Goal: Task Accomplishment & Management: Use online tool/utility

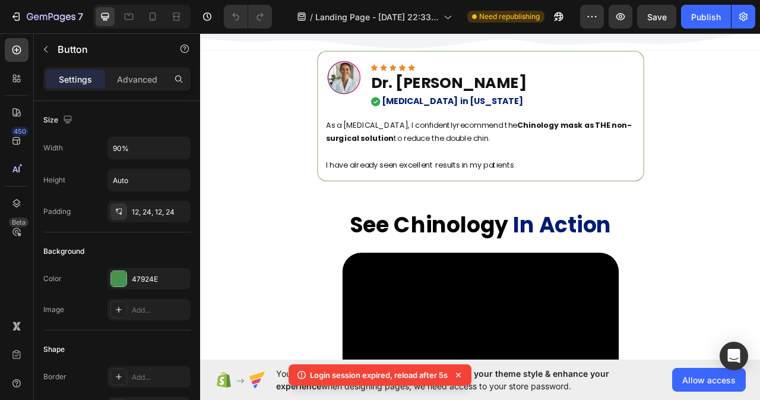
scroll to position [323, 0]
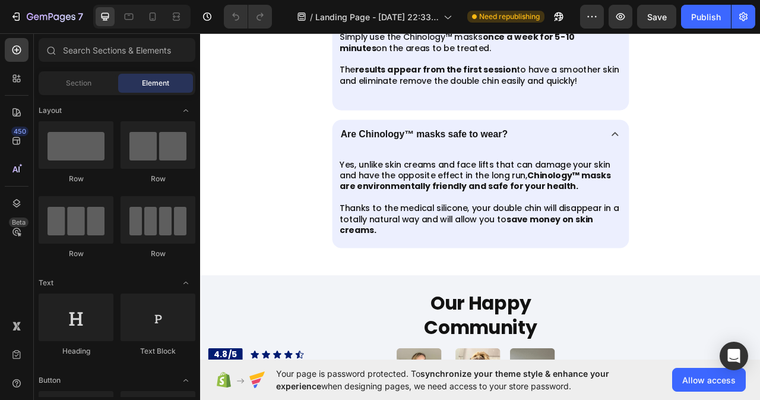
scroll to position [6951, 0]
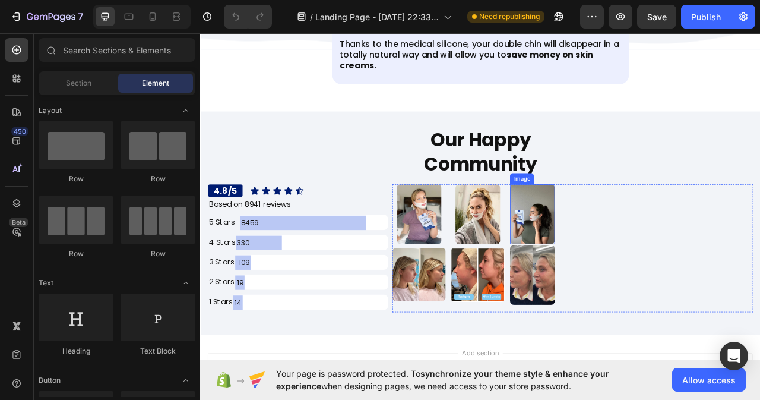
click at [620, 280] on img at bounding box center [622, 264] width 57 height 76
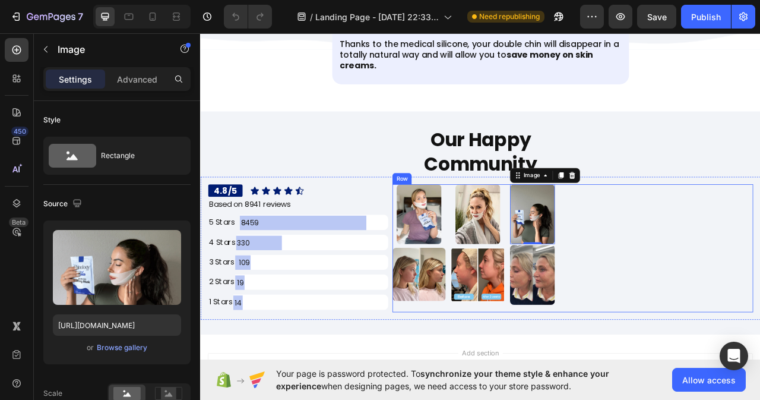
click at [588, 297] on div "Image Image Image Image Image 0 Image Row" at bounding box center [673, 307] width 459 height 163
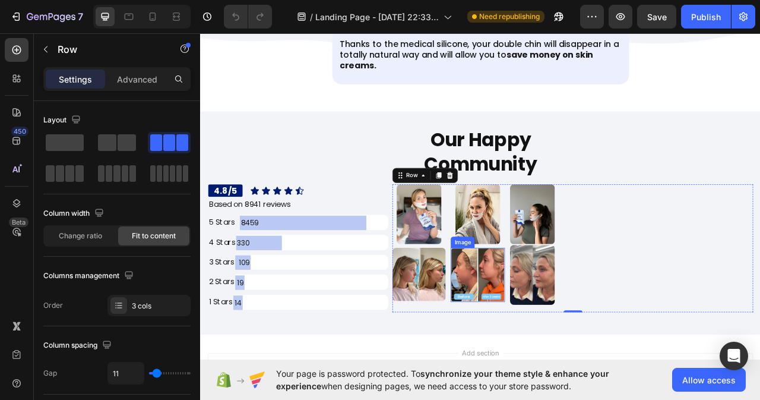
click at [532, 356] on img at bounding box center [553, 341] width 69 height 69
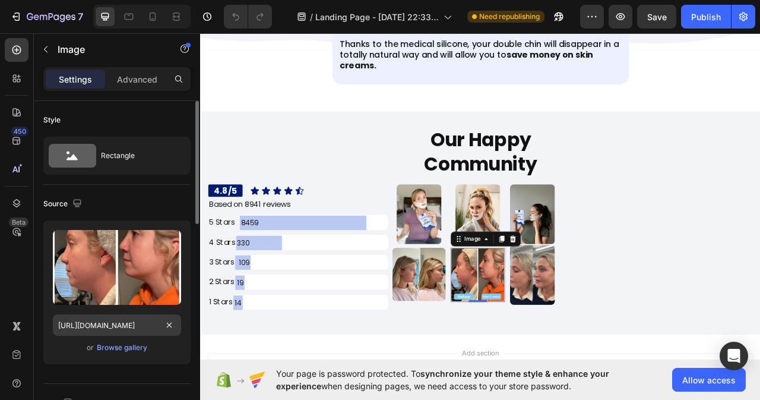
scroll to position [178, 0]
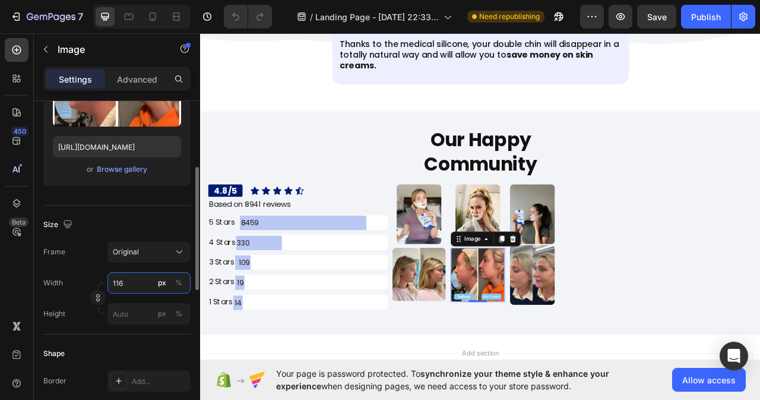
click at [125, 281] on input "116" at bounding box center [149, 282] width 83 height 21
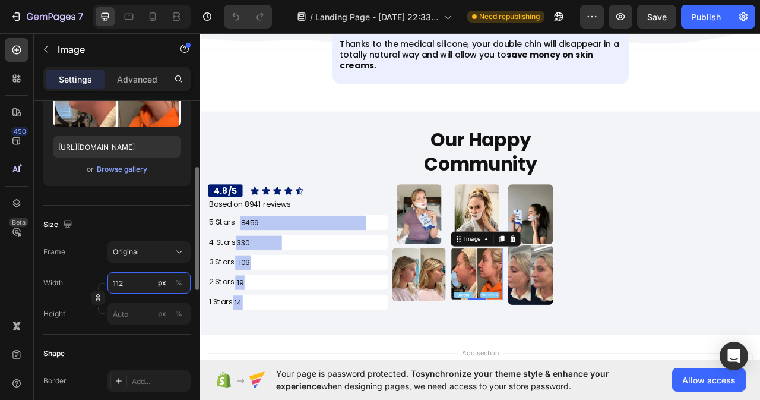
type input "111"
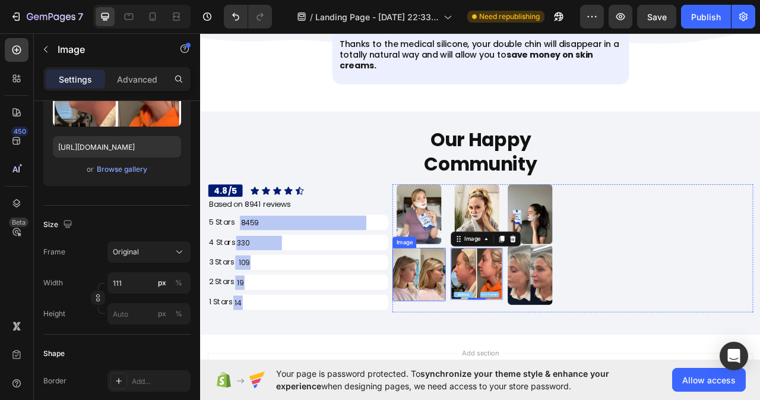
click at [497, 356] on img at bounding box center [478, 341] width 68 height 68
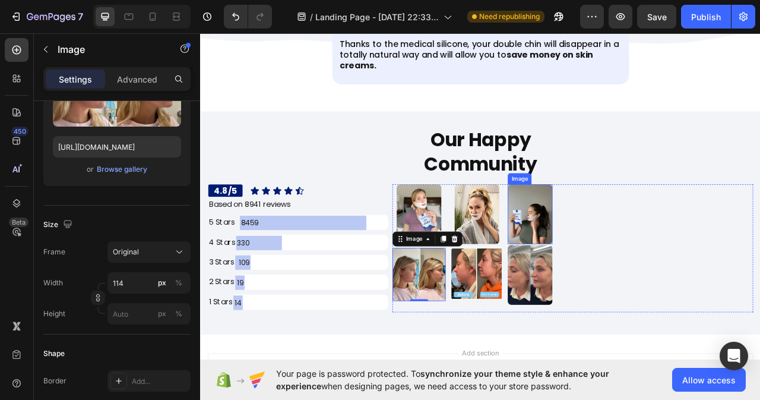
click at [615, 286] on img at bounding box center [619, 264] width 57 height 76
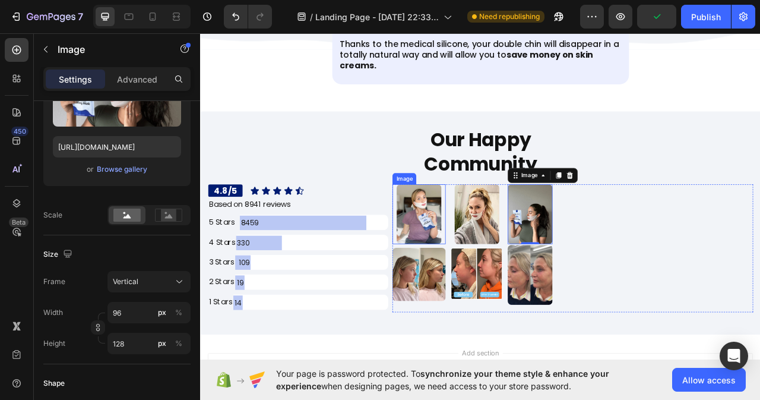
click at [496, 296] on img at bounding box center [478, 264] width 57 height 76
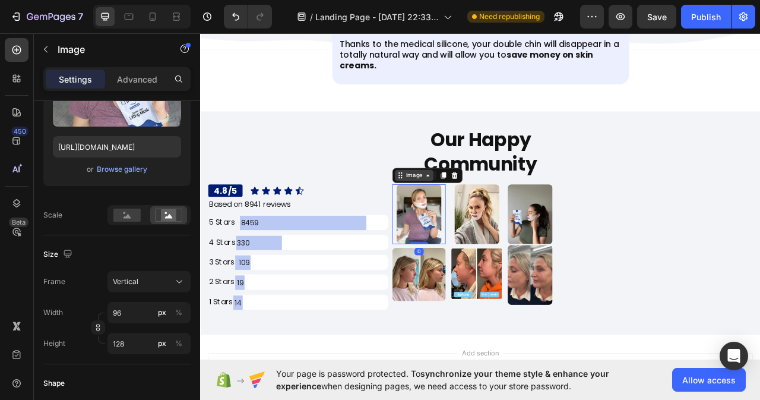
click at [486, 215] on icon at bounding box center [490, 215] width 10 height 10
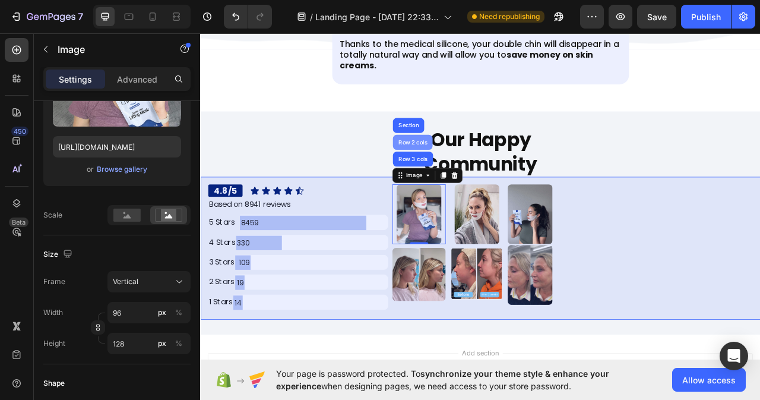
click at [470, 165] on div "Row 2 cols" at bounding box center [470, 172] width 50 height 19
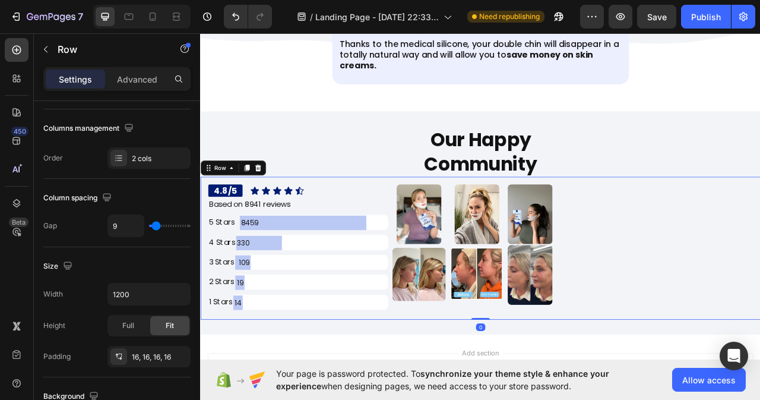
scroll to position [0, 0]
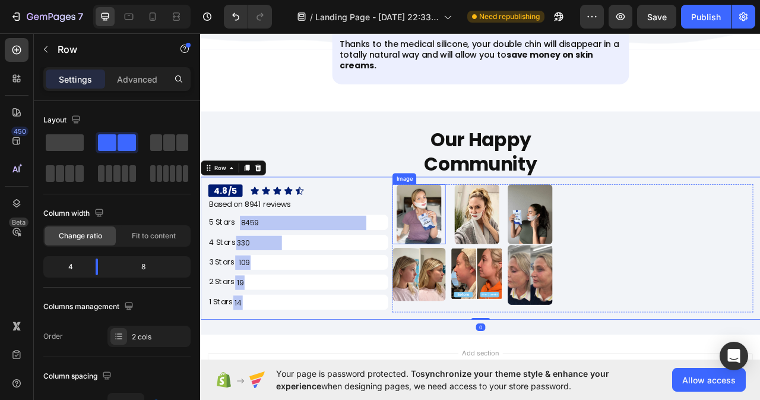
click at [492, 291] on img at bounding box center [478, 264] width 57 height 76
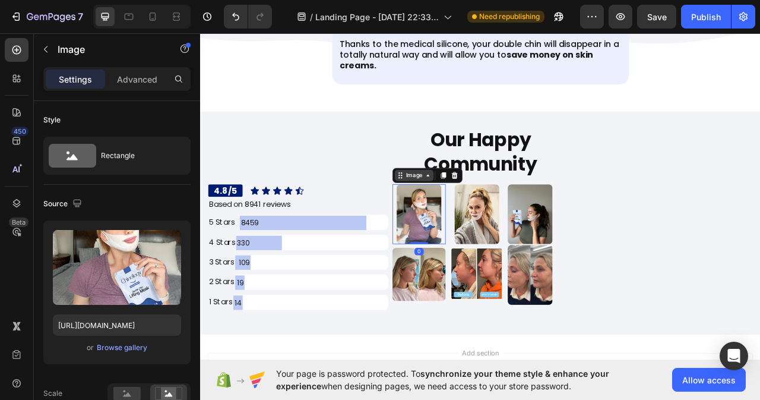
click at [487, 216] on icon at bounding box center [490, 215] width 10 height 10
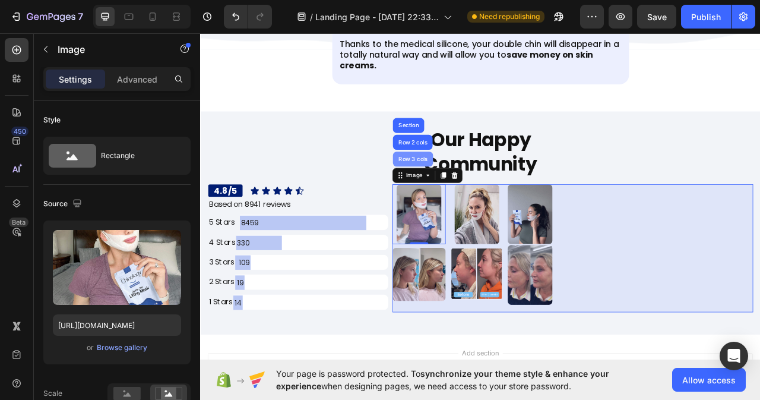
click at [473, 198] on div "Row 3 cols" at bounding box center [470, 193] width 51 height 19
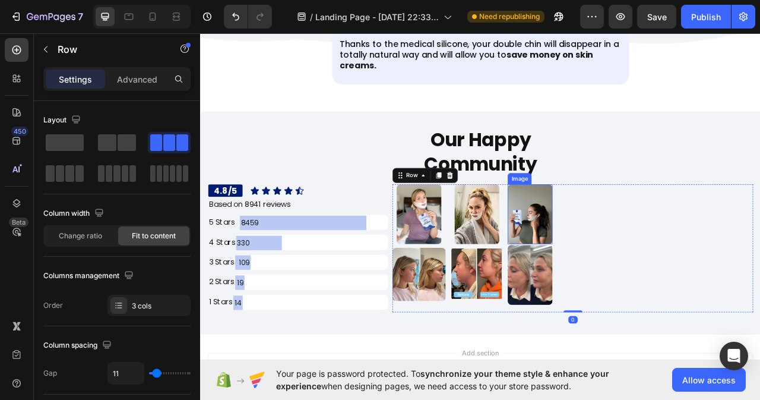
click at [631, 270] on img at bounding box center [619, 264] width 57 height 76
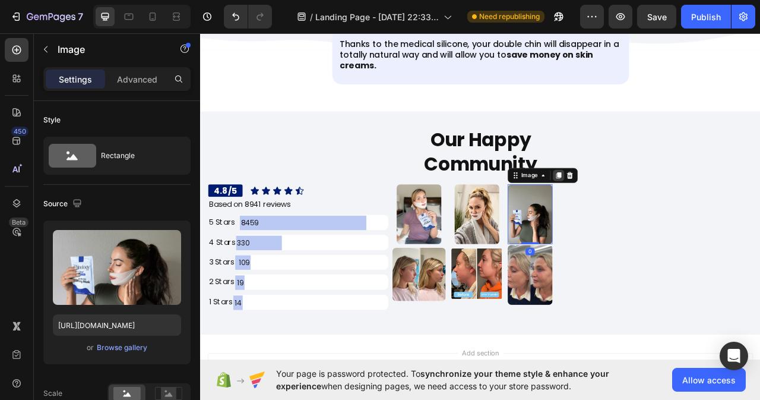
click at [653, 213] on icon at bounding box center [656, 214] width 7 height 8
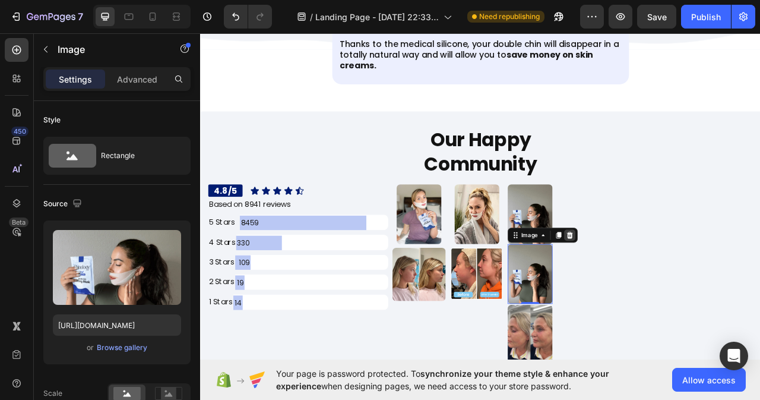
click at [667, 289] on icon at bounding box center [671, 290] width 8 height 8
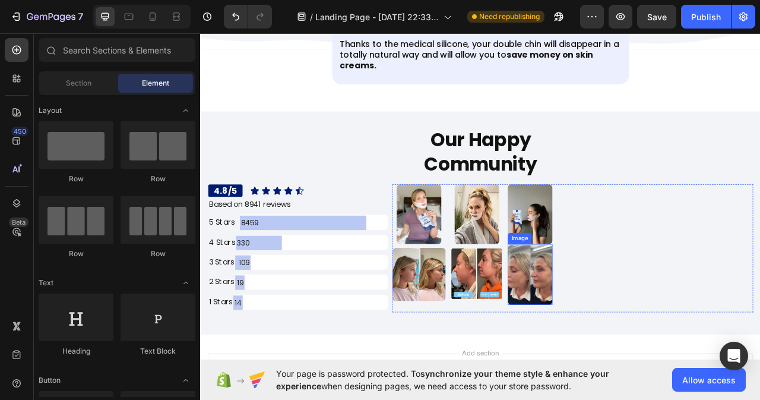
click at [625, 339] on img at bounding box center [619, 341] width 57 height 76
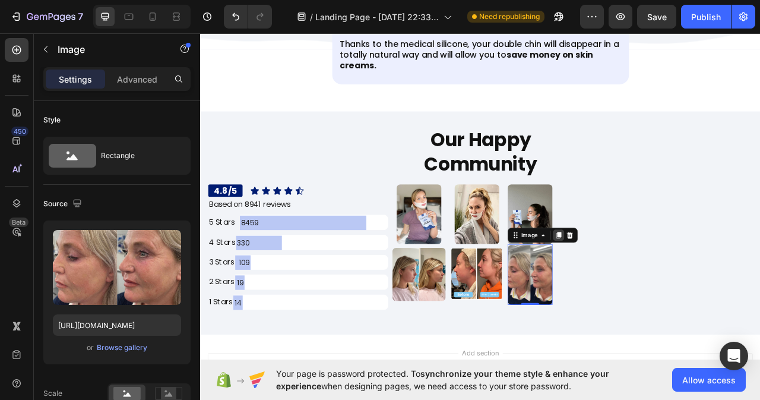
click at [656, 293] on icon at bounding box center [656, 291] width 10 height 10
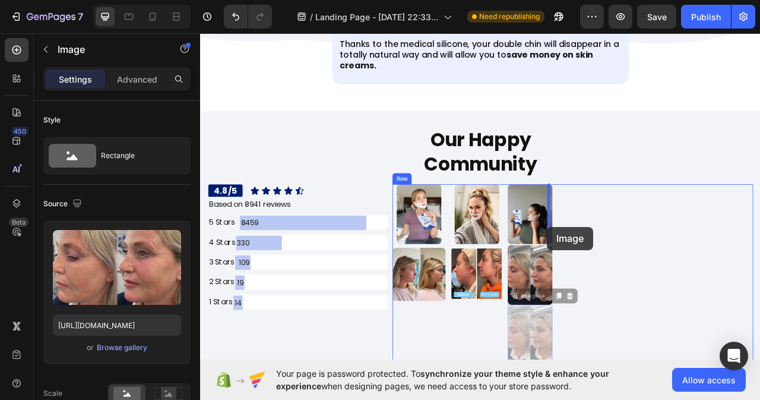
drag, startPoint x: 593, startPoint y: 368, endPoint x: 642, endPoint y: 280, distance: 99.7
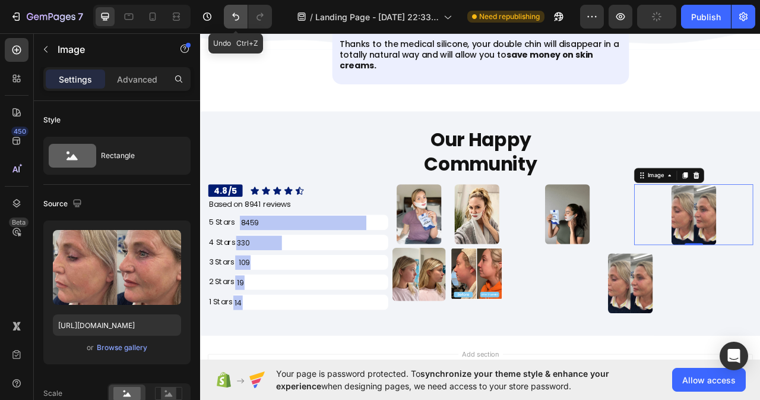
click at [236, 10] on button "Undo/Redo" at bounding box center [236, 17] width 24 height 24
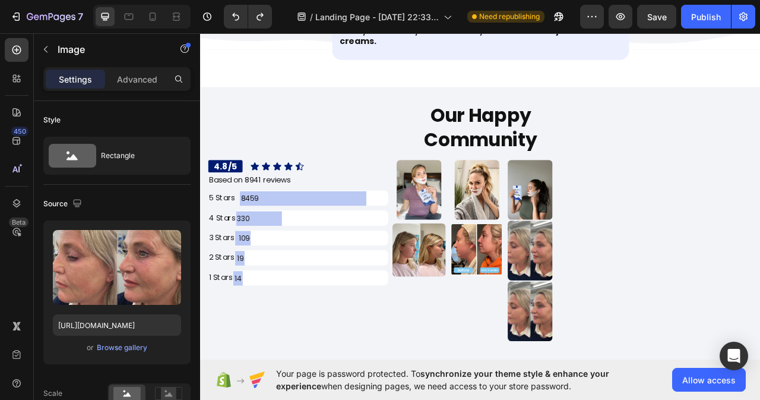
scroll to position [7010, 0]
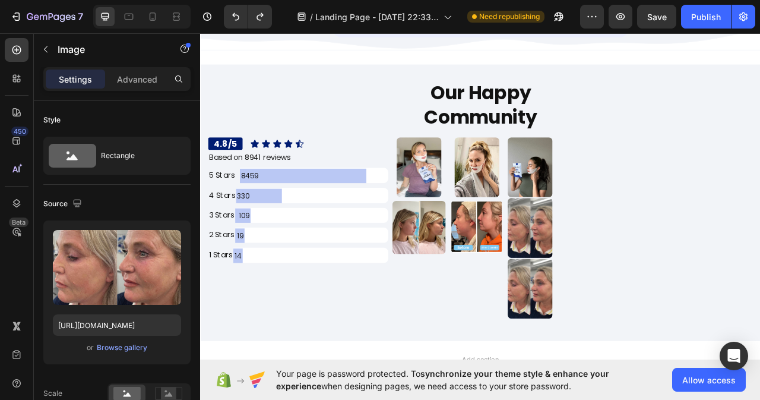
click at [615, 346] on img at bounding box center [619, 359] width 57 height 76
click at [601, 342] on img at bounding box center [619, 359] width 57 height 76
click at [600, 343] on img at bounding box center [619, 359] width 57 height 76
click at [591, 326] on img at bounding box center [619, 359] width 57 height 76
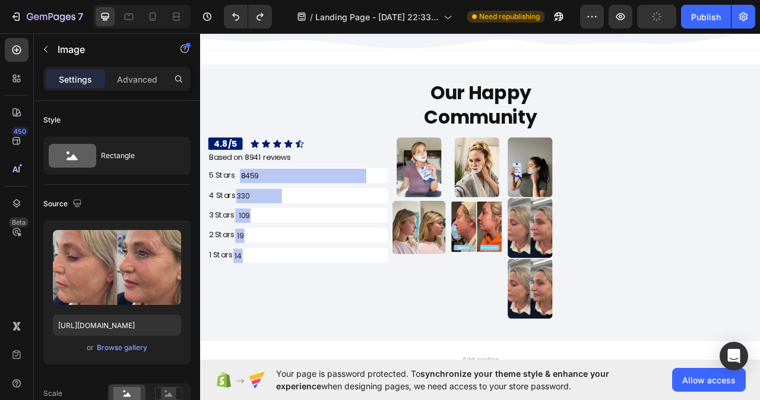
click at [615, 340] on img at bounding box center [619, 359] width 57 height 76
click at [615, 279] on img at bounding box center [619, 282] width 57 height 76
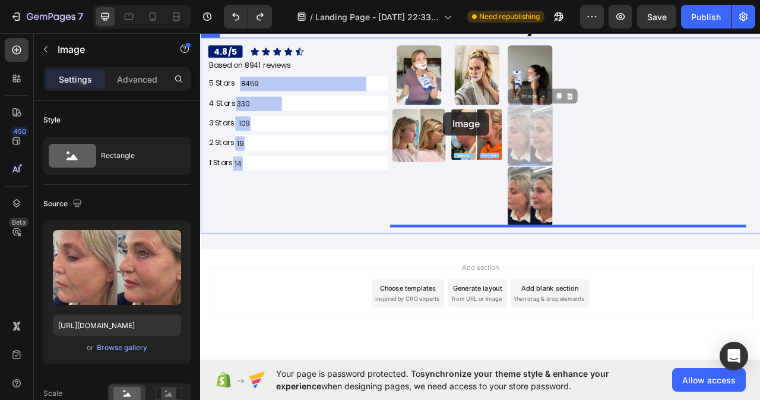
scroll to position [7145, 0]
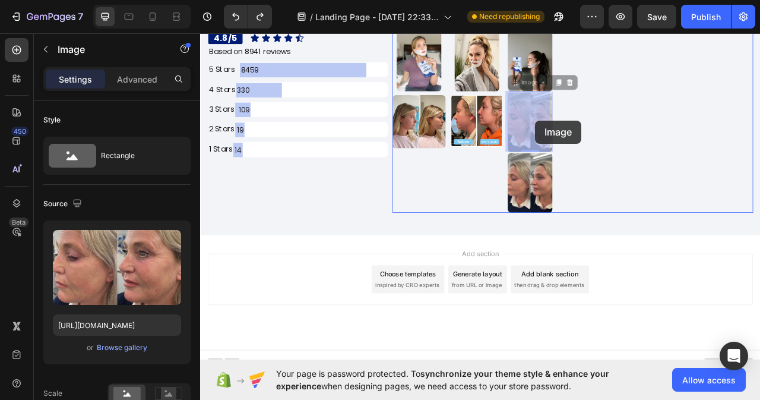
drag, startPoint x: 599, startPoint y: 231, endPoint x: 627, endPoint y: 145, distance: 90.6
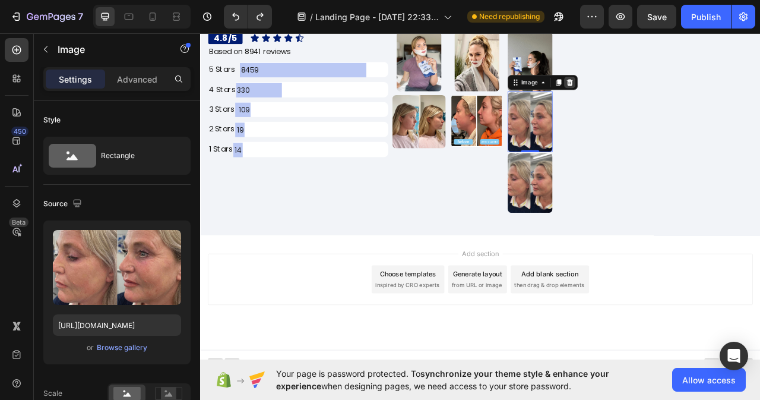
click at [668, 96] on icon at bounding box center [670, 96] width 10 height 10
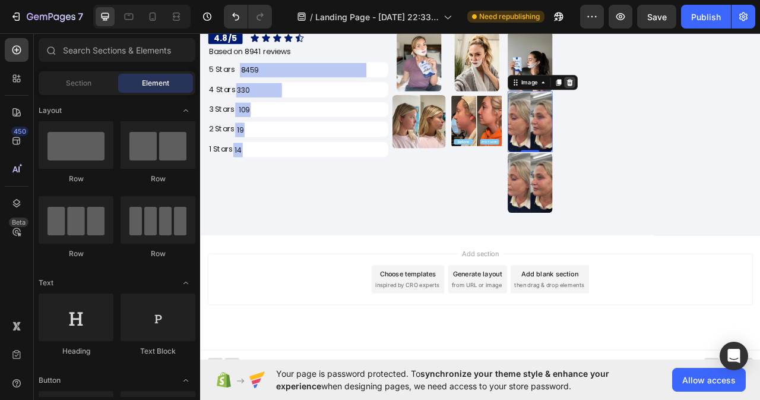
scroll to position [7084, 0]
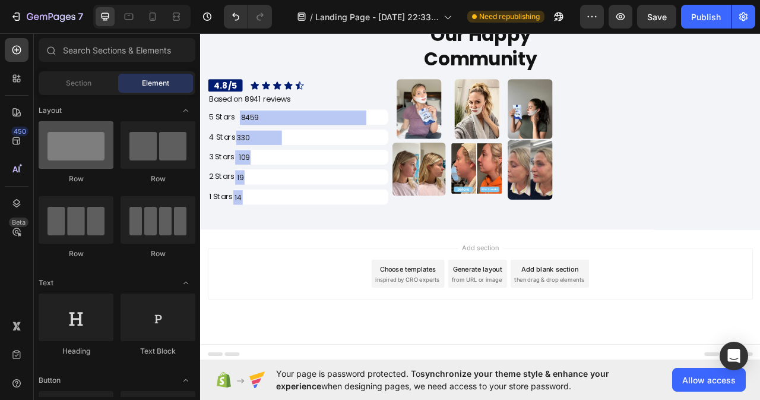
click at [61, 151] on div at bounding box center [76, 145] width 75 height 48
drag, startPoint x: 72, startPoint y: 150, endPoint x: 57, endPoint y: 148, distance: 15.5
click at [57, 148] on div at bounding box center [76, 145] width 75 height 48
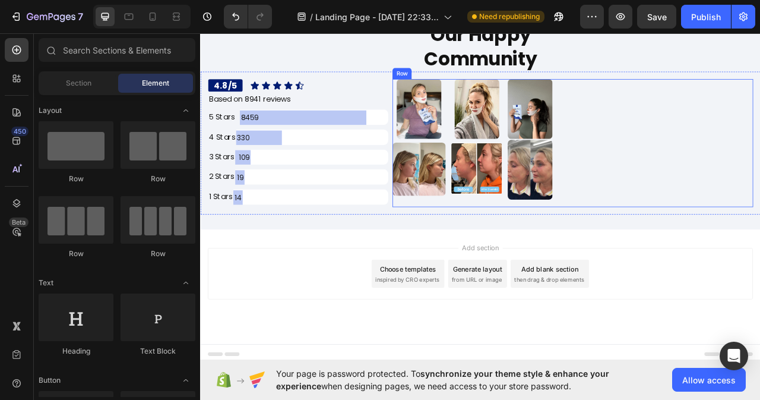
click at [656, 203] on div "Image Image Image Image Image Image Row" at bounding box center [673, 173] width 459 height 163
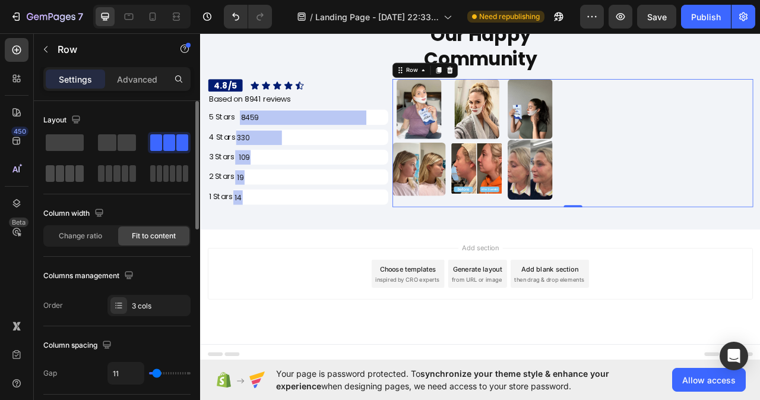
click at [60, 171] on span at bounding box center [60, 173] width 9 height 17
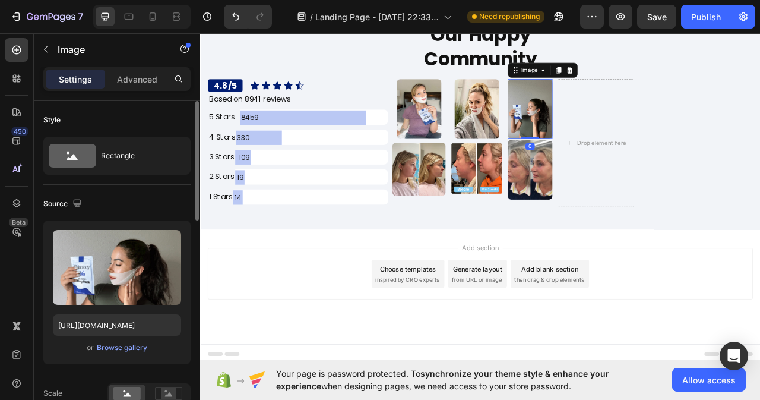
click at [632, 132] on img at bounding box center [619, 130] width 57 height 76
click at [653, 78] on icon at bounding box center [656, 81] width 7 height 8
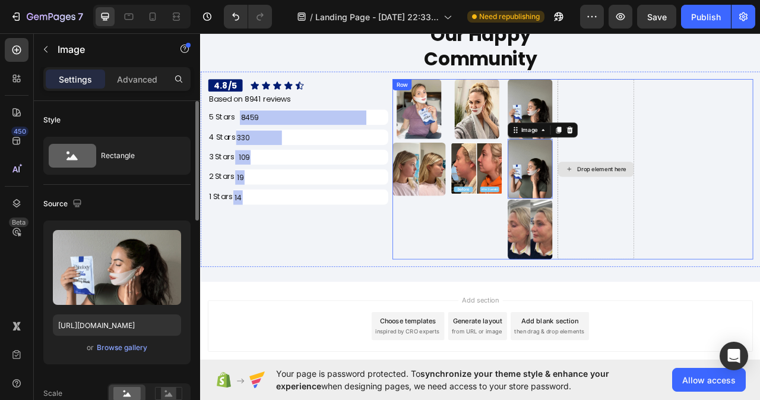
scroll to position [7145, 0]
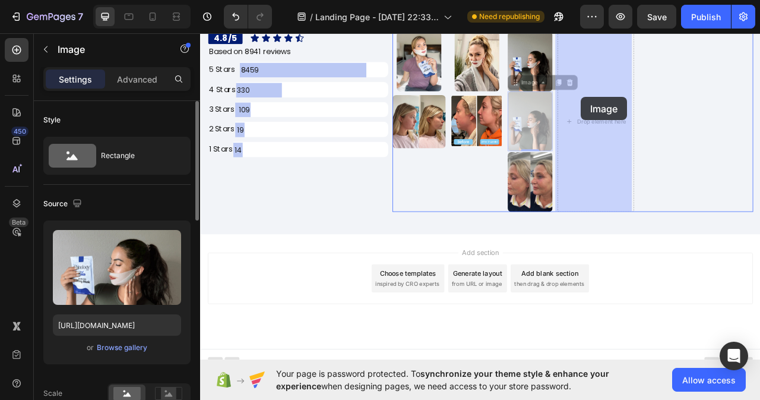
drag, startPoint x: 599, startPoint y: 95, endPoint x: 684, endPoint y: 109, distance: 86.1
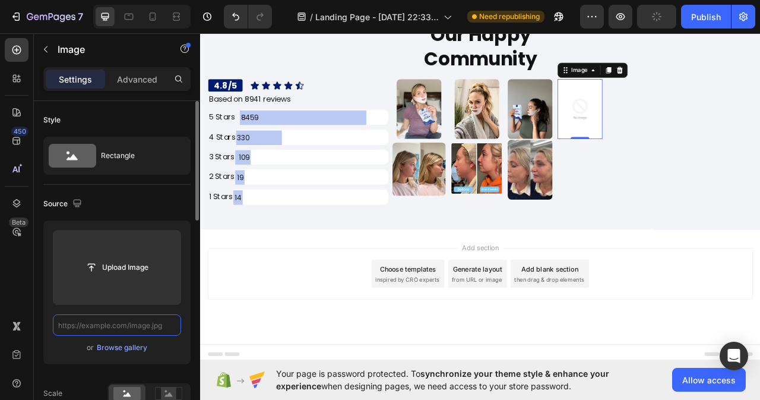
scroll to position [0, 0]
click at [136, 324] on input "text" at bounding box center [117, 324] width 128 height 21
paste input "[URL][DOMAIN_NAME]"
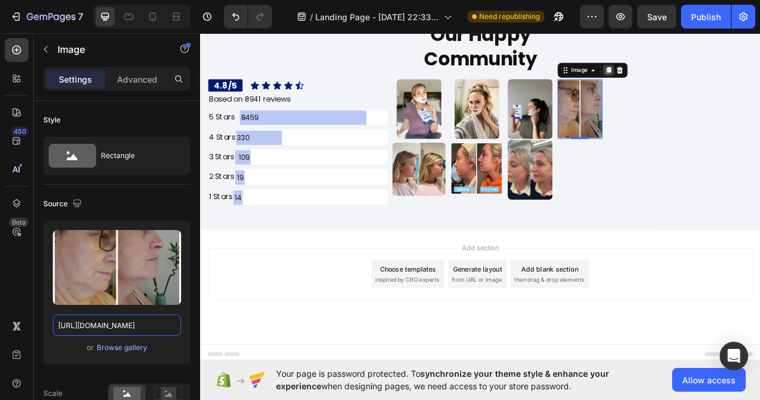
type input "[URL][DOMAIN_NAME]"
click at [715, 78] on icon at bounding box center [720, 81] width 10 height 10
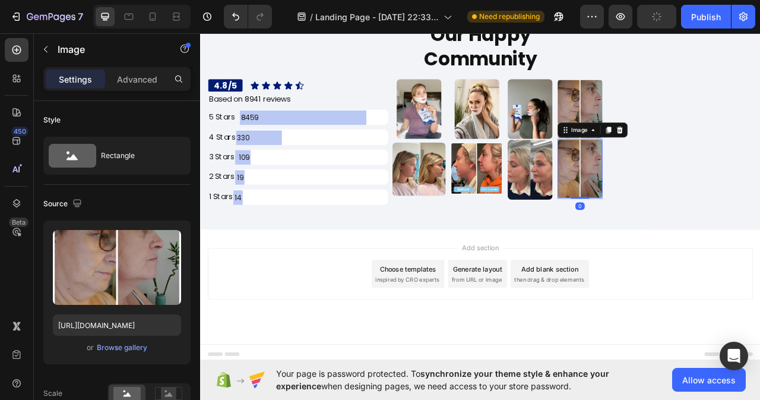
click at [673, 214] on img at bounding box center [683, 206] width 57 height 76
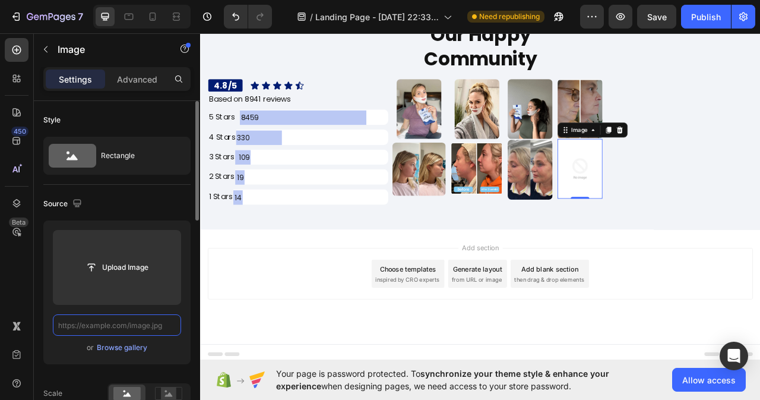
click at [116, 325] on input "text" at bounding box center [117, 324] width 128 height 21
paste input "[URL][DOMAIN_NAME]"
type input "[URL][DOMAIN_NAME]"
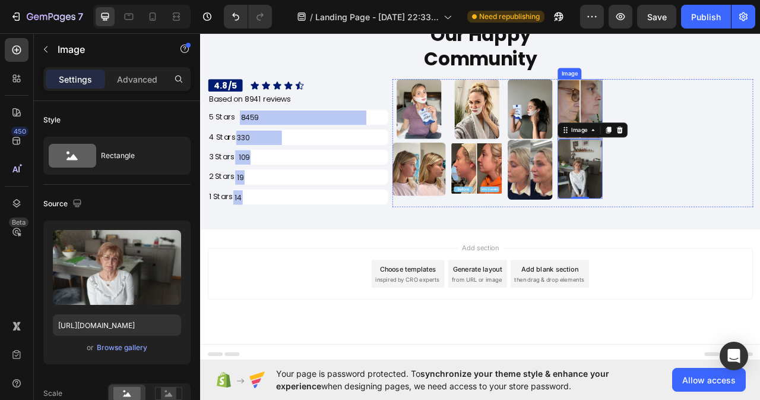
click at [686, 112] on img at bounding box center [683, 130] width 57 height 76
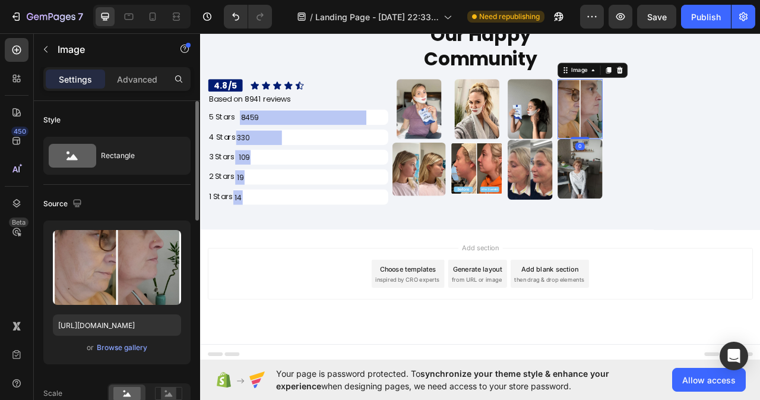
scroll to position [119, 0]
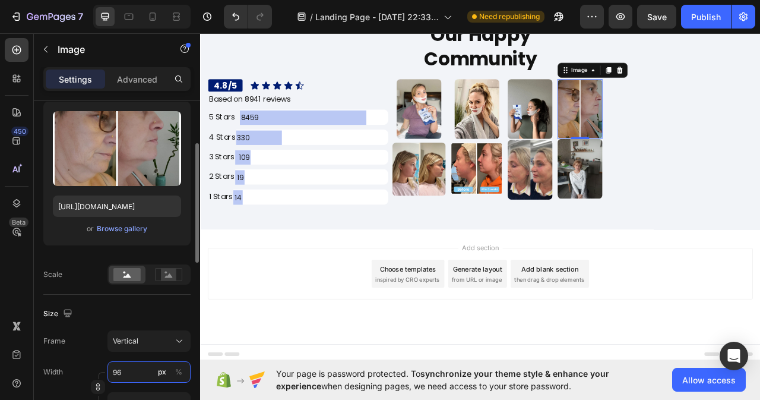
click at [136, 374] on input "96" at bounding box center [149, 371] width 83 height 21
type input "97"
type input "129"
type input "99"
type input "132"
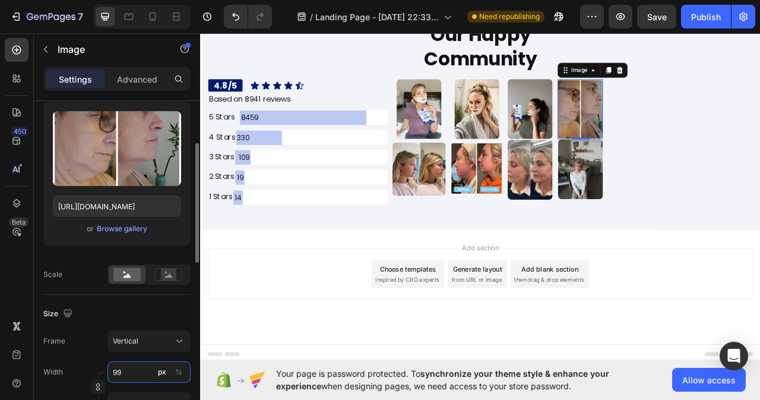
type input "100"
type input "133"
type input "101"
type input "135"
type input "102"
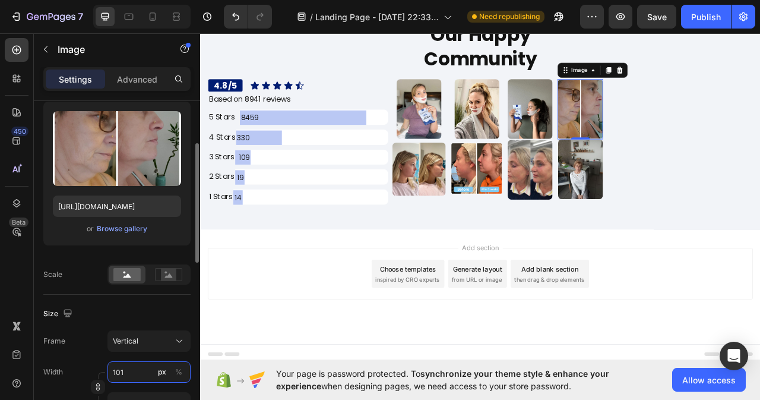
type input "136"
type input "103"
type input "137"
type input "104"
type input "139"
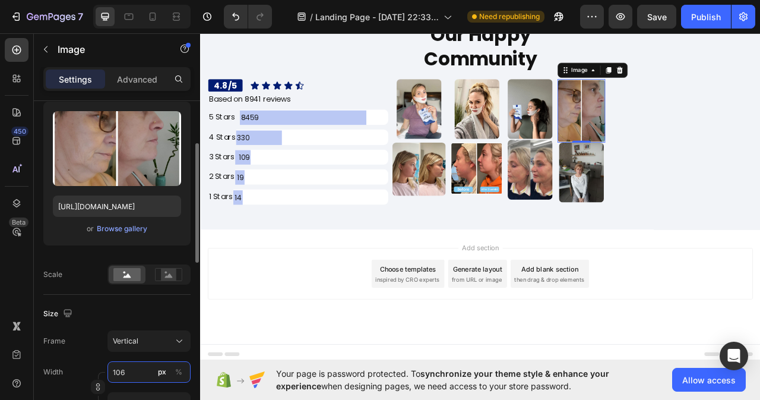
type input "107"
type input "143"
type input "108"
type input "144"
type input "107"
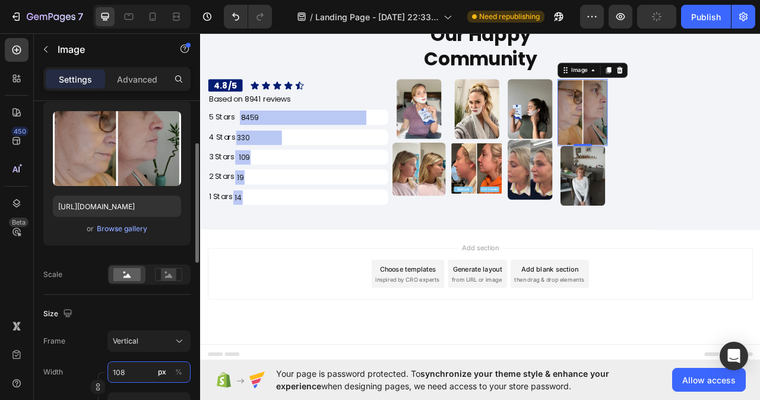
type input "143"
type input "103"
type input "137"
type input "101"
type input "135"
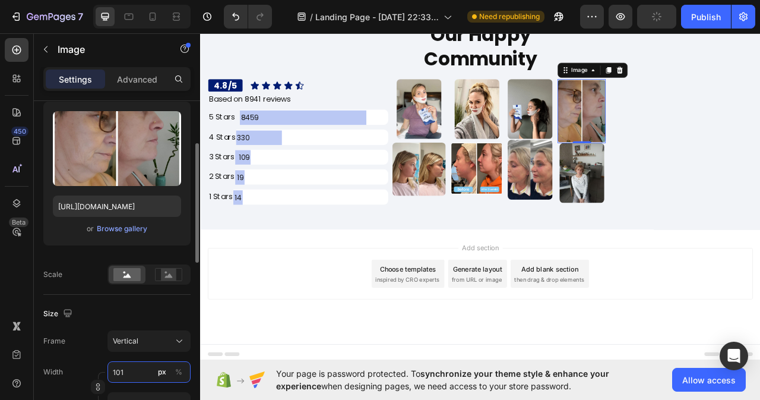
type input "100"
type input "133"
type input "99"
type input "132"
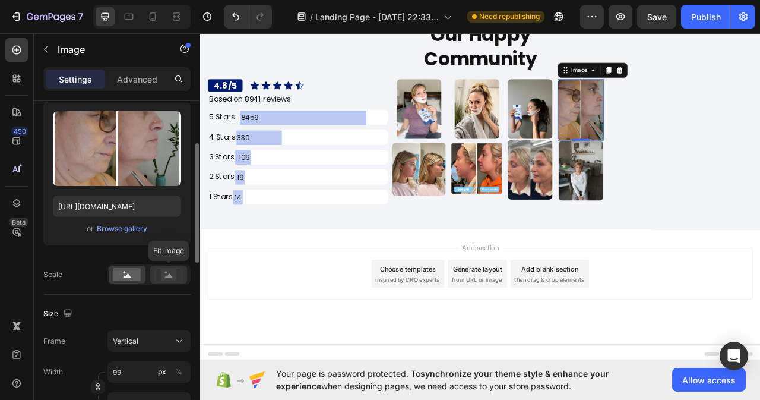
click at [160, 279] on icon at bounding box center [168, 274] width 27 height 13
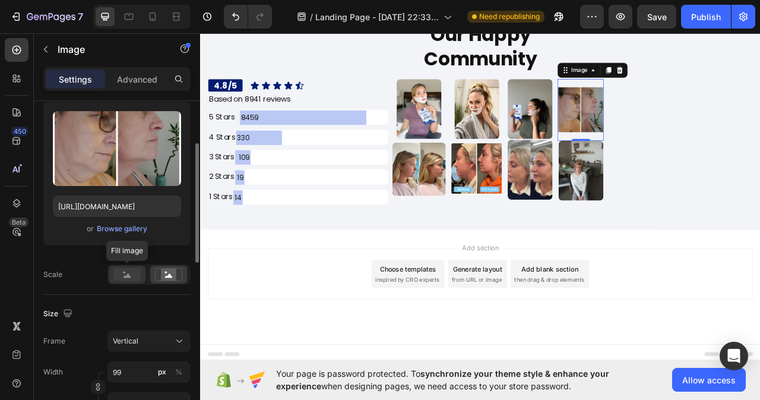
click at [121, 273] on rect at bounding box center [126, 274] width 27 height 13
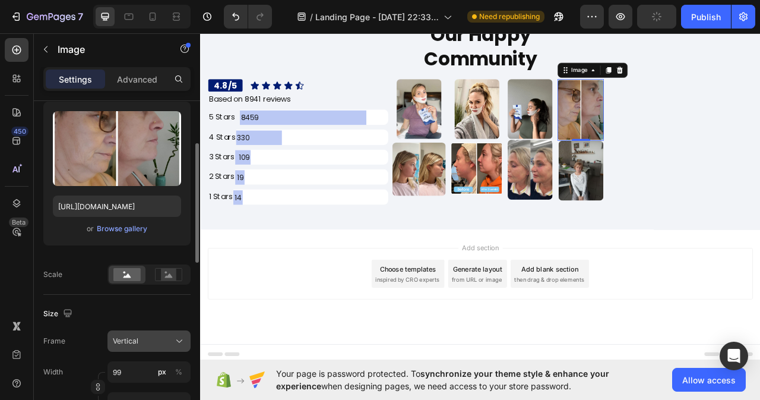
click at [178, 345] on icon at bounding box center [179, 341] width 12 height 12
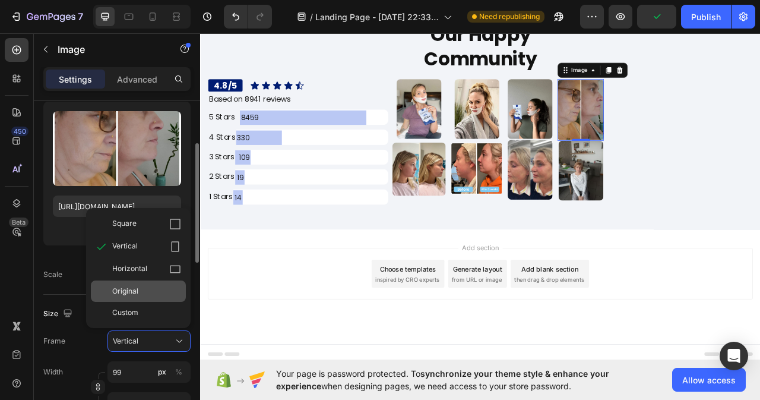
click at [137, 288] on span "Original" at bounding box center [125, 291] width 26 height 11
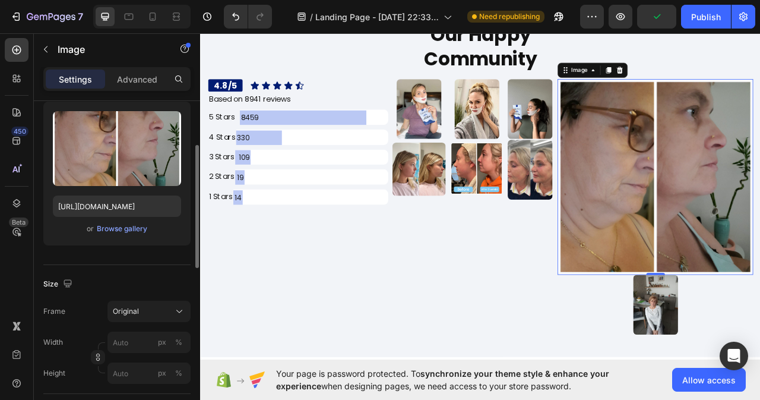
scroll to position [7145, 0]
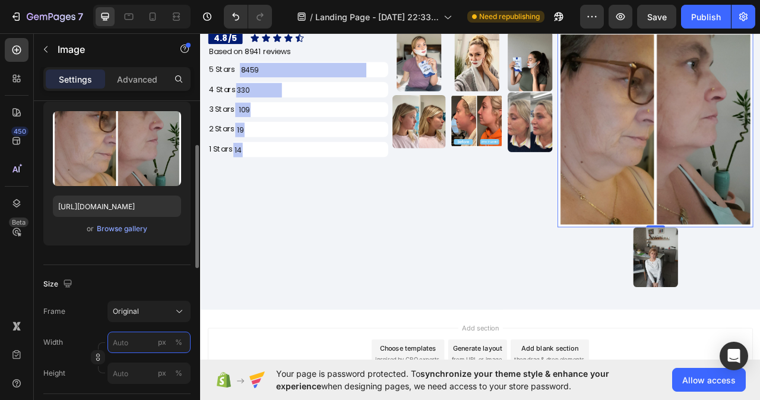
click at [134, 348] on input "px %" at bounding box center [149, 341] width 83 height 21
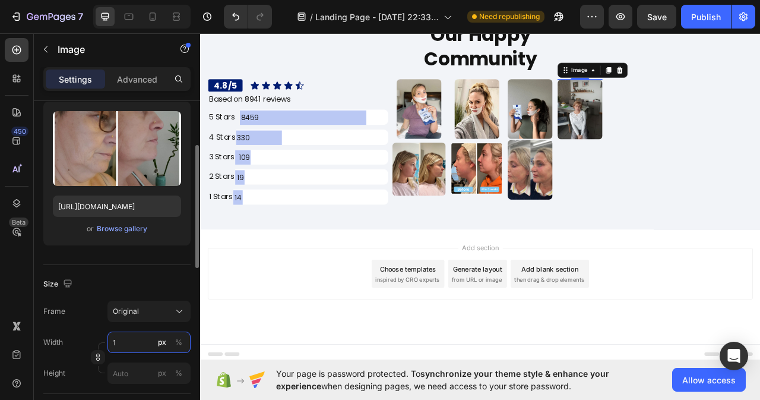
scroll to position [7084, 0]
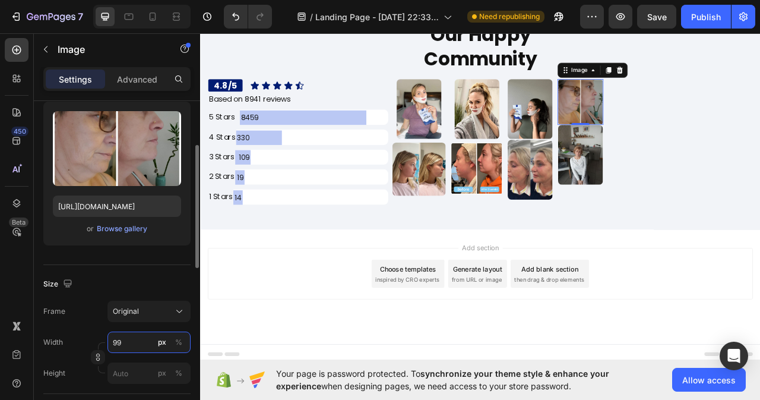
type input "100"
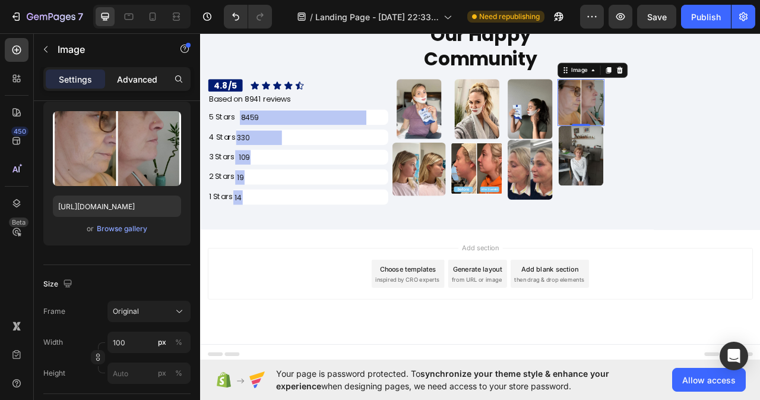
click at [135, 75] on p "Advanced" at bounding box center [137, 79] width 40 height 12
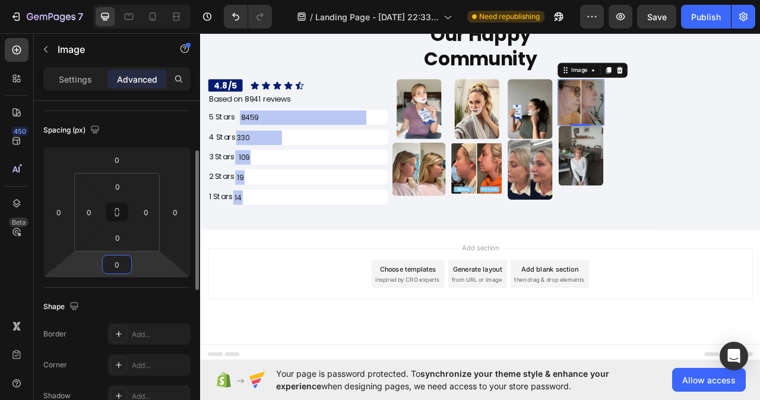
click at [121, 261] on input "0" at bounding box center [117, 264] width 24 height 18
type input "5"
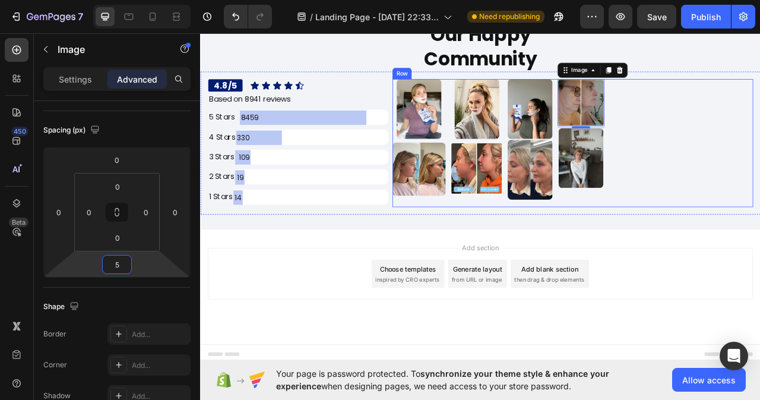
click at [760, 167] on div "Image Image Image Image Image Image Image 5 Image Row" at bounding box center [673, 173] width 459 height 163
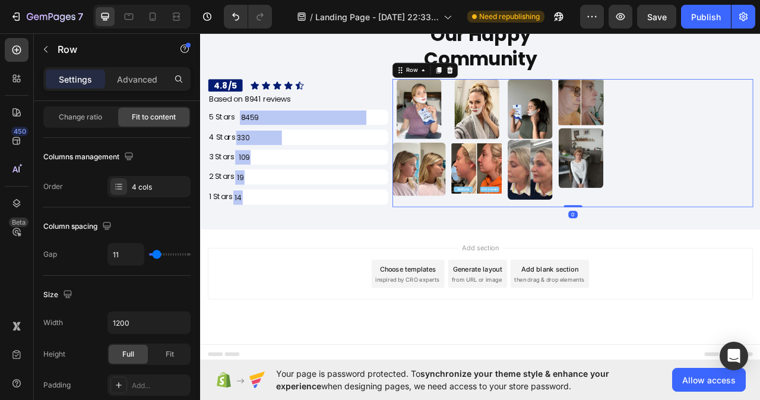
scroll to position [0, 0]
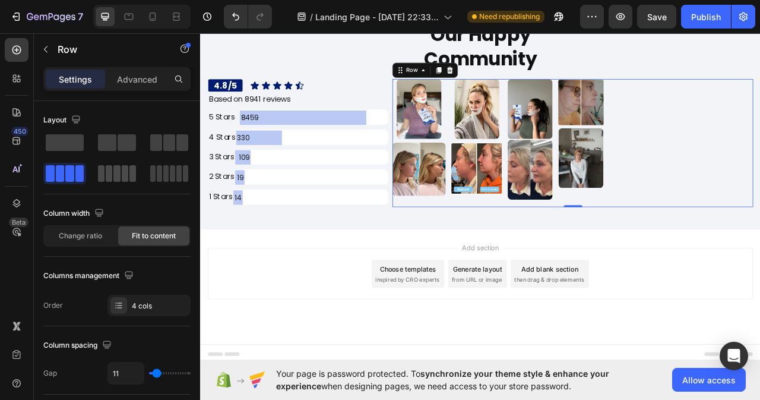
click at [115, 176] on span at bounding box center [116, 173] width 7 height 17
click at [671, 189] on img at bounding box center [684, 192] width 57 height 76
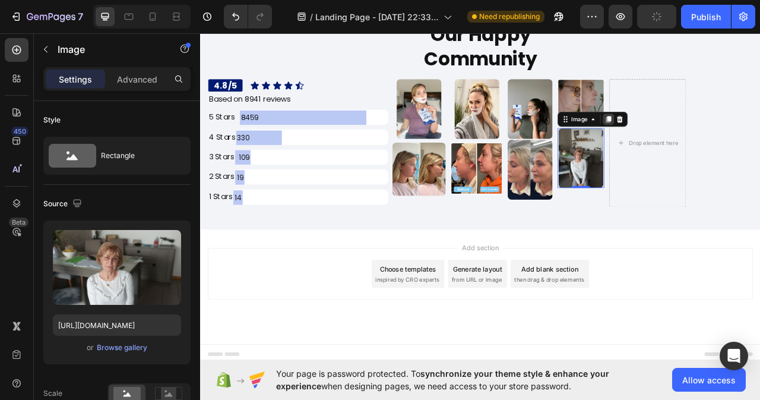
click at [718, 140] on icon at bounding box center [719, 143] width 7 height 8
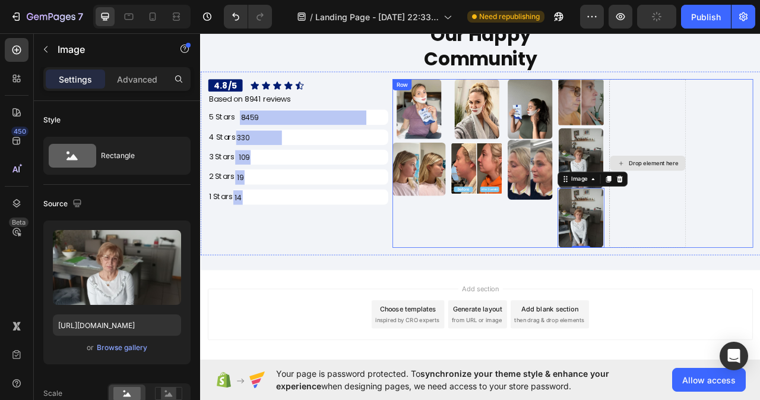
scroll to position [7136, 0]
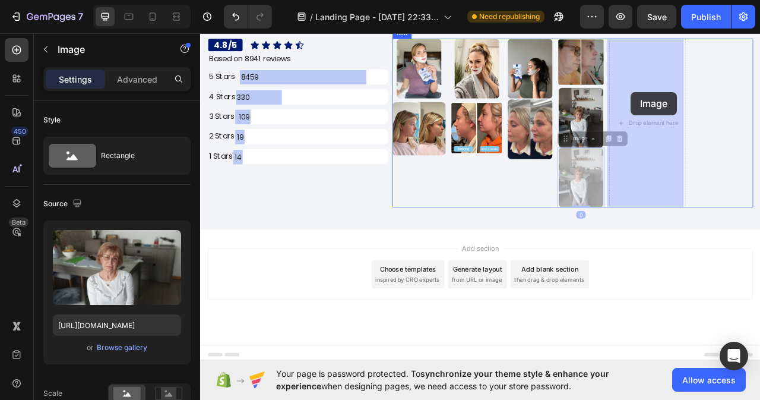
drag, startPoint x: 664, startPoint y: 169, endPoint x: 747, endPoint y: 114, distance: 99.9
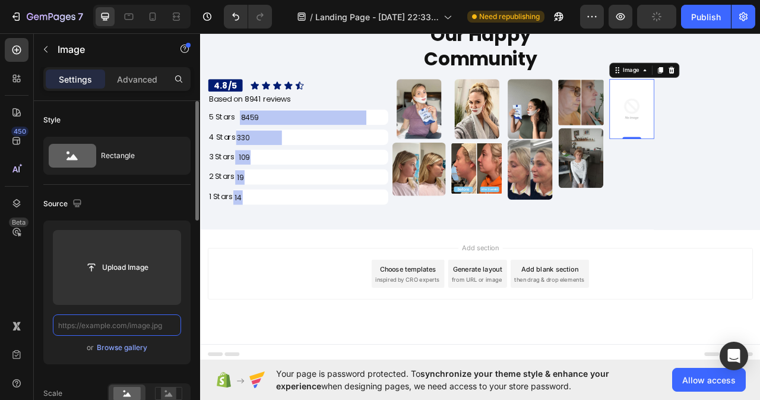
scroll to position [0, 0]
click at [132, 325] on input "text" at bounding box center [117, 324] width 128 height 21
paste input "[URL][DOMAIN_NAME]"
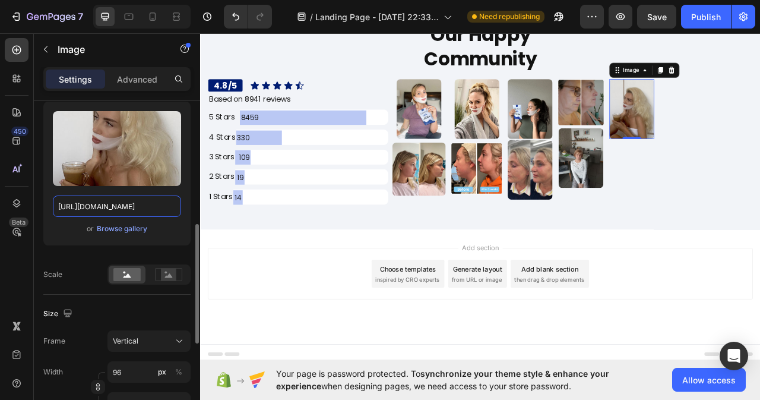
scroll to position [178, 0]
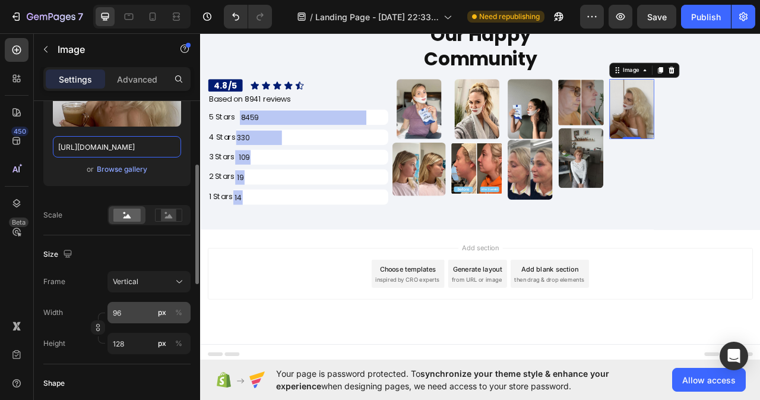
type input "[URL][DOMAIN_NAME]"
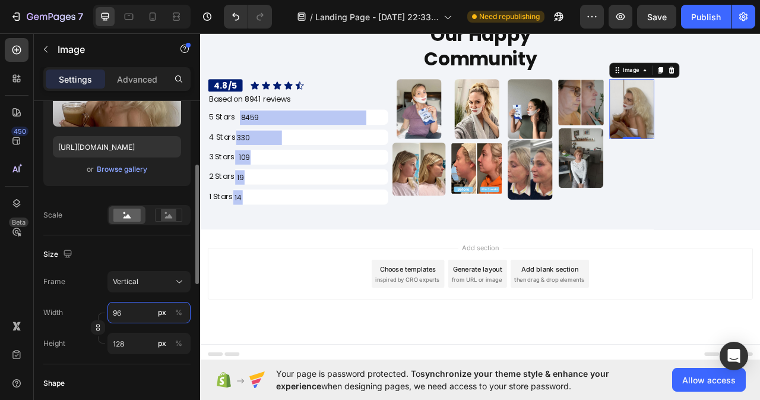
scroll to position [0, 0]
click at [135, 307] on input "96" at bounding box center [149, 312] width 83 height 21
type input "97"
type input "129"
type input "98"
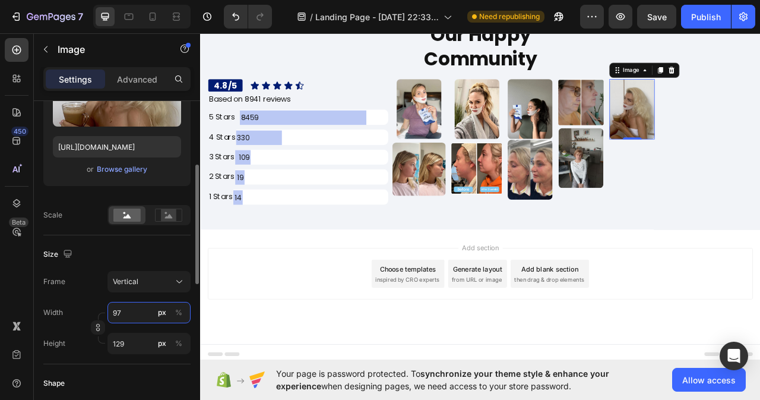
type input "131"
type input "99"
type input "132"
type input "100"
type input "133"
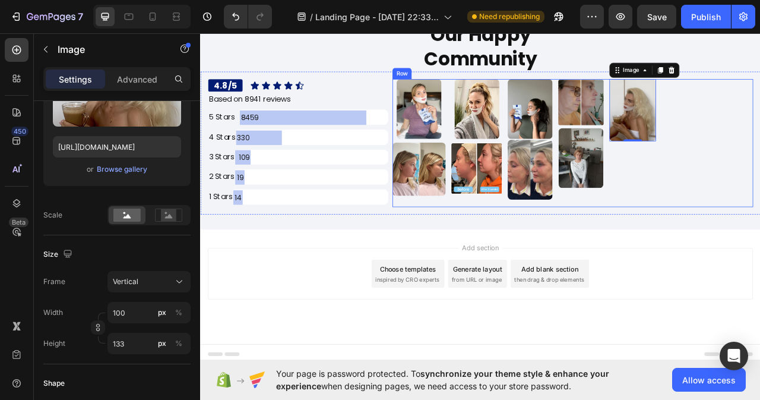
click at [743, 204] on div "Image 0" at bounding box center [750, 173] width 59 height 163
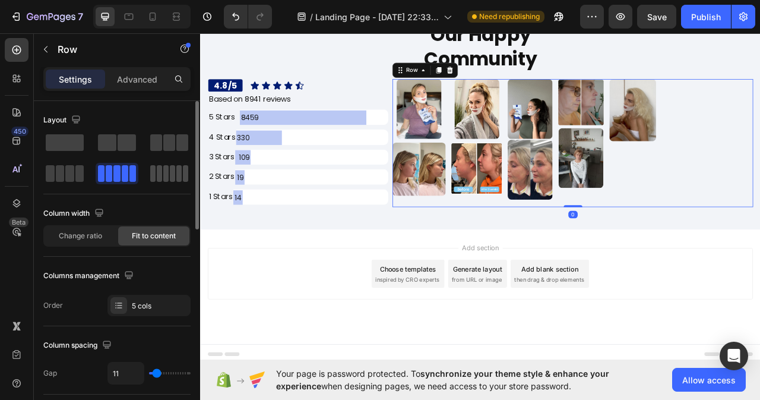
click at [175, 174] on div at bounding box center [169, 173] width 38 height 17
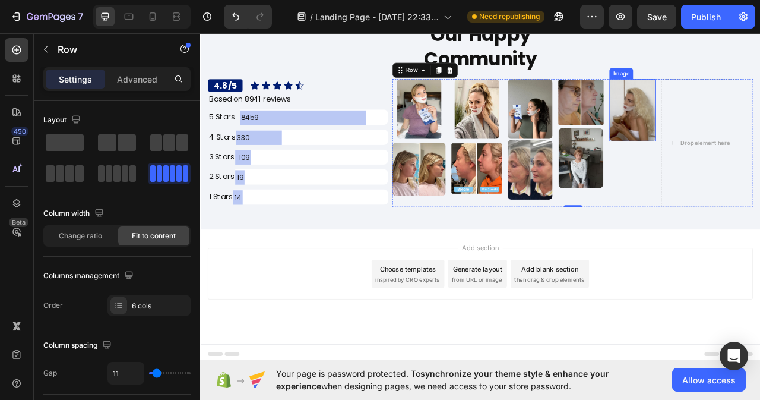
click at [758, 151] on img at bounding box center [750, 131] width 59 height 79
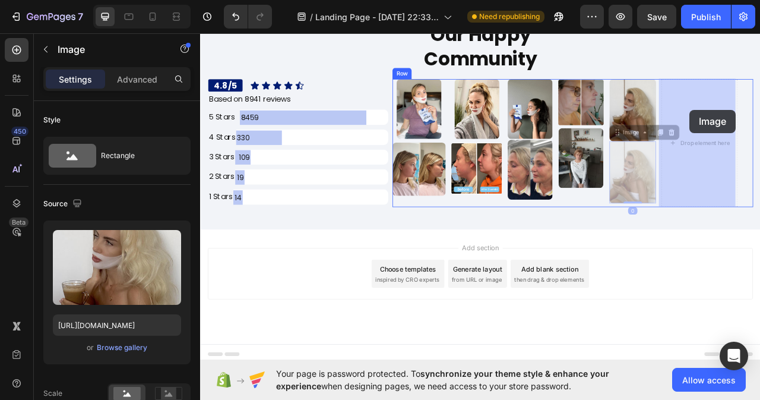
drag, startPoint x: 725, startPoint y: 163, endPoint x: 823, endPoint y: 131, distance: 102.4
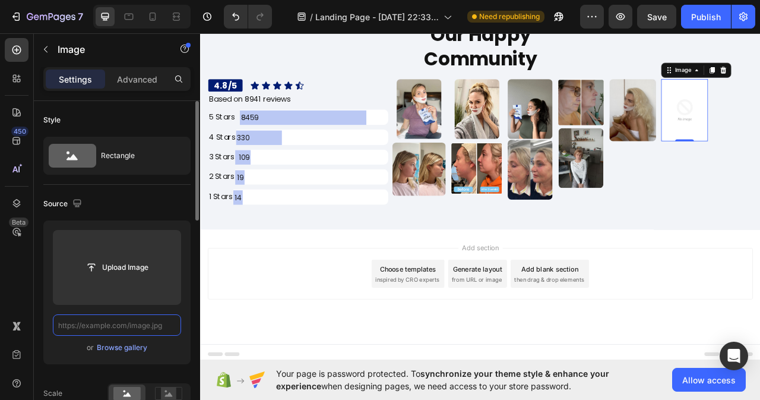
click at [123, 326] on input "text" at bounding box center [117, 324] width 128 height 21
paste input "[URL][DOMAIN_NAME]"
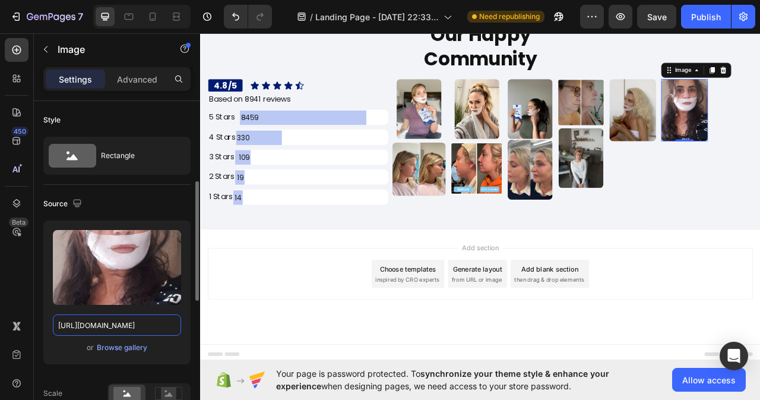
scroll to position [119, 0]
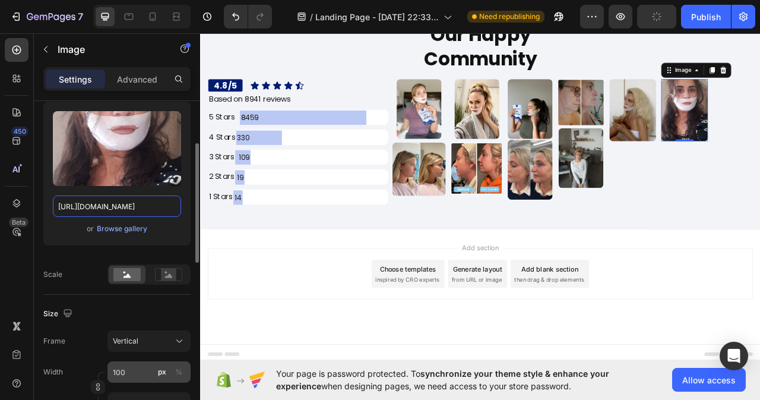
type input "[URL][DOMAIN_NAME]"
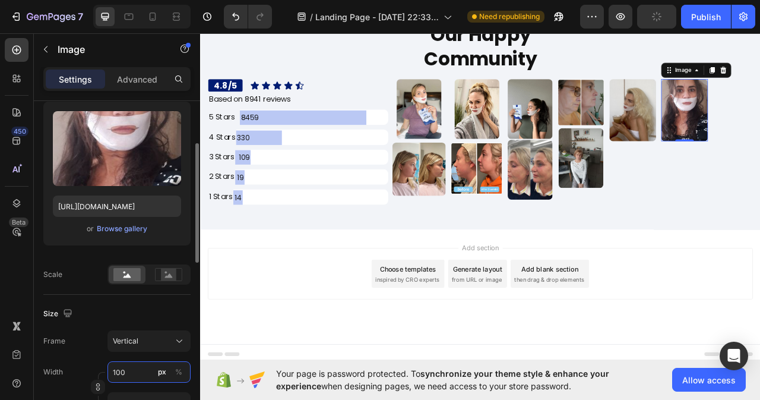
scroll to position [0, 0]
click at [134, 374] on input "100" at bounding box center [149, 371] width 83 height 21
type input "101"
type input "135"
type input "105"
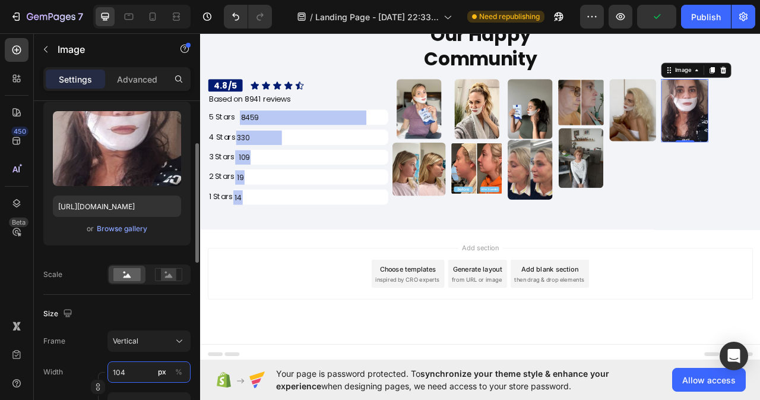
type input "140"
type input "106"
type input "141"
type input "107"
type input "143"
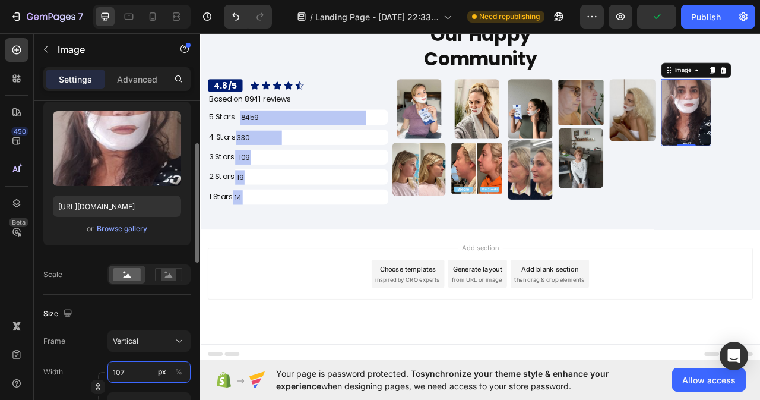
type input "108"
type input "144"
type input "109"
type input "145"
type input "110"
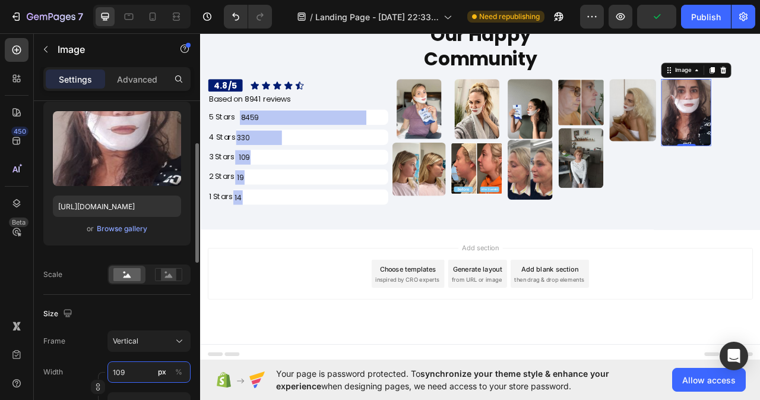
type input "147"
type input "111"
type input "148"
type input "112"
type input "149"
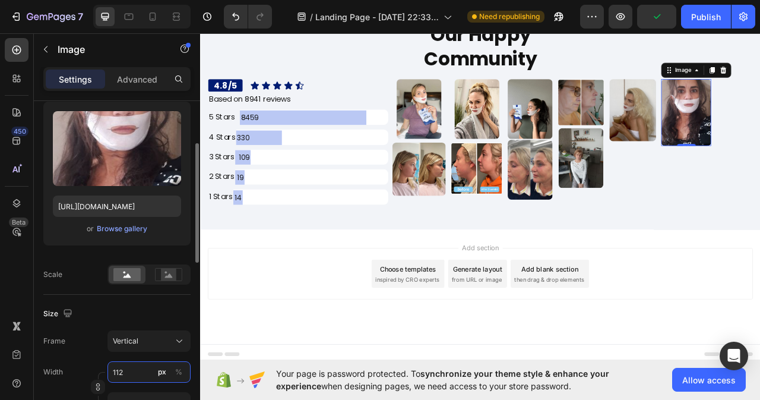
type input "113"
type input "151"
type input "114"
type input "152"
type input "115"
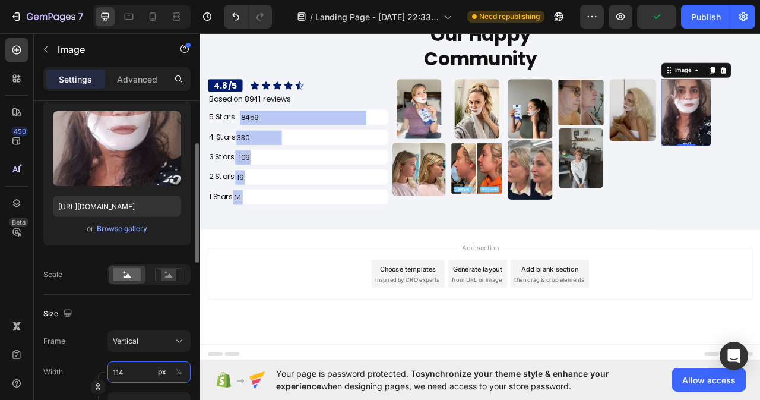
type input "153"
type input "116"
type input "155"
type input "117"
type input "156"
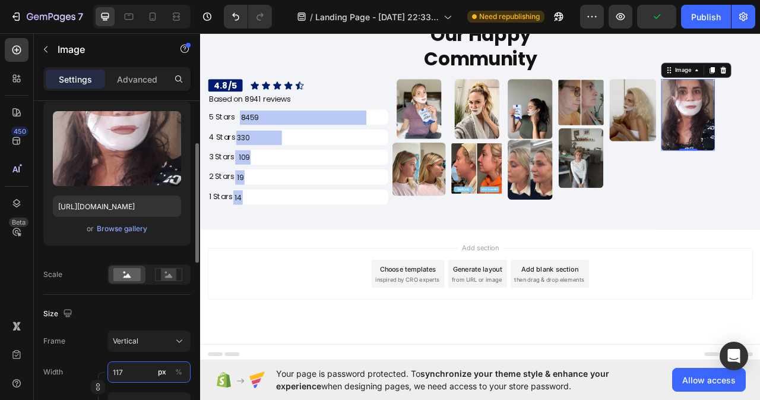
type input "118"
type input "157"
type input "119"
type input "159"
type input "120"
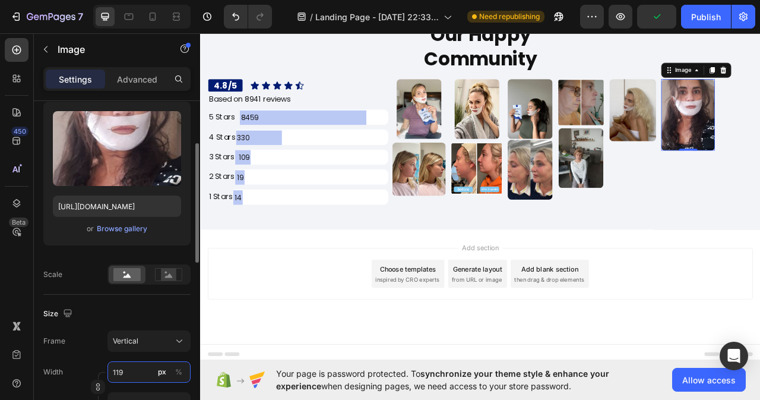
type input "160"
type input "121"
type input "161"
type input "122"
type input "163"
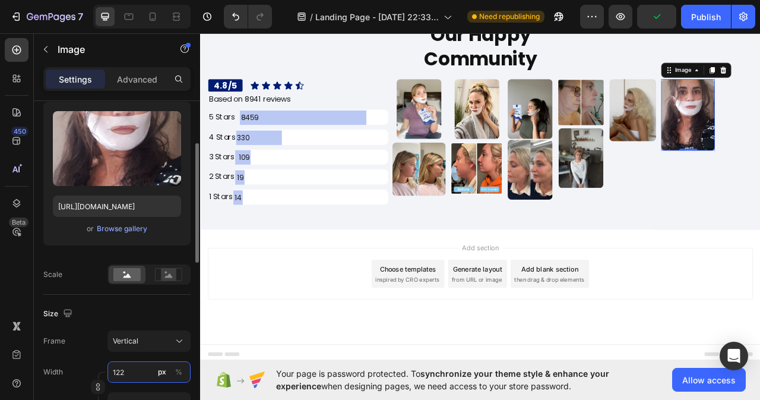
type input "123"
type input "164"
type input "124"
type input "165"
type input "125"
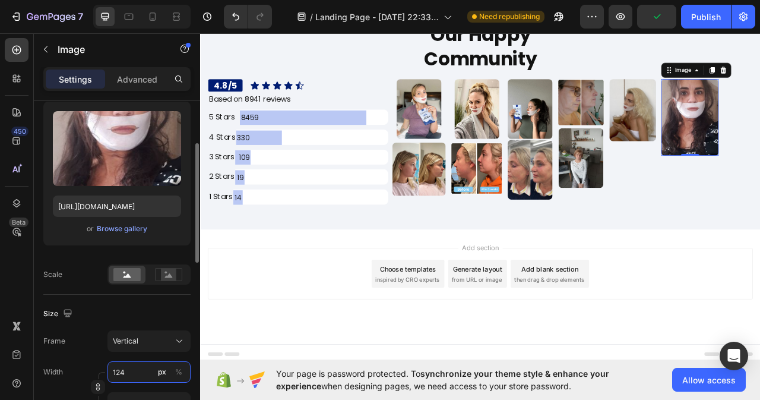
type input "167"
type input "126"
type input "168"
type input "127"
type input "169"
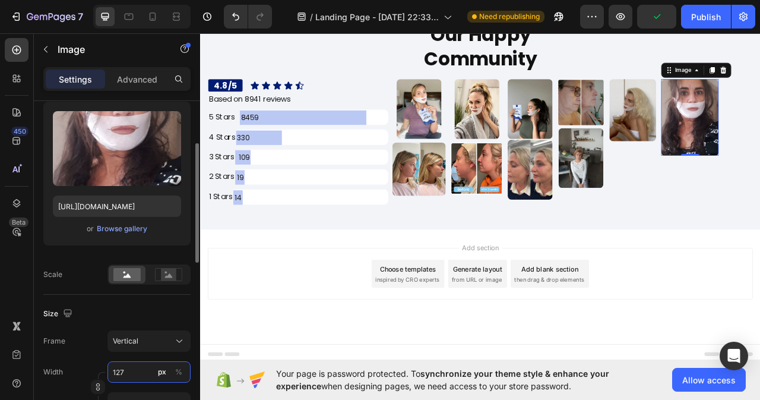
type input "128"
type input "171"
type input "129"
type input "172"
type input "130"
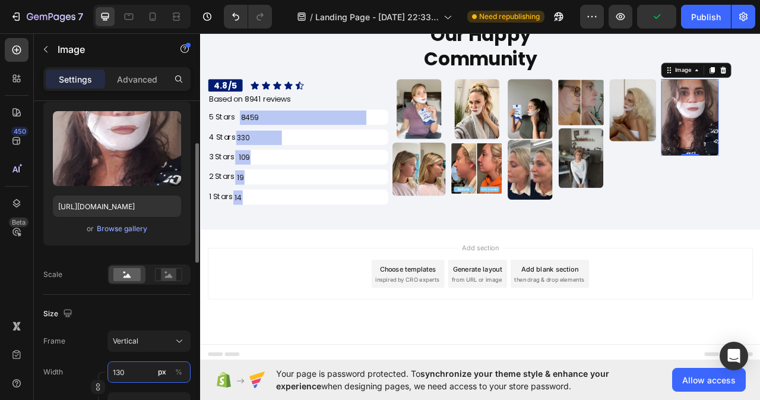
type input "173"
type input "131"
type input "175"
type input "134"
type input "179"
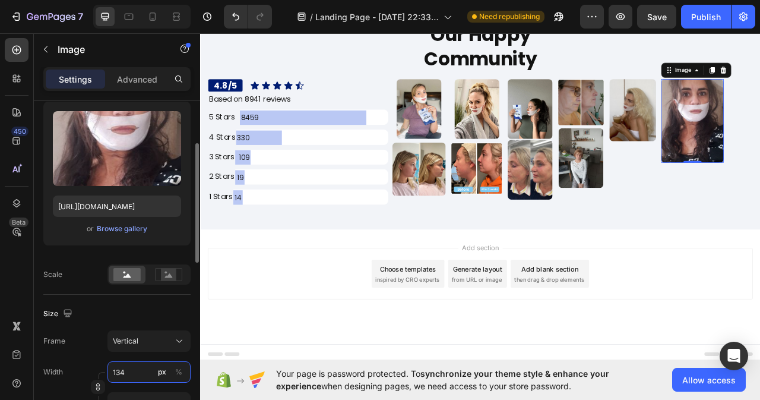
type input "135"
type input "180"
type input "136"
type input "181"
type input "137"
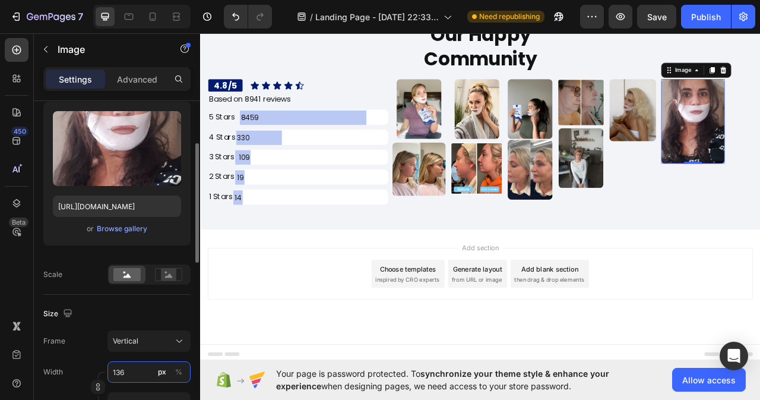
type input "183"
type input "138"
type input "184"
type input "139"
type input "185"
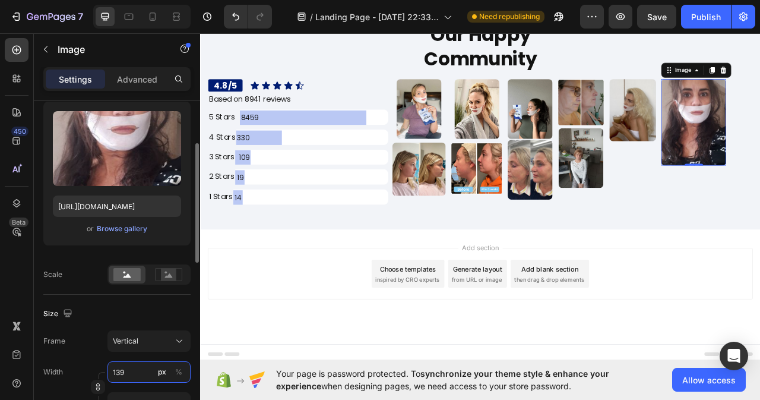
type input "140"
type input "187"
type input "139"
type input "185"
type input "138"
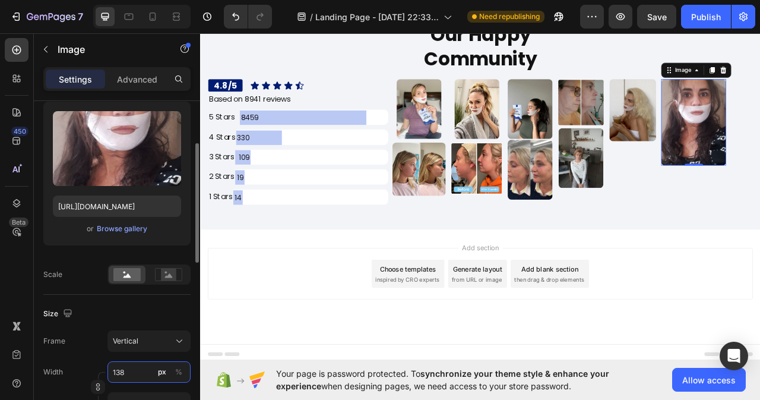
type input "184"
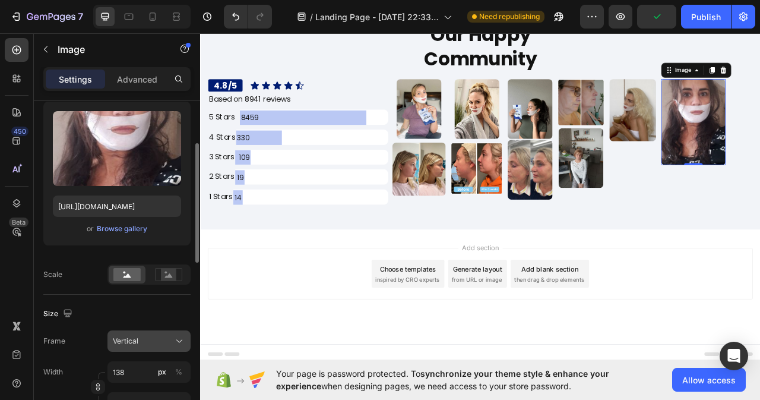
click at [169, 343] on div "Vertical" at bounding box center [142, 341] width 58 height 11
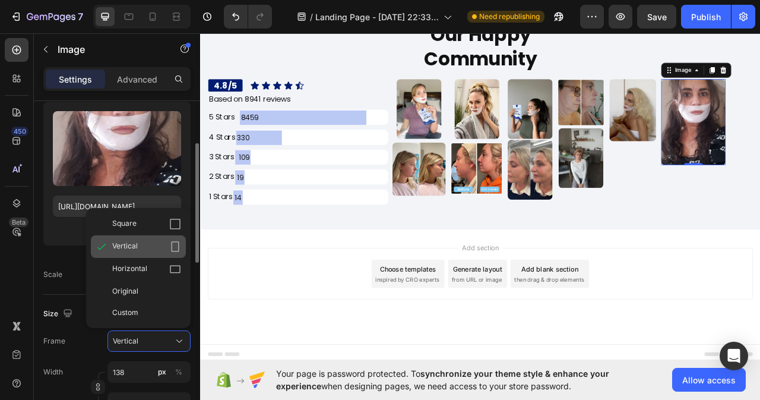
click at [172, 244] on icon at bounding box center [176, 246] width 8 height 11
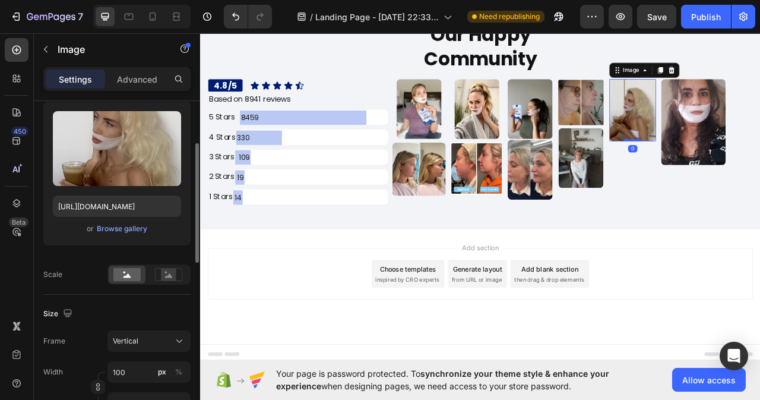
click at [734, 145] on img at bounding box center [750, 131] width 59 height 79
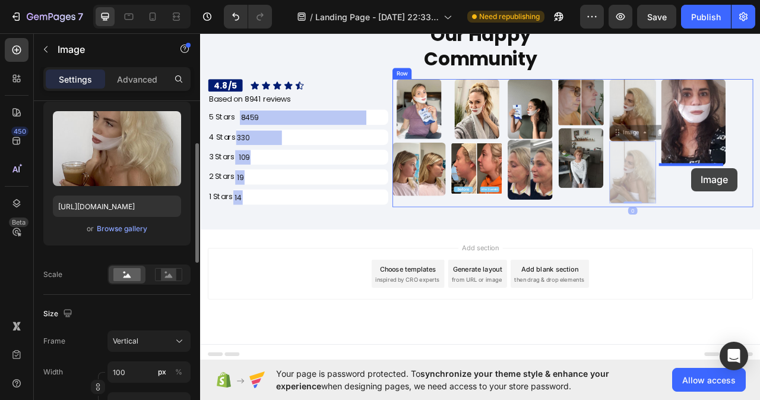
drag, startPoint x: 730, startPoint y: 161, endPoint x: 825, endPoint y: 206, distance: 105.0
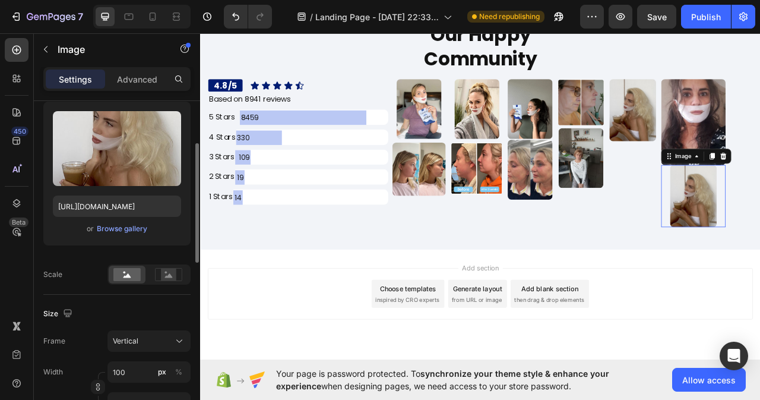
scroll to position [7110, 0]
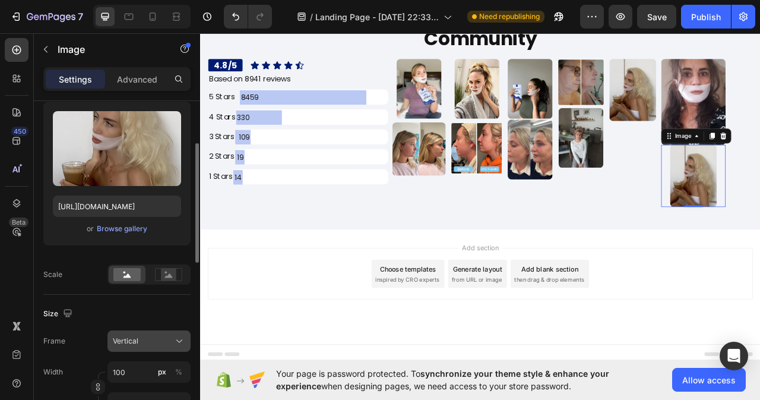
click at [138, 340] on span "Vertical" at bounding box center [126, 341] width 26 height 11
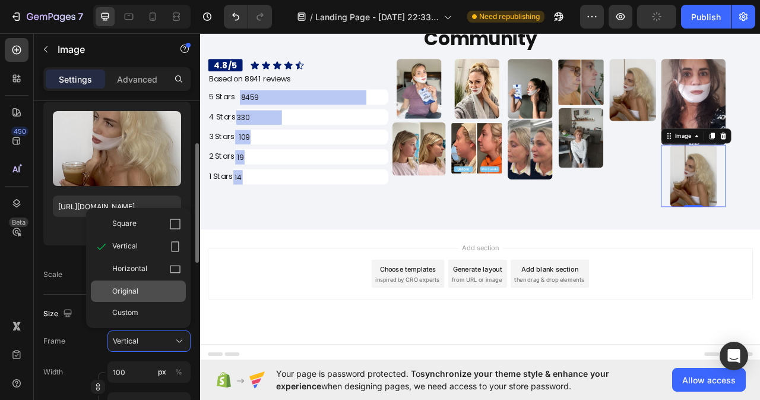
click at [150, 285] on div "Original" at bounding box center [138, 290] width 95 height 21
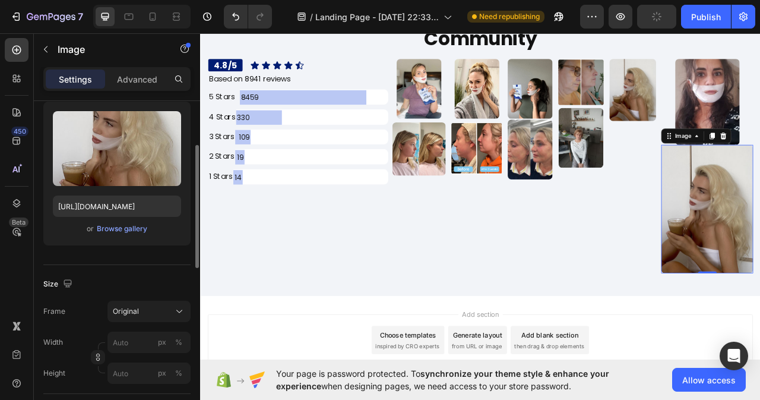
scroll to position [7145, 0]
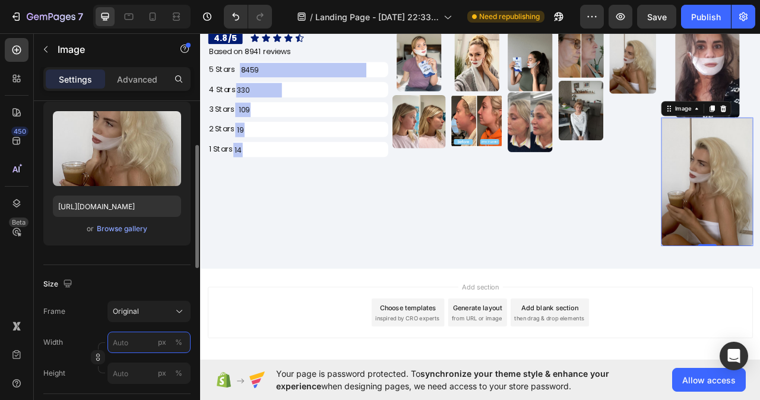
click at [125, 339] on input "px %" at bounding box center [149, 341] width 83 height 21
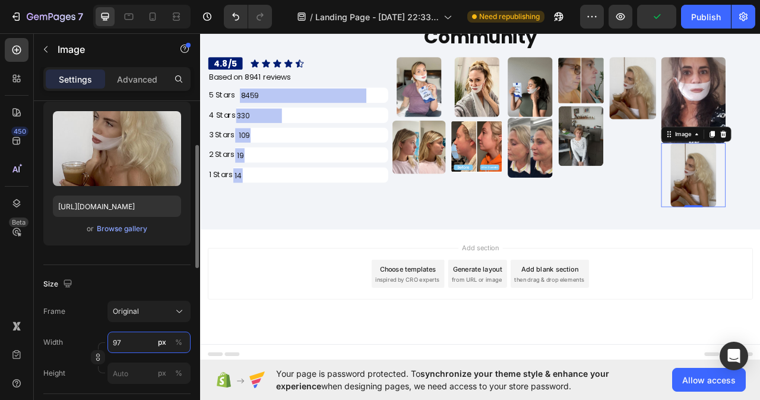
scroll to position [7111, 0]
type input "99"
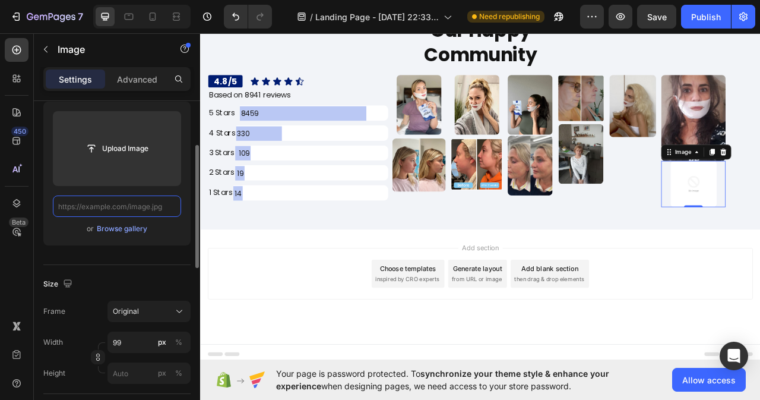
scroll to position [7089, 0]
click at [140, 207] on input "text" at bounding box center [117, 205] width 128 height 21
paste input "[URL][DOMAIN_NAME]"
type input "[URL][DOMAIN_NAME]"
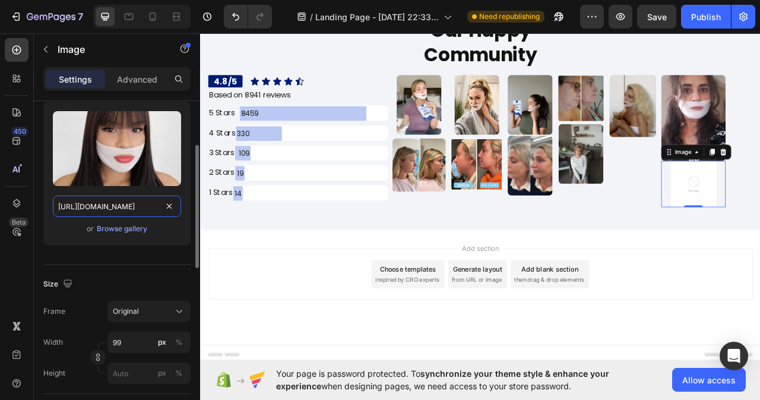
scroll to position [7094, 0]
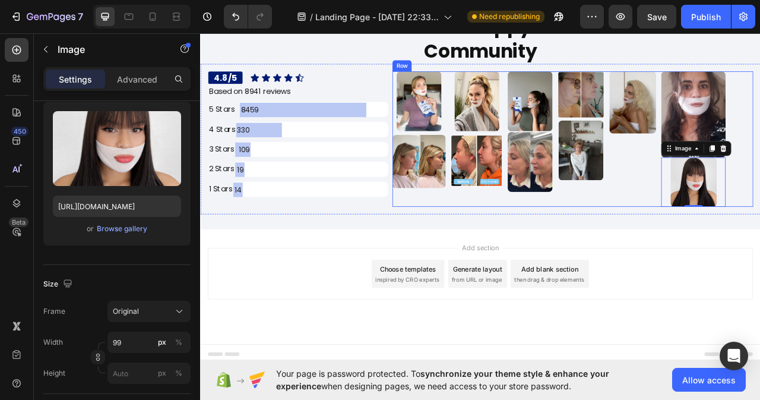
click at [748, 237] on div "Image" at bounding box center [750, 169] width 59 height 173
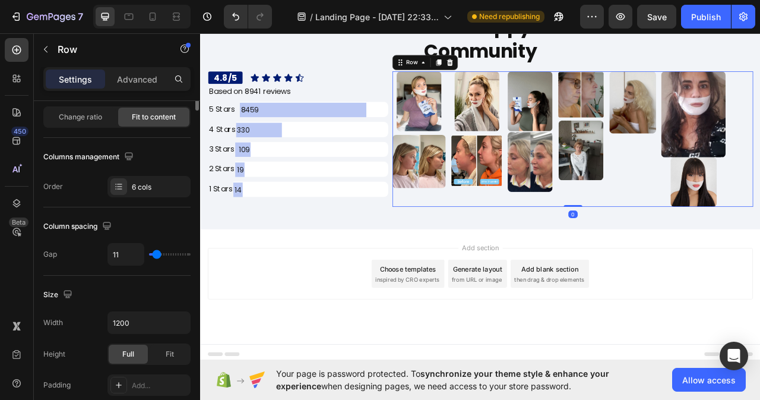
scroll to position [0, 0]
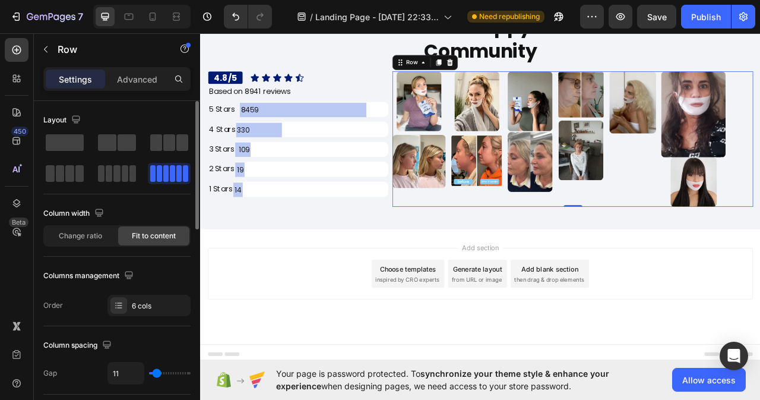
click at [175, 176] on span at bounding box center [172, 173] width 5 height 17
click at [587, 248] on div "Image Image Image Image Image Image Image Image Image Image Image Row 0" at bounding box center [673, 169] width 459 height 173
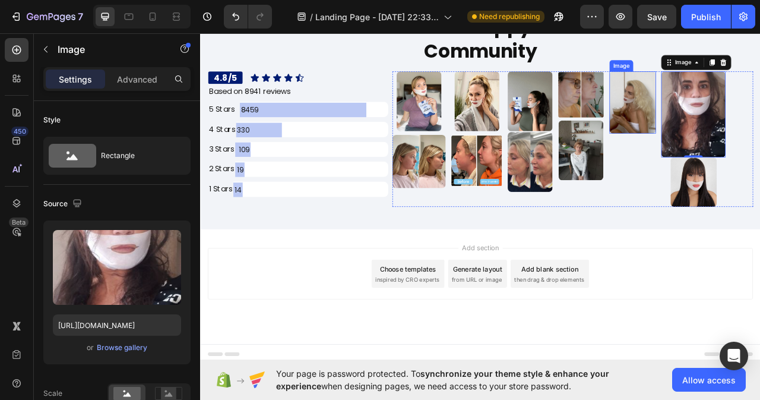
click at [760, 132] on img at bounding box center [750, 122] width 59 height 79
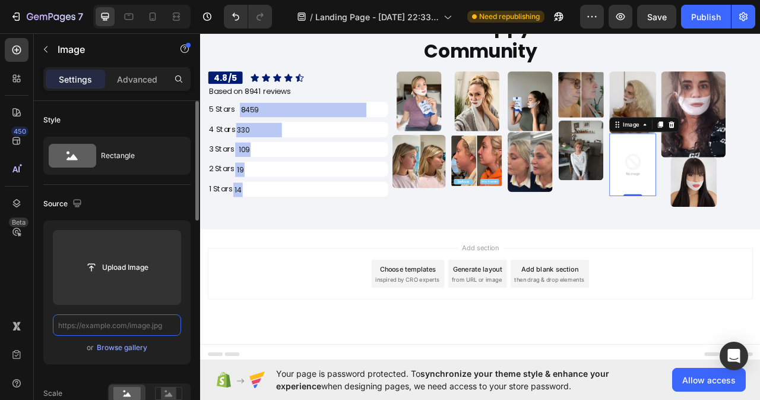
click at [149, 328] on input "text" at bounding box center [117, 324] width 128 height 21
paste input "[URL][DOMAIN_NAME]"
type input "[URL][DOMAIN_NAME]"
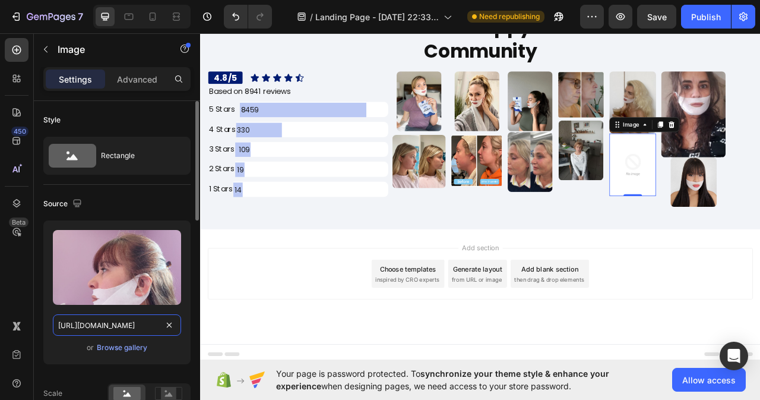
scroll to position [0, 210]
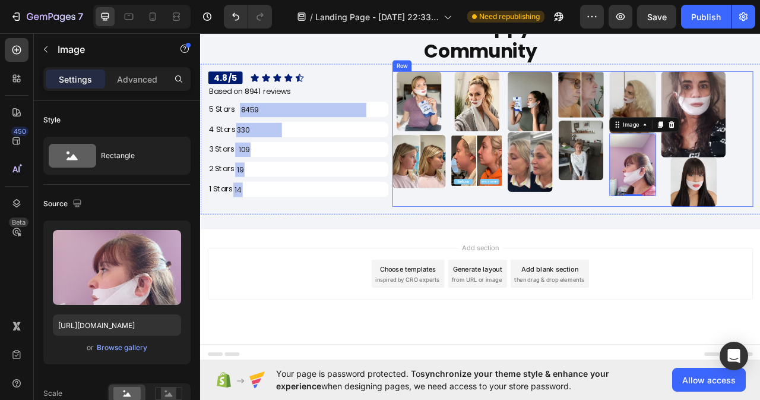
click at [684, 243] on div "Image Image" at bounding box center [684, 169] width 59 height 173
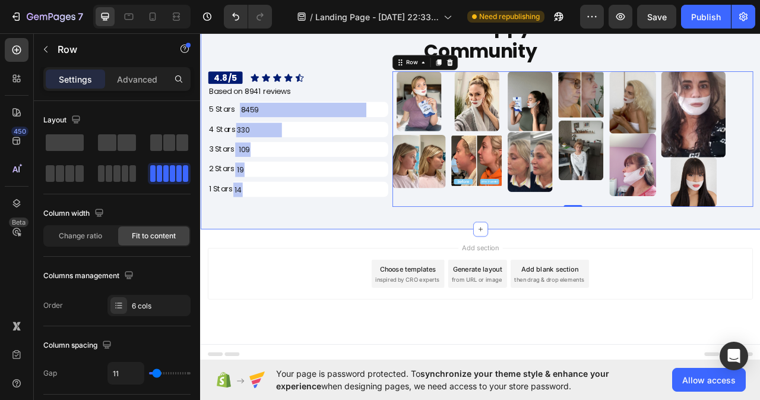
click at [392, 277] on div "Our Happy Community Heading 4.8/5 Heading Icon Icon Icon Icon Icon Icon List Ro…" at bounding box center [556, 137] width 713 height 294
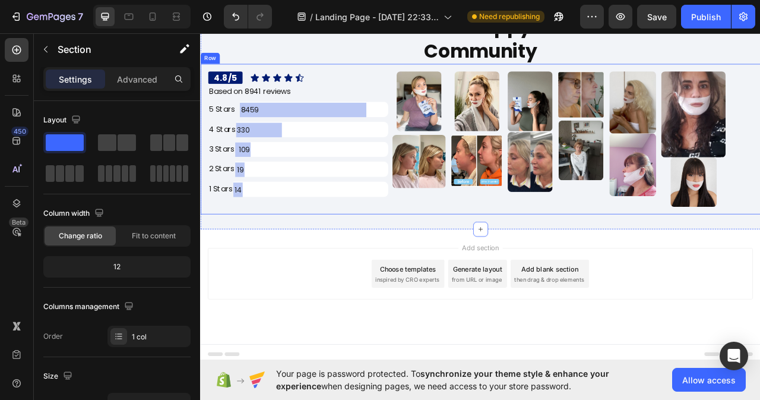
click at [310, 257] on div "4.8/5 Heading Icon Icon Icon Icon Icon Icon List Row Based on 8941 reviews Text…" at bounding box center [556, 169] width 713 height 192
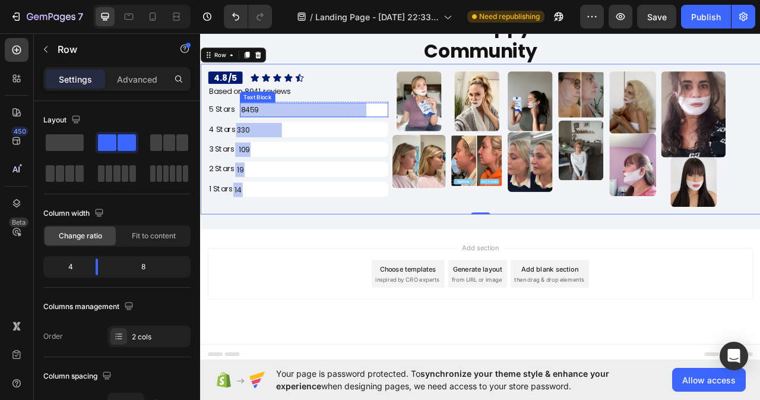
click at [385, 130] on p "8459" at bounding box center [330, 132] width 159 height 16
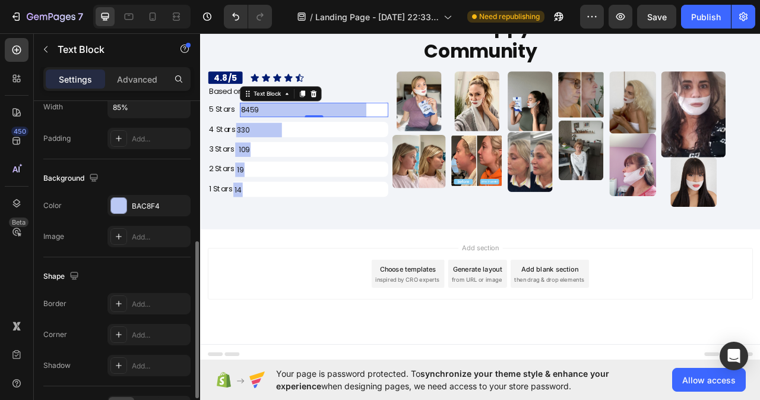
scroll to position [356, 0]
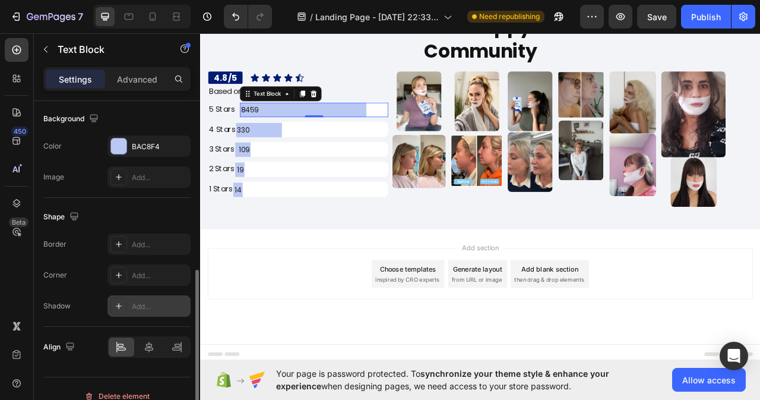
click at [147, 311] on div "Add..." at bounding box center [160, 306] width 56 height 11
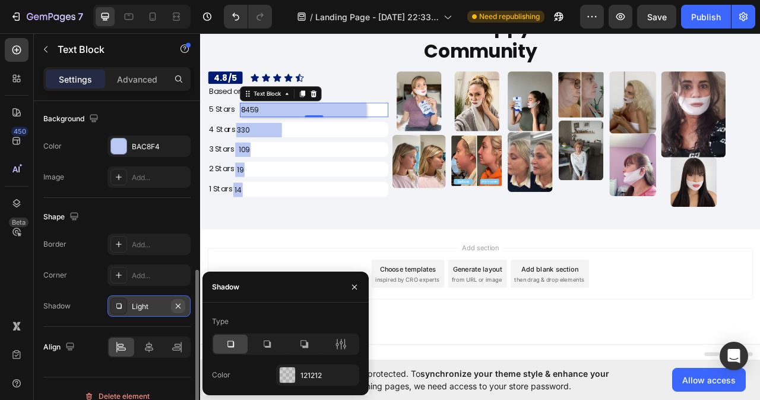
click at [179, 306] on icon "button" at bounding box center [178, 306] width 10 height 10
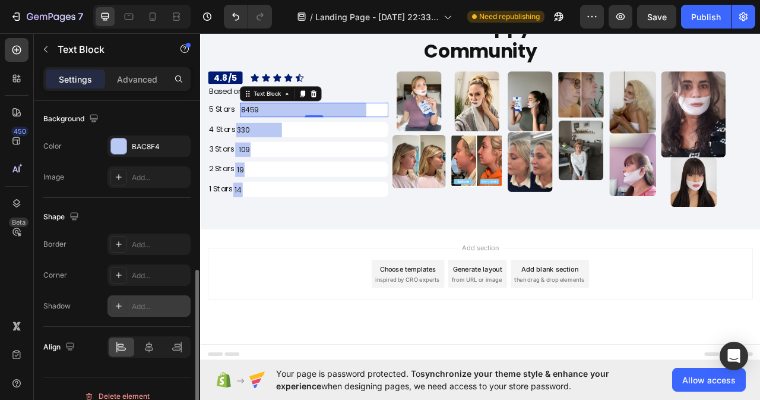
click at [432, 134] on div "8459" at bounding box center [344, 131] width 189 height 18
click at [312, 115] on div "Text Block" at bounding box center [285, 111] width 64 height 14
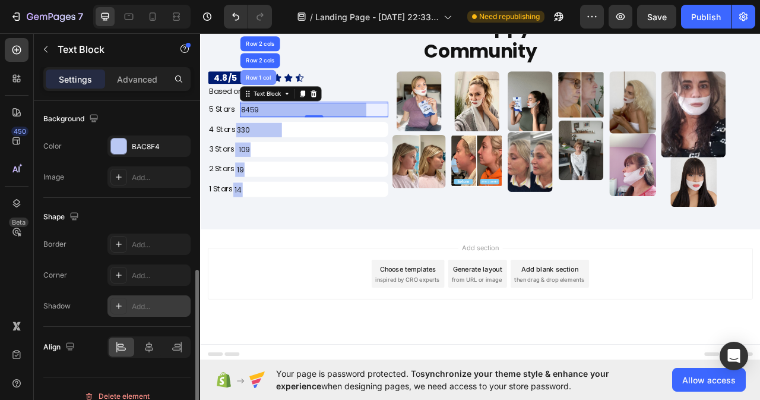
click at [289, 85] on div "Row 1 col" at bounding box center [274, 90] width 46 height 19
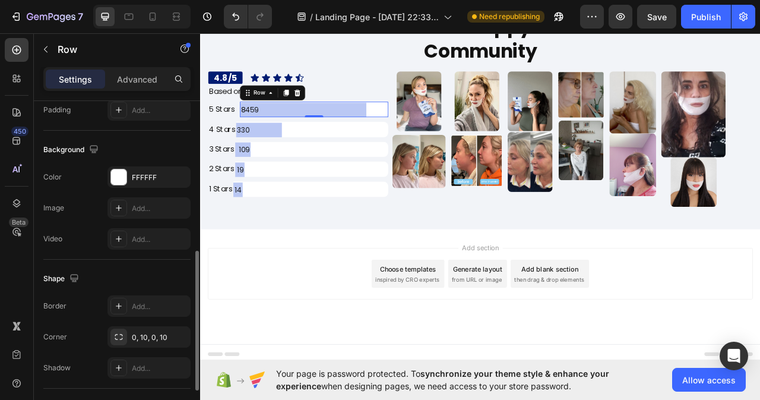
scroll to position [416, 0]
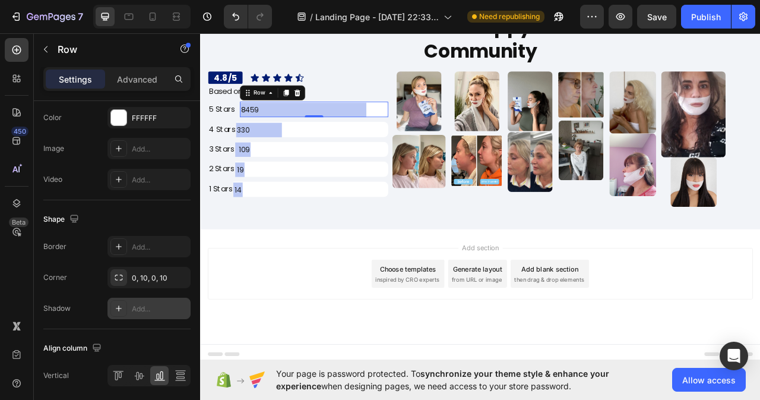
click at [141, 310] on div "Add..." at bounding box center [160, 309] width 56 height 11
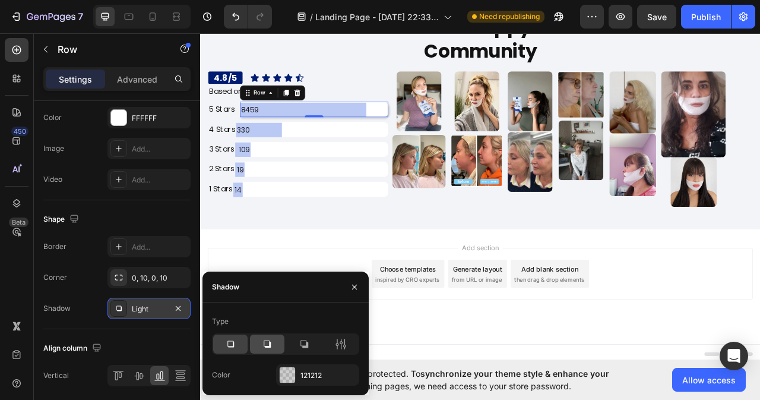
click at [270, 343] on icon at bounding box center [267, 343] width 7 height 7
click at [341, 340] on icon at bounding box center [341, 344] width 12 height 12
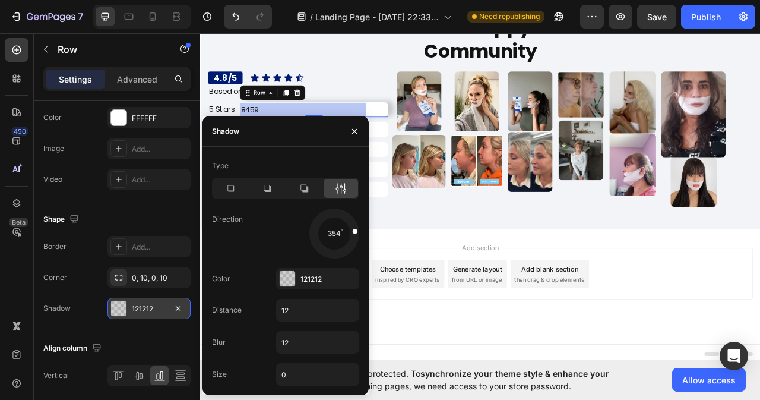
drag, startPoint x: 351, startPoint y: 247, endPoint x: 356, endPoint y: 229, distance: 18.4
click at [356, 229] on span at bounding box center [354, 230] width 5 height 5
click at [296, 309] on input "12" at bounding box center [318, 309] width 82 height 21
type input "10"
click at [292, 340] on input "12" at bounding box center [318, 341] width 82 height 21
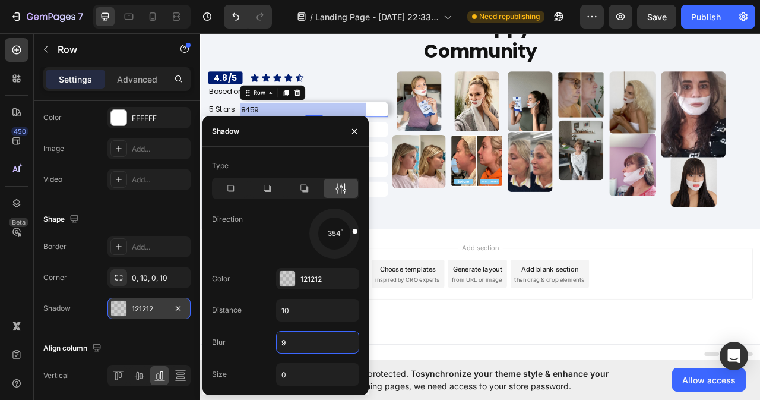
type input "10"
click at [289, 376] on input "0" at bounding box center [318, 374] width 82 height 21
type input "1"
click at [352, 135] on icon "button" at bounding box center [355, 132] width 10 height 10
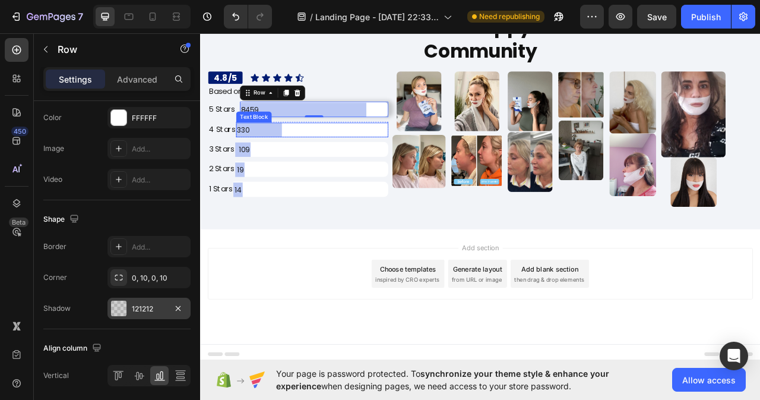
click at [378, 156] on div "330" at bounding box center [342, 157] width 194 height 18
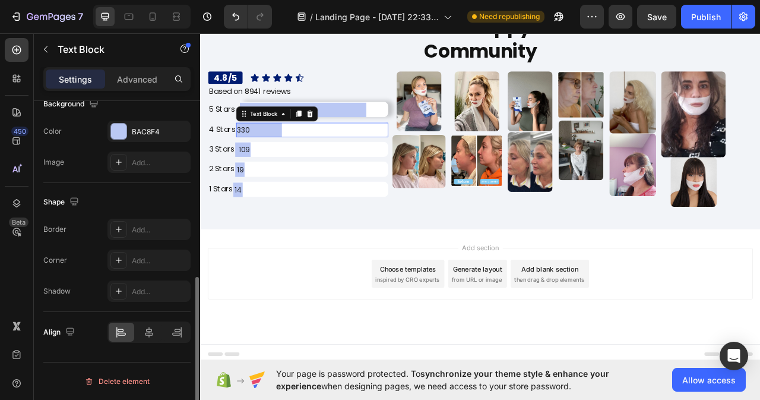
scroll to position [0, 0]
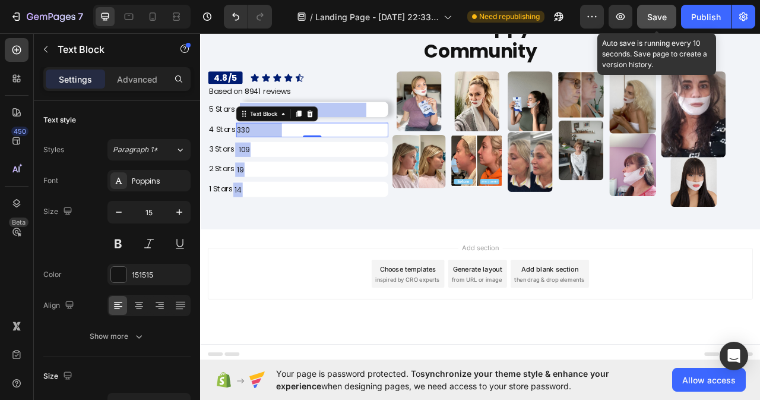
click at [659, 13] on span "Save" at bounding box center [658, 17] width 20 height 10
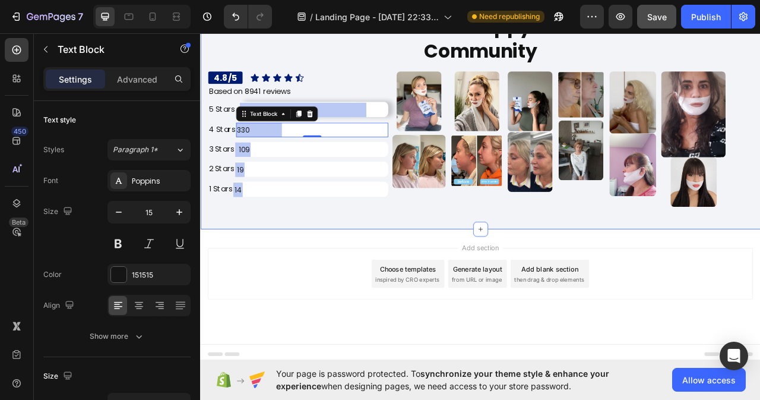
click at [640, 267] on div "Our Happy Community Heading 4.8/5 Heading Icon Icon Icon Icon Icon Icon List Ro…" at bounding box center [556, 137] width 713 height 294
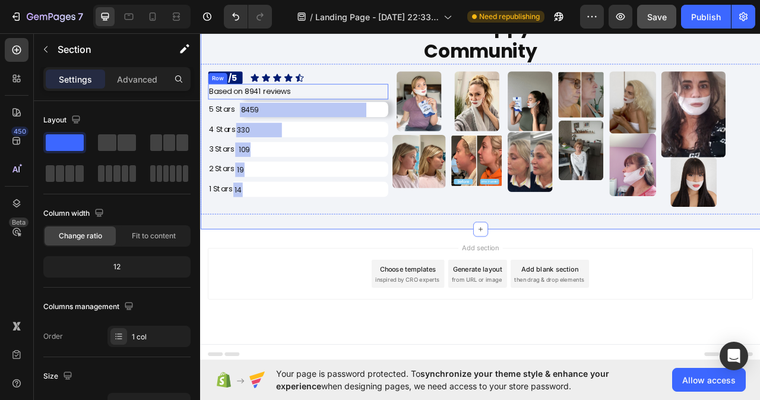
click at [333, 99] on div "Based on 8941 reviews Text Block Row" at bounding box center [324, 109] width 229 height 20
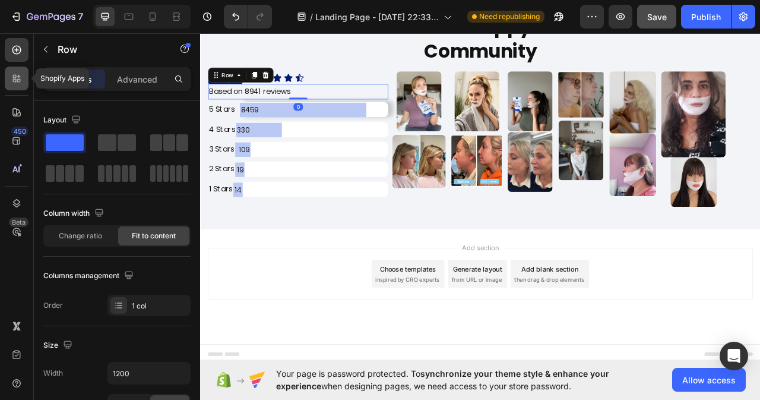
click at [21, 85] on div at bounding box center [17, 79] width 24 height 24
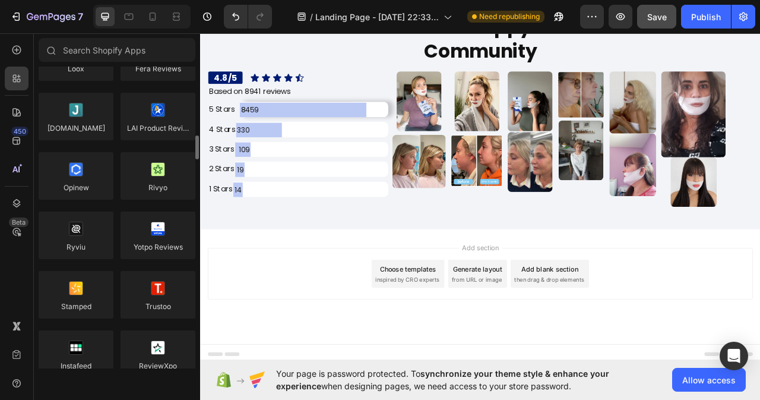
scroll to position [119, 0]
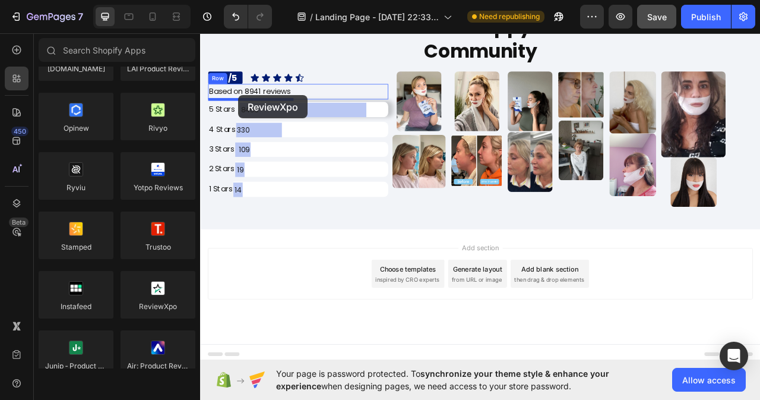
drag, startPoint x: 342, startPoint y: 320, endPoint x: 248, endPoint y: 113, distance: 227.1
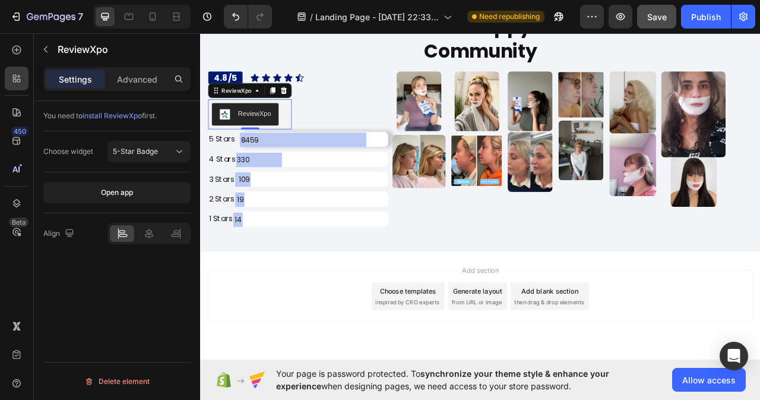
scroll to position [7122, 0]
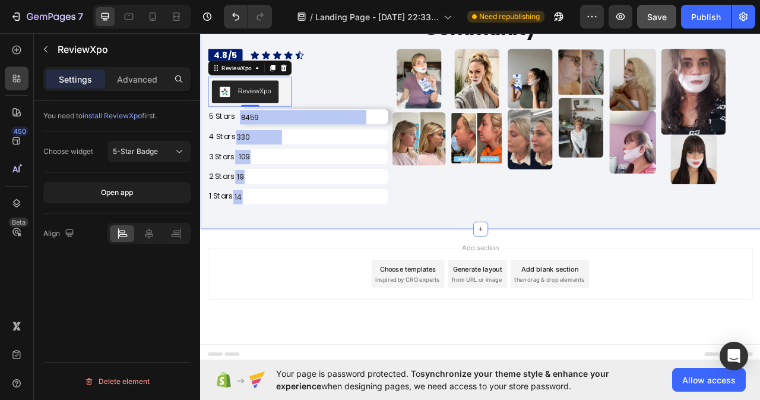
click at [454, 274] on div "Our Happy Community Heading 4.8/5 Heading Icon Icon Icon Icon Icon Icon List Ro…" at bounding box center [556, 122] width 713 height 322
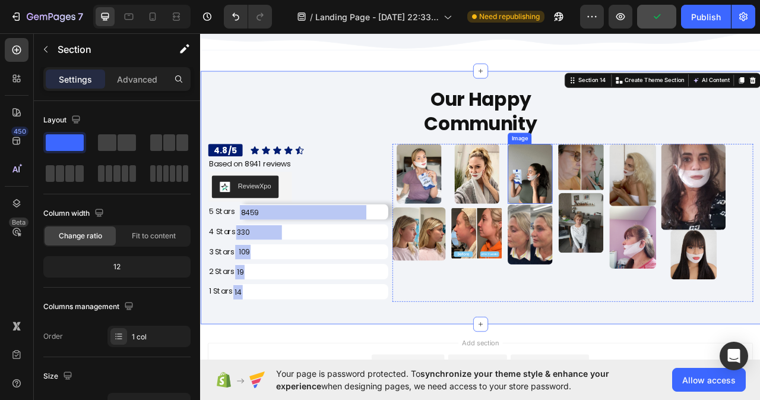
scroll to position [6944, 0]
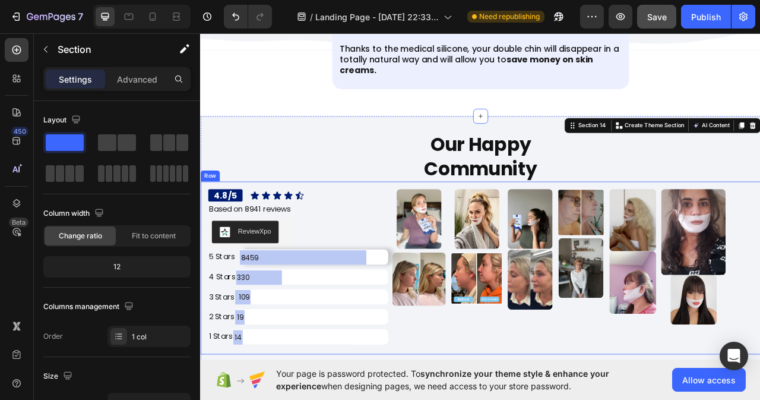
click at [760, 228] on div "4.8/5 Heading Icon Icon Icon Icon Icon Icon List Row Based on 8941 reviews Text…" at bounding box center [556, 333] width 713 height 220
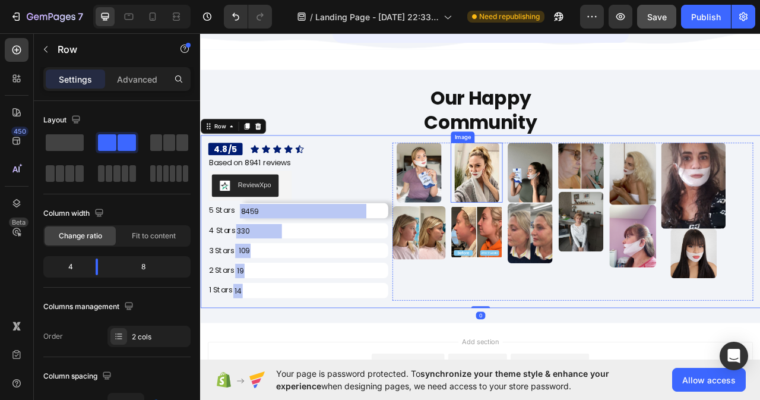
scroll to position [7004, 0]
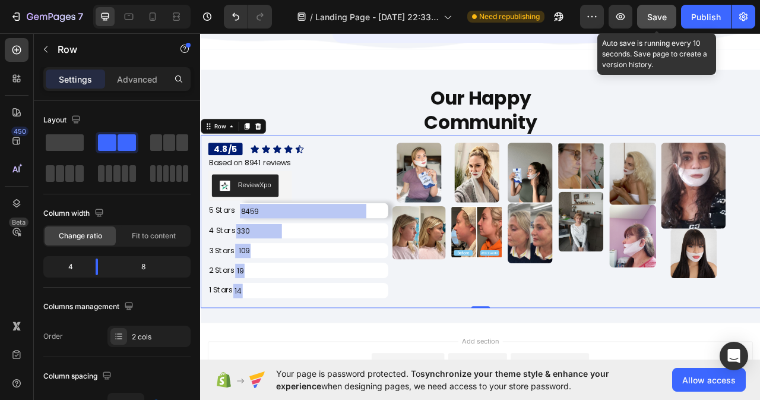
click at [661, 15] on span "Save" at bounding box center [658, 17] width 20 height 10
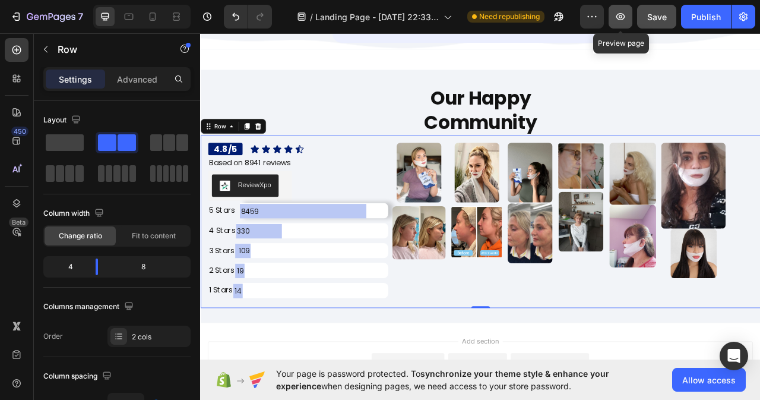
click at [620, 12] on icon "button" at bounding box center [621, 17] width 12 height 12
click at [125, 17] on icon at bounding box center [129, 17] width 9 height 7
type input "100%"
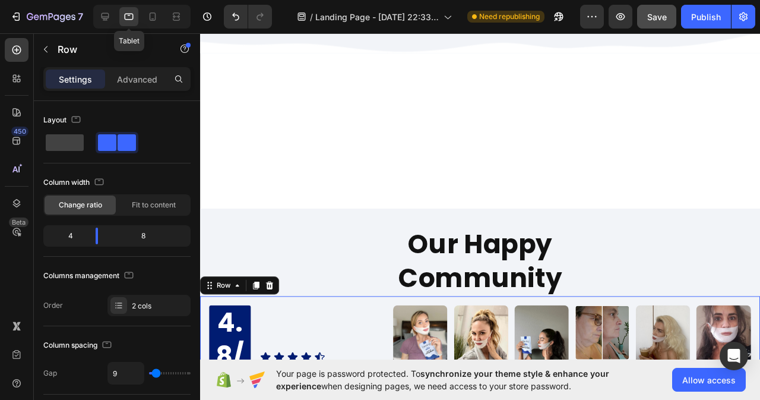
scroll to position [7242, 0]
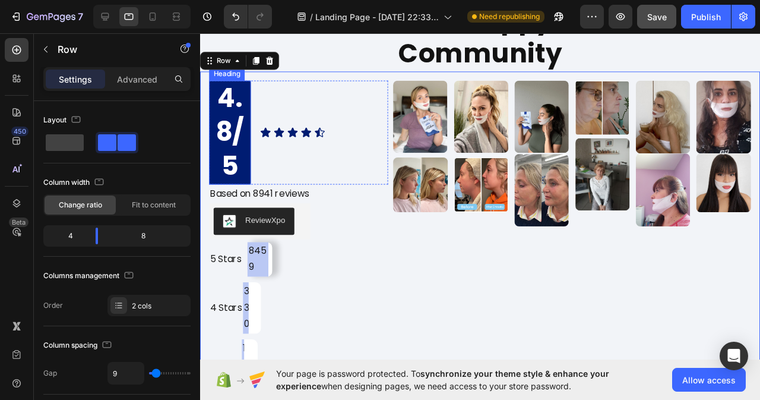
click at [236, 145] on h2 "4.8/5" at bounding box center [232, 137] width 44 height 109
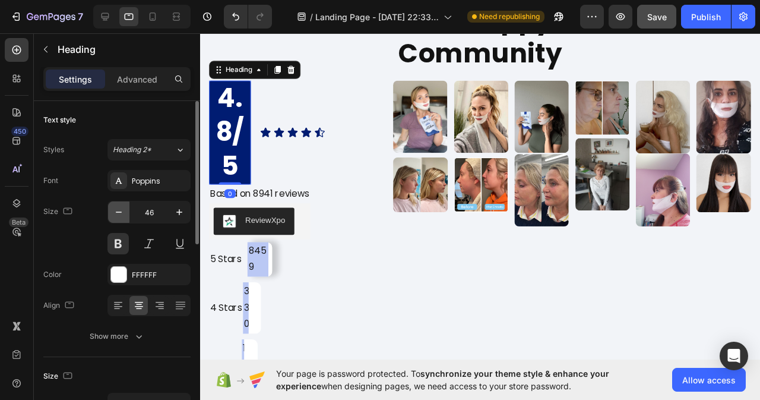
click at [121, 209] on icon "button" at bounding box center [119, 212] width 12 height 12
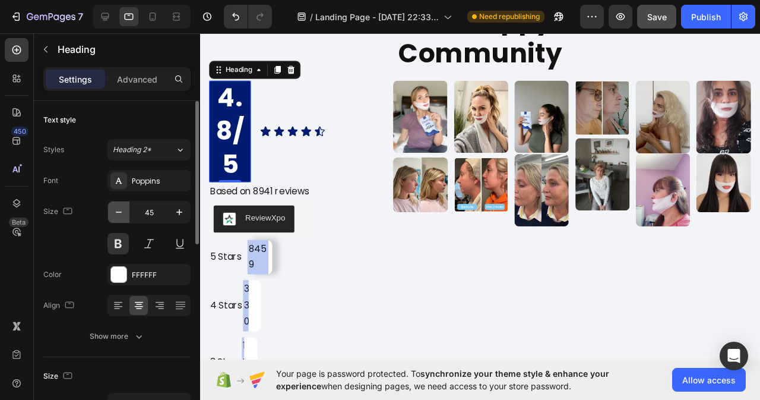
click at [121, 209] on icon "button" at bounding box center [119, 212] width 12 height 12
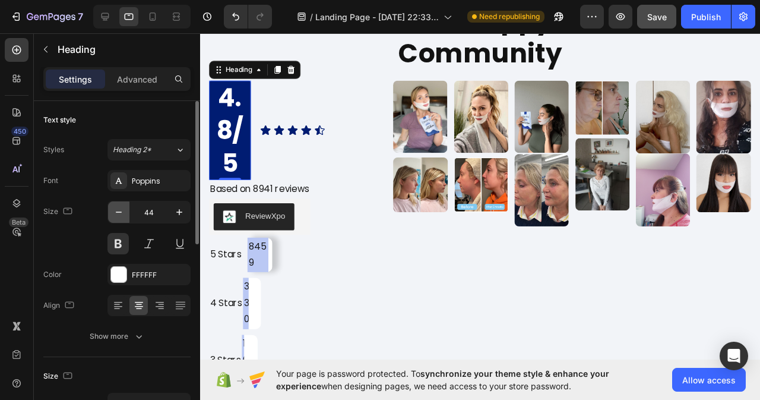
click at [121, 209] on icon "button" at bounding box center [119, 212] width 12 height 12
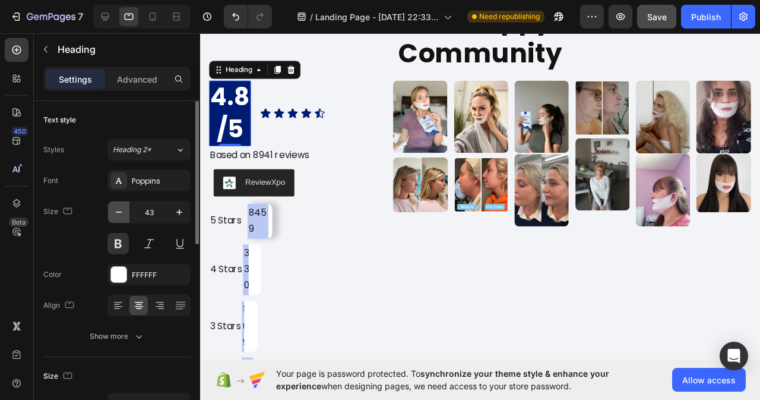
click at [121, 209] on icon "button" at bounding box center [119, 212] width 12 height 12
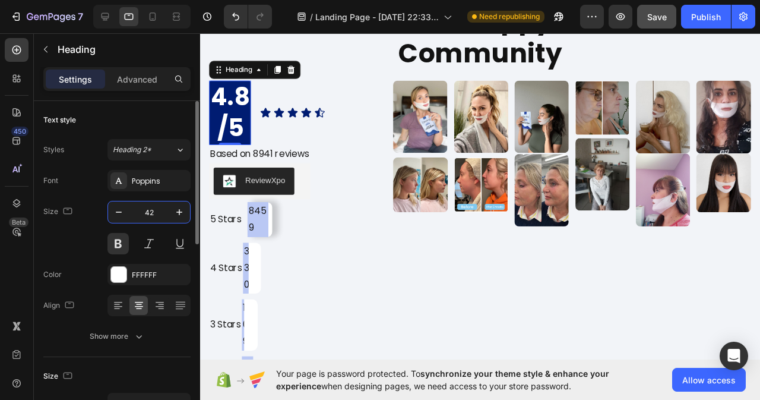
click at [160, 210] on input "42" at bounding box center [149, 211] width 39 height 21
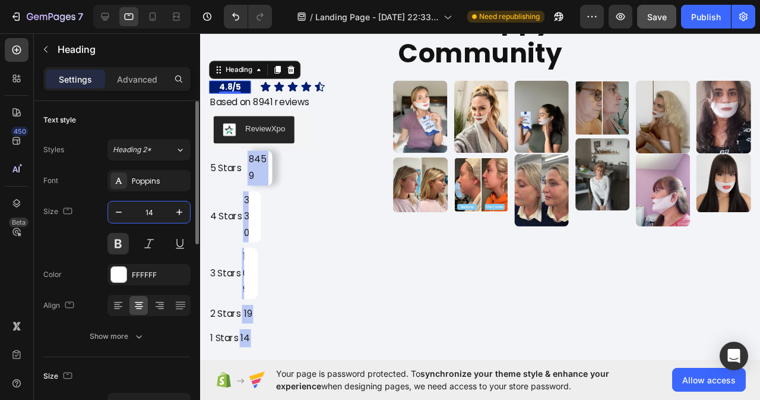
type input "15"
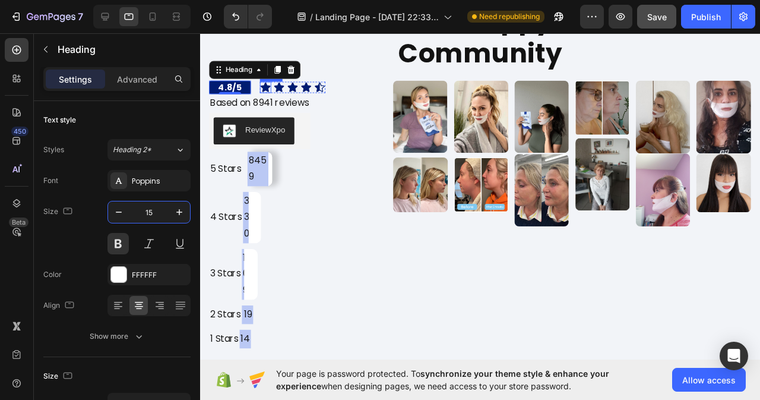
click at [271, 89] on icon at bounding box center [269, 90] width 10 height 10
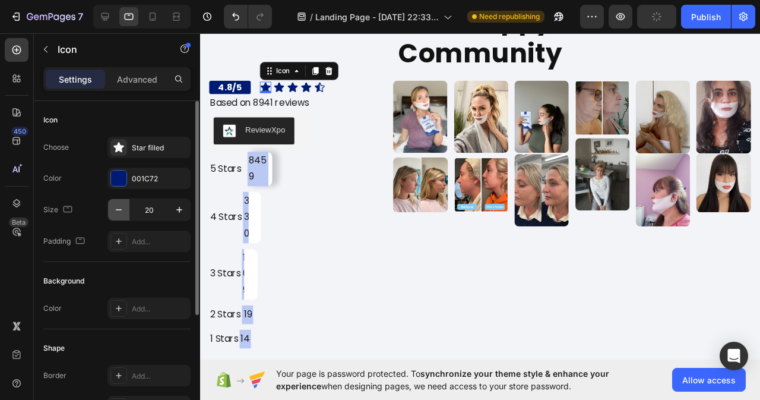
click at [117, 213] on icon "button" at bounding box center [119, 210] width 12 height 12
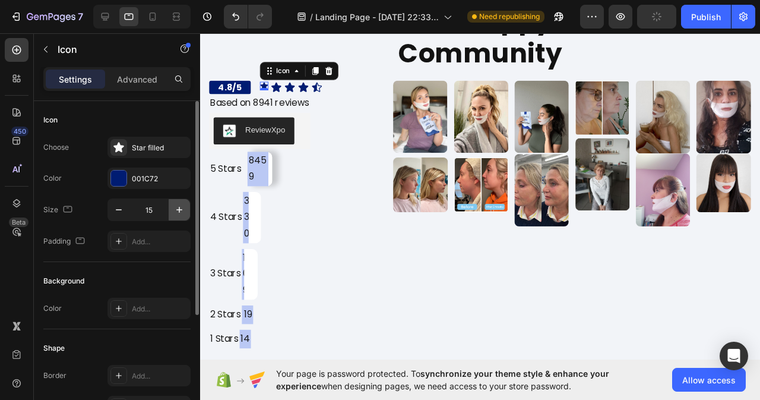
click at [176, 210] on icon "button" at bounding box center [179, 210] width 6 height 6
type input "16"
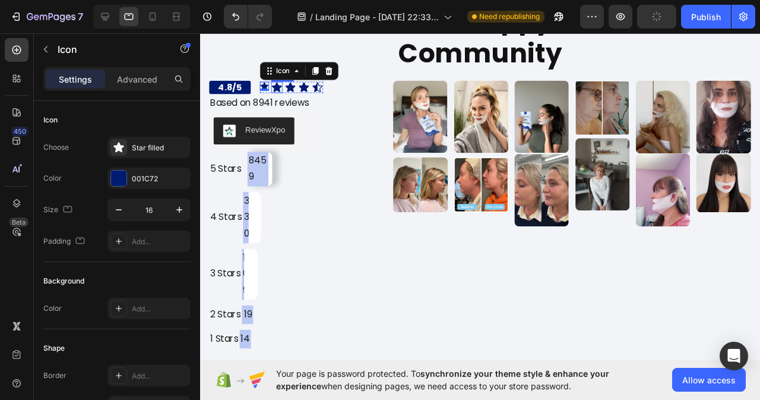
click at [283, 90] on icon at bounding box center [281, 90] width 10 height 10
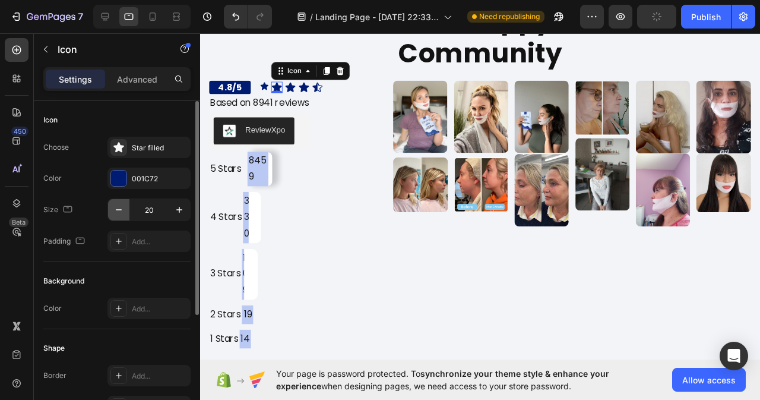
click at [118, 213] on icon "button" at bounding box center [119, 210] width 12 height 12
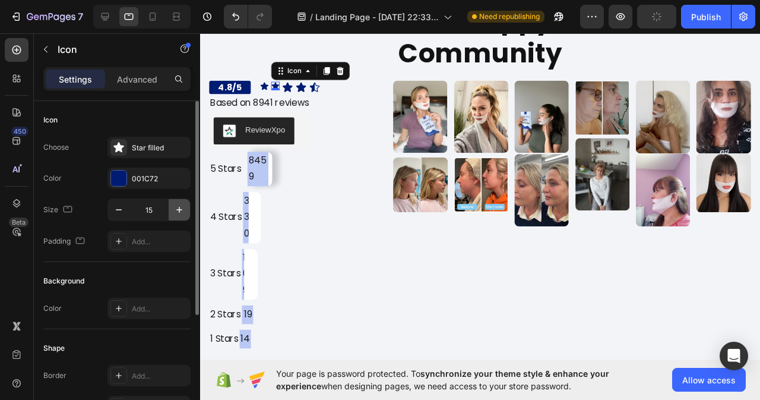
click at [181, 207] on icon "button" at bounding box center [179, 210] width 12 height 12
type input "16"
click at [291, 87] on icon at bounding box center [293, 90] width 12 height 12
click at [122, 213] on icon "button" at bounding box center [119, 210] width 12 height 12
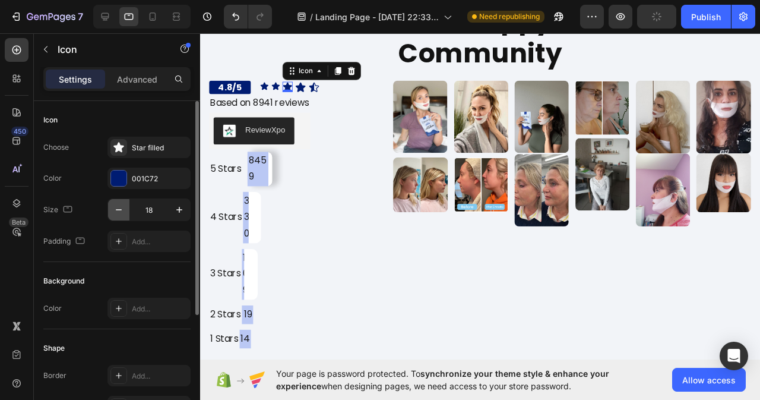
click at [122, 213] on icon "button" at bounding box center [119, 210] width 12 height 12
click at [176, 208] on icon "button" at bounding box center [179, 210] width 12 height 12
type input "16"
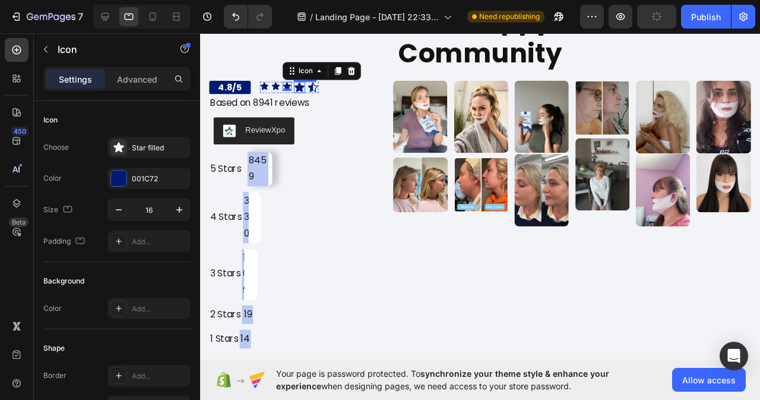
click at [305, 90] on icon at bounding box center [304, 90] width 10 height 10
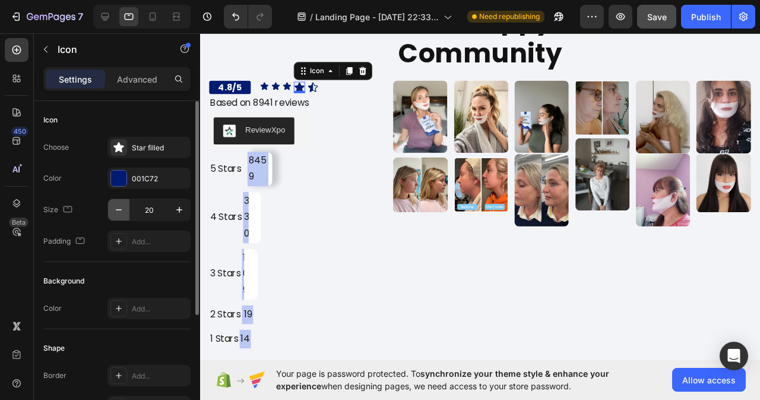
click at [116, 211] on icon "button" at bounding box center [119, 210] width 12 height 12
type input "16"
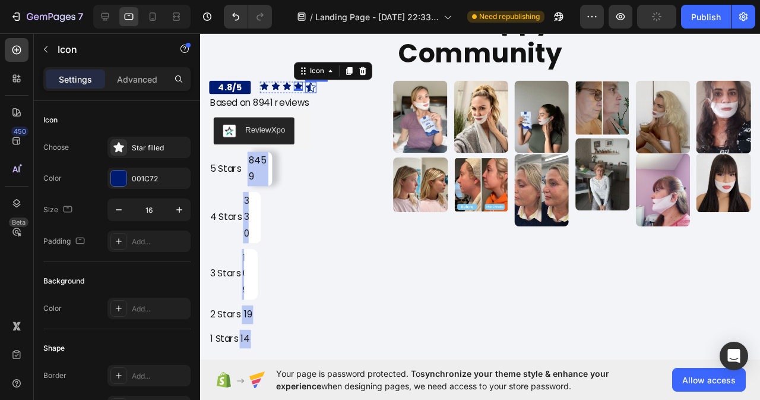
click at [319, 90] on icon at bounding box center [317, 90] width 12 height 12
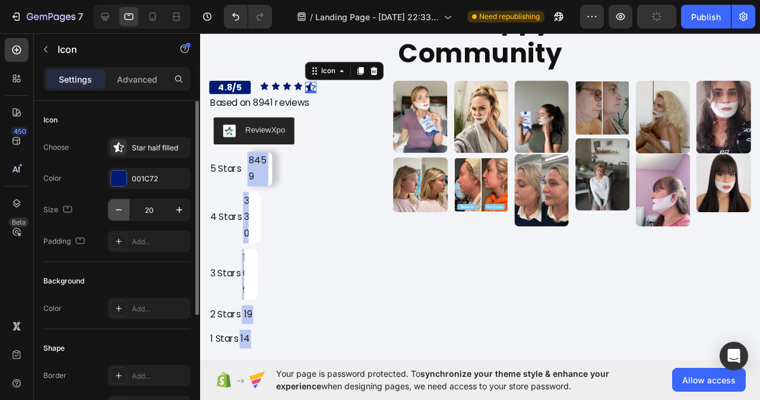
click at [119, 210] on icon "button" at bounding box center [119, 210] width 12 height 12
type input "16"
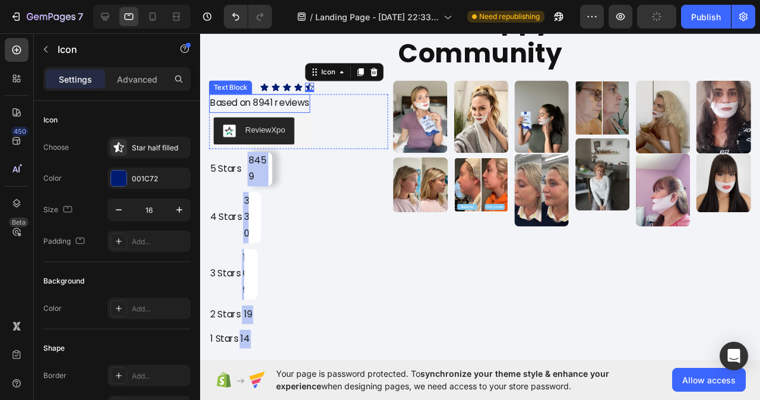
click at [270, 103] on p "Based on 8941 reviews" at bounding box center [263, 107] width 104 height 17
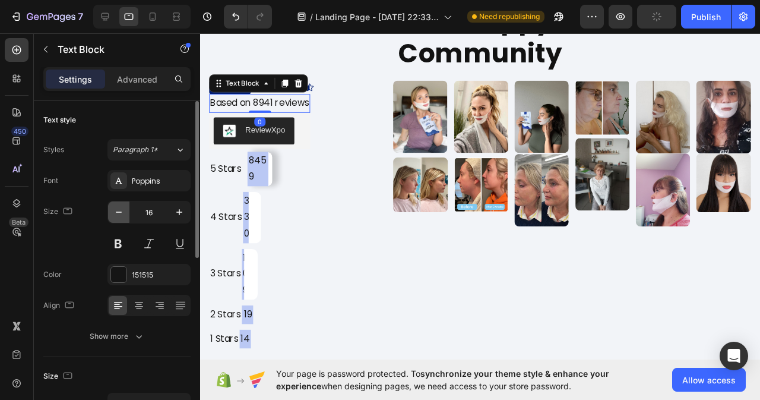
click at [121, 209] on icon "button" at bounding box center [119, 212] width 12 height 12
type input "14"
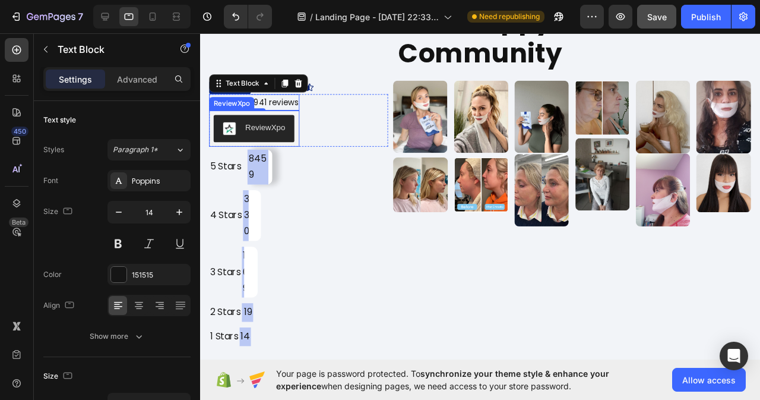
click at [242, 141] on button "ReviewXpo" at bounding box center [256, 133] width 85 height 29
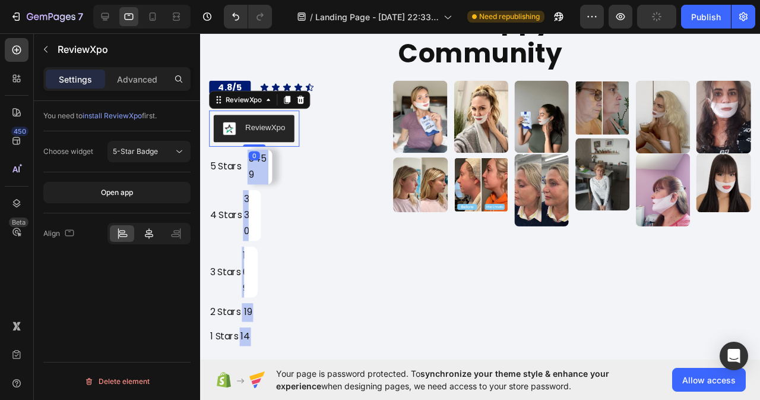
click at [151, 232] on icon at bounding box center [149, 233] width 8 height 11
click at [122, 233] on icon at bounding box center [122, 231] width 6 height 3
click at [172, 151] on div "5-Star Badge" at bounding box center [143, 151] width 61 height 11
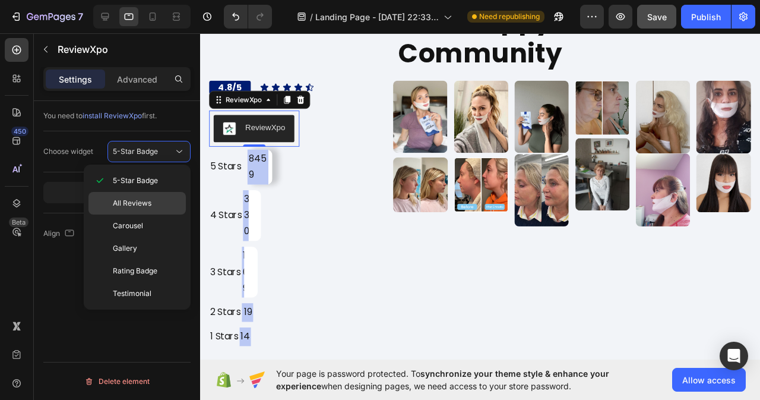
click at [132, 206] on span "All Reviews" at bounding box center [132, 203] width 39 height 11
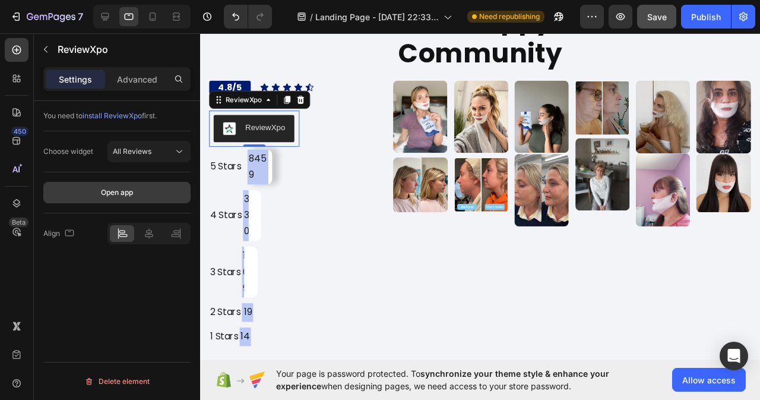
click at [132, 194] on div "Open app" at bounding box center [117, 192] width 32 height 11
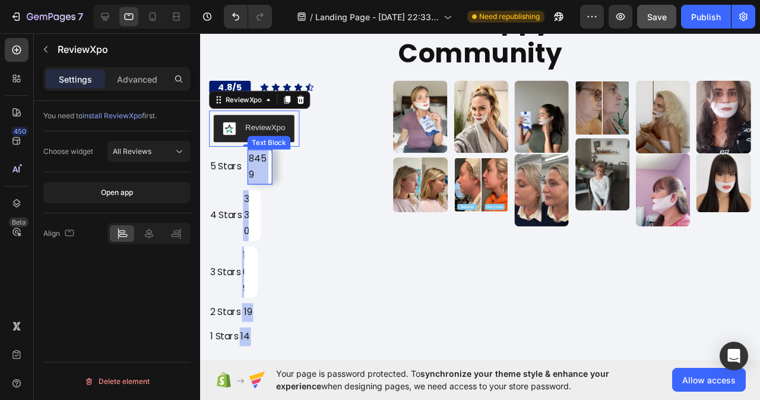
click at [270, 178] on p "8459" at bounding box center [261, 174] width 20 height 34
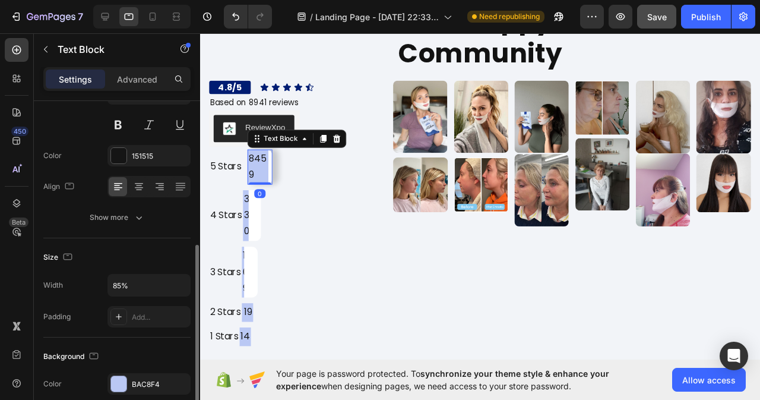
scroll to position [178, 0]
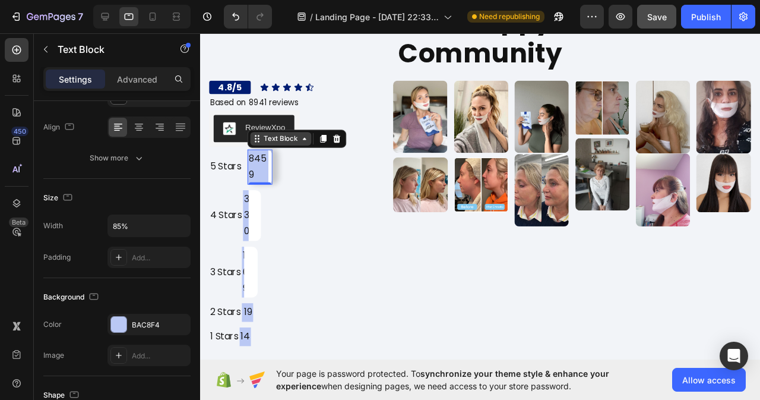
click at [263, 147] on icon at bounding box center [260, 145] width 10 height 10
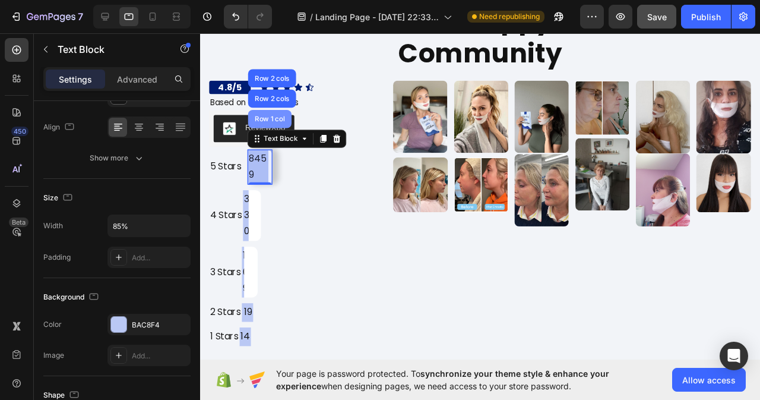
click at [270, 122] on div "Row 1 col" at bounding box center [273, 123] width 36 height 7
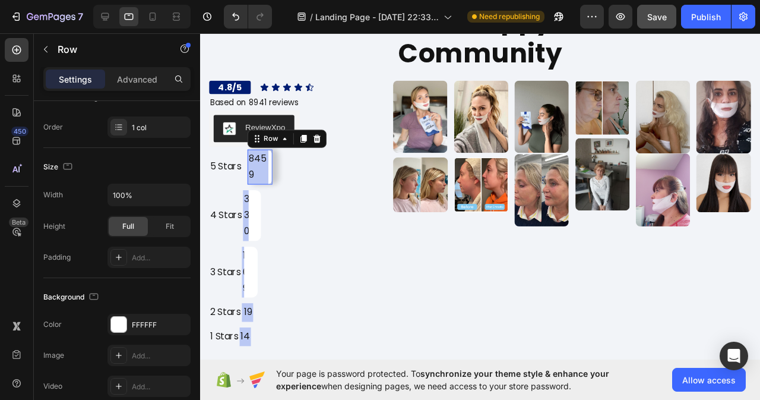
scroll to position [0, 0]
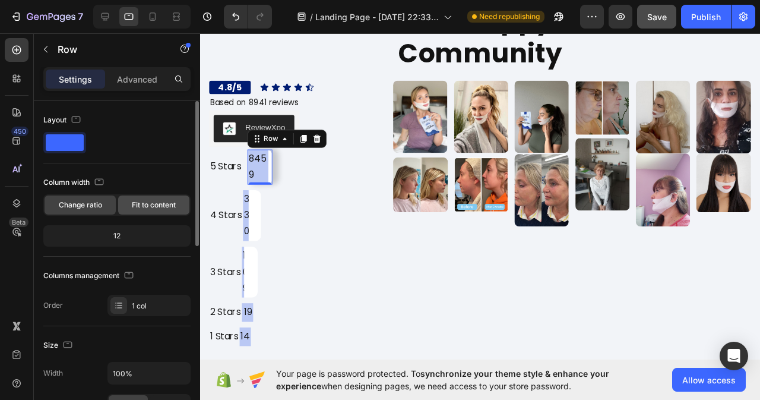
click at [145, 204] on span "Fit to content" at bounding box center [154, 205] width 44 height 11
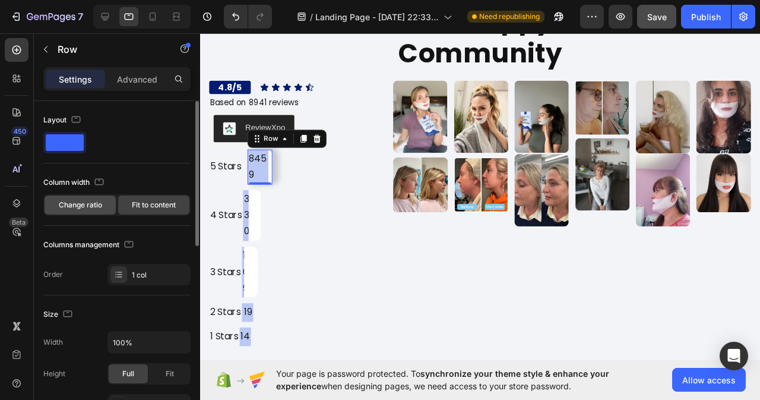
click at [80, 206] on span "Change ratio" at bounding box center [80, 205] width 43 height 11
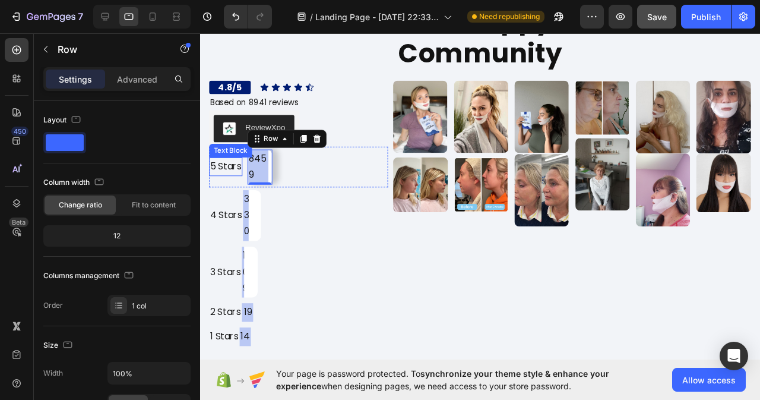
click at [237, 181] on p "5 Stars" at bounding box center [227, 173] width 33 height 17
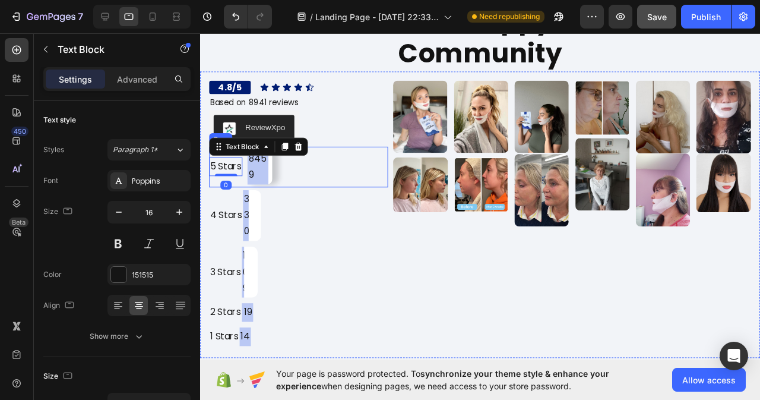
click at [249, 191] on div "5 Stars Text Block 0 [STREET_ADDRESS]" at bounding box center [304, 174] width 188 height 43
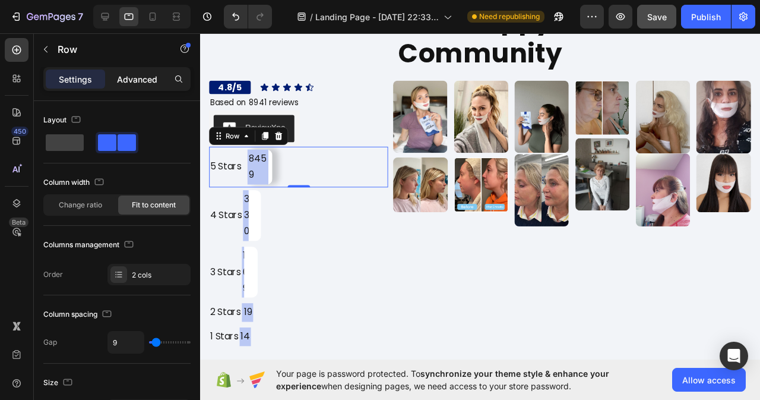
click at [133, 75] on p "Advanced" at bounding box center [137, 79] width 40 height 12
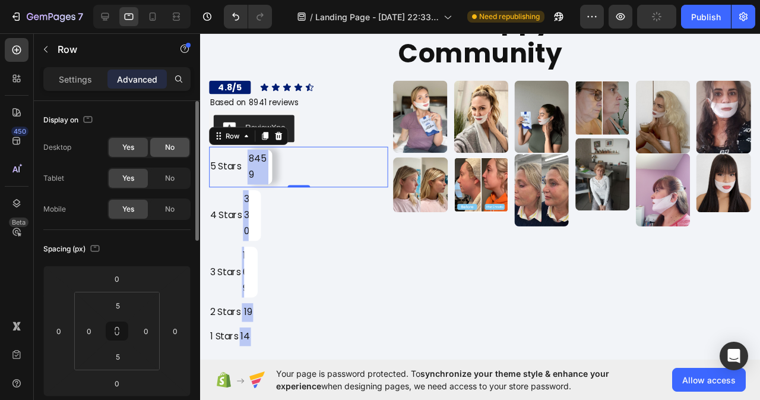
click at [168, 151] on span "No" at bounding box center [170, 147] width 10 height 11
click at [131, 146] on span "Yes" at bounding box center [128, 147] width 12 height 11
click at [168, 181] on span "No" at bounding box center [170, 178] width 10 height 11
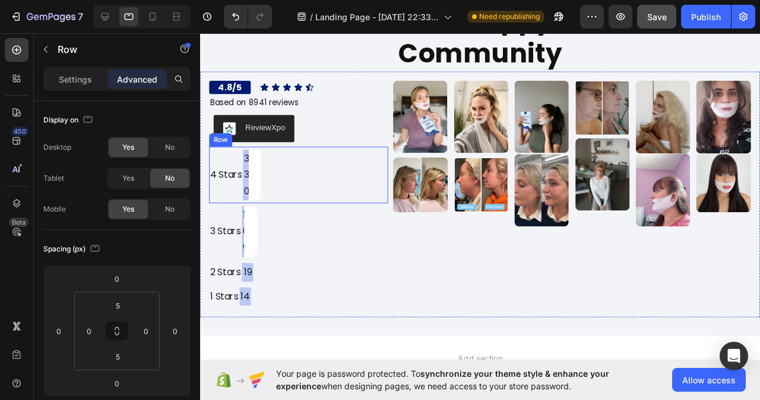
click at [219, 199] on div "4 Stars Text Block" at bounding box center [228, 182] width 36 height 53
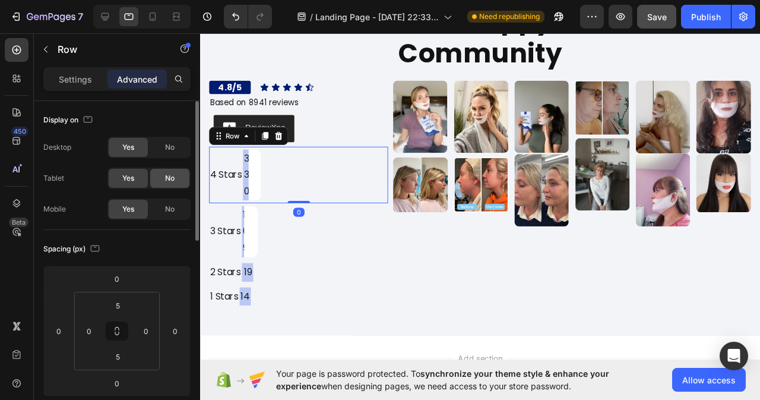
click at [161, 179] on div "No" at bounding box center [169, 178] width 39 height 19
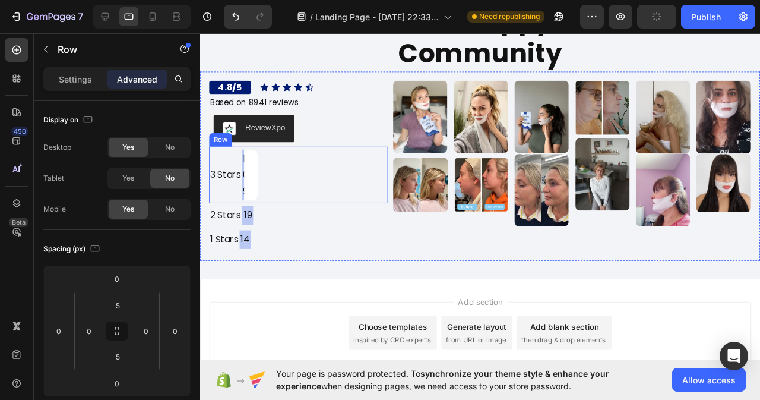
click at [221, 194] on div "3 Stars Text Block" at bounding box center [227, 182] width 34 height 53
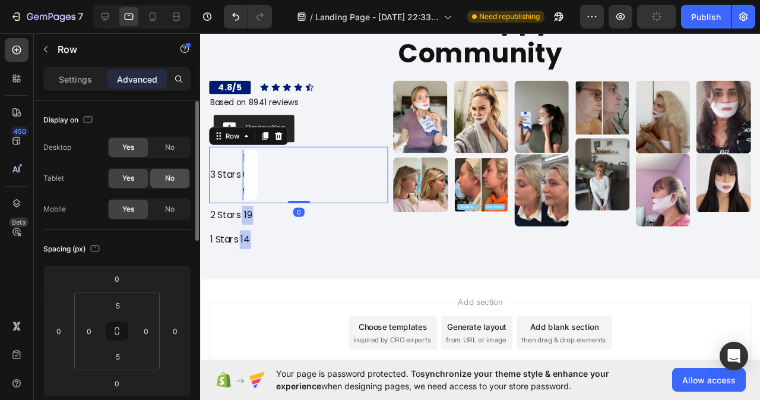
click at [166, 180] on span "No" at bounding box center [170, 178] width 10 height 11
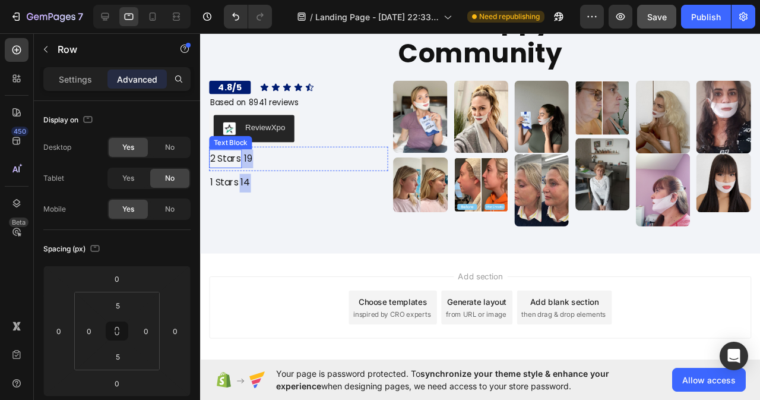
click at [233, 172] on div "2 Stars Text Block" at bounding box center [227, 166] width 34 height 20
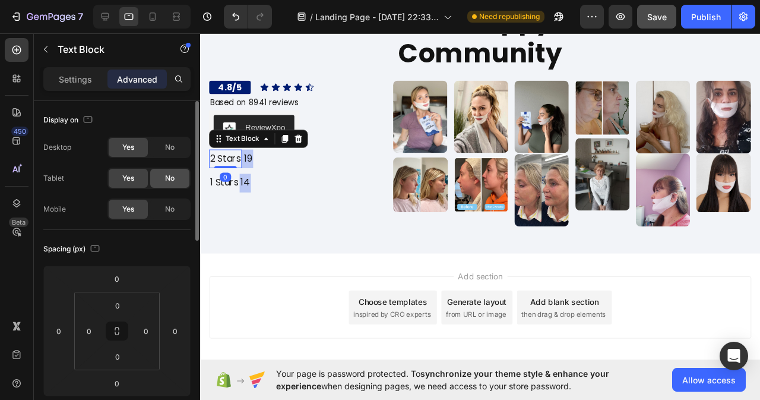
click at [169, 176] on span "No" at bounding box center [170, 178] width 10 height 11
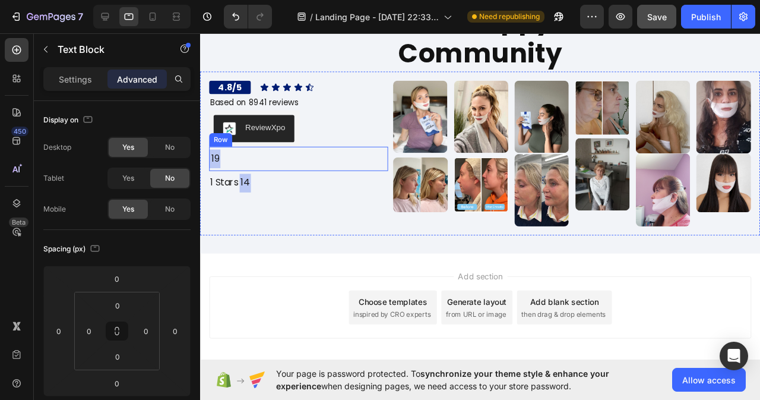
click at [242, 169] on div "2 Stars Text Block 0 19 Text Block Row Row" at bounding box center [304, 166] width 188 height 26
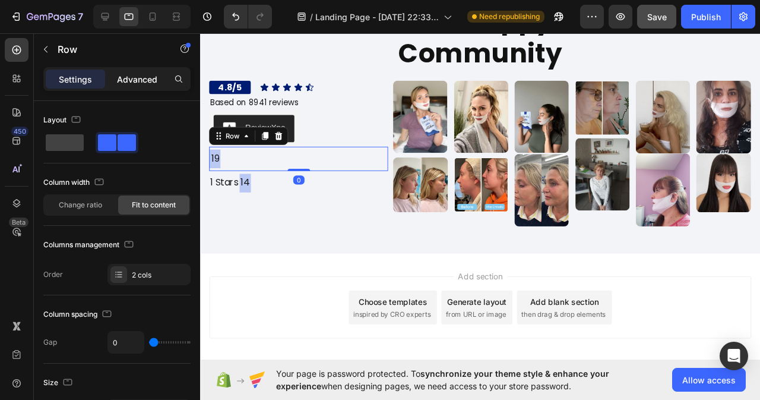
click at [149, 73] on p "Advanced" at bounding box center [137, 79] width 40 height 12
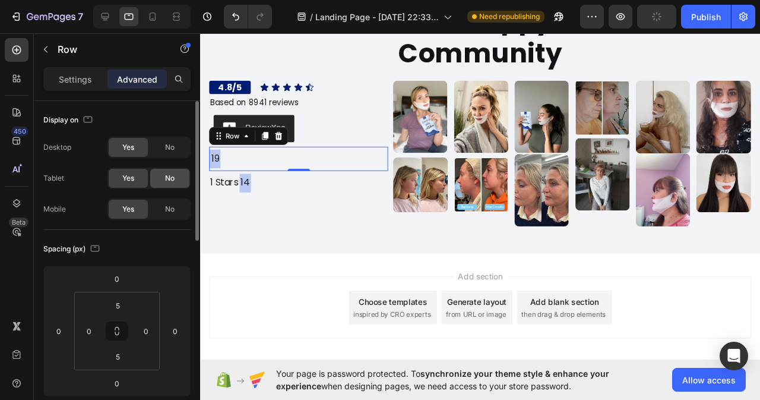
click at [168, 177] on span "No" at bounding box center [170, 178] width 10 height 11
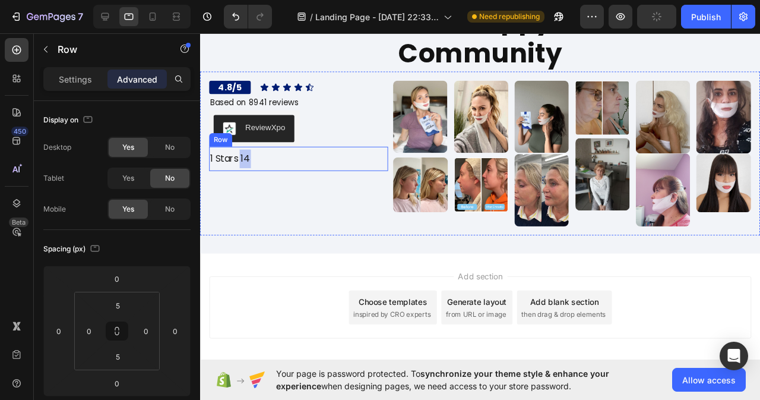
click at [291, 164] on div "1 Stars Text Block 14 Text Block Row Row" at bounding box center [304, 166] width 188 height 26
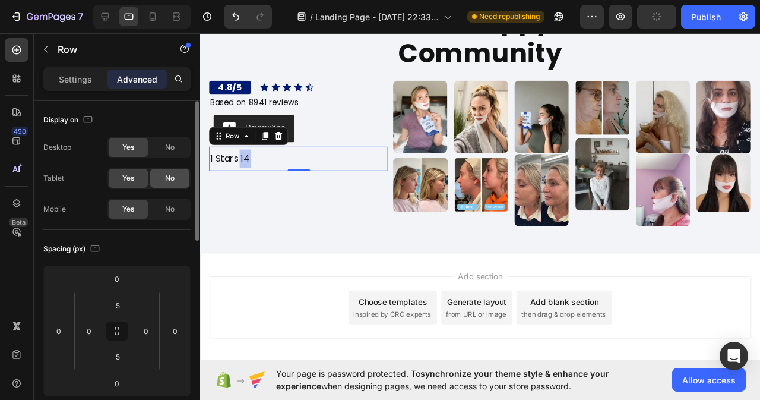
click at [172, 187] on div "No" at bounding box center [169, 178] width 39 height 19
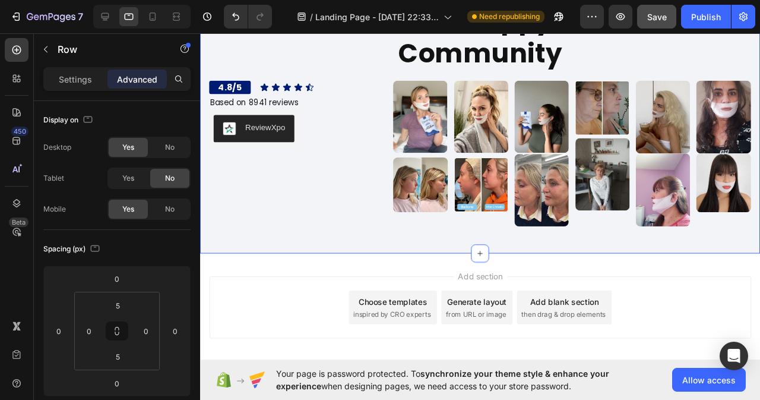
click at [369, 250] on div "Our Happy Community Heading 4.8/5 Heading Icon Icon Icon Icon Icon Icon List Ro…" at bounding box center [494, 124] width 589 height 284
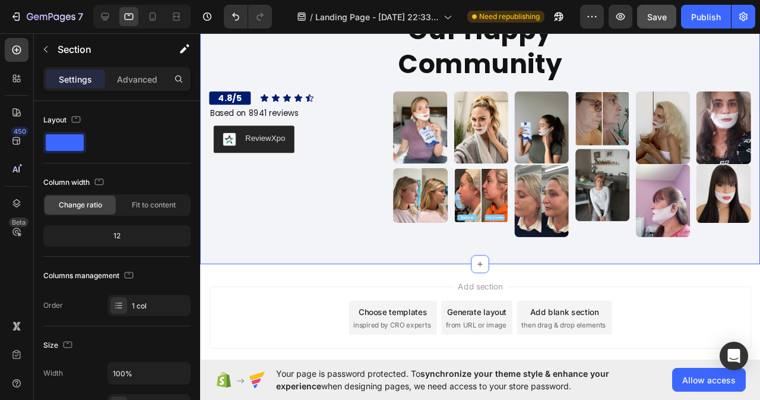
scroll to position [7180, 0]
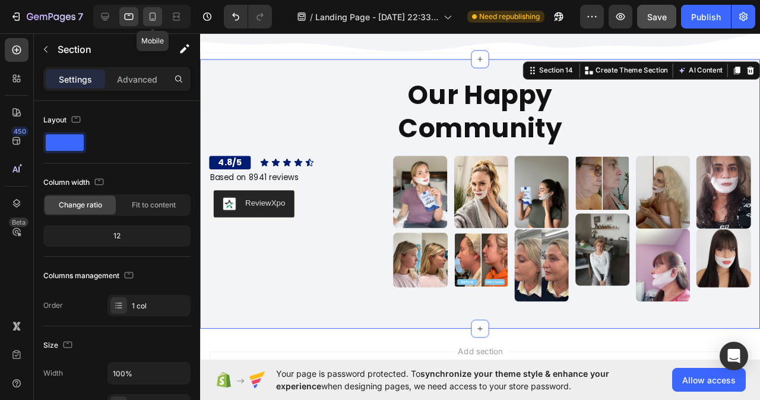
click at [149, 23] on div at bounding box center [152, 16] width 19 height 19
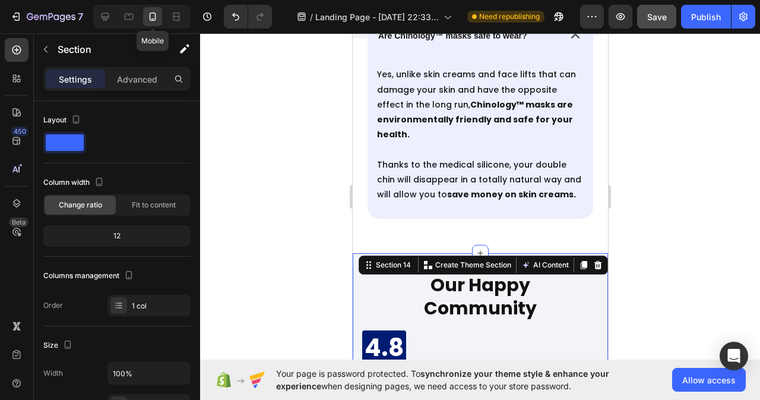
scroll to position [7316, 0]
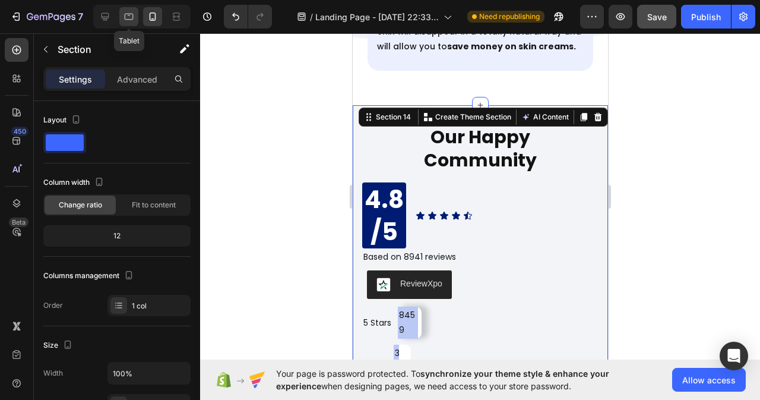
click at [131, 9] on div at bounding box center [128, 16] width 19 height 19
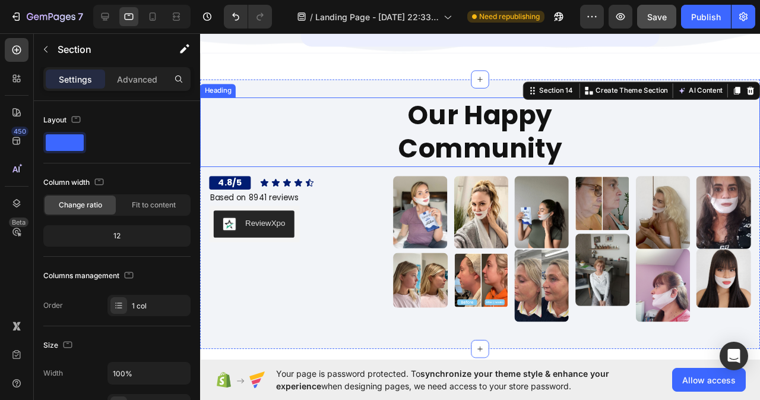
scroll to position [7150, 0]
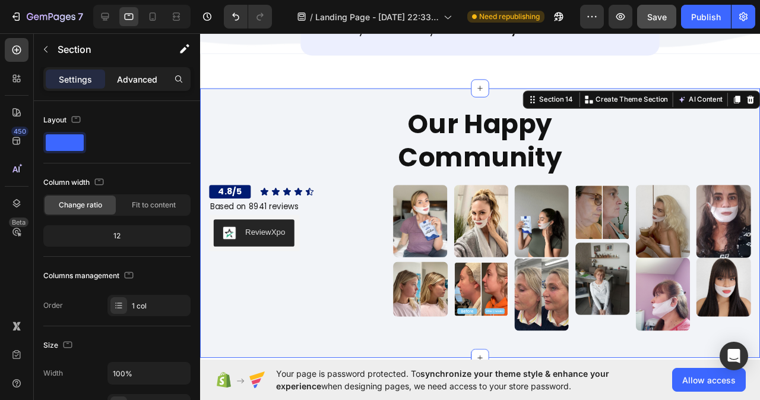
click at [143, 73] on p "Advanced" at bounding box center [137, 79] width 40 height 12
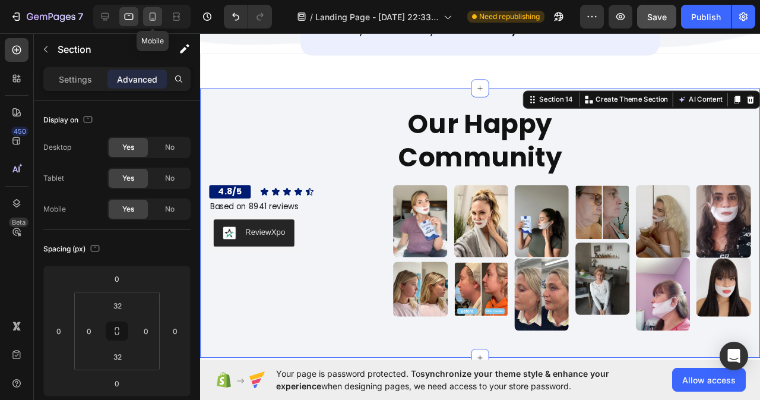
click at [156, 19] on icon at bounding box center [153, 17] width 12 height 12
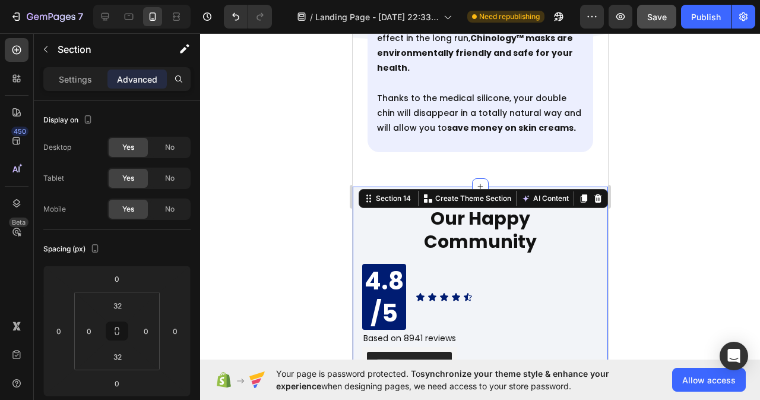
scroll to position [7316, 0]
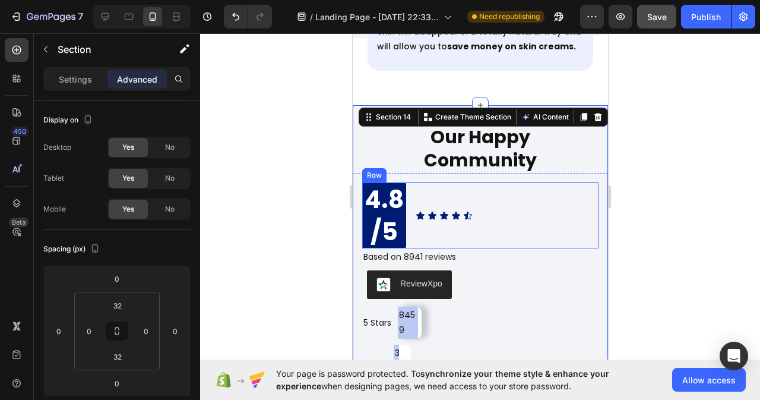
click at [446, 202] on div "Icon Icon Icon Icon Icon Icon List" at bounding box center [443, 215] width 57 height 66
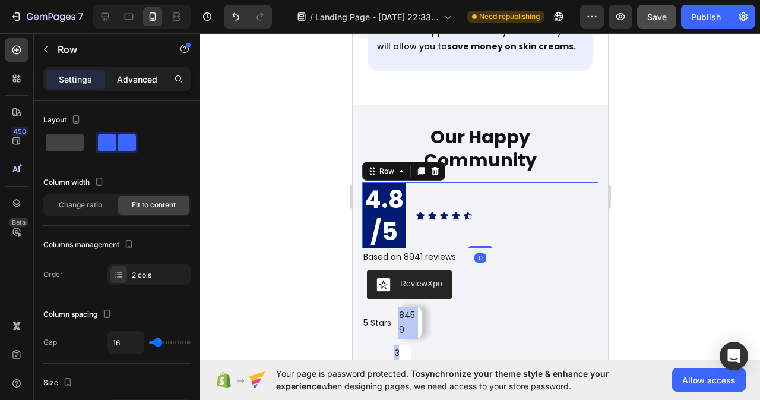
click at [135, 74] on p "Advanced" at bounding box center [137, 79] width 40 height 12
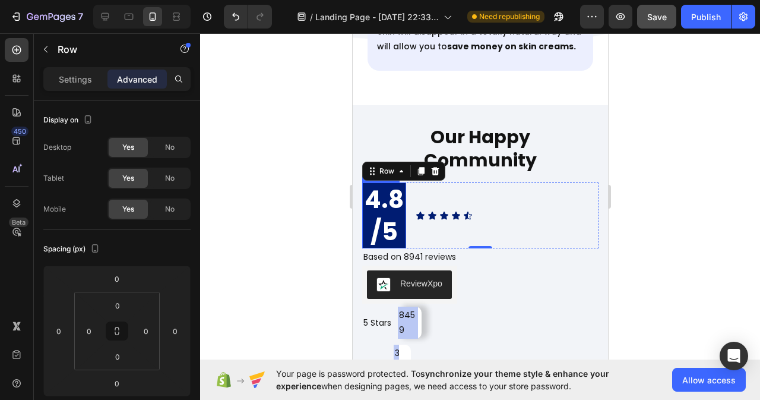
click at [389, 183] on h2 "4.8/5" at bounding box center [384, 215] width 44 height 66
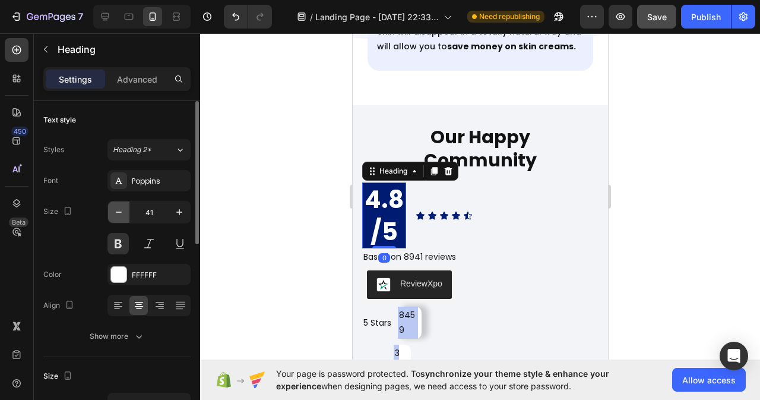
click at [115, 213] on icon "button" at bounding box center [119, 212] width 12 height 12
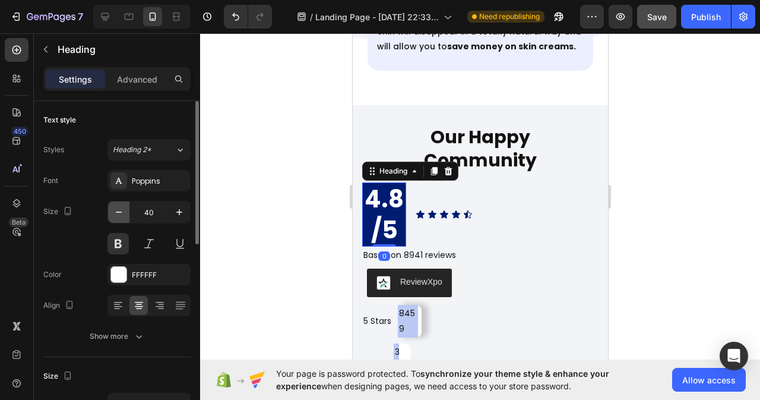
click at [115, 213] on icon "button" at bounding box center [119, 212] width 12 height 12
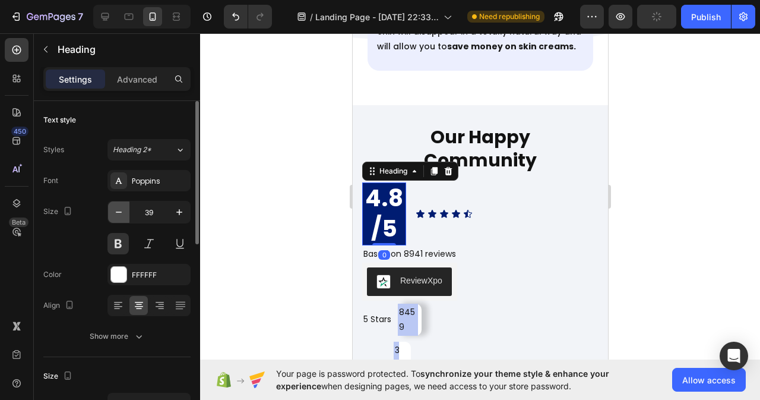
click at [115, 213] on icon "button" at bounding box center [119, 212] width 12 height 12
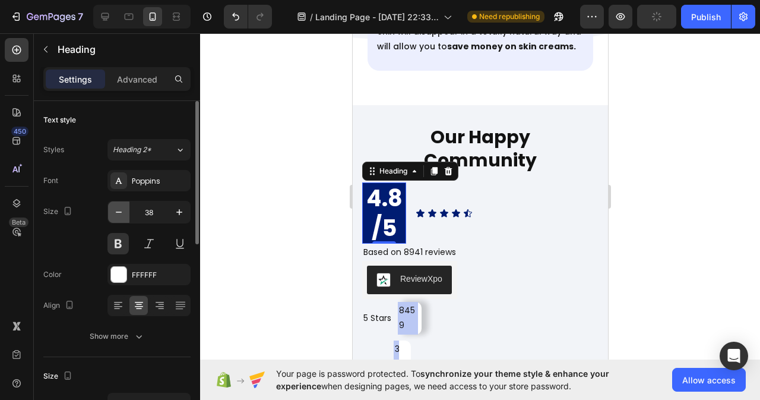
click at [115, 213] on icon "button" at bounding box center [119, 212] width 12 height 12
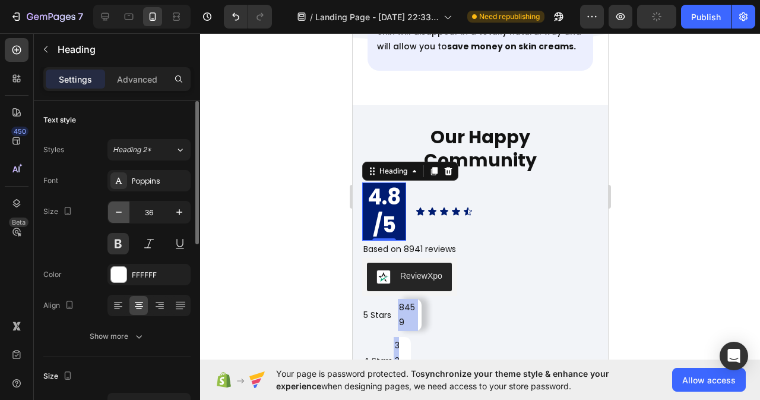
click at [115, 213] on icon "button" at bounding box center [119, 212] width 12 height 12
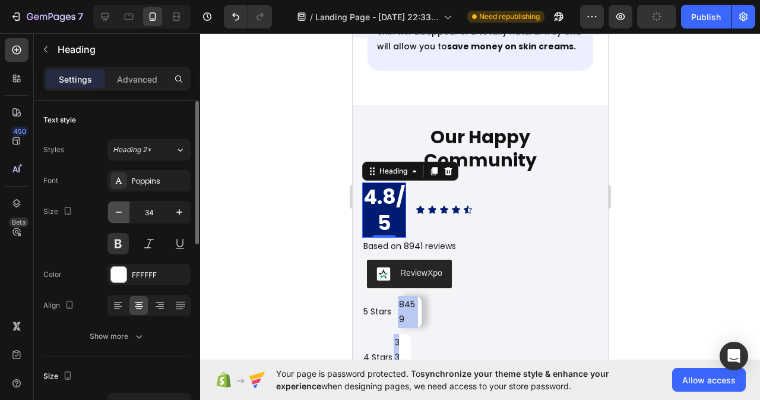
click at [115, 213] on icon "button" at bounding box center [119, 212] width 12 height 12
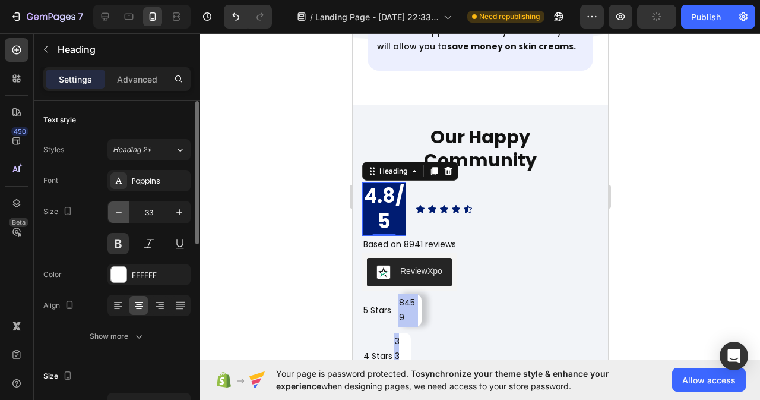
click at [115, 213] on icon "button" at bounding box center [119, 212] width 12 height 12
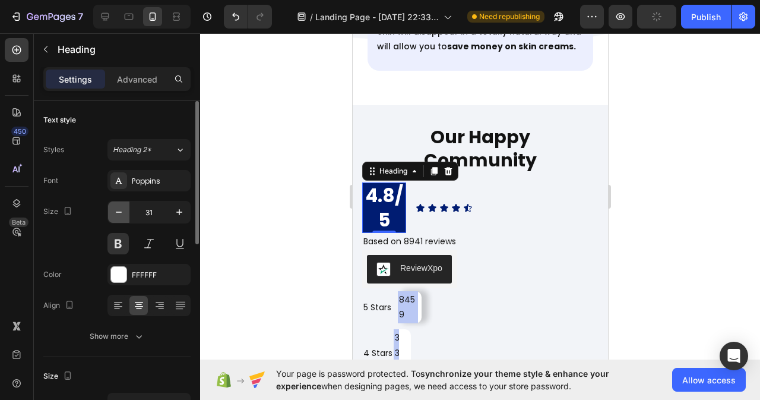
click at [115, 213] on icon "button" at bounding box center [119, 212] width 12 height 12
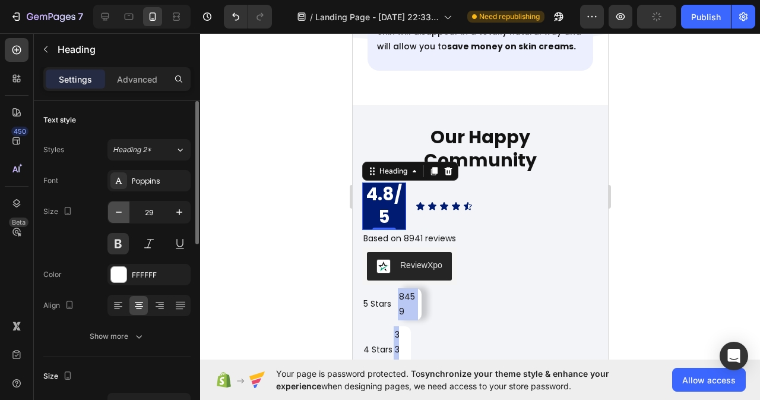
click at [115, 213] on icon "button" at bounding box center [119, 212] width 12 height 12
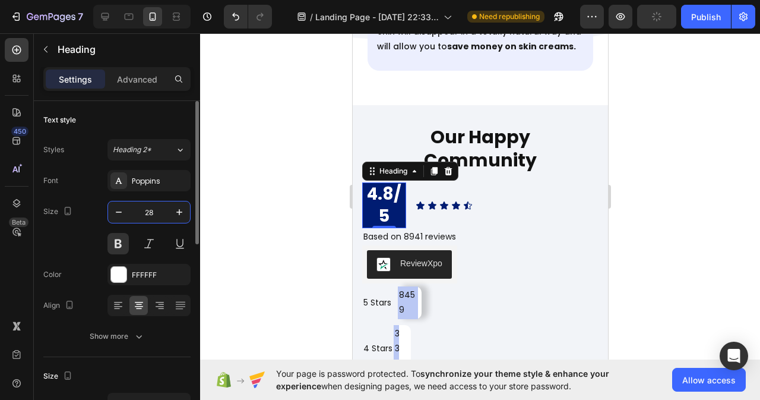
click at [160, 210] on input "28" at bounding box center [149, 211] width 39 height 21
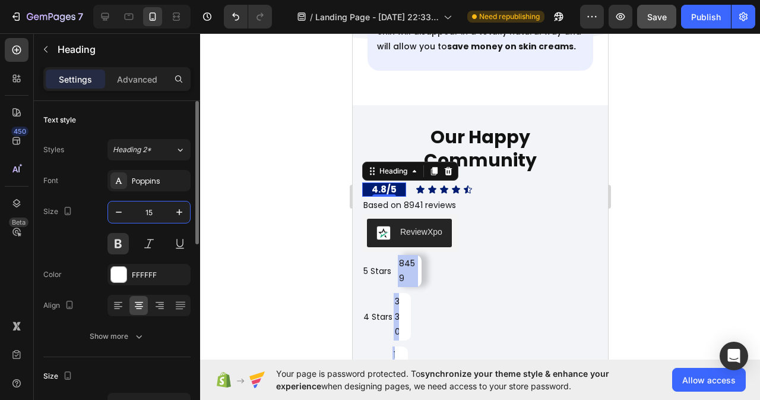
type input "14"
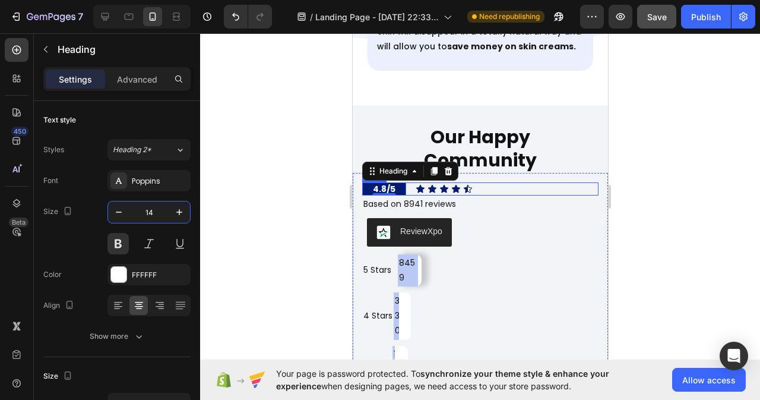
click at [505, 182] on div "4.8/5 Heading 0 Icon Icon Icon Icon Icon Icon List Row" at bounding box center [480, 188] width 236 height 13
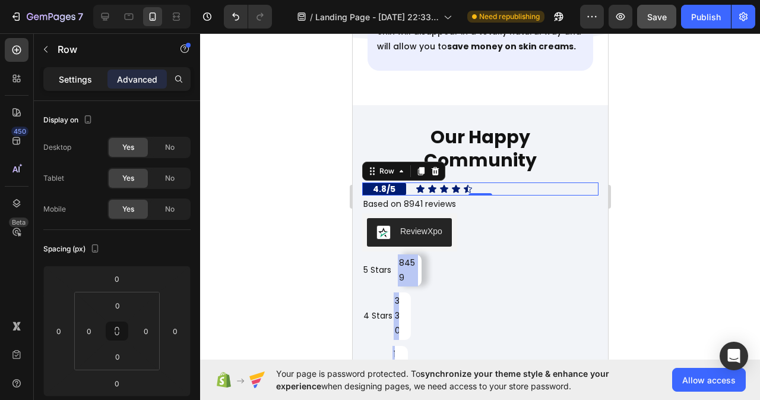
click at [74, 80] on p "Settings" at bounding box center [75, 79] width 33 height 12
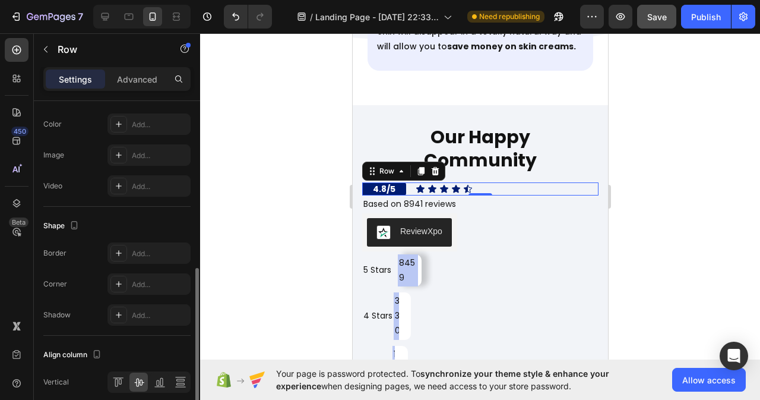
scroll to position [497, 0]
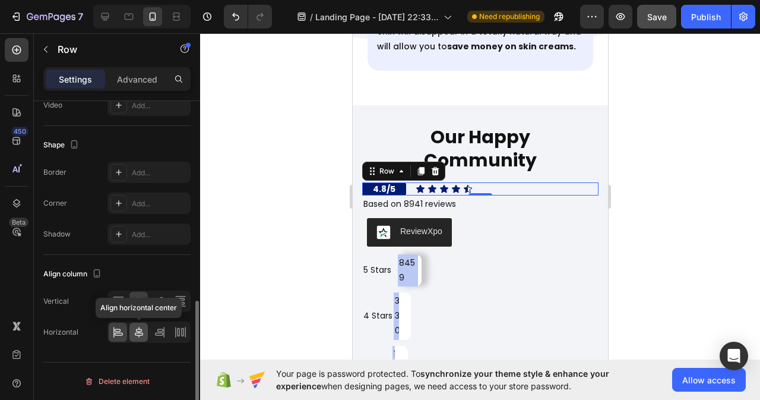
click at [135, 333] on icon at bounding box center [139, 332] width 12 height 12
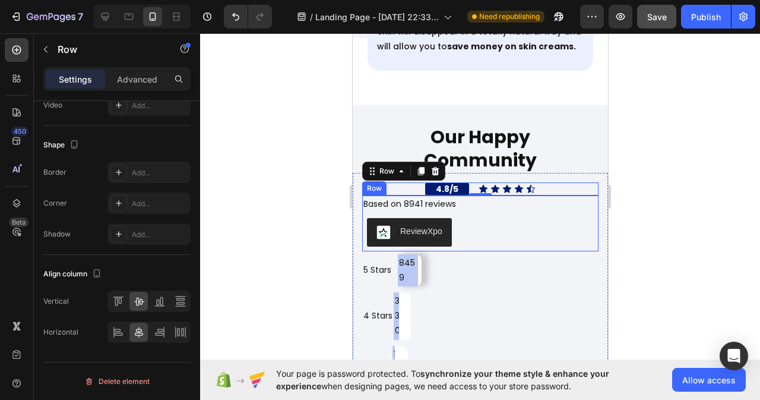
click at [462, 195] on div "Based on 8941 reviews Text Block ReviewXpo ReviewXpo Row" at bounding box center [480, 222] width 236 height 55
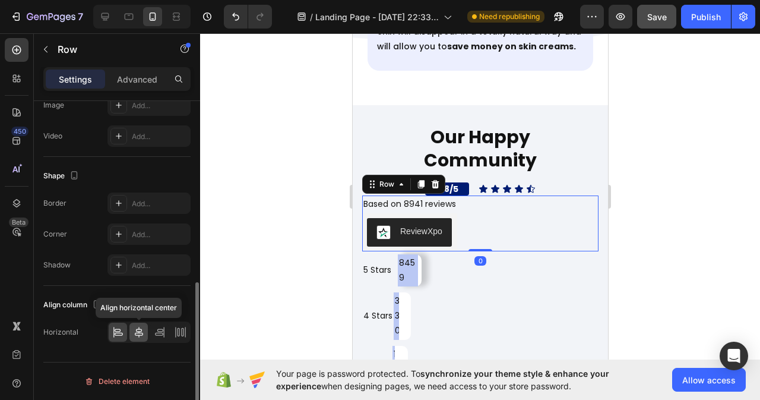
click at [133, 334] on icon at bounding box center [139, 332] width 12 height 12
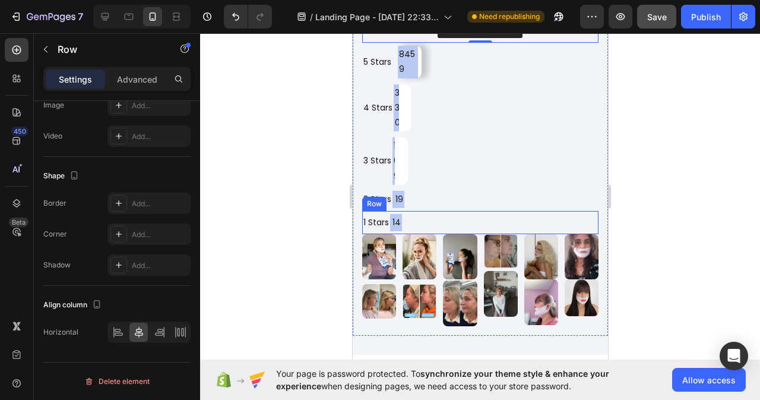
scroll to position [7375, 0]
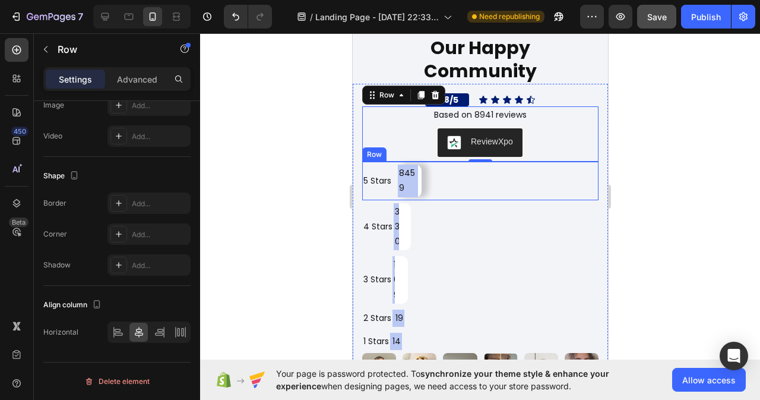
click at [434, 185] on div "5 Stars Text Block [STREET_ADDRESS]" at bounding box center [480, 181] width 236 height 38
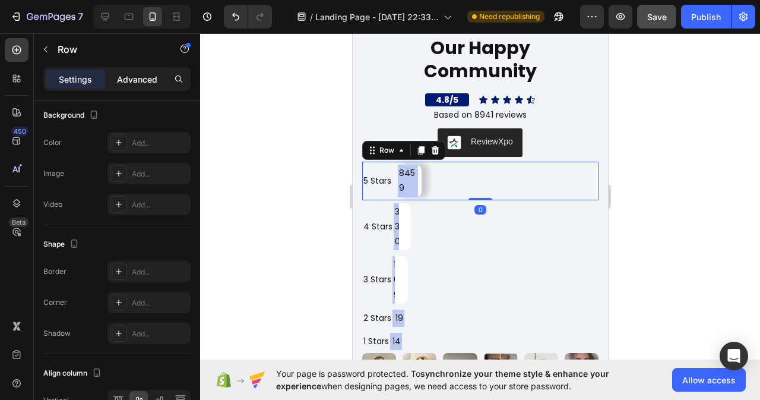
click at [125, 76] on p "Advanced" at bounding box center [137, 79] width 40 height 12
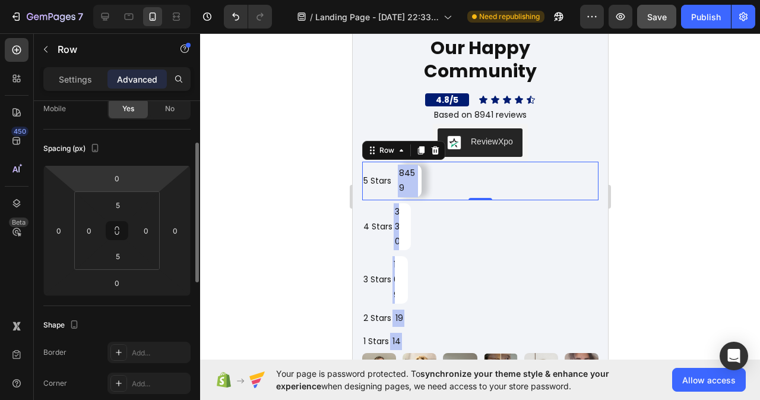
scroll to position [0, 0]
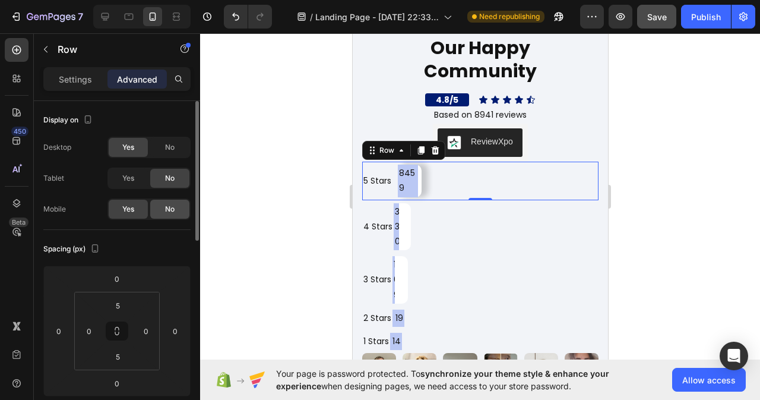
click at [168, 213] on span "No" at bounding box center [170, 209] width 10 height 11
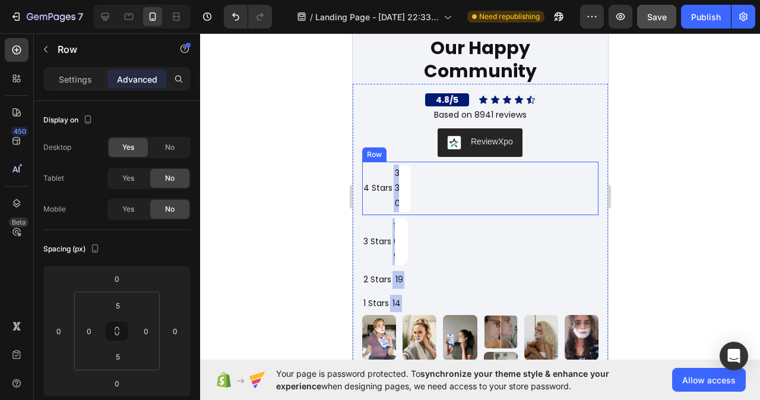
click at [372, 207] on div "4 Stars Text Block" at bounding box center [377, 189] width 31 height 48
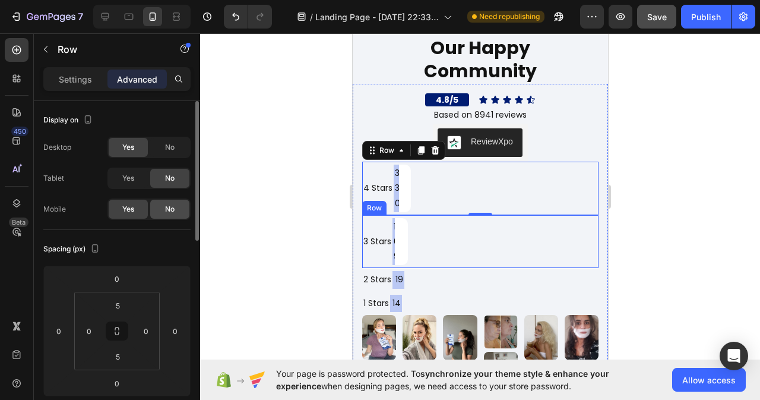
click at [165, 208] on span "No" at bounding box center [170, 209] width 10 height 11
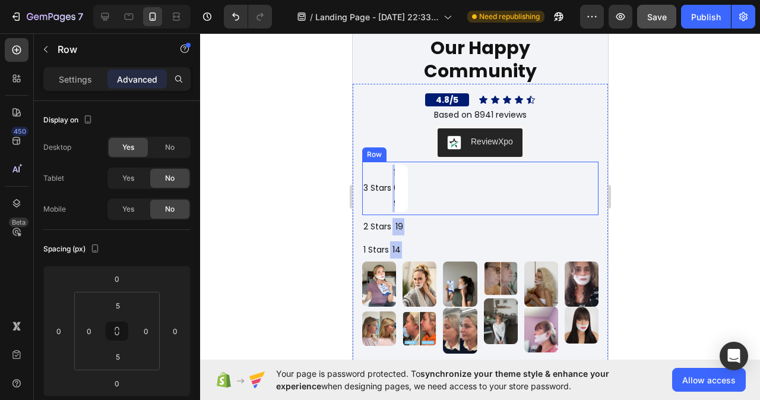
click at [433, 193] on div "3 Stars Text Block 109 Text Block Row Row" at bounding box center [480, 188] width 236 height 53
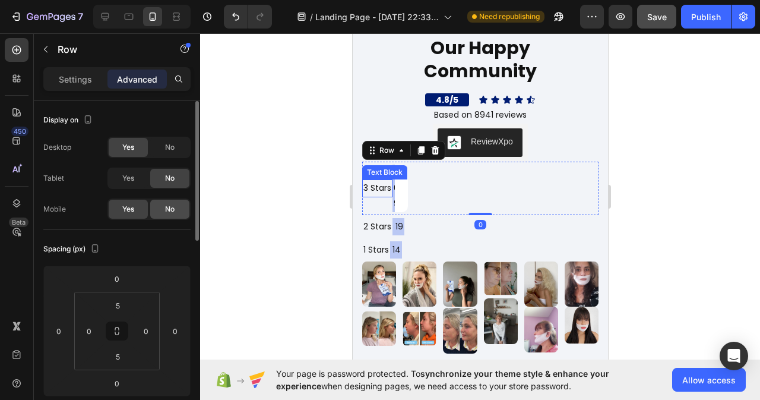
click at [169, 203] on div "No" at bounding box center [169, 209] width 39 height 19
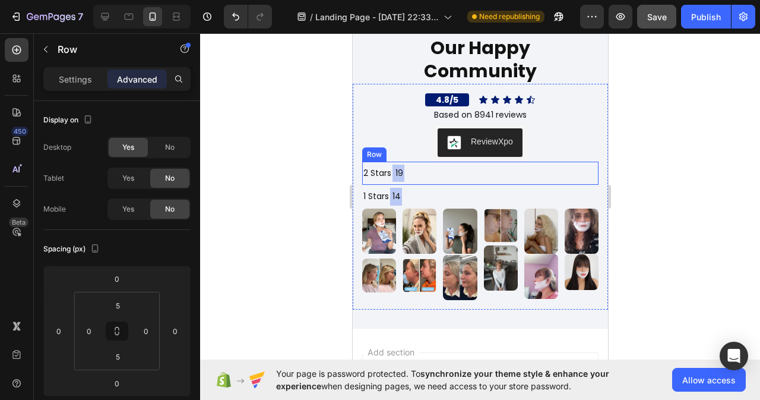
click at [437, 178] on div "2 Stars Text Block 19 Text Block Row Row" at bounding box center [480, 173] width 236 height 23
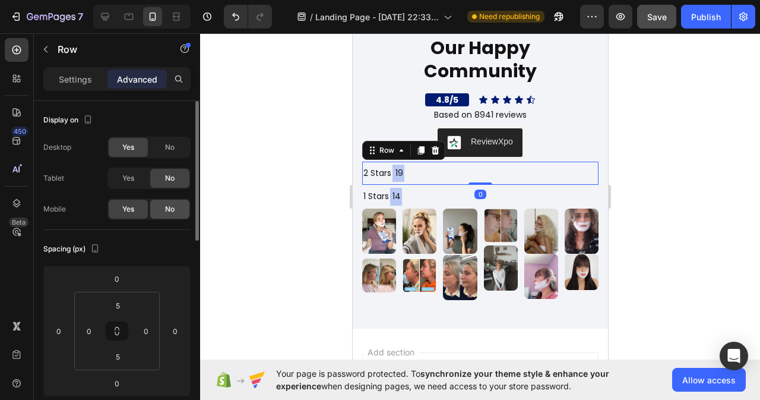
click at [176, 206] on div "No" at bounding box center [169, 209] width 39 height 19
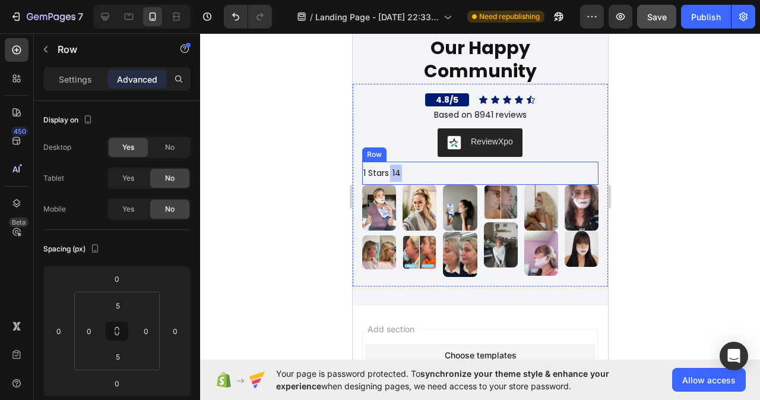
click at [435, 171] on div "1 Stars Text Block 14 Text Block Row Row" at bounding box center [480, 173] width 236 height 23
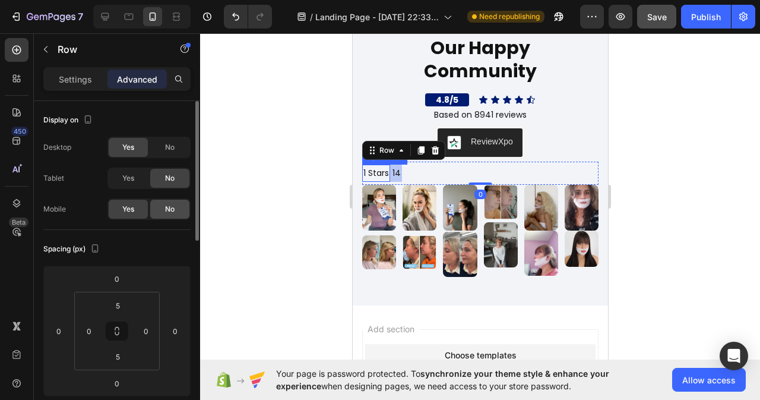
click at [173, 207] on span "No" at bounding box center [170, 209] width 10 height 11
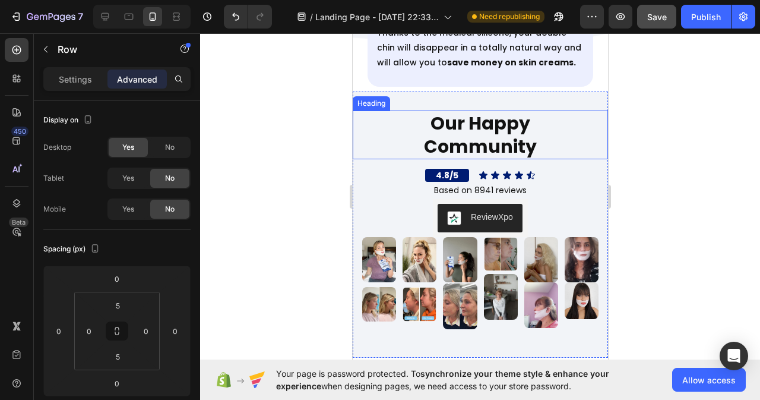
scroll to position [7359, 0]
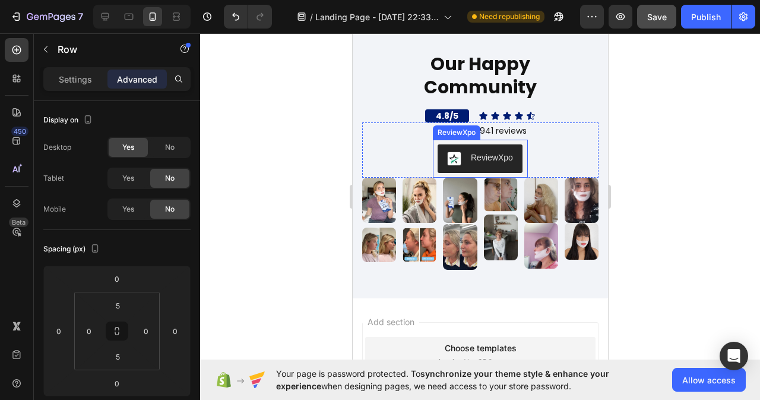
click at [478, 165] on div "ReviewXpo" at bounding box center [480, 158] width 66 height 14
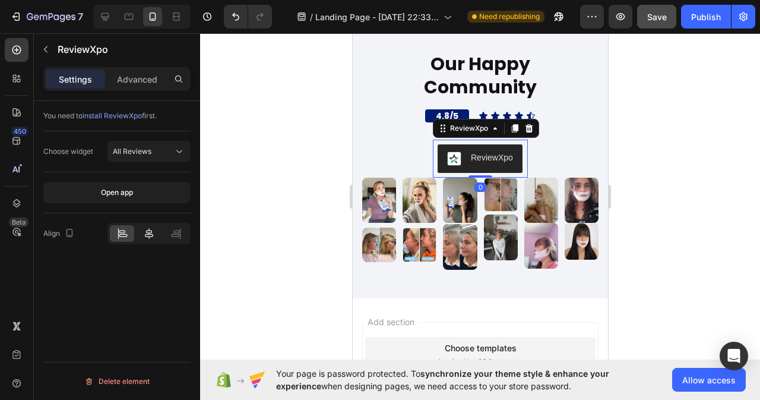
click at [146, 229] on icon at bounding box center [149, 234] width 12 height 12
click at [121, 71] on div "Advanced" at bounding box center [137, 79] width 59 height 19
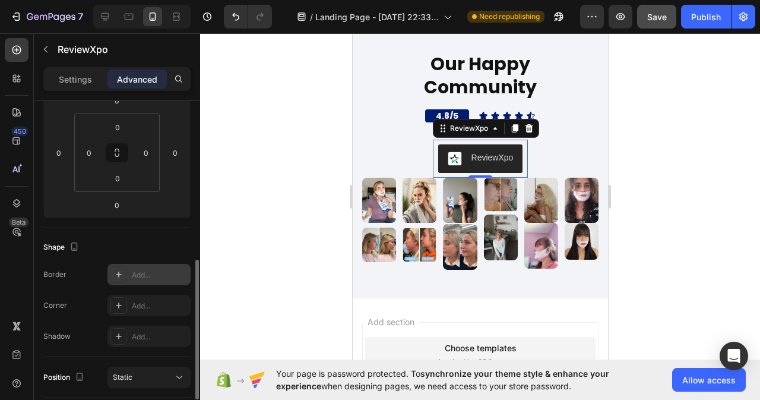
scroll to position [238, 0]
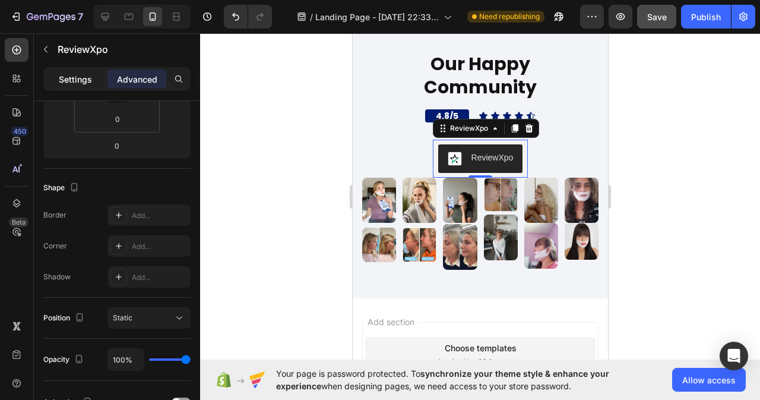
click at [70, 73] on p "Settings" at bounding box center [75, 79] width 33 height 12
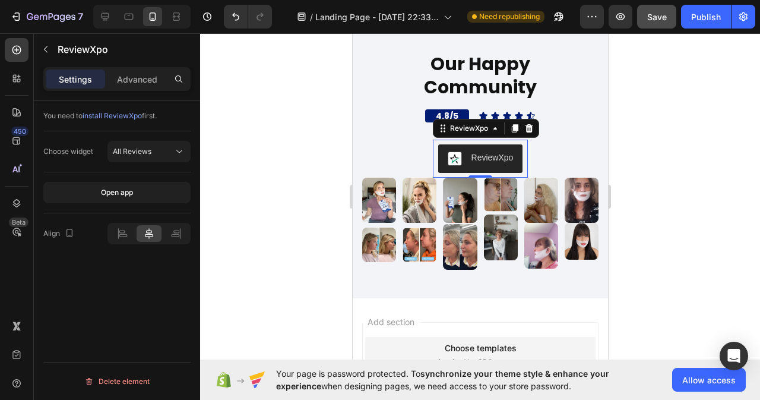
scroll to position [0, 0]
click at [405, 151] on div "Based on 8941 reviews Text Block ReviewXpo ReviewXpo 0 Row" at bounding box center [480, 149] width 236 height 55
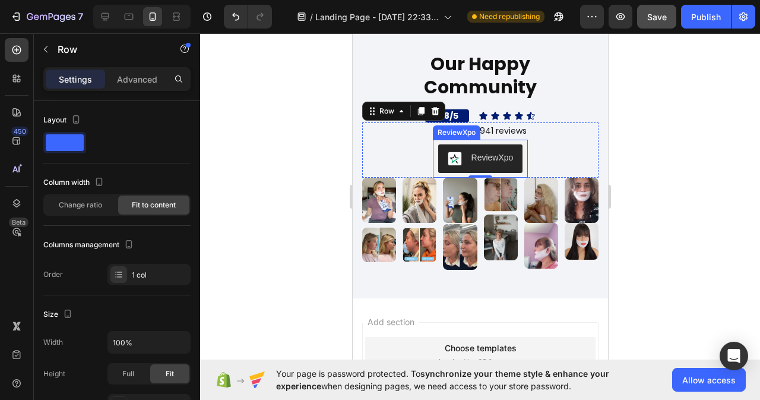
click at [447, 157] on img "ReviewXpo" at bounding box center [454, 158] width 14 height 14
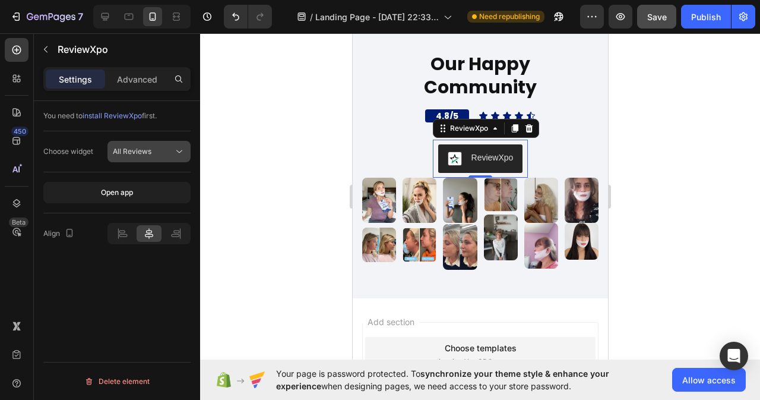
click at [183, 152] on icon at bounding box center [179, 152] width 12 height 12
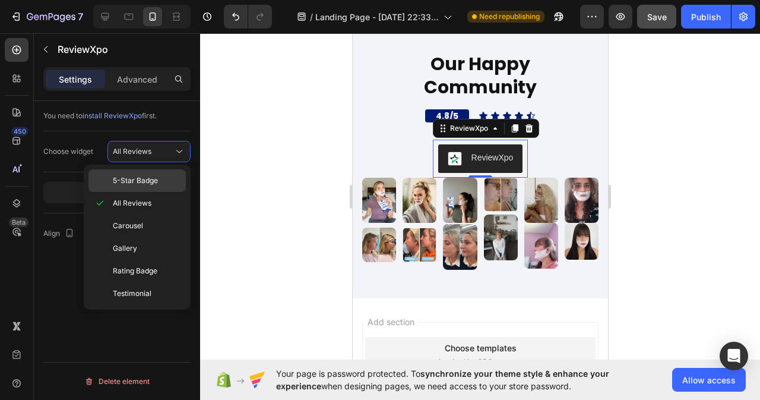
click at [141, 180] on span "5-Star Badge" at bounding box center [135, 180] width 45 height 11
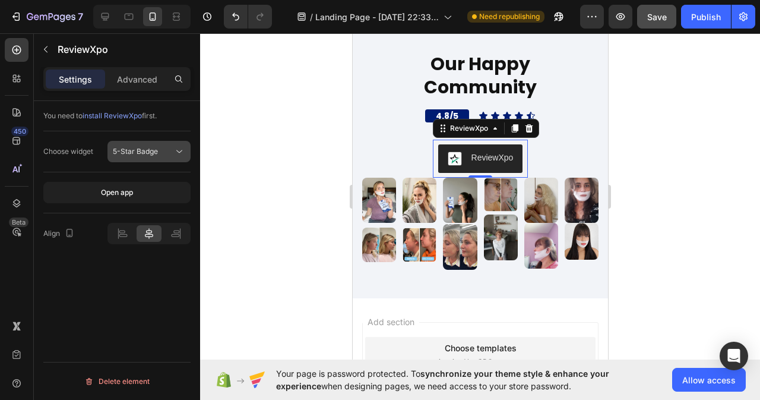
click at [172, 151] on div "5-Star Badge" at bounding box center [143, 151] width 61 height 11
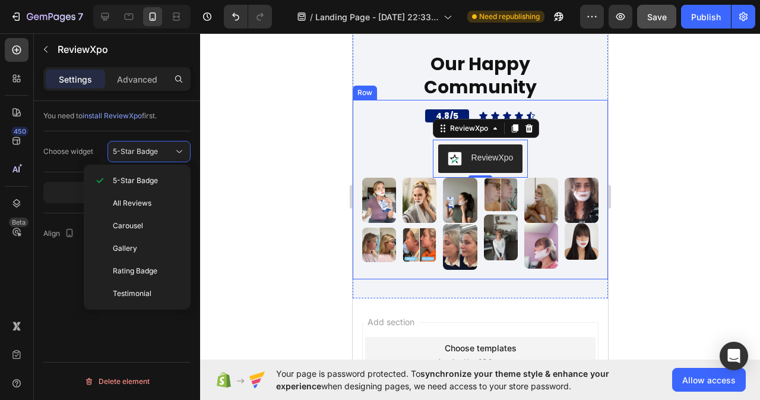
click at [595, 159] on div "4.8/5 Heading Icon Icon Icon Icon Icon Icon List Row Based on 8941 reviews Text…" at bounding box center [479, 189] width 255 height 179
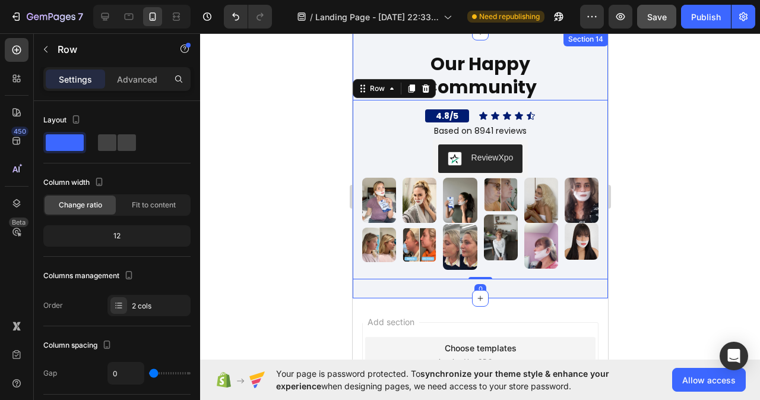
click at [513, 286] on div "Our Happy Community Heading 4.8/5 Heading Icon Icon Icon Icon Icon Icon List Ro…" at bounding box center [479, 165] width 255 height 266
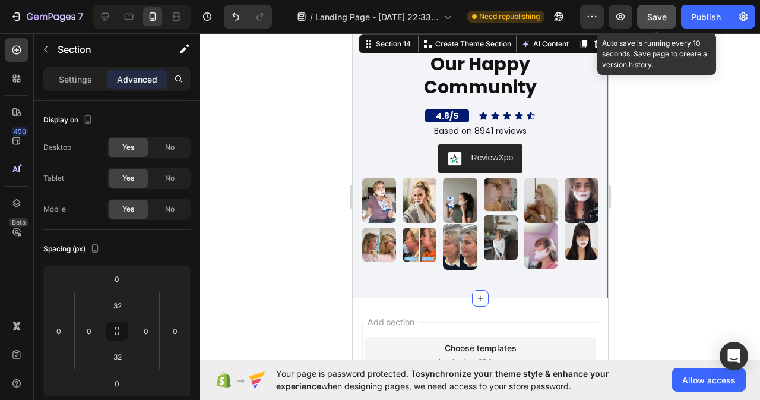
click at [655, 12] on span "Save" at bounding box center [658, 17] width 20 height 10
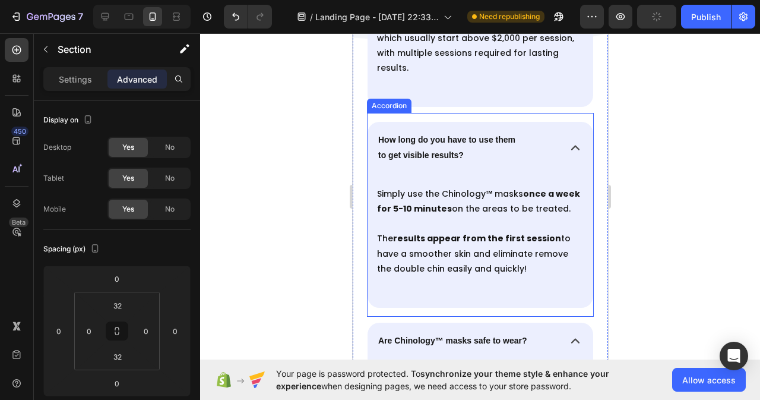
scroll to position [6824, 0]
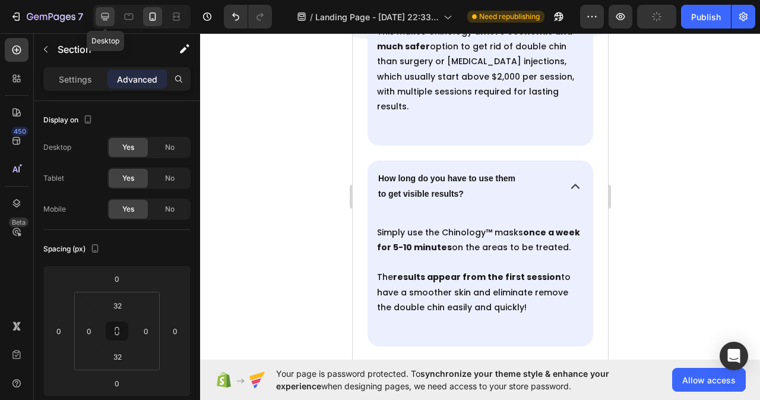
click at [110, 14] on icon at bounding box center [105, 17] width 12 height 12
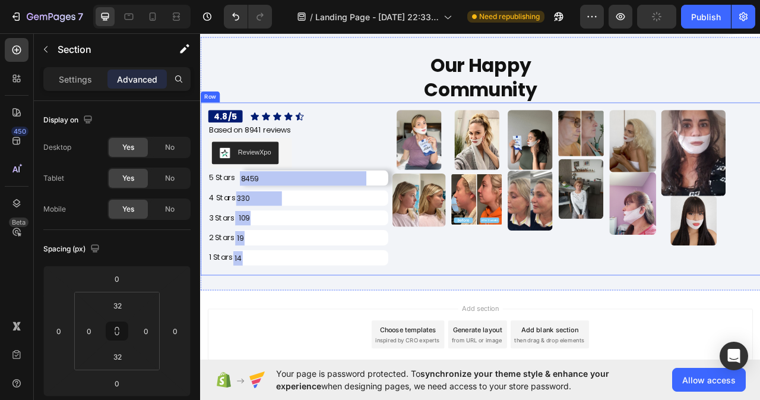
scroll to position [7004, 0]
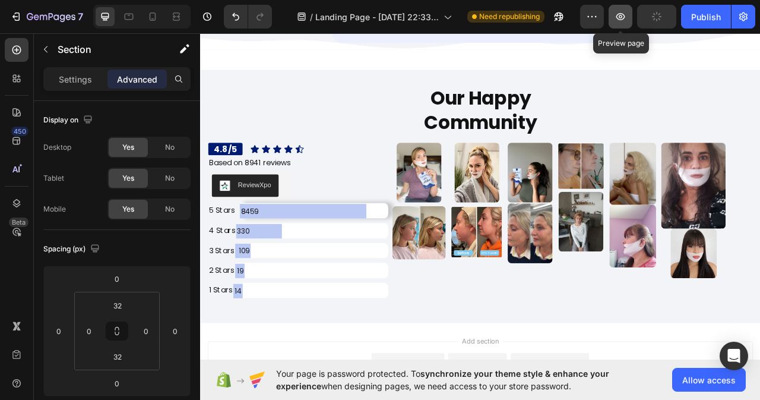
click at [623, 19] on icon "button" at bounding box center [621, 17] width 12 height 12
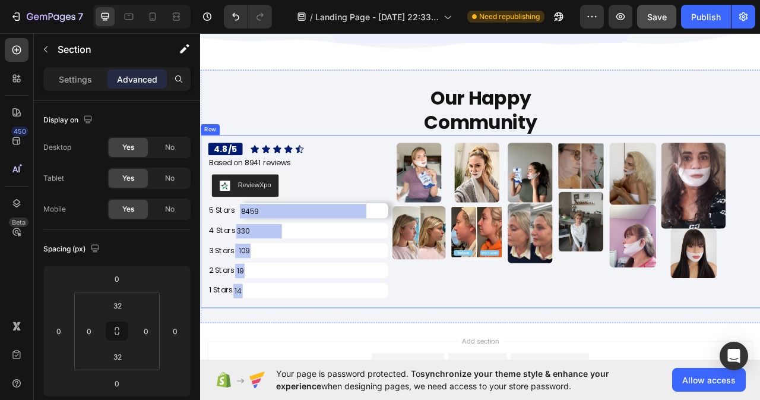
click at [445, 375] on div "4.8/5 Heading Icon Icon Icon Icon Icon Icon List Row Based on 8941 reviews Text…" at bounding box center [556, 273] width 713 height 220
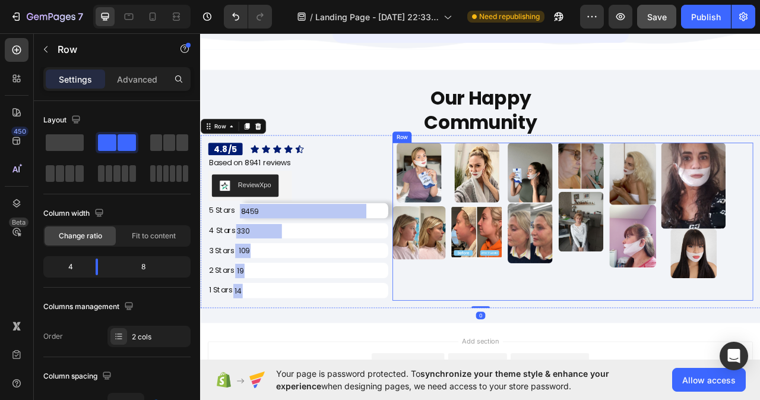
scroll to position [7063, 0]
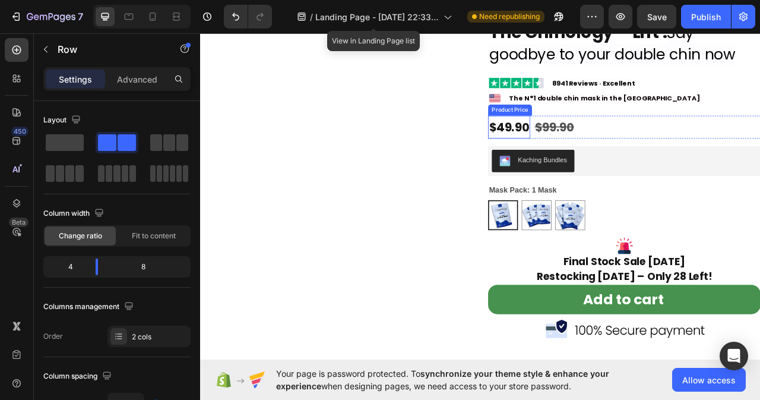
scroll to position [604, 0]
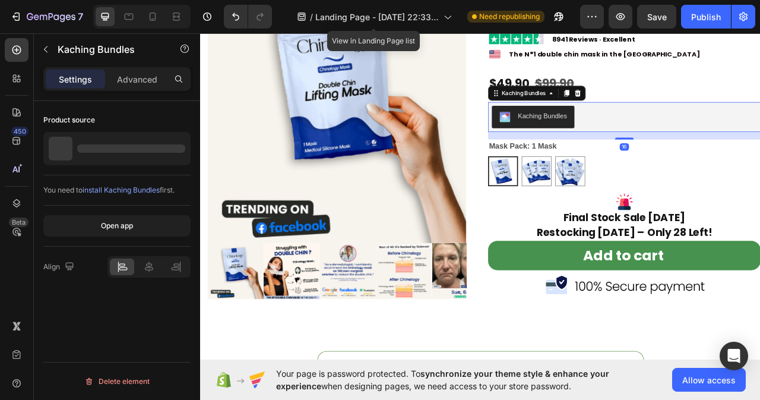
click at [708, 155] on div "Kaching Bundles" at bounding box center [739, 141] width 337 height 29
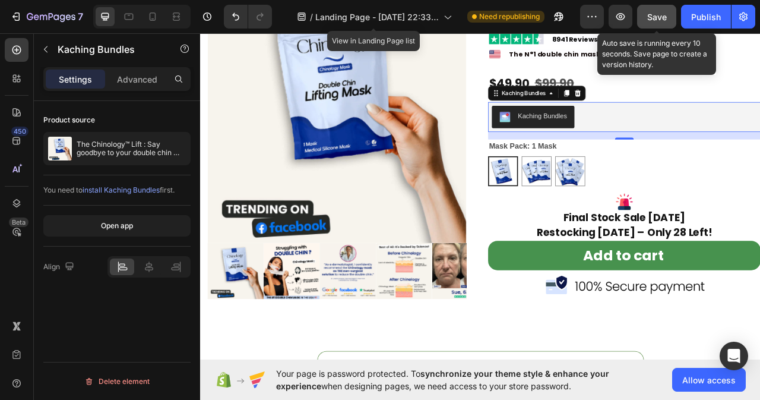
click at [666, 13] on span "Save" at bounding box center [658, 17] width 20 height 10
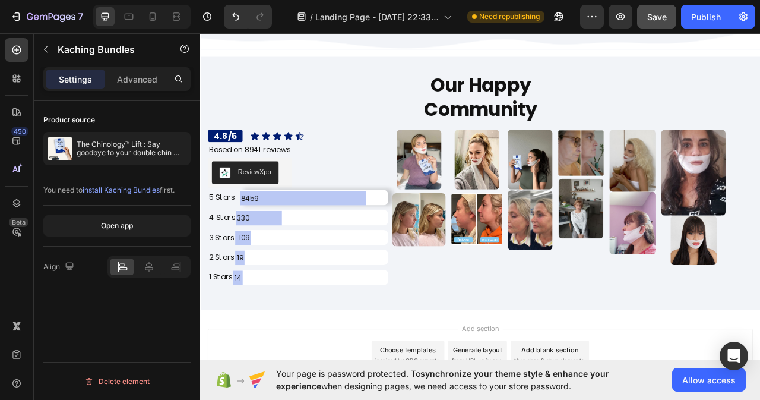
scroll to position [7079, 0]
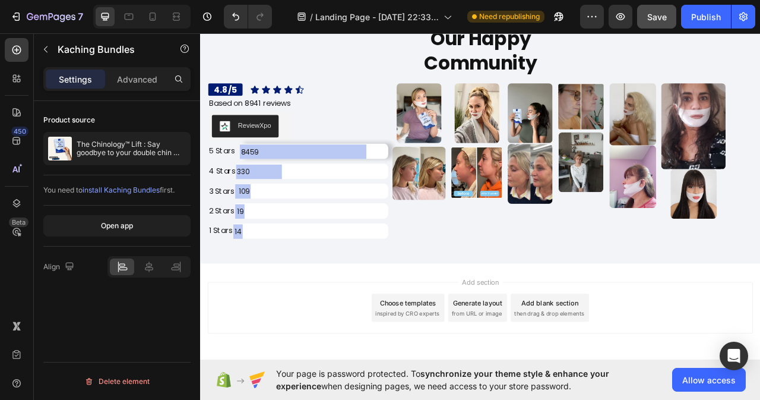
click at [633, 375] on div "Add blank section" at bounding box center [645, 377] width 72 height 12
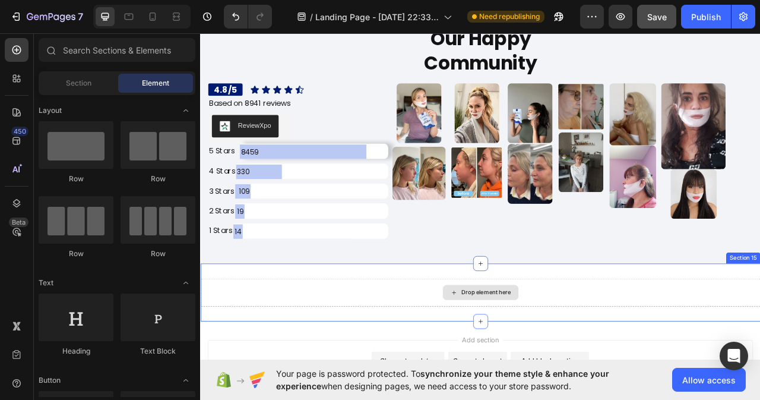
click at [417, 358] on div "Drop element here" at bounding box center [556, 364] width 713 height 36
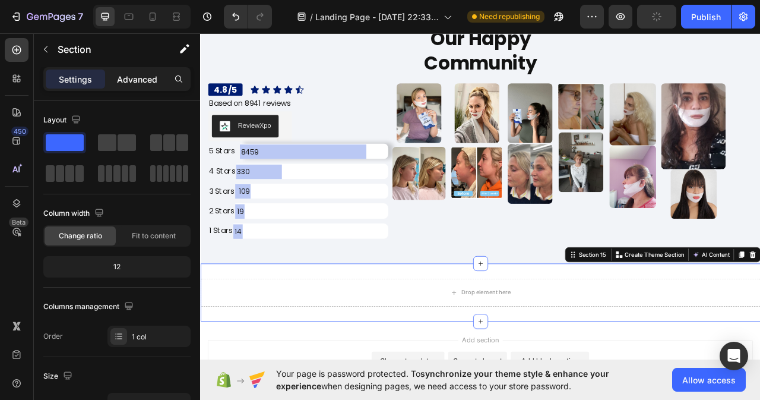
click at [130, 74] on p "Advanced" at bounding box center [137, 79] width 40 height 12
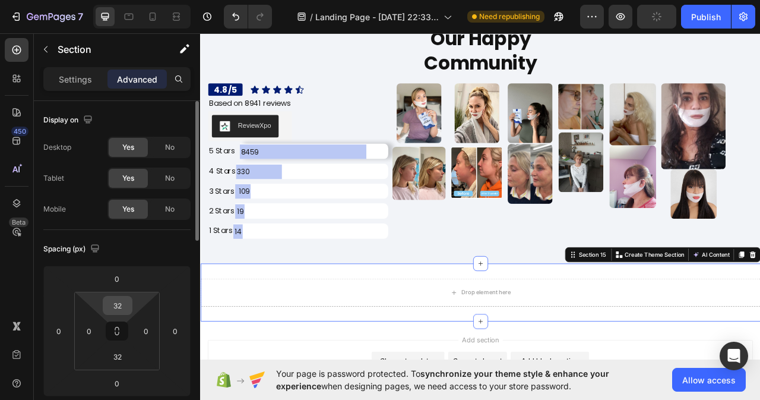
click at [127, 304] on input "32" at bounding box center [118, 305] width 24 height 18
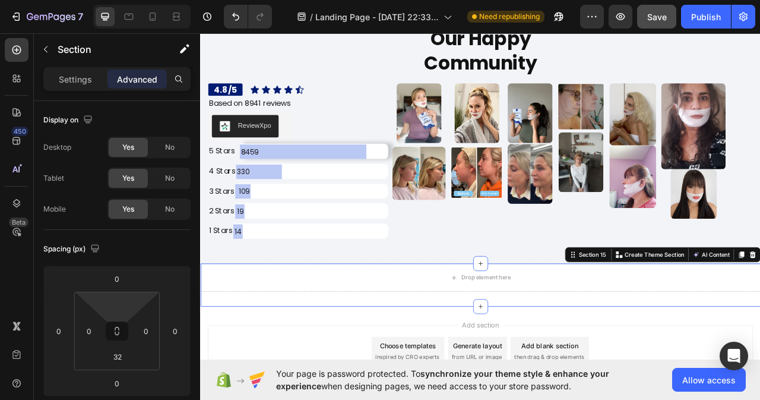
type input "0"
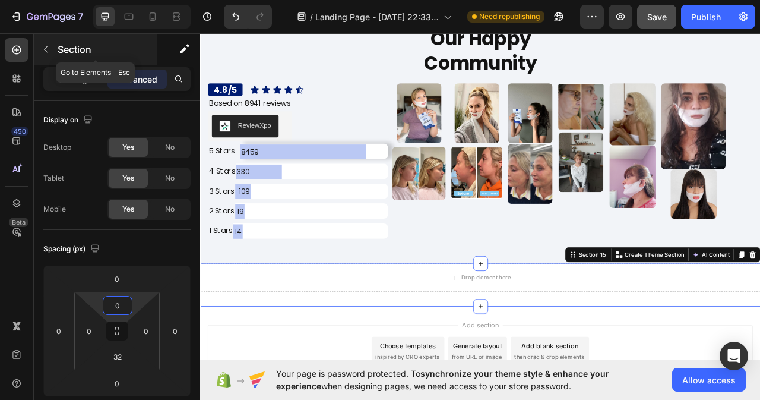
click at [44, 50] on icon "button" at bounding box center [46, 50] width 10 height 10
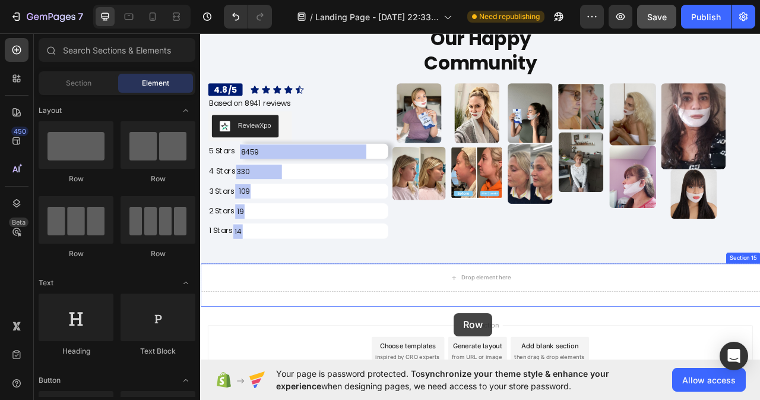
scroll to position [7177, 0]
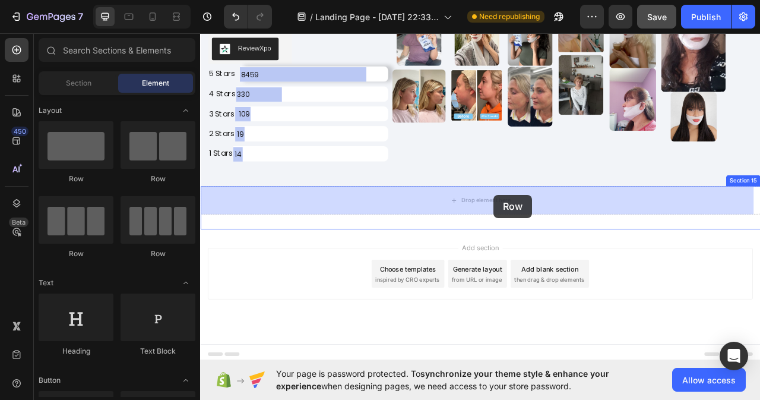
drag, startPoint x: 270, startPoint y: 163, endPoint x: 574, endPoint y: 239, distance: 313.5
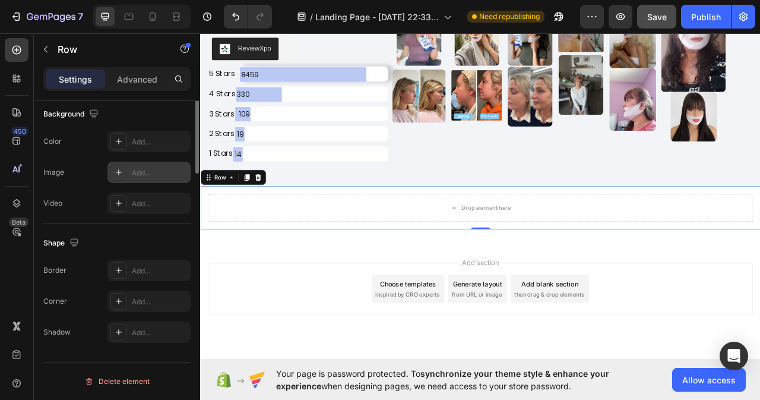
scroll to position [214, 0]
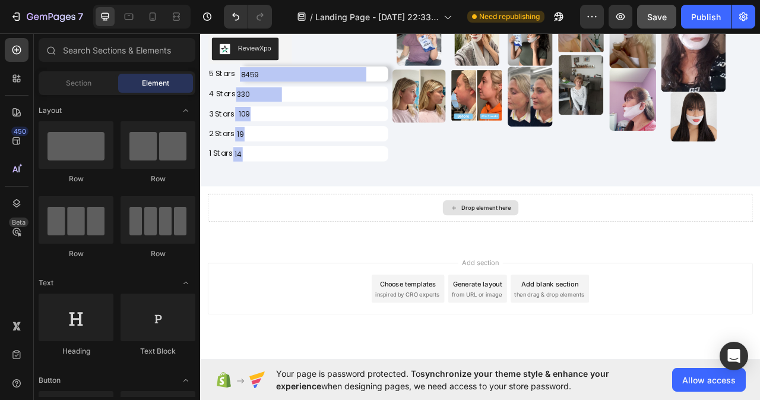
click at [539, 254] on div "Drop element here" at bounding box center [563, 256] width 63 height 10
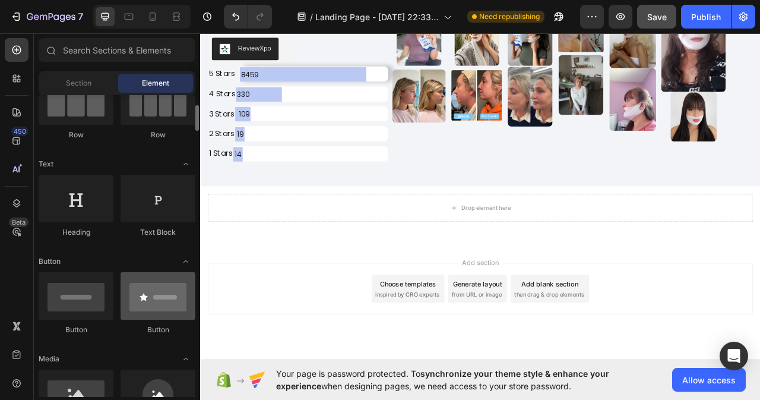
scroll to position [178, 0]
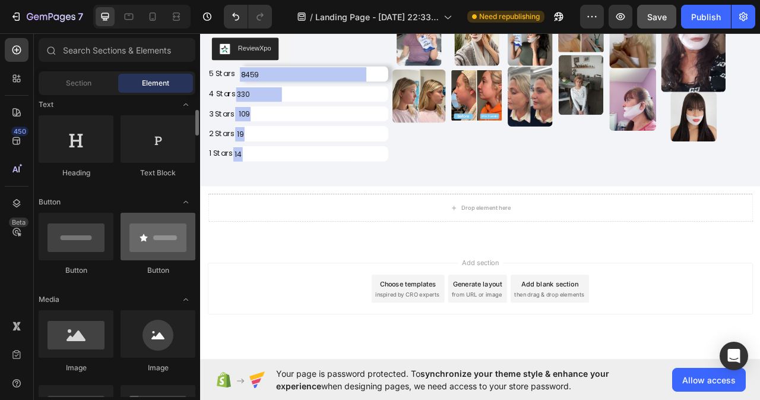
click at [150, 247] on div at bounding box center [158, 237] width 75 height 48
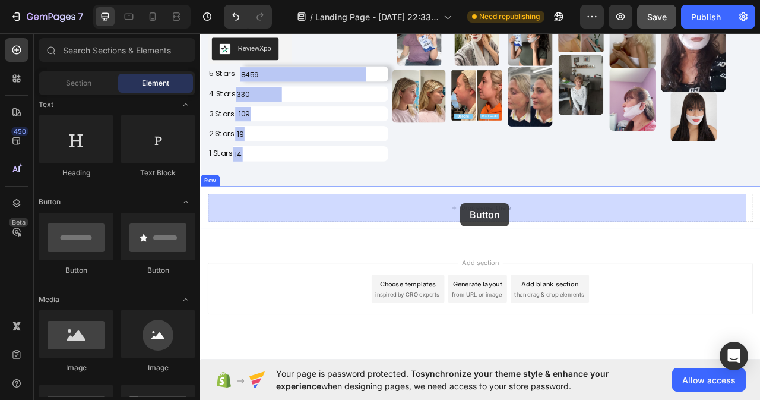
drag, startPoint x: 350, startPoint y: 271, endPoint x: 531, endPoint y: 250, distance: 182.5
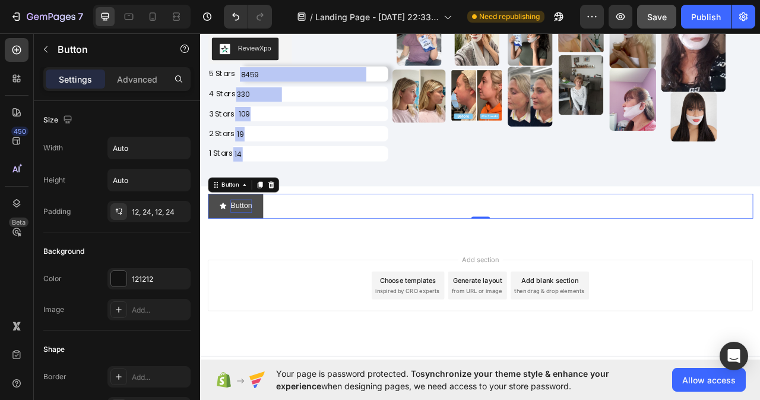
click at [260, 254] on p "Button" at bounding box center [251, 253] width 27 height 17
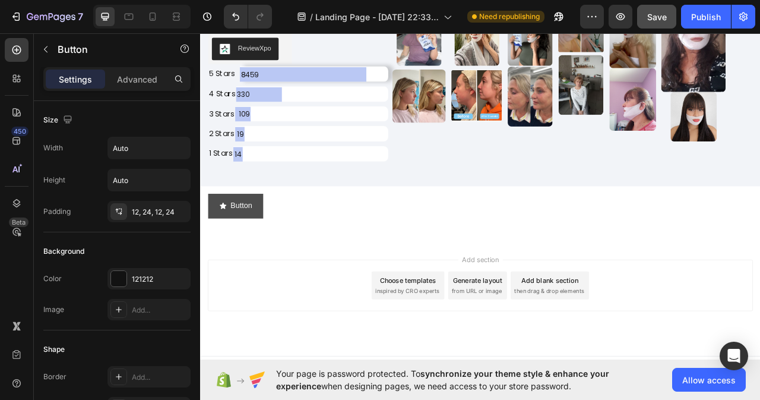
click at [268, 250] on button "Button" at bounding box center [245, 253] width 70 height 31
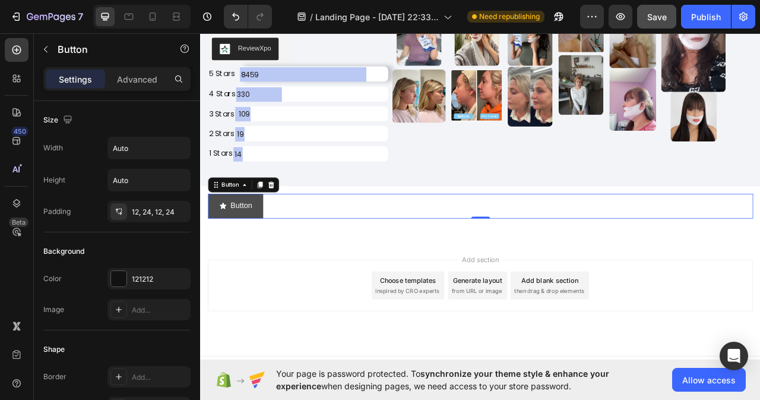
click at [266, 252] on button "Button" at bounding box center [245, 253] width 70 height 31
click at [228, 254] on icon "<p>Button</p>" at bounding box center [229, 254] width 8 height 8
click at [230, 248] on span "<p>Button</p>" at bounding box center [229, 253] width 10 height 17
click at [229, 254] on icon "<p>Button</p>" at bounding box center [229, 254] width 8 height 8
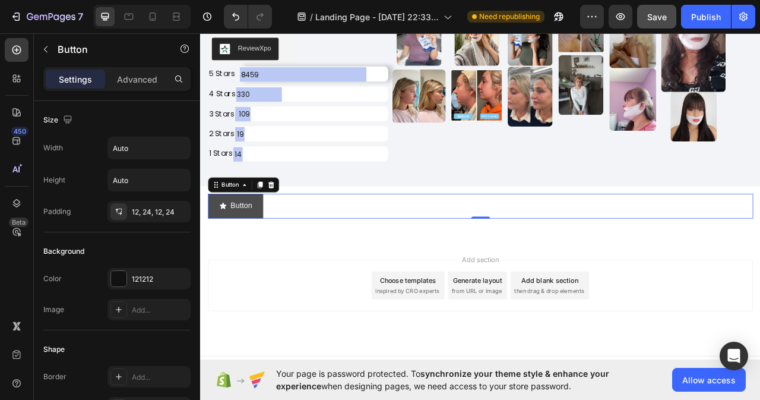
click at [229, 254] on icon "<p>Button</p>" at bounding box center [229, 254] width 8 height 8
click at [276, 255] on button "Button" at bounding box center [245, 253] width 70 height 31
click at [289, 226] on icon at bounding box center [290, 227] width 10 height 10
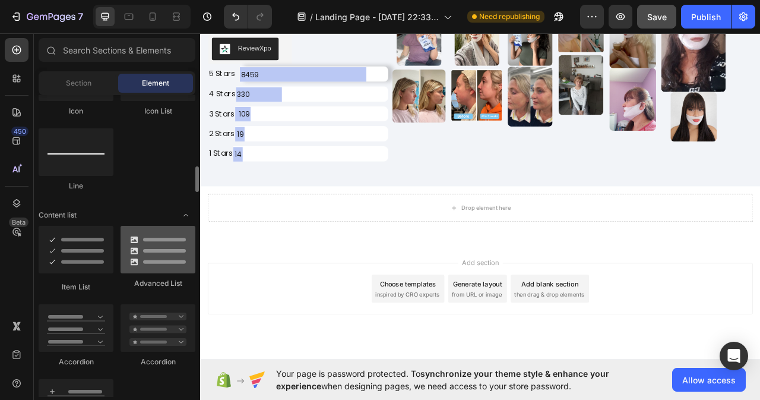
scroll to position [951, 0]
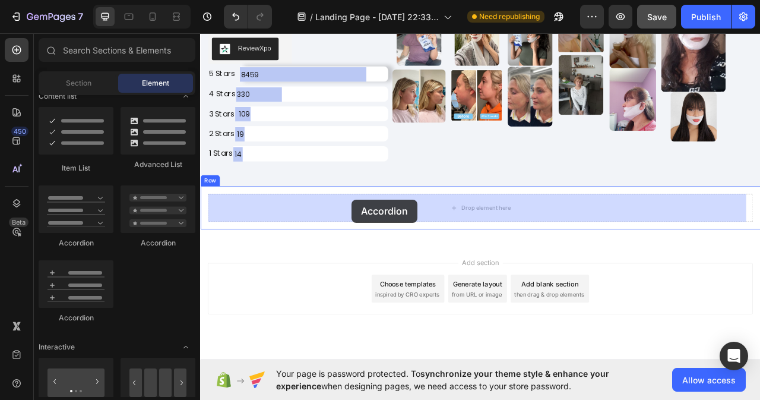
drag, startPoint x: 352, startPoint y: 236, endPoint x: 393, endPoint y: 245, distance: 42.7
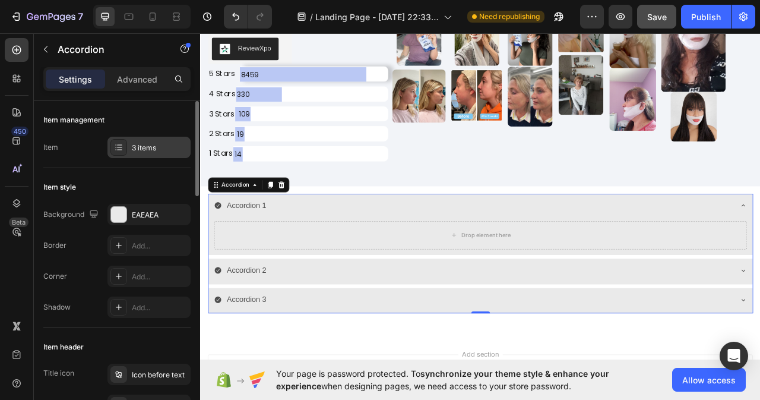
click at [153, 145] on div "3 items" at bounding box center [160, 148] width 56 height 11
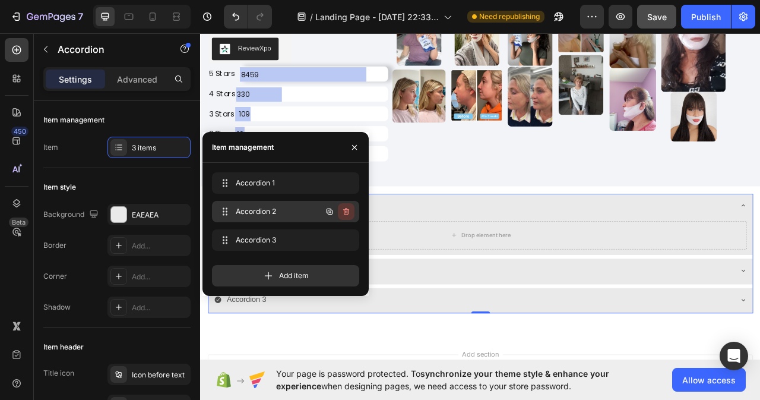
click at [346, 214] on icon "button" at bounding box center [347, 212] width 10 height 10
click at [346, 214] on div "Delete" at bounding box center [338, 211] width 22 height 11
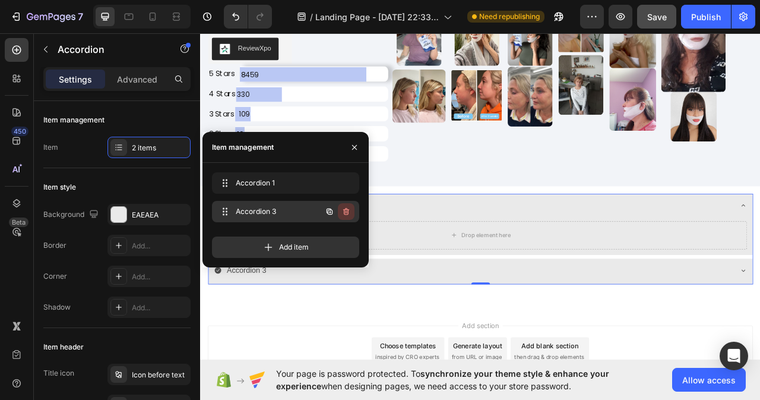
click at [343, 210] on icon "button" at bounding box center [346, 211] width 6 height 7
click at [343, 210] on div "Delete" at bounding box center [338, 211] width 22 height 11
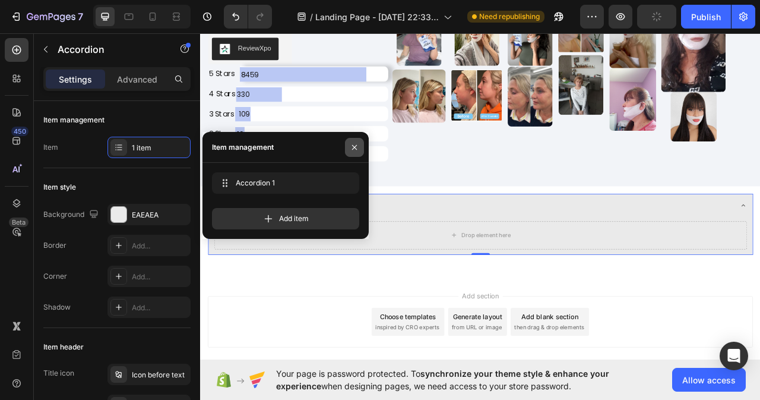
click at [354, 150] on icon "button" at bounding box center [355, 148] width 10 height 10
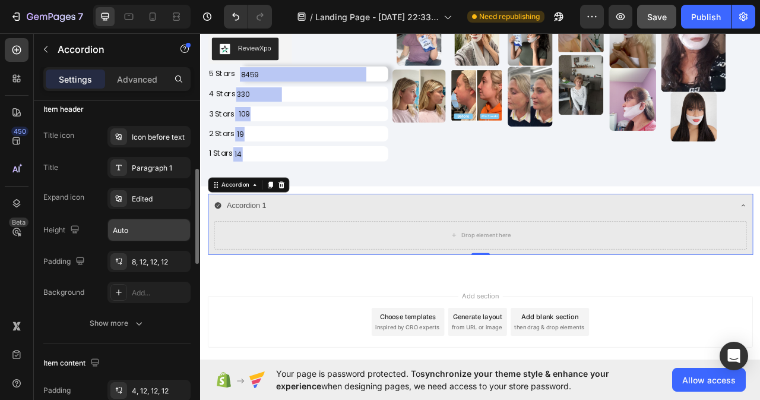
scroll to position [297, 0]
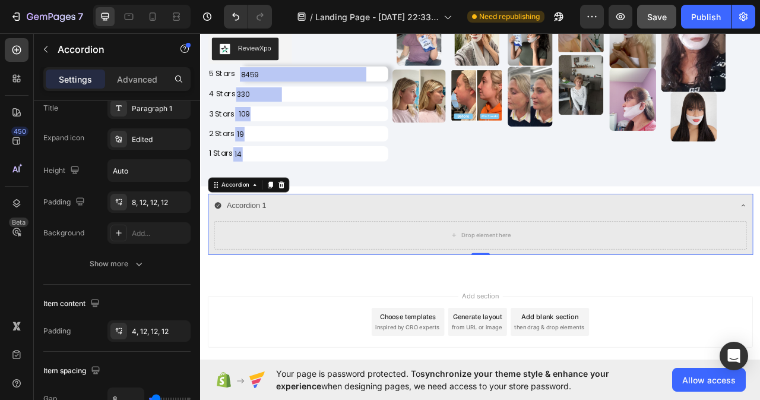
click at [221, 254] on icon at bounding box center [222, 253] width 10 height 10
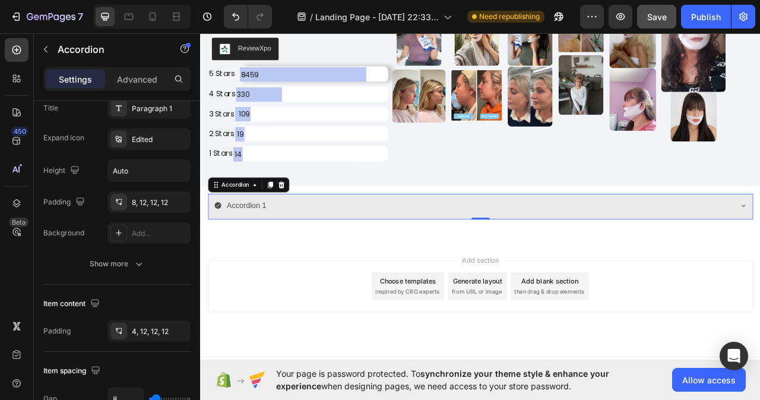
click at [221, 254] on icon at bounding box center [222, 253] width 10 height 10
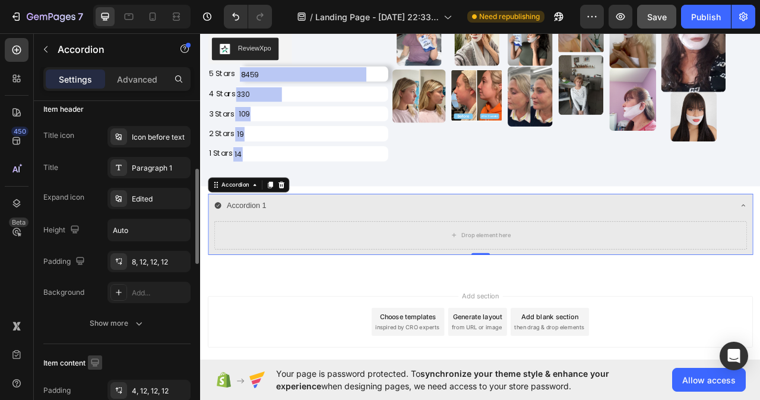
scroll to position [178, 0]
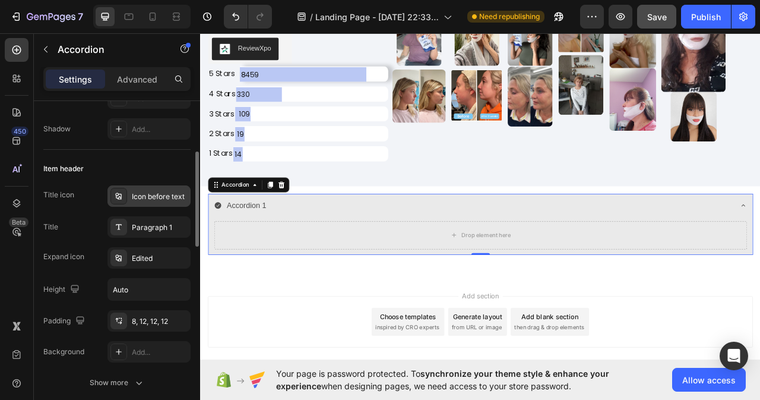
click at [147, 197] on div "Icon before text" at bounding box center [160, 196] width 56 height 11
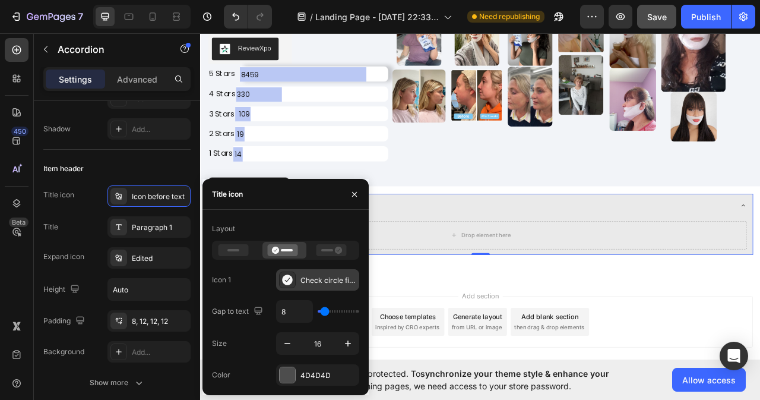
click at [291, 279] on icon at bounding box center [287, 279] width 10 height 10
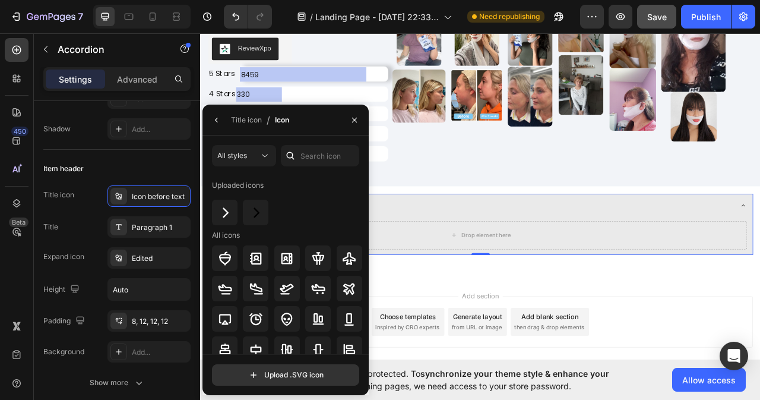
click at [299, 152] on div at bounding box center [290, 155] width 19 height 21
click at [311, 141] on div "All styles Uploaded icons All icons Upload .SVG icon" at bounding box center [286, 265] width 166 height 260
click at [311, 156] on input "text" at bounding box center [320, 155] width 78 height 21
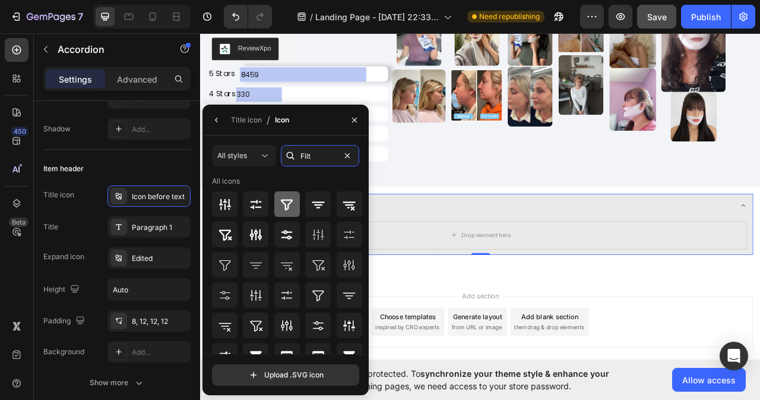
type input "Filt"
click at [289, 206] on icon at bounding box center [287, 204] width 14 height 14
click at [286, 205] on icon at bounding box center [287, 204] width 14 height 14
click at [289, 206] on icon at bounding box center [287, 204] width 14 height 14
click at [288, 204] on icon at bounding box center [287, 204] width 14 height 14
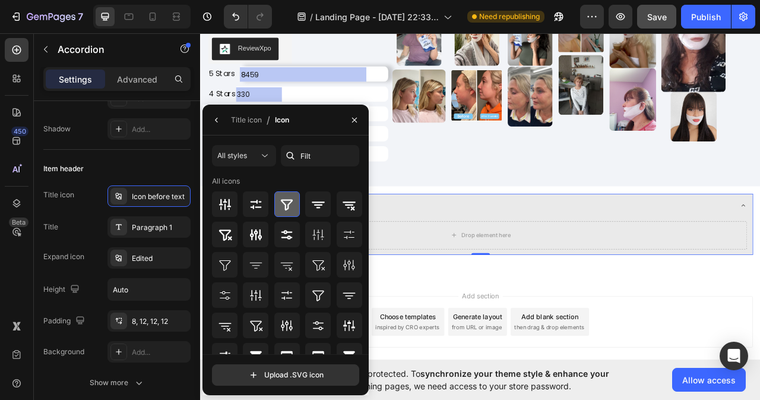
click at [288, 204] on icon at bounding box center [287, 204] width 14 height 14
click at [277, 201] on div at bounding box center [287, 204] width 26 height 26
click at [282, 197] on icon at bounding box center [287, 204] width 14 height 14
click at [287, 201] on icon at bounding box center [287, 204] width 14 height 14
click at [358, 121] on icon "button" at bounding box center [355, 120] width 10 height 10
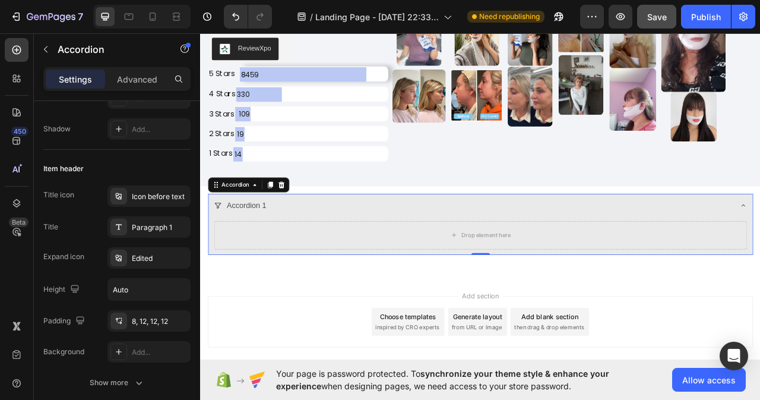
click at [268, 258] on div "Accordion 1" at bounding box center [259, 253] width 54 height 21
click at [285, 251] on div "Accordion 1" at bounding box center [259, 253] width 54 height 21
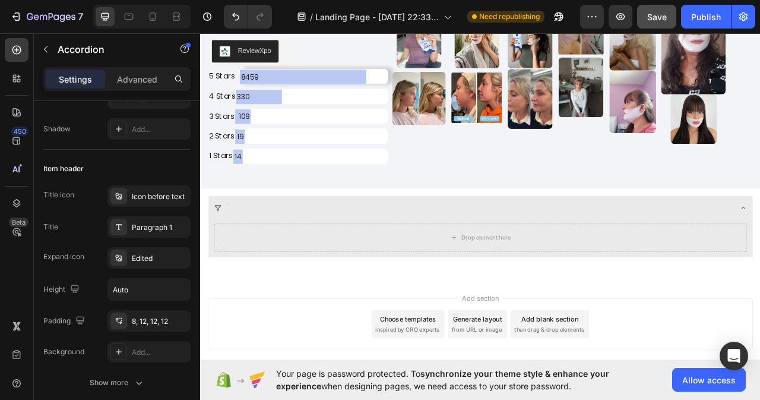
scroll to position [7171, 0]
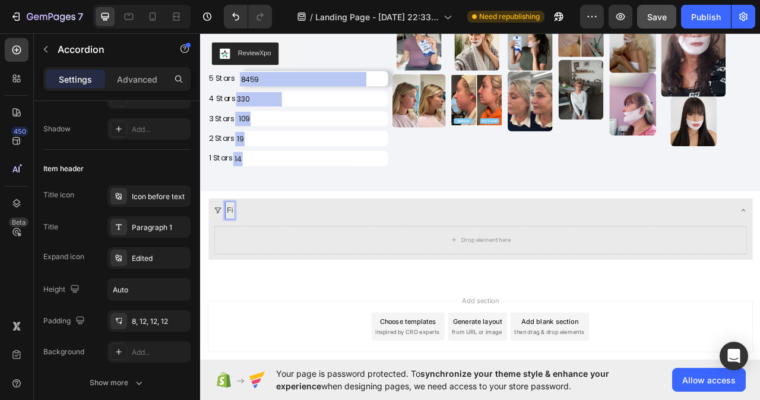
click at [241, 257] on p "Fi" at bounding box center [237, 259] width 8 height 17
click at [243, 258] on div "Fi" at bounding box center [546, 259] width 659 height 21
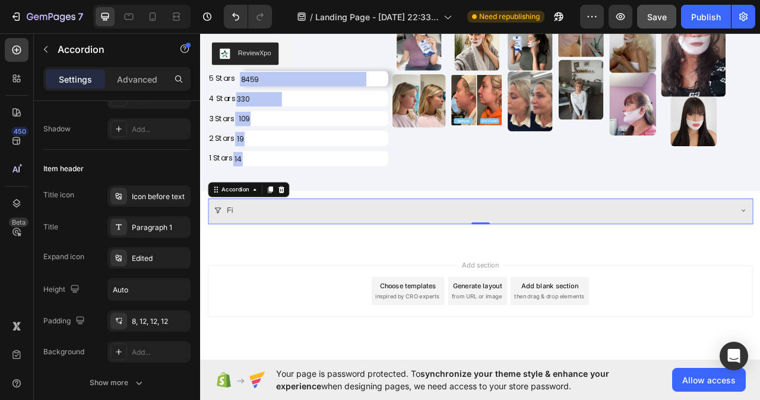
click at [243, 258] on div "Fi" at bounding box center [546, 259] width 659 height 21
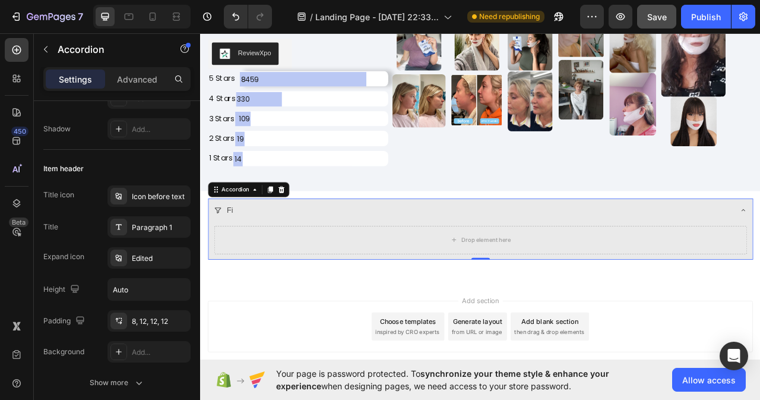
click at [243, 257] on div "Fi" at bounding box center [546, 259] width 659 height 21
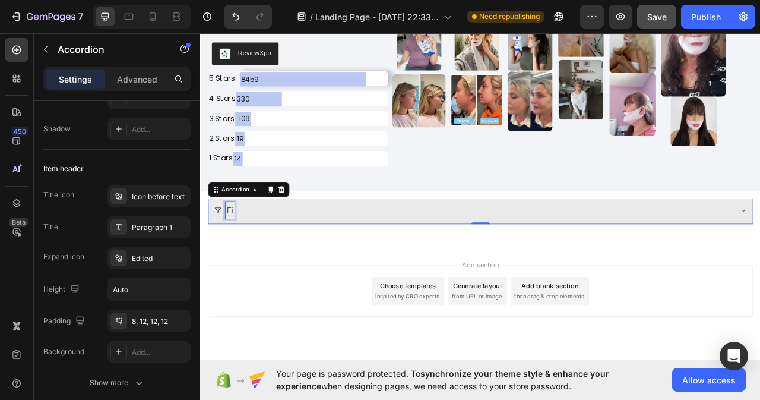
click at [241, 261] on div "Fi" at bounding box center [237, 259] width 11 height 21
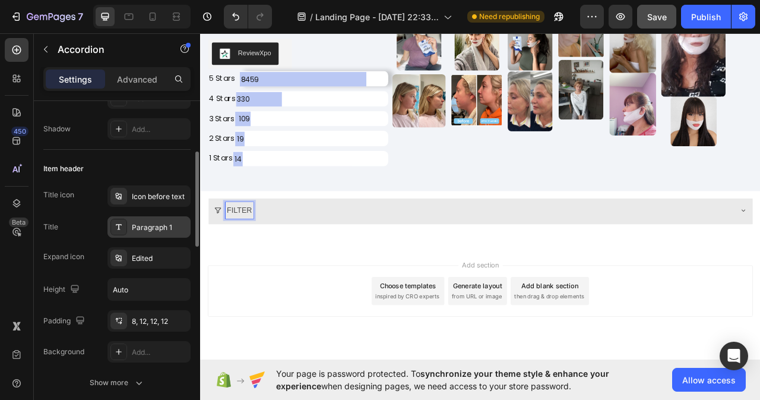
click at [147, 231] on div "Paragraph 1" at bounding box center [160, 227] width 56 height 11
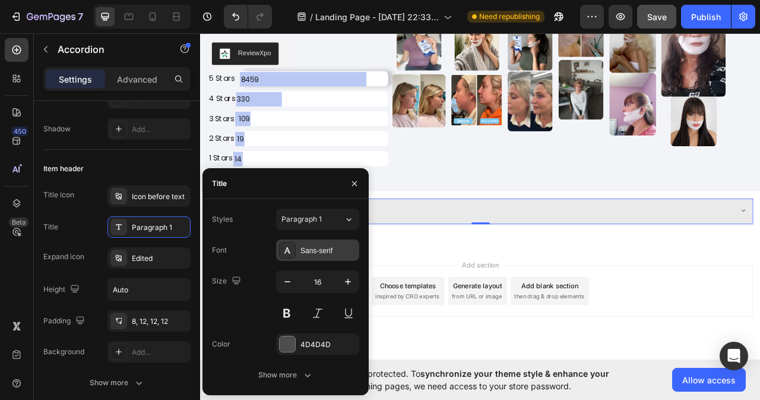
click at [334, 251] on div "Sans-serif" at bounding box center [329, 250] width 56 height 11
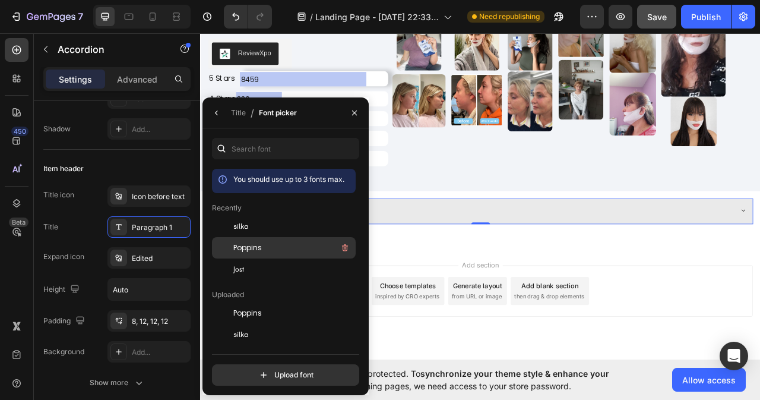
click at [255, 251] on span "Poppins" at bounding box center [247, 247] width 29 height 11
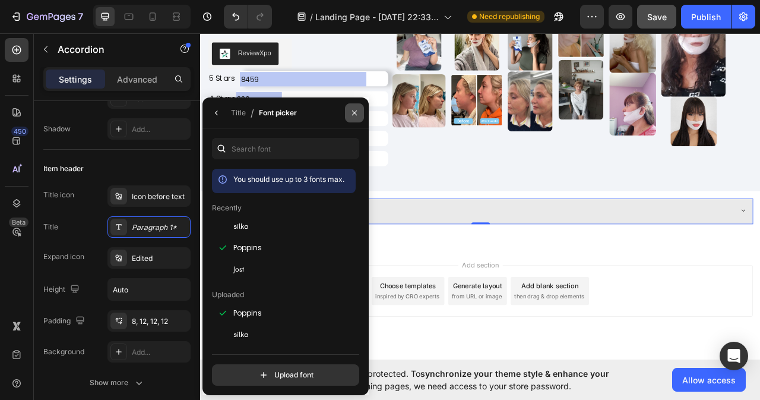
click at [352, 113] on icon "button" at bounding box center [355, 113] width 10 height 10
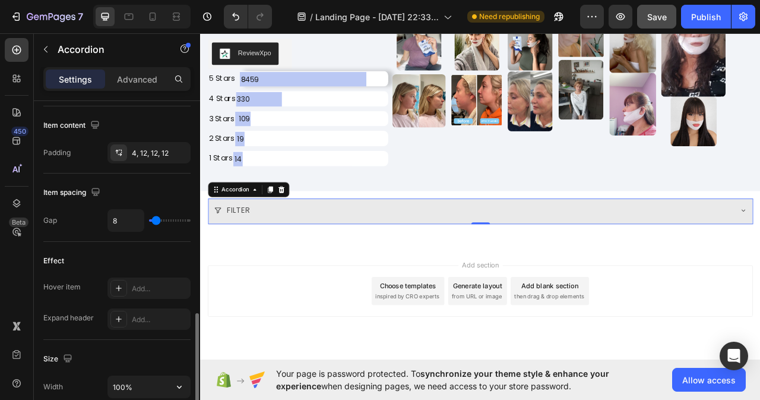
scroll to position [535, 0]
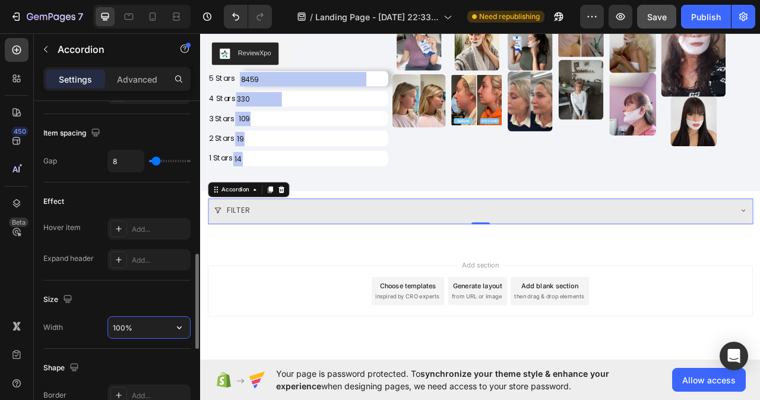
click at [137, 328] on input "100%" at bounding box center [149, 327] width 82 height 21
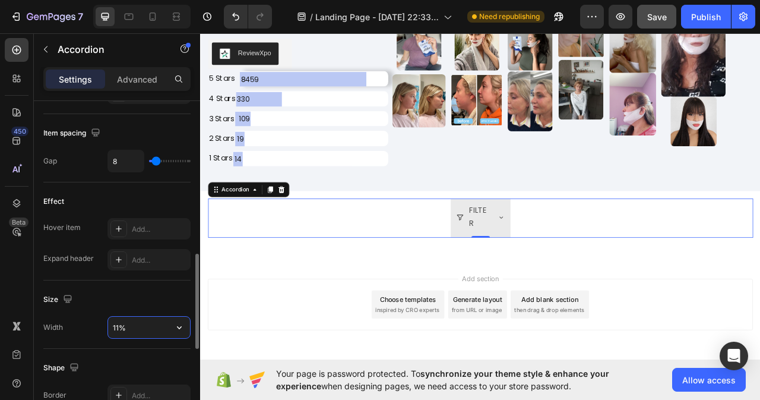
type input "12%"
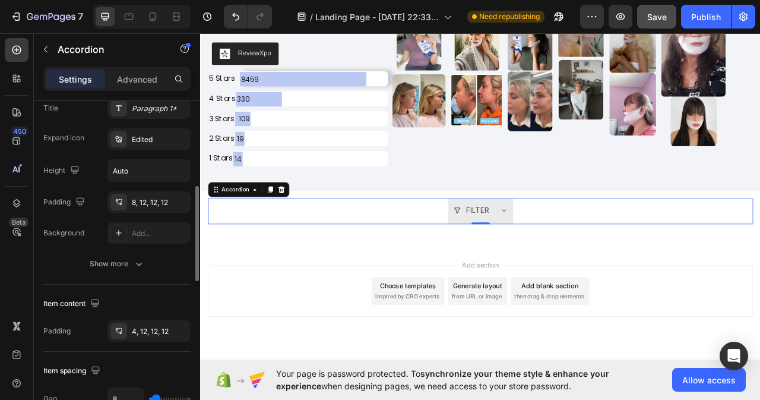
scroll to position [238, 0]
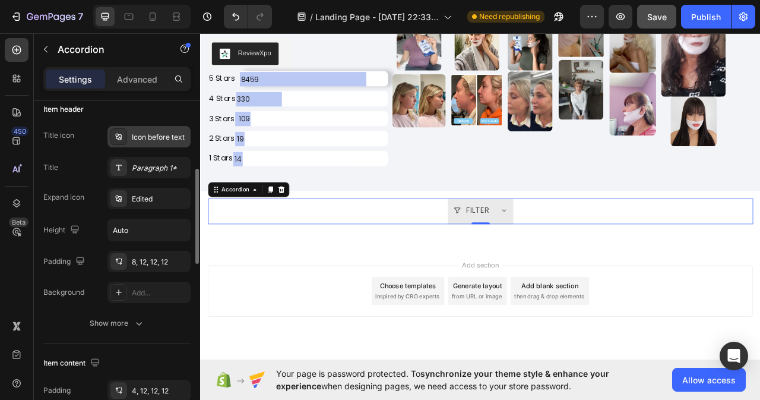
click at [161, 136] on div "Icon before text" at bounding box center [160, 137] width 56 height 11
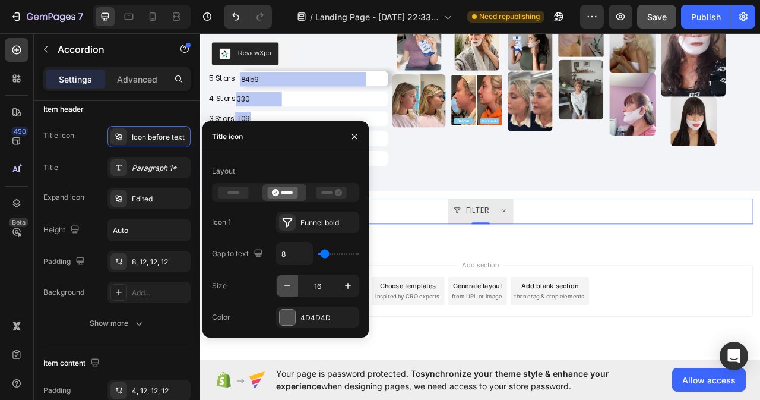
click at [286, 284] on icon "button" at bounding box center [288, 286] width 12 height 12
click at [285, 284] on icon "button" at bounding box center [288, 286] width 12 height 12
click at [347, 288] on icon "button" at bounding box center [348, 286] width 12 height 12
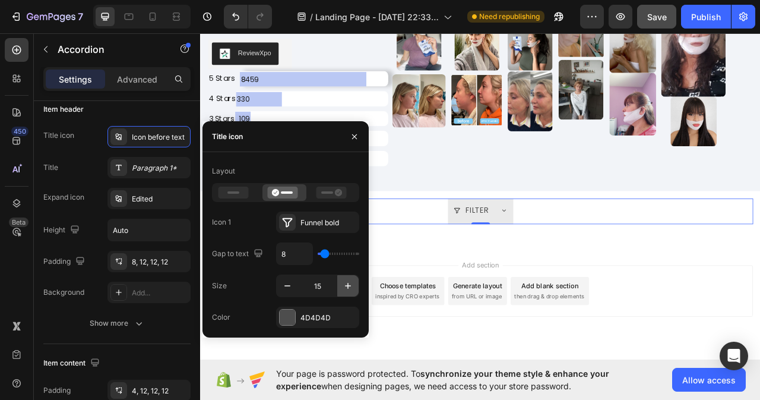
click at [347, 288] on icon "button" at bounding box center [348, 286] width 12 height 12
click at [347, 289] on icon "button" at bounding box center [348, 286] width 12 height 12
type input "18"
click at [350, 136] on icon "button" at bounding box center [355, 137] width 10 height 10
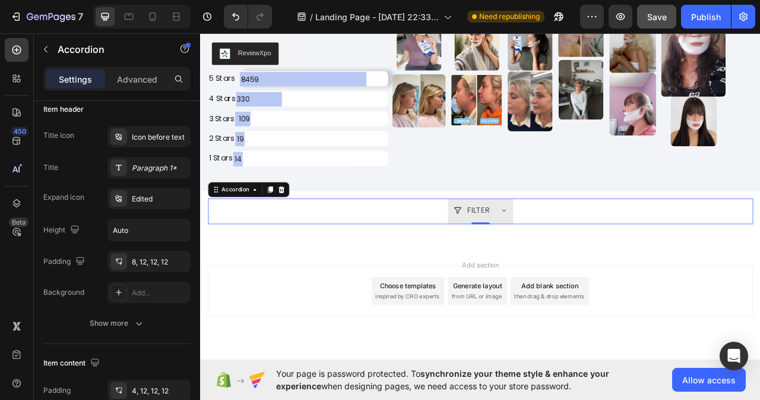
click at [584, 258] on icon at bounding box center [587, 259] width 10 height 10
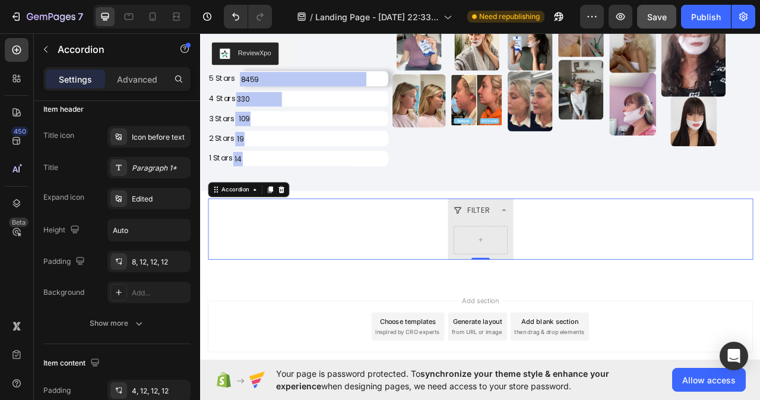
click at [584, 258] on icon at bounding box center [587, 259] width 10 height 10
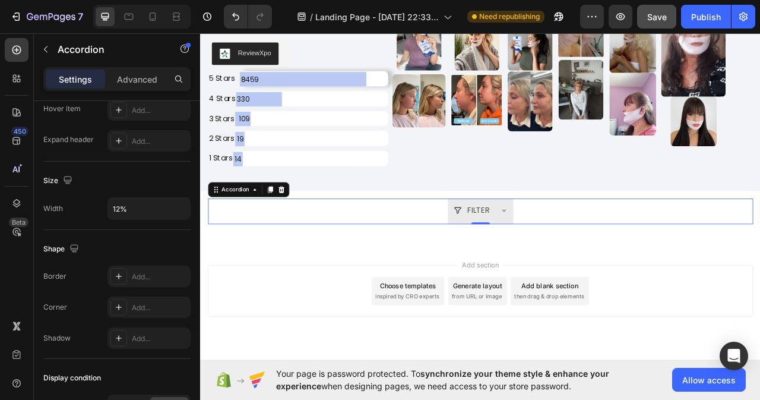
scroll to position [829, 0]
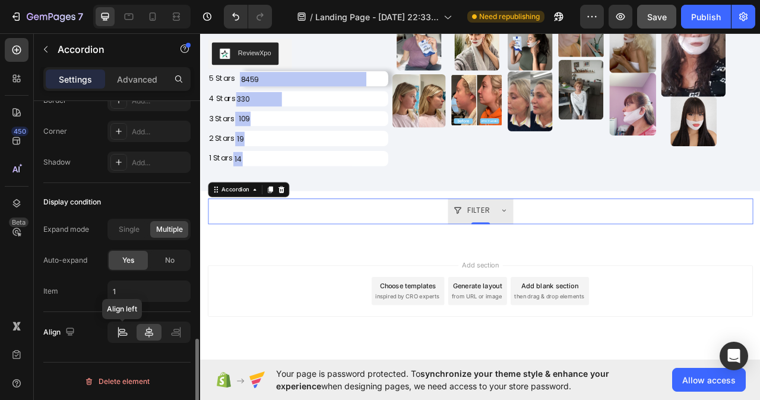
click at [122, 337] on icon at bounding box center [122, 332] width 12 height 12
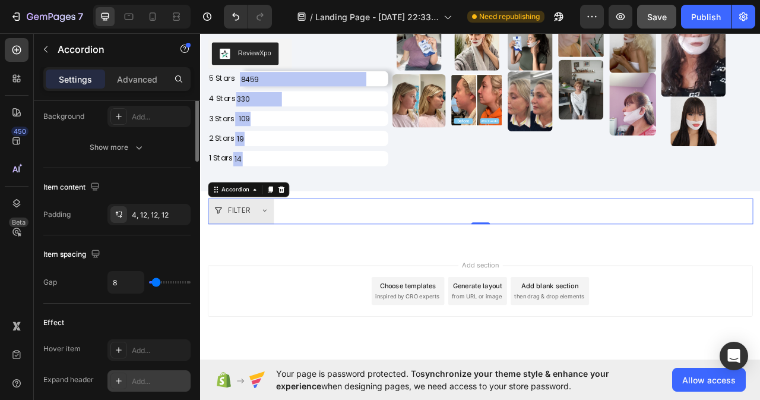
scroll to position [295, 0]
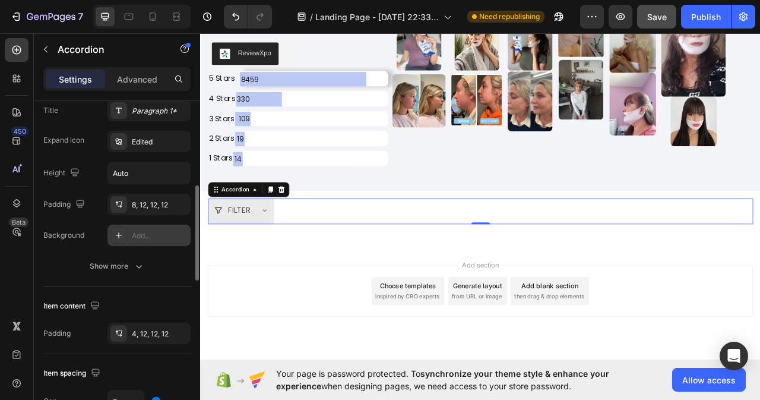
click at [134, 239] on div "Add..." at bounding box center [160, 236] width 56 height 11
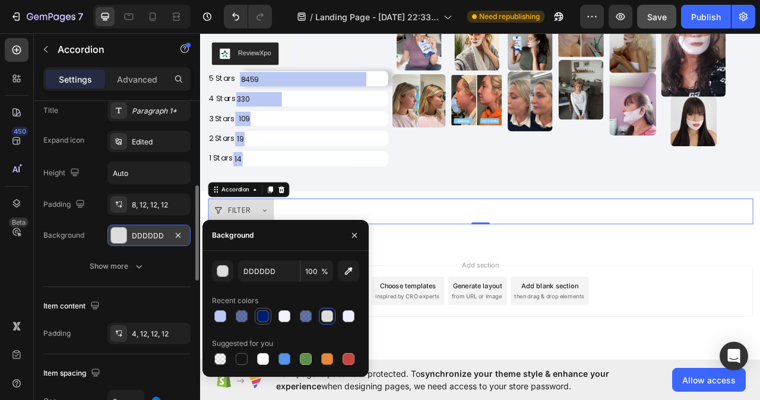
click at [260, 320] on div at bounding box center [263, 316] width 12 height 12
type input "001C72"
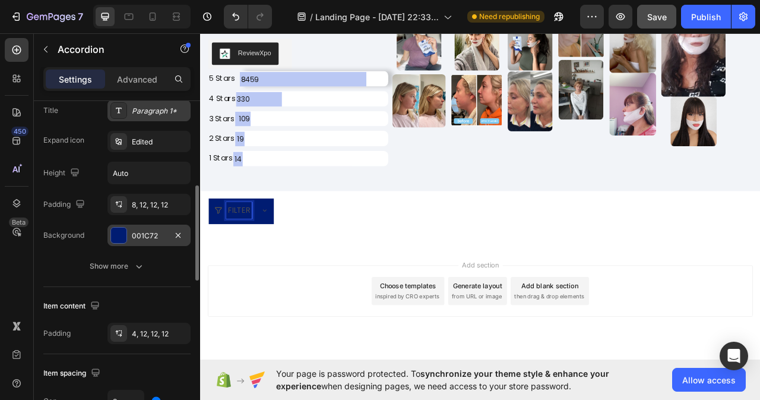
click at [163, 107] on div "Paragraph 1*" at bounding box center [160, 111] width 56 height 11
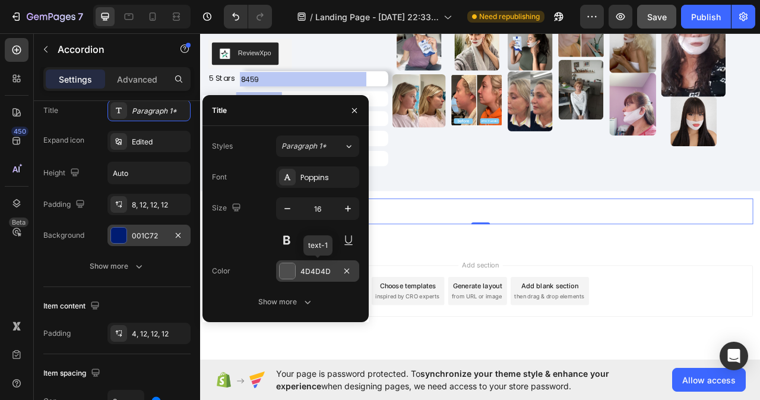
click at [330, 263] on div "4D4D4D" at bounding box center [317, 270] width 83 height 21
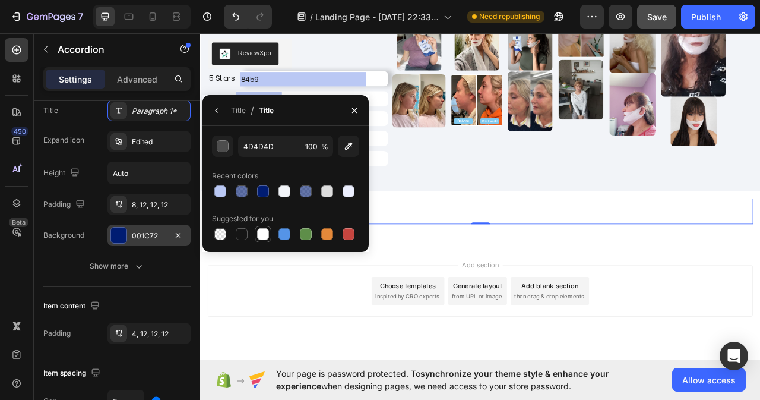
click at [263, 235] on div at bounding box center [263, 234] width 12 height 12
type input "FFFFFF"
click at [352, 112] on icon "button" at bounding box center [355, 111] width 10 height 10
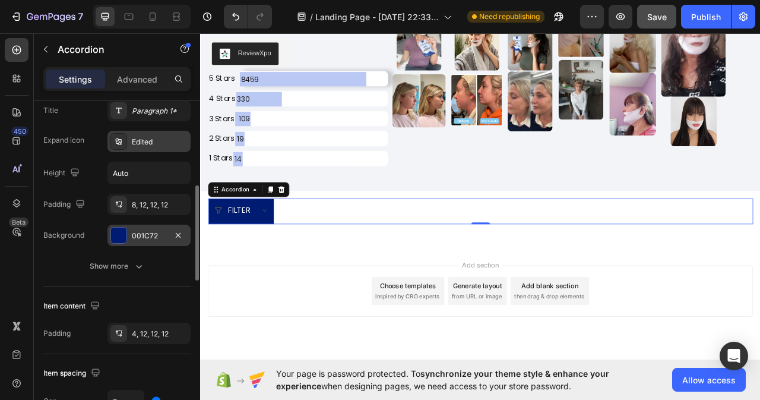
scroll to position [235, 0]
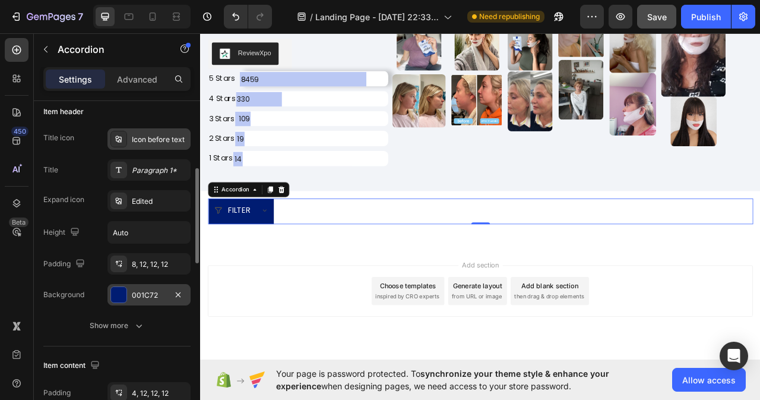
click at [146, 141] on div "Icon before text" at bounding box center [160, 139] width 56 height 11
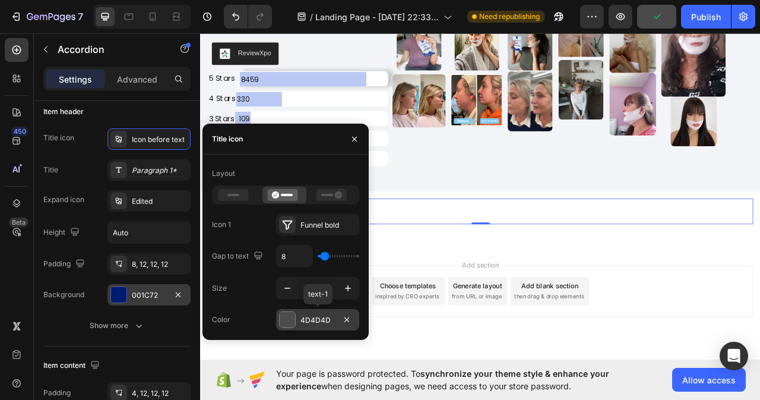
click at [304, 322] on div "4D4D4D" at bounding box center [318, 320] width 34 height 11
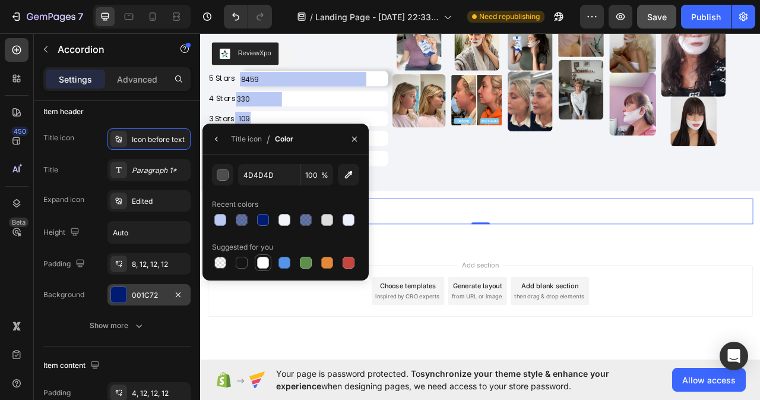
click at [263, 261] on div at bounding box center [263, 263] width 12 height 12
type input "FFFFFF"
click at [352, 138] on icon "button" at bounding box center [355, 139] width 10 height 10
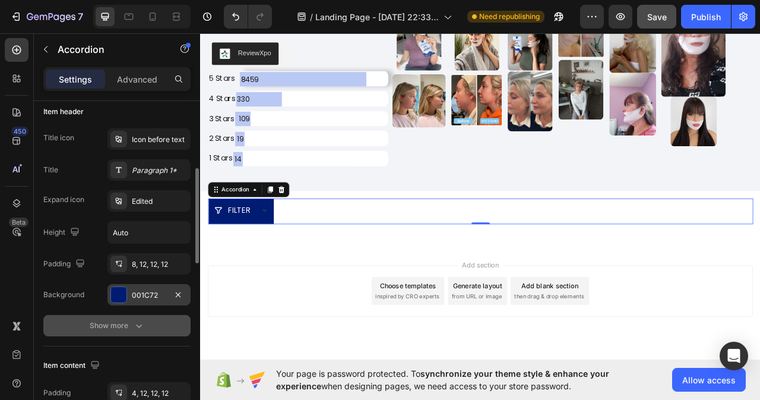
click at [137, 330] on icon "button" at bounding box center [139, 326] width 12 height 12
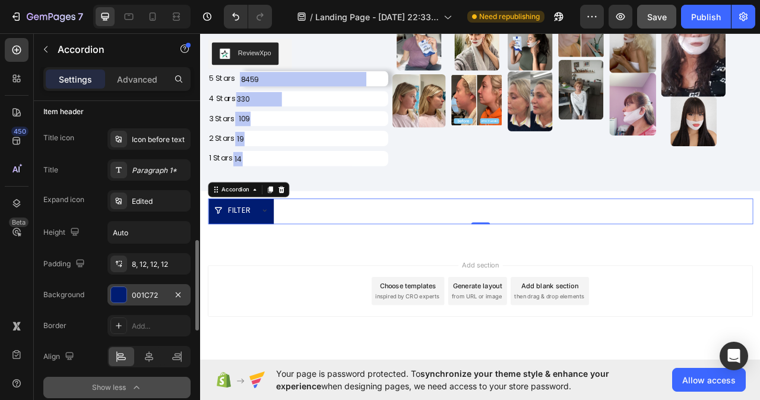
scroll to position [295, 0]
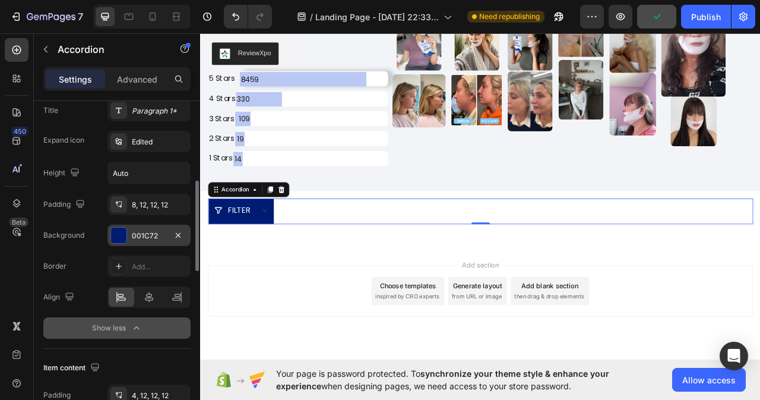
click at [134, 327] on icon "button" at bounding box center [137, 328] width 12 height 12
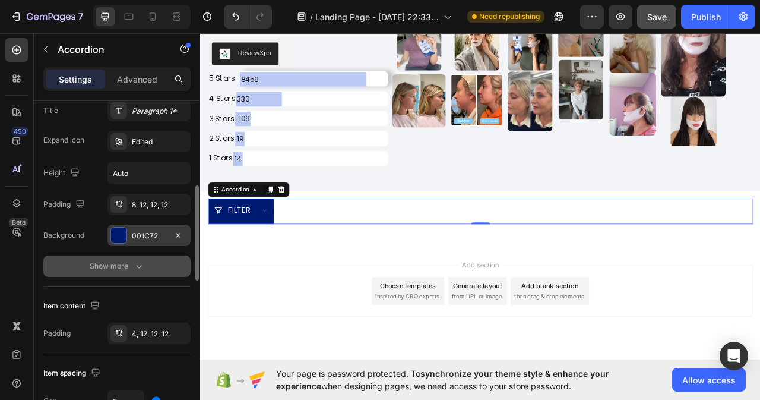
click at [134, 268] on icon "button" at bounding box center [139, 266] width 12 height 12
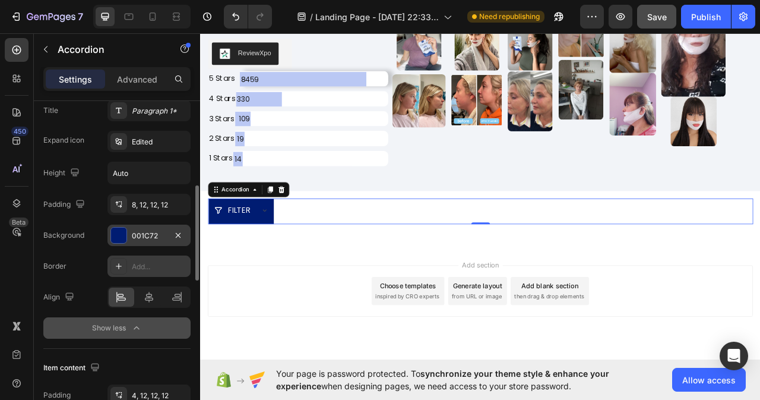
click at [140, 266] on div "Add..." at bounding box center [160, 266] width 56 height 11
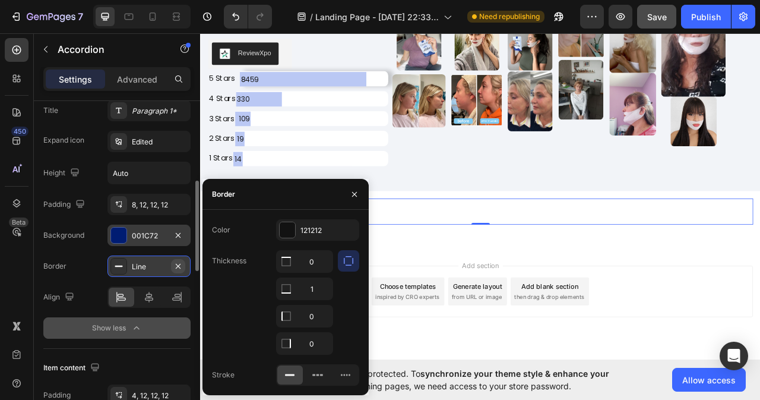
click at [179, 265] on icon "button" at bounding box center [178, 265] width 5 height 5
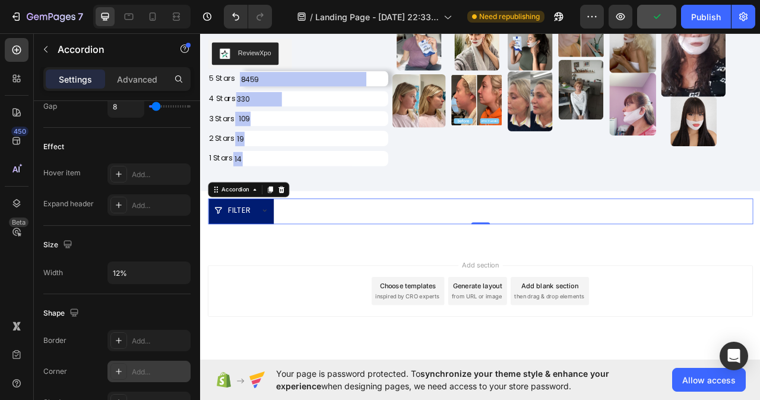
scroll to position [770, 0]
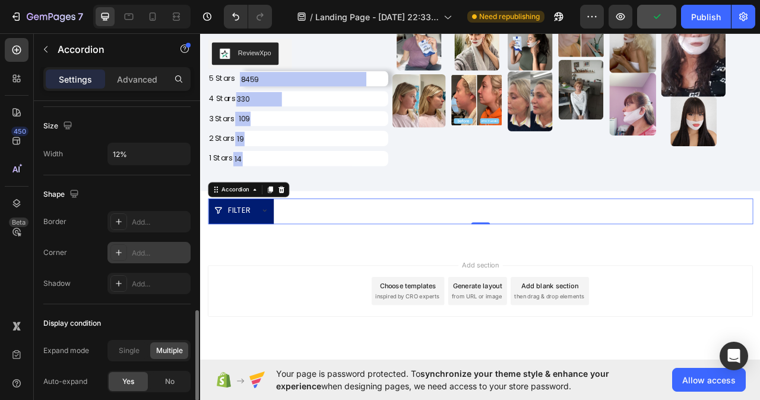
click at [146, 251] on div "Add..." at bounding box center [160, 253] width 56 height 11
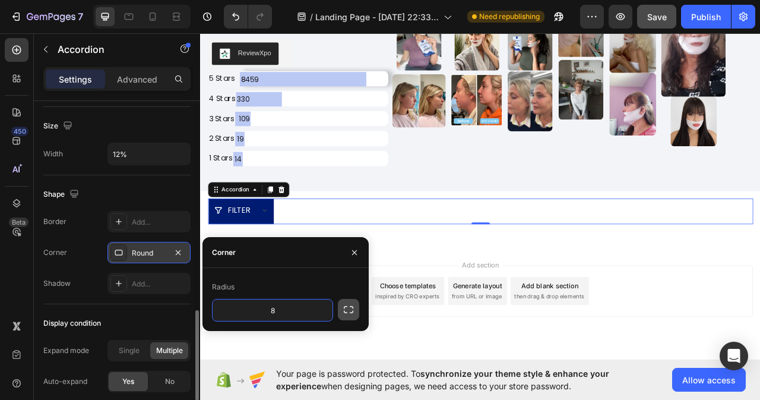
click at [342, 310] on button "button" at bounding box center [348, 309] width 21 height 21
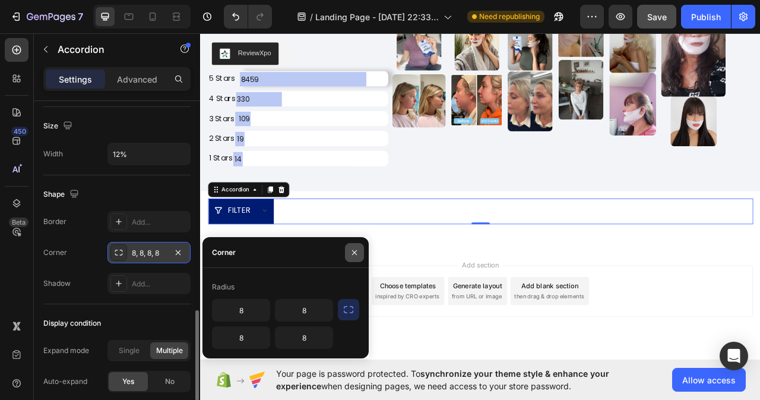
click at [360, 250] on button "button" at bounding box center [354, 252] width 19 height 19
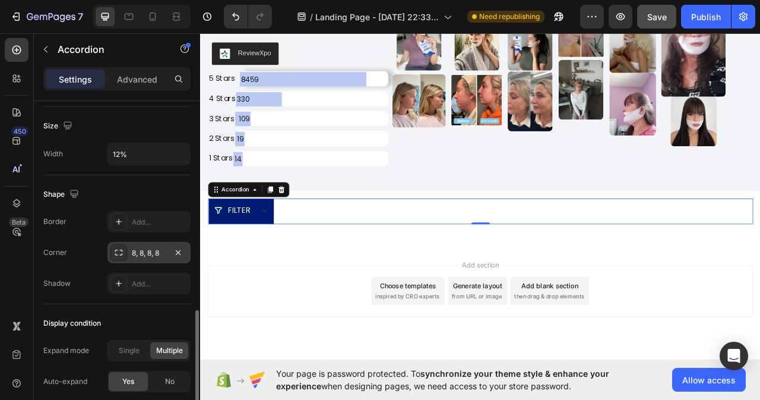
click at [156, 251] on div "8, 8, 8, 8" at bounding box center [149, 253] width 34 height 11
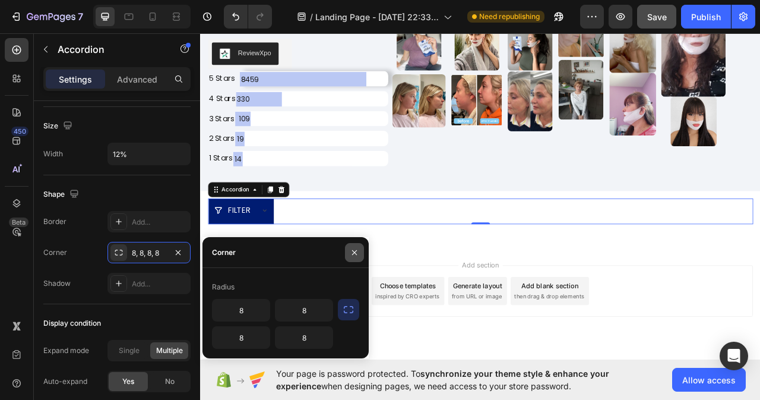
click at [357, 252] on icon "button" at bounding box center [355, 253] width 10 height 10
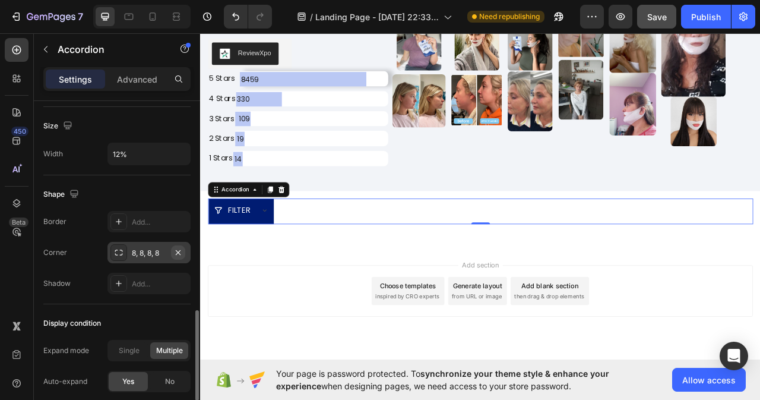
click at [176, 255] on icon "button" at bounding box center [178, 253] width 10 height 10
click at [143, 254] on div "Add..." at bounding box center [160, 253] width 56 height 11
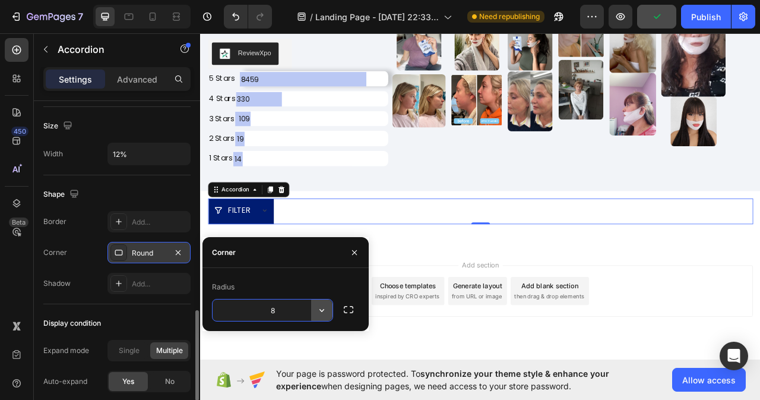
click at [317, 312] on icon "button" at bounding box center [322, 310] width 12 height 12
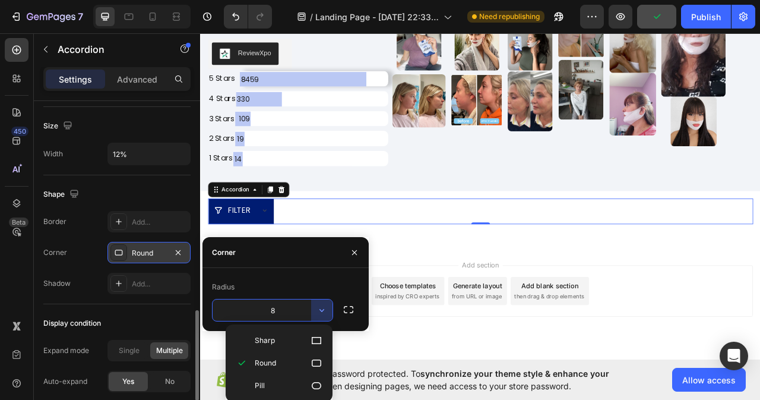
click at [310, 385] on p "Pill" at bounding box center [289, 386] width 68 height 12
type input "9999"
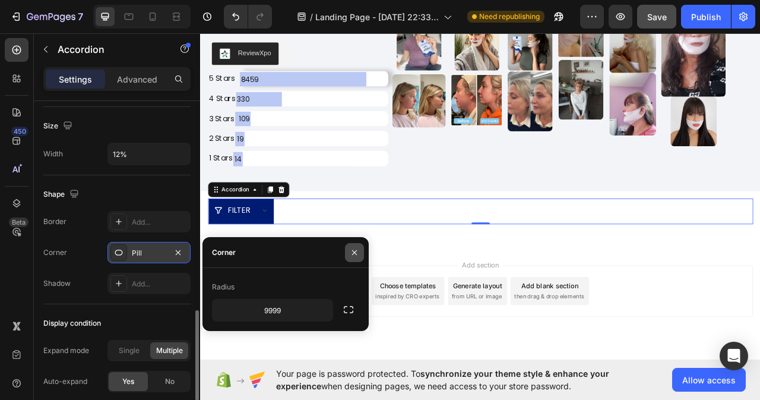
click at [356, 252] on icon "button" at bounding box center [355, 253] width 10 height 10
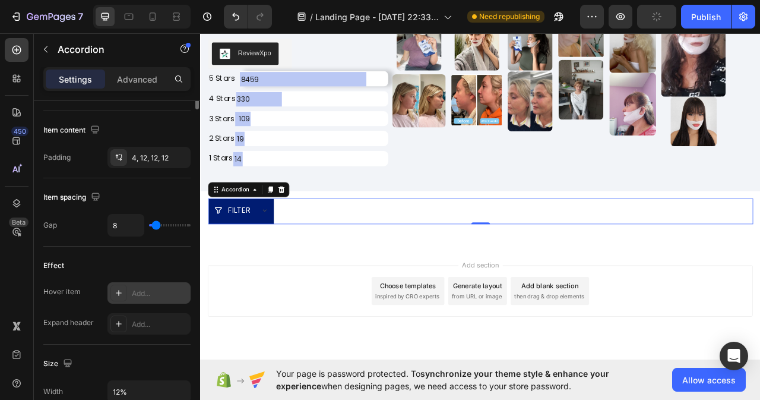
scroll to position [354, 0]
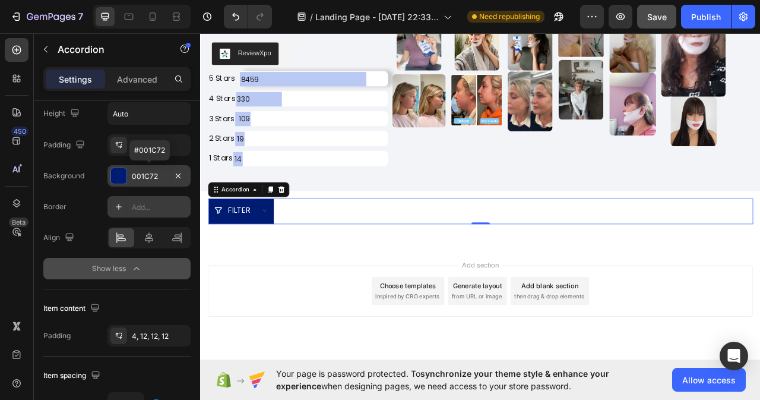
click at [150, 173] on div "001C72" at bounding box center [149, 176] width 34 height 11
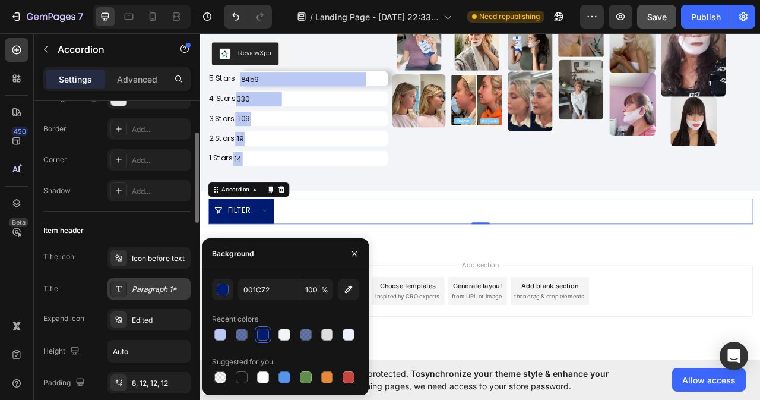
scroll to position [57, 0]
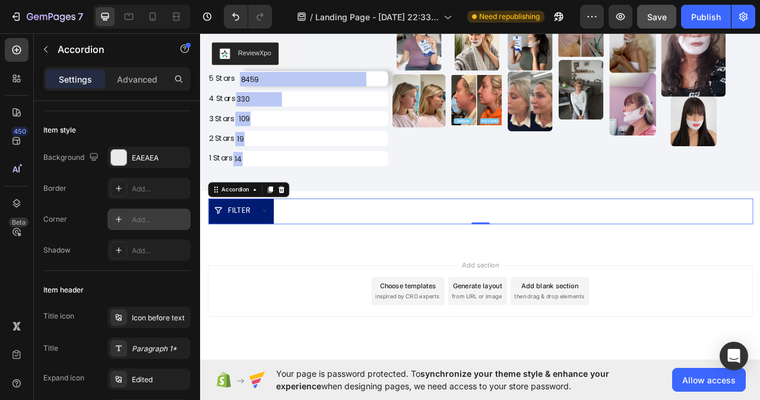
click at [140, 219] on div "Add..." at bounding box center [160, 219] width 56 height 11
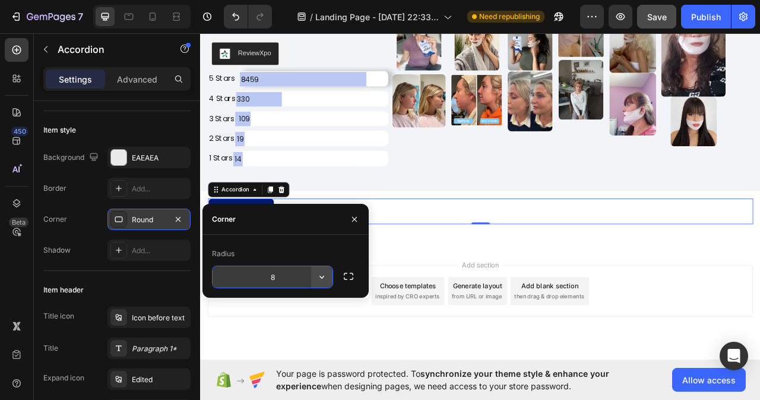
click at [323, 277] on icon "button" at bounding box center [322, 277] width 5 height 3
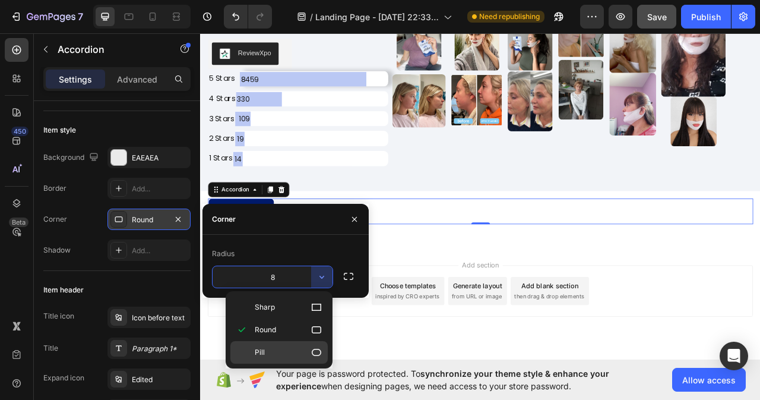
click at [310, 351] on p "Pill" at bounding box center [289, 352] width 68 height 12
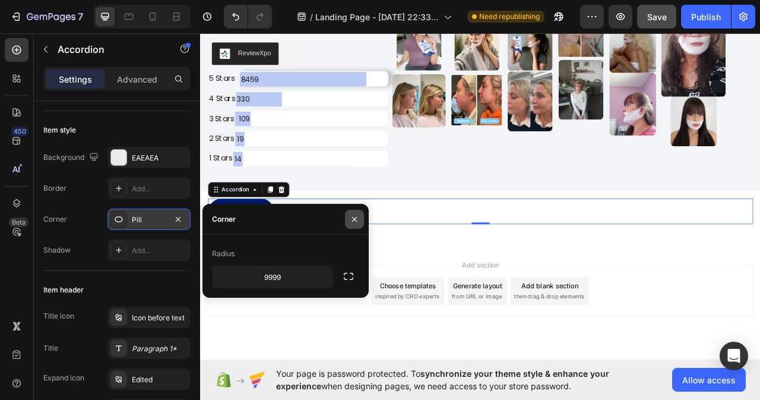
click at [352, 220] on icon "button" at bounding box center [355, 219] width 10 height 10
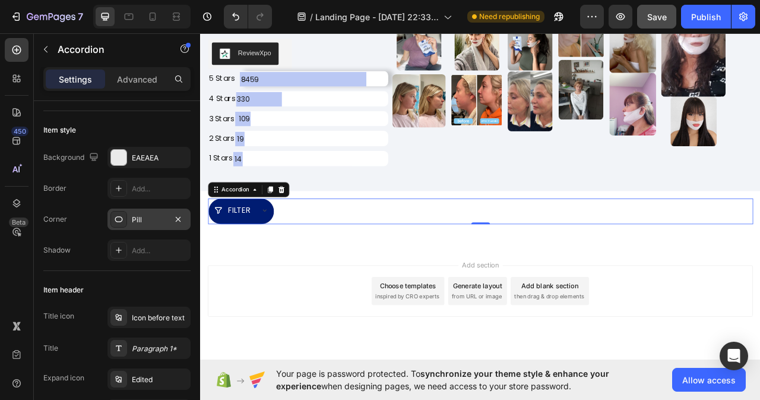
click at [141, 219] on div "Pill" at bounding box center [149, 219] width 34 height 11
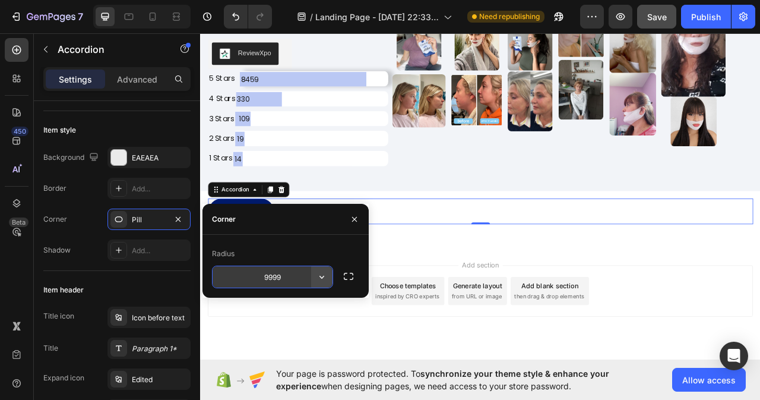
click at [323, 277] on icon "button" at bounding box center [322, 277] width 12 height 12
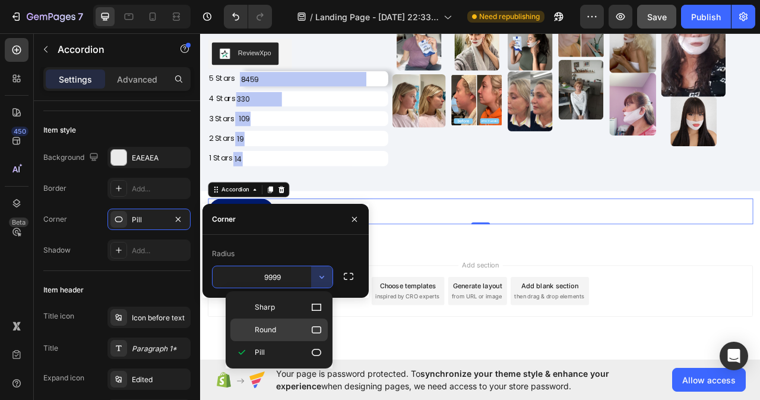
click at [278, 327] on p "Round" at bounding box center [289, 330] width 68 height 12
type input "8"
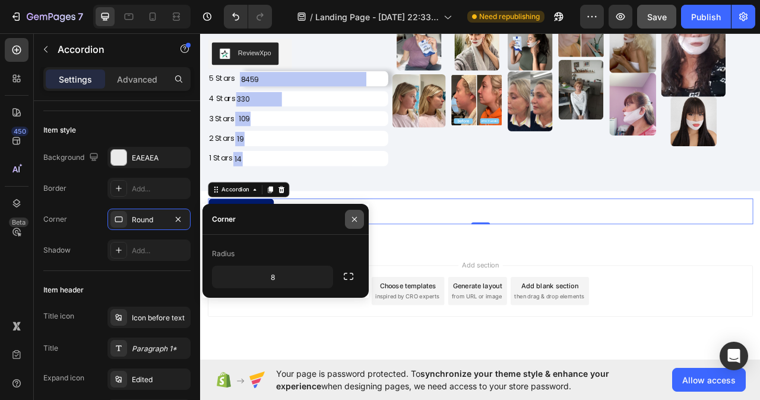
click at [353, 219] on icon "button" at bounding box center [355, 219] width 10 height 10
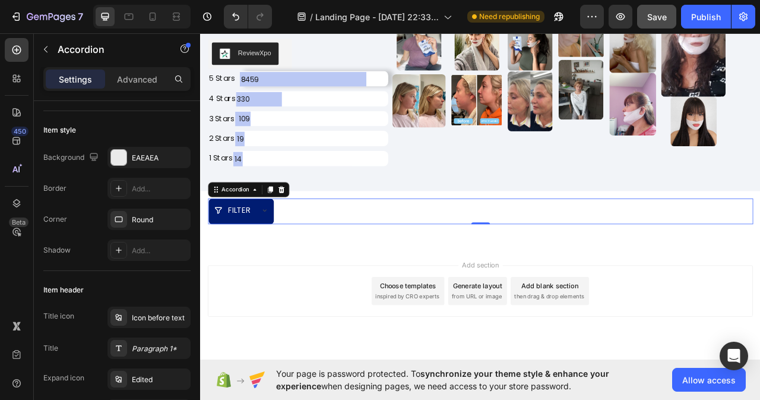
click at [280, 256] on icon at bounding box center [282, 259] width 10 height 10
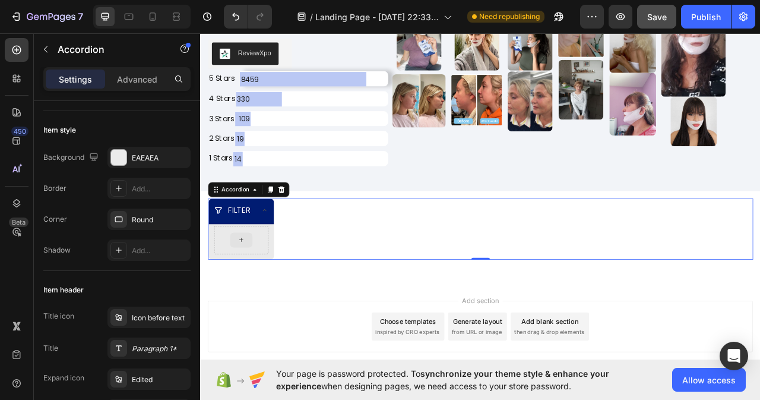
click at [276, 304] on div at bounding box center [251, 297] width 69 height 36
drag, startPoint x: 267, startPoint y: 304, endPoint x: 242, endPoint y: 300, distance: 25.3
click at [266, 304] on div at bounding box center [251, 297] width 69 height 36
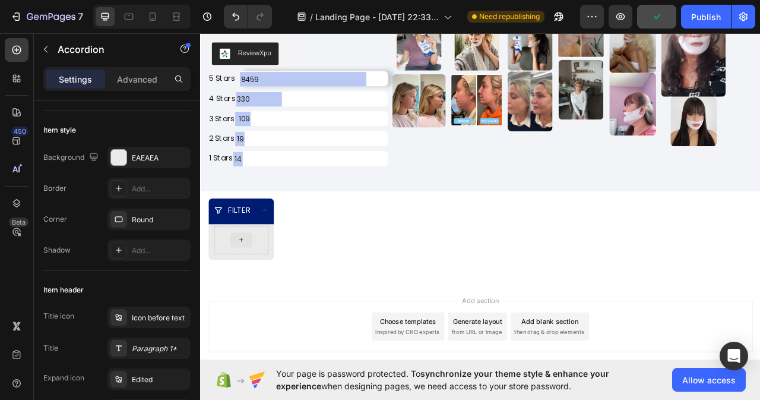
click at [251, 301] on icon at bounding box center [252, 297] width 10 height 10
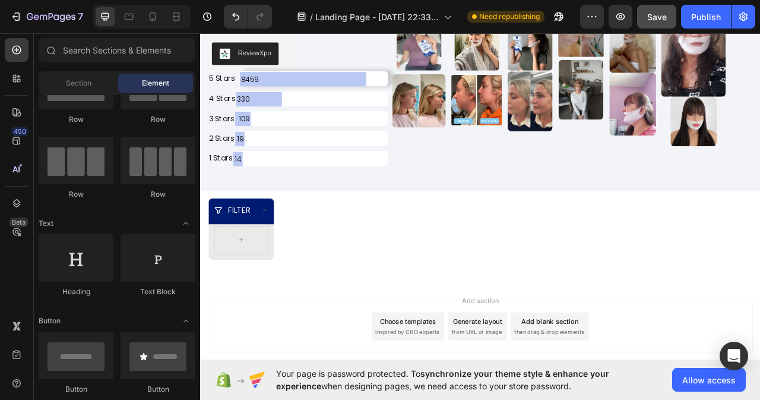
scroll to position [0, 0]
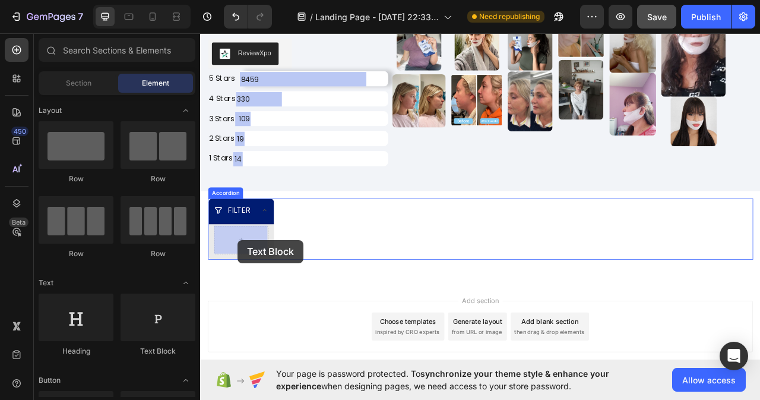
drag, startPoint x: 361, startPoint y: 345, endPoint x: 248, endPoint y: 297, distance: 122.7
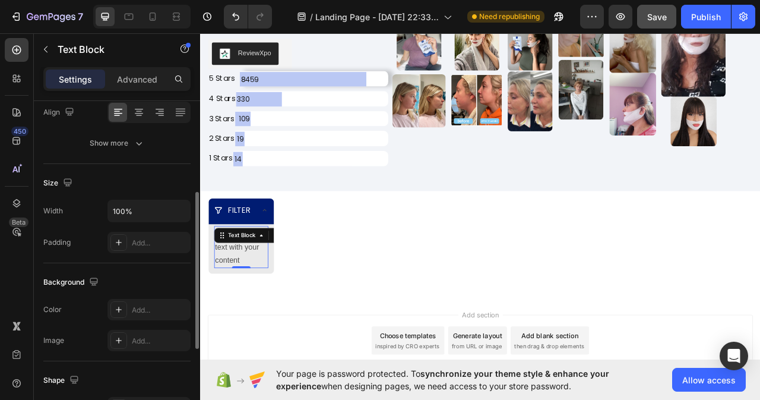
scroll to position [134, 0]
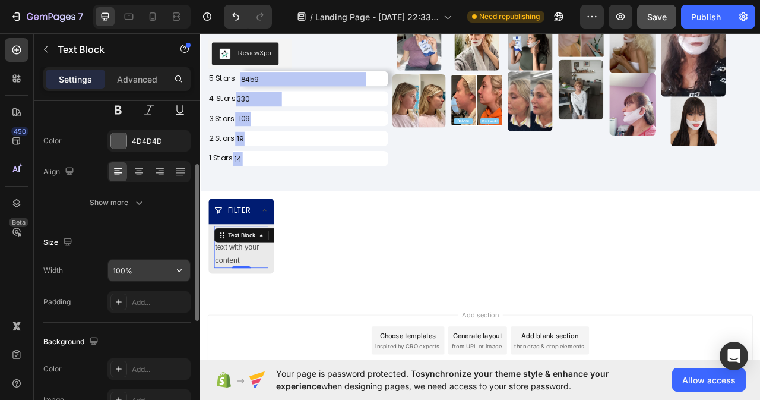
click at [146, 268] on input "100%" at bounding box center [149, 270] width 82 height 21
click at [175, 270] on icon "button" at bounding box center [179, 270] width 12 height 12
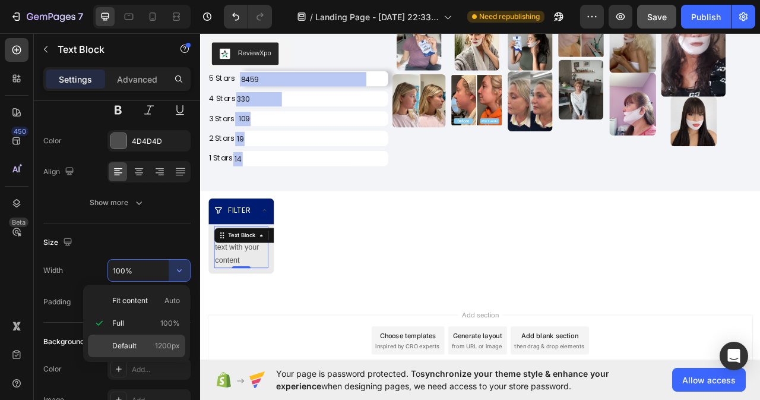
click at [131, 347] on span "Default" at bounding box center [124, 345] width 24 height 11
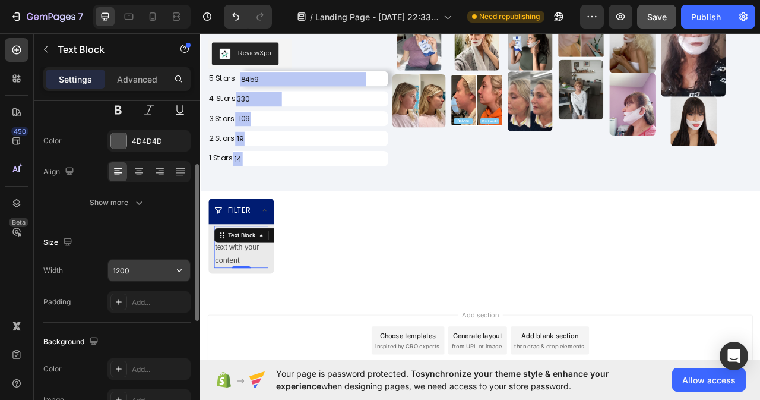
click at [140, 271] on input "1200" at bounding box center [149, 270] width 82 height 21
click at [172, 272] on button "button" at bounding box center [179, 270] width 21 height 21
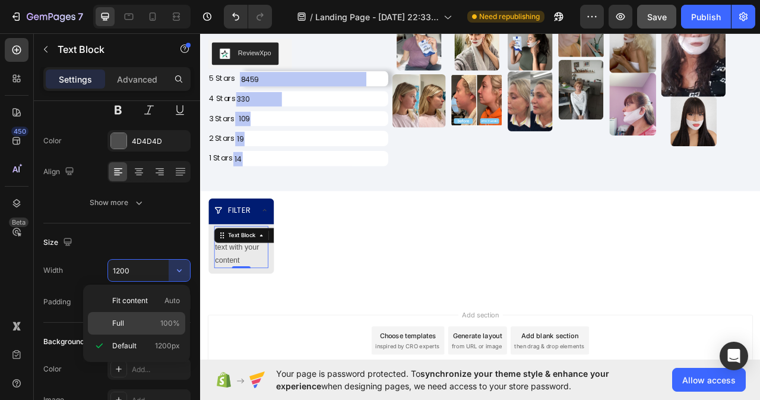
click at [137, 326] on p "Full 100%" at bounding box center [146, 323] width 68 height 11
type input "100%"
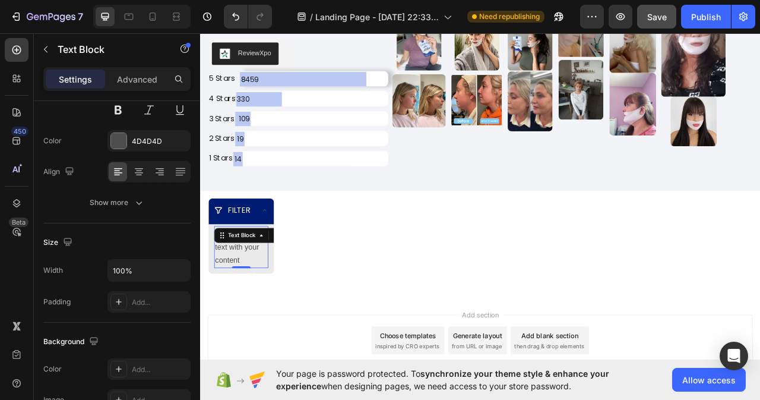
click at [253, 321] on div "Replace this text with your content" at bounding box center [251, 305] width 69 height 53
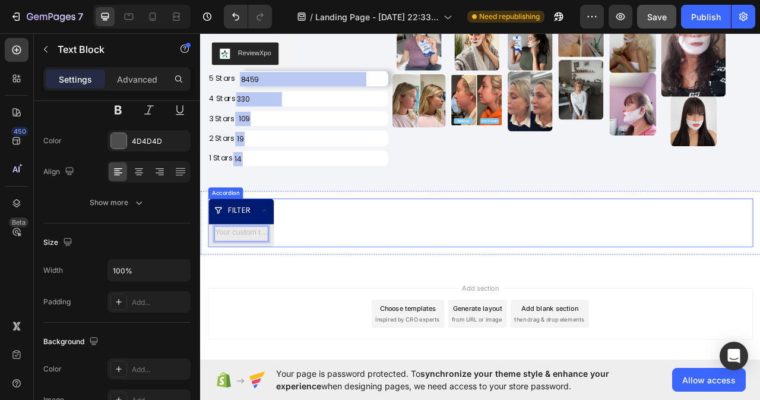
click at [282, 258] on icon at bounding box center [282, 259] width 10 height 10
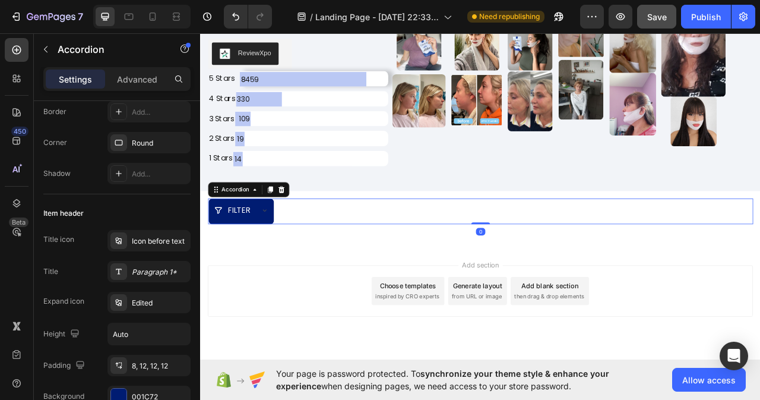
scroll to position [0, 0]
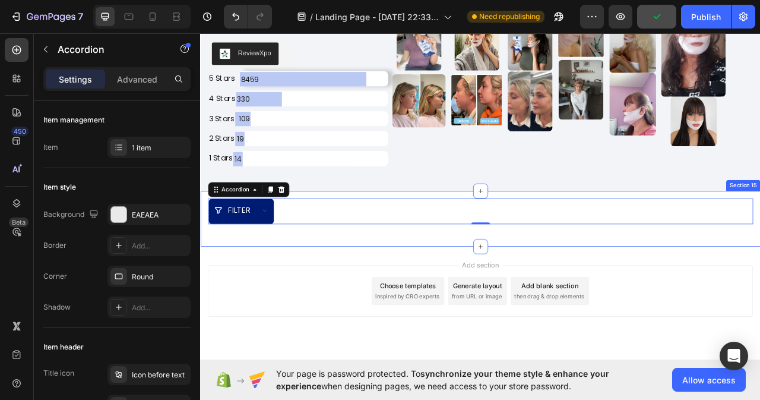
click at [374, 291] on div "FILTER Accordion 0 Row Section 15" at bounding box center [556, 270] width 713 height 71
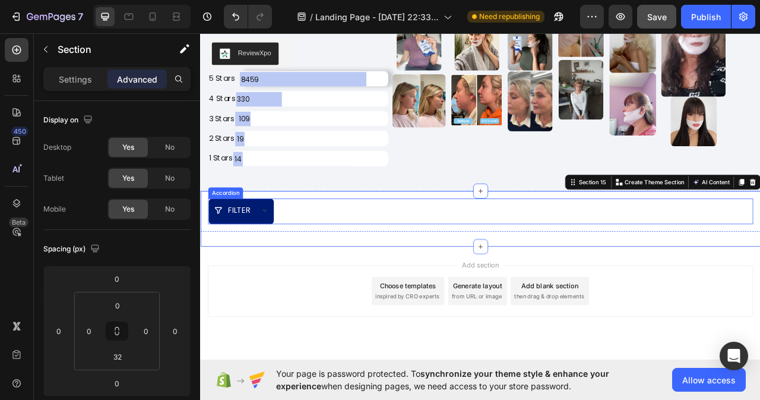
click at [459, 268] on div "FILTER" at bounding box center [556, 260] width 693 height 33
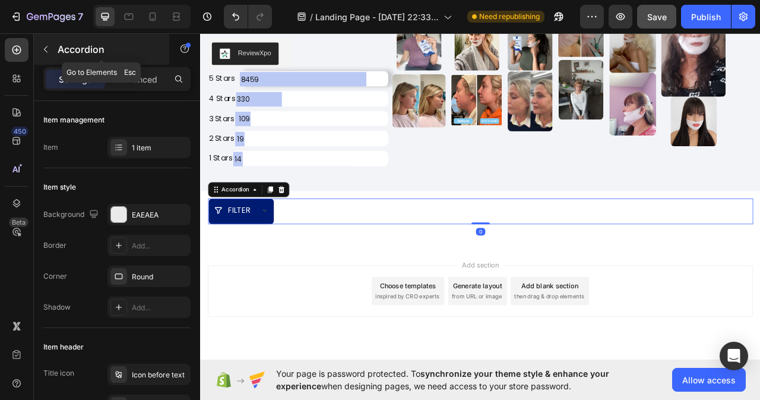
click at [39, 52] on button "button" at bounding box center [45, 49] width 19 height 19
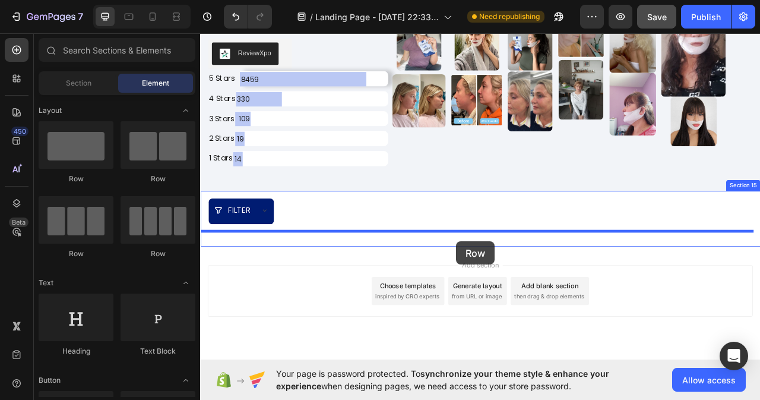
drag, startPoint x: 277, startPoint y: 183, endPoint x: 528, endPoint y: 298, distance: 275.7
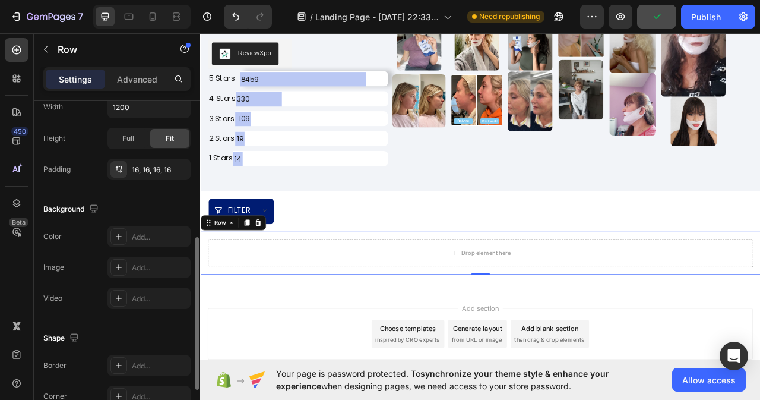
scroll to position [392, 0]
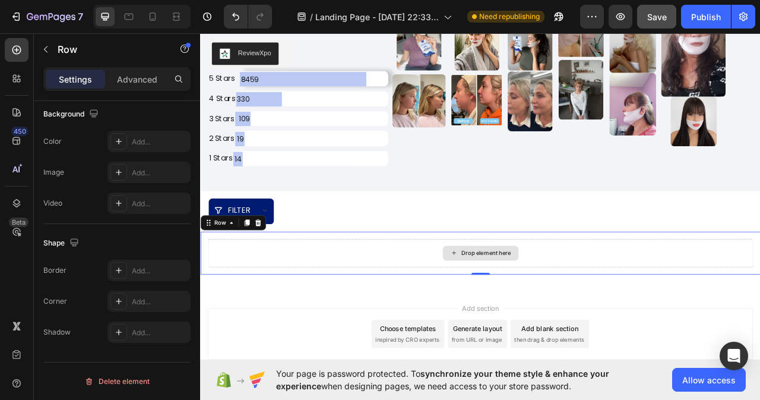
click at [524, 306] on div "Drop element here" at bounding box center [557, 313] width 96 height 19
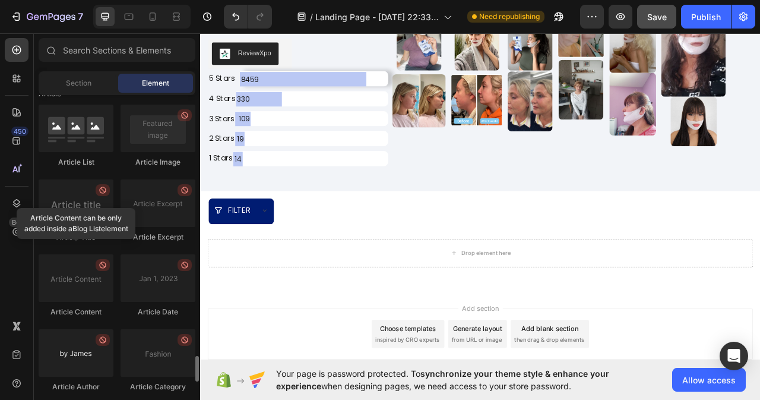
scroll to position [3219, 0]
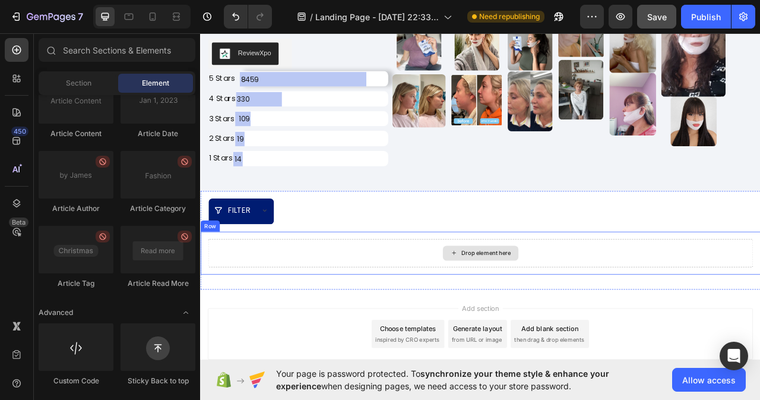
click at [432, 307] on div "Drop element here" at bounding box center [557, 314] width 694 height 36
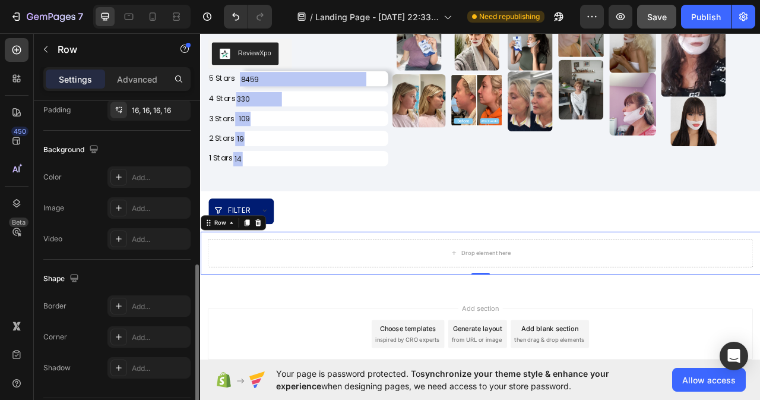
scroll to position [0, 0]
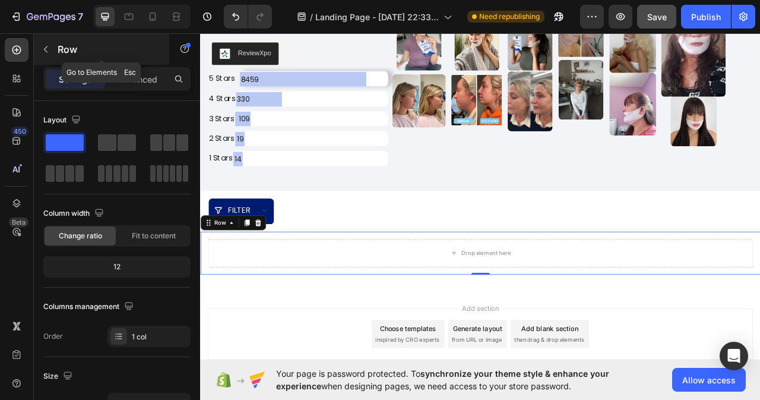
click at [50, 49] on icon "button" at bounding box center [46, 50] width 10 height 10
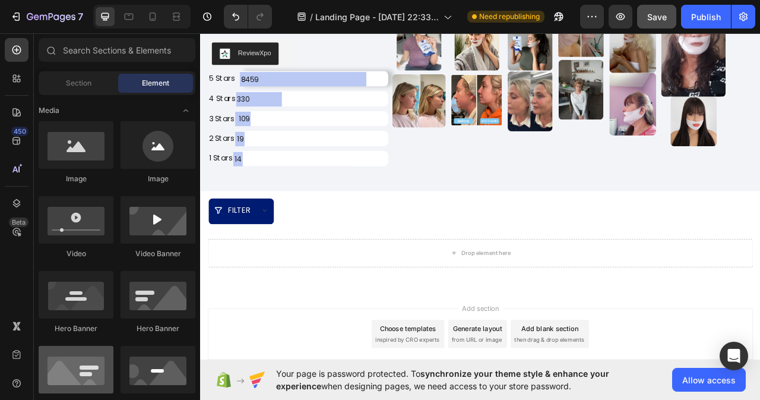
scroll to position [248, 0]
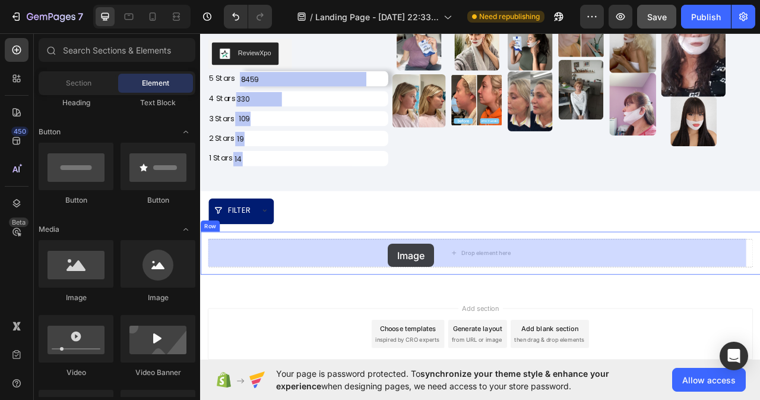
drag, startPoint x: 279, startPoint y: 296, endPoint x: 439, endPoint y: 302, distance: 159.9
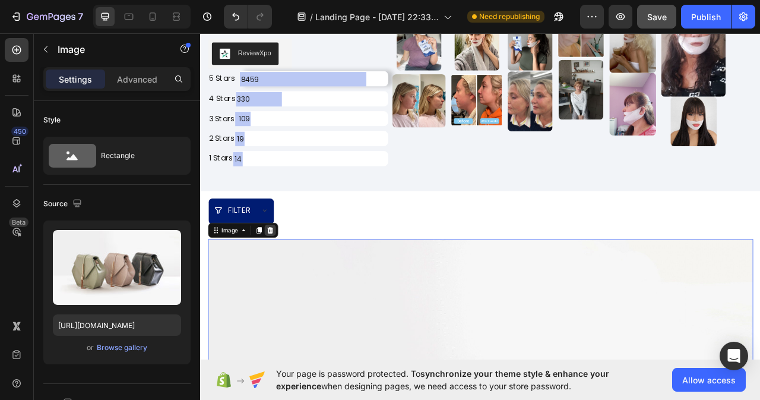
click at [288, 283] on icon at bounding box center [289, 284] width 8 height 8
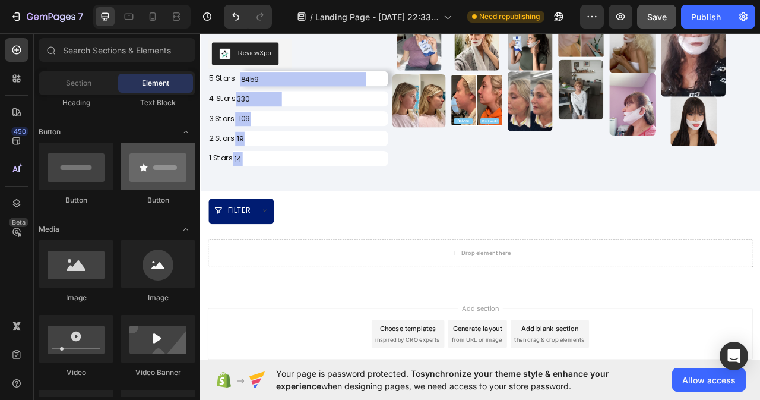
scroll to position [0, 0]
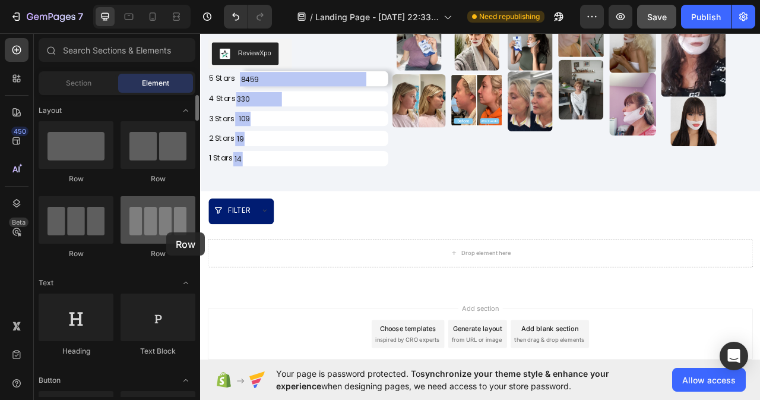
click at [166, 232] on div at bounding box center [158, 220] width 75 height 48
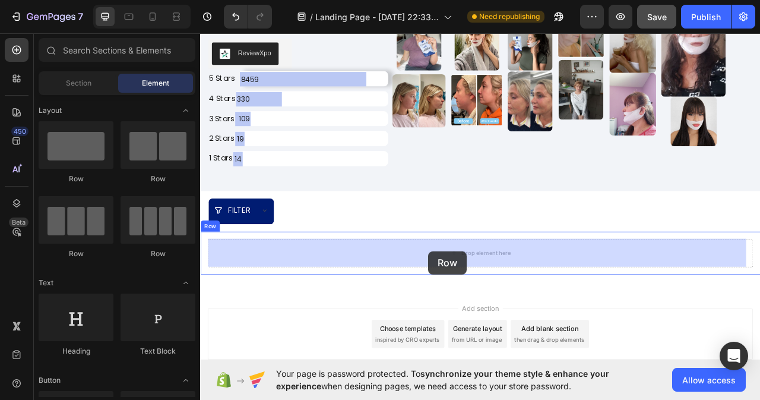
drag, startPoint x: 364, startPoint y: 255, endPoint x: 491, endPoint y: 310, distance: 137.6
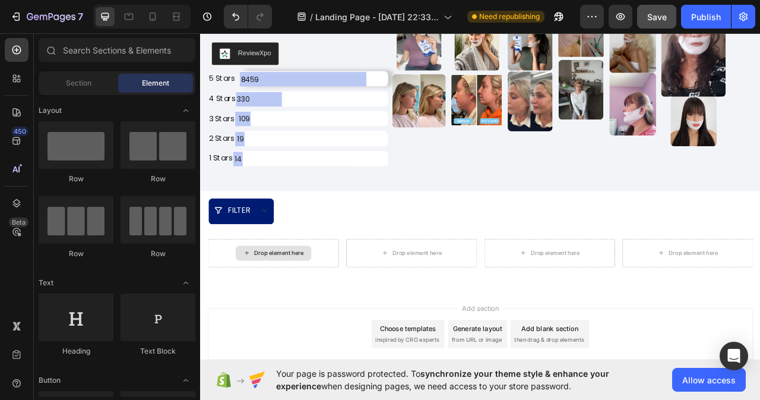
click at [271, 307] on div "Drop element here" at bounding box center [293, 313] width 96 height 19
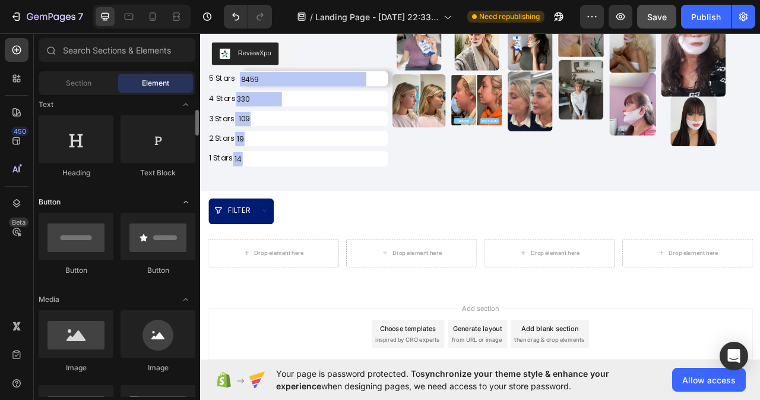
scroll to position [238, 0]
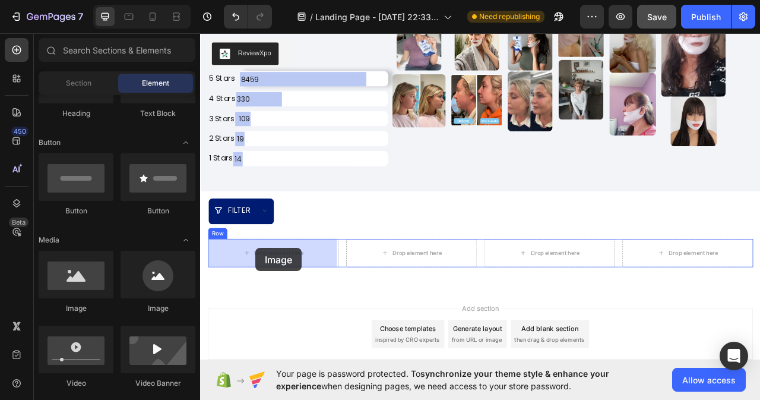
drag, startPoint x: 279, startPoint y: 293, endPoint x: 270, endPoint y: 307, distance: 16.3
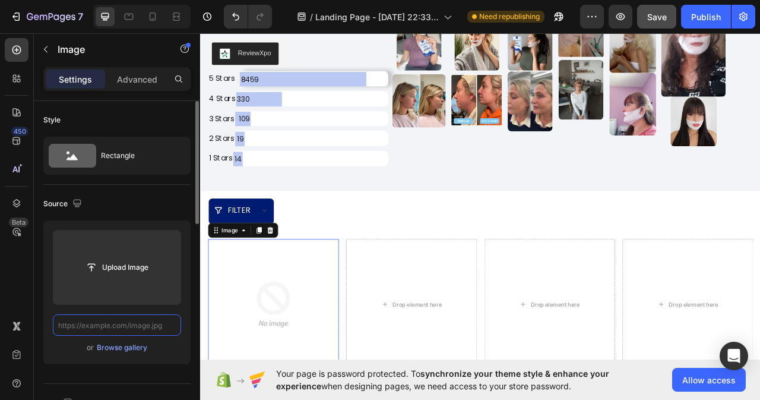
scroll to position [0, 0]
click at [124, 330] on input "text" at bounding box center [117, 324] width 128 height 21
paste input "[URL][DOMAIN_NAME]"
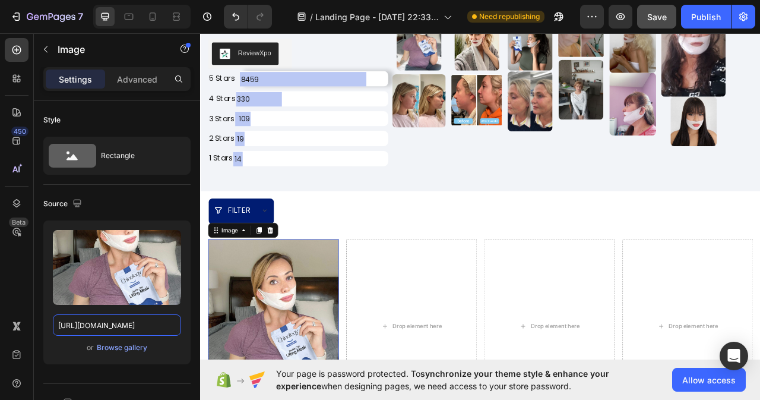
scroll to position [7349, 0]
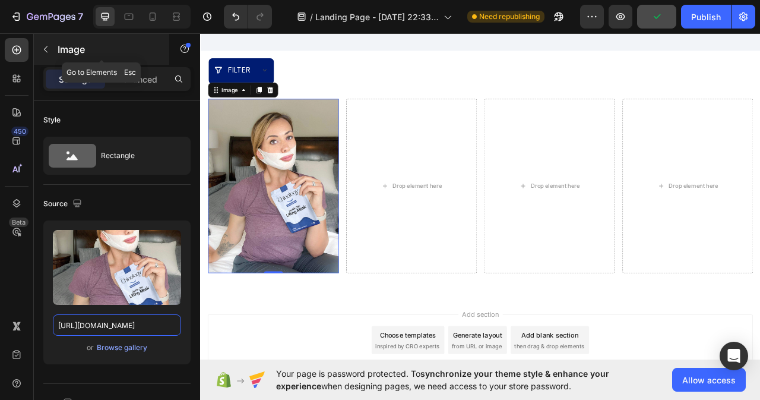
type input "[URL][DOMAIN_NAME]"
click at [41, 48] on icon "button" at bounding box center [46, 50] width 10 height 10
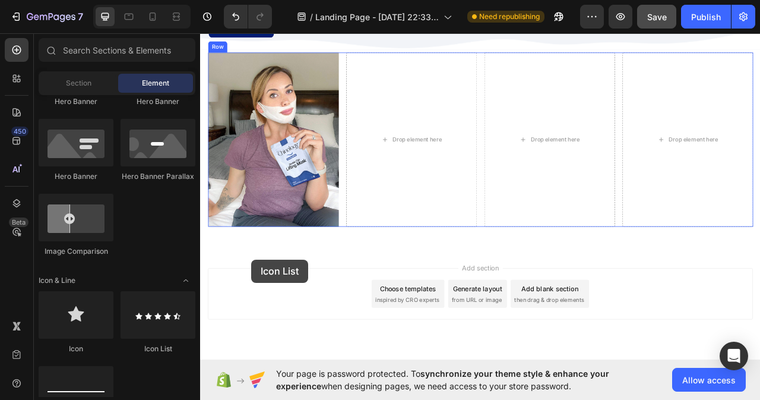
scroll to position [7431, 0]
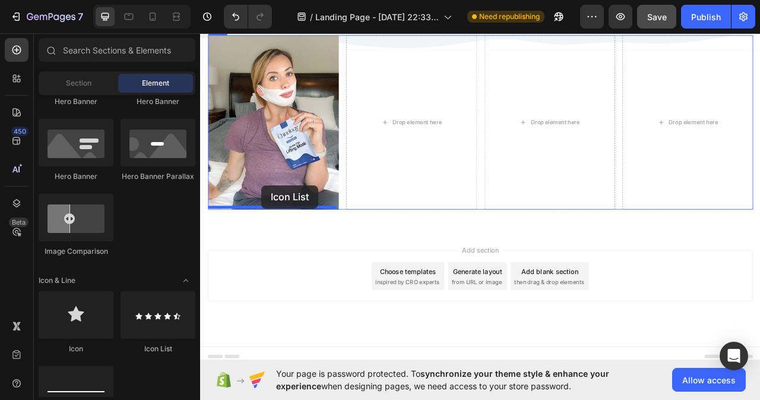
drag, startPoint x: 361, startPoint y: 339, endPoint x: 278, endPoint y: 228, distance: 139.3
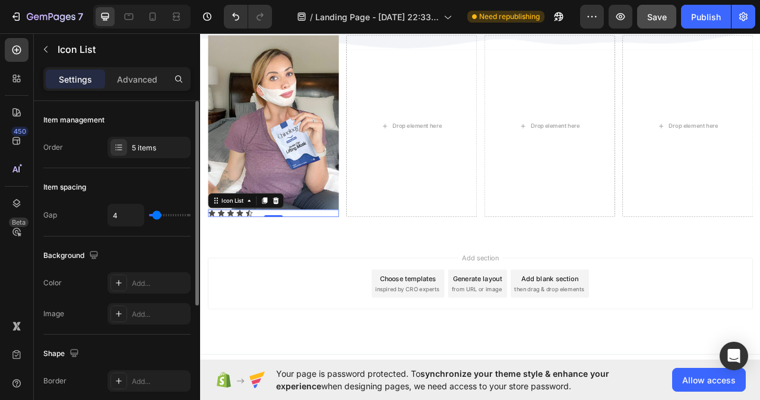
scroll to position [209, 0]
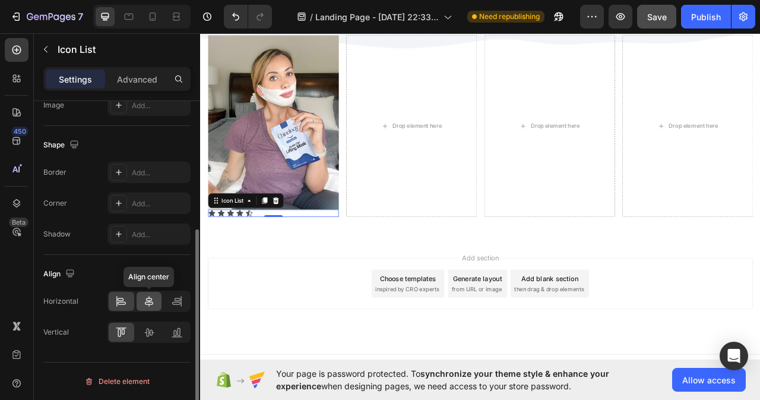
click at [152, 303] on icon at bounding box center [149, 301] width 12 height 12
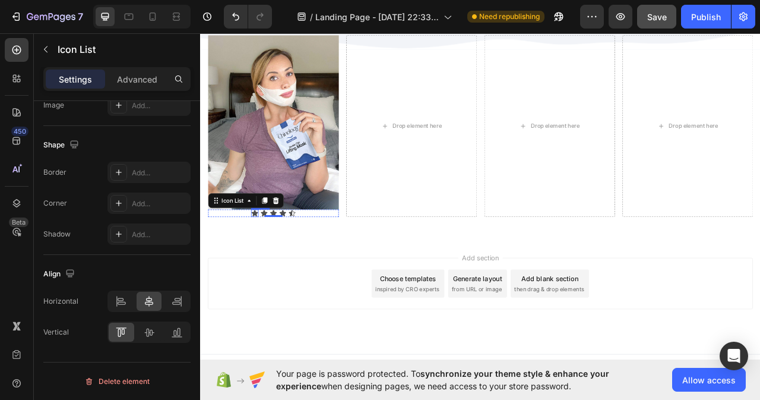
click at [268, 260] on div "Icon" at bounding box center [269, 263] width 10 height 10
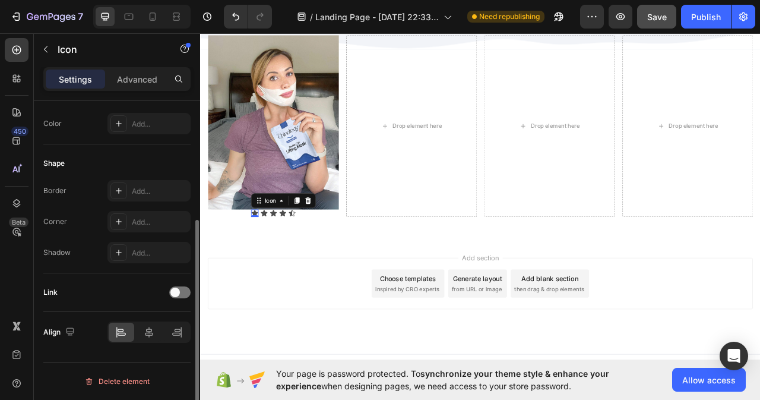
scroll to position [0, 0]
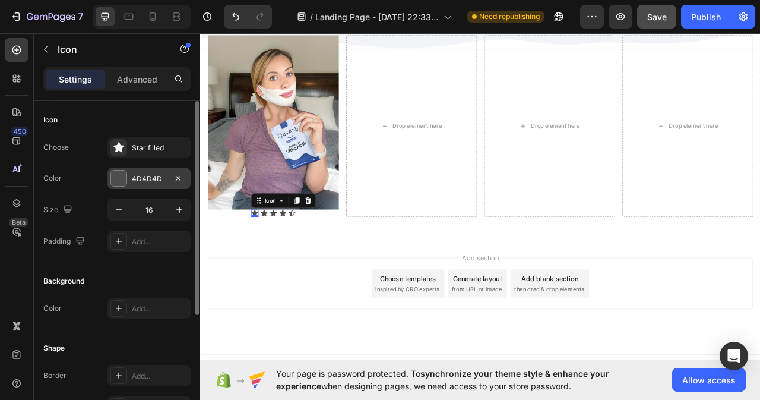
click at [139, 176] on div "4D4D4D" at bounding box center [149, 178] width 34 height 11
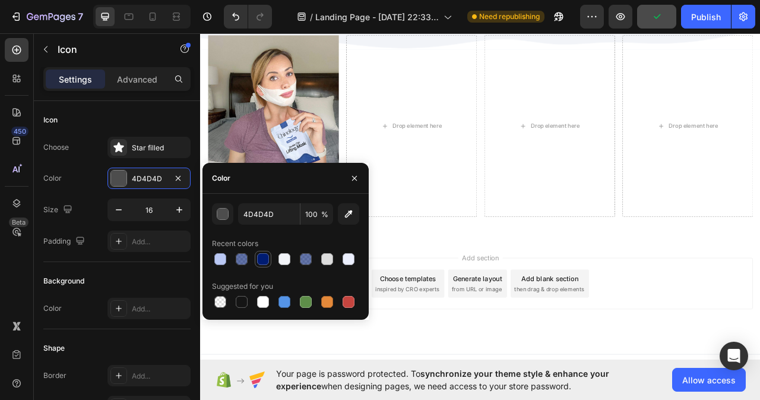
click at [261, 260] on div at bounding box center [263, 259] width 12 height 12
type input "001C72"
click at [349, 181] on button "button" at bounding box center [354, 178] width 19 height 19
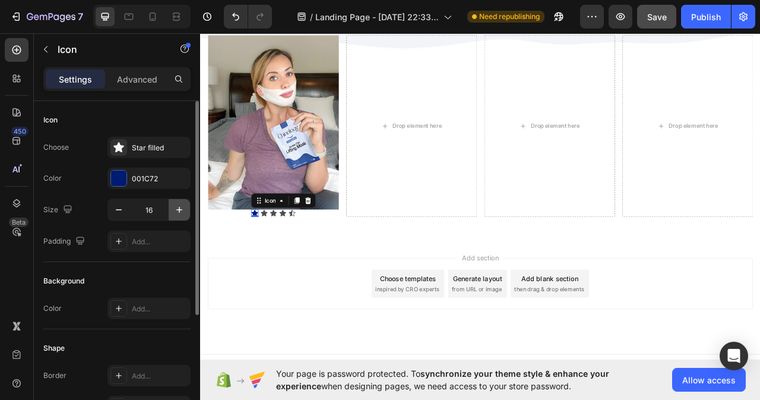
click at [178, 210] on icon "button" at bounding box center [179, 210] width 6 height 6
type input "20"
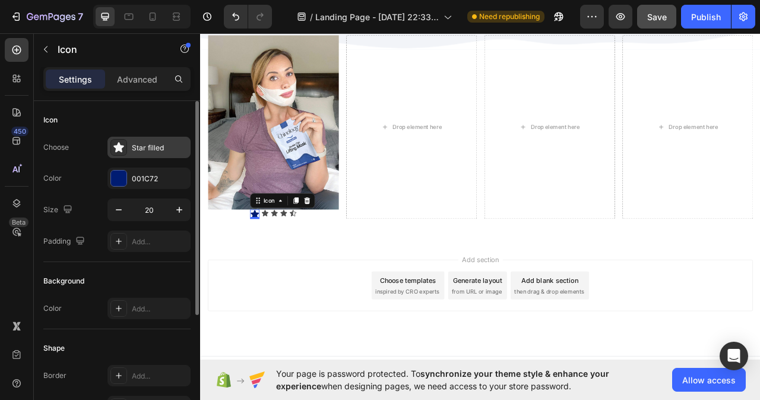
click at [155, 144] on div "Star filled" at bounding box center [160, 148] width 56 height 11
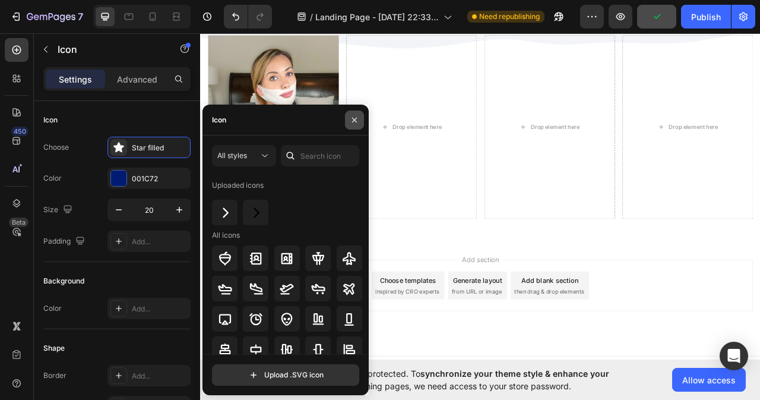
click at [354, 118] on icon "button" at bounding box center [355, 120] width 10 height 10
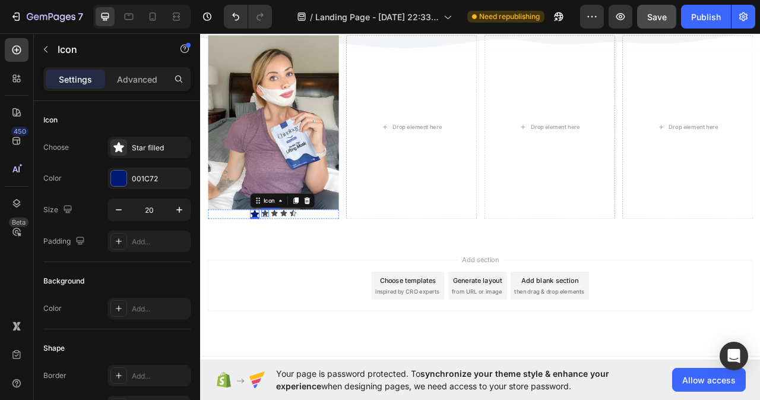
click at [280, 261] on div "Icon" at bounding box center [282, 263] width 10 height 10
click at [346, 243] on icon at bounding box center [350, 247] width 10 height 10
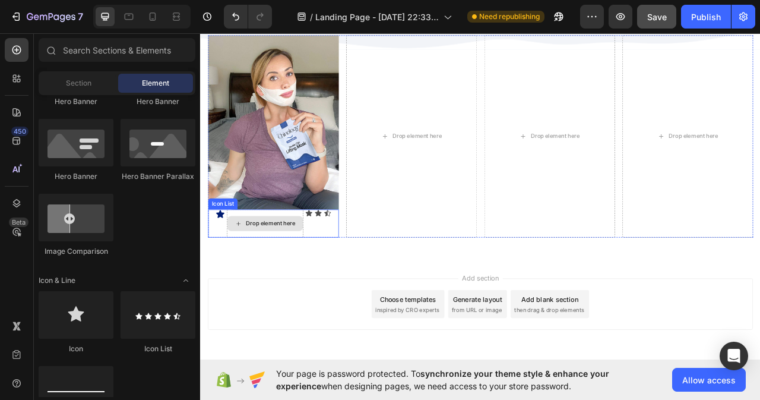
click at [299, 273] on div "Drop element here" at bounding box center [289, 276] width 63 height 10
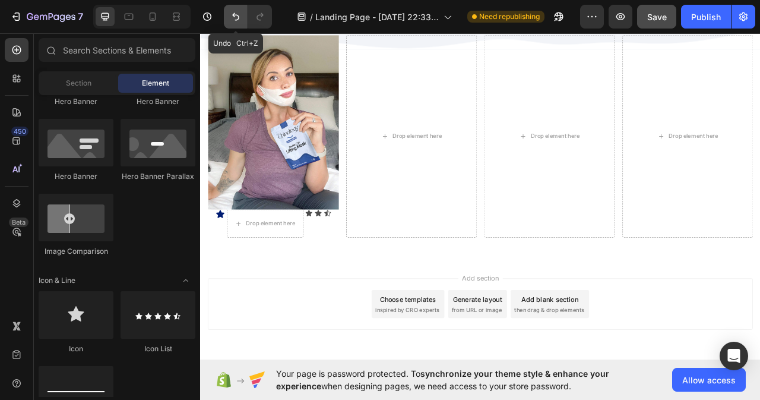
click at [237, 20] on icon "Undo/Redo" at bounding box center [235, 17] width 7 height 8
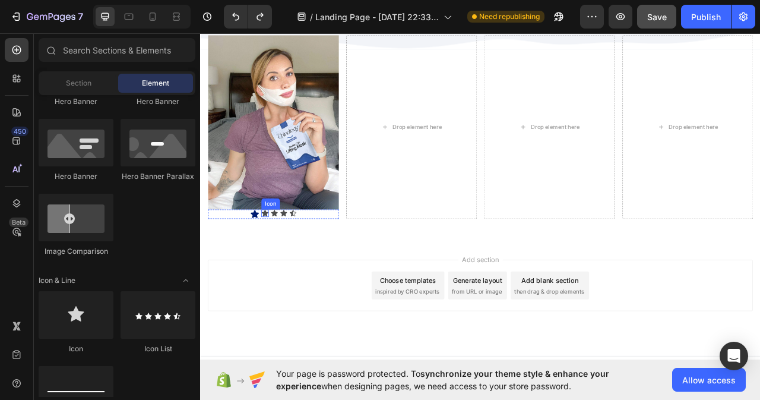
click at [281, 262] on div "Icon" at bounding box center [282, 263] width 10 height 10
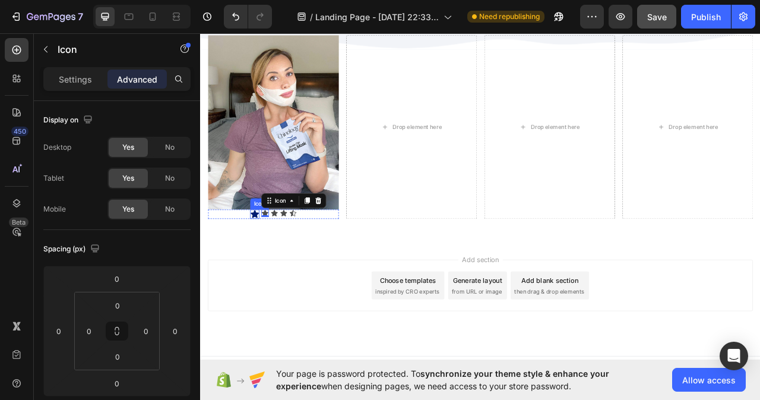
click at [271, 261] on icon at bounding box center [269, 263] width 10 height 10
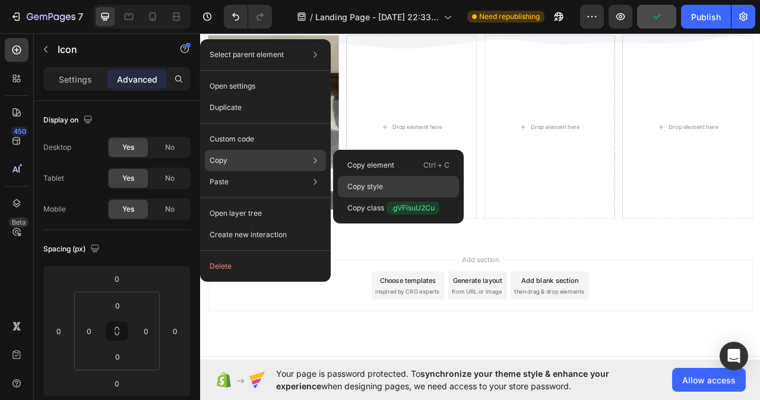
click at [352, 185] on p "Copy style" at bounding box center [366, 186] width 36 height 11
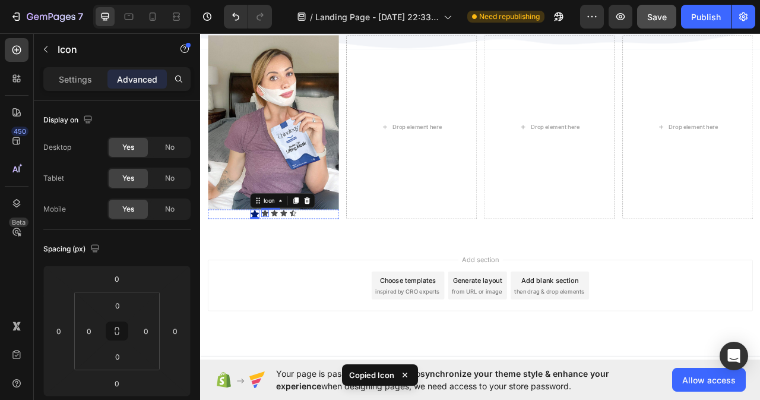
click at [282, 263] on icon at bounding box center [282, 263] width 10 height 10
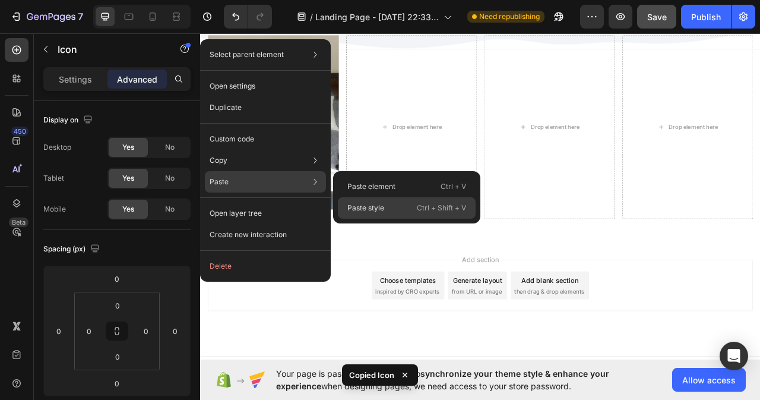
click at [355, 209] on p "Paste style" at bounding box center [366, 208] width 37 height 11
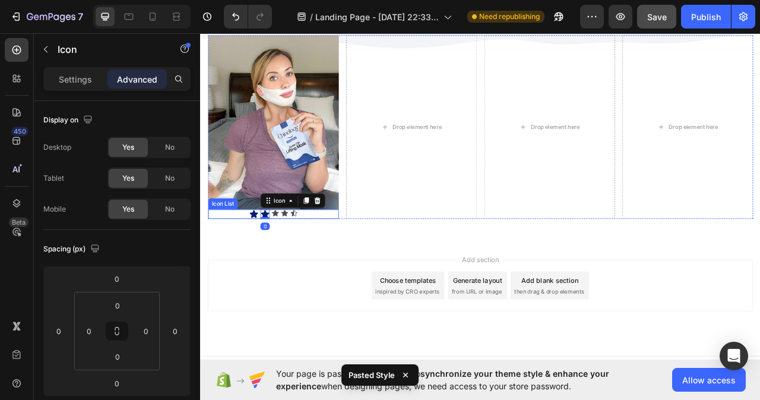
click at [298, 262] on div "Icon Icon 0 Icon Icon Icon" at bounding box center [293, 264] width 166 height 12
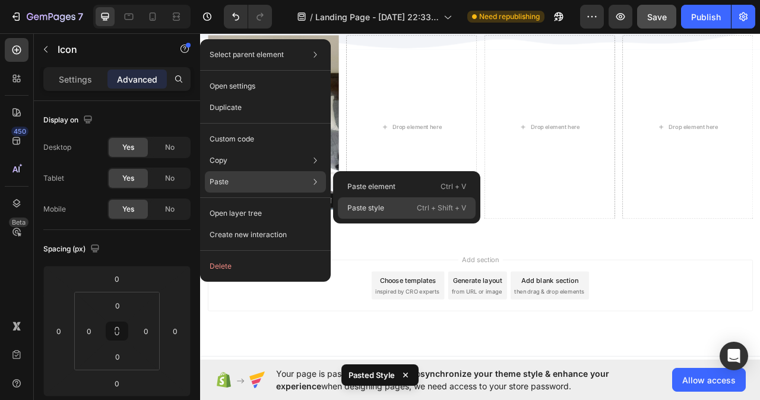
click at [371, 210] on p "Paste style" at bounding box center [366, 208] width 37 height 11
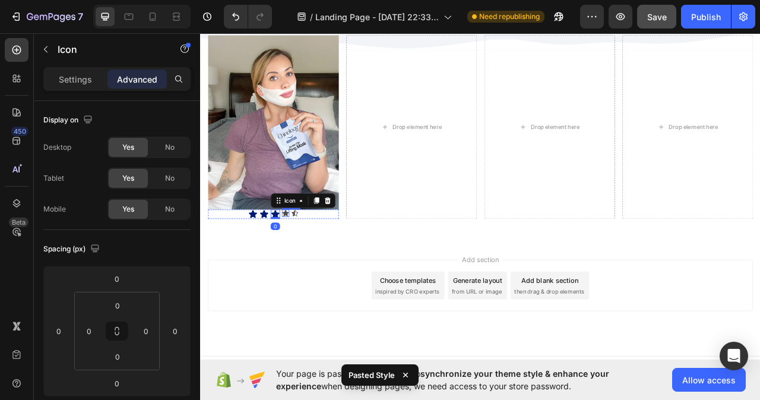
click at [309, 260] on icon at bounding box center [308, 262] width 8 height 8
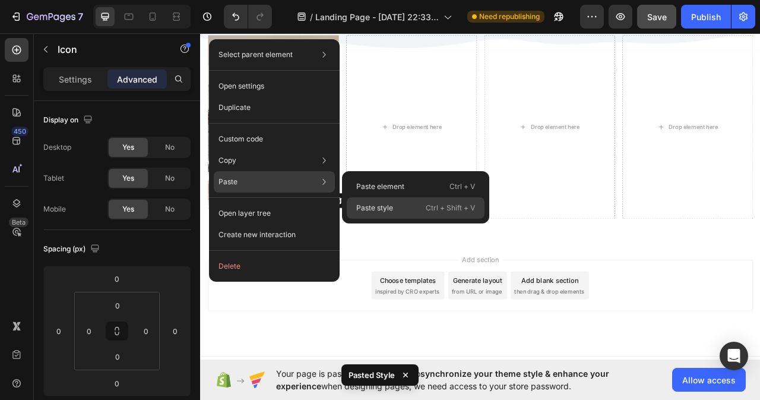
click at [381, 210] on p "Paste style" at bounding box center [374, 208] width 37 height 11
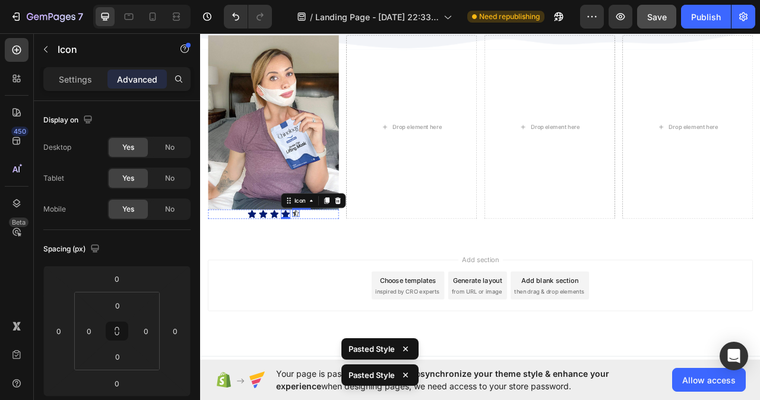
click at [318, 264] on icon at bounding box center [322, 263] width 10 height 10
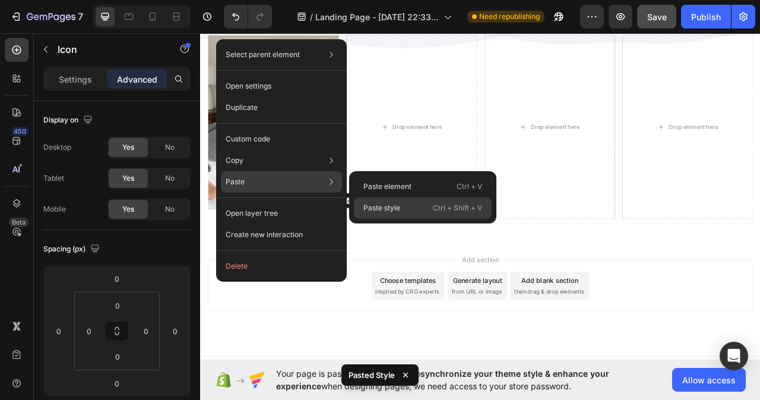
click at [393, 211] on p "Paste style" at bounding box center [382, 208] width 37 height 11
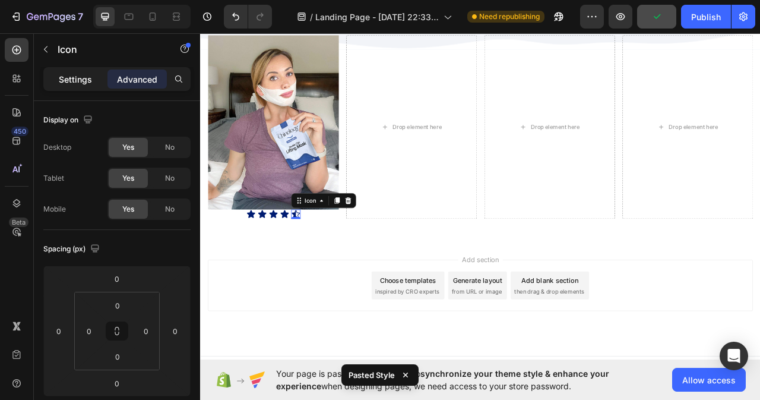
click at [81, 81] on p "Settings" at bounding box center [75, 79] width 33 height 12
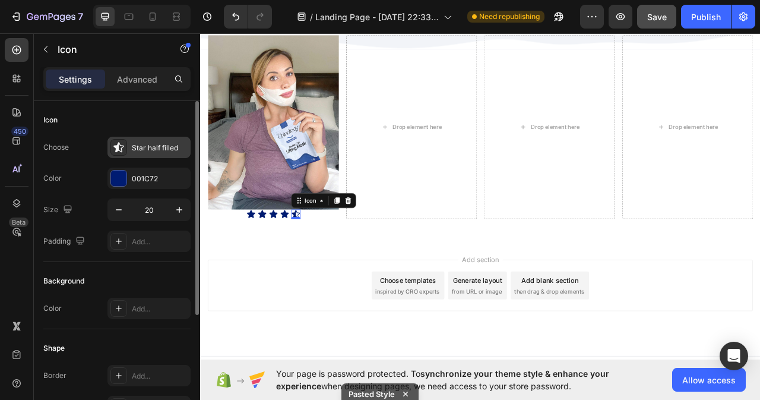
click at [169, 143] on div "Star half filled" at bounding box center [160, 148] width 56 height 11
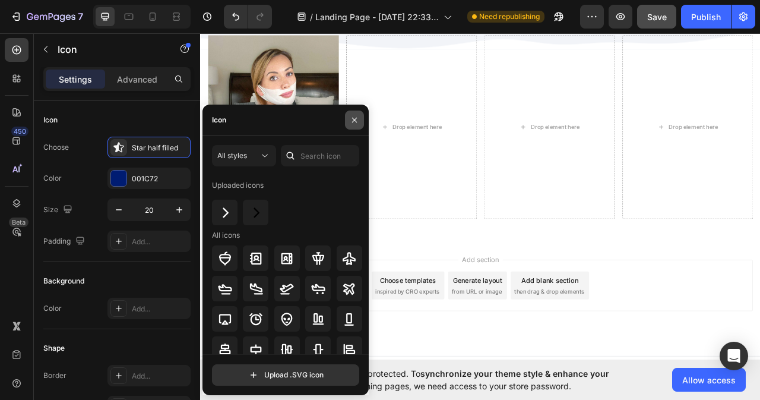
click at [354, 118] on icon "button" at bounding box center [355, 120] width 10 height 10
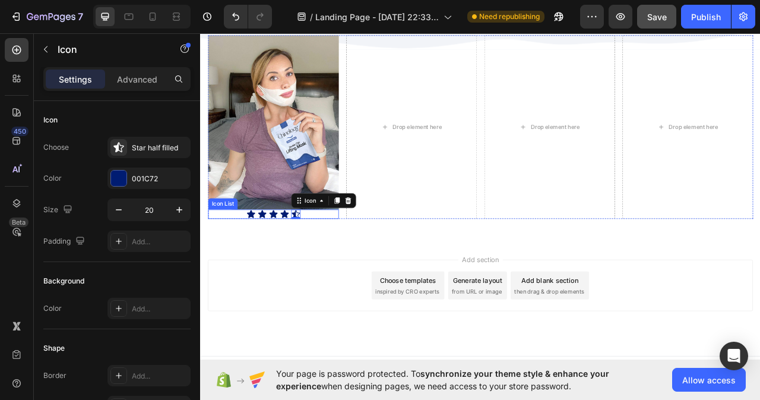
click at [242, 262] on div "Icon Icon Icon Icon Icon 0" at bounding box center [293, 264] width 166 height 12
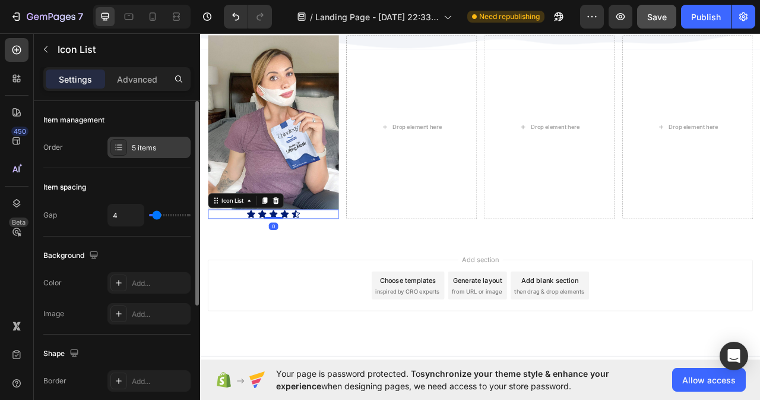
click at [141, 149] on div "5 items" at bounding box center [160, 148] width 56 height 11
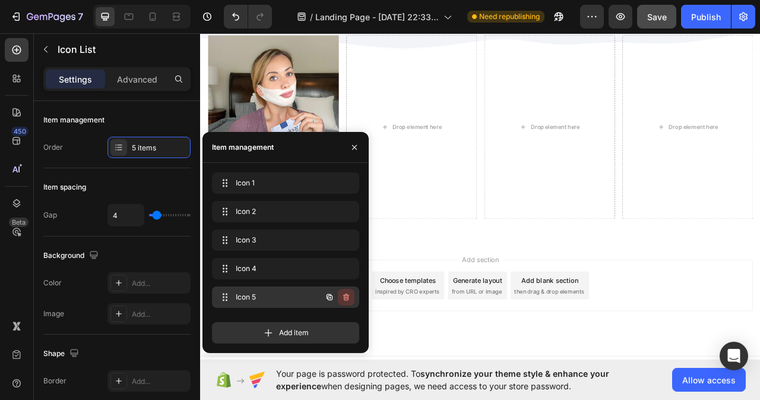
click at [350, 298] on icon "button" at bounding box center [347, 297] width 10 height 10
click at [340, 298] on div "Delete" at bounding box center [338, 297] width 22 height 11
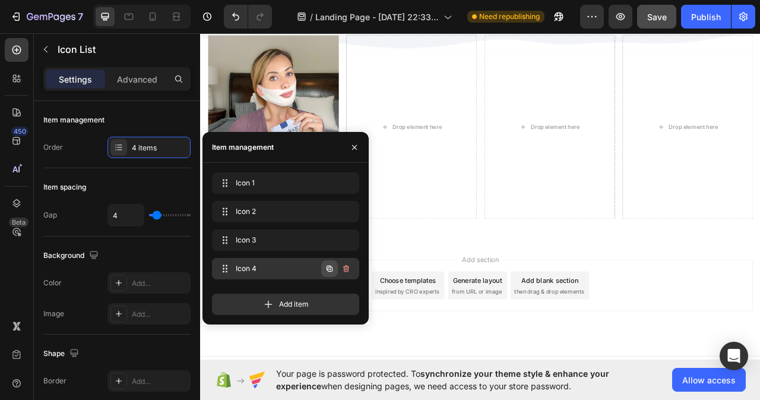
click at [326, 270] on icon "button" at bounding box center [330, 269] width 10 height 10
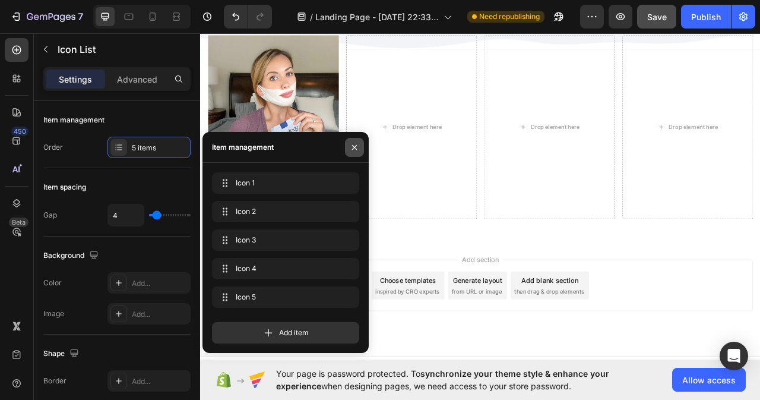
click at [355, 144] on icon "button" at bounding box center [355, 148] width 10 height 10
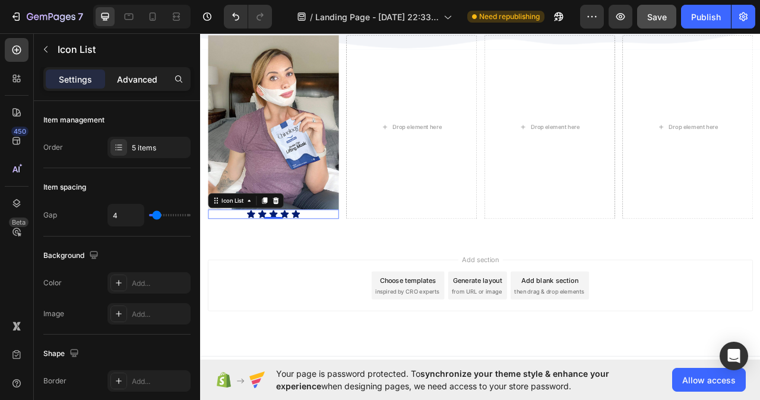
click at [142, 83] on p "Advanced" at bounding box center [137, 79] width 40 height 12
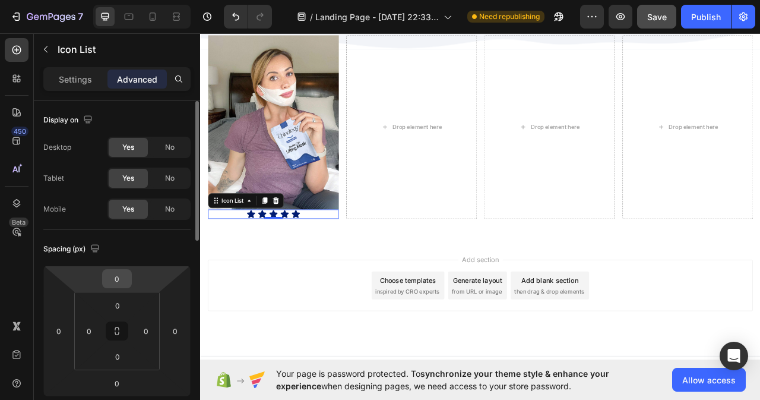
click at [116, 271] on input "0" at bounding box center [117, 279] width 24 height 18
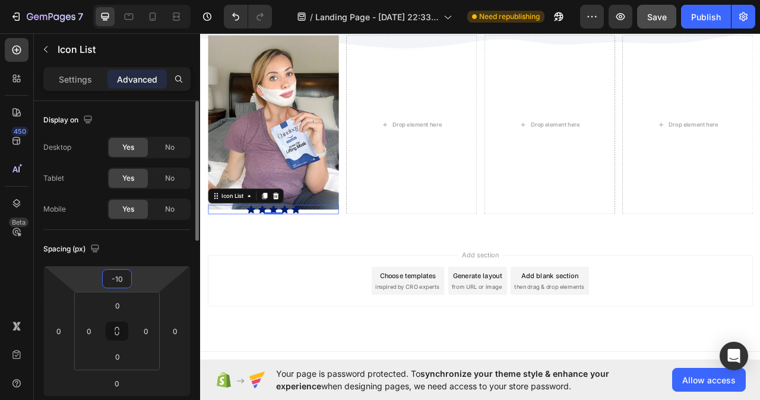
type input "-1"
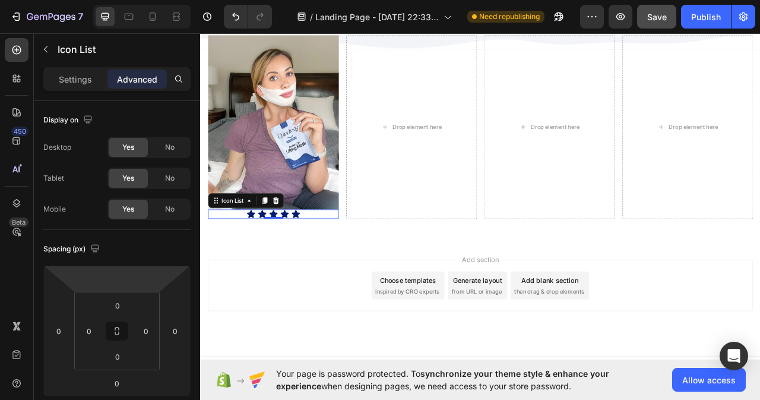
type input "0"
click at [349, 260] on div "Icon Icon Icon Icon Icon" at bounding box center [293, 264] width 166 height 12
click at [70, 75] on p "Settings" at bounding box center [75, 79] width 33 height 12
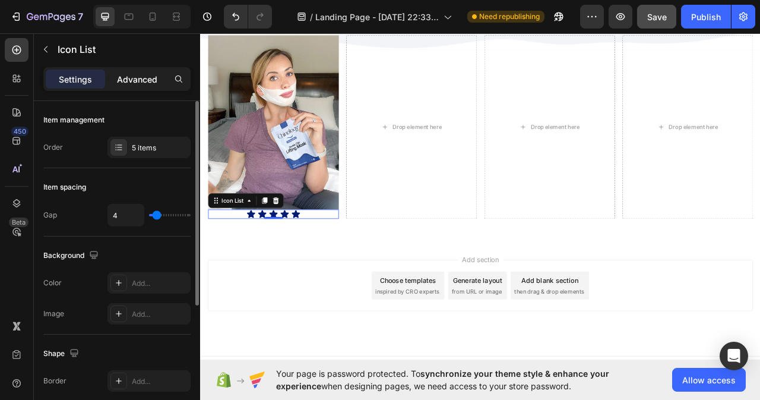
click at [141, 72] on div "Advanced" at bounding box center [137, 79] width 59 height 19
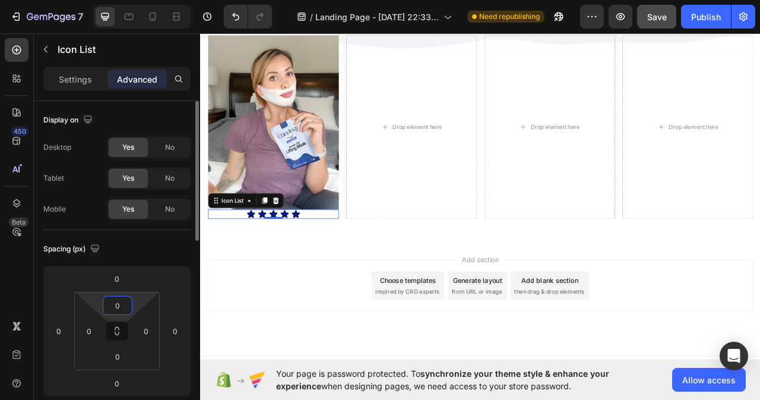
click at [113, 304] on input "0" at bounding box center [118, 305] width 24 height 18
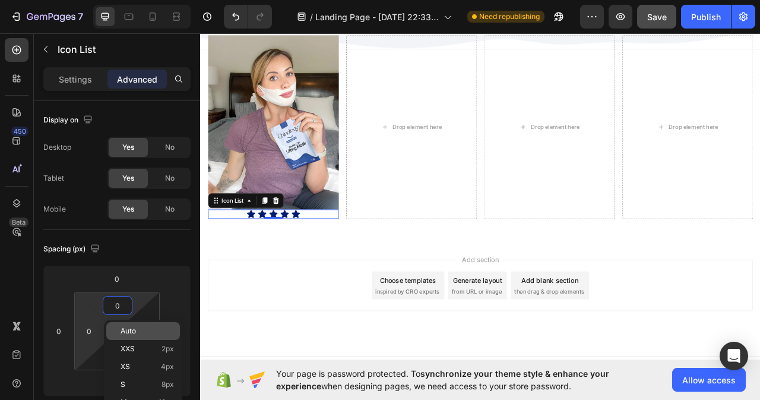
click at [94, 0] on html "7 Version history / Landing Page - Sep 17, 22:33:44 Need republishing Preview S…" at bounding box center [380, 0] width 760 height 0
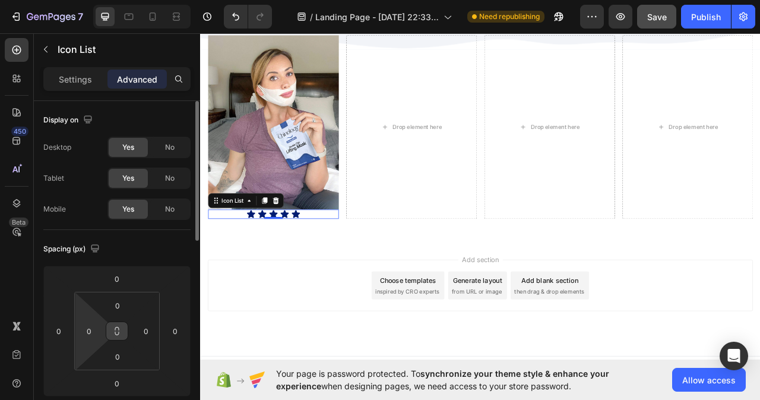
click at [115, 334] on icon at bounding box center [117, 333] width 4 height 4
click at [118, 309] on input "0" at bounding box center [118, 305] width 24 height 18
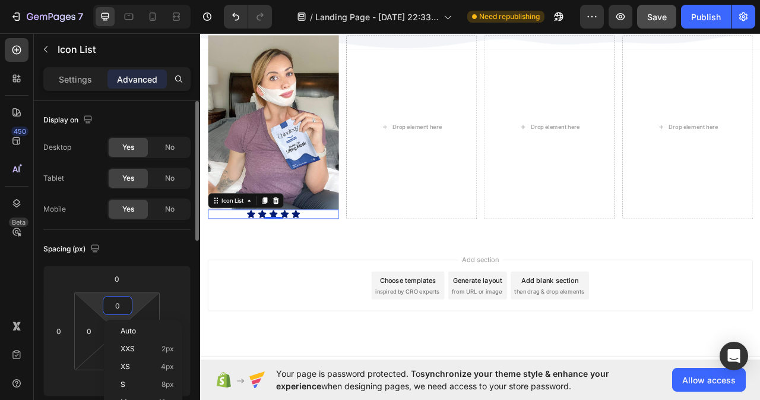
type input "1"
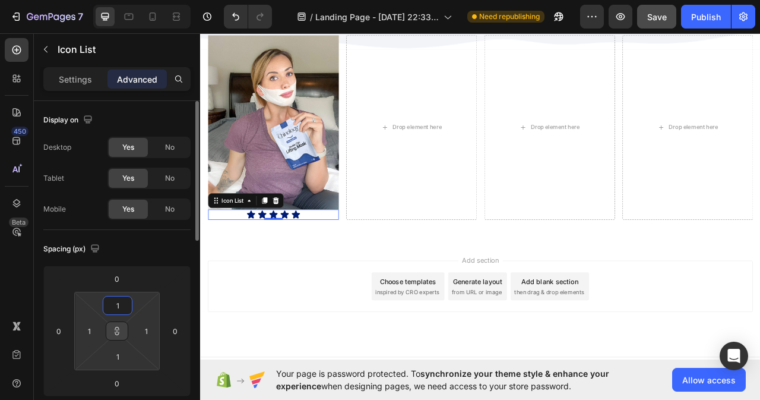
type input "10"
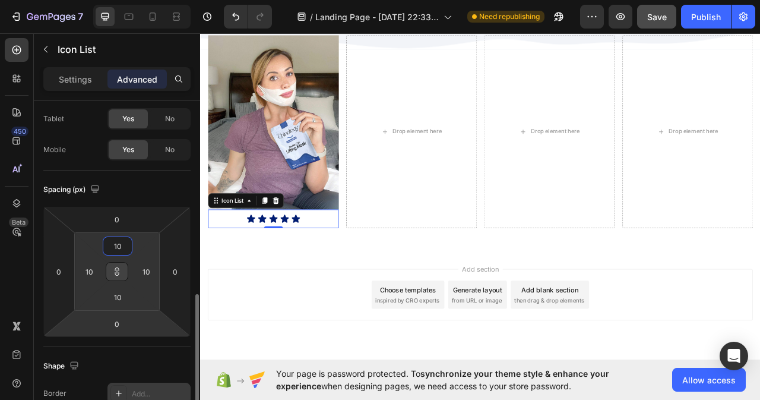
scroll to position [238, 0]
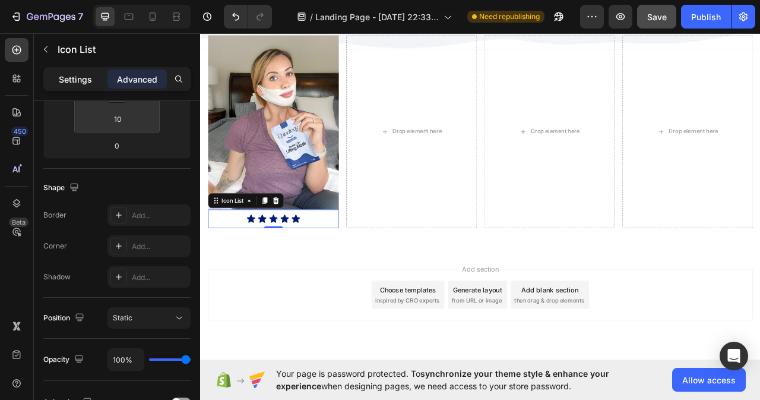
click at [75, 75] on p "Settings" at bounding box center [75, 79] width 33 height 12
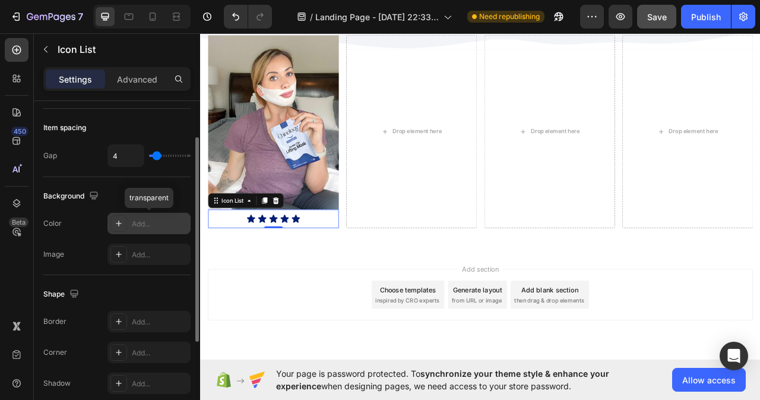
scroll to position [0, 0]
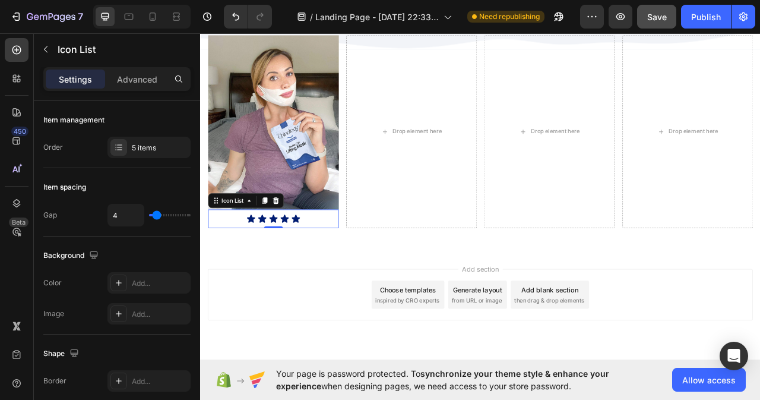
click at [249, 267] on div "Icon Icon Icon Icon Icon" at bounding box center [293, 270] width 154 height 12
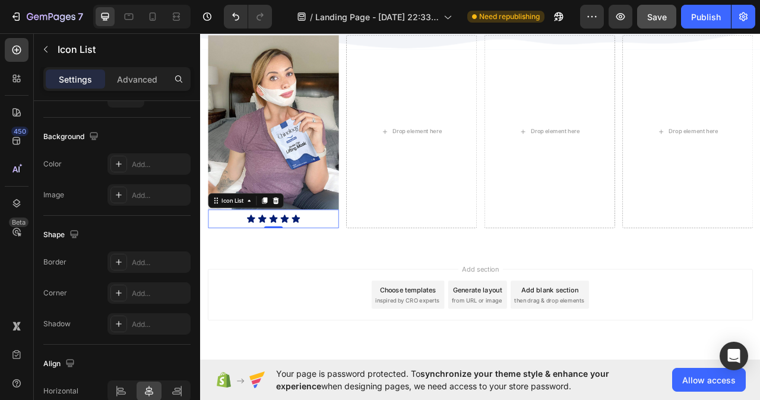
click at [366, 267] on div "Icon Icon Icon Icon Icon" at bounding box center [293, 270] width 154 height 12
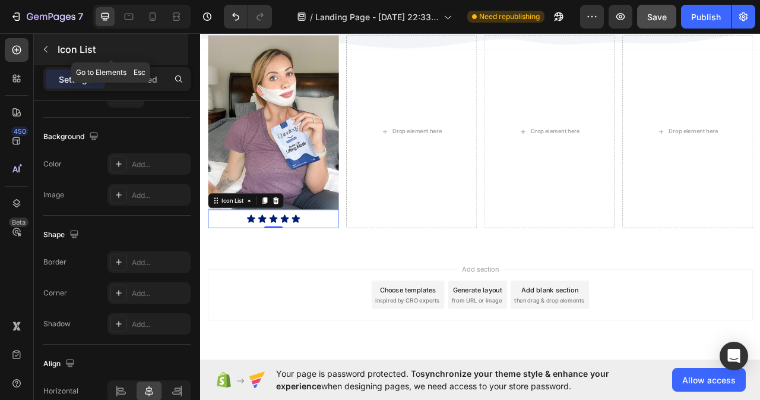
click at [49, 46] on icon "button" at bounding box center [46, 50] width 10 height 10
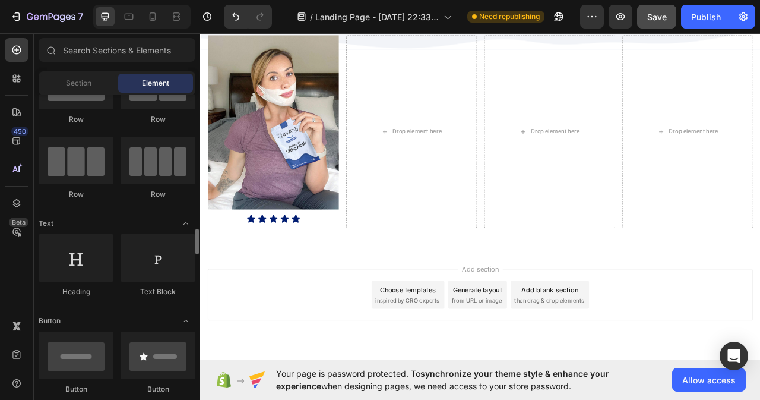
scroll to position [0, 0]
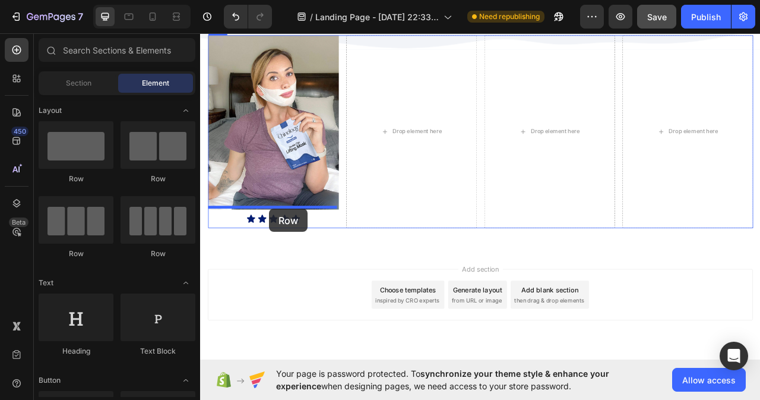
drag, startPoint x: 280, startPoint y: 171, endPoint x: 288, endPoint y: 257, distance: 86.5
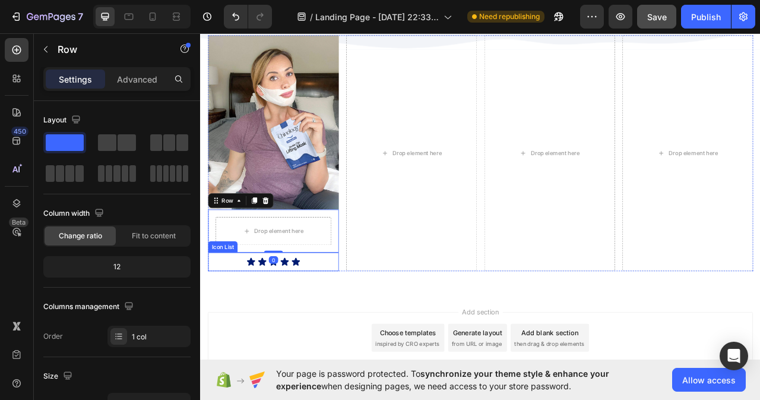
click at [248, 327] on div "Icon Icon Icon Icon Icon Icon List" at bounding box center [293, 324] width 166 height 24
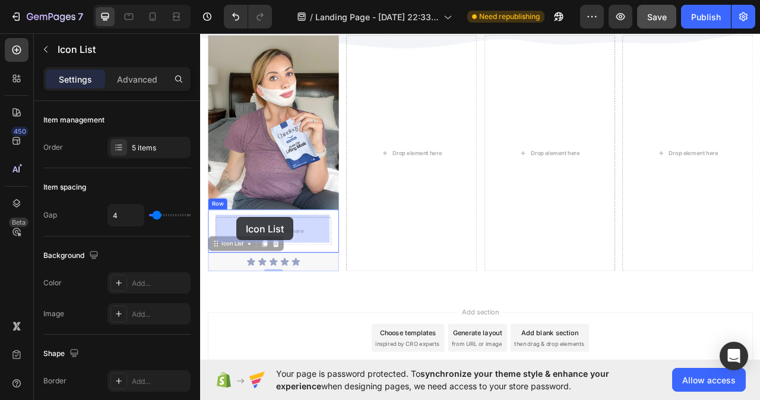
drag, startPoint x: 221, startPoint y: 300, endPoint x: 246, endPoint y: 268, distance: 40.6
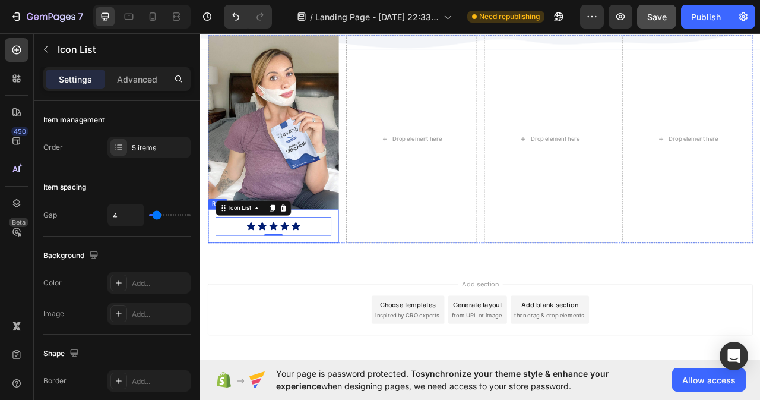
click at [224, 295] on div "Icon Icon Icon Icon Icon Icon List 0 Row" at bounding box center [293, 279] width 166 height 43
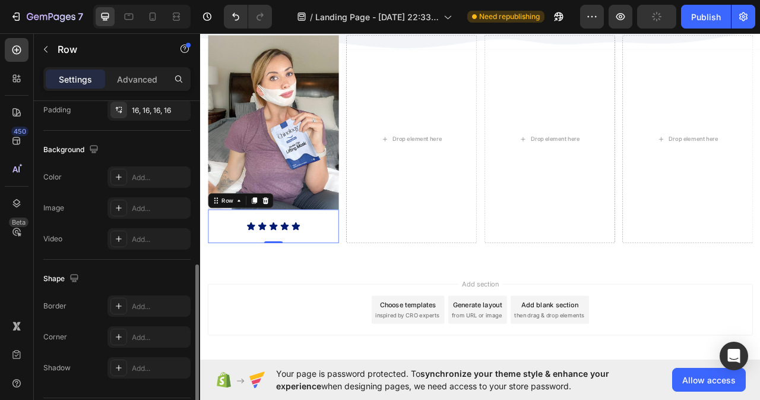
scroll to position [392, 0]
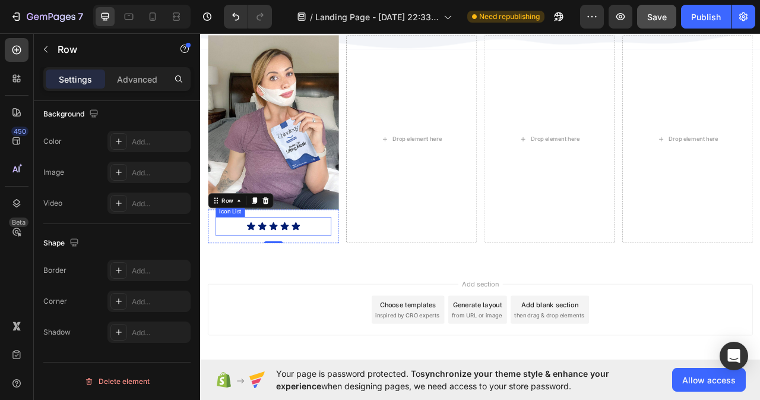
click at [329, 280] on div "Icon Icon Icon Icon Icon" at bounding box center [292, 279] width 135 height 12
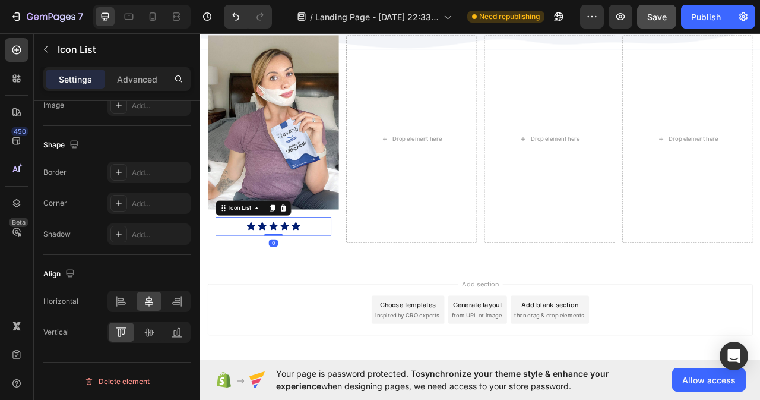
scroll to position [0, 0]
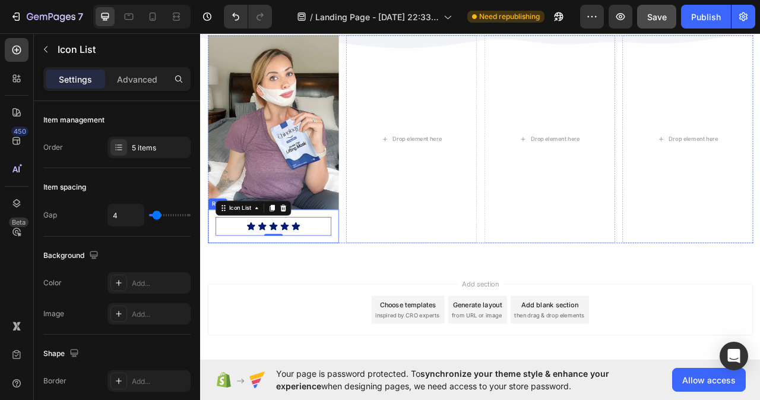
click at [218, 293] on div "Icon Icon Icon Icon Icon Icon List 0 Row" at bounding box center [293, 279] width 166 height 43
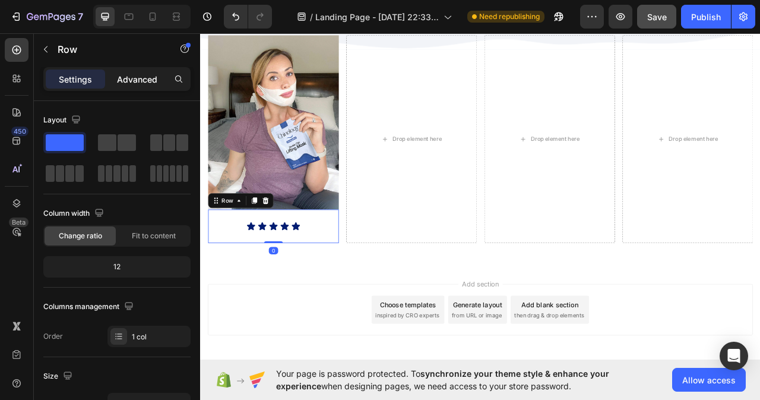
click at [122, 80] on p "Advanced" at bounding box center [137, 79] width 40 height 12
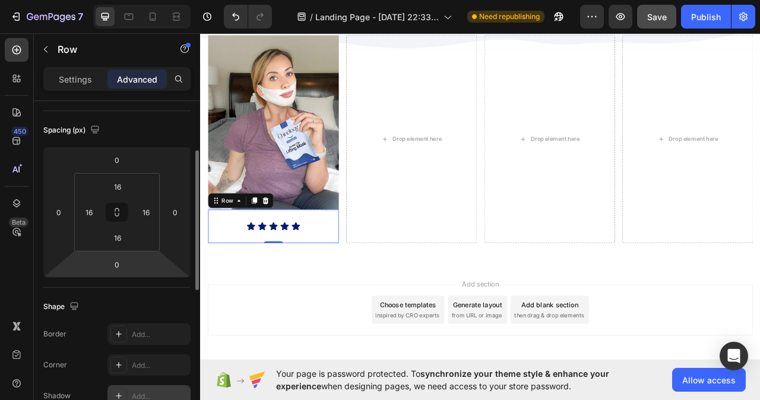
scroll to position [238, 0]
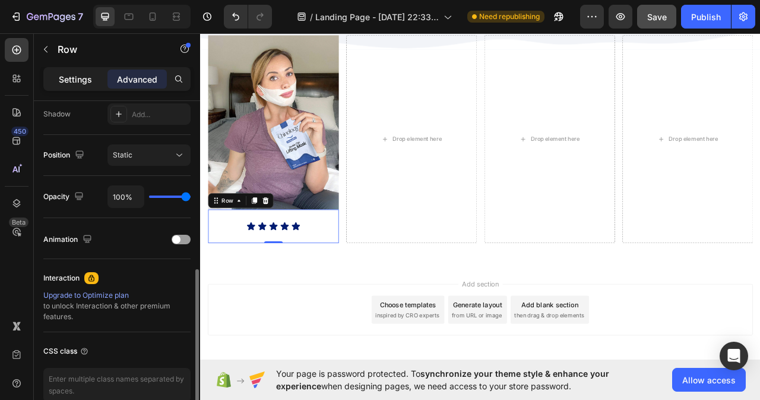
click at [73, 72] on div "Settings" at bounding box center [75, 79] width 59 height 19
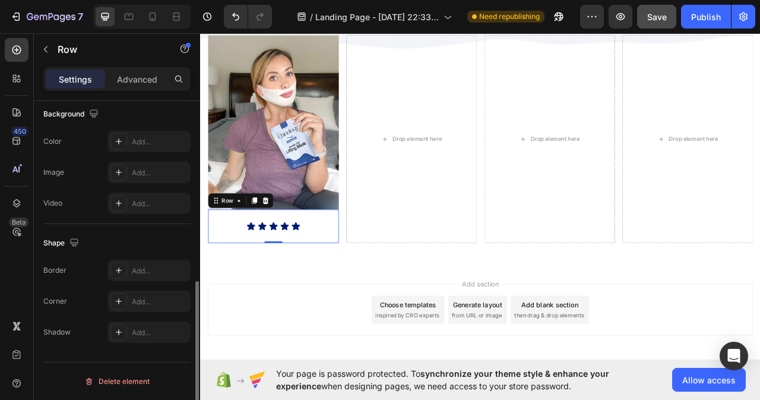
scroll to position [333, 0]
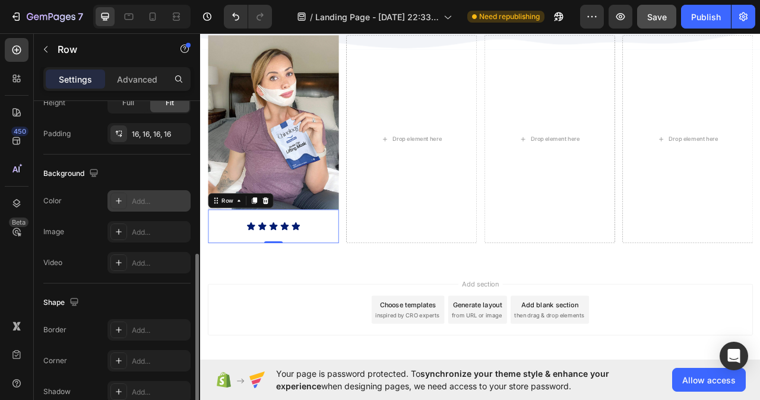
click at [143, 196] on div "Add..." at bounding box center [160, 201] width 56 height 11
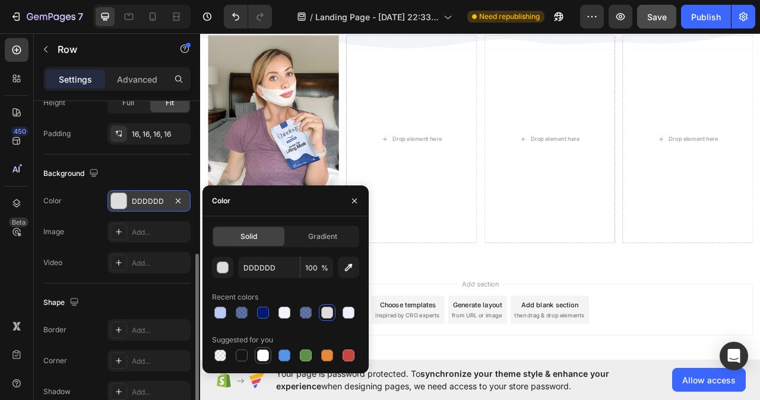
click at [264, 355] on div at bounding box center [263, 355] width 12 height 12
type input "FFFFFF"
click at [359, 198] on icon "button" at bounding box center [355, 201] width 10 height 10
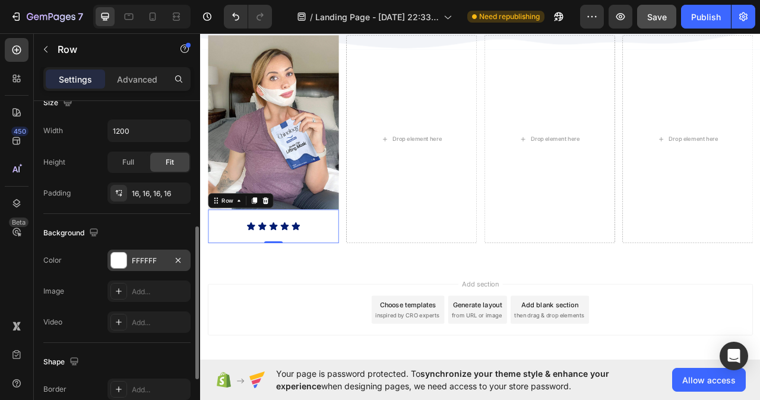
scroll to position [214, 0]
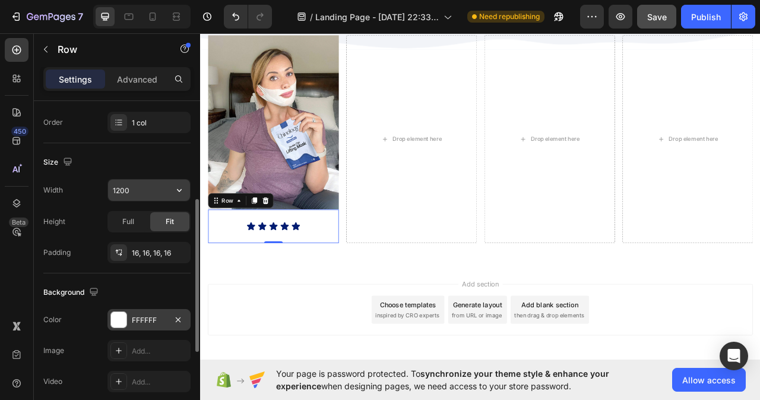
click at [135, 183] on input "1200" at bounding box center [149, 189] width 82 height 21
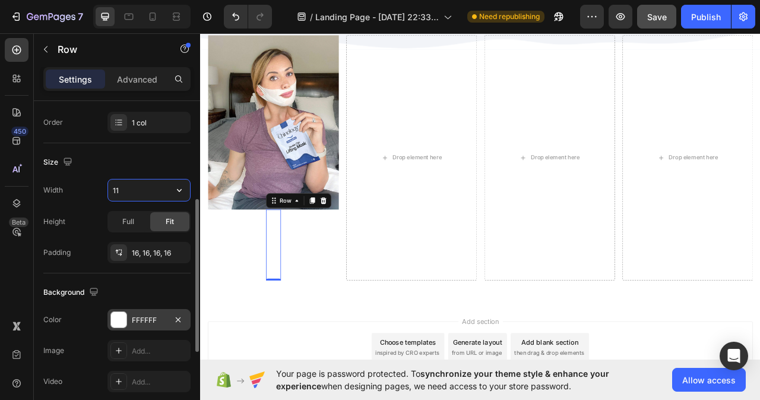
type input "111"
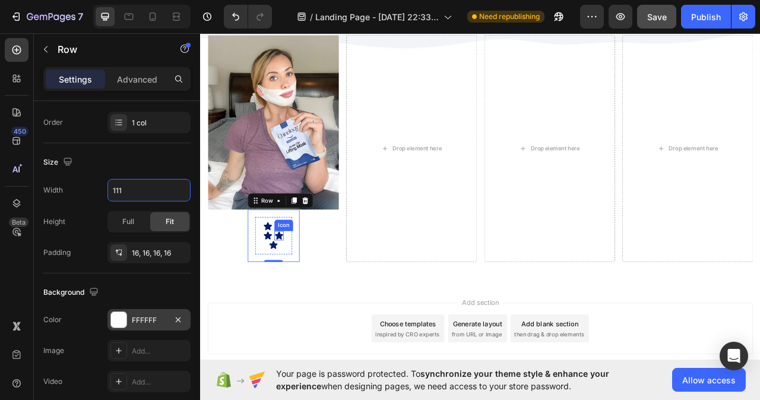
click at [302, 292] on icon at bounding box center [300, 291] width 10 height 10
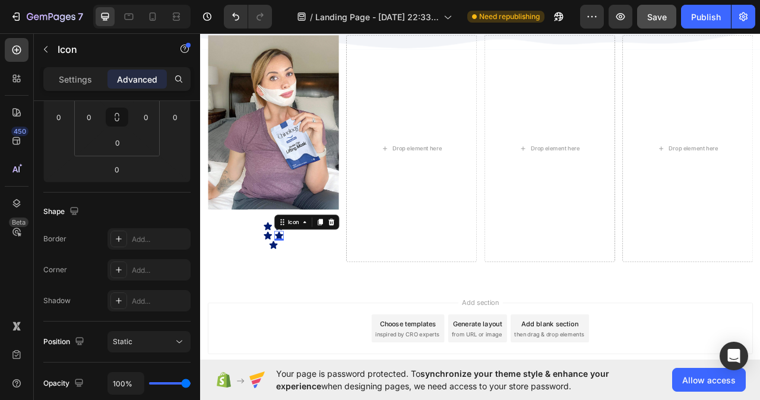
scroll to position [0, 0]
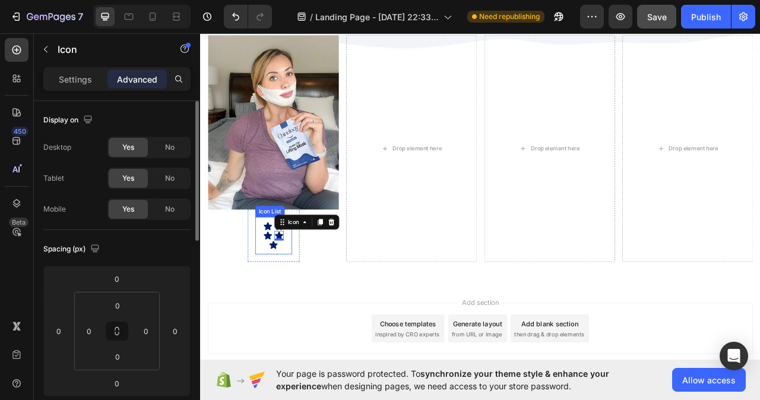
click at [309, 306] on div "Icon Icon Icon Icon 0 Icon Icon List" at bounding box center [293, 291] width 47 height 48
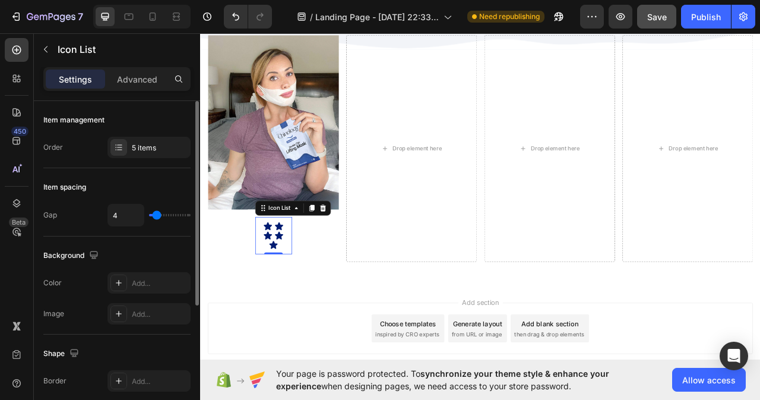
type input "0"
type input "6"
click at [159, 214] on input "range" at bounding box center [170, 215] width 42 height 2
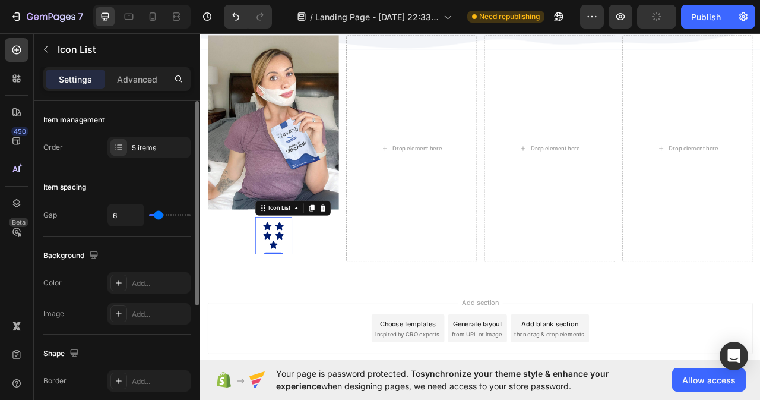
drag, startPoint x: 138, startPoint y: 74, endPoint x: 148, endPoint y: 133, distance: 60.3
click at [138, 74] on p "Advanced" at bounding box center [137, 79] width 40 height 12
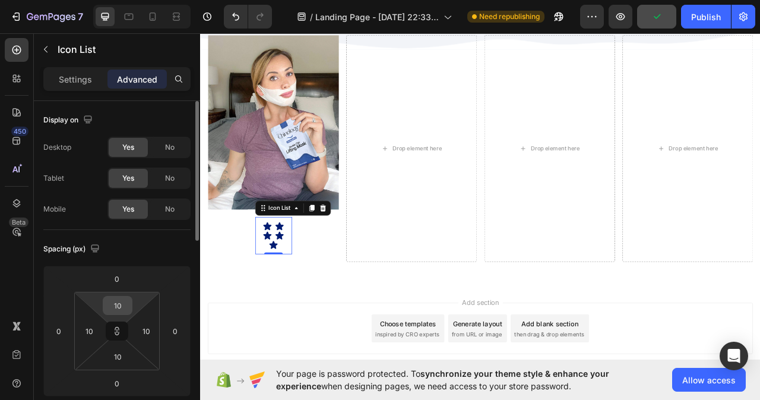
click at [122, 300] on input "10" at bounding box center [118, 305] width 24 height 18
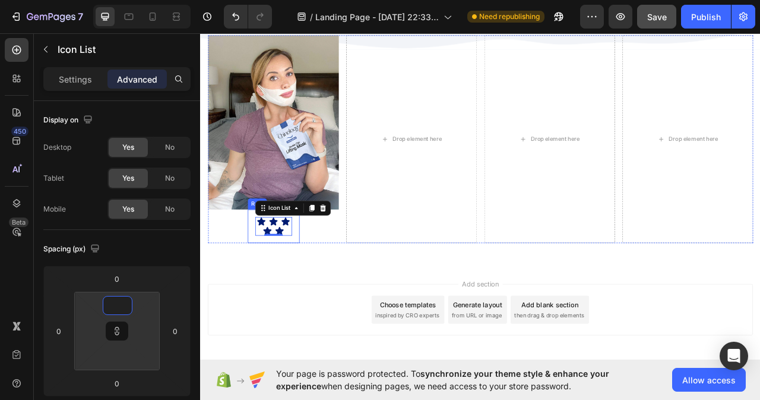
click at [263, 277] on div "Icon Icon Icon Icon Icon Icon List 0 Row" at bounding box center [293, 279] width 66 height 43
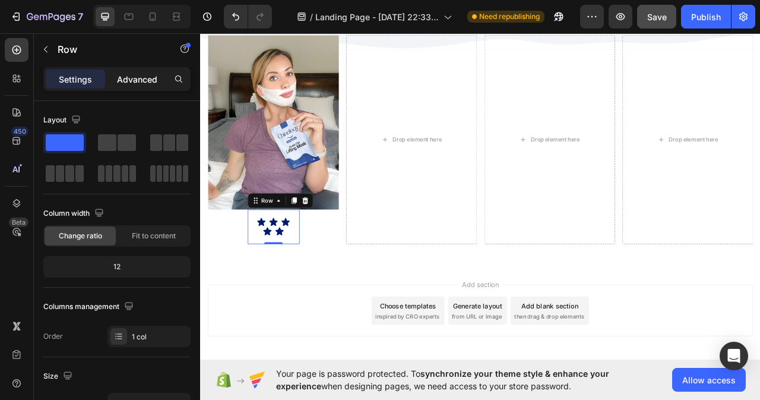
click at [135, 71] on div "Advanced" at bounding box center [137, 79] width 59 height 19
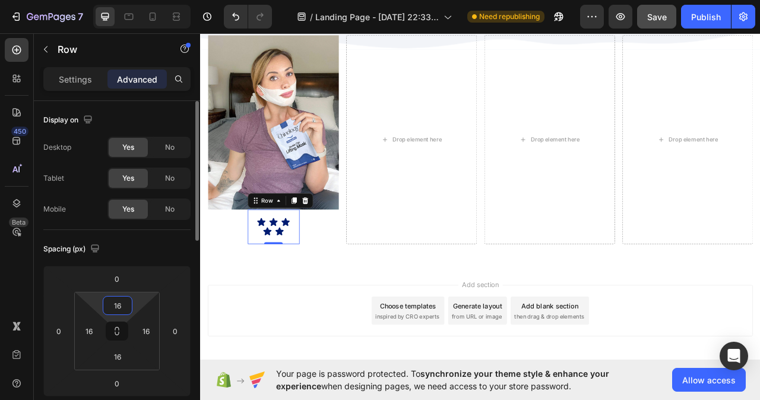
click at [124, 307] on input "16" at bounding box center [118, 305] width 24 height 18
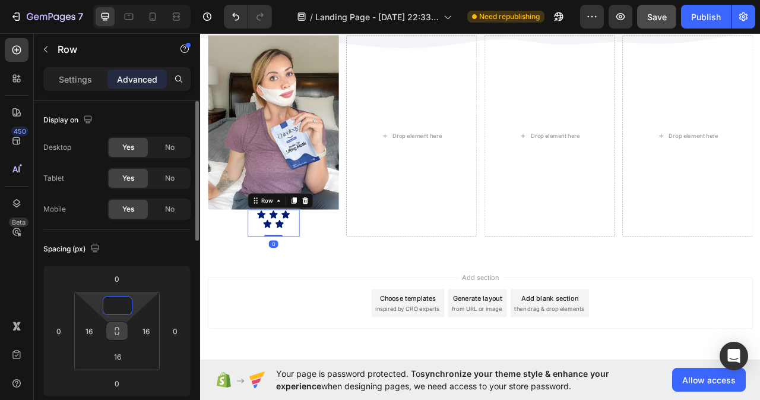
type input "0"
click at [115, 331] on icon at bounding box center [117, 333] width 4 height 4
click at [125, 307] on input "0" at bounding box center [118, 305] width 24 height 18
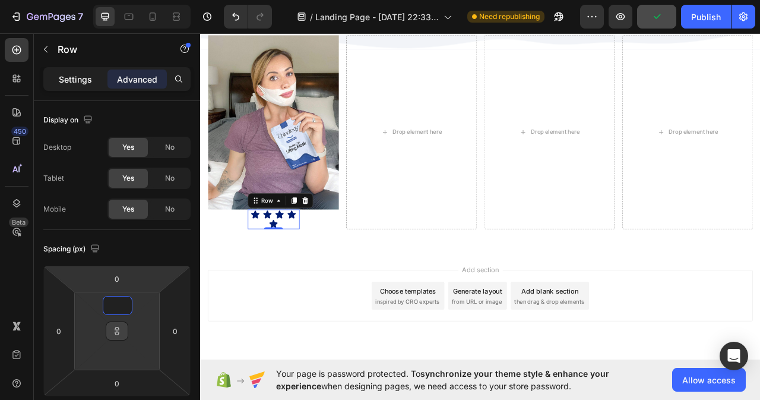
click at [79, 78] on p "Settings" at bounding box center [75, 79] width 33 height 12
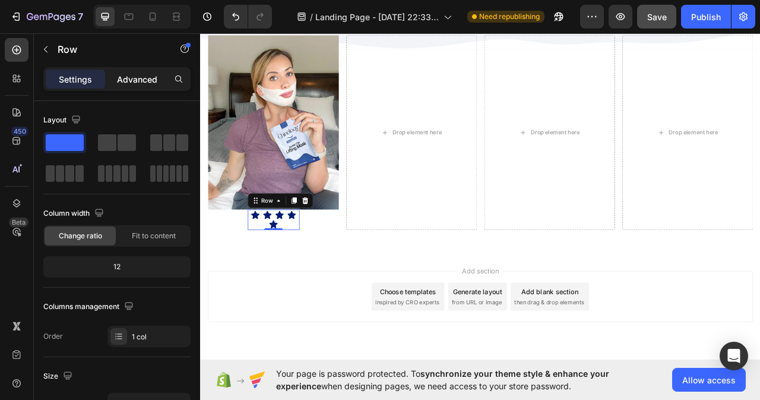
click at [130, 75] on p "Advanced" at bounding box center [137, 79] width 40 height 12
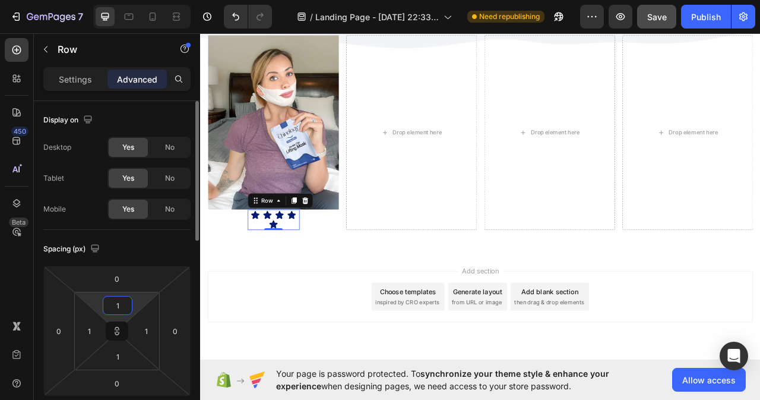
click at [122, 303] on input "1" at bounding box center [118, 305] width 24 height 18
type input "2"
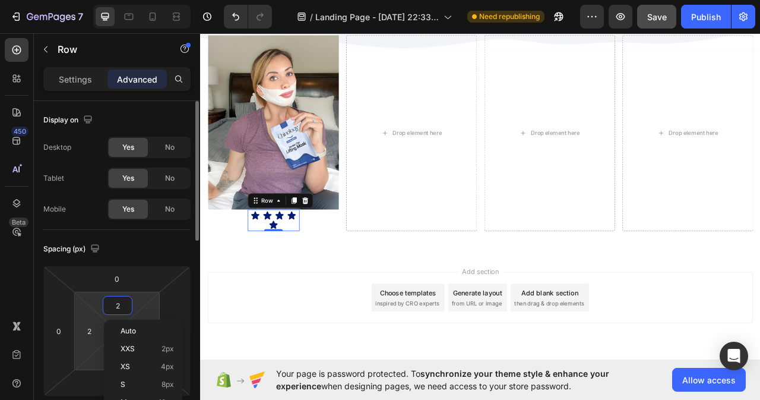
type input "3"
type input "4"
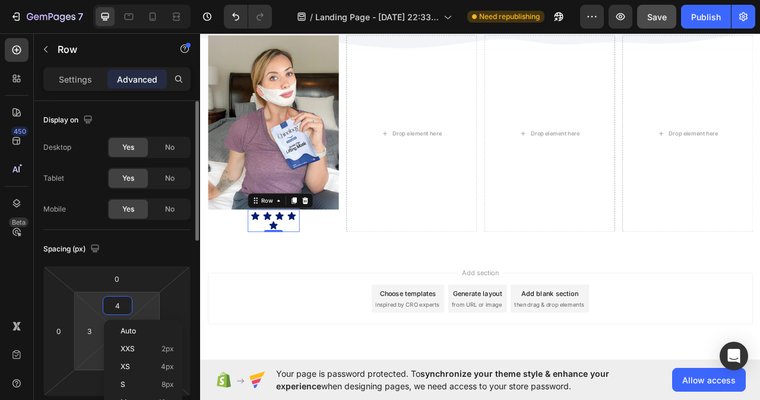
type input "4"
type input "5"
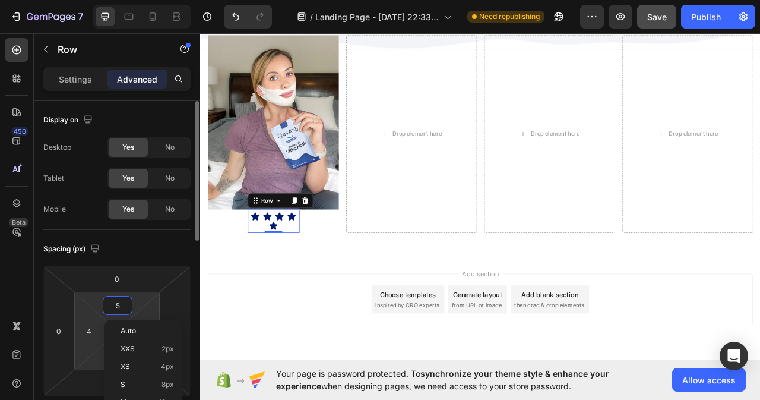
type input "5"
type input "6"
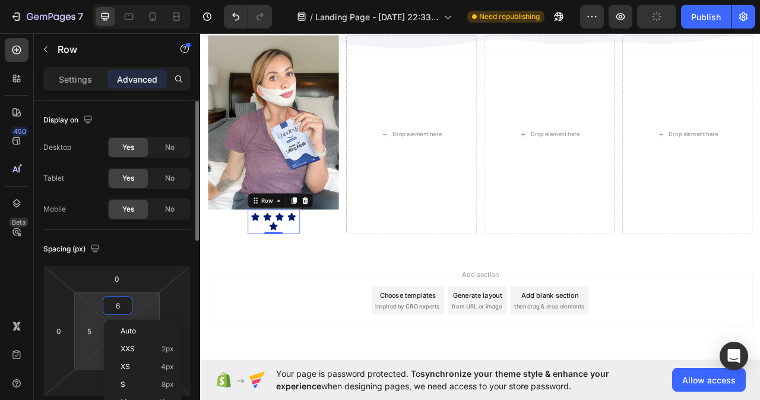
type input "6"
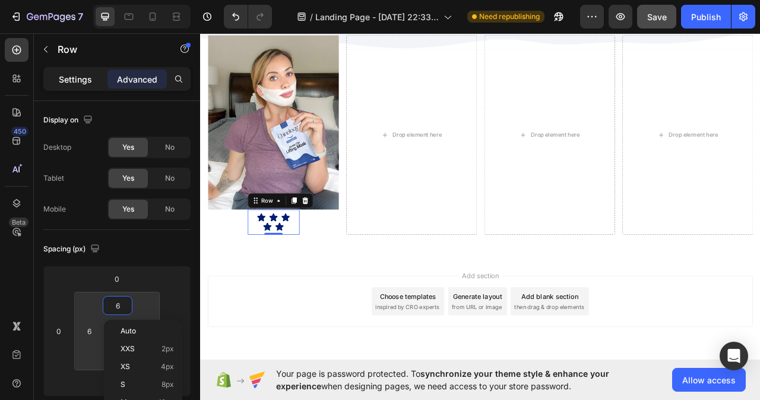
click at [80, 76] on p "Settings" at bounding box center [75, 79] width 33 height 12
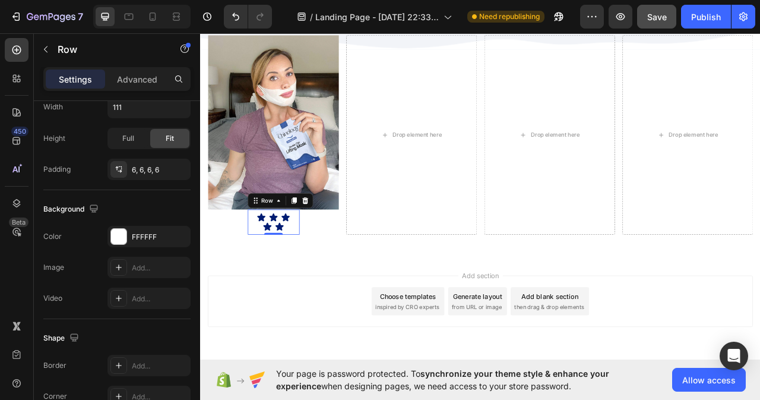
scroll to position [238, 0]
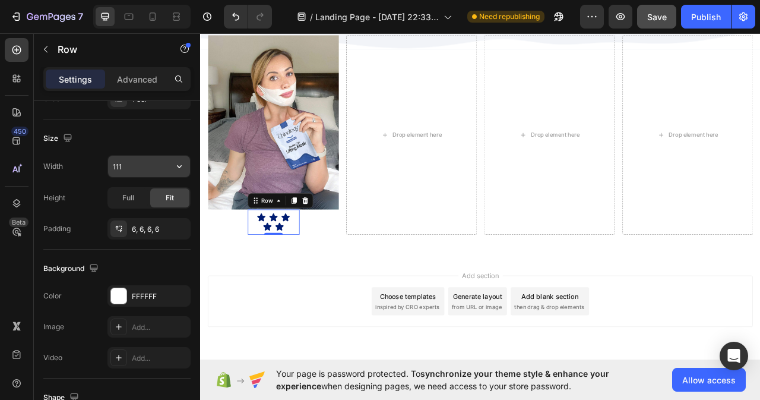
click at [135, 165] on input "111" at bounding box center [149, 166] width 82 height 21
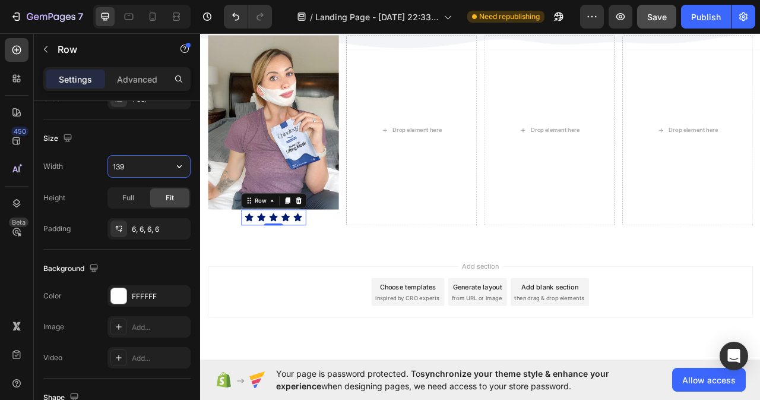
type input "140"
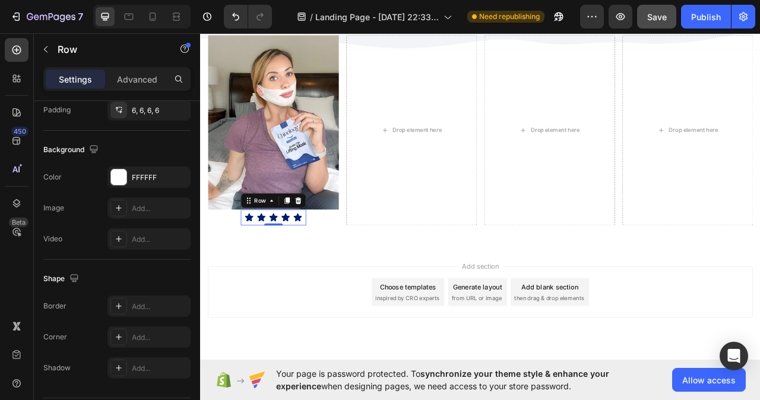
scroll to position [392, 0]
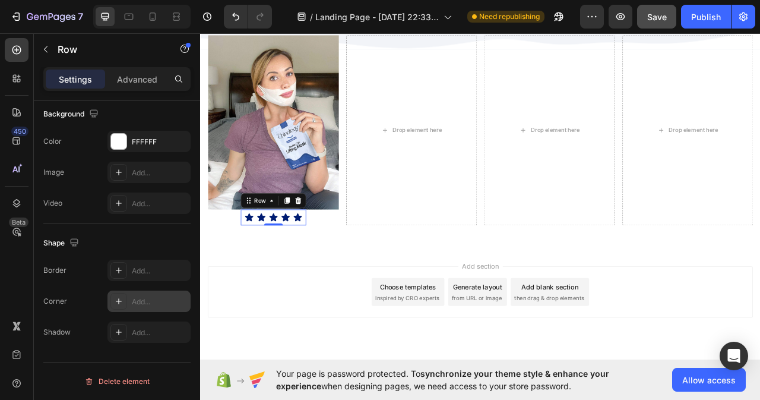
click at [138, 301] on div "Add..." at bounding box center [160, 301] width 56 height 11
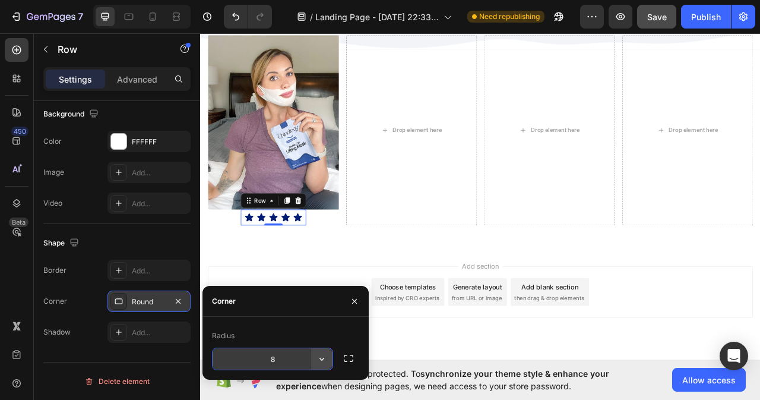
click at [325, 359] on icon "button" at bounding box center [322, 359] width 12 height 12
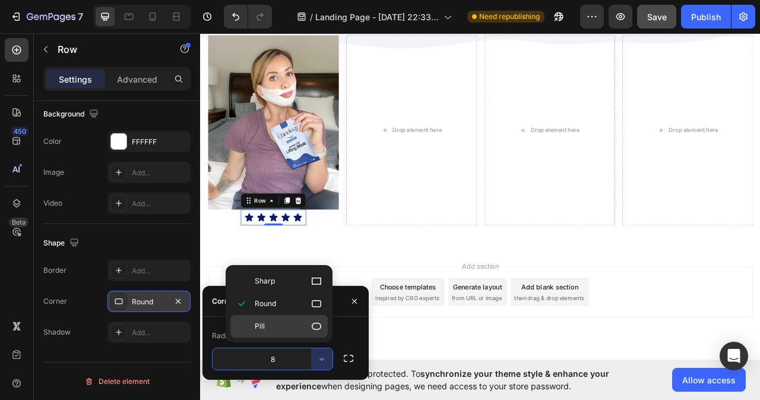
click at [292, 326] on p "Pill" at bounding box center [289, 326] width 68 height 12
type input "9999"
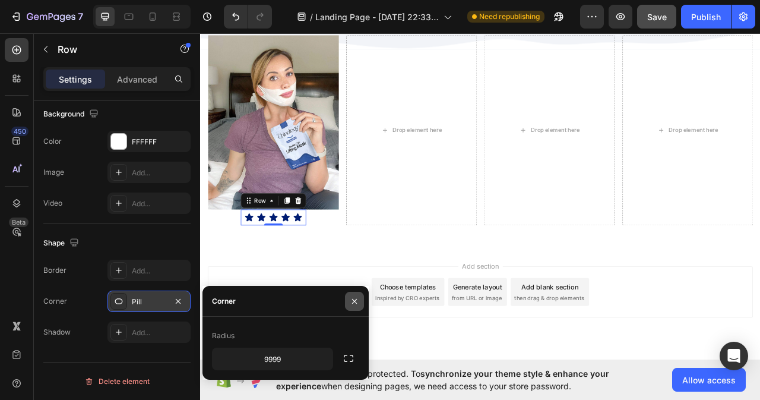
click at [354, 298] on icon "button" at bounding box center [355, 301] width 10 height 10
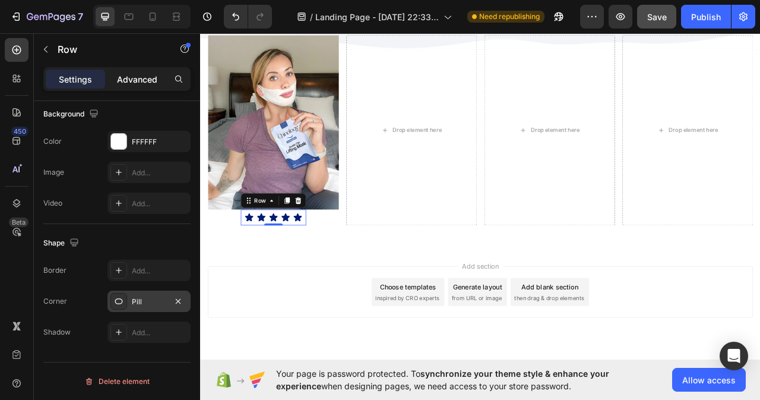
click at [134, 78] on p "Advanced" at bounding box center [137, 79] width 40 height 12
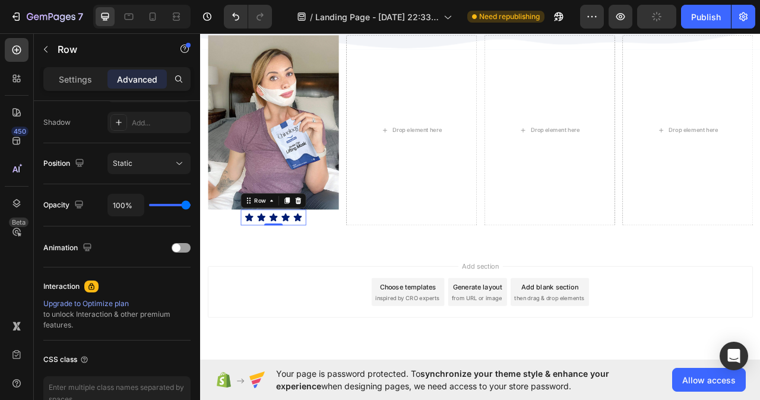
scroll to position [154, 0]
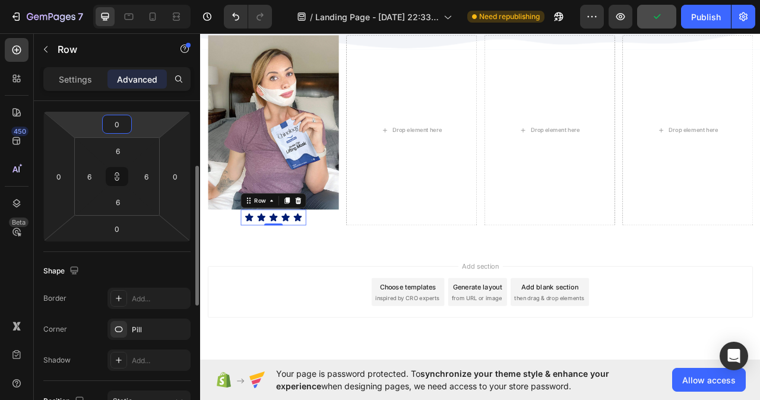
click at [116, 118] on input "0" at bounding box center [117, 124] width 24 height 18
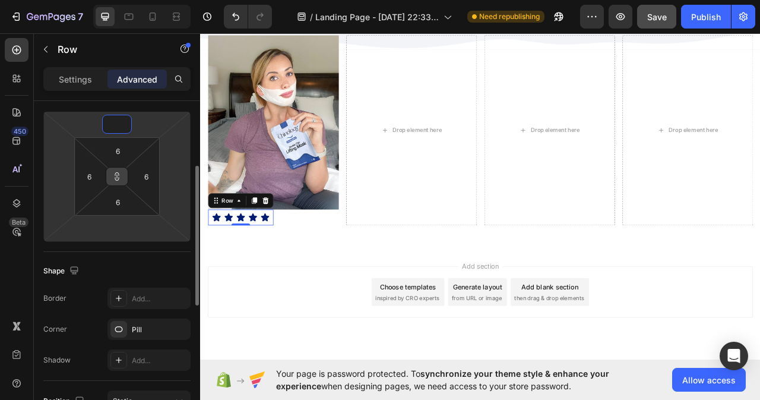
click at [116, 181] on button at bounding box center [117, 176] width 23 height 19
type input "1"
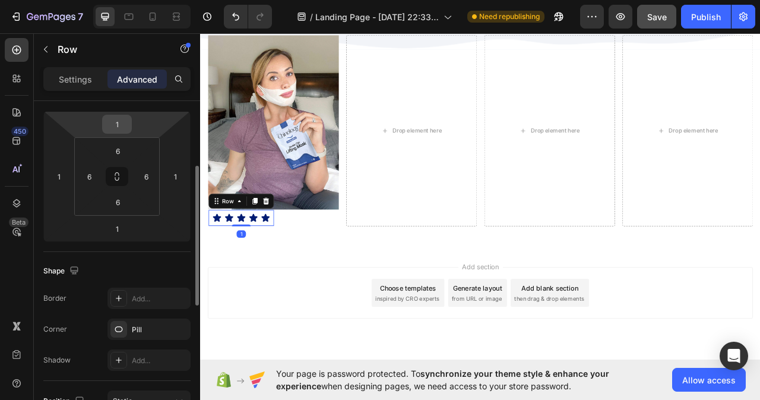
click at [123, 124] on input "1" at bounding box center [117, 124] width 24 height 18
type input "0"
click at [114, 178] on icon at bounding box center [117, 177] width 10 height 10
click at [121, 124] on input "0" at bounding box center [117, 124] width 24 height 18
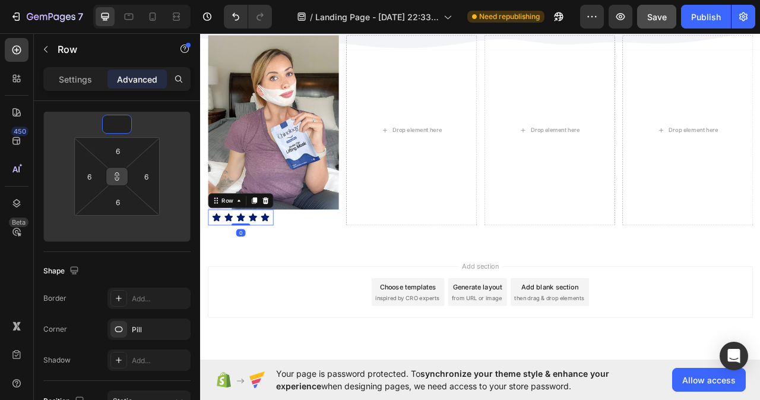
click at [114, 178] on icon at bounding box center [117, 177] width 10 height 10
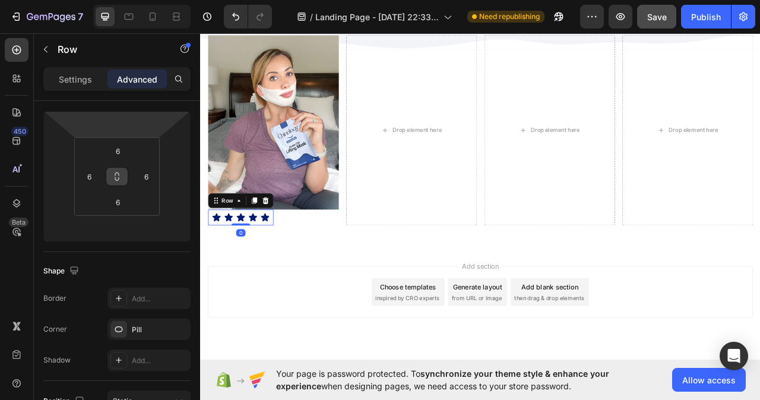
type input "1"
click at [120, 127] on input "1" at bounding box center [117, 124] width 24 height 18
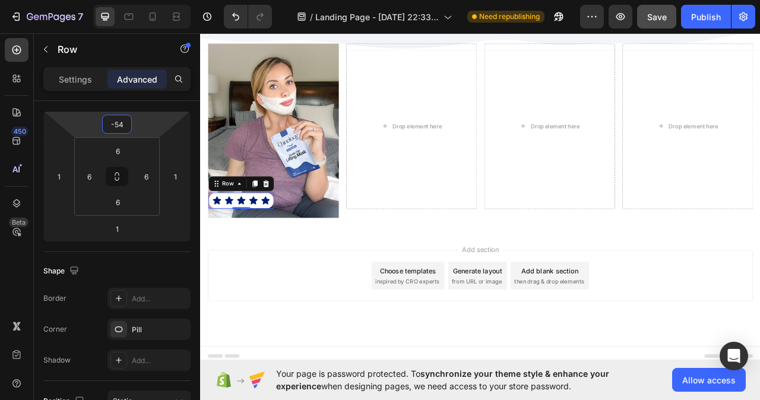
scroll to position [7420, 0]
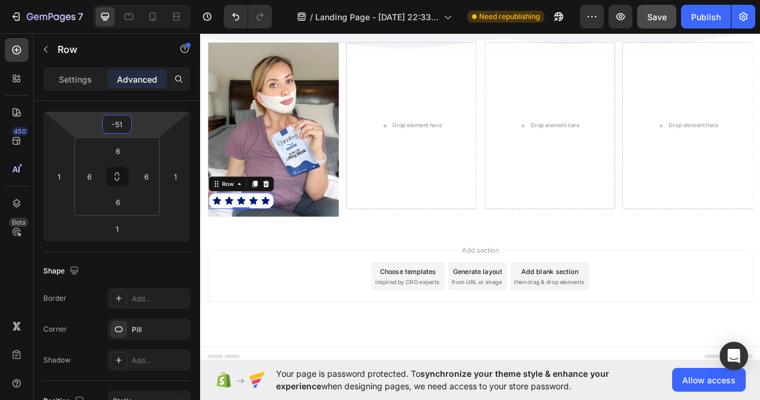
type input "-50"
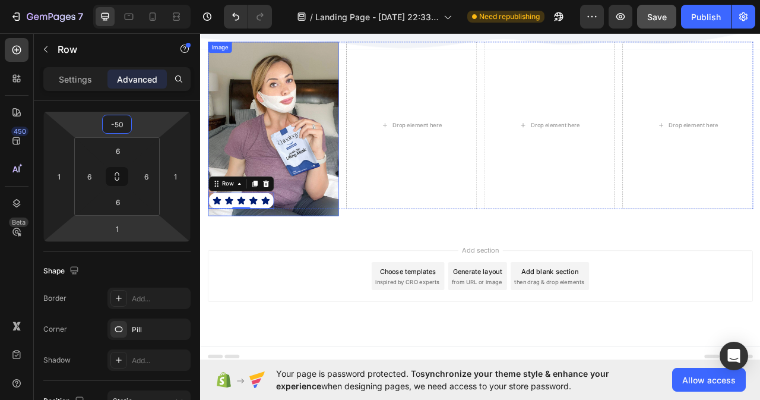
click at [326, 258] on img at bounding box center [293, 156] width 166 height 222
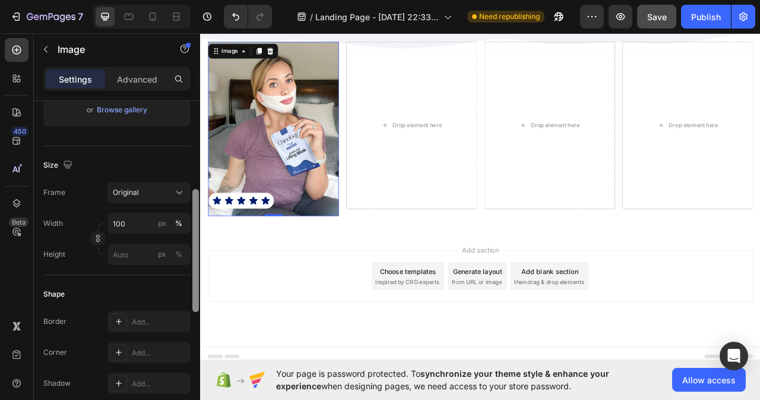
scroll to position [178, 0]
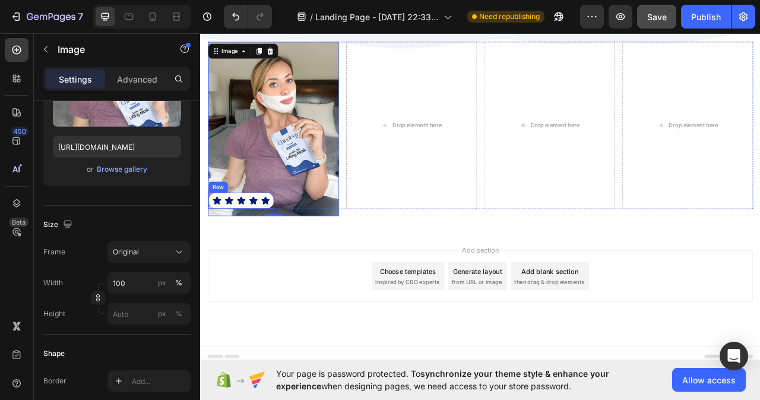
click at [270, 252] on div "Icon Icon Icon Icon Icon Icon List Row" at bounding box center [251, 247] width 83 height 20
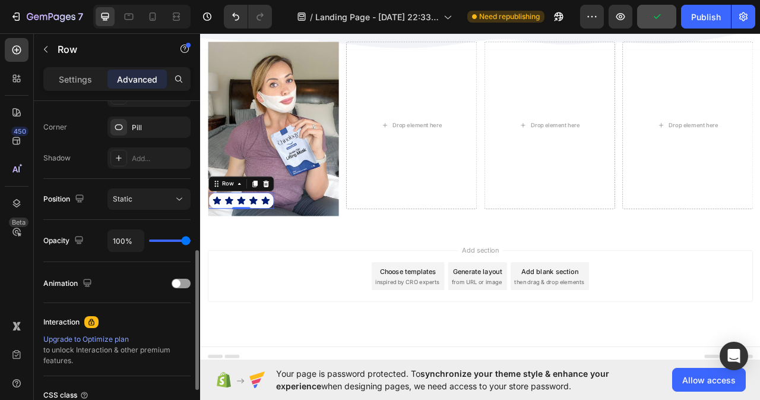
scroll to position [460, 0]
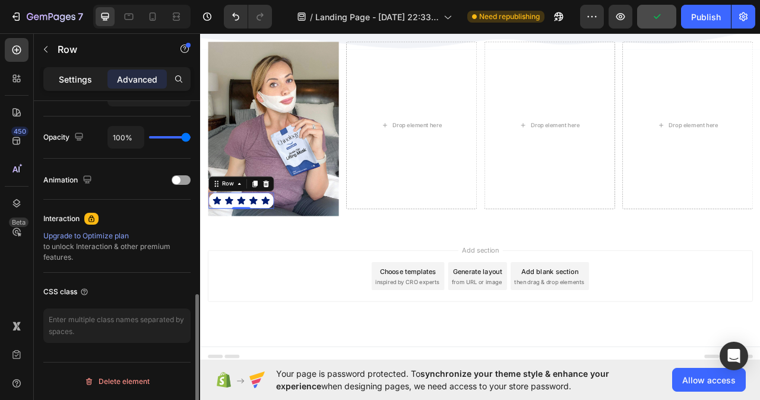
click at [76, 75] on p "Settings" at bounding box center [75, 79] width 33 height 12
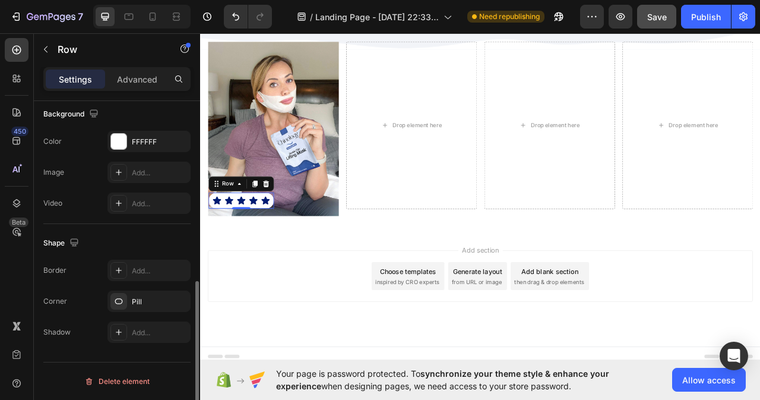
scroll to position [392, 0]
click at [250, 225] on icon at bounding box center [250, 226] width 4 height 2
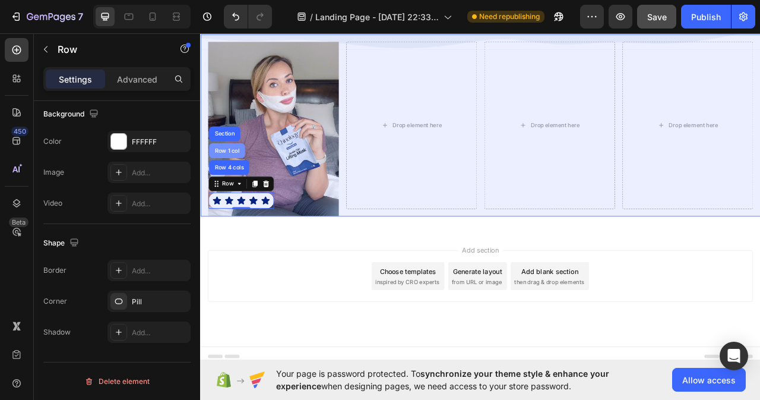
click at [238, 180] on div "Row 1 col" at bounding box center [234, 183] width 36 height 7
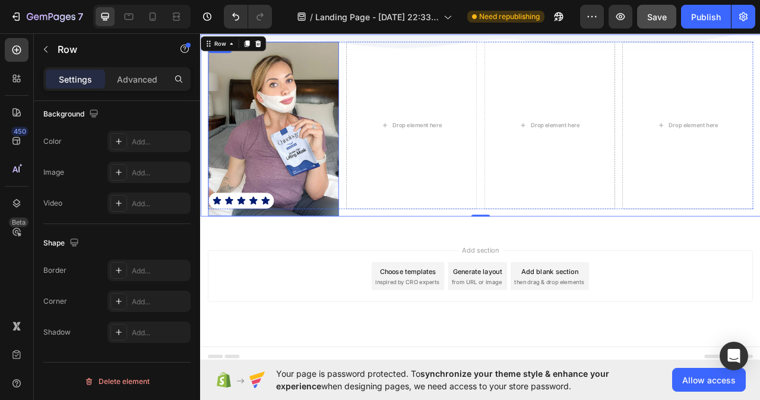
click at [345, 172] on img at bounding box center [293, 156] width 166 height 222
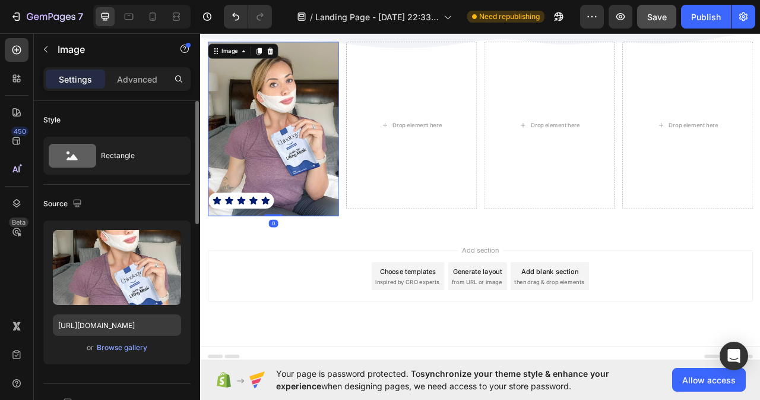
scroll to position [178, 0]
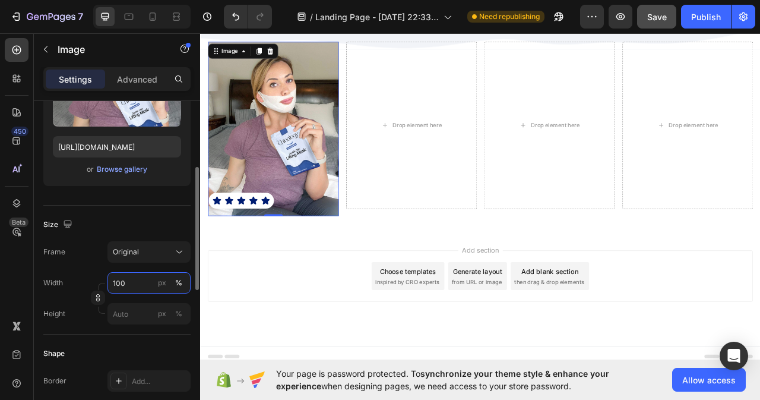
click at [138, 286] on input "100" at bounding box center [149, 282] width 83 height 21
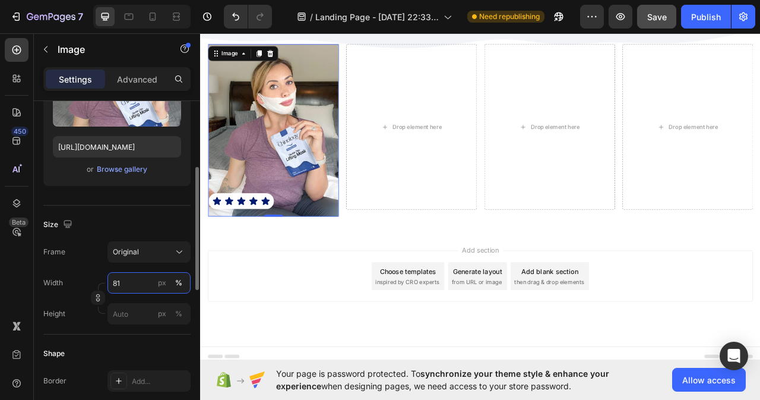
type input "80"
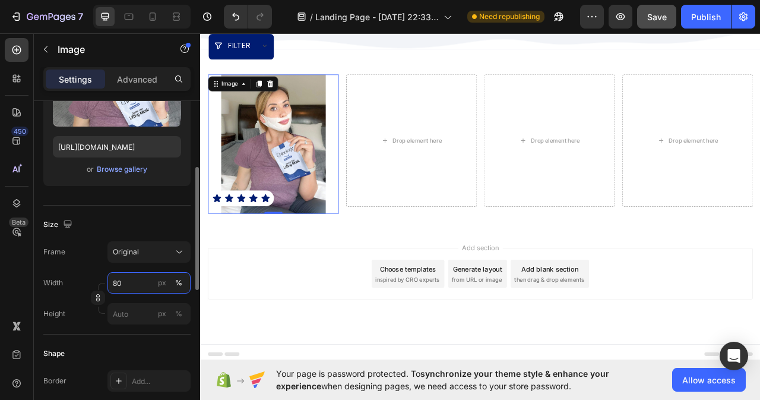
scroll to position [7378, 0]
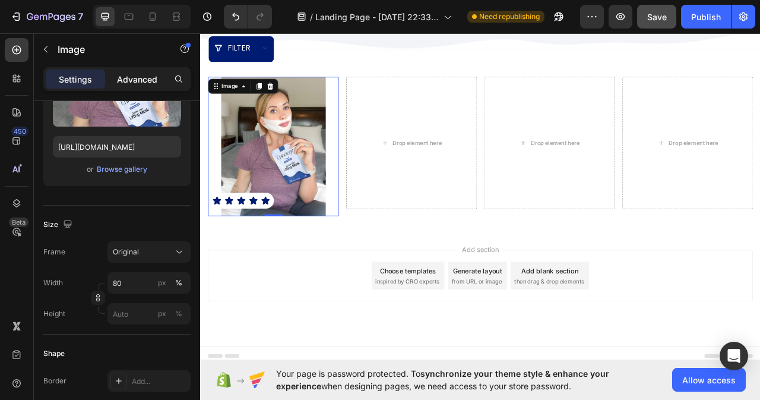
click at [140, 77] on p "Advanced" at bounding box center [137, 79] width 40 height 12
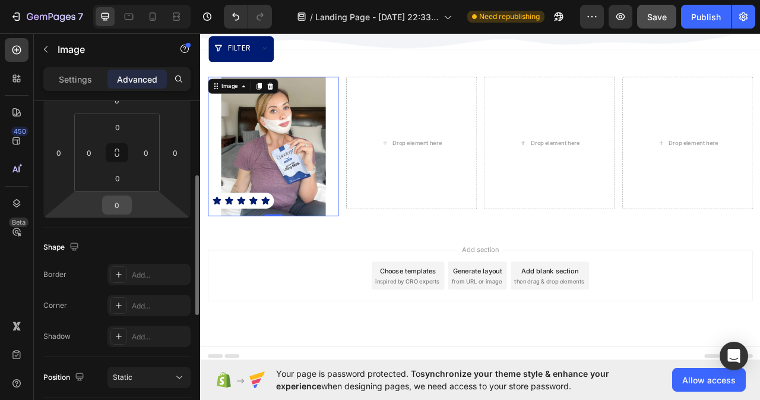
click at [122, 201] on input "0" at bounding box center [117, 205] width 24 height 18
type input "10"
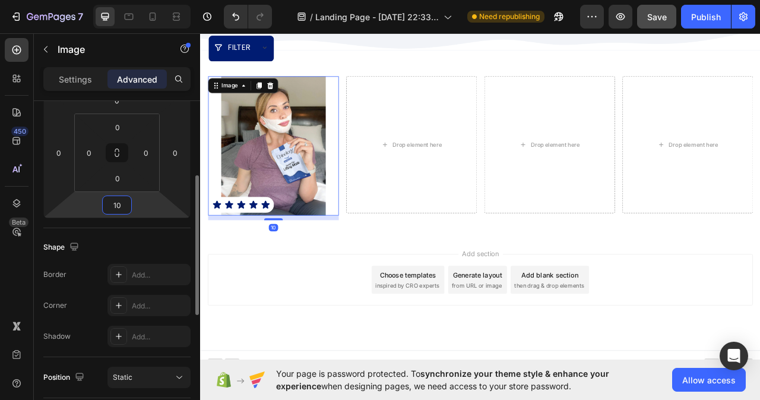
scroll to position [7384, 0]
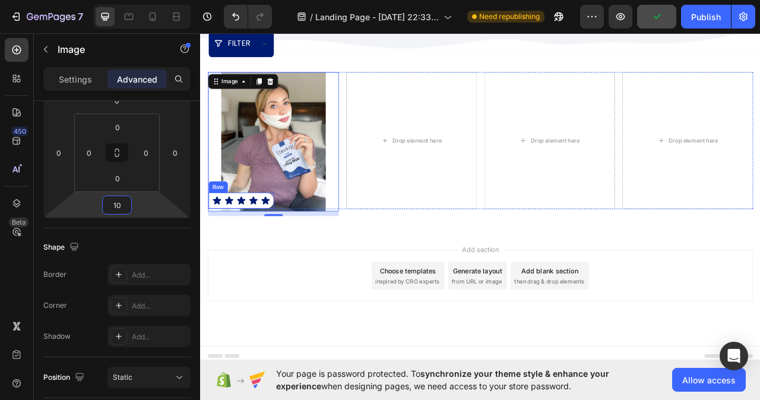
click at [280, 253] on div "Icon Icon Icon Icon Icon Icon List Row" at bounding box center [251, 246] width 83 height 20
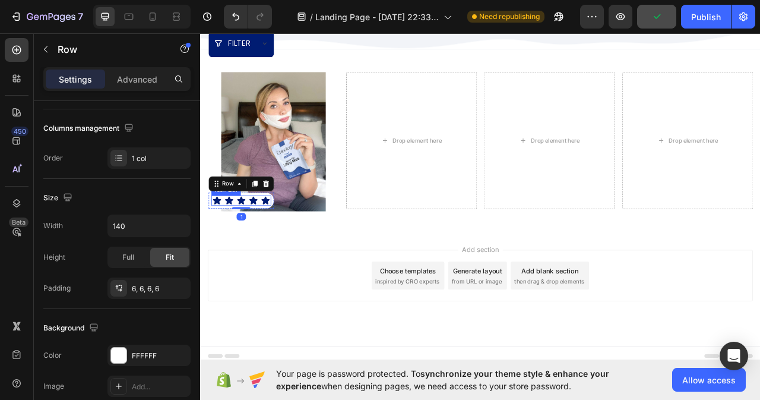
scroll to position [0, 0]
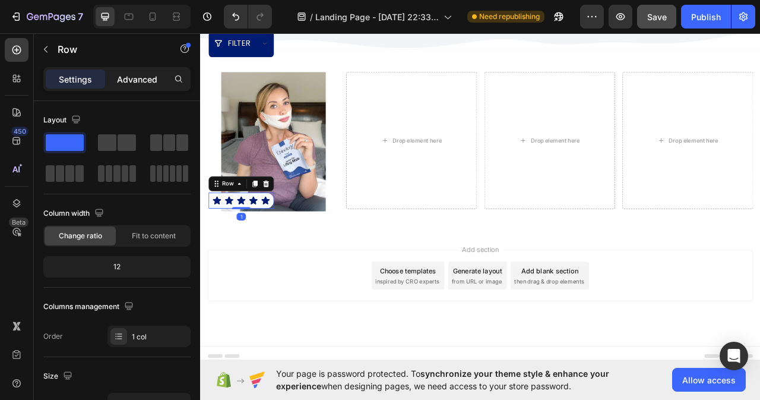
click at [124, 75] on p "Advanced" at bounding box center [137, 79] width 40 height 12
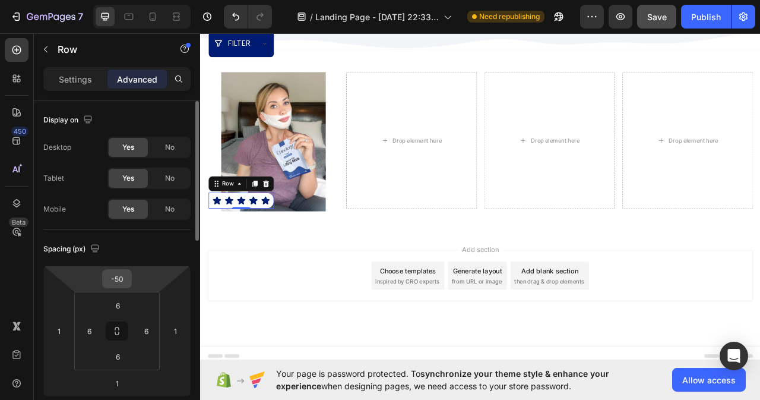
click at [124, 276] on input "-50" at bounding box center [117, 279] width 24 height 18
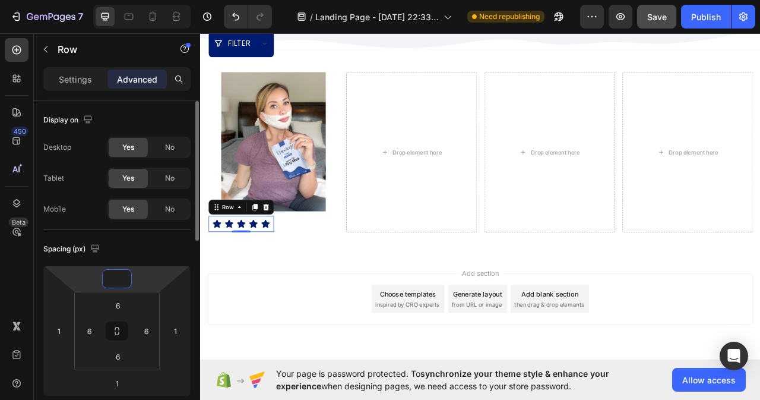
scroll to position [7414, 0]
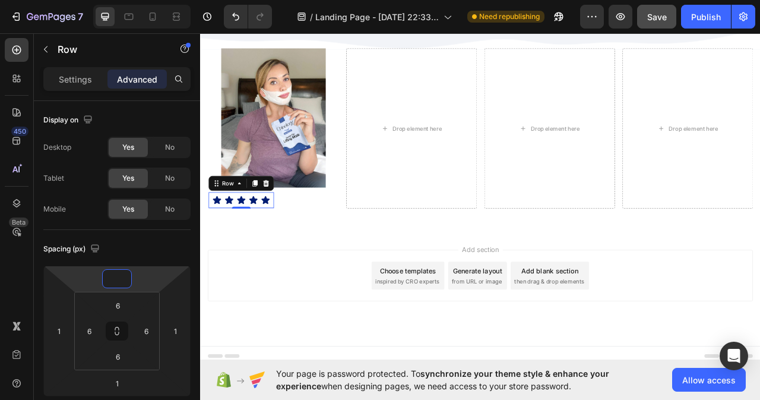
type input "0"
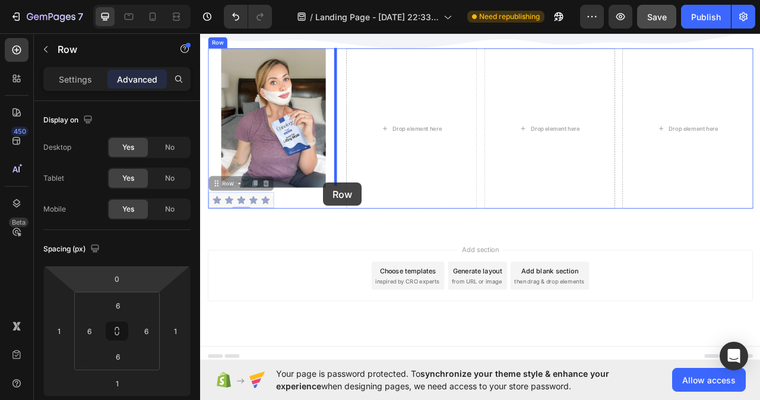
drag, startPoint x: 223, startPoint y: 209, endPoint x: 357, endPoint y: 225, distance: 135.3
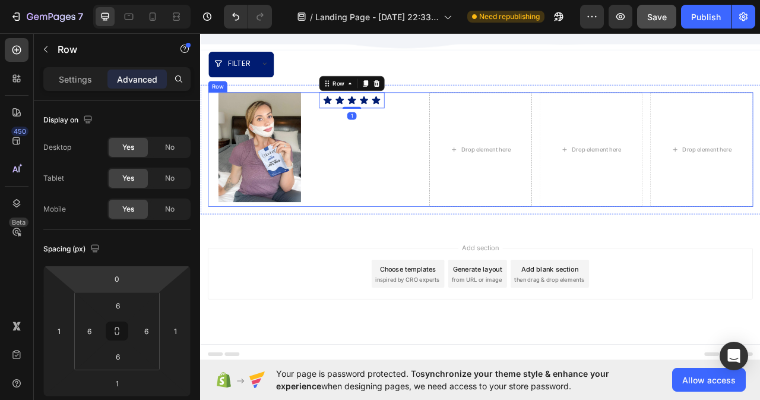
scroll to position [7356, 0]
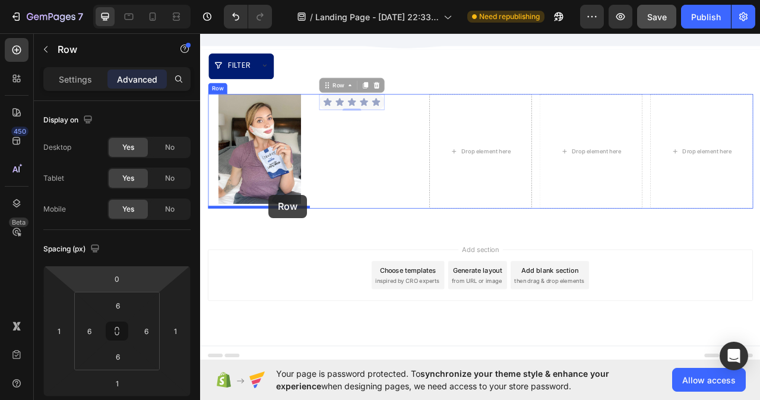
drag, startPoint x: 360, startPoint y: 96, endPoint x: 287, endPoint y: 239, distance: 160.7
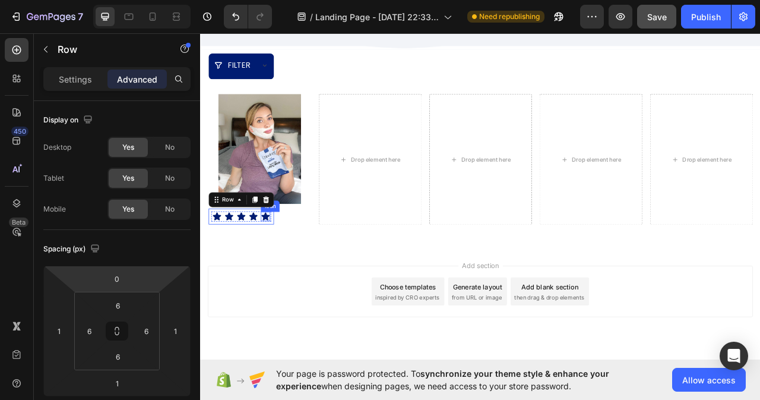
scroll to position [7377, 0]
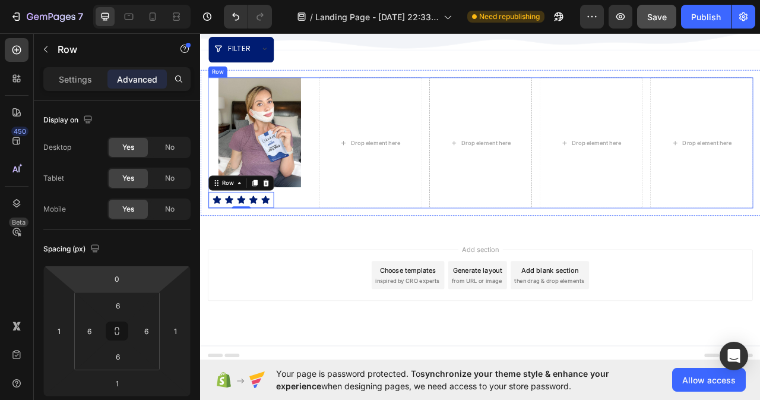
click at [318, 239] on div "Image Icon Icon Icon Icon Icon Icon List Row 1" at bounding box center [275, 173] width 131 height 167
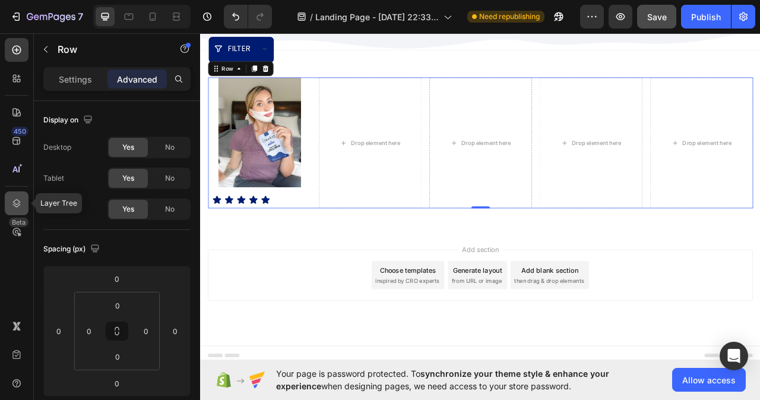
click at [18, 204] on icon at bounding box center [17, 203] width 12 height 12
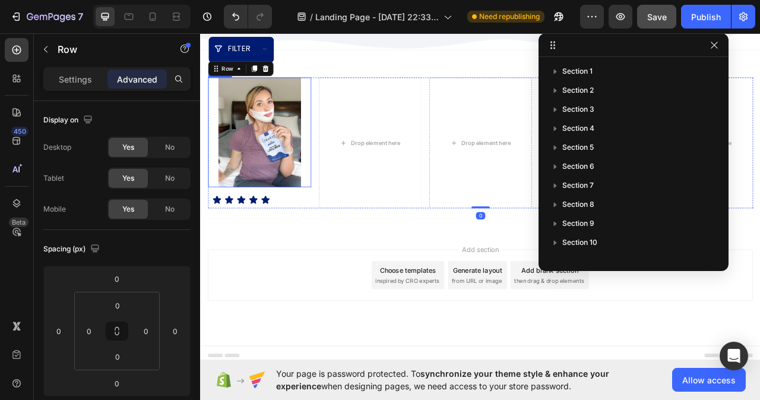
scroll to position [184, 0]
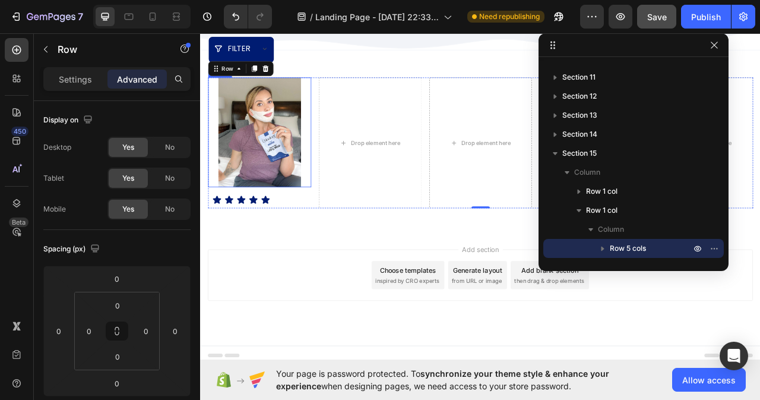
click at [296, 201] on img at bounding box center [275, 160] width 105 height 140
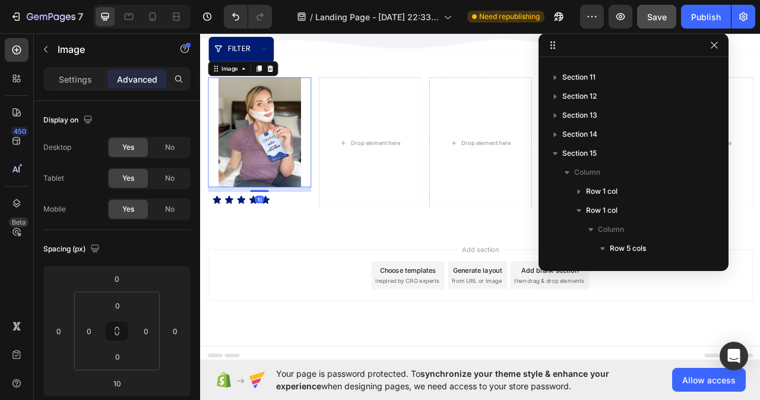
scroll to position [320, 0]
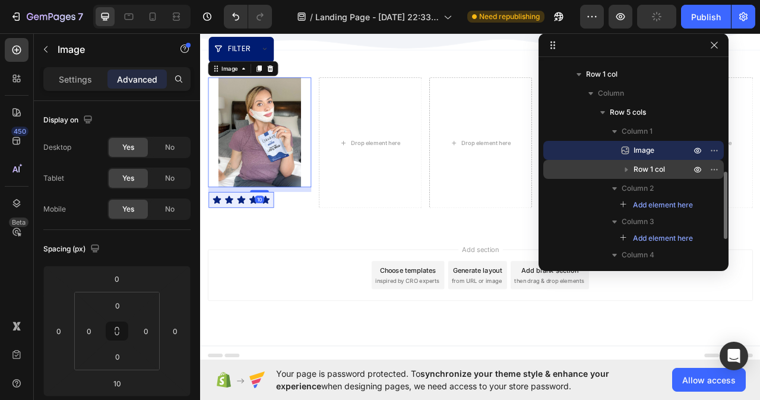
click at [633, 166] on button "button" at bounding box center [627, 169] width 14 height 14
click at [645, 167] on span "Row 1 col" at bounding box center [649, 169] width 31 height 12
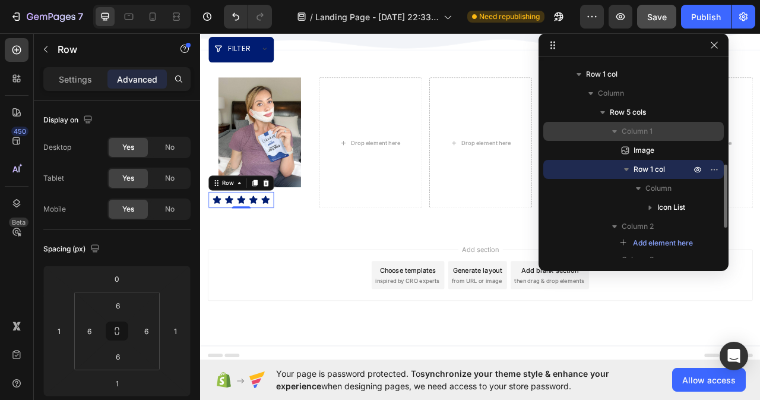
click at [626, 128] on span "Column 1" at bounding box center [637, 131] width 31 height 12
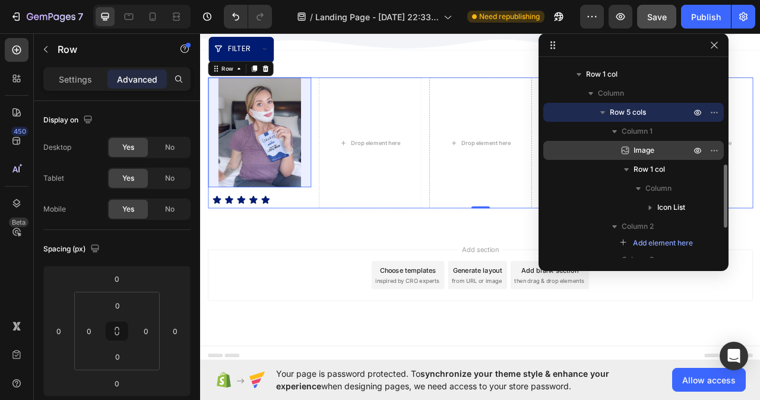
click at [643, 151] on span "Image" at bounding box center [644, 150] width 21 height 12
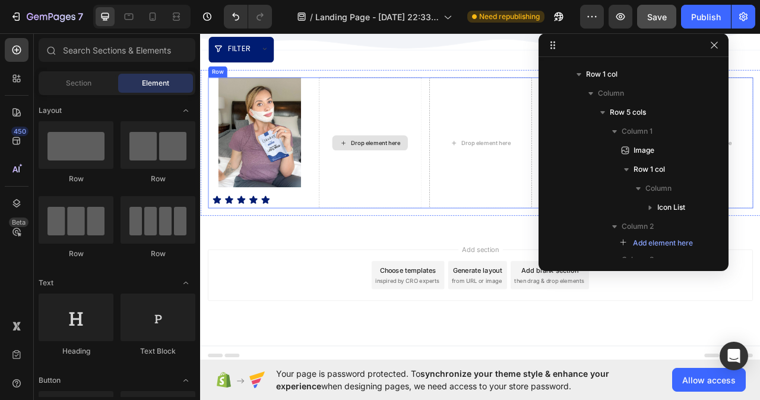
click at [423, 169] on div "Drop element here" at bounding box center [423, 174] width 63 height 10
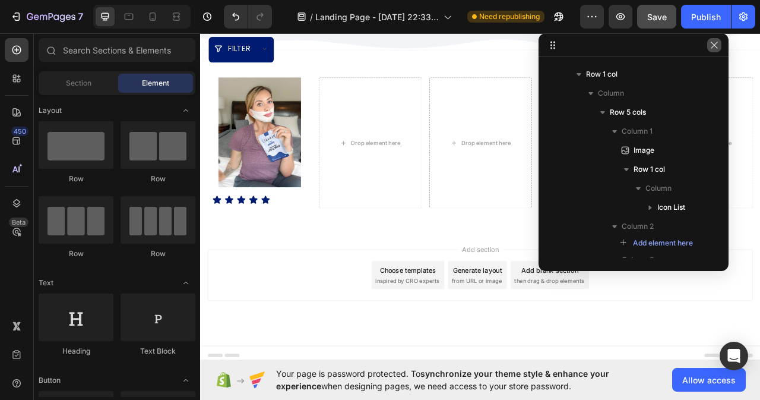
click at [717, 49] on icon "button" at bounding box center [715, 45] width 10 height 10
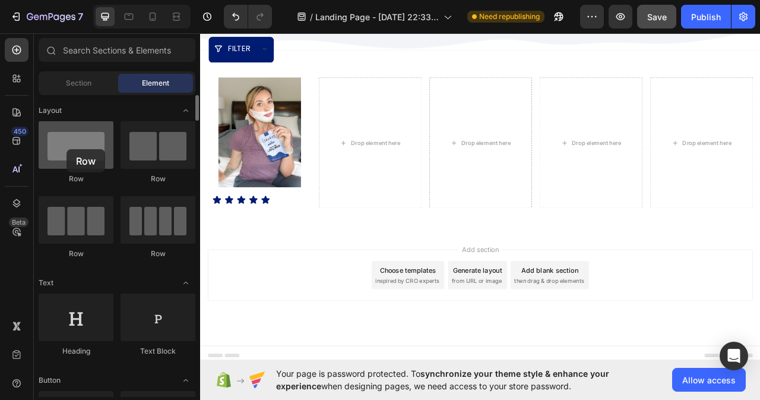
click at [67, 149] on div at bounding box center [76, 145] width 75 height 48
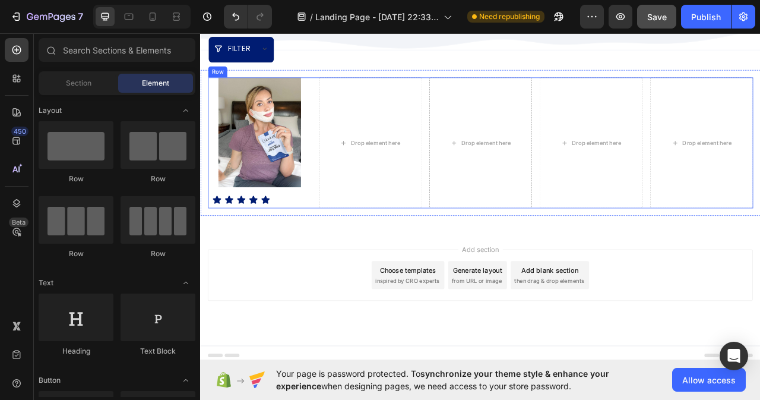
click at [324, 252] on div "Image Icon Icon Icon Icon Icon Icon List Row" at bounding box center [275, 173] width 131 height 167
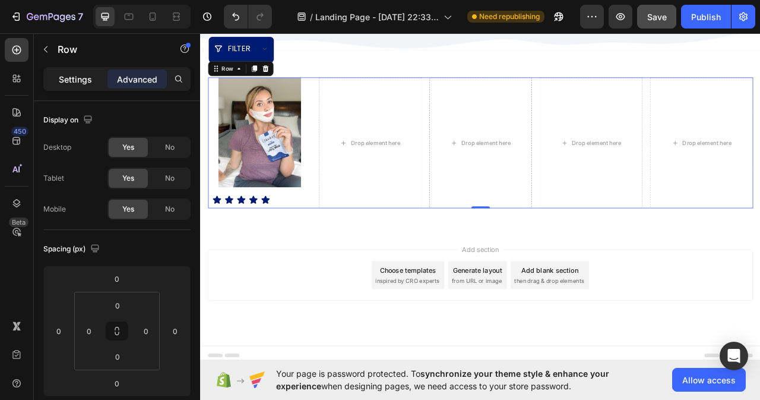
click at [65, 72] on div "Settings Advanced" at bounding box center [116, 79] width 147 height 24
click at [66, 75] on p "Settings" at bounding box center [75, 79] width 33 height 12
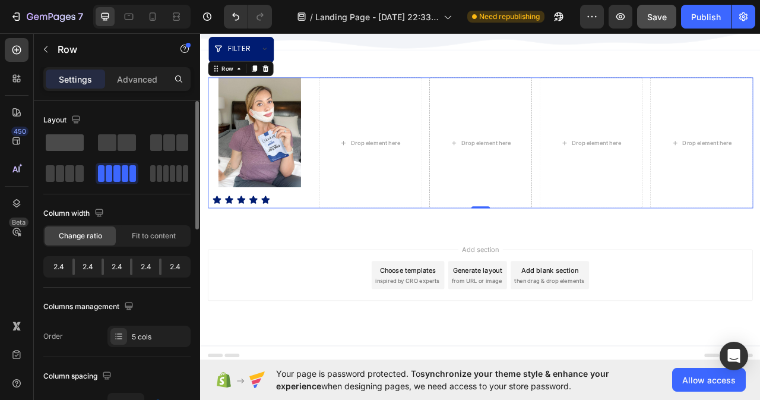
click at [72, 141] on span at bounding box center [65, 142] width 38 height 17
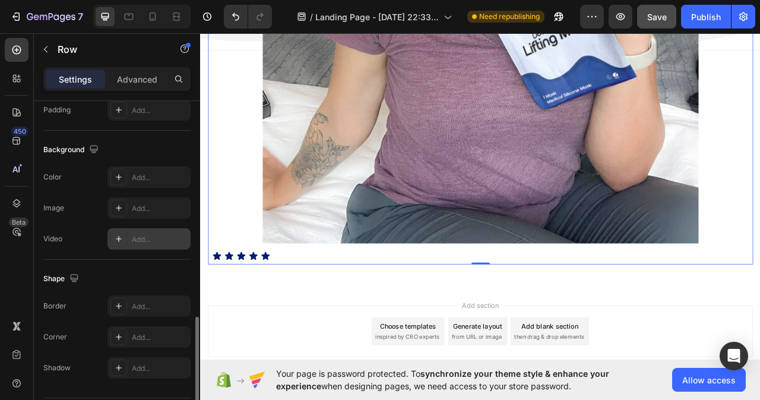
scroll to position [392, 0]
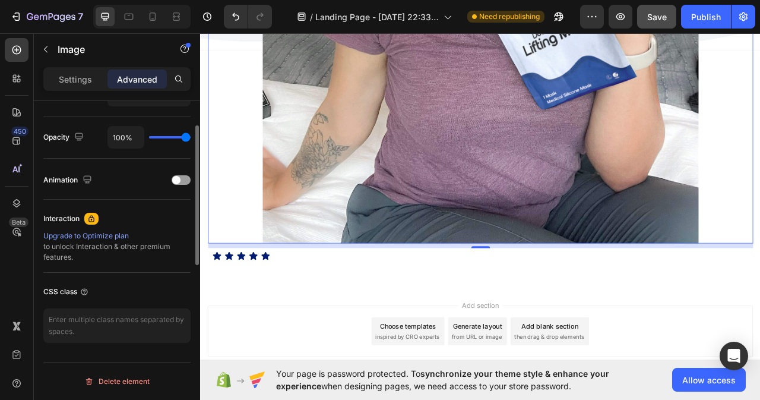
scroll to position [222, 0]
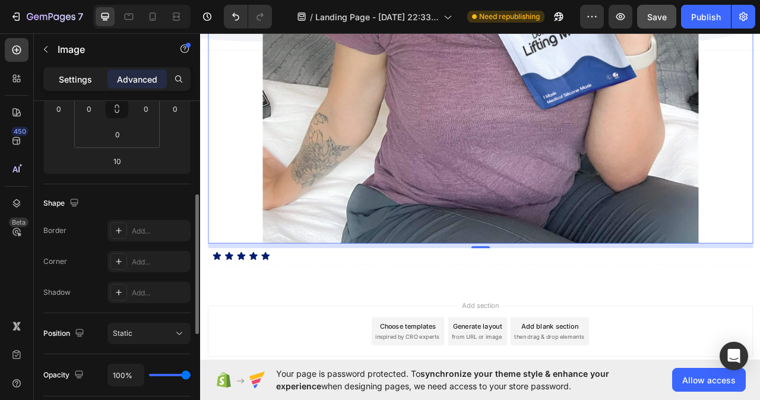
click at [78, 81] on p "Settings" at bounding box center [75, 79] width 33 height 12
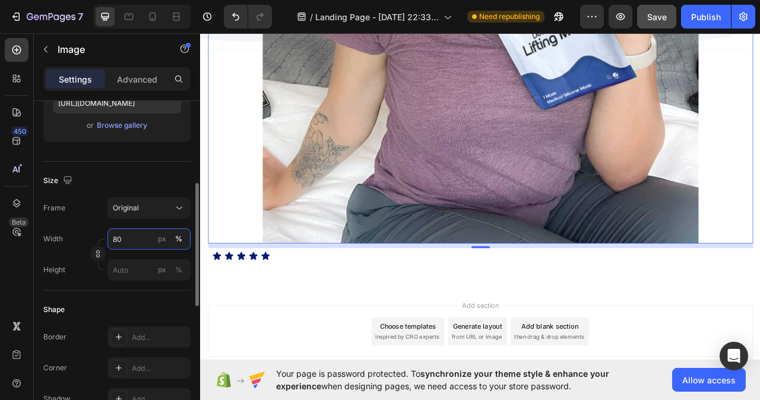
click at [137, 240] on input "80" at bounding box center [149, 238] width 83 height 21
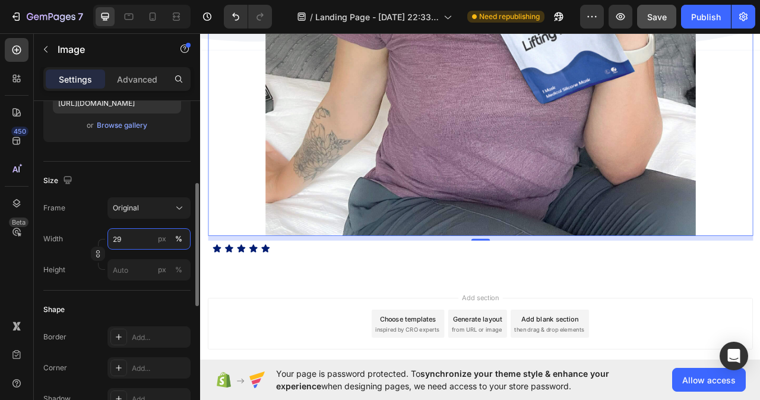
type input "28"
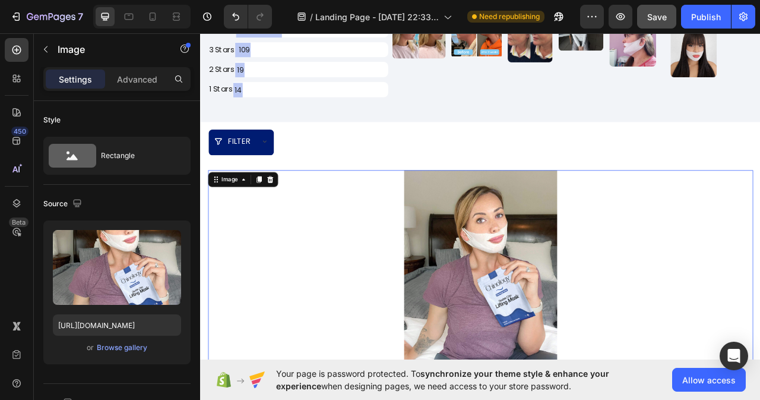
scroll to position [7494, 0]
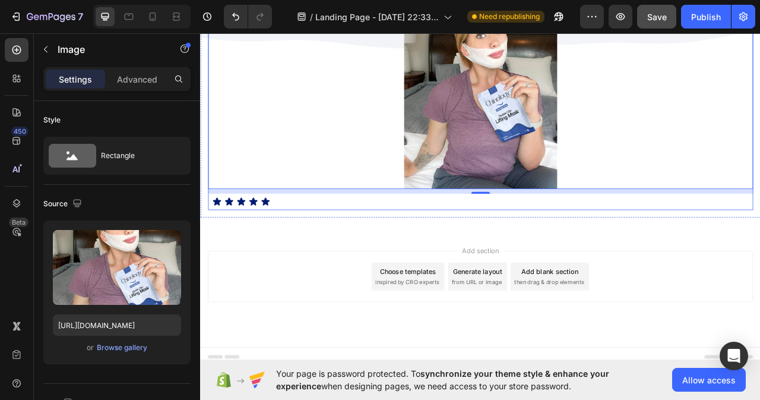
click at [357, 251] on div "Image 10 Icon Icon Icon Icon Icon Icon List Row" at bounding box center [557, 116] width 694 height 286
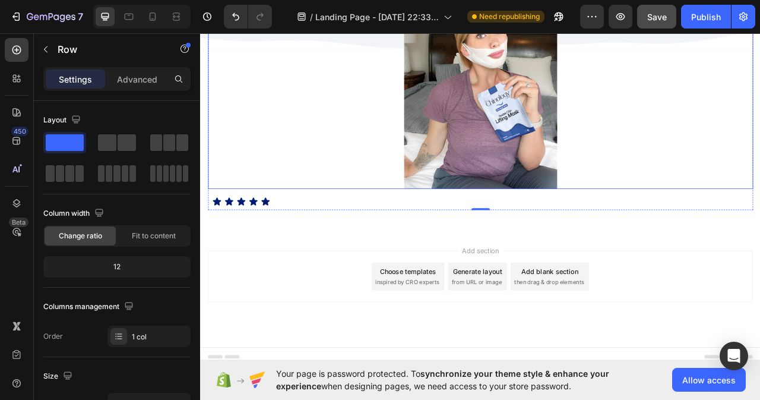
click at [392, 182] on div at bounding box center [557, 102] width 694 height 259
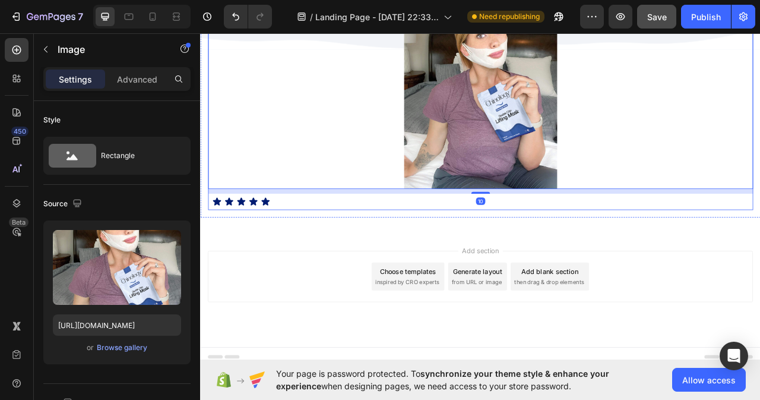
click at [396, 241] on div "Image 10 Icon Icon Icon Icon Icon Icon List Row" at bounding box center [557, 116] width 694 height 286
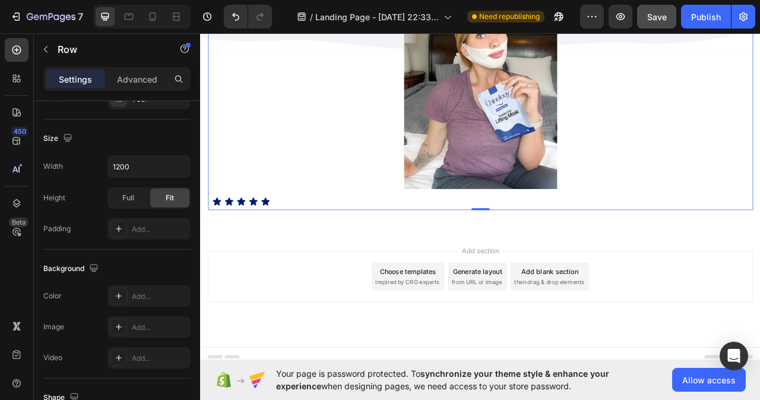
scroll to position [392, 0]
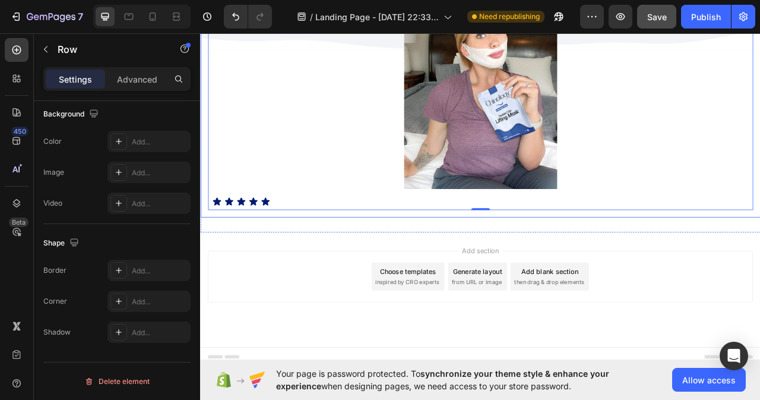
click at [614, 264] on div "Image Icon Icon Icon Icon Icon Icon List Row Row 0 Row" at bounding box center [556, 115] width 713 height 305
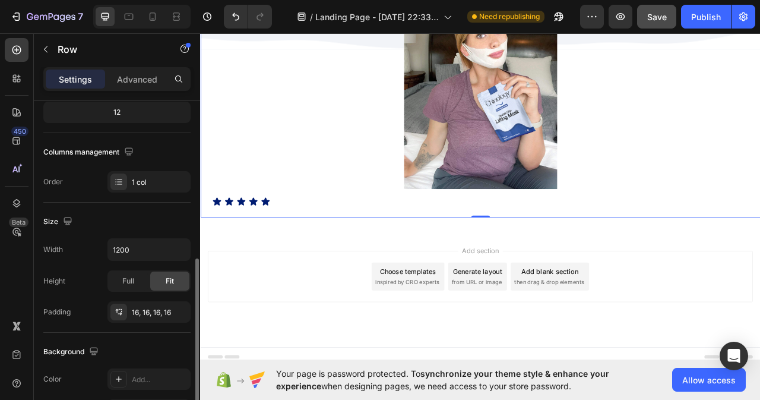
scroll to position [273, 0]
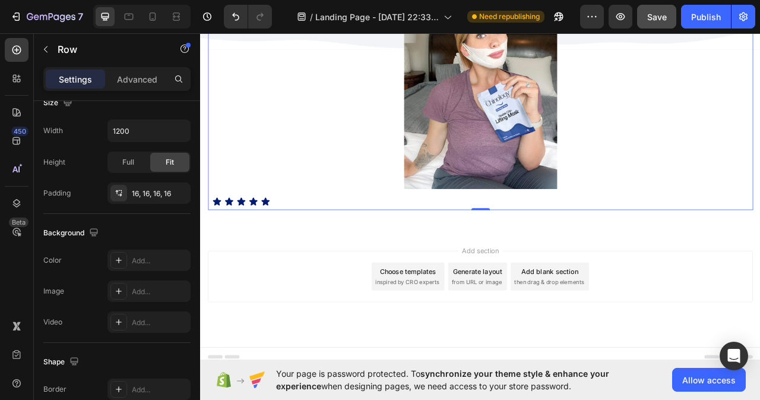
click at [312, 247] on div "Image Icon Icon Icon Icon Icon Icon List Row" at bounding box center [557, 116] width 694 height 286
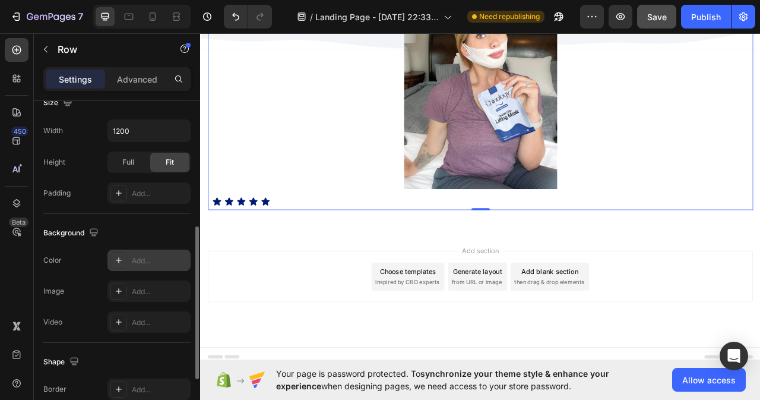
scroll to position [392, 0]
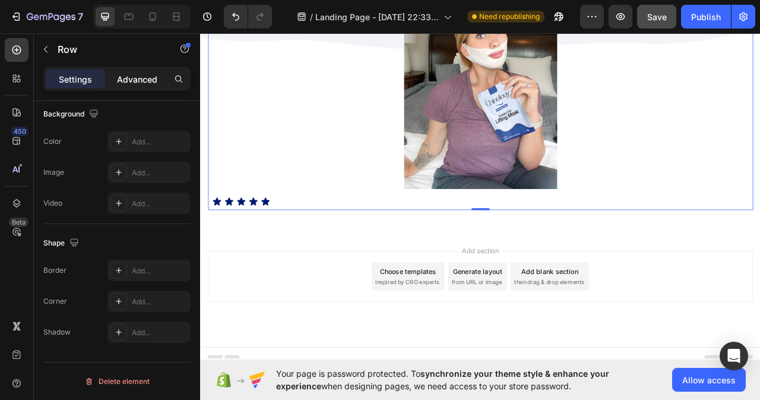
click at [127, 73] on p "Advanced" at bounding box center [137, 79] width 40 height 12
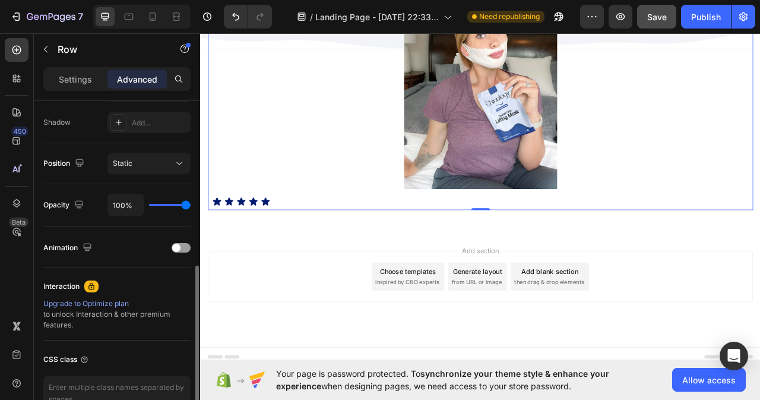
type input "89%"
type input "89"
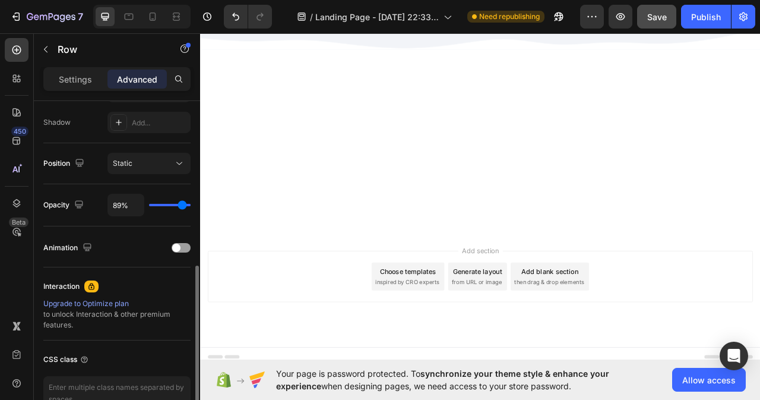
type input "0%"
type input "0"
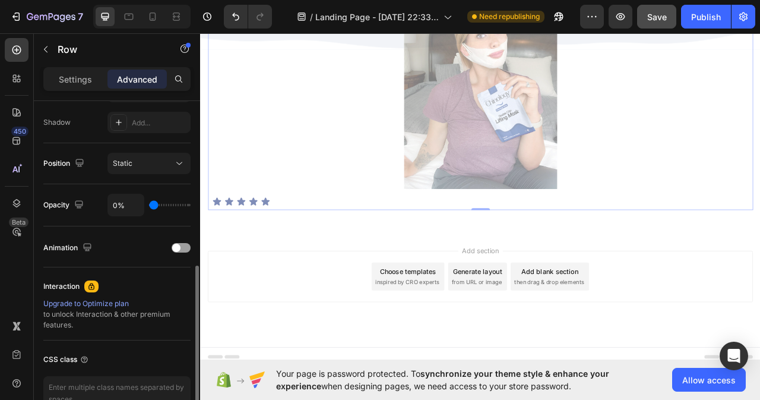
type input "50%"
type input "50"
type input "76%"
type input "76"
type input "80%"
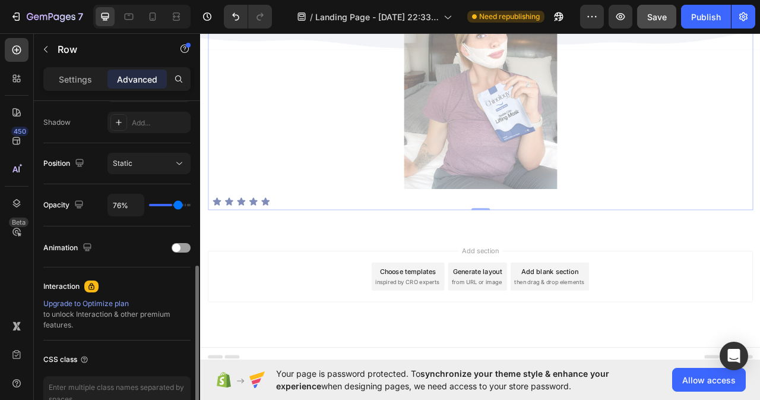
type input "80"
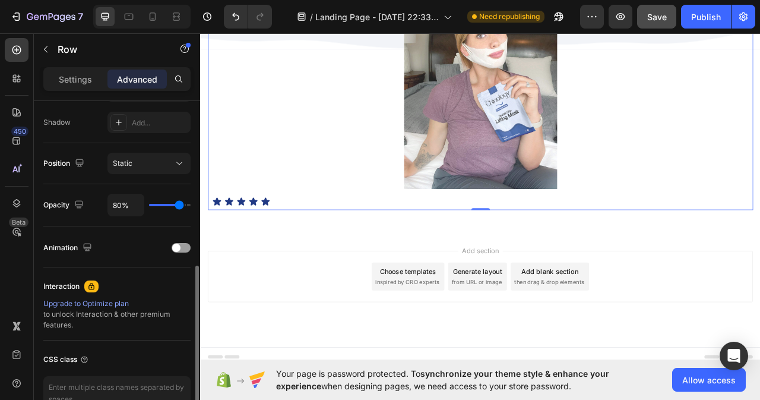
type input "87%"
type input "87"
type input "100%"
type input "100"
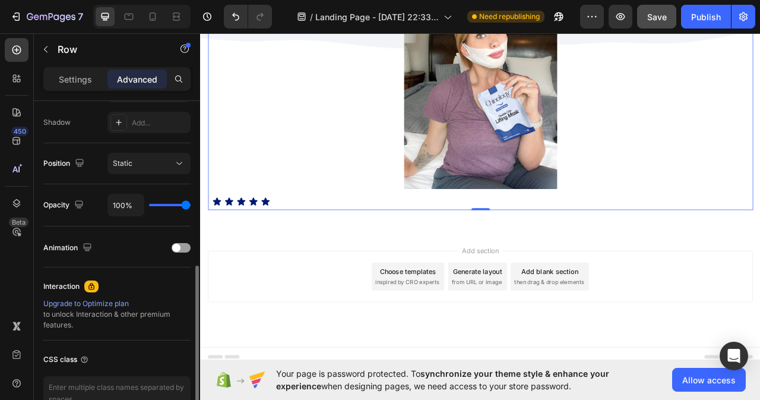
click at [188, 204] on input "range" at bounding box center [170, 205] width 42 height 2
click at [172, 159] on div "Static" at bounding box center [143, 163] width 61 height 11
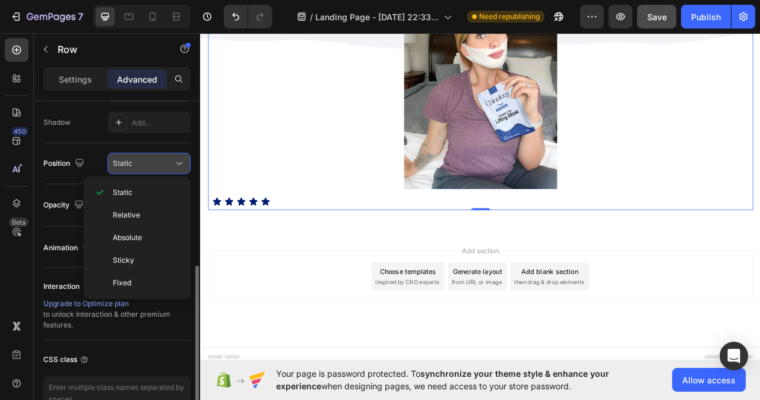
click at [172, 160] on div "Static" at bounding box center [143, 163] width 61 height 11
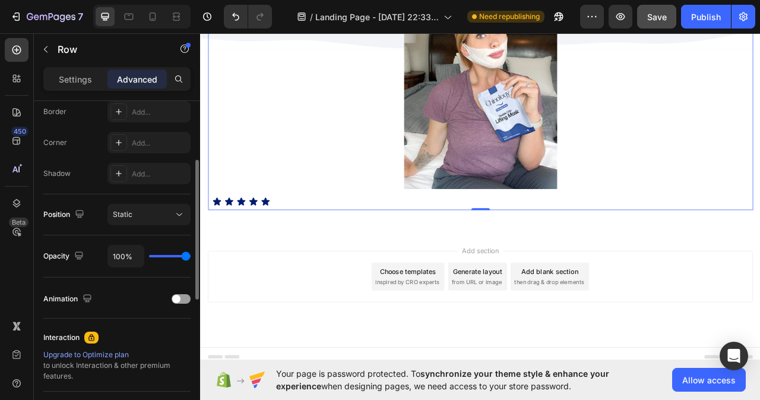
scroll to position [282, 0]
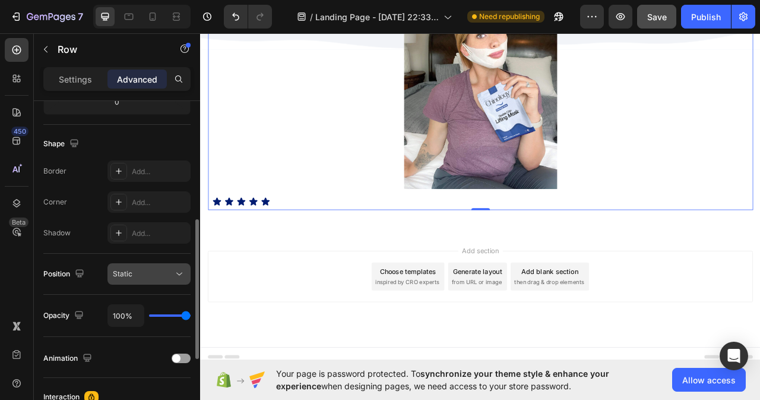
click at [166, 274] on div "Static" at bounding box center [143, 274] width 61 height 11
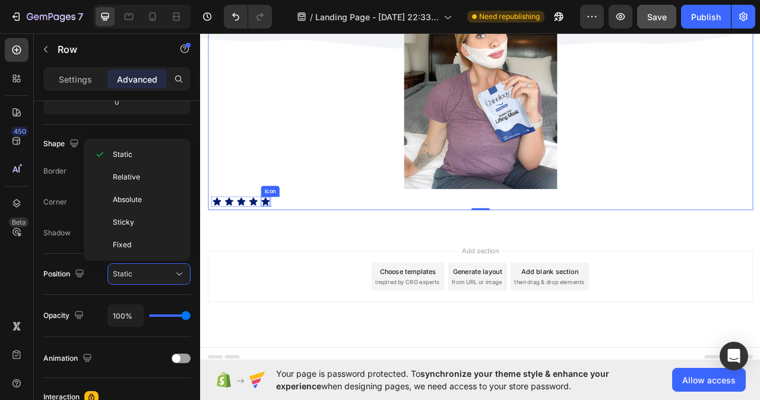
click at [279, 243] on icon at bounding box center [282, 247] width 10 height 10
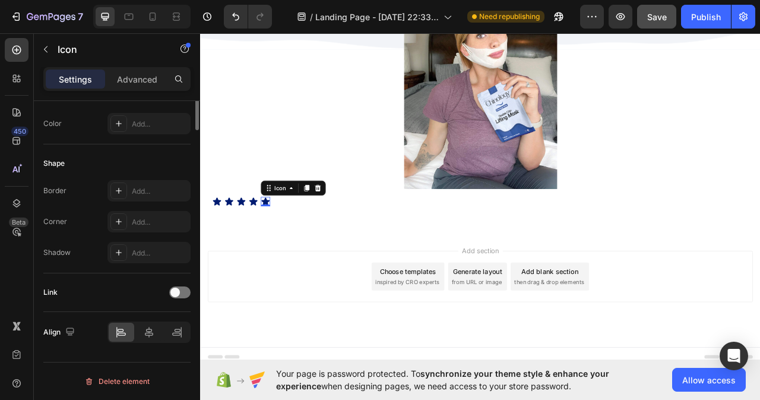
scroll to position [0, 0]
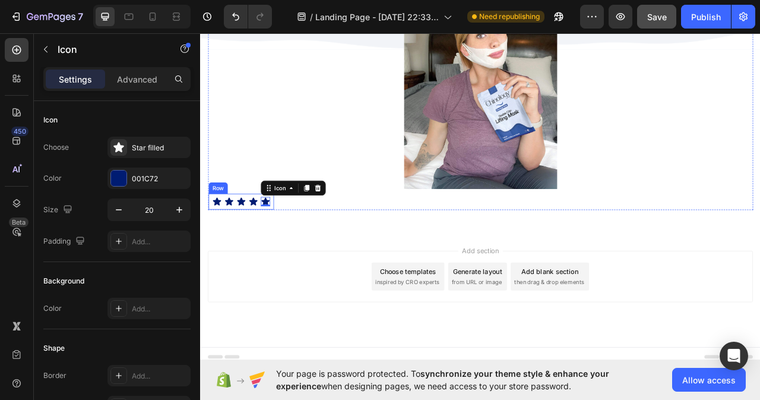
click at [214, 252] on div "Icon Icon Icon Icon Icon 0 Icon List Row" at bounding box center [251, 248] width 83 height 20
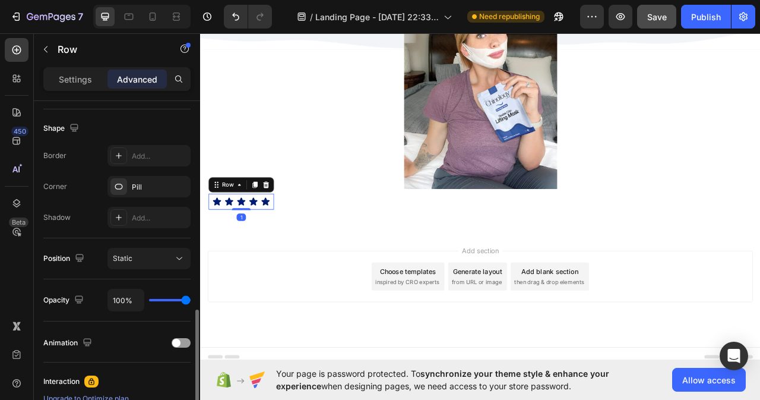
scroll to position [356, 0]
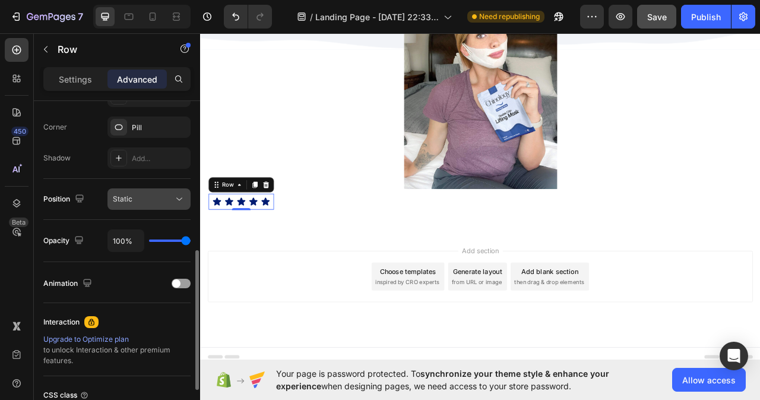
click at [169, 195] on div "Static" at bounding box center [143, 199] width 61 height 11
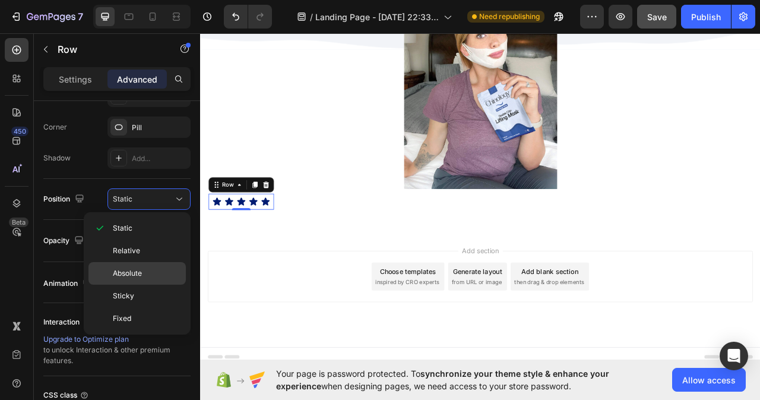
click at [136, 274] on span "Absolute" at bounding box center [127, 273] width 29 height 11
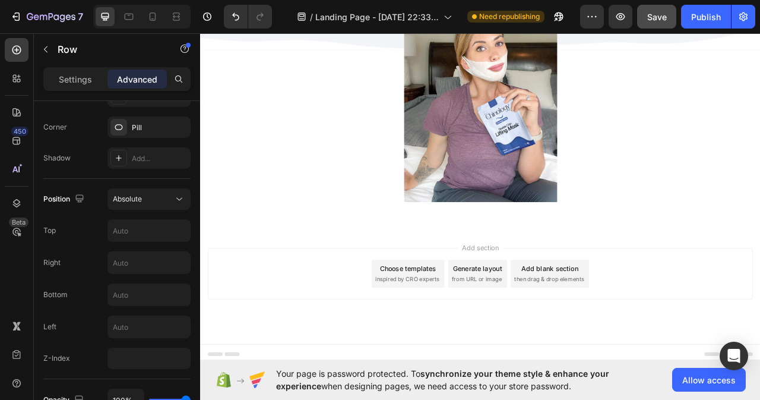
scroll to position [7474, 0]
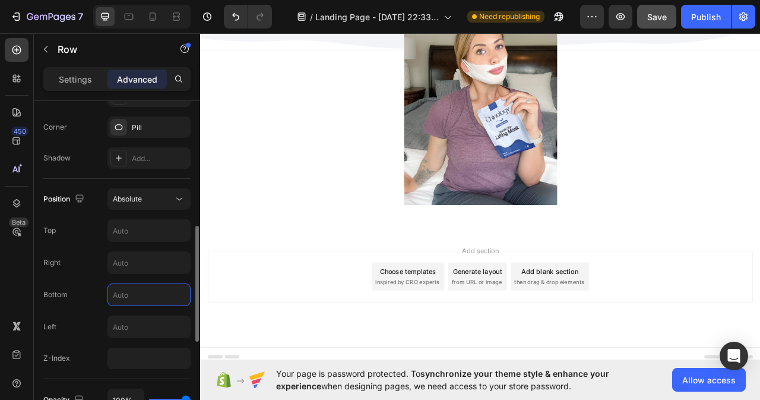
click at [131, 298] on input "text" at bounding box center [149, 294] width 82 height 21
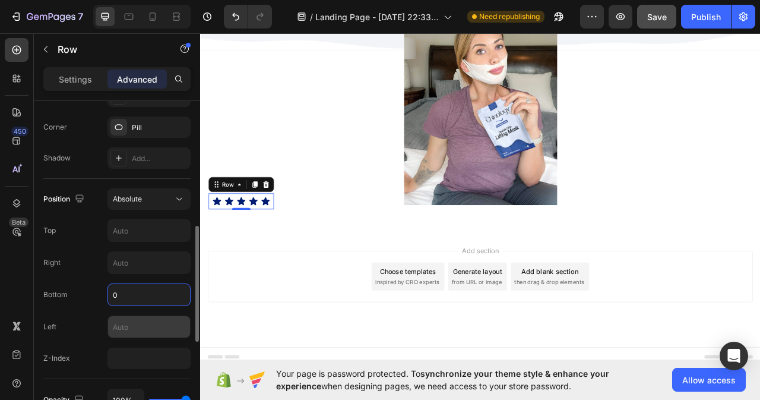
type input "0"
click at [131, 326] on input "text" at bounding box center [149, 326] width 82 height 21
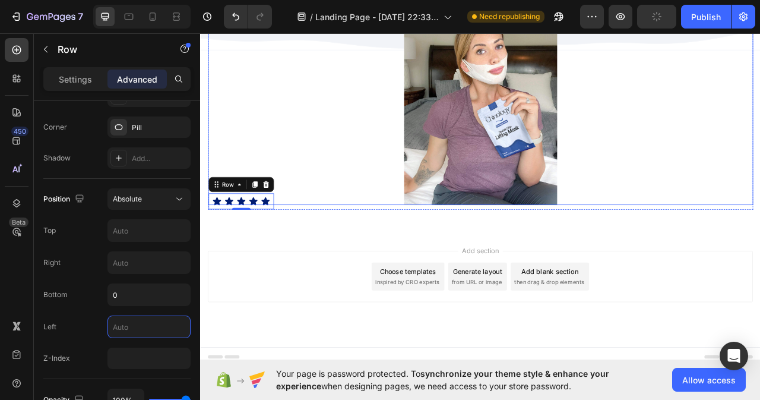
click at [490, 228] on img at bounding box center [556, 122] width 194 height 259
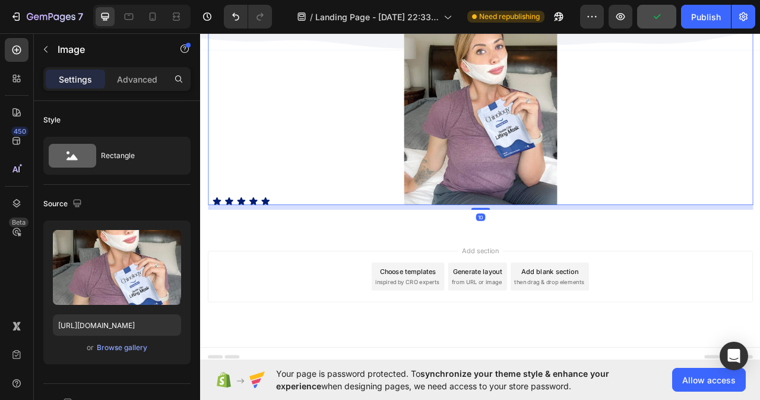
scroll to position [7238, 0]
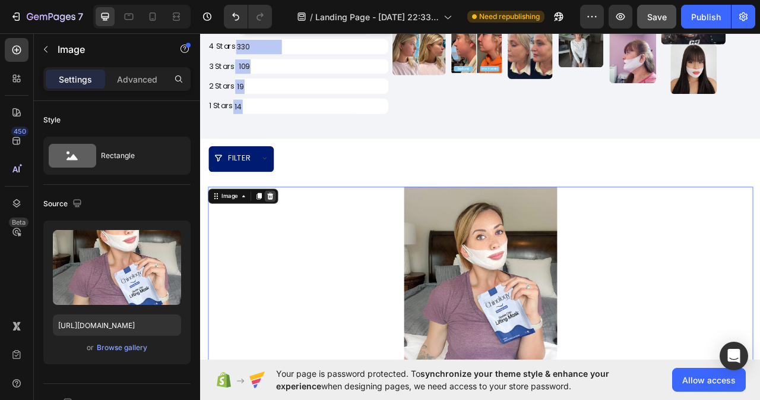
click at [288, 242] on icon at bounding box center [289, 241] width 10 height 10
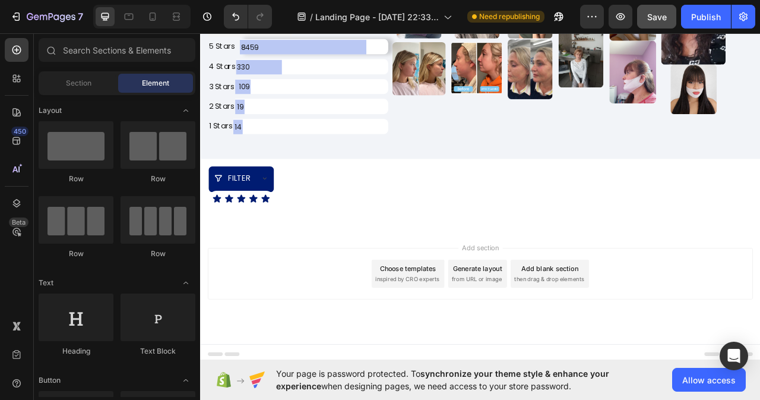
scroll to position [7212, 0]
click at [292, 243] on div "Icon Icon Icon Icon Icon Icon List Row" at bounding box center [251, 245] width 83 height 20
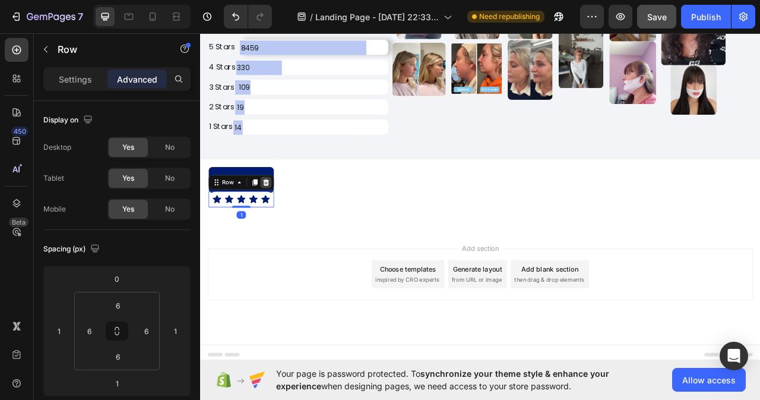
click at [285, 228] on icon at bounding box center [284, 224] width 10 height 10
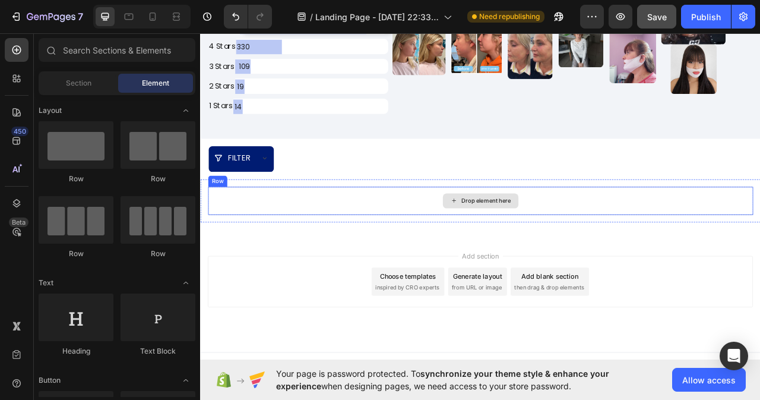
click at [545, 260] on div "Drop element here" at bounding box center [557, 247] width 694 height 36
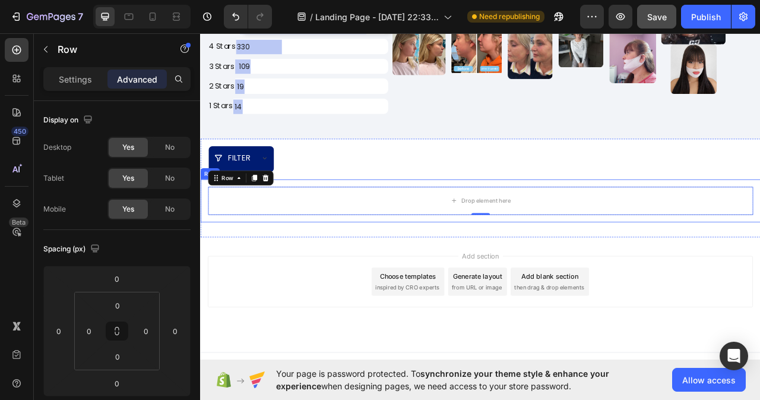
click at [400, 267] on div "Drop element here Row 0 Row" at bounding box center [556, 247] width 713 height 55
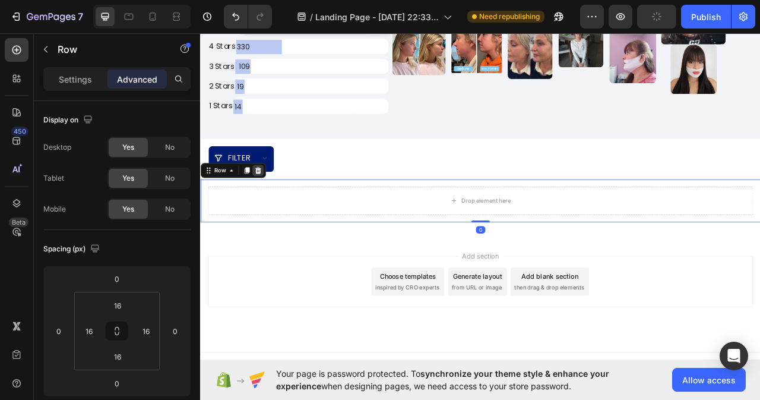
click at [273, 204] on icon at bounding box center [274, 208] width 8 height 8
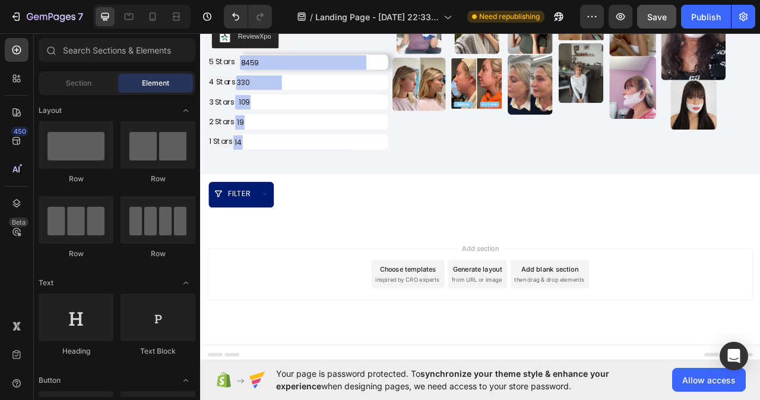
click at [673, 350] on span "then drag & drop elements" at bounding box center [644, 347] width 89 height 11
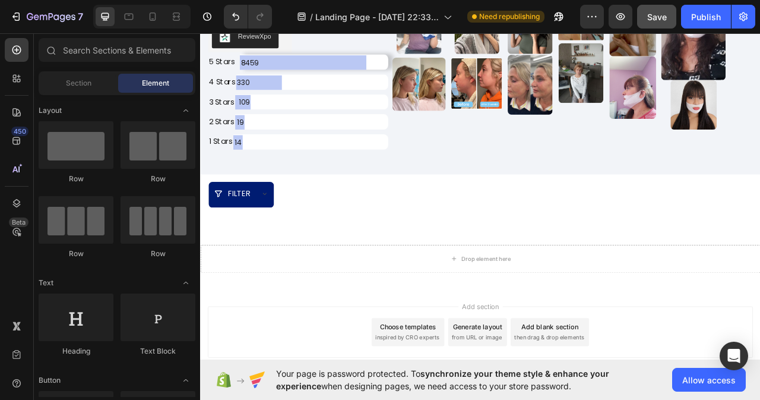
scroll to position [7238, 0]
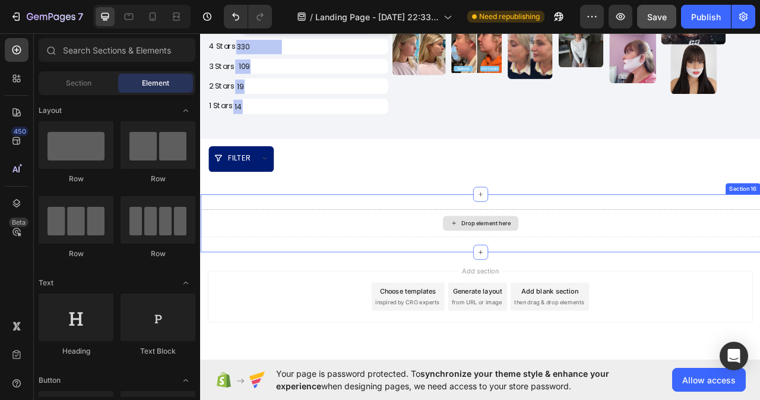
click at [436, 275] on div "Drop element here" at bounding box center [556, 276] width 713 height 36
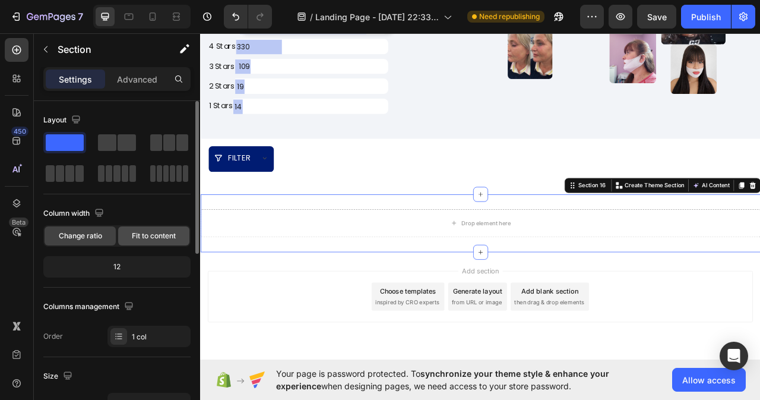
click at [149, 237] on span "Fit to content" at bounding box center [154, 236] width 44 height 11
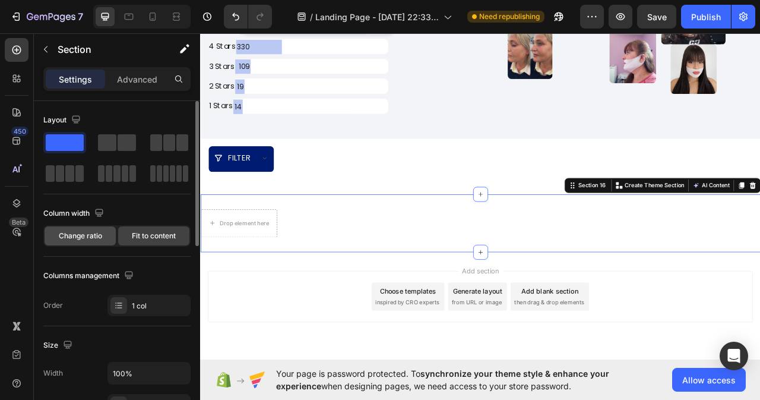
click at [84, 233] on span "Change ratio" at bounding box center [80, 236] width 43 height 11
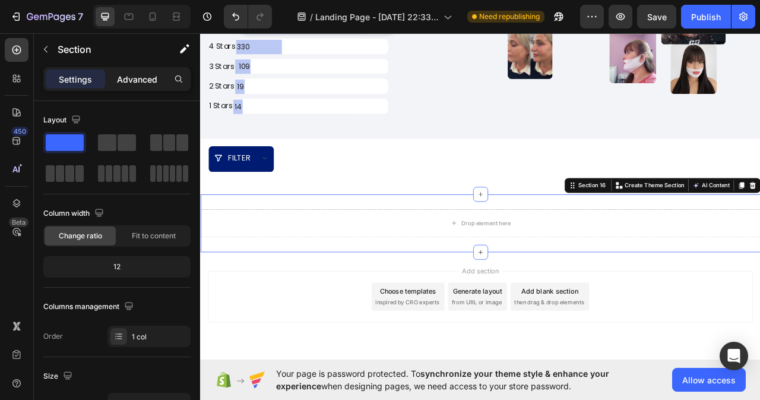
click at [130, 77] on p "Advanced" at bounding box center [137, 79] width 40 height 12
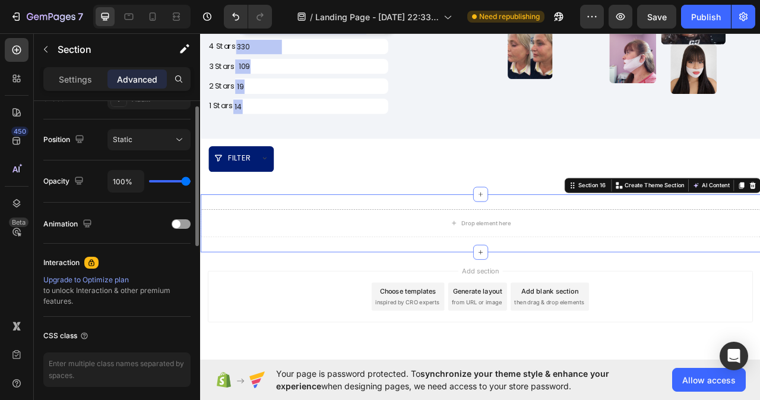
scroll to position [238, 0]
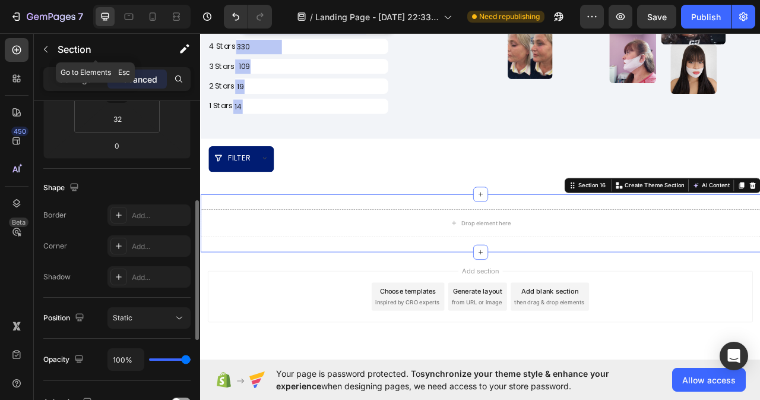
click at [53, 66] on div "Section" at bounding box center [96, 50] width 124 height 34
click at [62, 78] on p "Settings" at bounding box center [75, 79] width 33 height 12
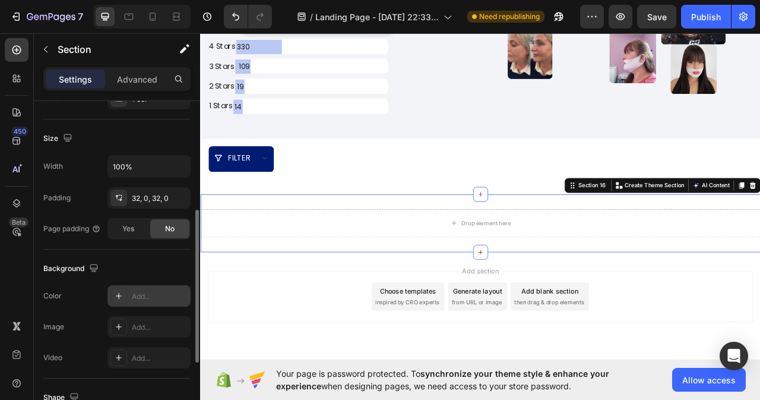
click at [154, 298] on div "Add..." at bounding box center [160, 296] width 56 height 11
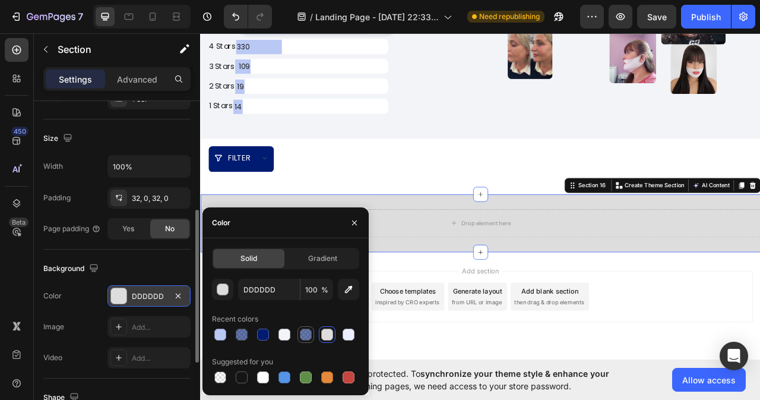
click at [305, 337] on div at bounding box center [306, 335] width 12 height 12
type input "001C72"
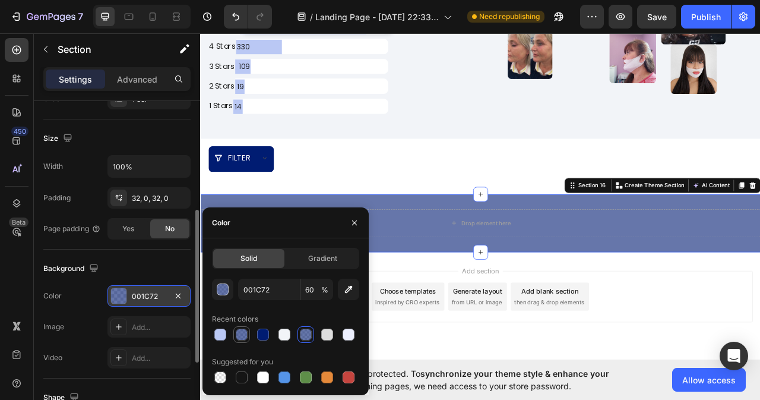
click at [246, 338] on div at bounding box center [242, 335] width 12 height 12
type input "61"
click at [220, 339] on div at bounding box center [220, 335] width 12 height 12
type input "BAC8F4"
type input "100"
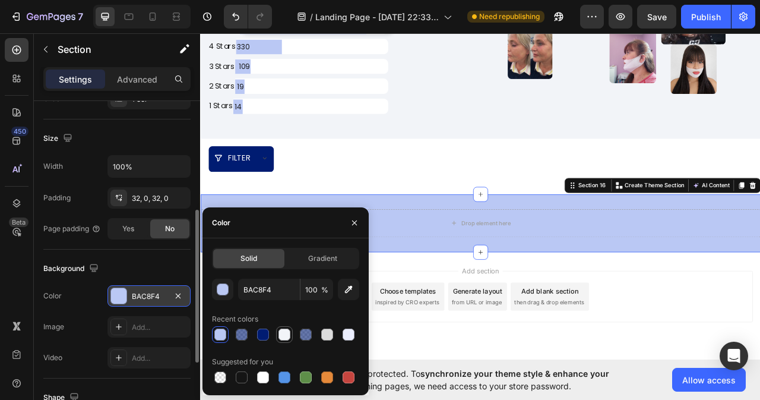
click at [288, 335] on div at bounding box center [285, 335] width 12 height 12
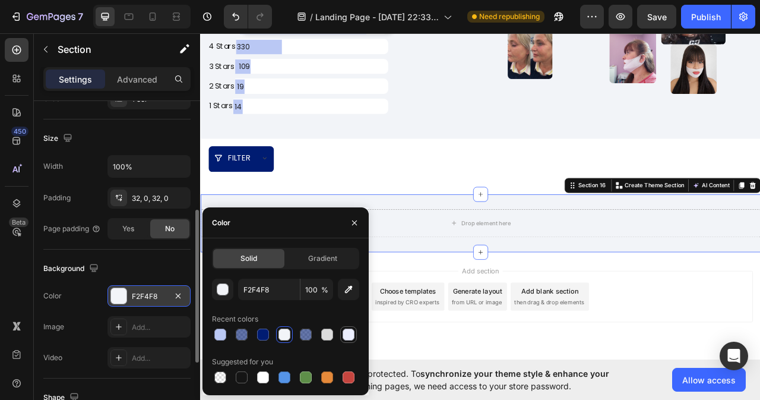
click at [345, 337] on div at bounding box center [349, 335] width 12 height 12
type input "ECEFFE"
click at [352, 222] on icon "button" at bounding box center [355, 223] width 10 height 10
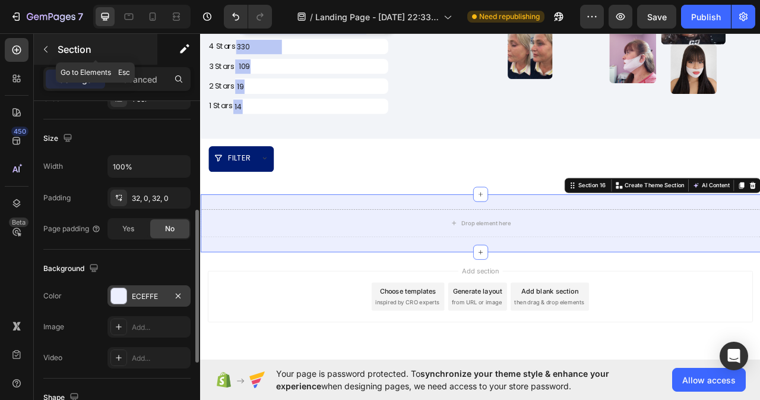
click at [50, 47] on icon "button" at bounding box center [46, 50] width 10 height 10
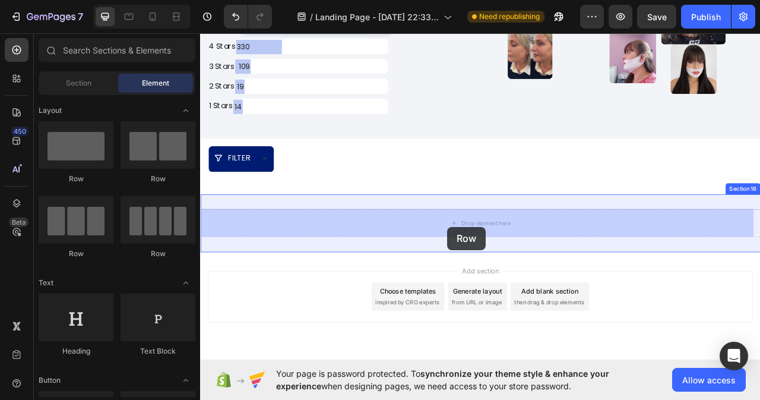
drag, startPoint x: 356, startPoint y: 188, endPoint x: 516, endPoint y: 280, distance: 184.4
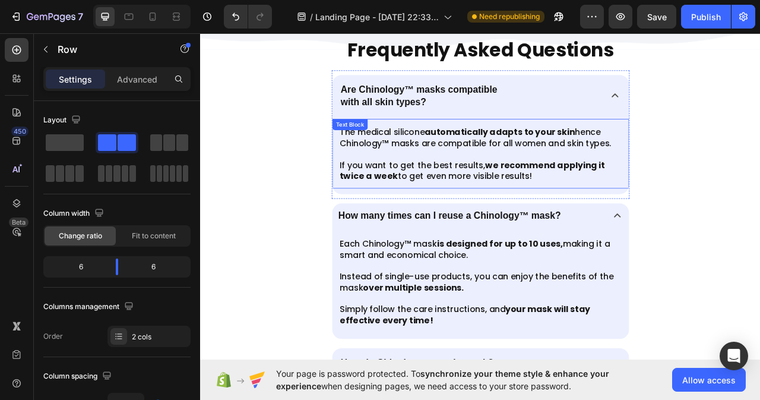
scroll to position [5277, 0]
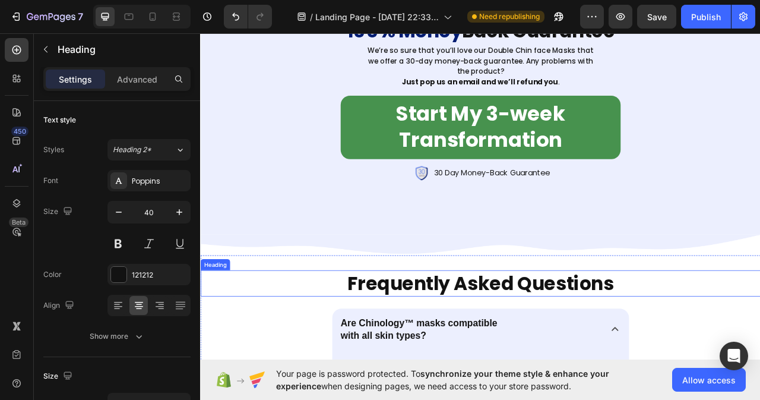
click at [438, 356] on h2 "Frequently Asked Questions" at bounding box center [556, 352] width 713 height 33
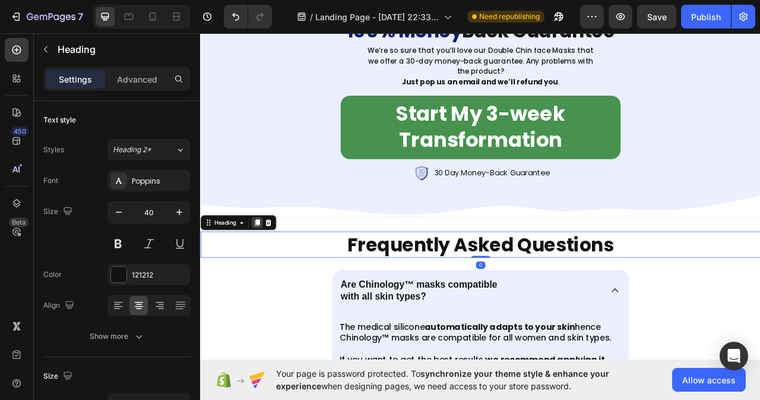
click at [274, 279] on icon at bounding box center [272, 275] width 7 height 8
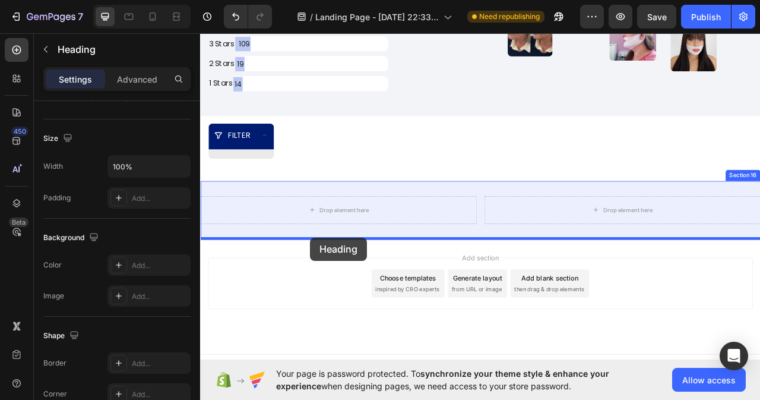
scroll to position [7311, 0]
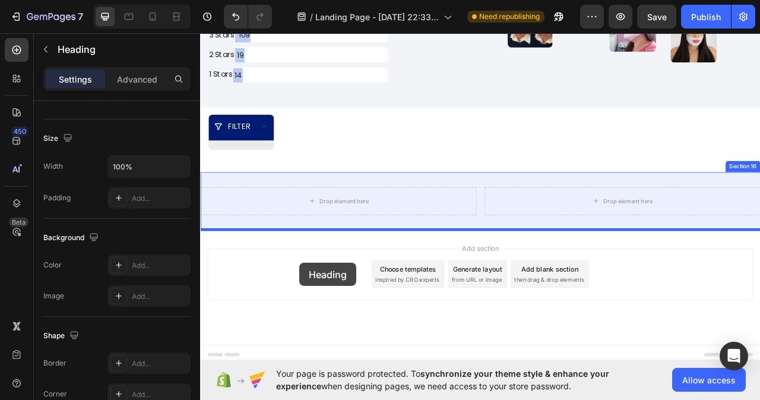
drag, startPoint x: 211, startPoint y: 358, endPoint x: 327, endPoint y: 326, distance: 119.6
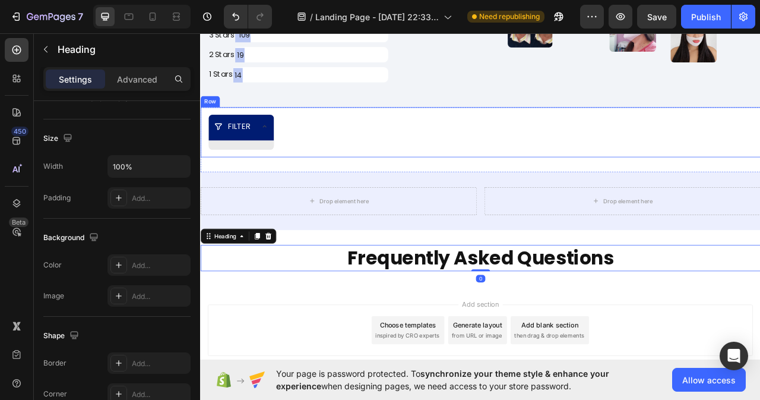
click at [405, 190] on div "FILTER Text Block Accordion Row" at bounding box center [556, 160] width 713 height 64
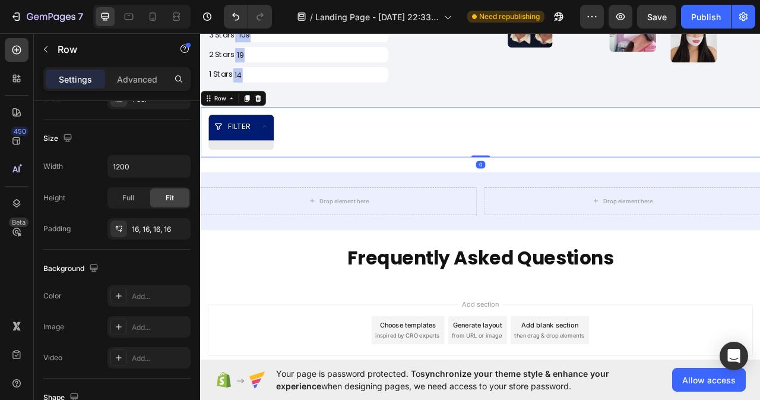
scroll to position [0, 0]
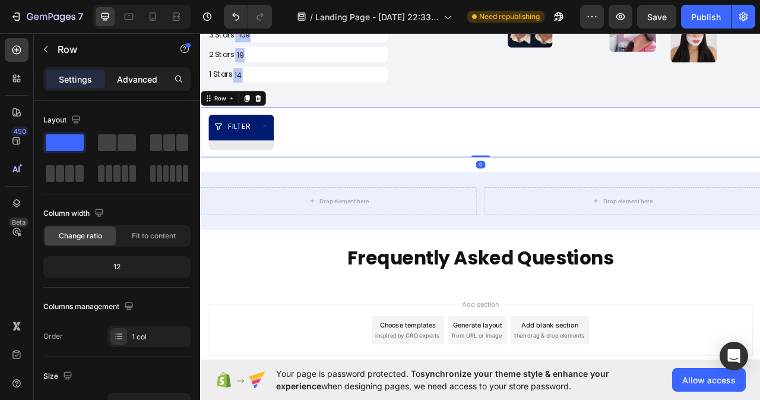
click at [137, 75] on p "Advanced" at bounding box center [137, 79] width 40 height 12
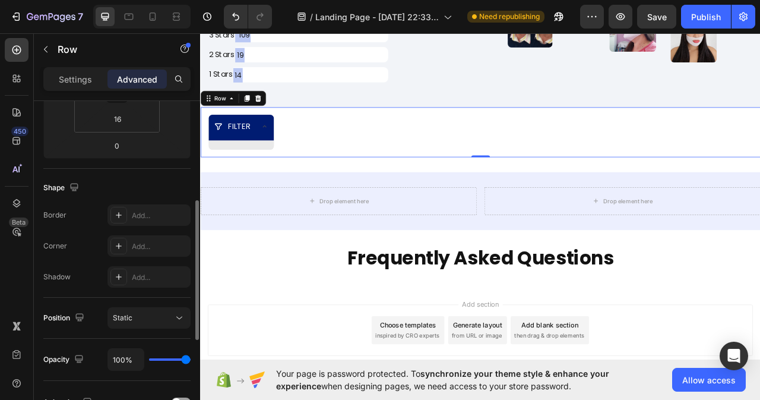
scroll to position [297, 0]
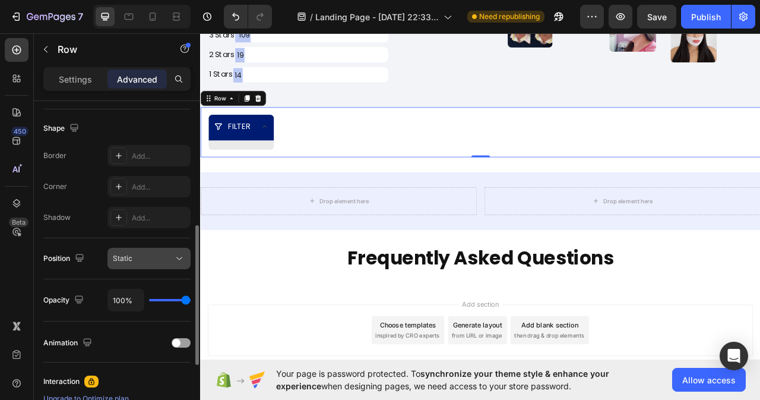
click at [173, 256] on icon at bounding box center [179, 258] width 12 height 12
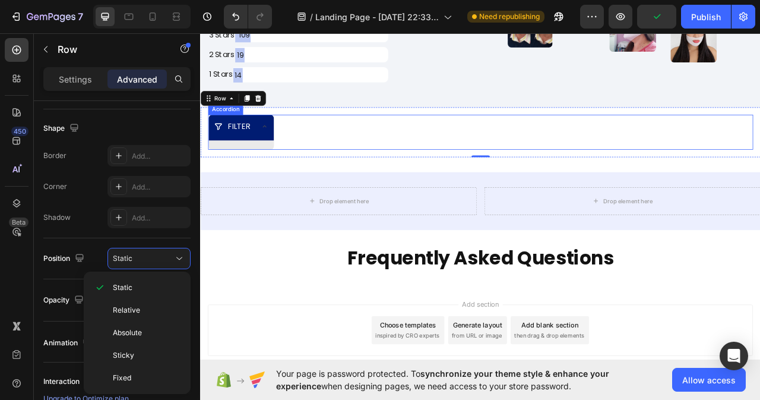
click at [336, 172] on div "FILTER Text Block" at bounding box center [556, 159] width 693 height 45
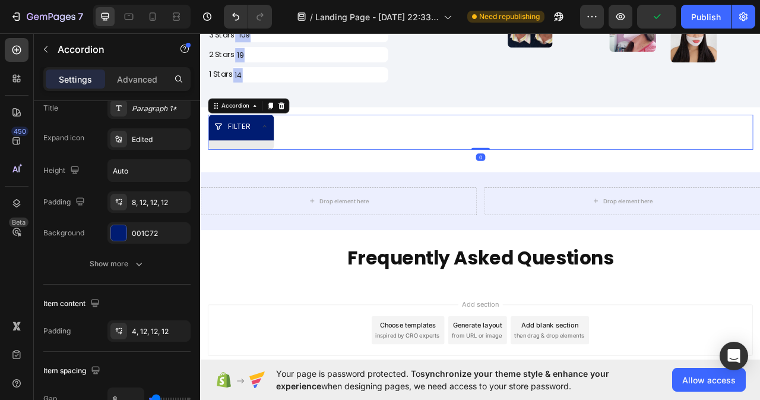
scroll to position [0, 0]
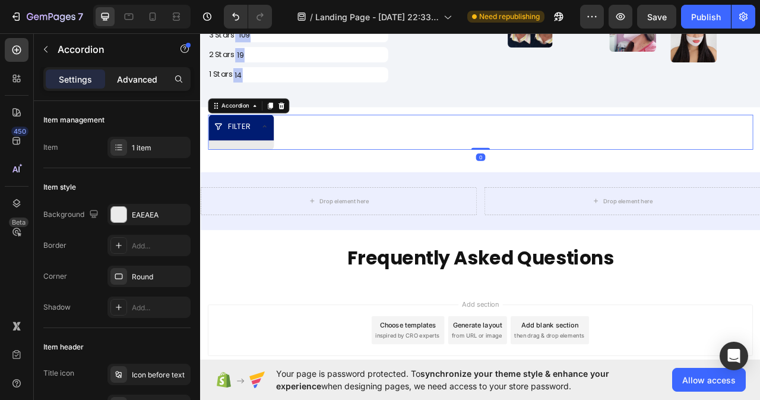
click at [144, 75] on p "Advanced" at bounding box center [137, 79] width 40 height 12
type input "100%"
type input "100"
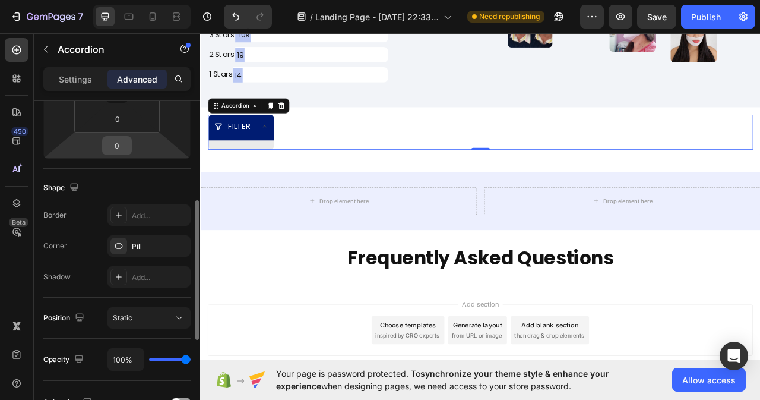
scroll to position [297, 0]
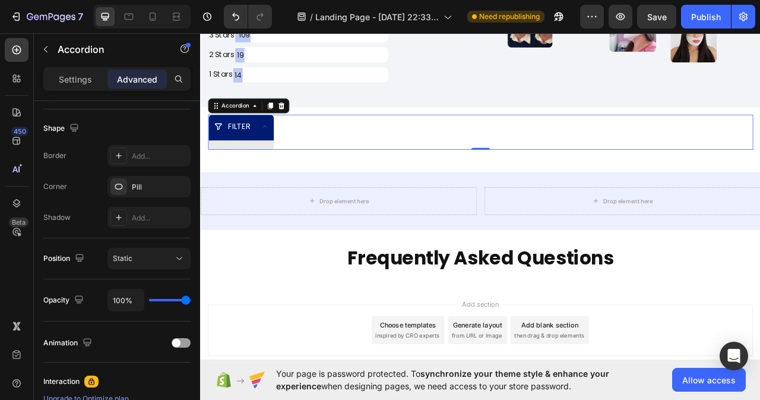
drag, startPoint x: 271, startPoint y: 171, endPoint x: 276, endPoint y: 175, distance: 6.7
click at [271, 171] on div "Text Block" at bounding box center [251, 176] width 83 height 12
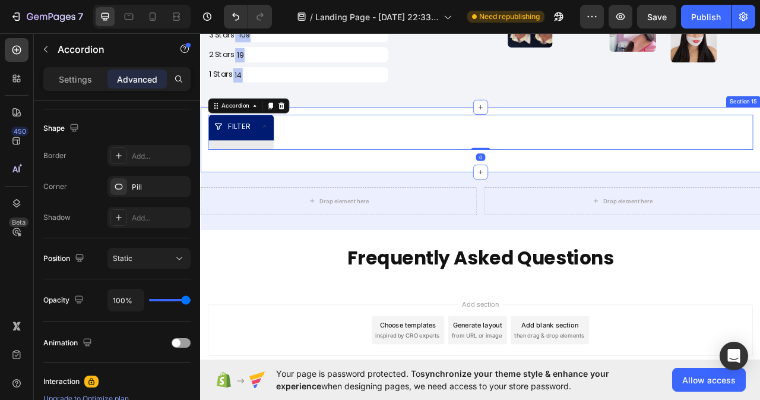
click at [533, 194] on div "FILTER Text Block Accordion 0 Row Section 15" at bounding box center [556, 169] width 713 height 83
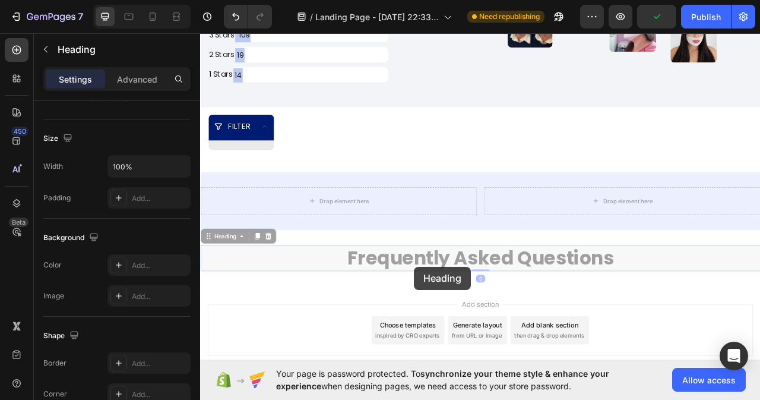
scroll to position [0, 0]
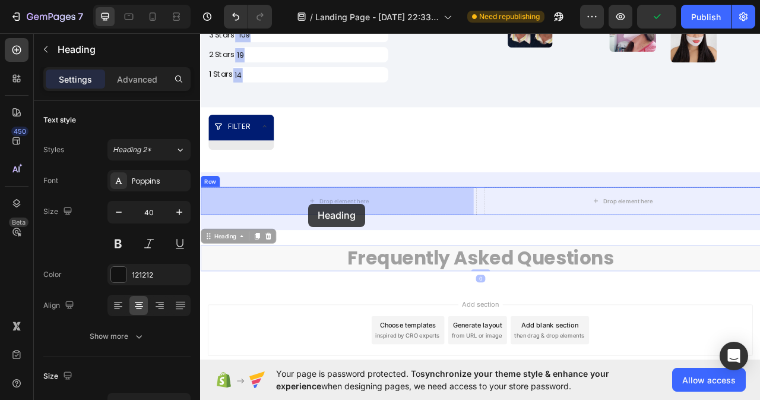
drag, startPoint x: 472, startPoint y: 331, endPoint x: 337, endPoint y: 251, distance: 156.9
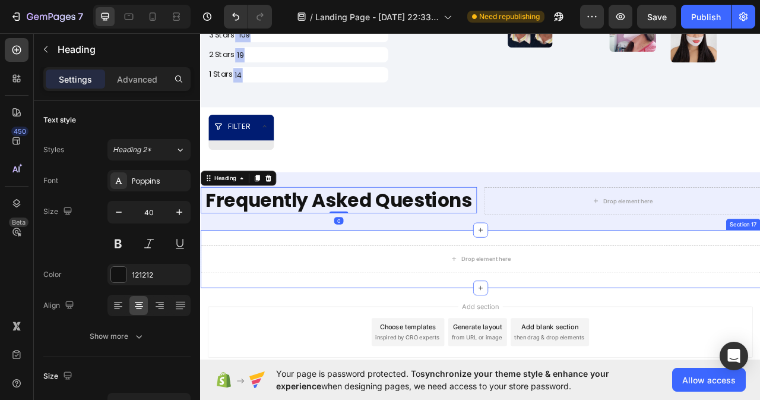
click at [532, 339] on div "Drop element here Section 17" at bounding box center [556, 321] width 713 height 74
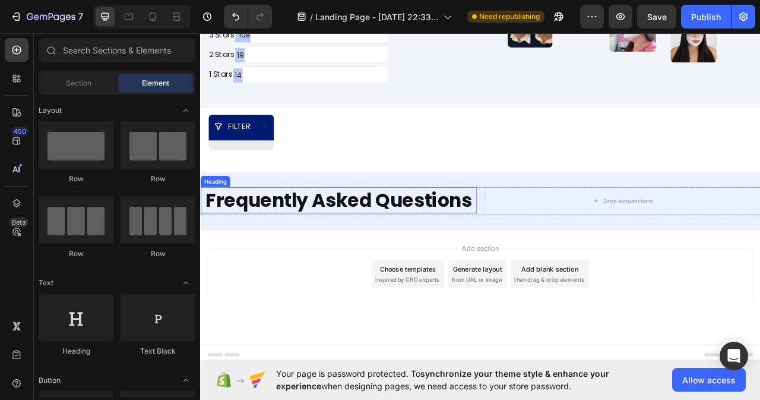
click at [546, 245] on h2 "Frequently Asked Questions" at bounding box center [376, 245] width 352 height 33
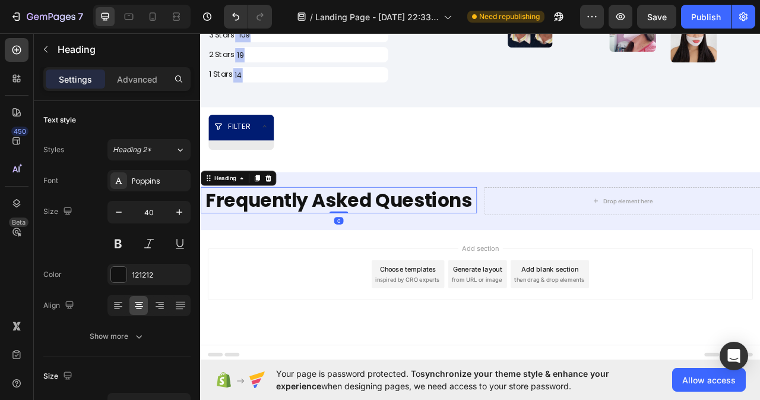
click at [546, 245] on h2 "Frequently Asked Questions" at bounding box center [376, 245] width 352 height 33
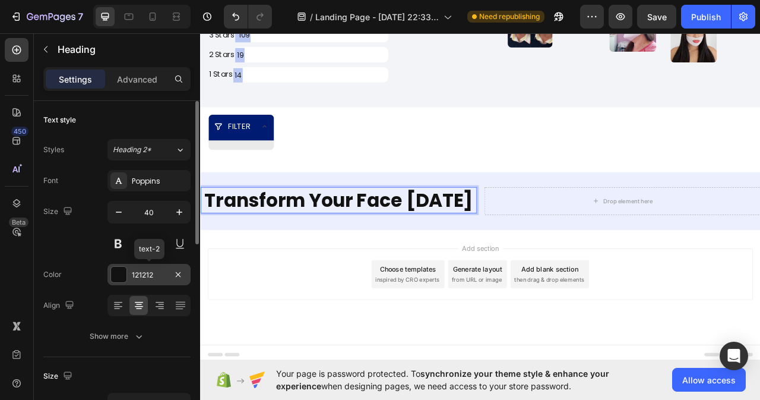
click at [153, 275] on div "121212" at bounding box center [149, 275] width 34 height 11
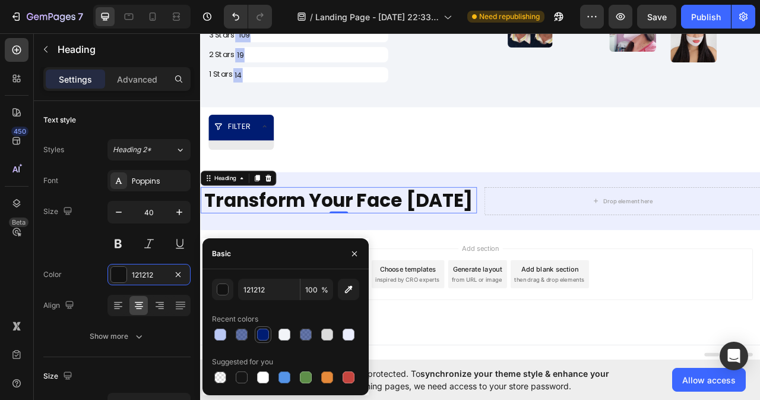
click at [258, 336] on div at bounding box center [263, 335] width 12 height 12
type input "001C72"
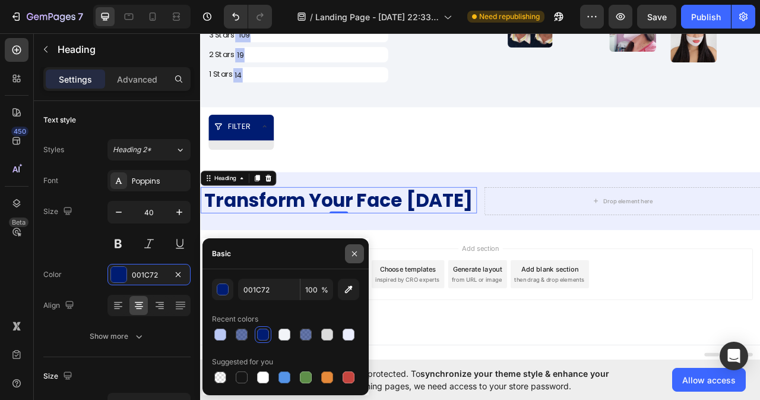
click at [353, 251] on icon "button" at bounding box center [355, 254] width 10 height 10
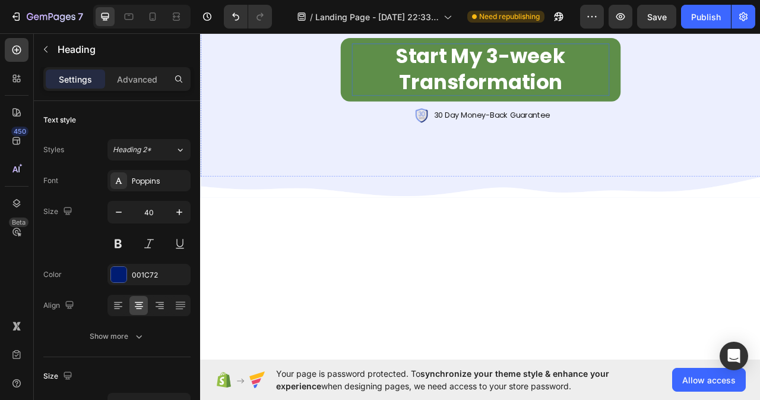
scroll to position [5113, 0]
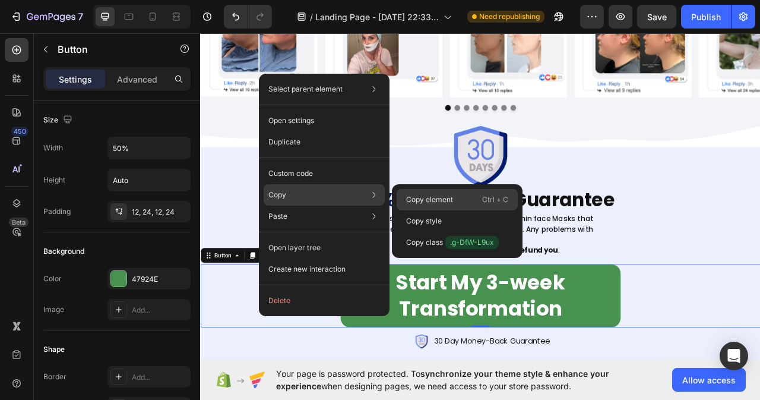
click at [436, 196] on p "Copy element" at bounding box center [429, 199] width 47 height 11
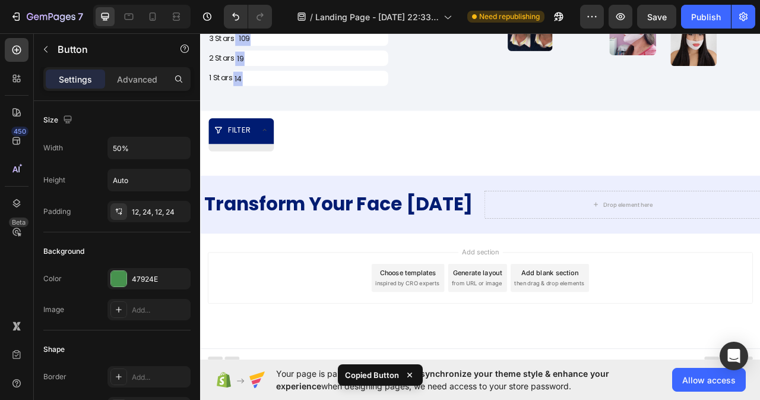
scroll to position [7278, 0]
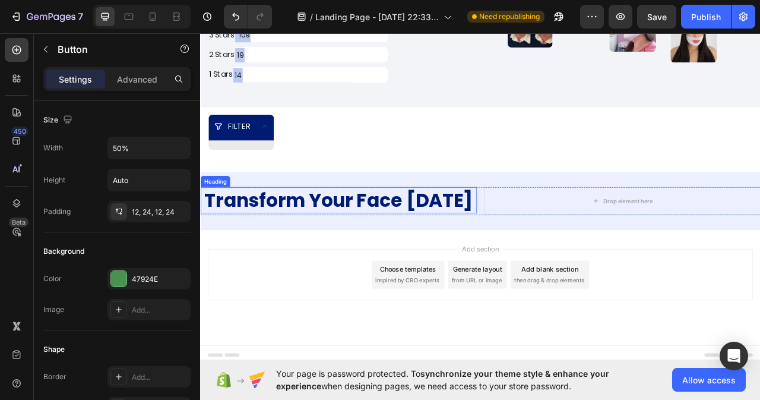
click at [382, 252] on h2 "Transform Your Face Today" at bounding box center [376, 246] width 352 height 33
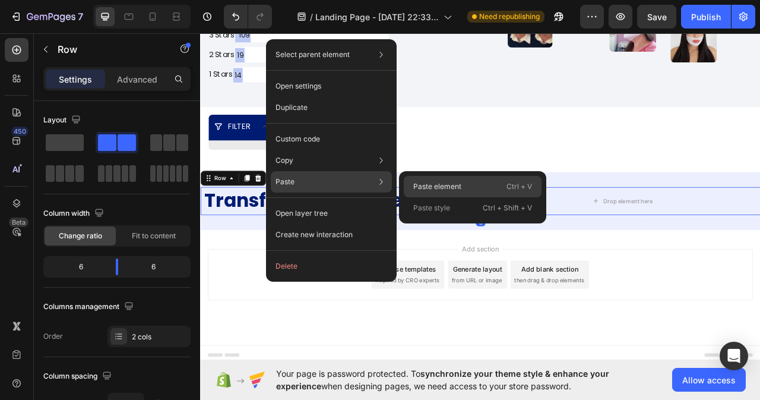
click at [423, 190] on p "Paste element" at bounding box center [437, 186] width 48 height 11
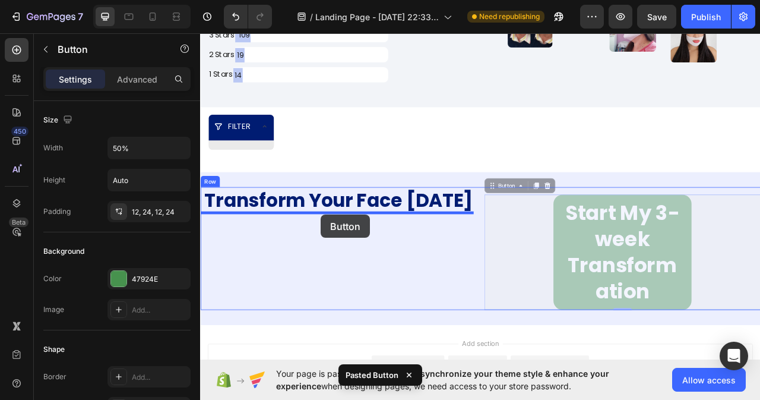
drag, startPoint x: 574, startPoint y: 228, endPoint x: 353, endPoint y: 264, distance: 224.0
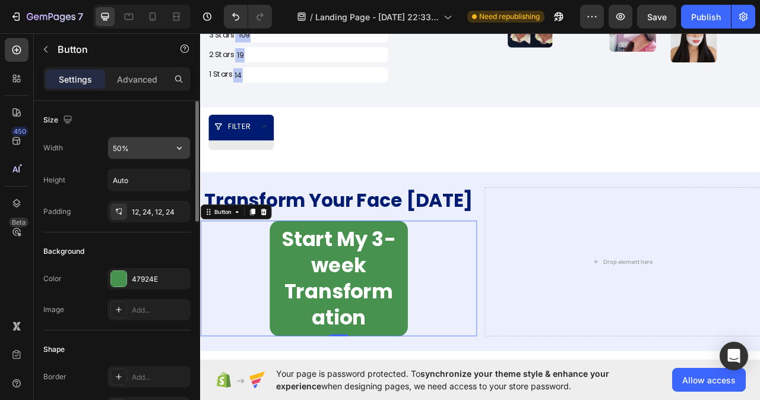
click at [144, 145] on input "50%" at bounding box center [149, 147] width 82 height 21
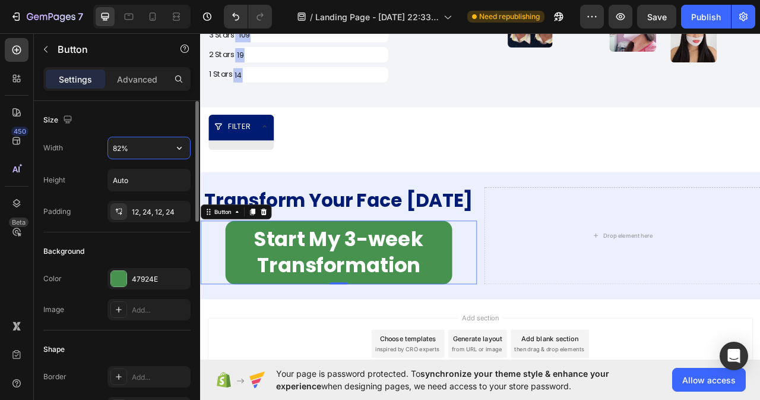
type input "81%"
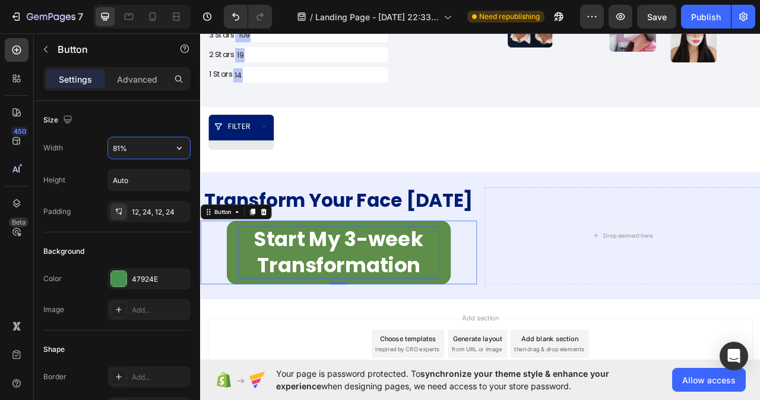
click at [423, 317] on p "Start My 3-week Transformation" at bounding box center [376, 313] width 257 height 67
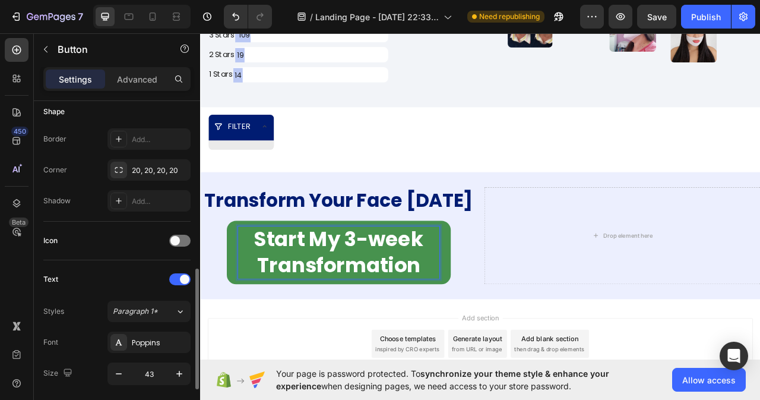
scroll to position [297, 0]
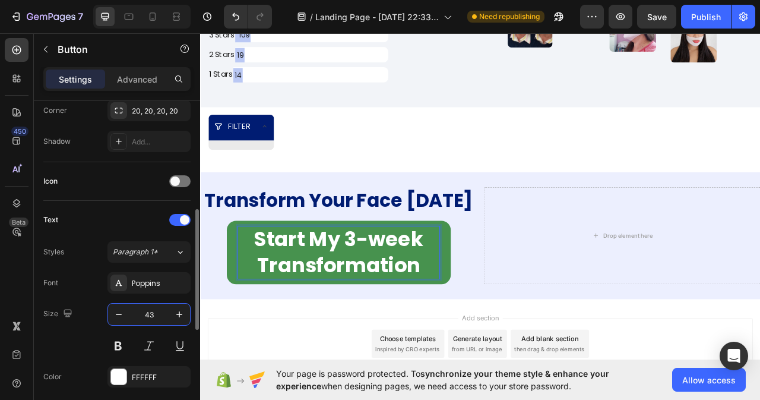
click at [160, 315] on input "43" at bounding box center [149, 314] width 39 height 21
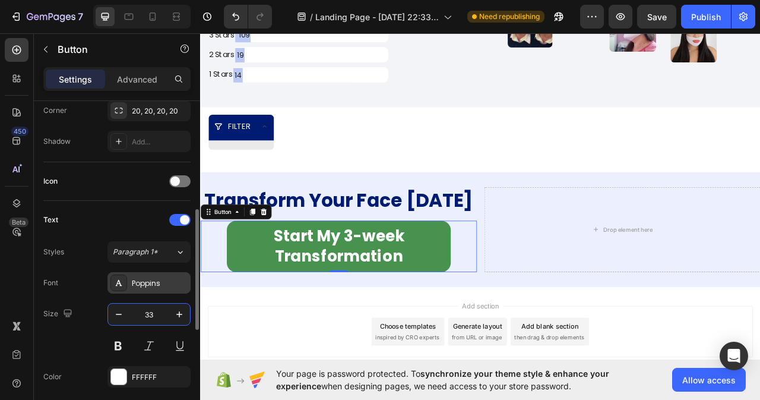
type input "32"
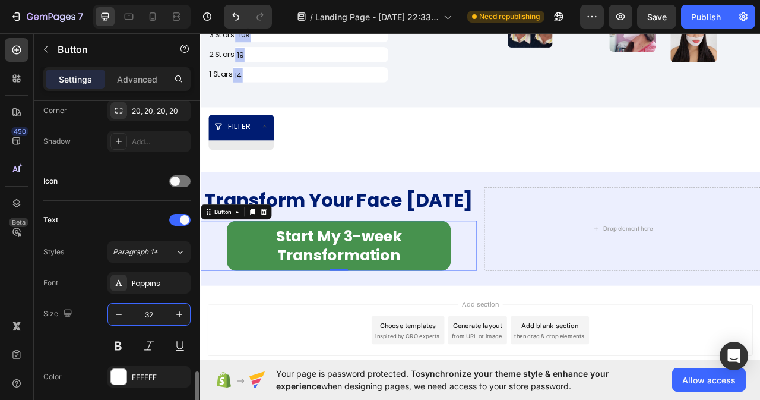
scroll to position [475, 0]
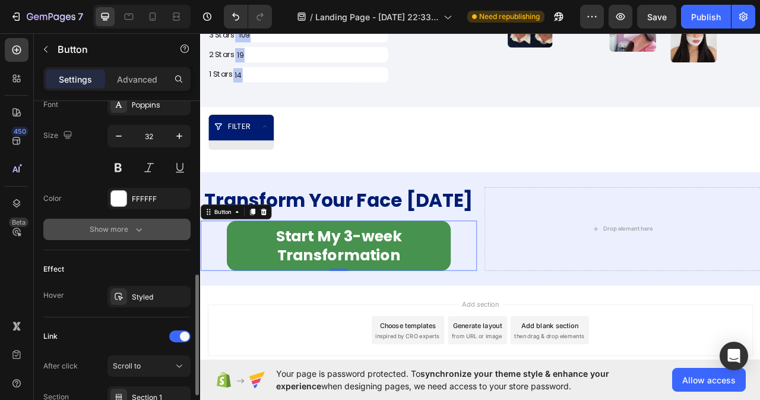
click at [133, 233] on icon "button" at bounding box center [139, 229] width 12 height 12
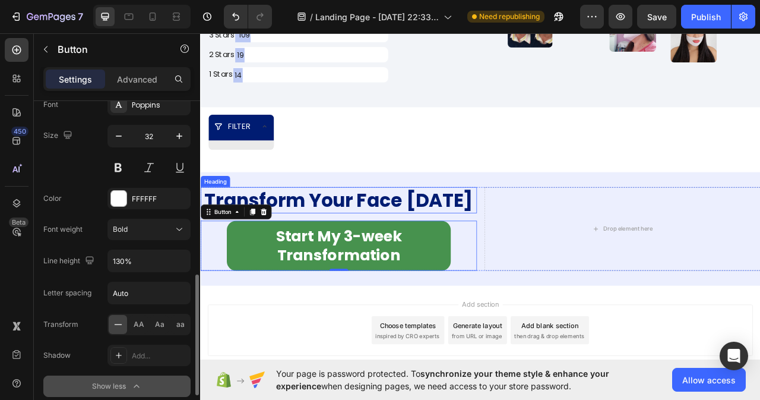
click at [418, 244] on h2 "Transform Your Face Today" at bounding box center [376, 246] width 352 height 33
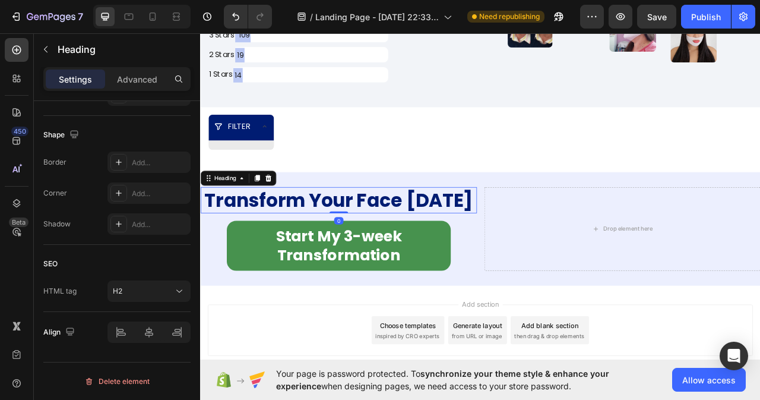
scroll to position [0, 0]
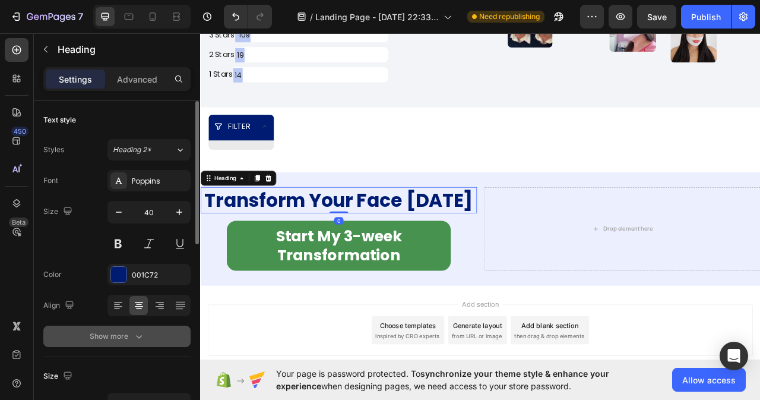
click at [115, 338] on div "Show more" at bounding box center [117, 336] width 55 height 12
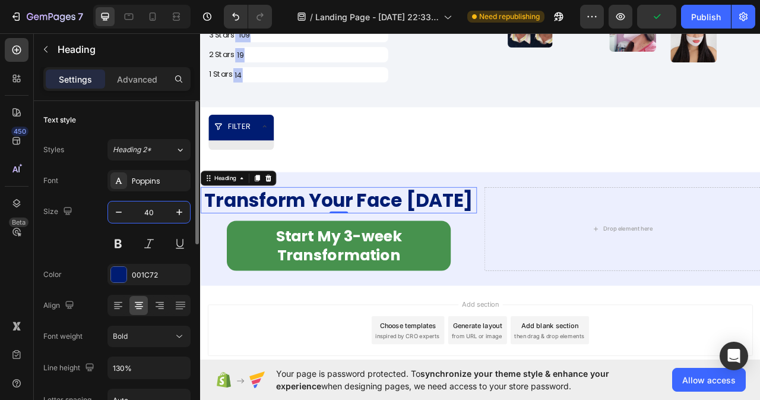
click at [156, 210] on input "40" at bounding box center [149, 211] width 39 height 21
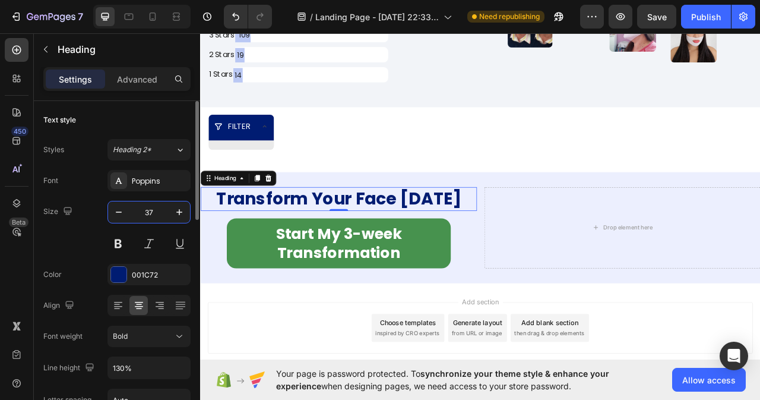
type input "36"
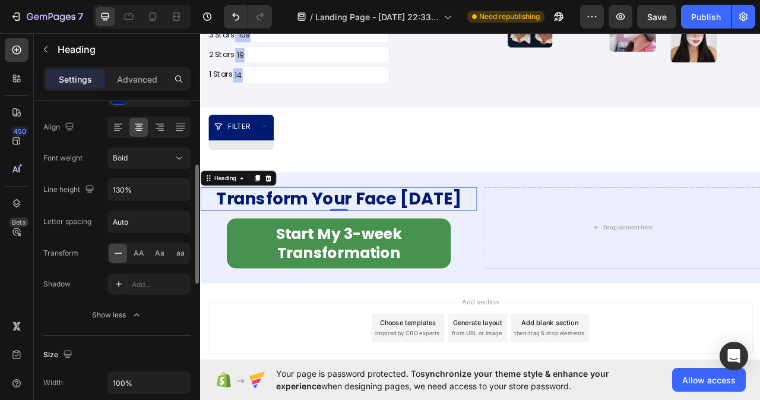
scroll to position [297, 0]
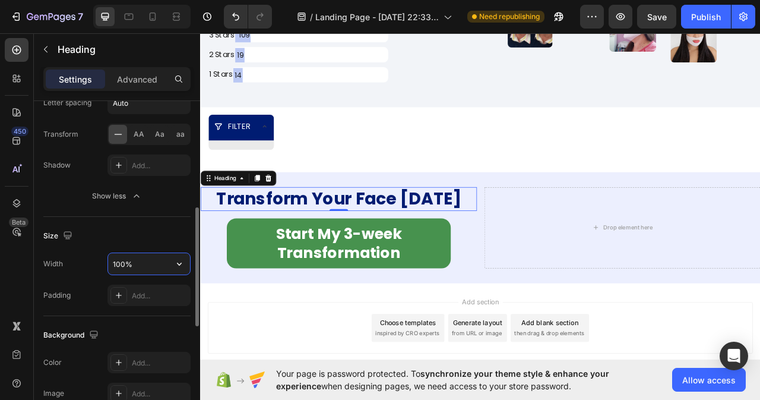
click at [138, 258] on input "100%" at bounding box center [149, 263] width 82 height 21
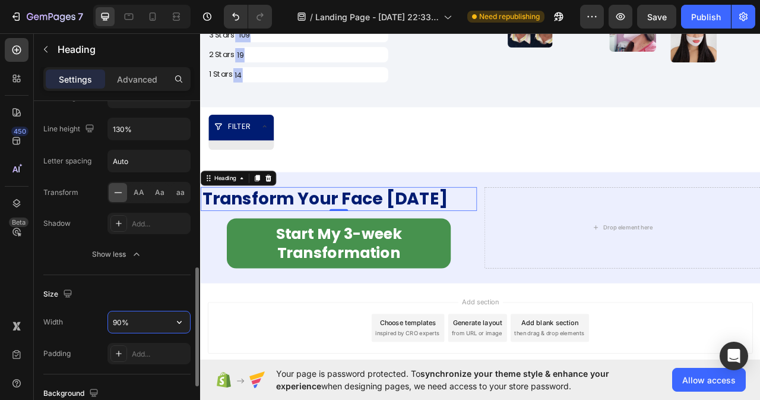
scroll to position [298, 0]
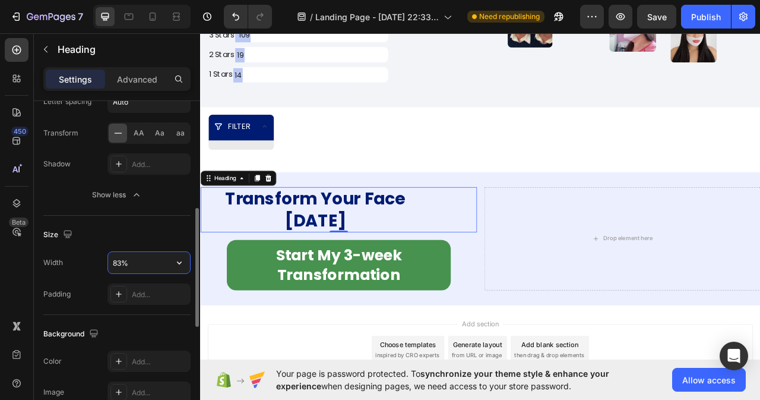
type input "84%"
click at [229, 342] on div "Start My 3-week Transformation Button" at bounding box center [376, 329] width 352 height 64
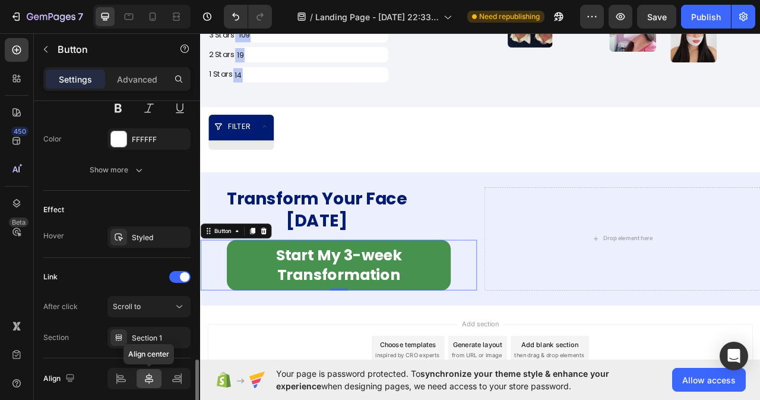
scroll to position [581, 0]
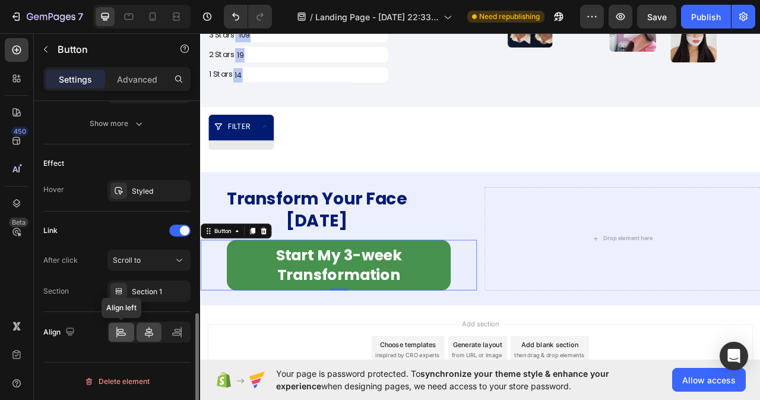
click at [127, 333] on icon at bounding box center [121, 332] width 12 height 12
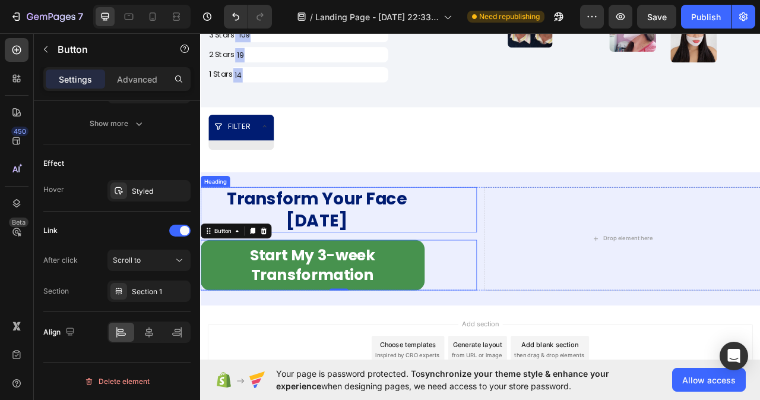
click at [526, 277] on div "Transform Your Face Today" at bounding box center [376, 259] width 352 height 58
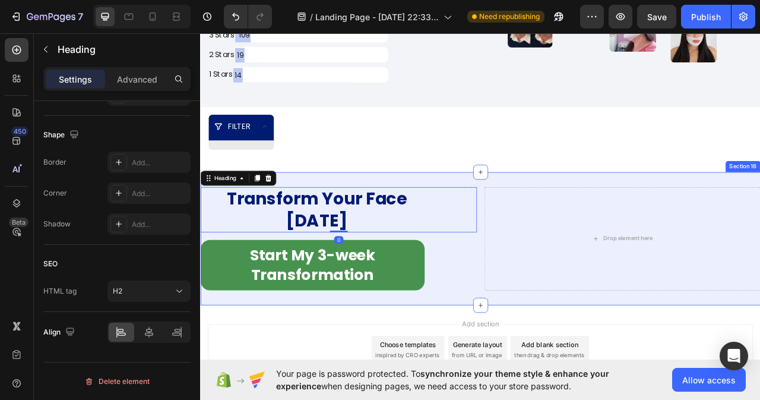
scroll to position [0, 0]
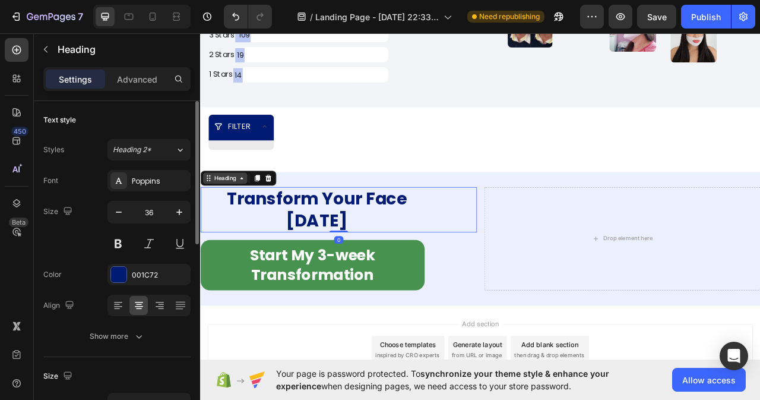
click at [247, 220] on div "Heading" at bounding box center [231, 218] width 33 height 11
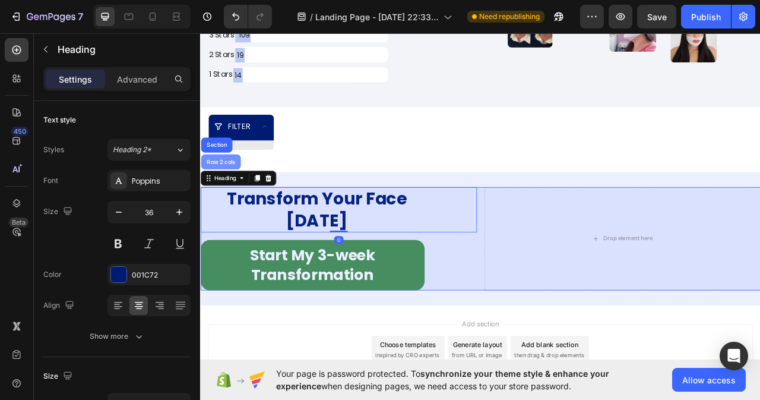
click at [237, 191] on div "Row 2 cols" at bounding box center [226, 197] width 50 height 19
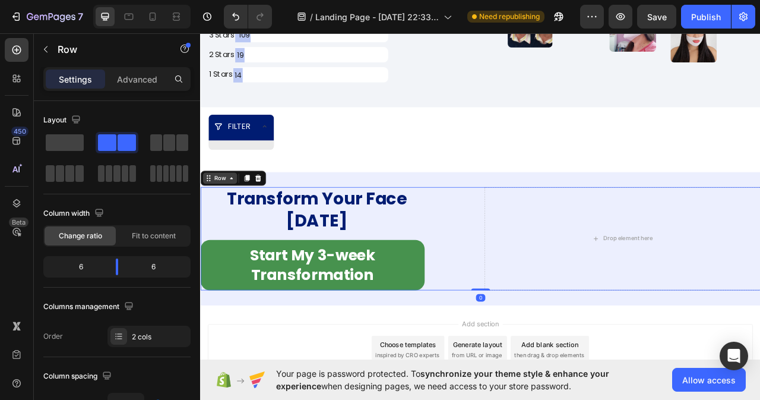
click at [236, 223] on div "Row" at bounding box center [224, 218] width 43 height 14
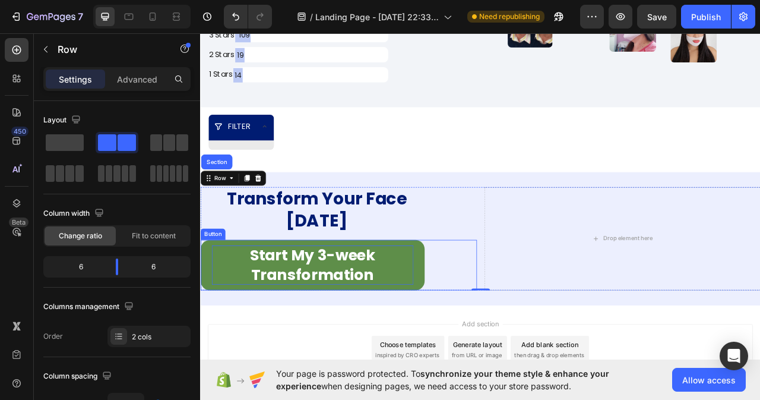
click at [349, 310] on p "Start My 3-week Transformation" at bounding box center [342, 328] width 257 height 49
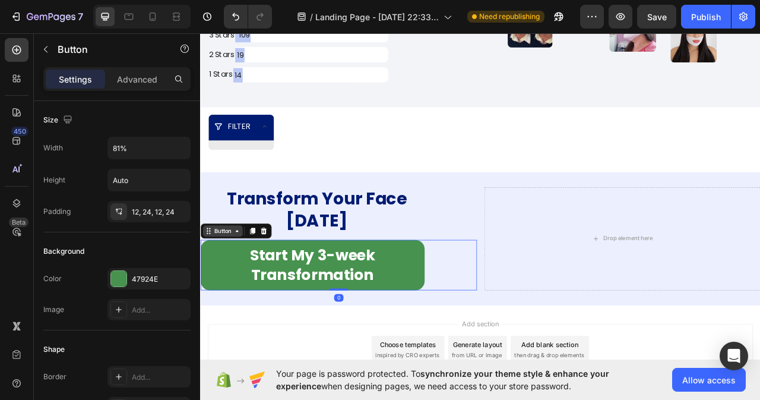
click at [245, 282] on icon at bounding box center [247, 286] width 10 height 10
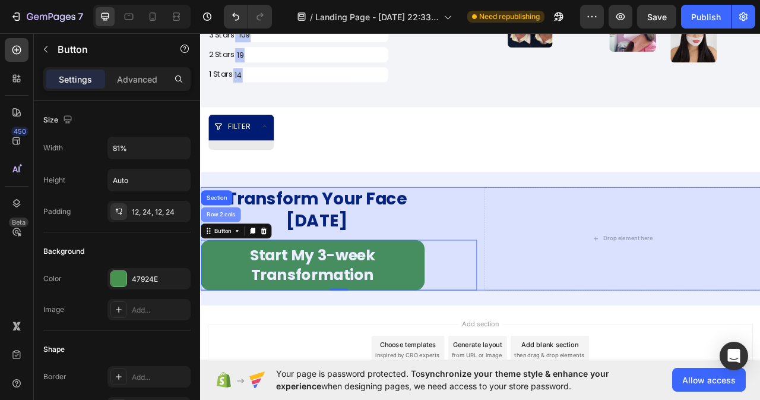
click at [229, 259] on div "Row 2 cols" at bounding box center [226, 264] width 50 height 19
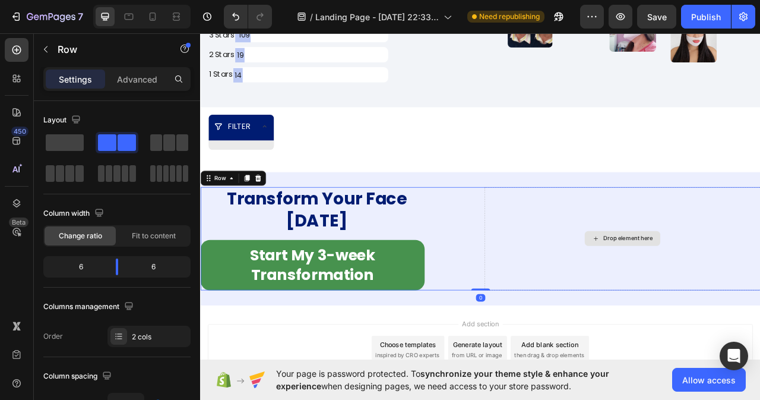
click at [657, 280] on div "Drop element here" at bounding box center [737, 295] width 352 height 131
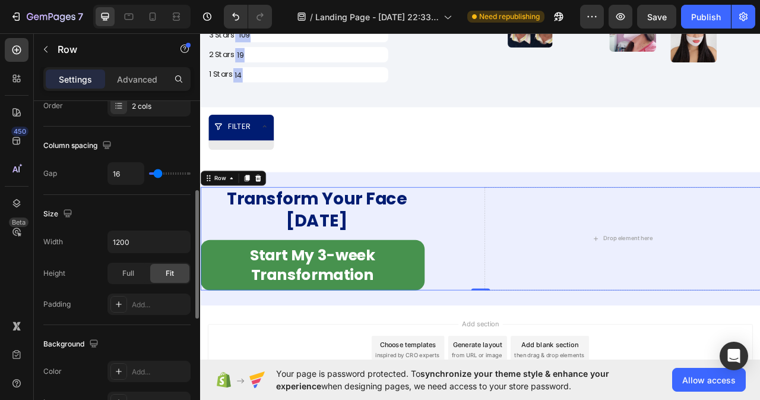
scroll to position [52, 0]
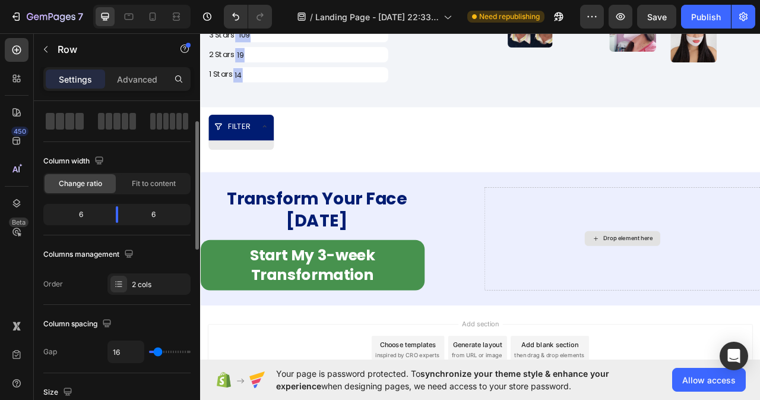
click at [699, 299] on icon at bounding box center [704, 296] width 10 height 10
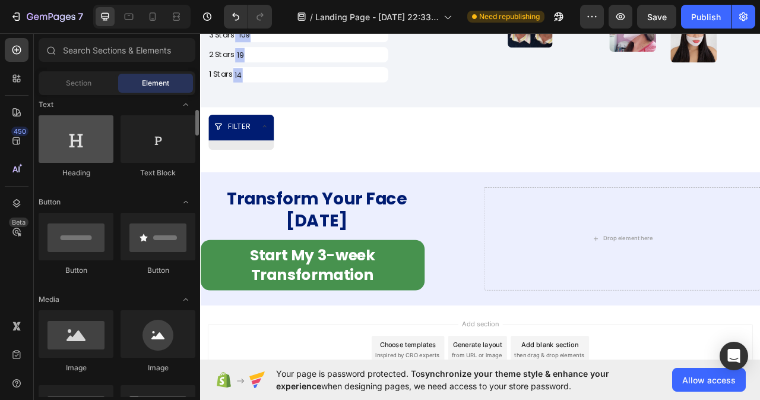
scroll to position [238, 0]
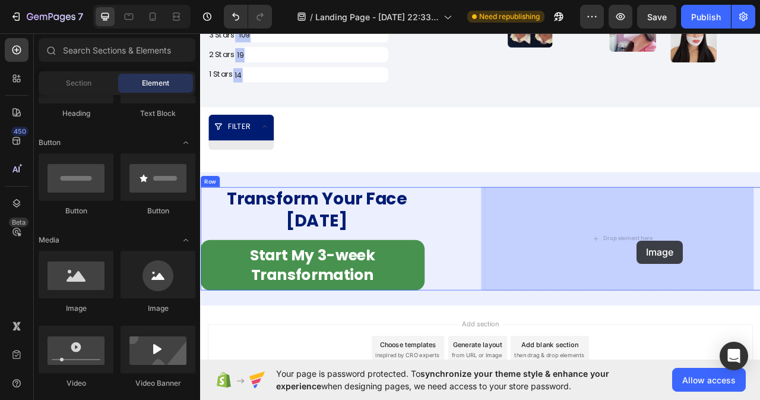
drag, startPoint x: 286, startPoint y: 310, endPoint x: 756, endPoint y: 298, distance: 470.1
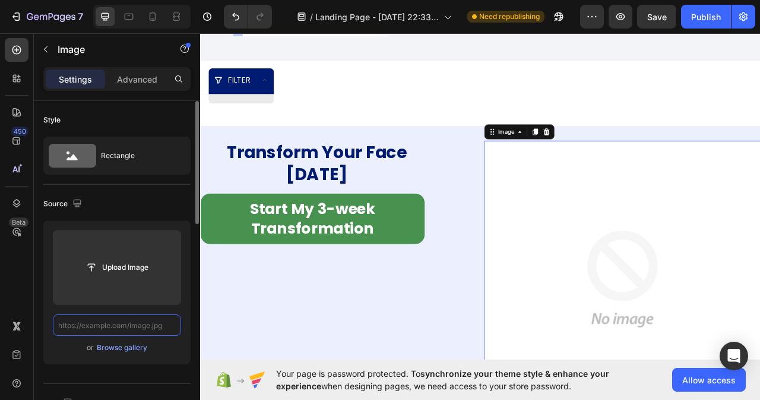
scroll to position [0, 0]
click at [130, 325] on input "text" at bounding box center [117, 324] width 128 height 21
paste input "https://cdn.shopify.com/s/files/1/0650/6790/9369/files/pack_1_2_40eeb817-613b-4…"
type input "https://cdn.shopify.com/s/files/1/0650/6790/9369/files/pack_1_2_40eeb817-613b-4…"
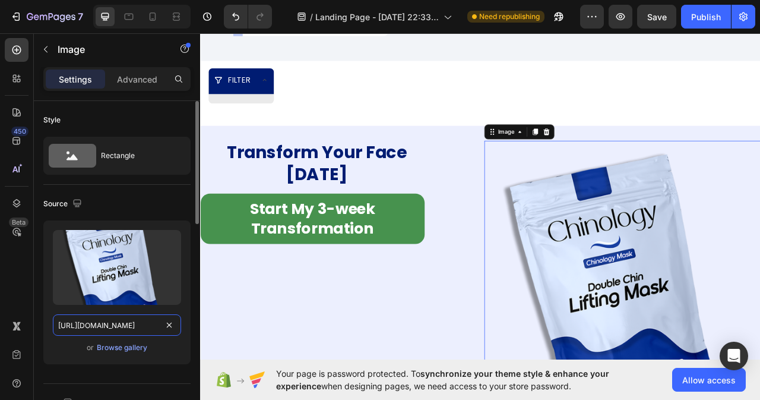
scroll to position [178, 0]
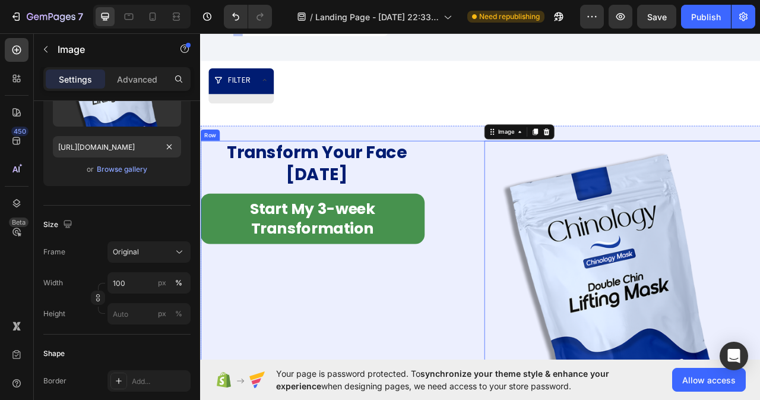
click at [471, 353] on div "Transform Your Face Today Heading Start My 3-week Transformation Button" at bounding box center [376, 347] width 352 height 352
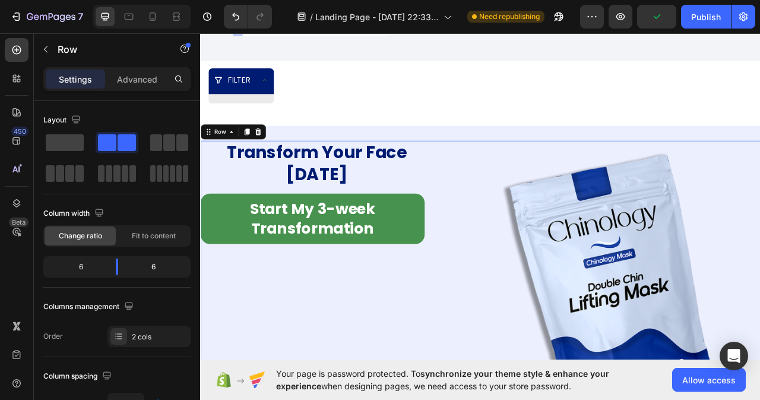
scroll to position [7456, 0]
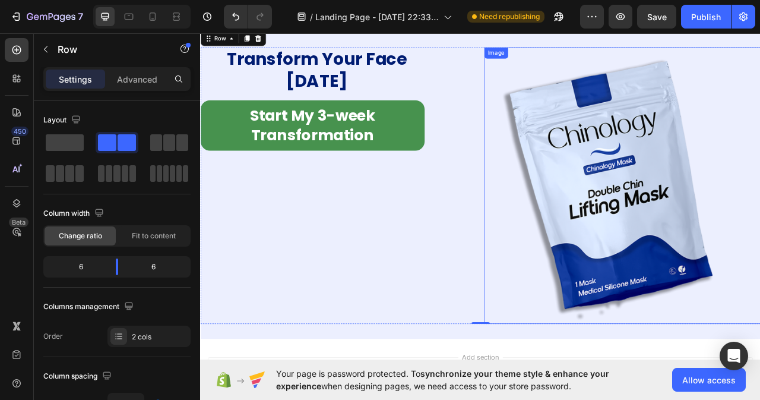
click at [570, 330] on img at bounding box center [737, 228] width 352 height 352
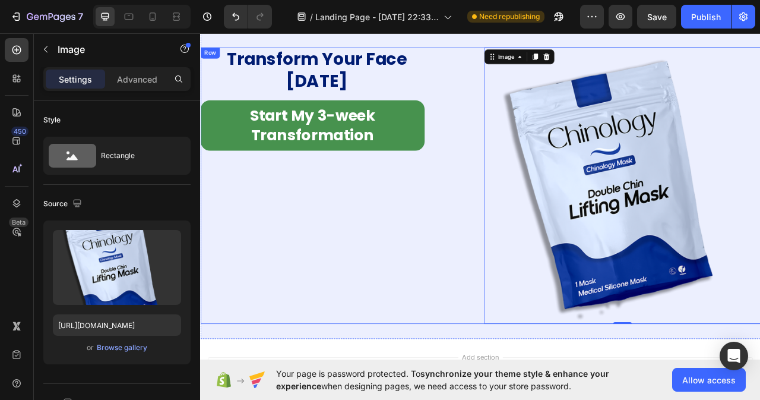
click at [430, 348] on div "Transform Your Face Today Heading Start My 3-week Transformation Button" at bounding box center [376, 228] width 352 height 352
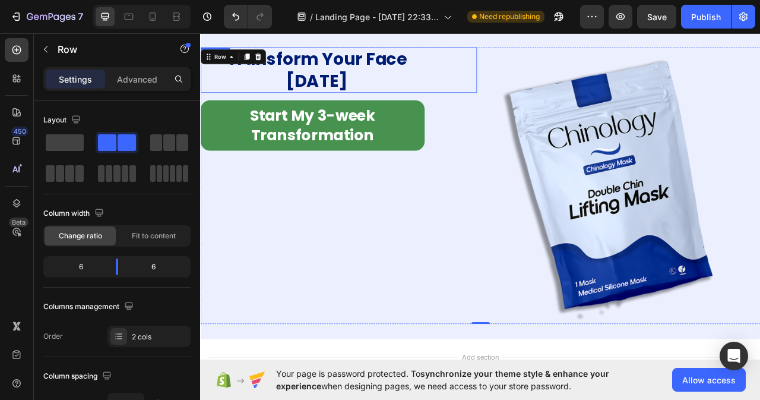
click at [487, 75] on h2 "Transform Your Face Today" at bounding box center [347, 81] width 295 height 58
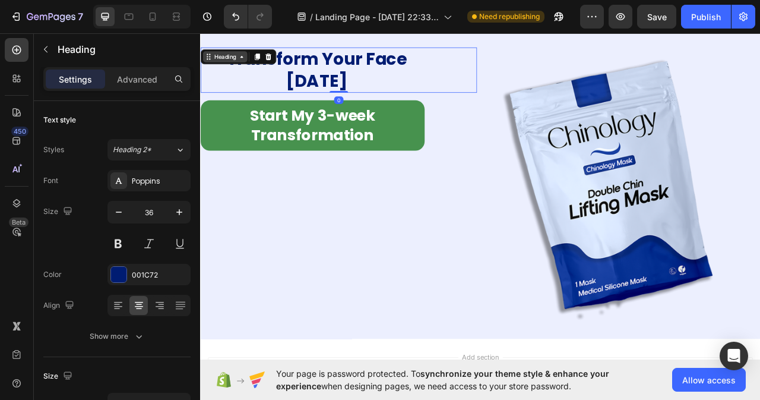
click at [250, 63] on icon at bounding box center [253, 64] width 10 height 10
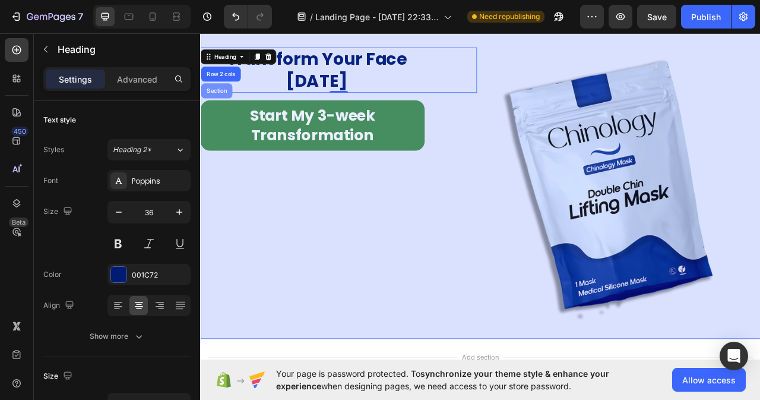
click at [229, 109] on div "Section" at bounding box center [221, 106] width 30 height 7
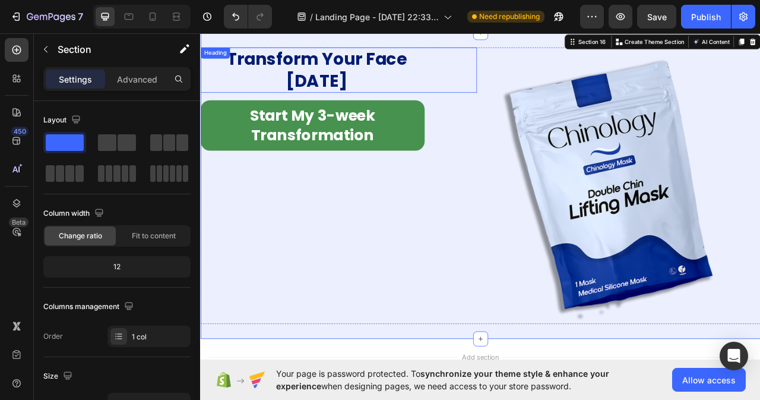
click at [404, 81] on h2 "Transform Your Face Today" at bounding box center [347, 81] width 295 height 58
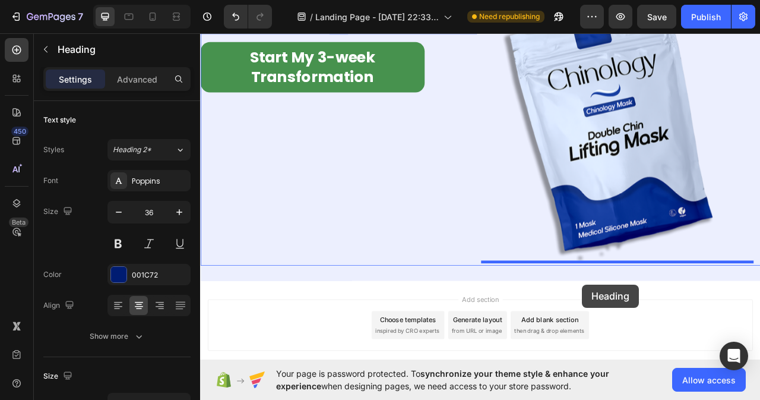
scroll to position [7590, 0]
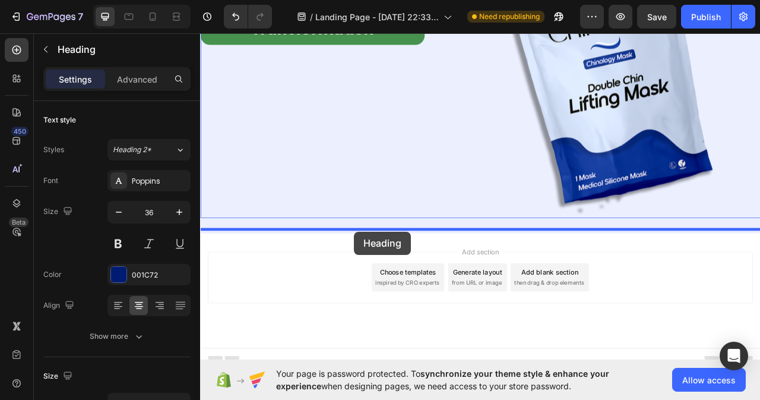
drag, startPoint x: 213, startPoint y: 62, endPoint x: 396, endPoint y: 282, distance: 285.6
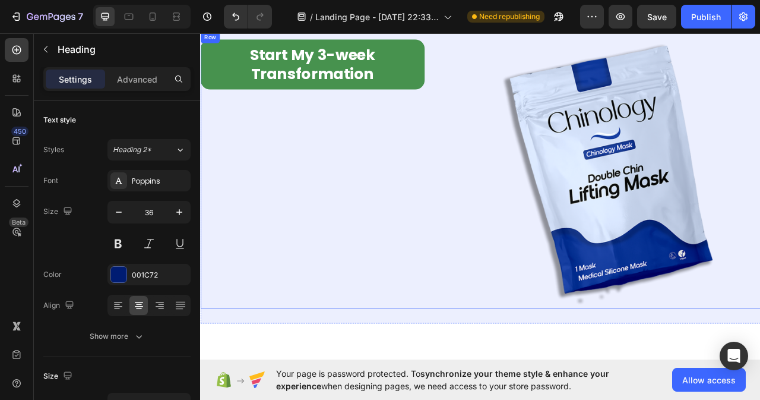
scroll to position [7413, 0]
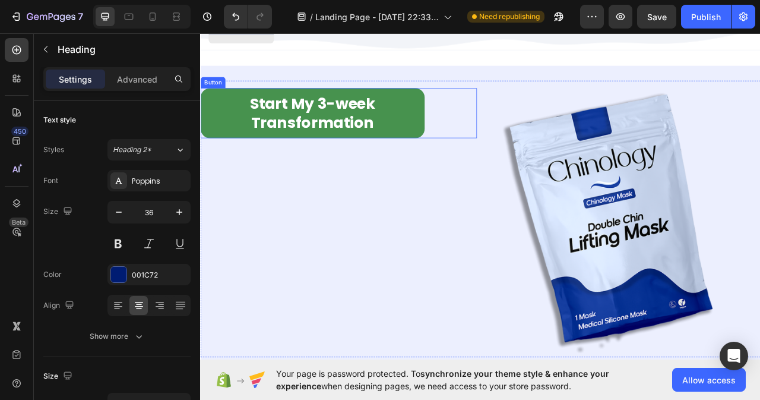
click at [522, 154] on div "Start My 3-week Transformation Button" at bounding box center [376, 136] width 352 height 64
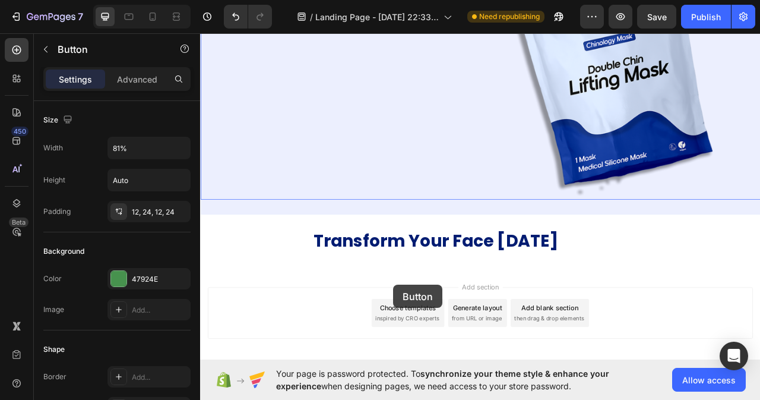
scroll to position [7658, 0]
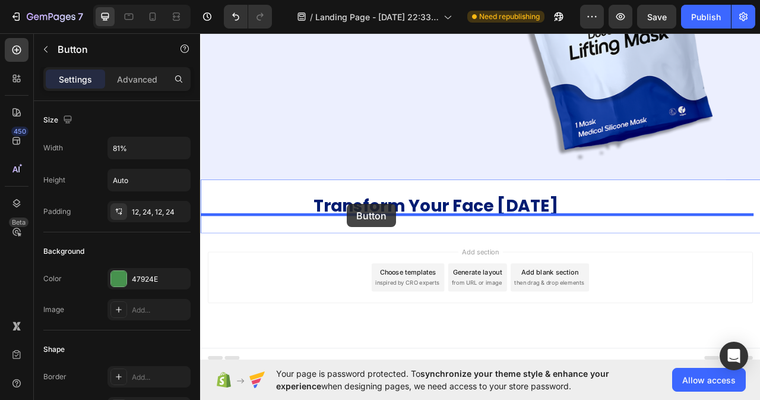
drag, startPoint x: 218, startPoint y: 89, endPoint x: 387, endPoint y: 249, distance: 232.8
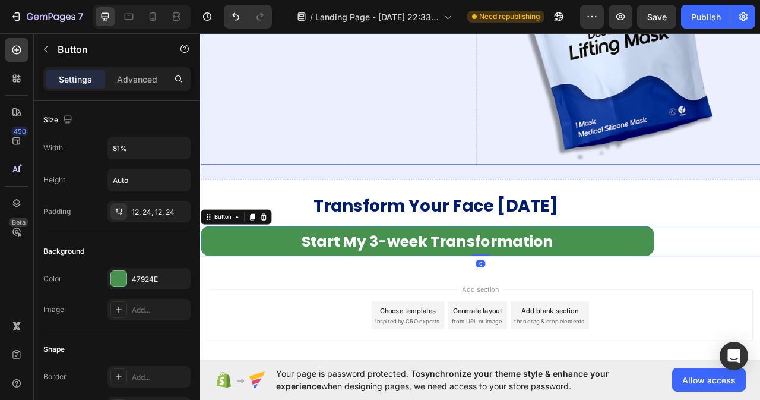
scroll to position [7480, 0]
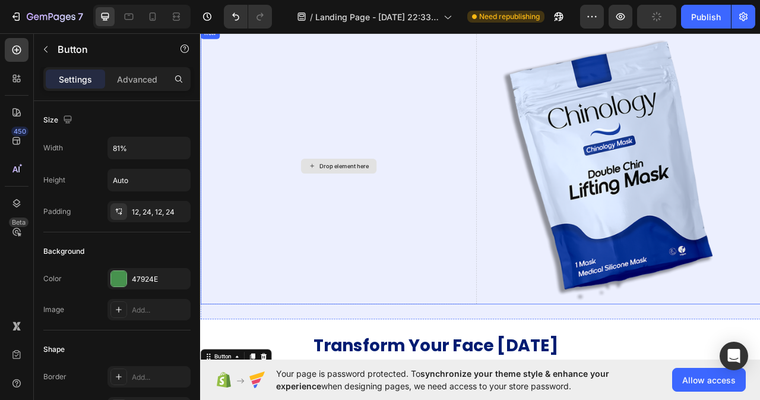
click at [381, 211] on div "Drop element here" at bounding box center [376, 203] width 352 height 352
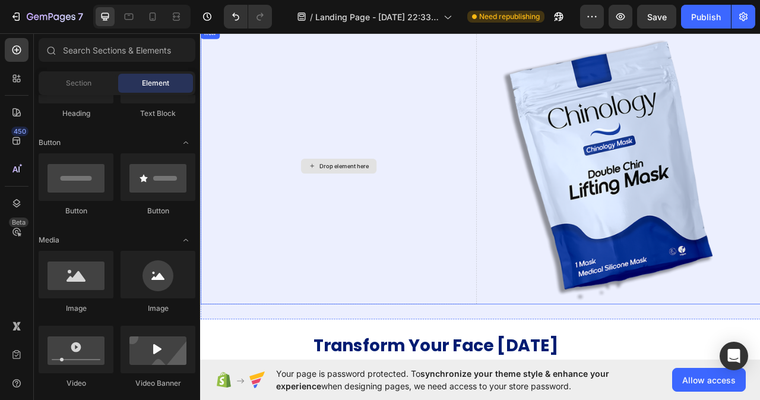
click at [331, 194] on div "Drop element here" at bounding box center [376, 203] width 96 height 19
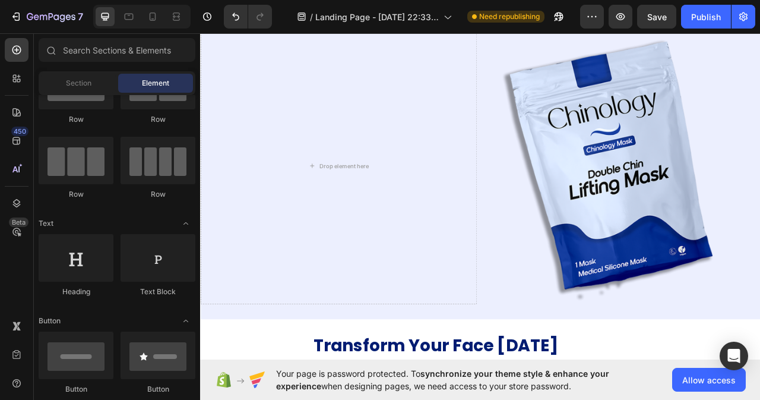
scroll to position [0, 0]
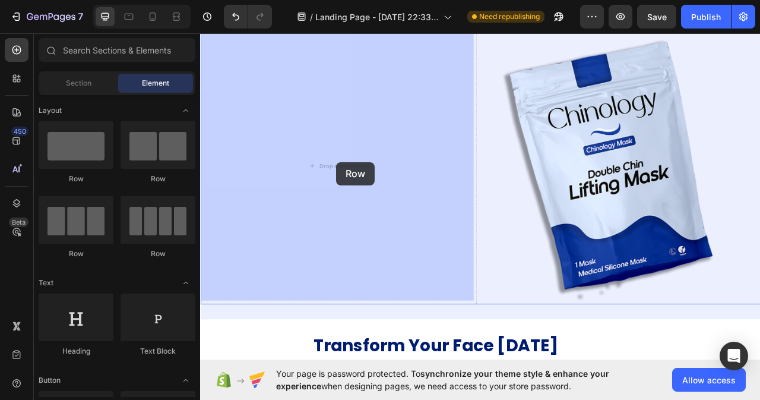
drag, startPoint x: 280, startPoint y: 179, endPoint x: 373, endPoint y: 198, distance: 94.5
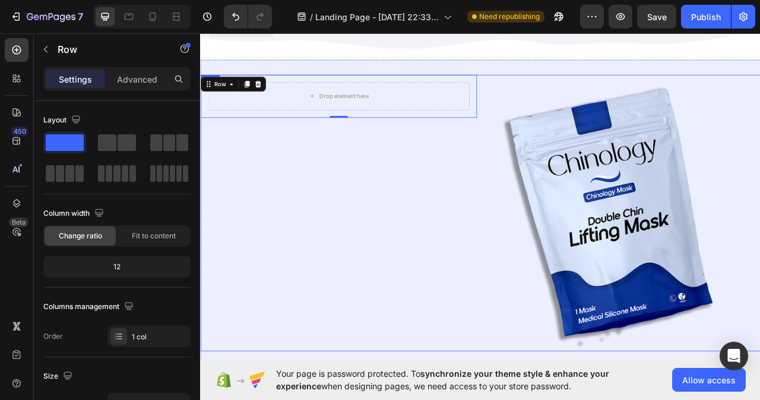
scroll to position [7540, 0]
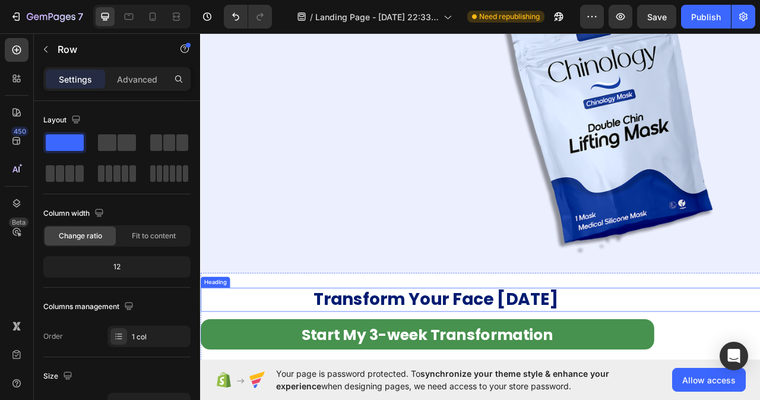
click at [484, 371] on h2 "Transform Your Face Today" at bounding box center [499, 373] width 599 height 30
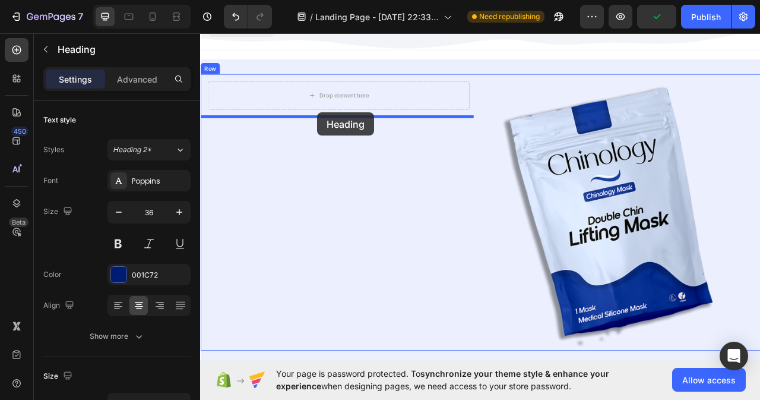
scroll to position [7398, 0]
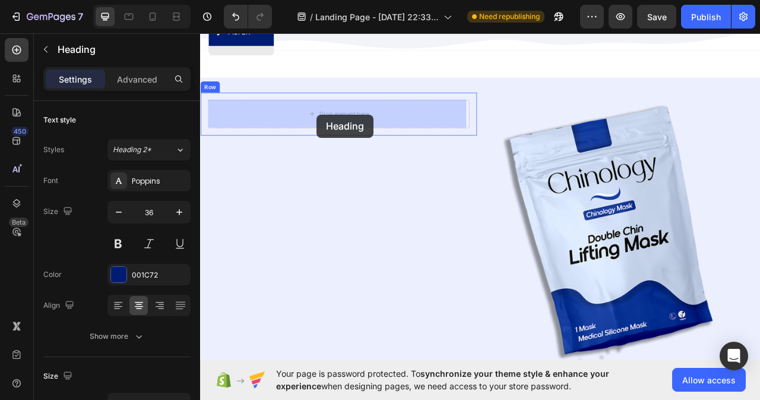
drag, startPoint x: 216, startPoint y: 343, endPoint x: 349, endPoint y: 137, distance: 245.4
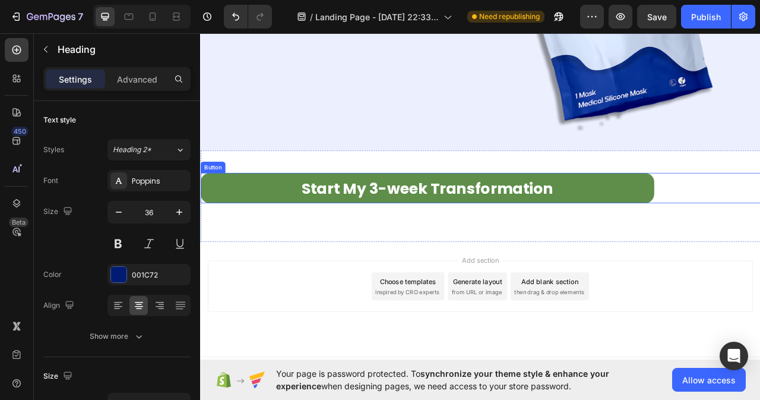
scroll to position [7676, 0]
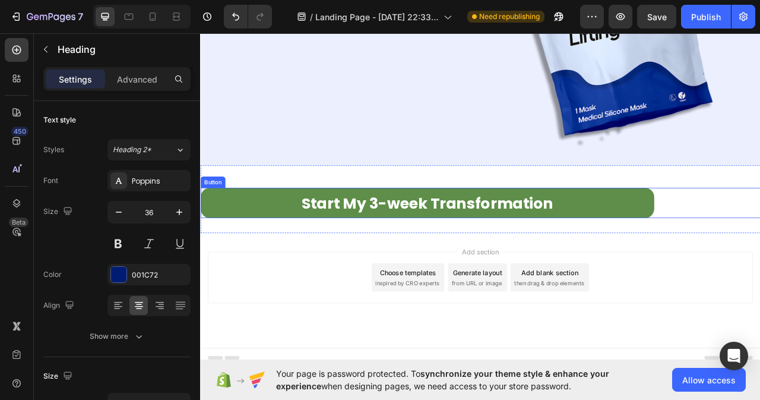
click at [274, 243] on link "Start My 3-week Transformation" at bounding box center [488, 250] width 577 height 39
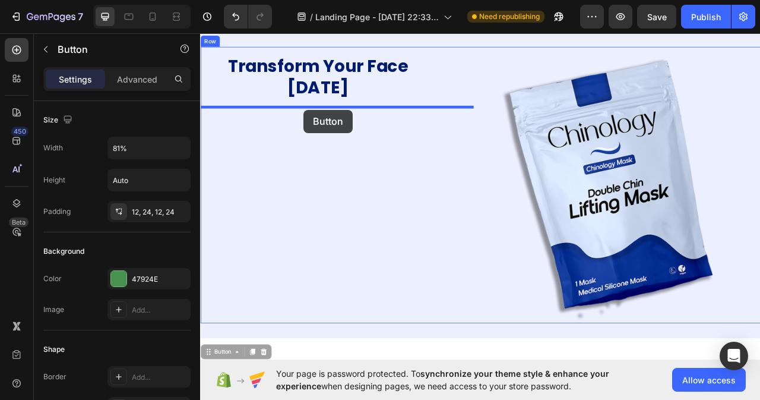
scroll to position [7447, 0]
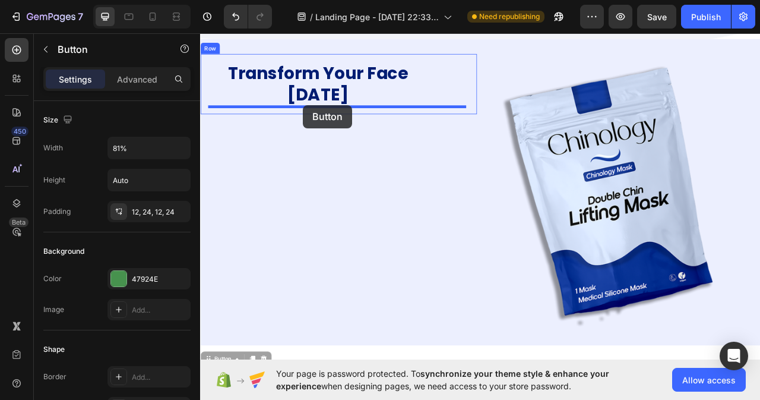
drag, startPoint x: 220, startPoint y: 213, endPoint x: 331, endPoint y: 127, distance: 141.0
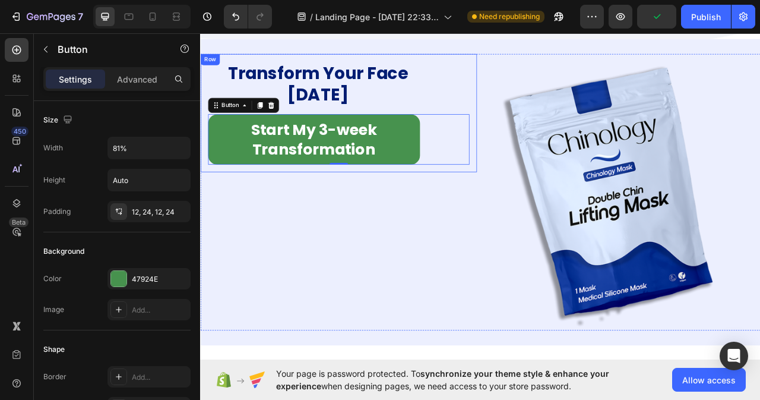
click at [538, 89] on div "Transform Your Face Today Heading Start My 3-week Transformation Button 0 Row" at bounding box center [376, 135] width 352 height 150
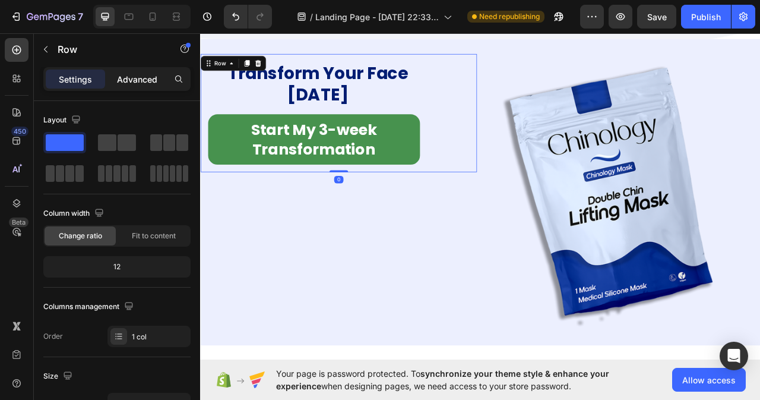
click at [146, 75] on p "Advanced" at bounding box center [137, 79] width 40 height 12
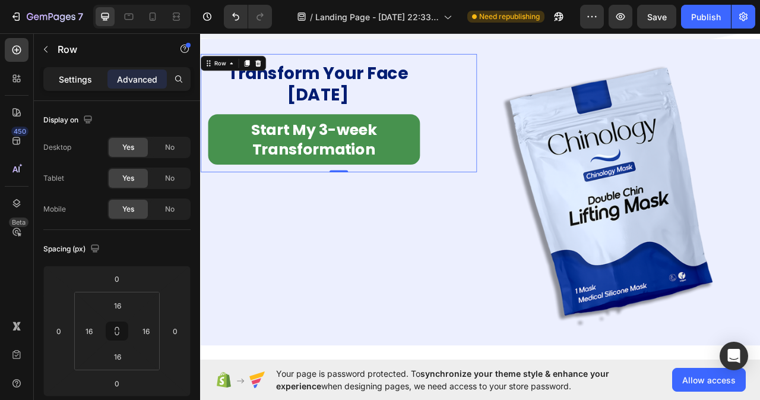
click at [70, 76] on p "Settings" at bounding box center [75, 79] width 33 height 12
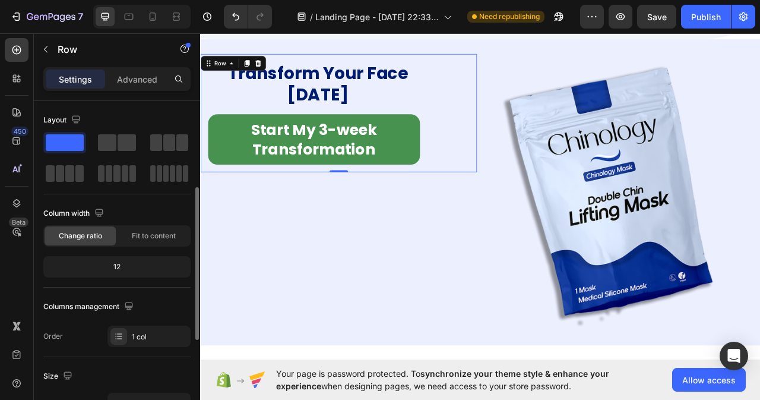
scroll to position [119, 0]
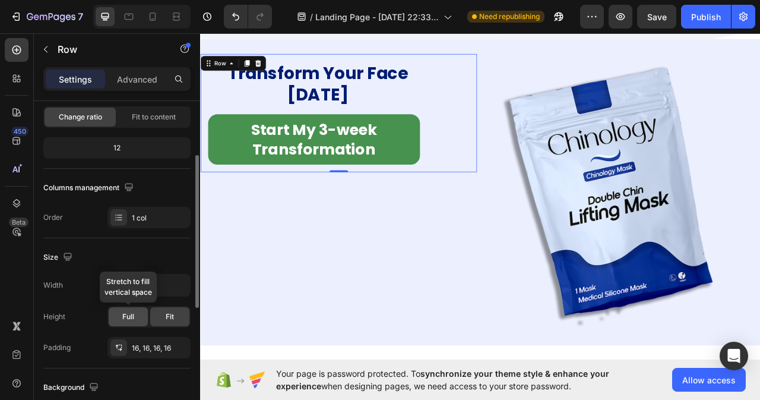
click at [127, 319] on span "Full" at bounding box center [128, 316] width 12 height 11
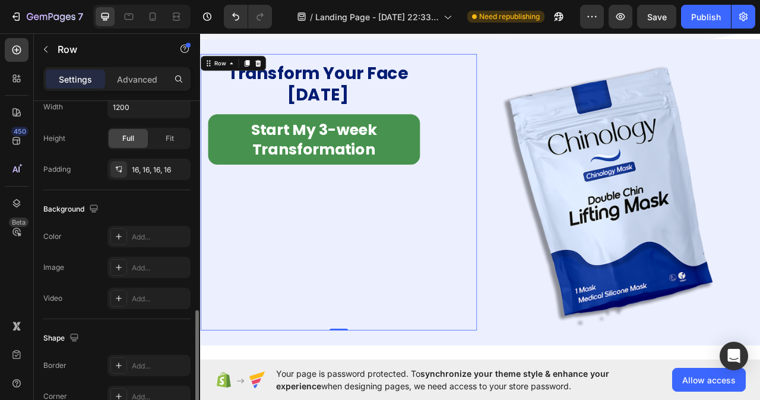
scroll to position [416, 0]
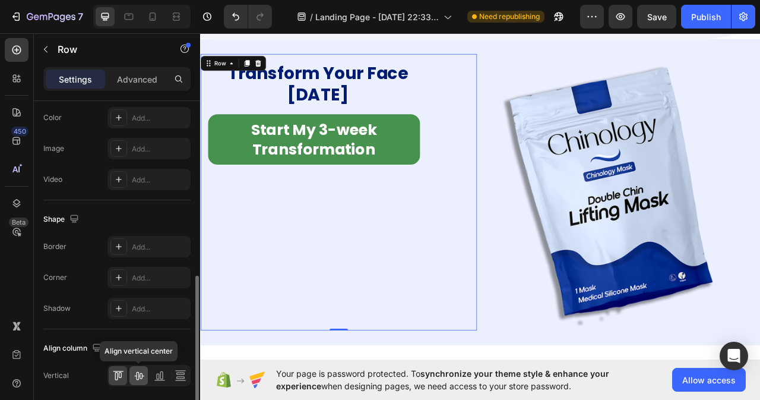
click at [137, 377] on icon at bounding box center [139, 376] width 12 height 12
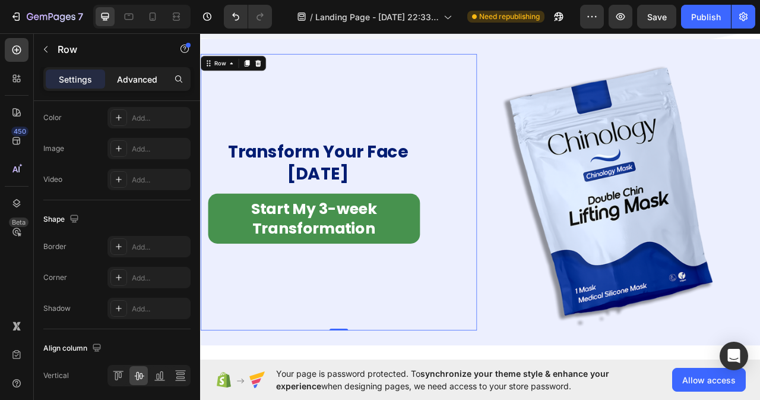
click at [135, 75] on p "Advanced" at bounding box center [137, 79] width 40 height 12
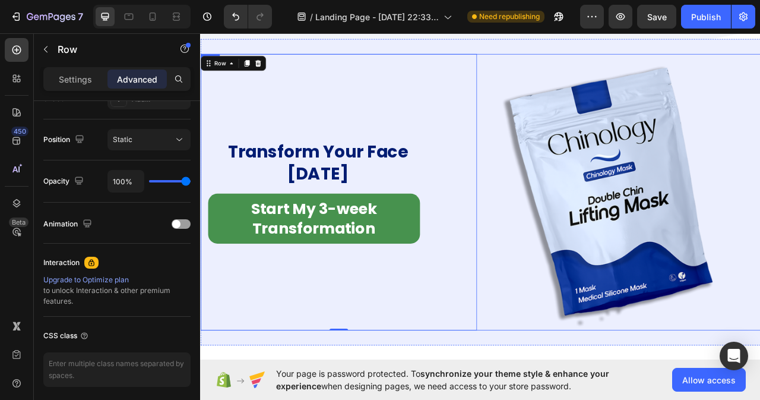
click at [551, 399] on div "Transform Your Face Today Heading Start My 3-week Transformation Button Row 0 I…" at bounding box center [556, 236] width 713 height 352
click at [74, 80] on p "Settings" at bounding box center [75, 79] width 33 height 12
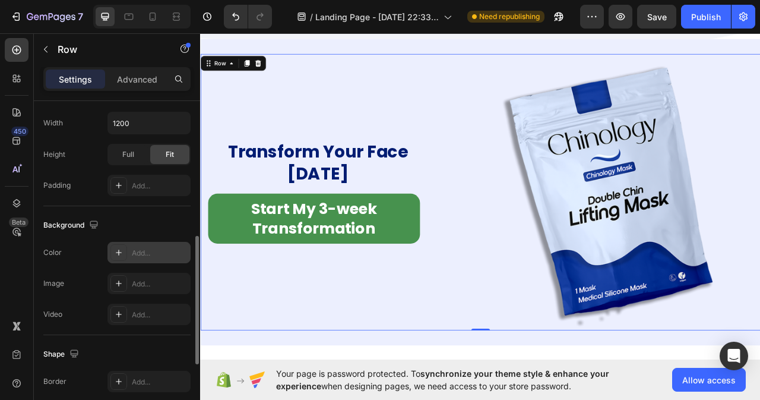
scroll to position [290, 0]
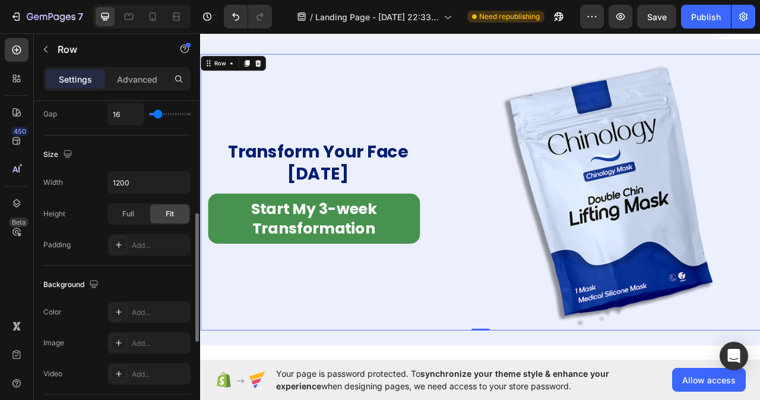
type input "0"
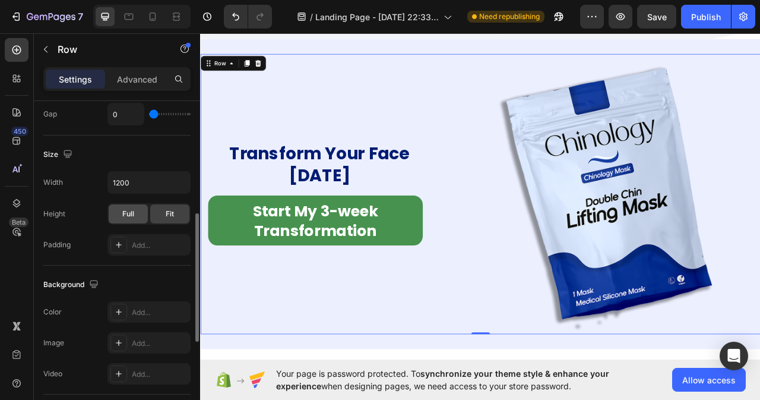
drag, startPoint x: 156, startPoint y: 113, endPoint x: 136, endPoint y: 205, distance: 93.7
type input "0"
click at [149, 115] on input "range" at bounding box center [170, 114] width 42 height 2
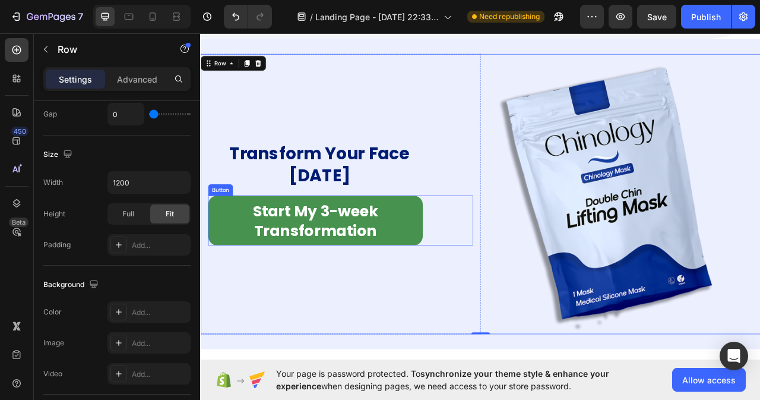
click at [495, 278] on div "Start My 3-week Transformation Button" at bounding box center [378, 272] width 337 height 64
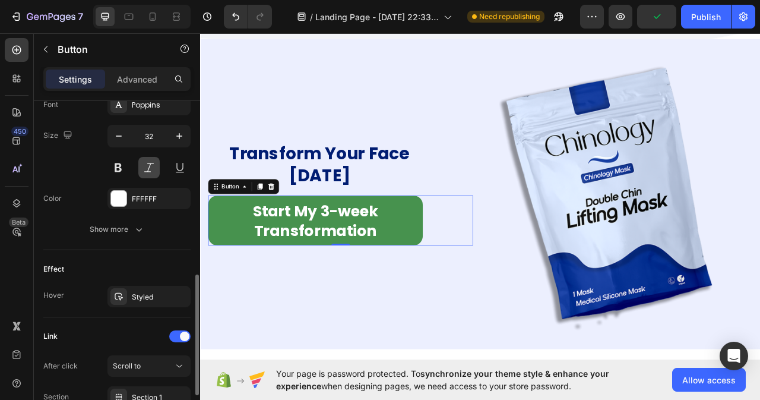
scroll to position [535, 0]
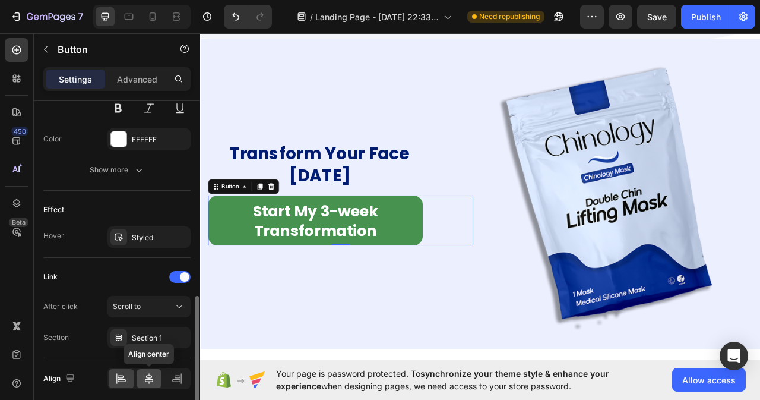
click at [149, 383] on icon at bounding box center [149, 378] width 8 height 11
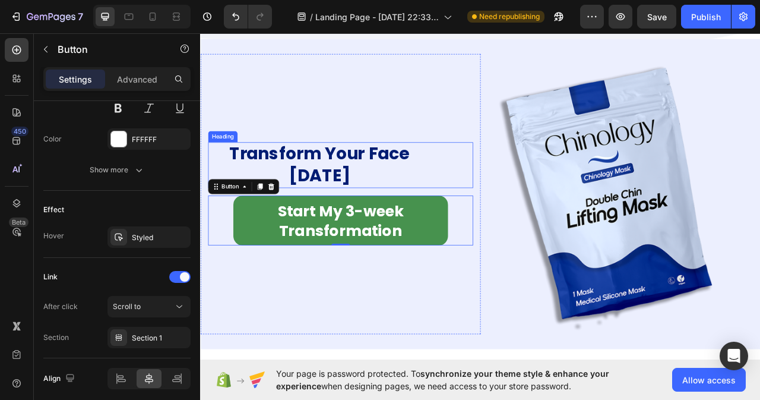
click at [434, 198] on h2 "Transform Your Face Today" at bounding box center [351, 201] width 283 height 58
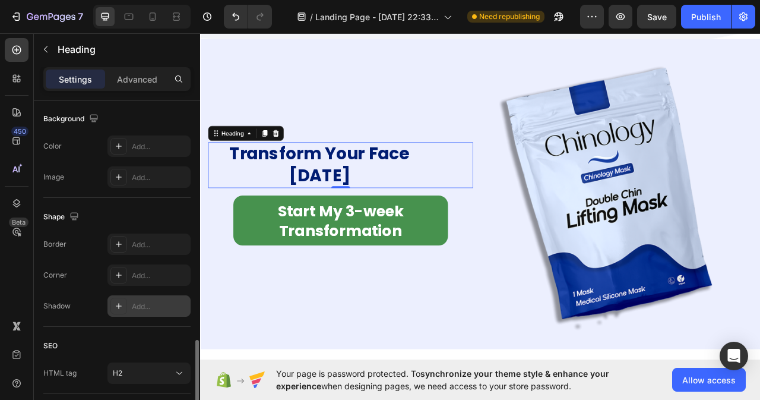
scroll to position [438, 0]
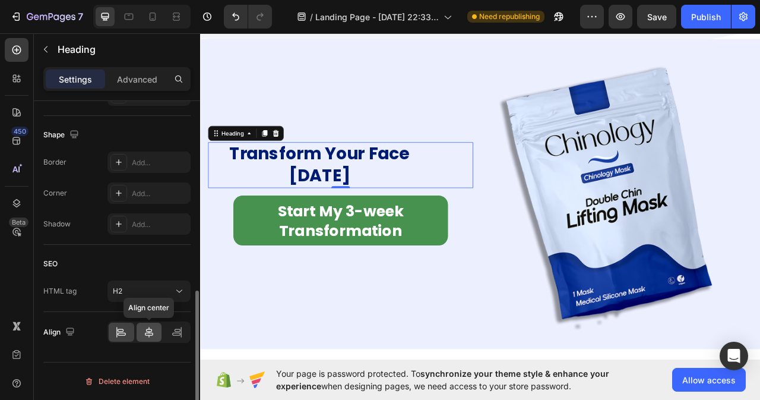
click at [150, 328] on icon at bounding box center [149, 332] width 12 height 12
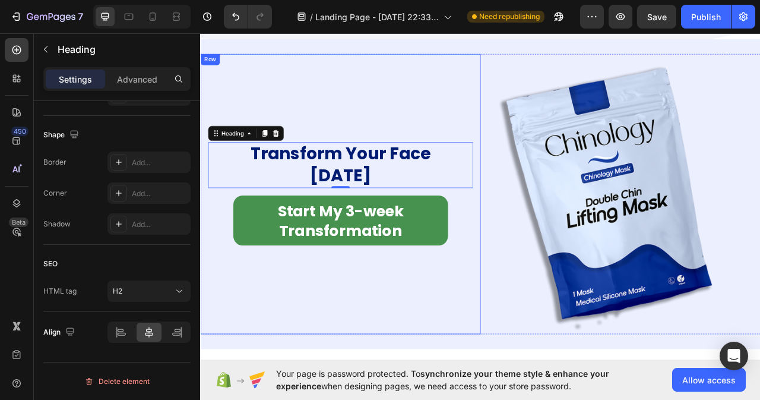
click at [512, 349] on div "Transform Your Face Today Heading 0 Start My 3-week Transformation Button" at bounding box center [378, 238] width 337 height 337
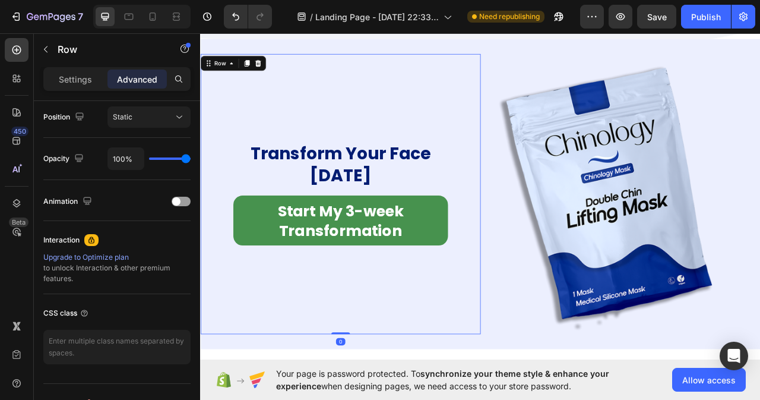
scroll to position [0, 0]
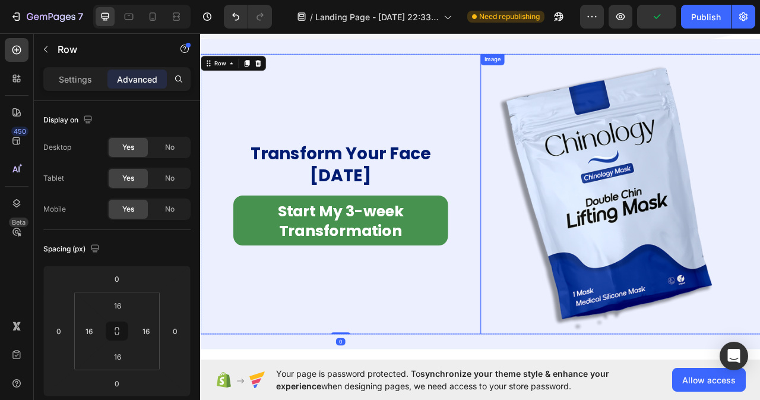
click at [620, 393] on img at bounding box center [735, 238] width 356 height 356
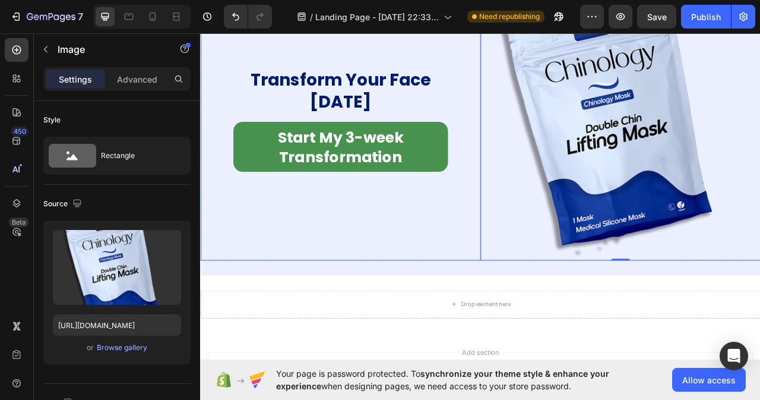
scroll to position [7566, 0]
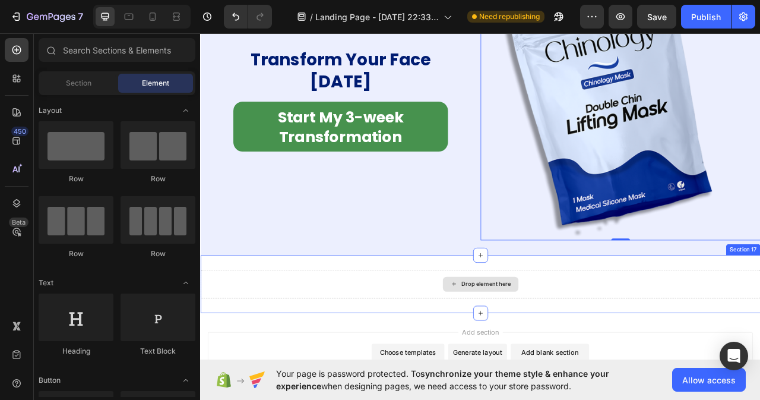
click at [554, 355] on div "Drop element here" at bounding box center [557, 353] width 96 height 19
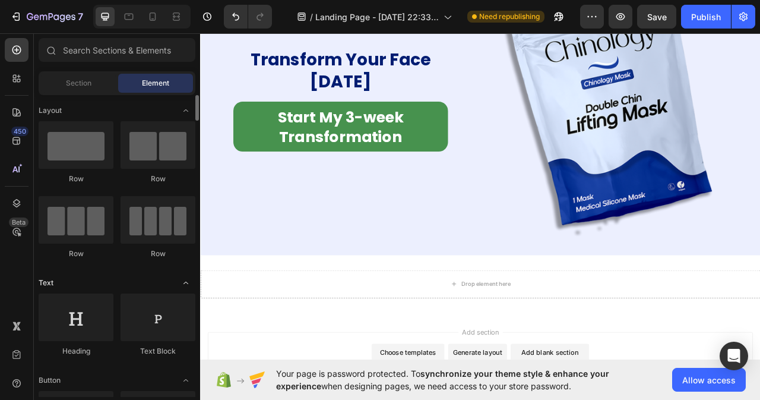
scroll to position [59, 0]
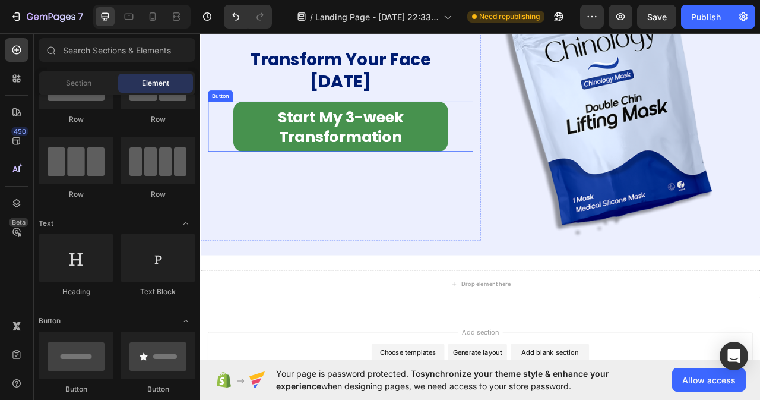
click at [518, 146] on div "Start My 3-week Transformation Button" at bounding box center [378, 153] width 337 height 64
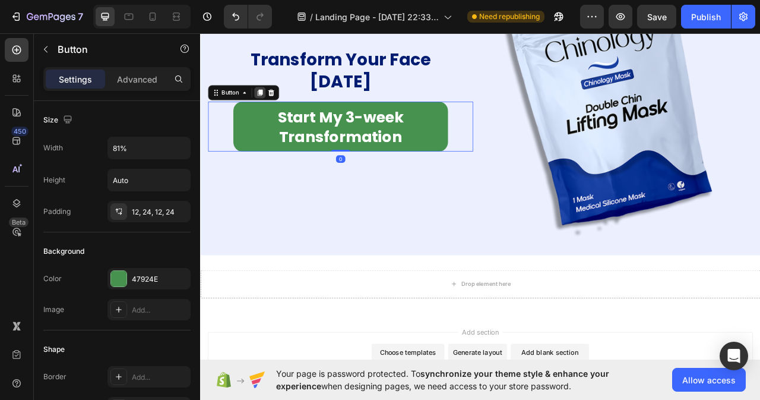
click at [276, 111] on icon at bounding box center [276, 110] width 7 height 8
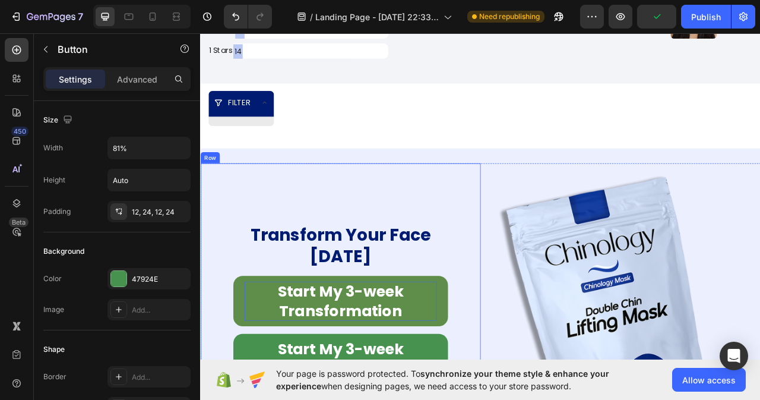
scroll to position [7471, 0]
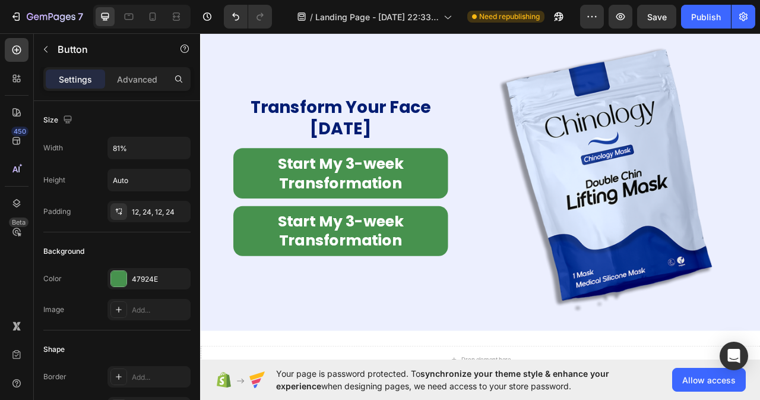
click at [514, 262] on div "Start My 3-week Transformation Button" at bounding box center [378, 286] width 337 height 64
click at [232, 213] on div "Start My 3-week Transformation Button" at bounding box center [378, 212] width 337 height 64
click at [287, 164] on icon at bounding box center [290, 169] width 10 height 10
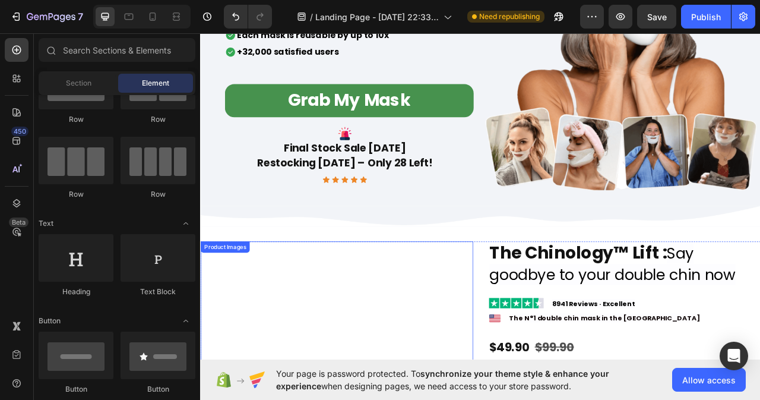
scroll to position [235, 0]
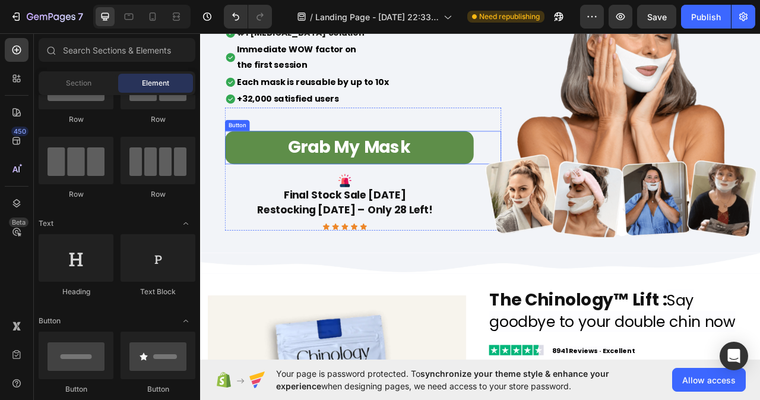
click at [516, 189] on button "Grab My Mask" at bounding box center [389, 179] width 317 height 42
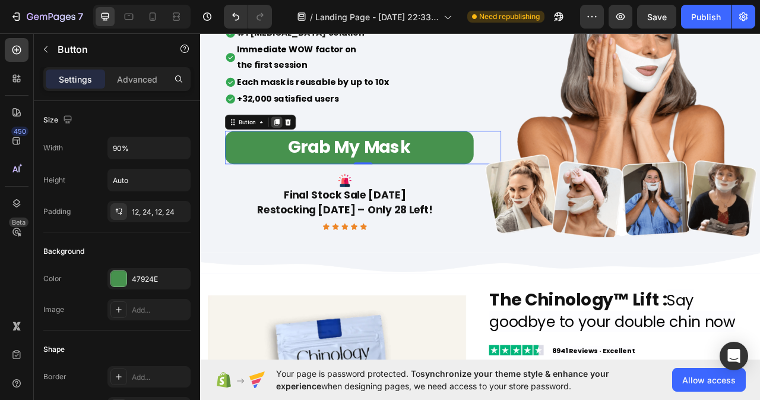
click at [296, 146] on icon at bounding box center [297, 147] width 7 height 8
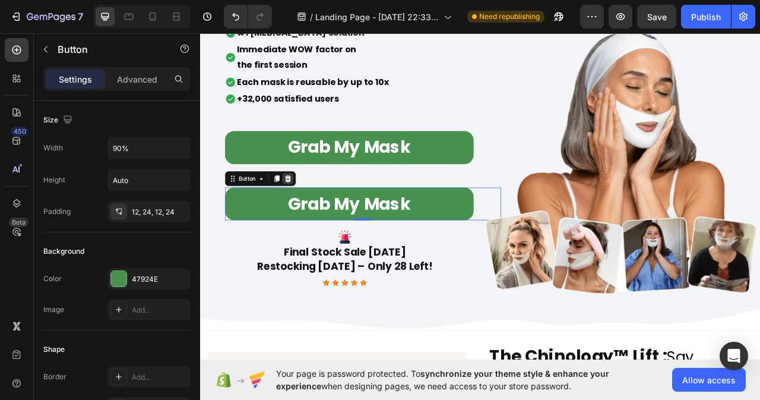
click at [313, 220] on icon at bounding box center [312, 218] width 8 height 8
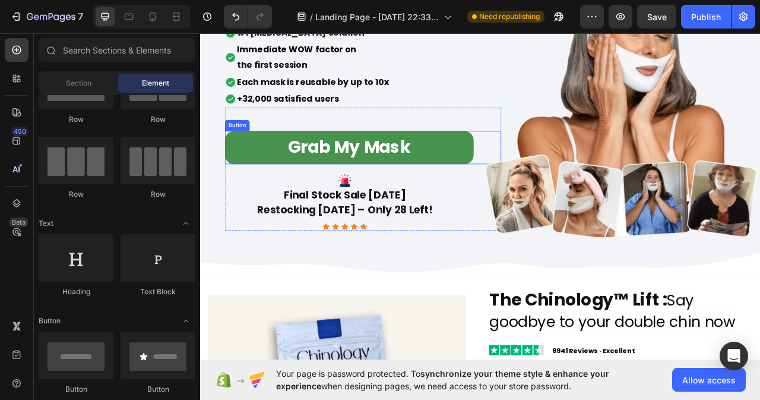
click at [554, 178] on div "Grab My Mask Button" at bounding box center [407, 179] width 352 height 42
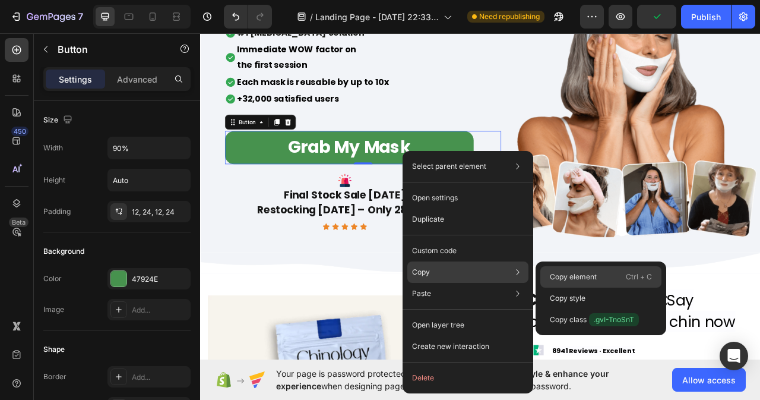
click at [583, 270] on div "Copy element Ctrl + C" at bounding box center [601, 276] width 121 height 21
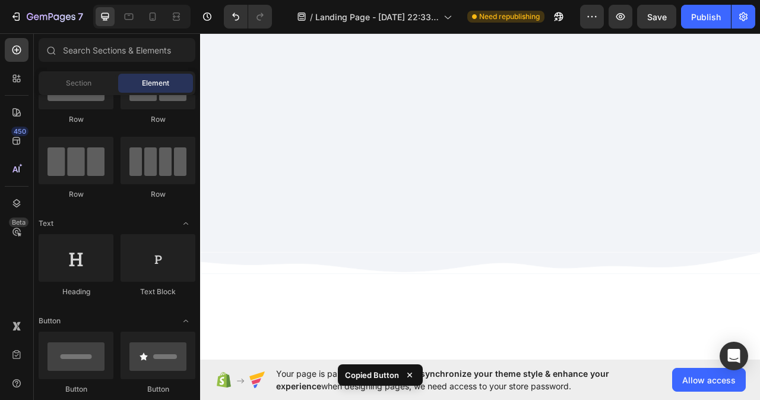
scroll to position [7515, 0]
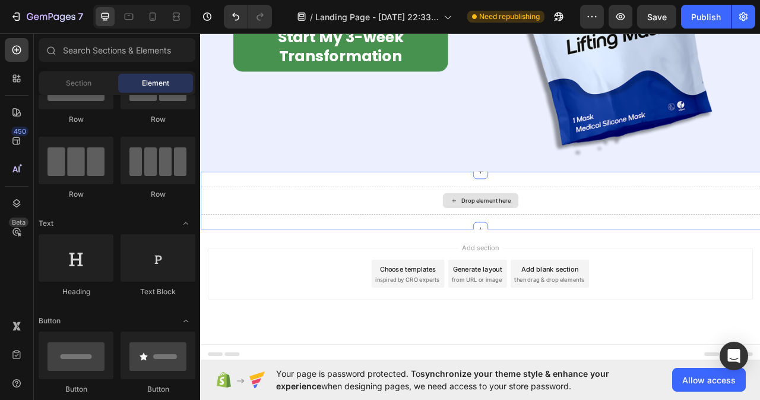
click at [555, 242] on div "Drop element here" at bounding box center [563, 247] width 63 height 10
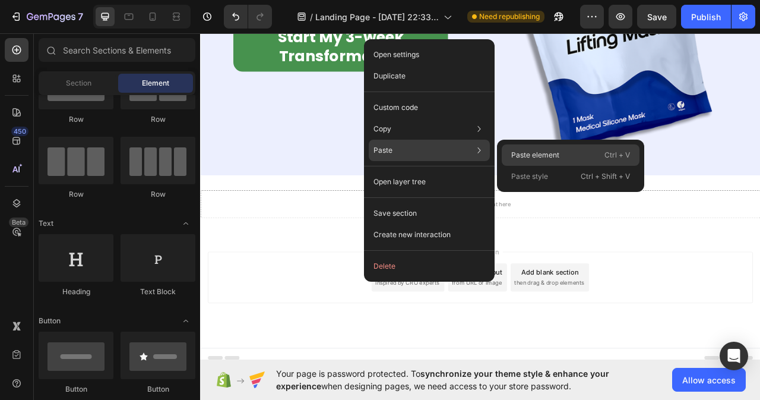
click at [568, 160] on div "Paste element Ctrl + V" at bounding box center [571, 154] width 138 height 21
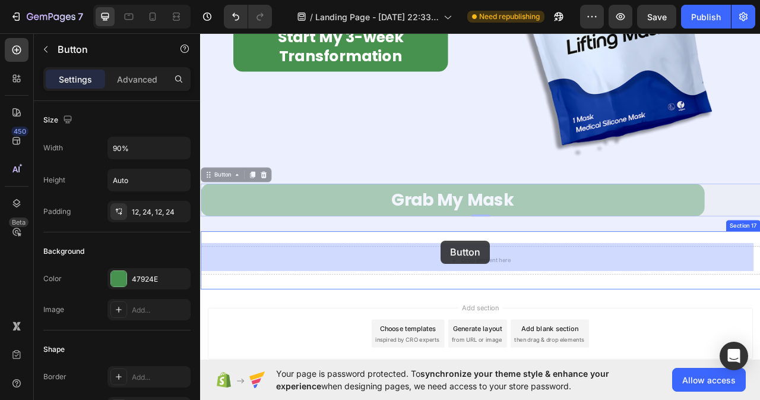
drag, startPoint x: 210, startPoint y: 211, endPoint x: 506, endPoint y: 298, distance: 308.3
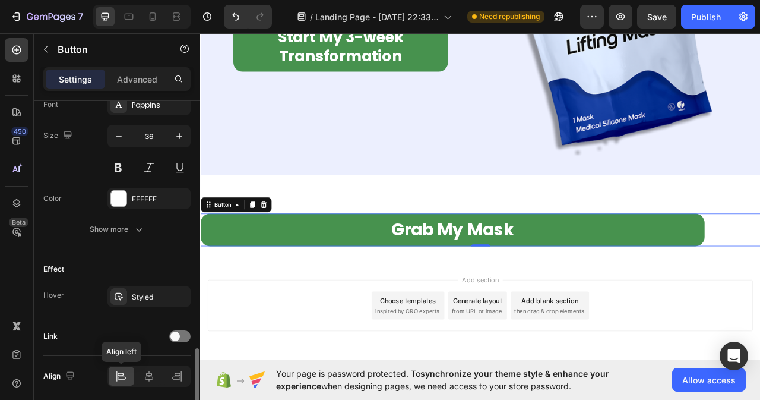
scroll to position [519, 0]
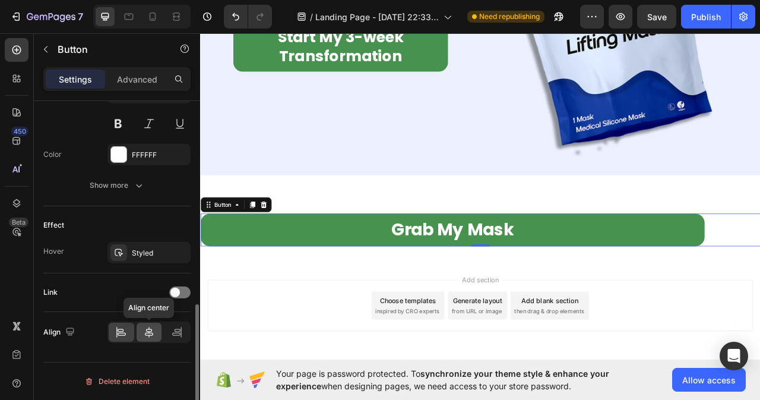
click at [146, 334] on icon at bounding box center [149, 332] width 12 height 12
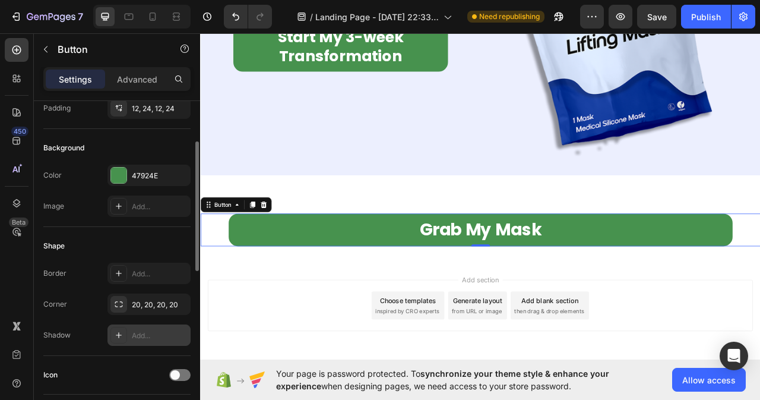
scroll to position [0, 0]
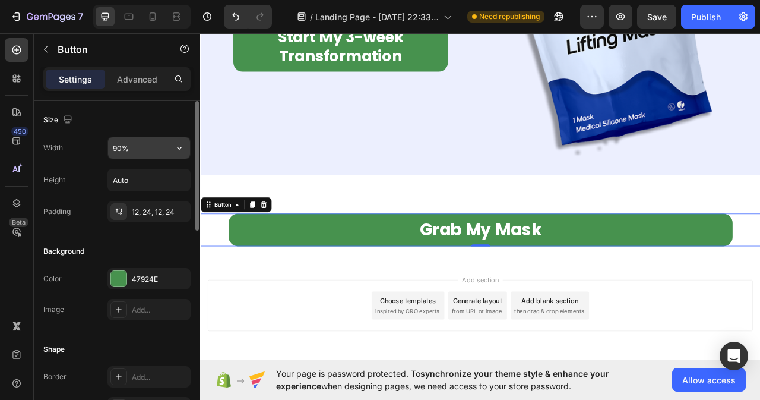
click at [137, 143] on input "90%" at bounding box center [149, 147] width 82 height 21
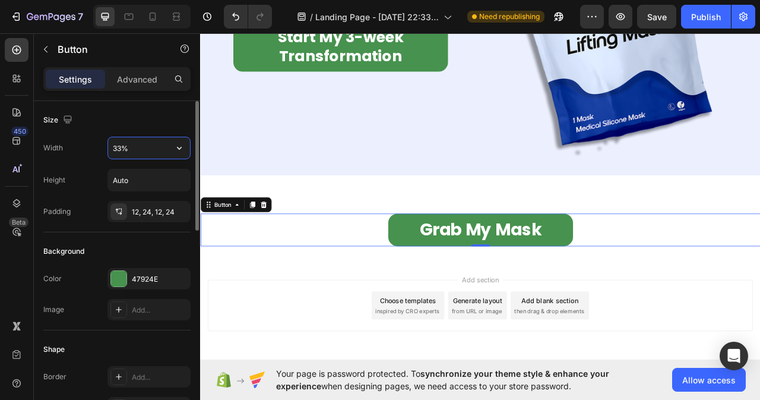
type input "32%"
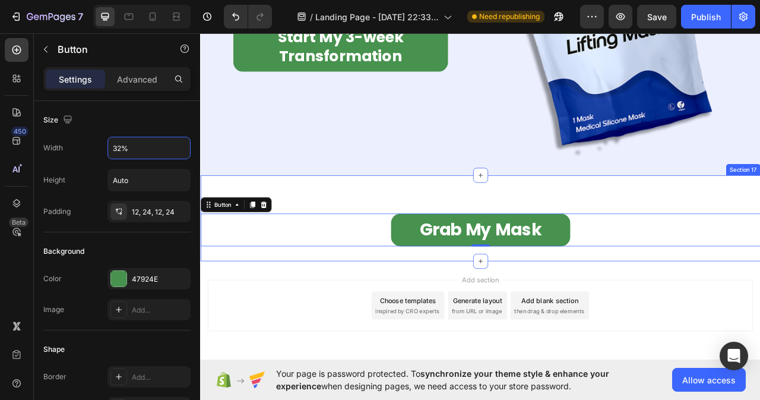
click at [601, 242] on div "Grab My Mask Button 0" at bounding box center [556, 269] width 713 height 72
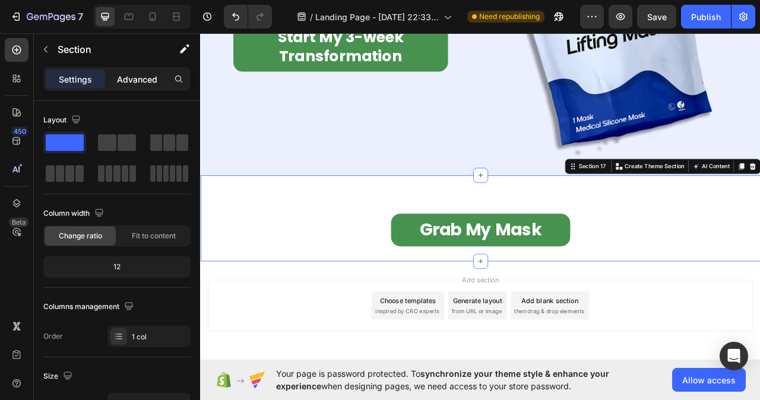
click at [137, 82] on p "Advanced" at bounding box center [137, 79] width 40 height 12
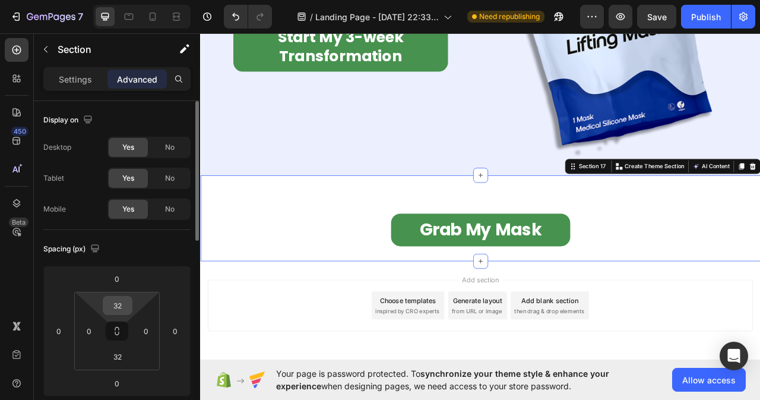
click at [125, 301] on input "32" at bounding box center [118, 305] width 24 height 18
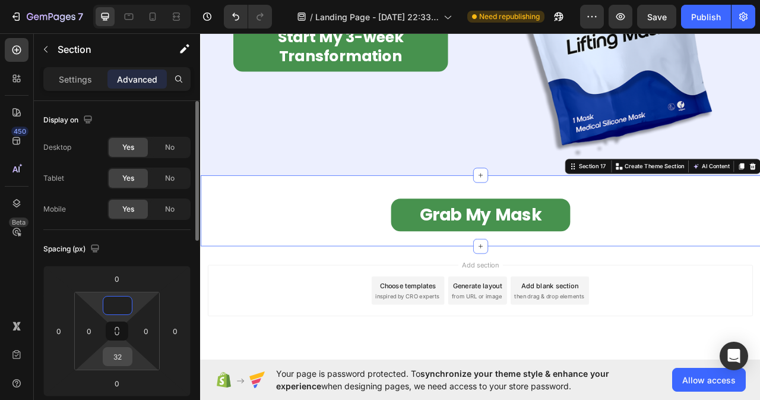
type input "0"
click at [124, 355] on input "32" at bounding box center [118, 357] width 24 height 18
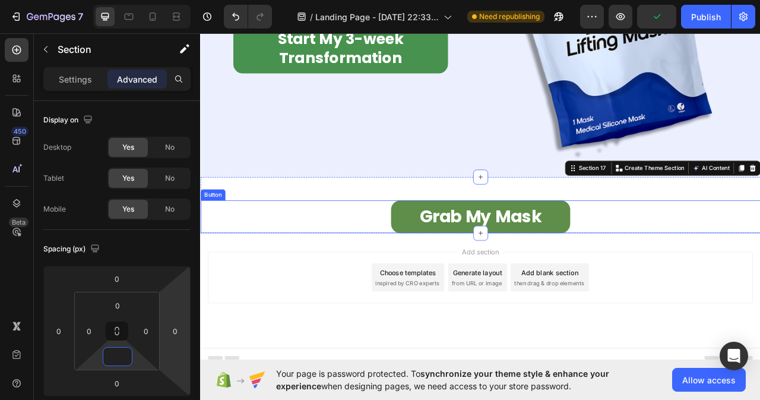
click at [504, 247] on button "Grab My Mask" at bounding box center [557, 268] width 228 height 42
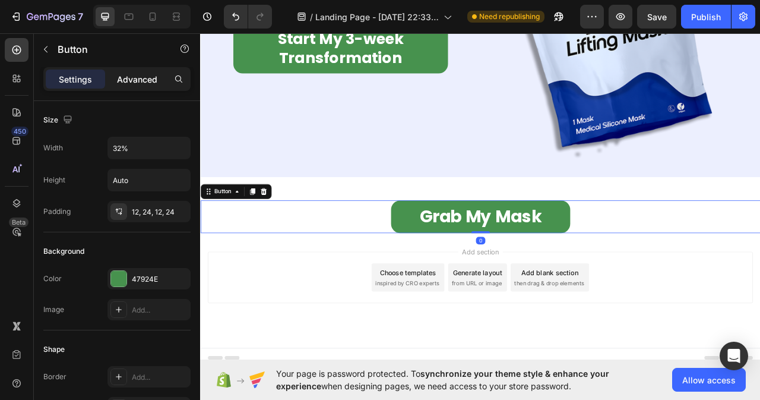
click at [140, 80] on p "Advanced" at bounding box center [137, 79] width 40 height 12
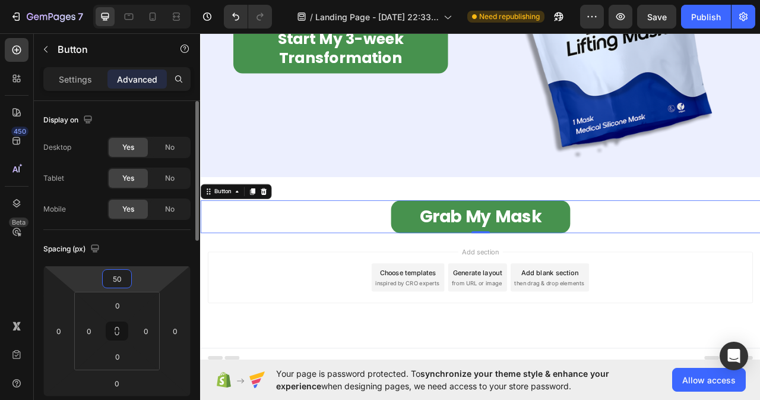
click at [127, 279] on input "50" at bounding box center [117, 279] width 24 height 18
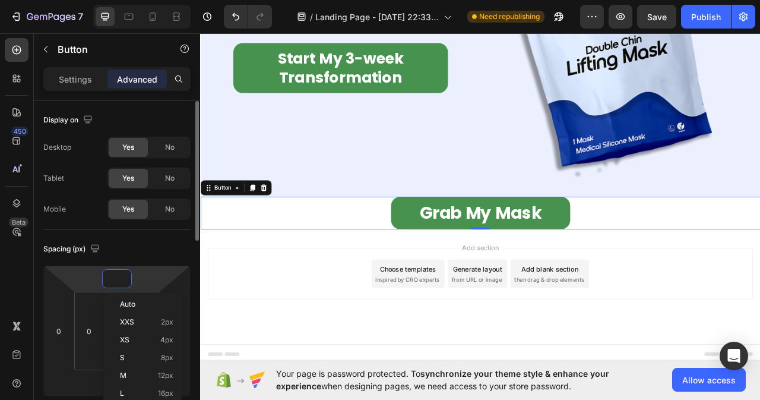
scroll to position [7483, 0]
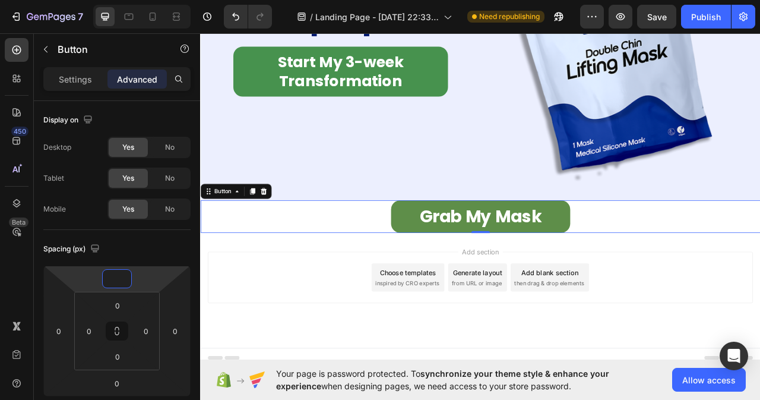
click at [449, 264] on button "Grab My Mask" at bounding box center [557, 268] width 228 height 42
type input "0"
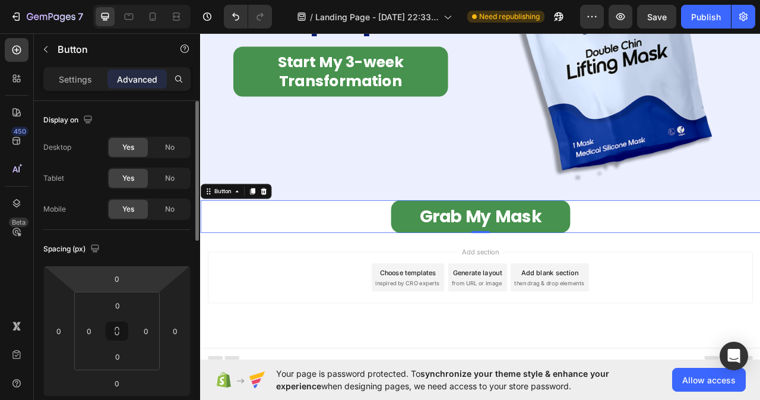
click at [75, 78] on p "Settings" at bounding box center [75, 79] width 33 height 12
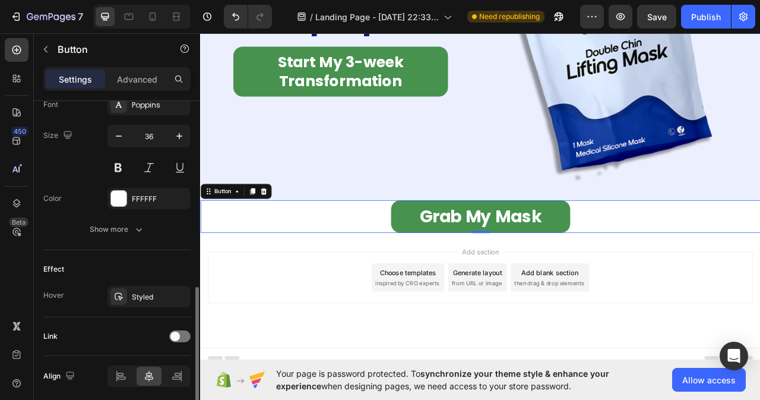
scroll to position [519, 0]
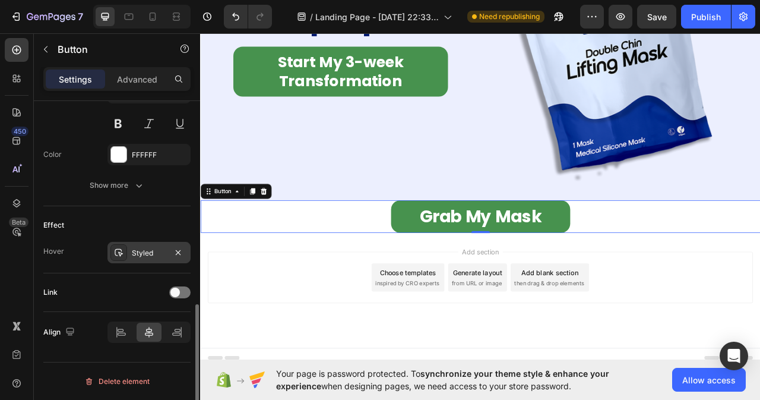
click at [149, 253] on div "Styled" at bounding box center [149, 253] width 34 height 11
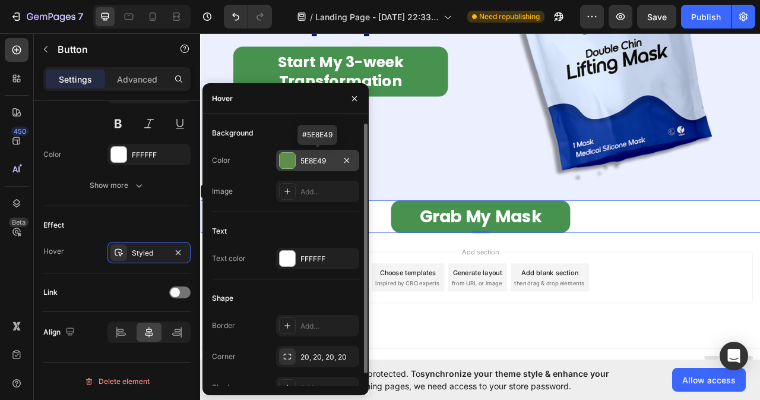
click at [323, 159] on div "5E8E49" at bounding box center [318, 161] width 34 height 11
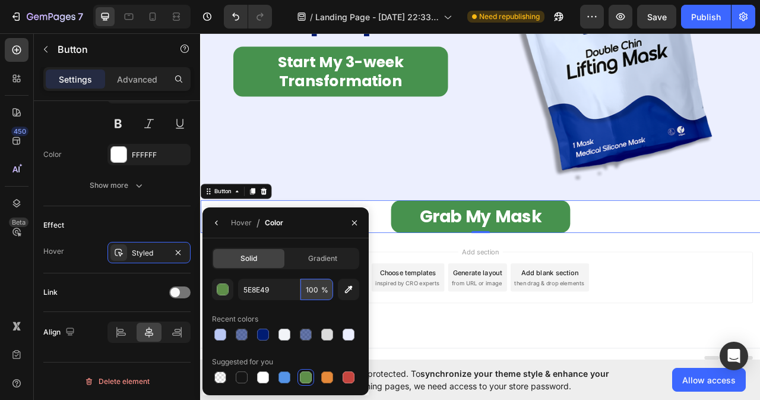
click at [317, 290] on input "100" at bounding box center [317, 289] width 33 height 21
click at [308, 381] on div at bounding box center [306, 377] width 12 height 12
type input "100"
click at [357, 220] on icon "button" at bounding box center [355, 223] width 10 height 10
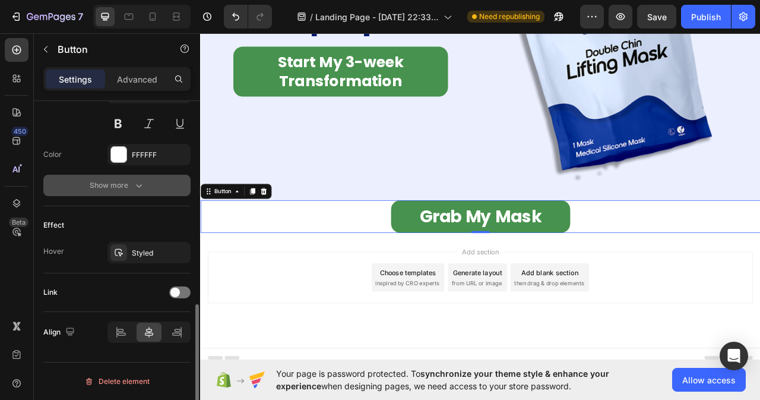
click at [133, 190] on icon "button" at bounding box center [139, 185] width 12 height 12
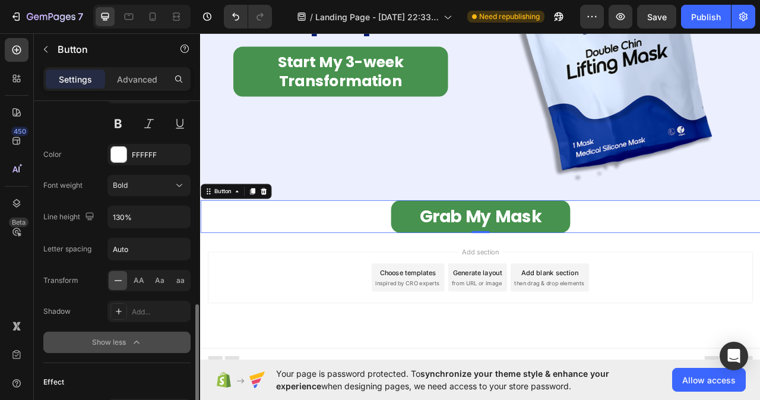
click at [418, 254] on div "Grab My Mask Button 0" at bounding box center [556, 268] width 713 height 42
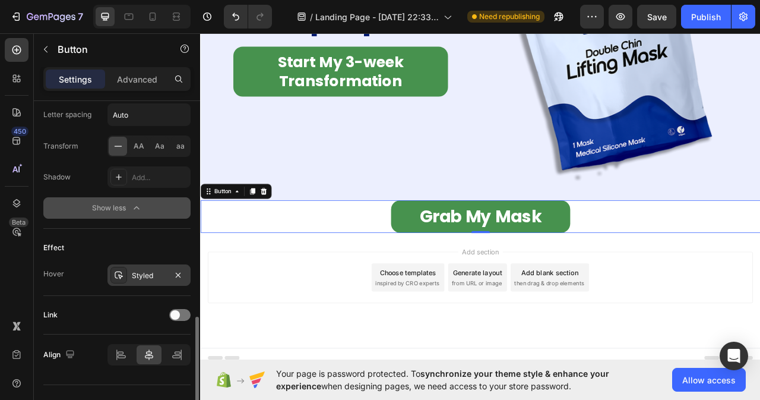
scroll to position [676, 0]
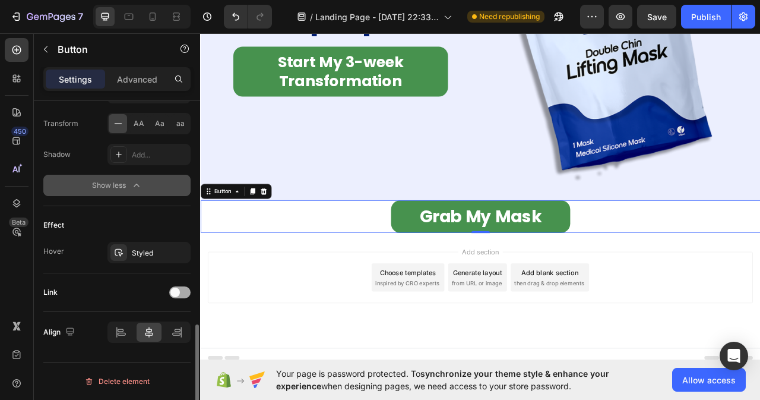
click at [170, 293] on div at bounding box center [179, 292] width 21 height 12
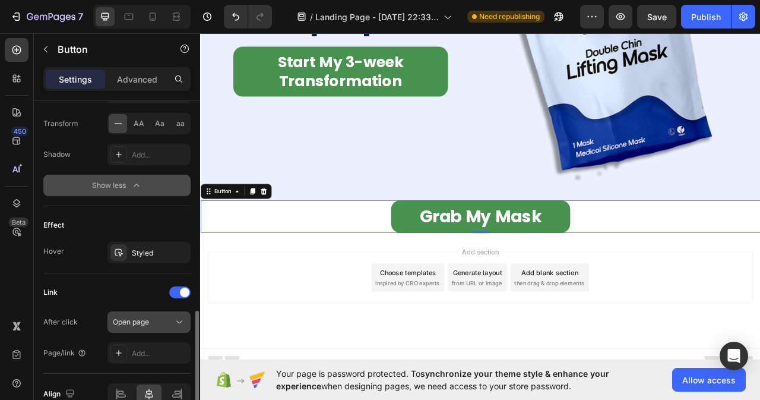
scroll to position [735, 0]
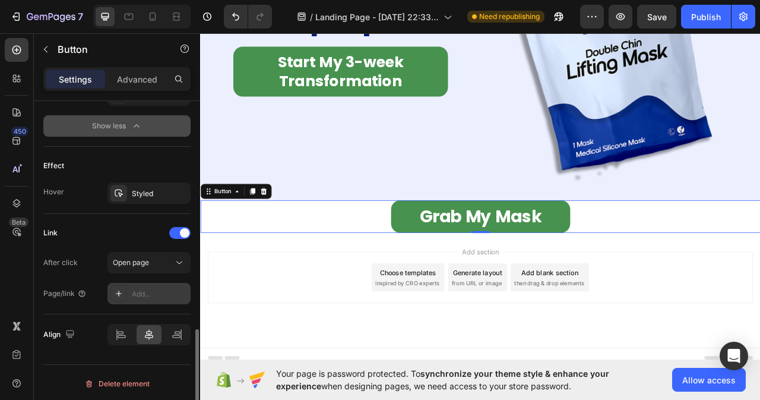
click at [162, 295] on div "Add..." at bounding box center [160, 294] width 56 height 11
click at [172, 263] on div "Open page" at bounding box center [143, 262] width 61 height 11
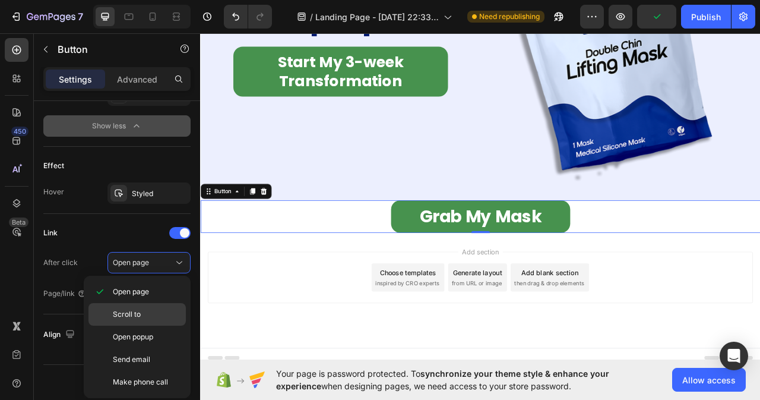
click at [136, 321] on div "Scroll to" at bounding box center [137, 314] width 97 height 23
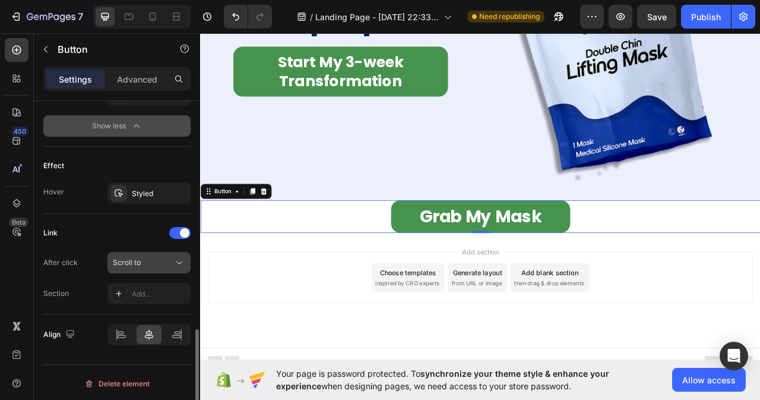
click at [175, 257] on icon at bounding box center [179, 263] width 12 height 12
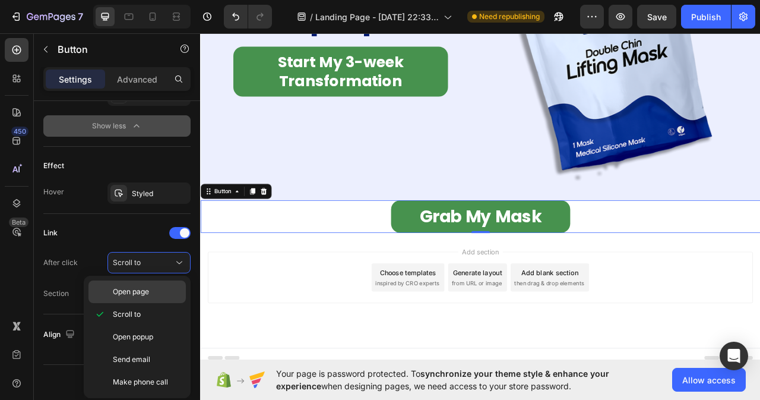
click at [127, 291] on span "Open page" at bounding box center [131, 291] width 36 height 11
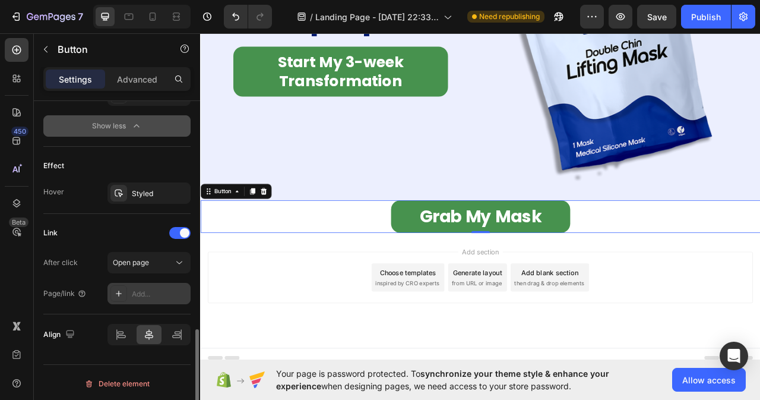
click at [132, 294] on div "Add..." at bounding box center [160, 294] width 56 height 11
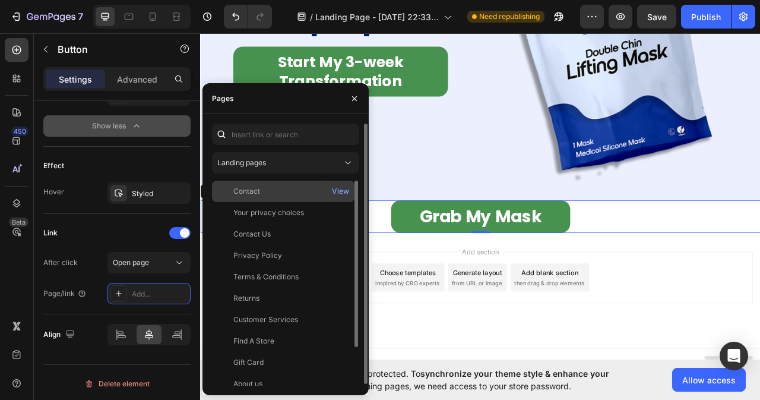
click at [238, 198] on div "Contact View" at bounding box center [283, 191] width 143 height 21
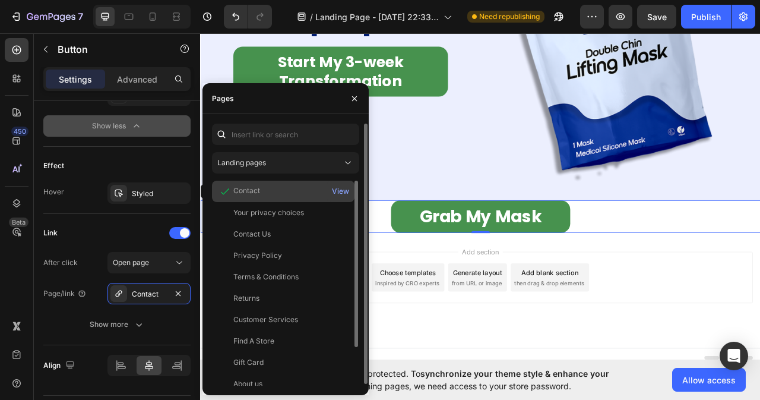
click at [238, 198] on div "Contact View" at bounding box center [283, 191] width 143 height 21
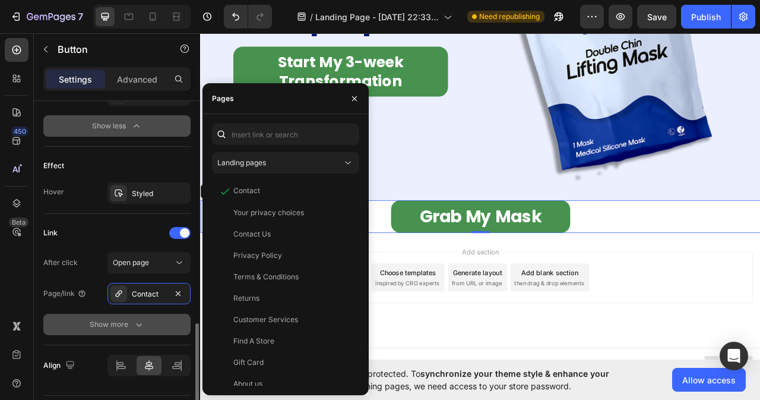
click at [140, 327] on icon "button" at bounding box center [139, 324] width 12 height 12
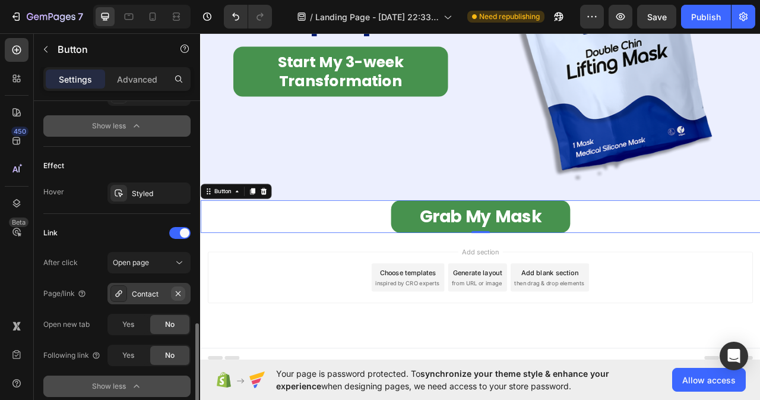
click at [176, 292] on icon "button" at bounding box center [178, 294] width 10 height 10
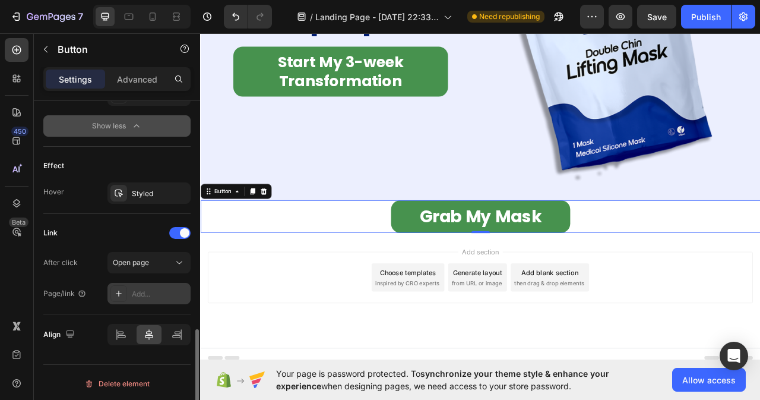
click at [131, 295] on div "Add..." at bounding box center [149, 293] width 83 height 21
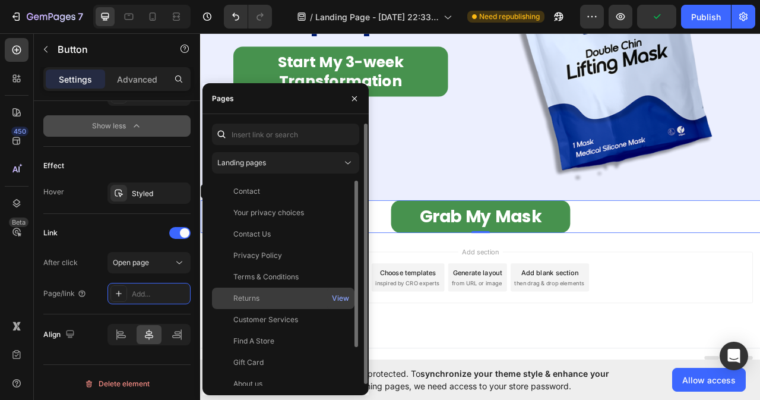
scroll to position [2, 0]
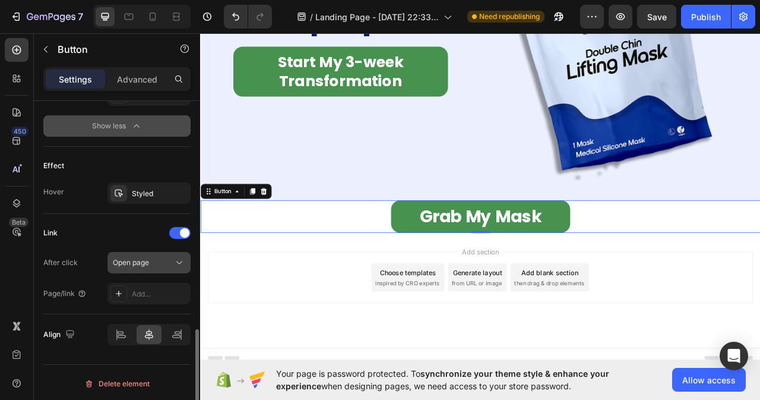
click at [168, 266] on div "Open page" at bounding box center [143, 262] width 61 height 11
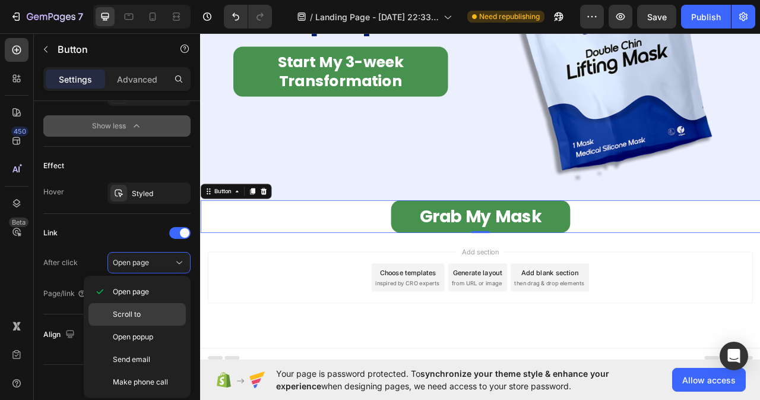
click at [134, 314] on span "Scroll to" at bounding box center [127, 314] width 28 height 11
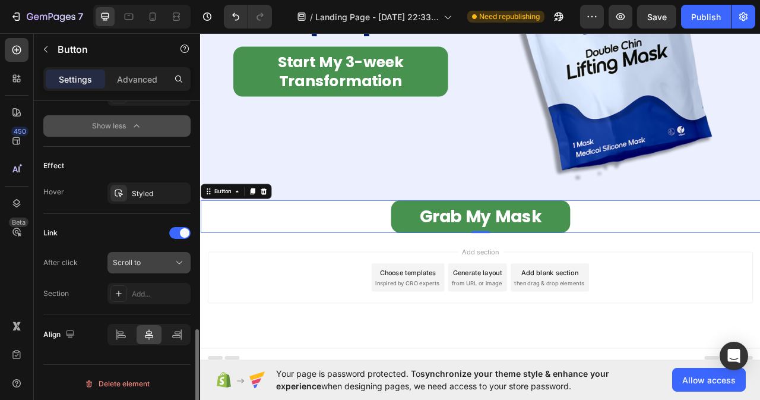
click at [176, 261] on icon at bounding box center [179, 263] width 12 height 12
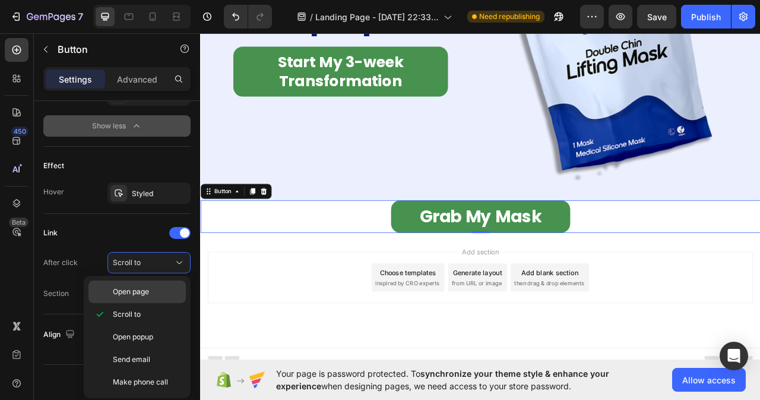
click at [128, 296] on span "Open page" at bounding box center [131, 291] width 36 height 11
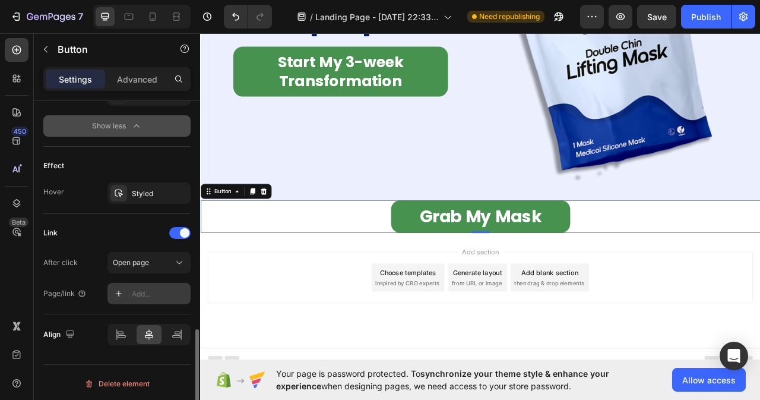
click at [135, 296] on div "Add..." at bounding box center [160, 294] width 56 height 11
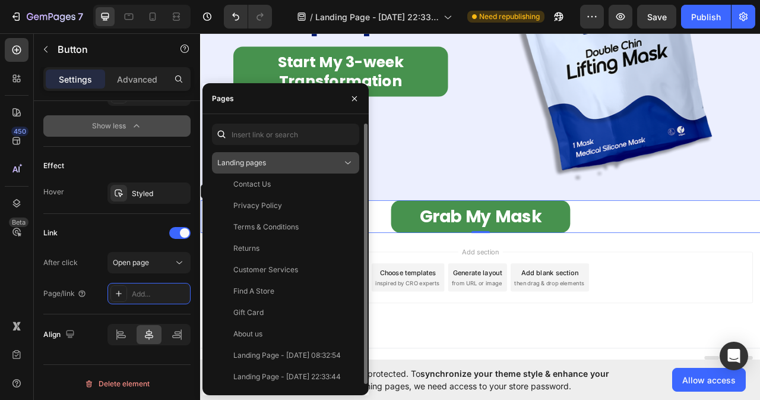
click at [353, 160] on icon at bounding box center [348, 163] width 12 height 12
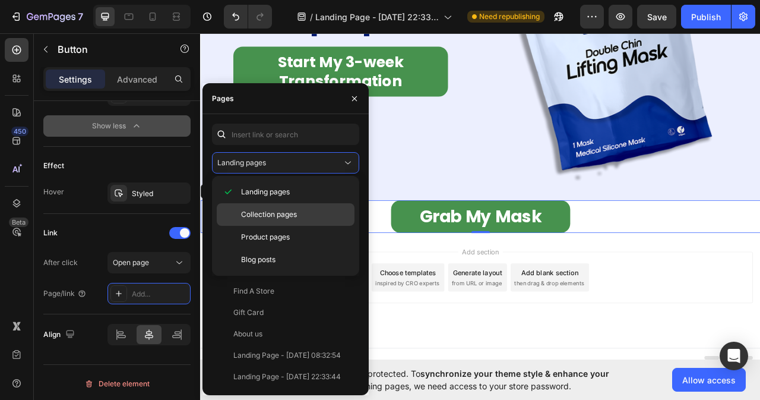
click at [290, 222] on div "Collection pages" at bounding box center [286, 214] width 138 height 23
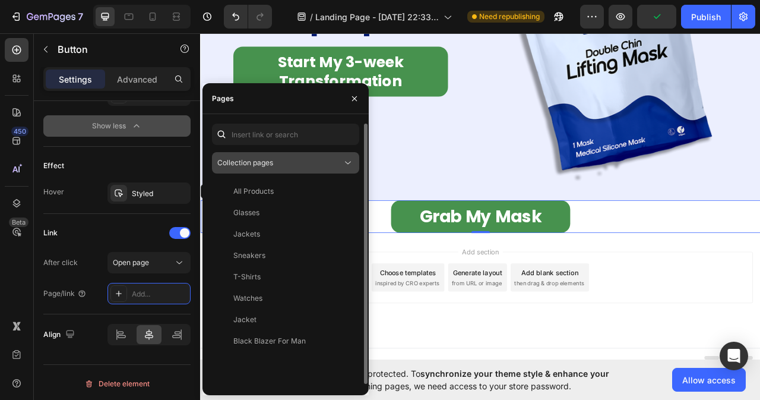
click at [346, 168] on icon at bounding box center [348, 163] width 12 height 12
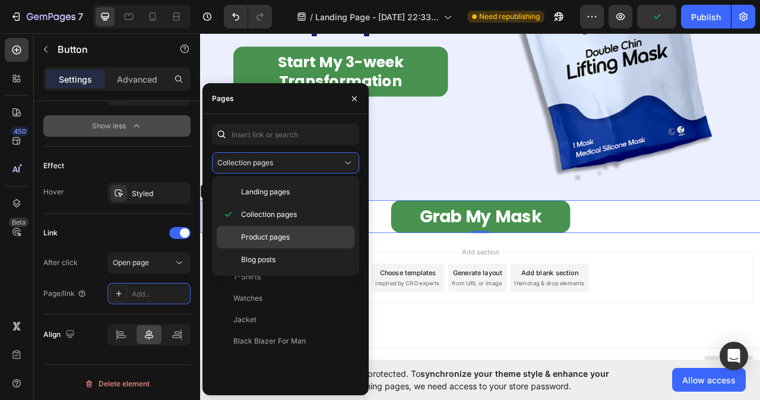
click at [280, 239] on span "Product pages" at bounding box center [265, 237] width 49 height 11
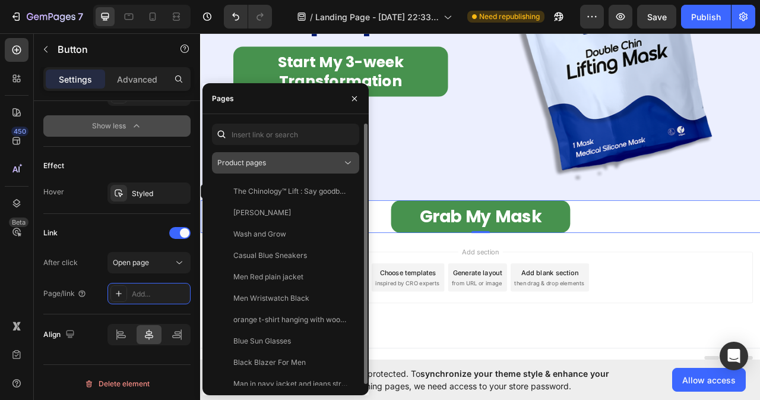
click at [348, 164] on icon at bounding box center [348, 163] width 12 height 12
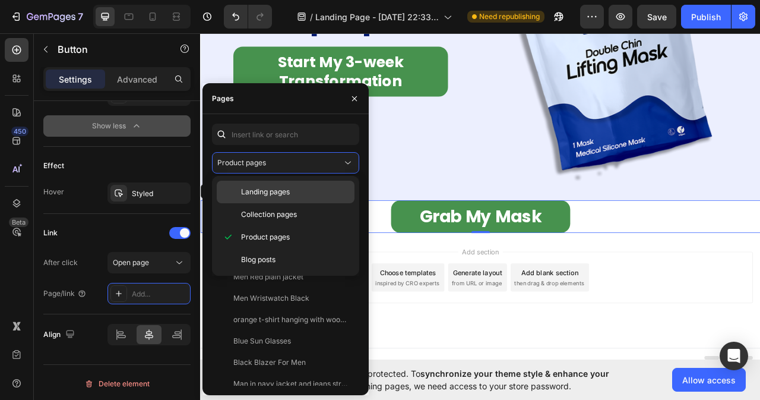
click at [277, 194] on span "Landing pages" at bounding box center [265, 192] width 49 height 11
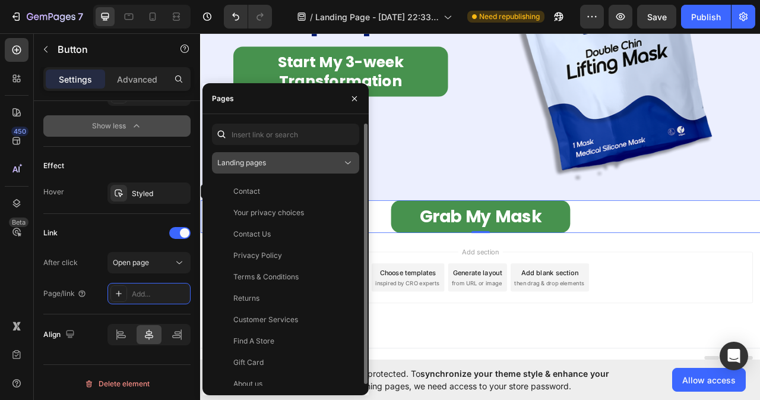
click at [345, 165] on icon at bounding box center [348, 163] width 12 height 12
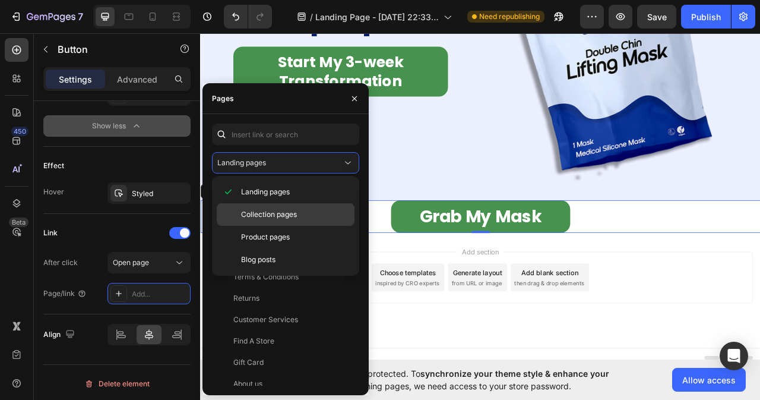
click at [277, 221] on div "Collection pages" at bounding box center [286, 214] width 138 height 23
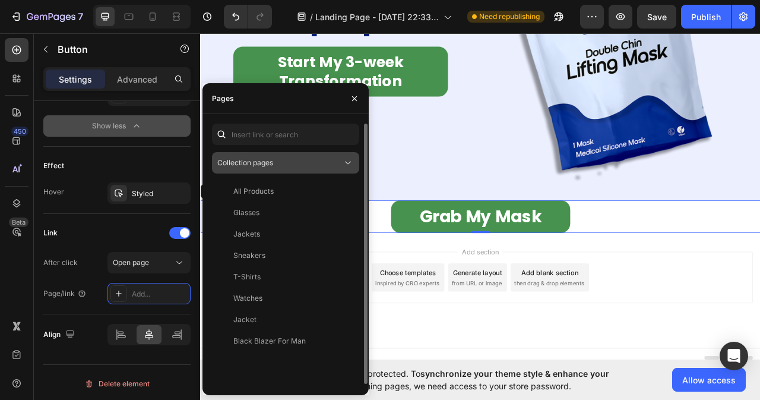
click at [345, 164] on icon at bounding box center [348, 163] width 12 height 12
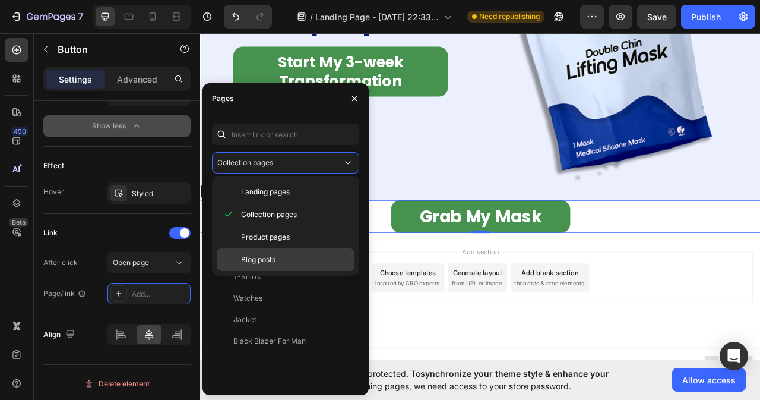
click at [256, 259] on span "Blog posts" at bounding box center [258, 259] width 34 height 11
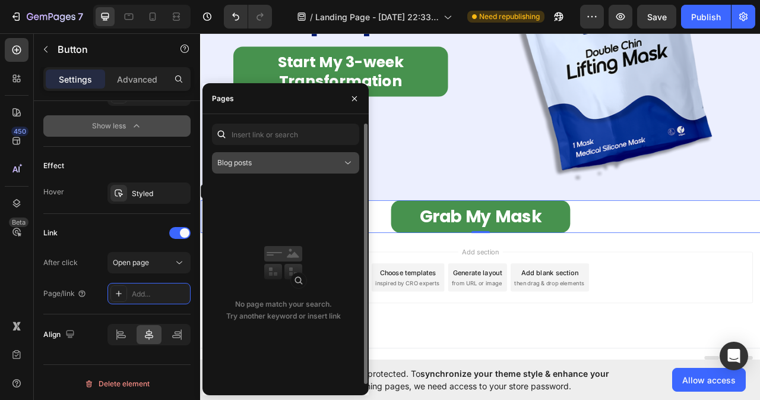
click at [351, 157] on icon at bounding box center [348, 163] width 12 height 12
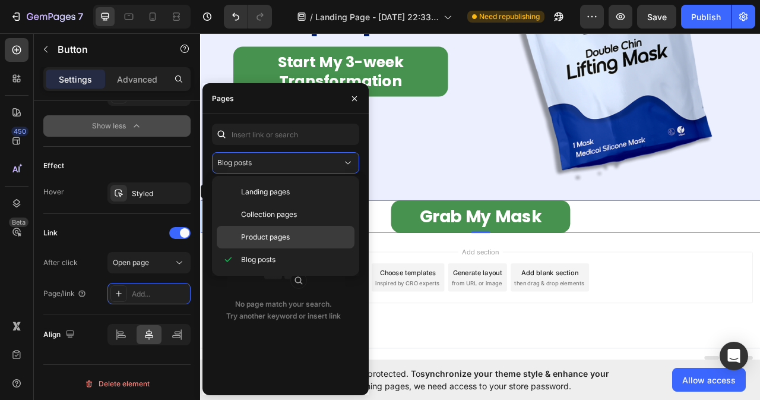
click at [260, 233] on span "Product pages" at bounding box center [265, 237] width 49 height 11
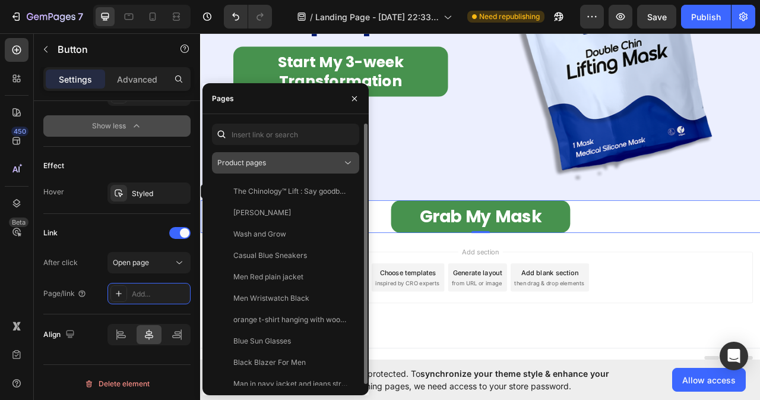
click at [349, 162] on icon at bounding box center [348, 163] width 12 height 12
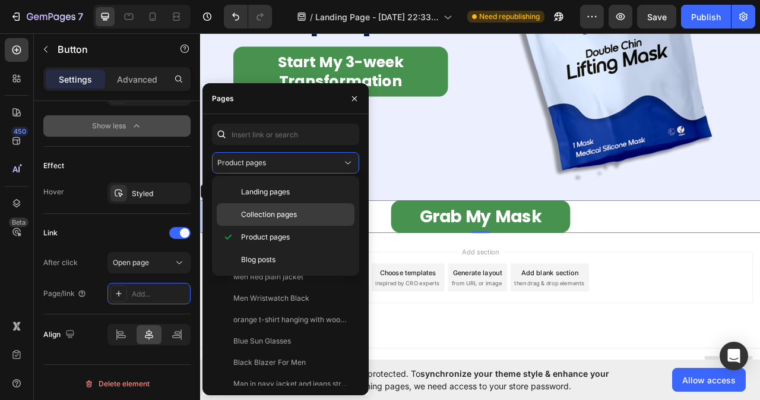
click at [283, 220] on div "Collection pages" at bounding box center [286, 214] width 138 height 23
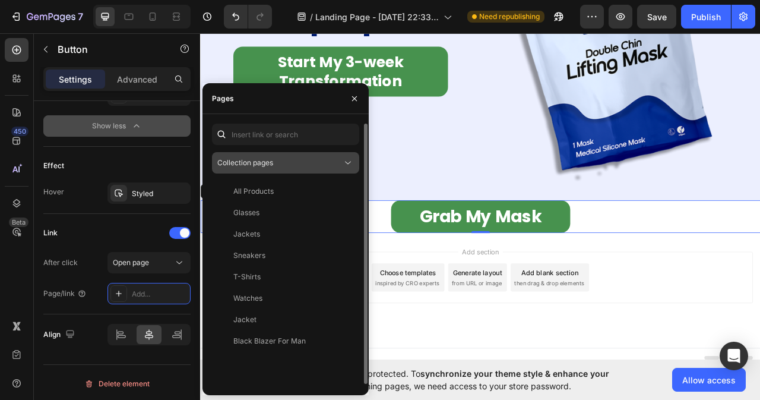
click at [346, 160] on icon at bounding box center [348, 163] width 12 height 12
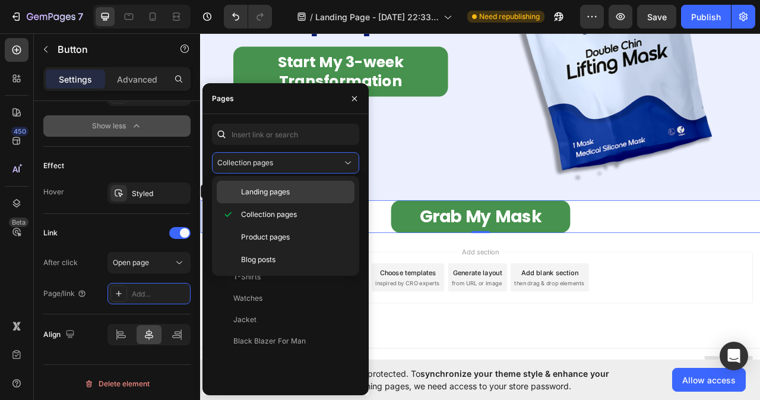
click at [269, 200] on div "Landing pages" at bounding box center [286, 192] width 138 height 23
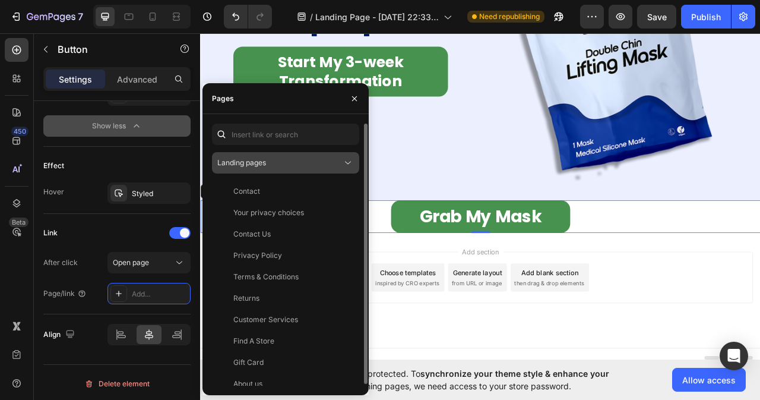
click at [343, 163] on icon at bounding box center [348, 163] width 12 height 12
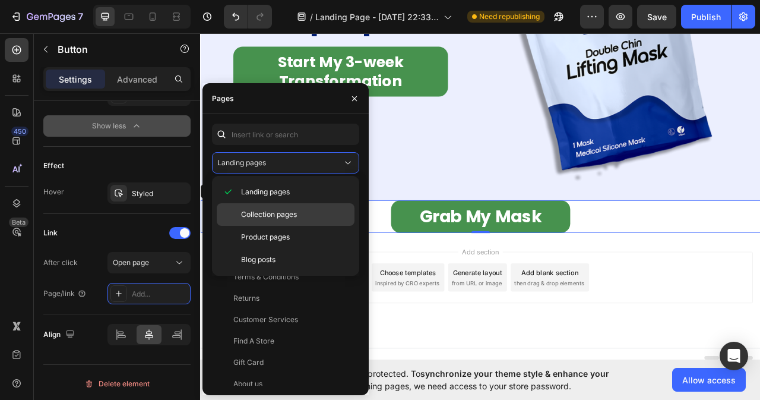
click at [285, 219] on span "Collection pages" at bounding box center [269, 214] width 56 height 11
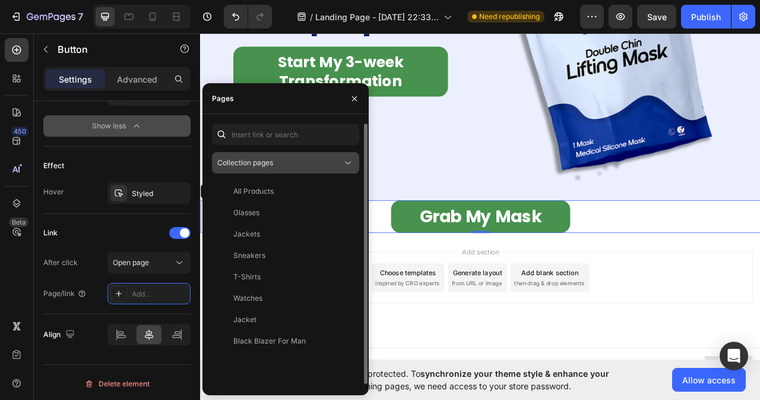
click at [351, 159] on icon at bounding box center [348, 163] width 12 height 12
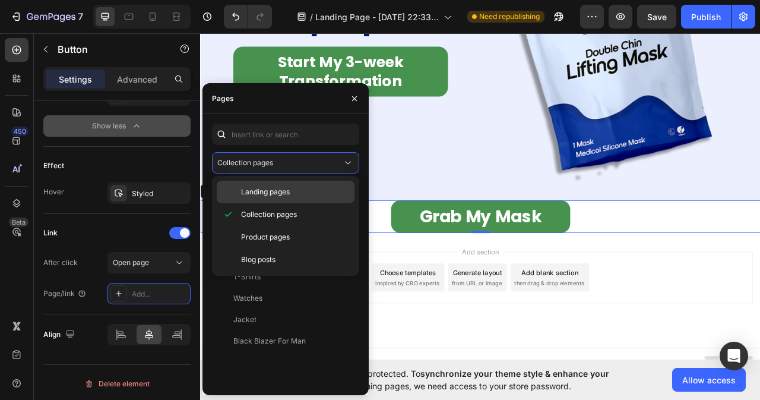
click at [267, 188] on span "Landing pages" at bounding box center [265, 192] width 49 height 11
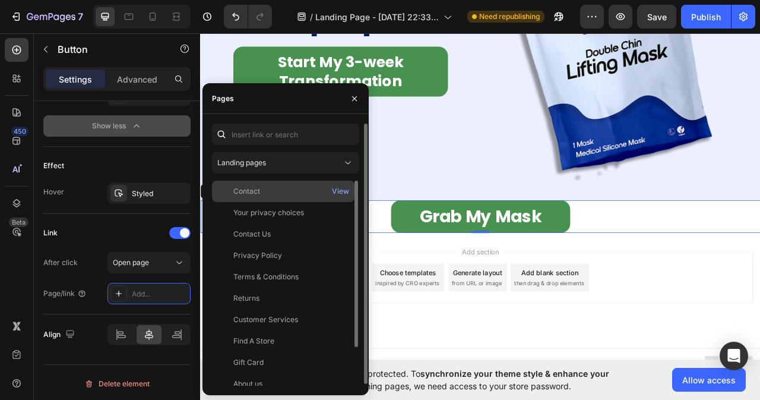
click at [252, 196] on div "Contact" at bounding box center [246, 191] width 27 height 11
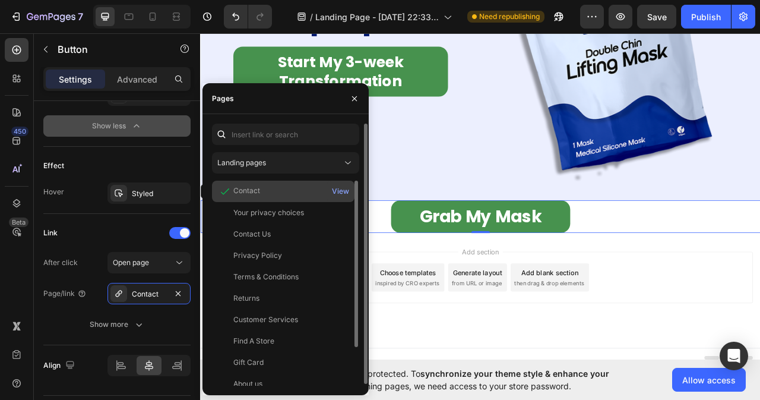
click at [252, 196] on div "Contact" at bounding box center [246, 191] width 27 height 12
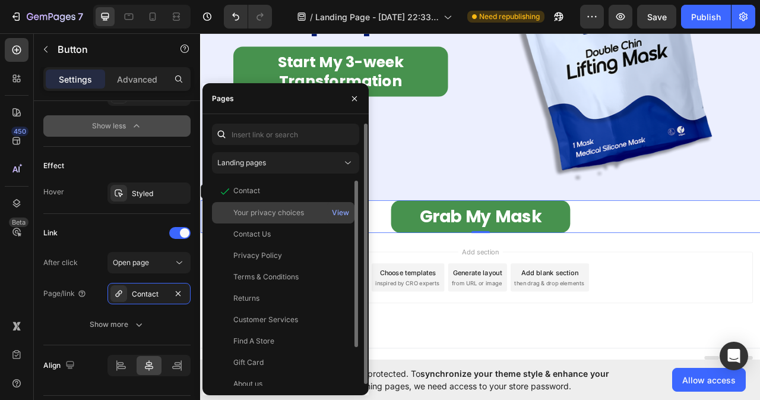
click at [260, 219] on div "Your privacy choices View" at bounding box center [283, 212] width 143 height 21
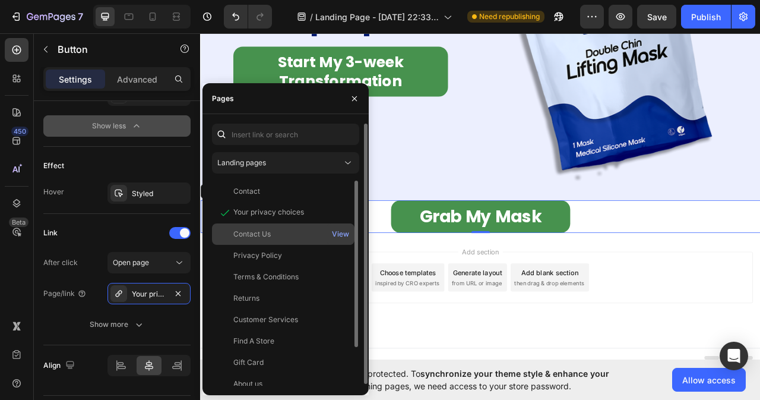
click at [263, 244] on div "Contact Us View" at bounding box center [283, 233] width 143 height 21
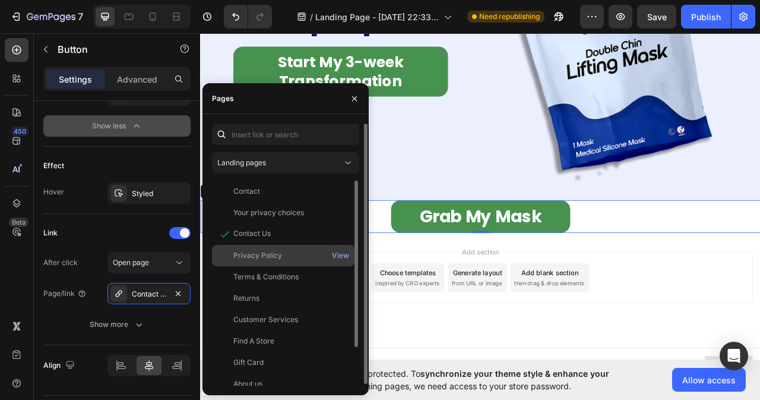
click at [262, 261] on div "Privacy Policy View" at bounding box center [283, 255] width 143 height 21
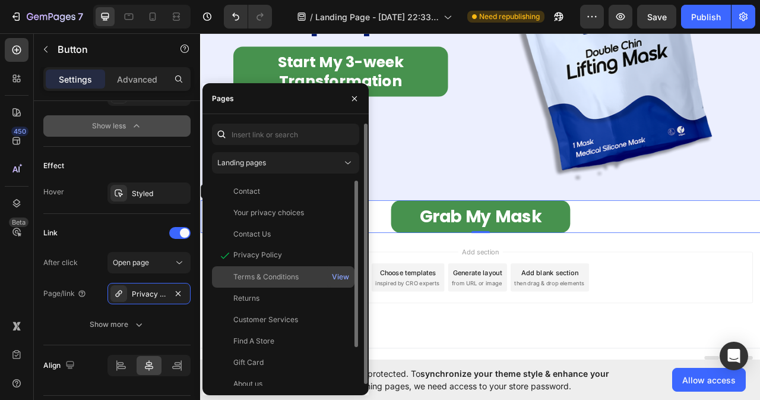
click at [262, 277] on div "Terms & Conditions" at bounding box center [265, 276] width 65 height 11
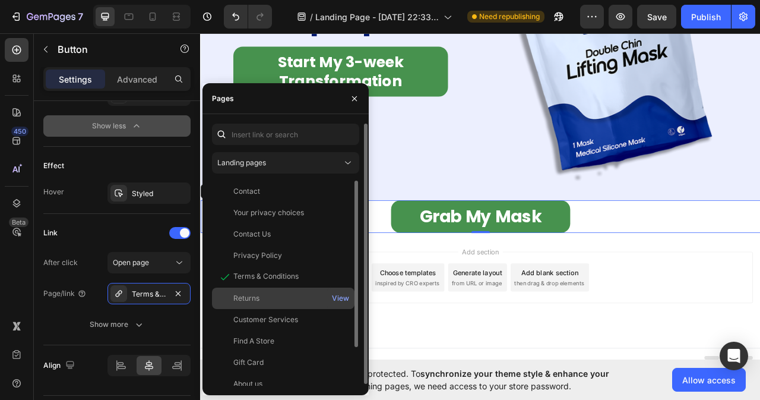
click at [258, 302] on div "Returns" at bounding box center [246, 298] width 26 height 11
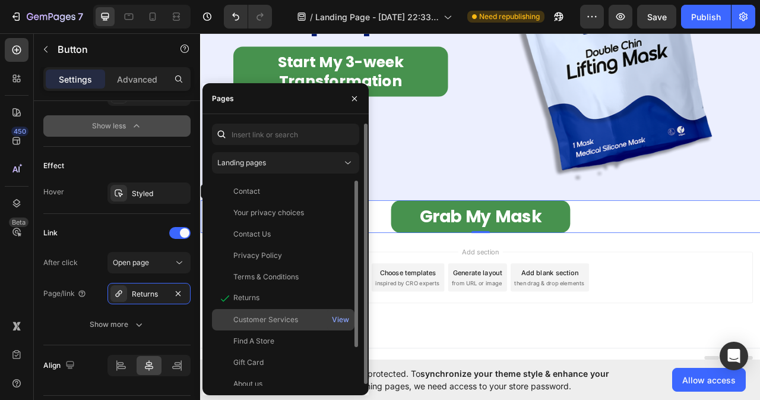
click at [257, 319] on div "Customer Services" at bounding box center [265, 319] width 65 height 11
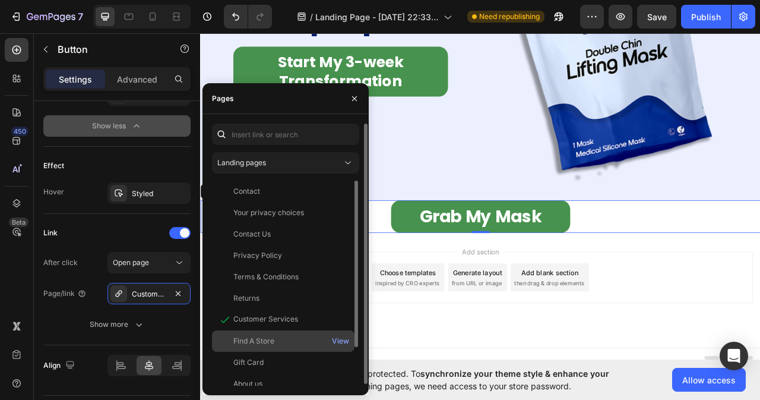
click at [254, 338] on div "Find A Store" at bounding box center [253, 341] width 41 height 11
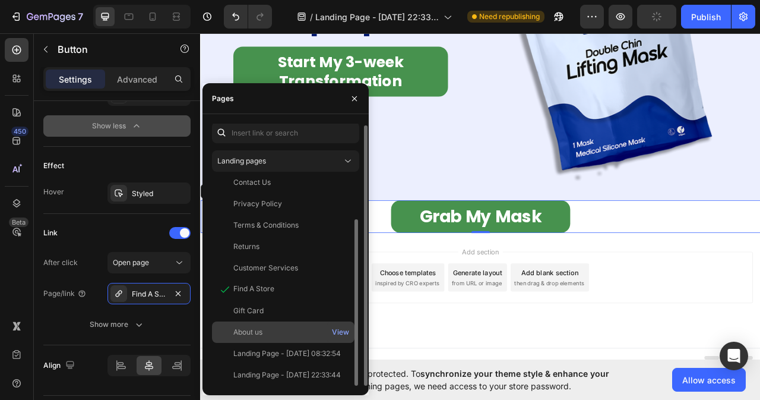
click at [251, 333] on div "About us" at bounding box center [247, 332] width 29 height 11
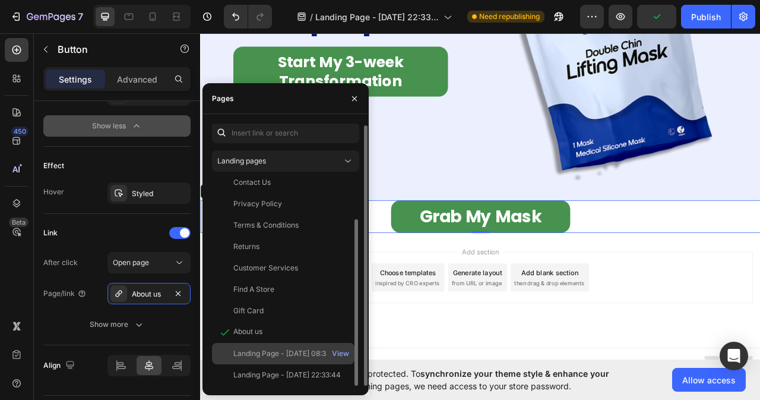
click at [269, 347] on div "Landing Page - Sep 13, 08:32:54 View" at bounding box center [283, 353] width 143 height 21
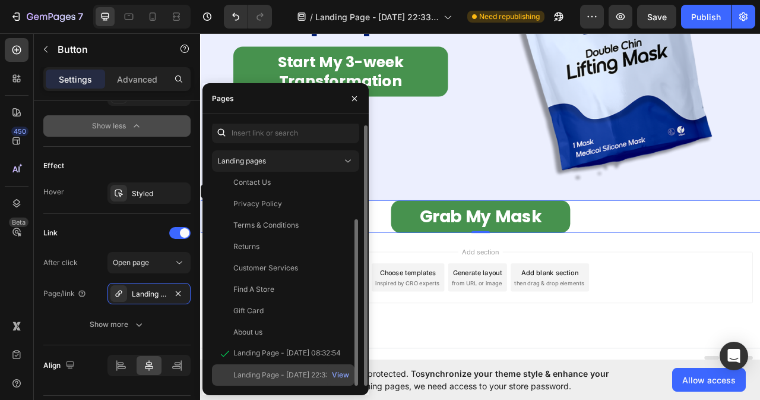
click at [254, 371] on div "Landing Page - [DATE] 22:33:44" at bounding box center [287, 375] width 108 height 11
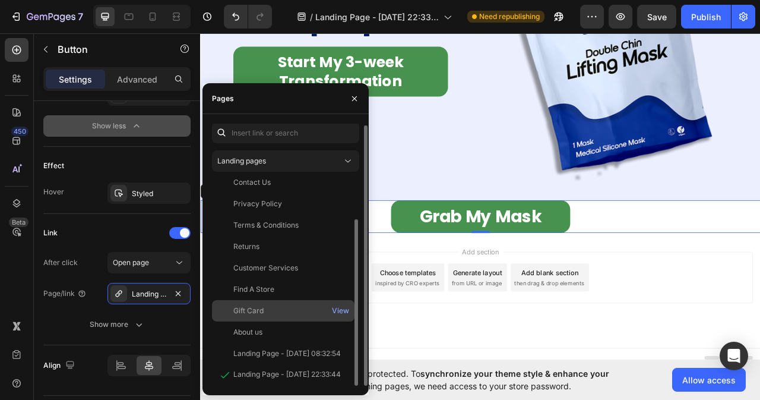
click at [254, 304] on div "Gift Card View" at bounding box center [283, 310] width 143 height 21
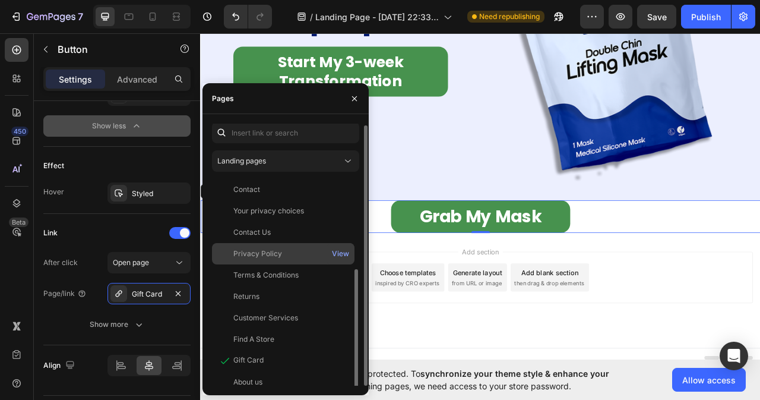
scroll to position [0, 0]
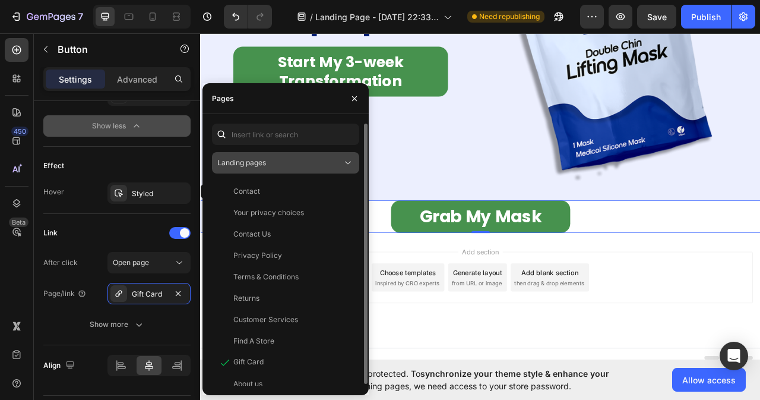
click at [353, 160] on icon at bounding box center [348, 163] width 12 height 12
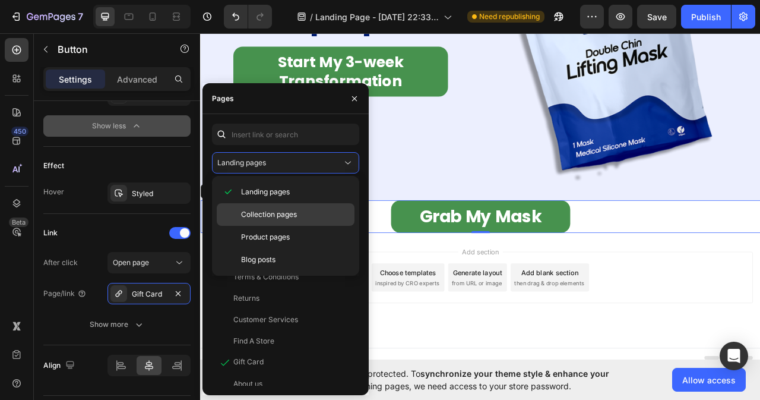
click at [263, 216] on span "Collection pages" at bounding box center [269, 214] width 56 height 11
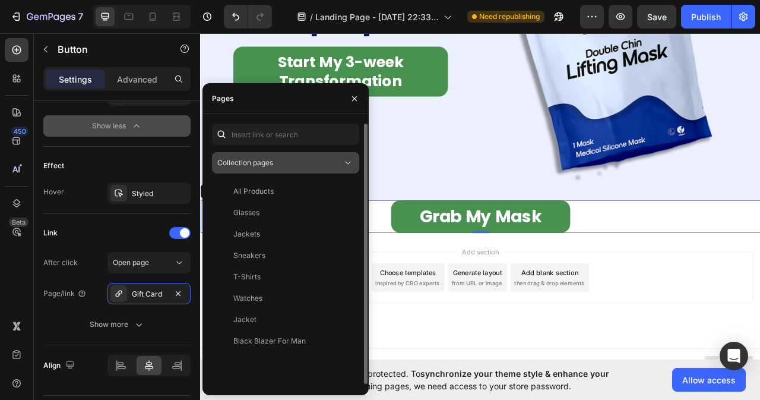
click at [348, 163] on icon at bounding box center [348, 163] width 12 height 12
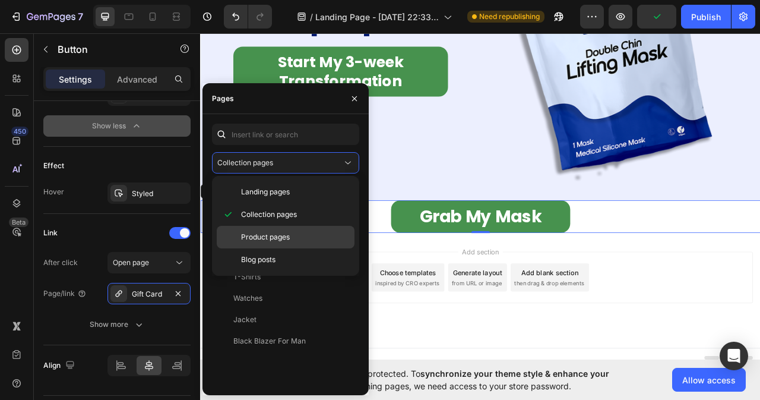
click at [258, 236] on span "Product pages" at bounding box center [265, 237] width 49 height 11
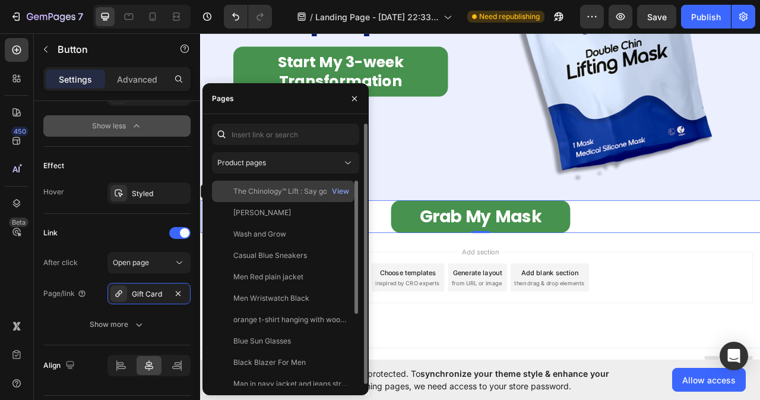
click at [297, 197] on div "The Chinology™ Lift : Say goodbye to your double chin now View" at bounding box center [283, 191] width 143 height 21
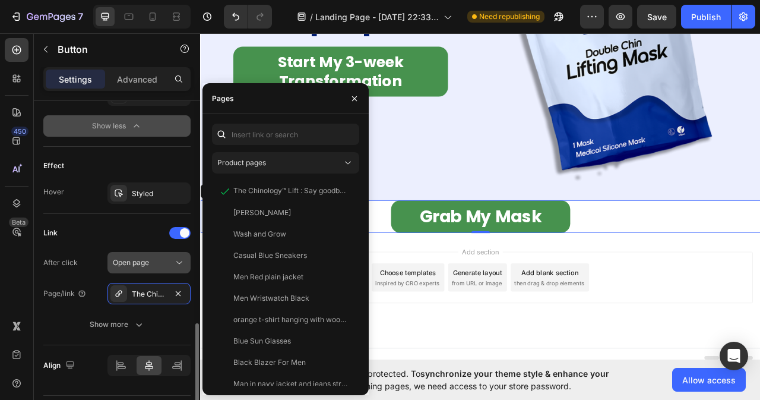
click at [181, 255] on button "Open page" at bounding box center [149, 262] width 83 height 21
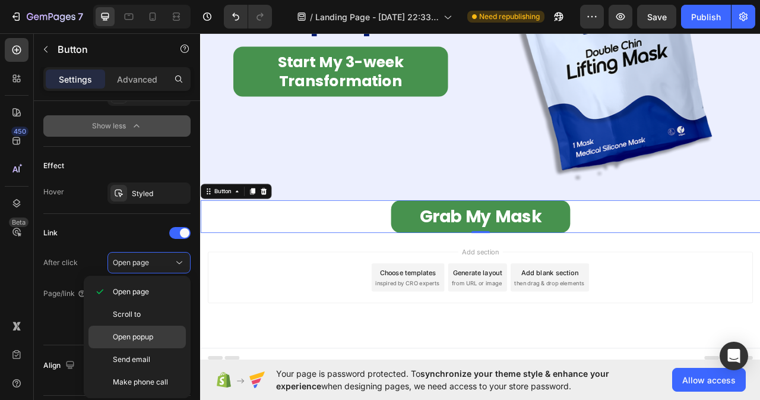
click at [134, 339] on span "Open popup" at bounding box center [133, 336] width 40 height 11
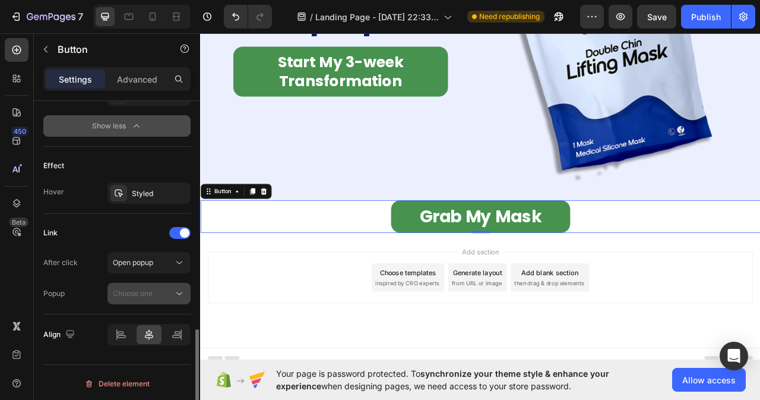
click at [173, 295] on div "Choose one" at bounding box center [143, 293] width 61 height 11
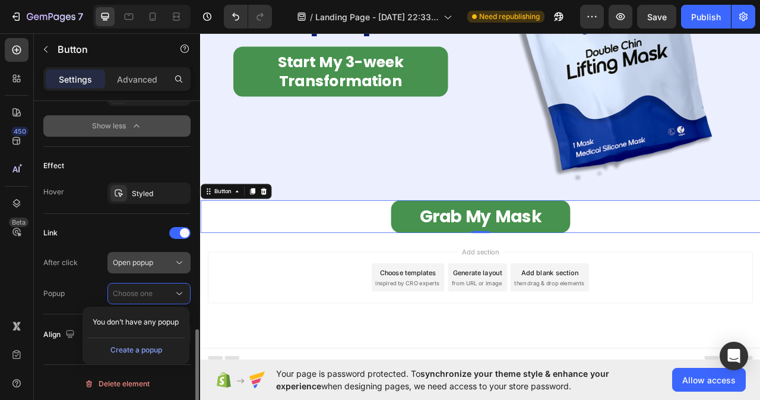
click at [182, 262] on icon at bounding box center [179, 262] width 6 height 3
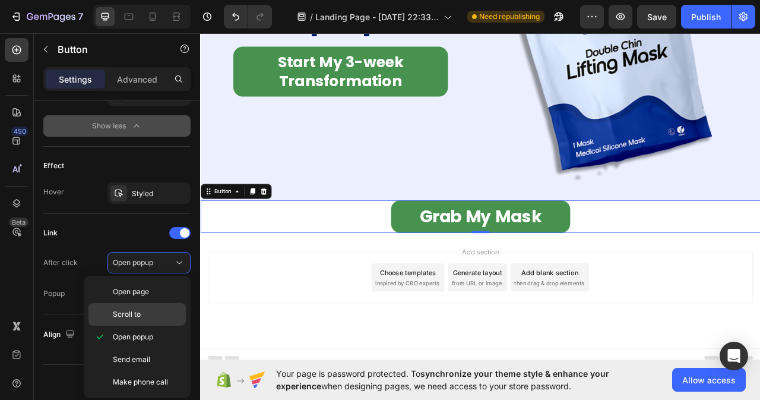
click at [135, 317] on span "Scroll to" at bounding box center [127, 314] width 28 height 11
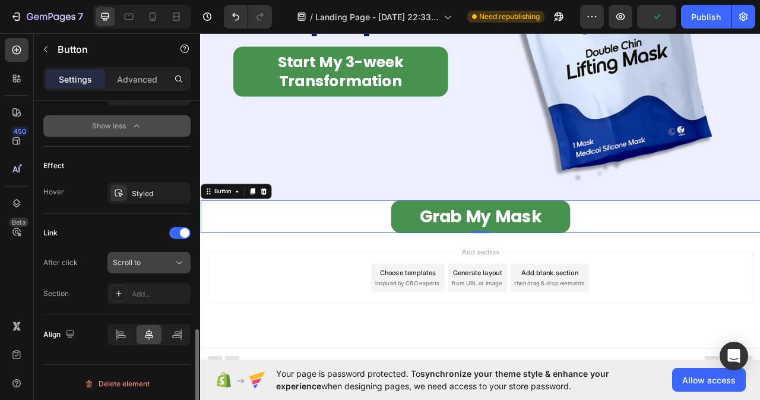
click at [177, 266] on icon at bounding box center [179, 263] width 12 height 12
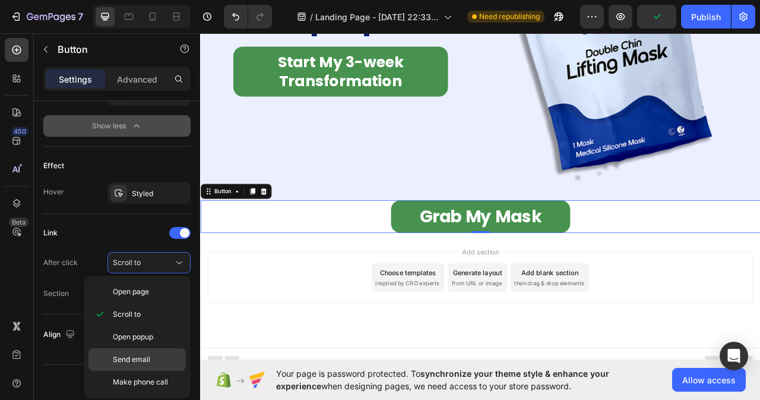
click at [139, 358] on span "Send email" at bounding box center [131, 359] width 37 height 11
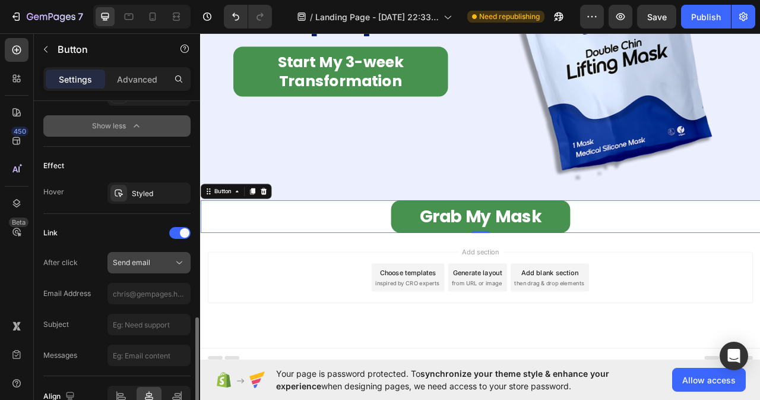
click at [178, 258] on icon at bounding box center [179, 263] width 12 height 12
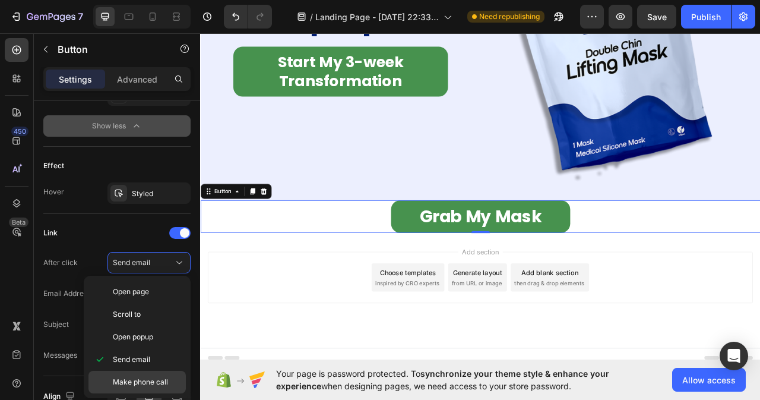
click at [140, 376] on div "Make phone call" at bounding box center [137, 382] width 97 height 23
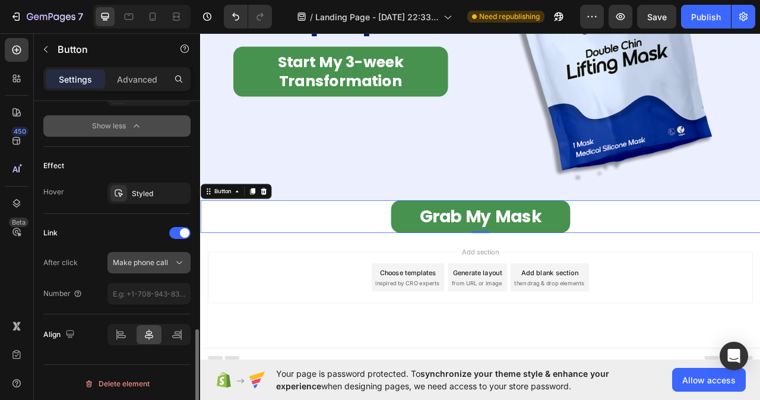
click at [181, 264] on icon at bounding box center [179, 263] width 12 height 12
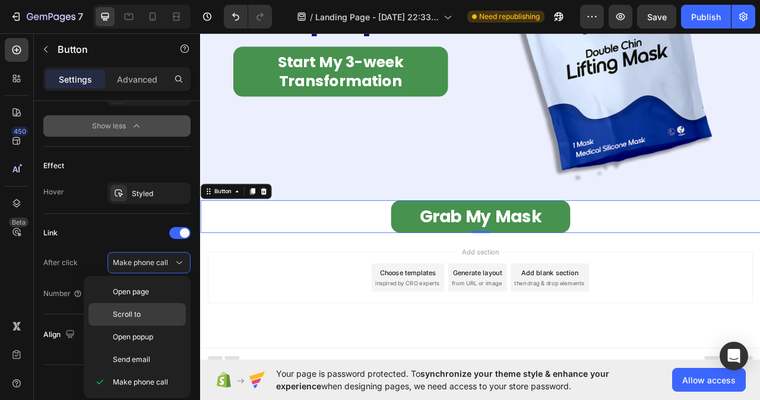
click at [131, 317] on span "Scroll to" at bounding box center [127, 314] width 28 height 11
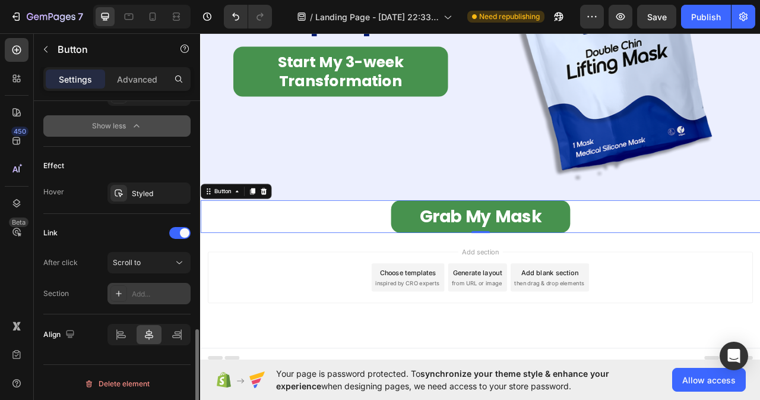
click at [153, 298] on div "Add..." at bounding box center [160, 294] width 56 height 11
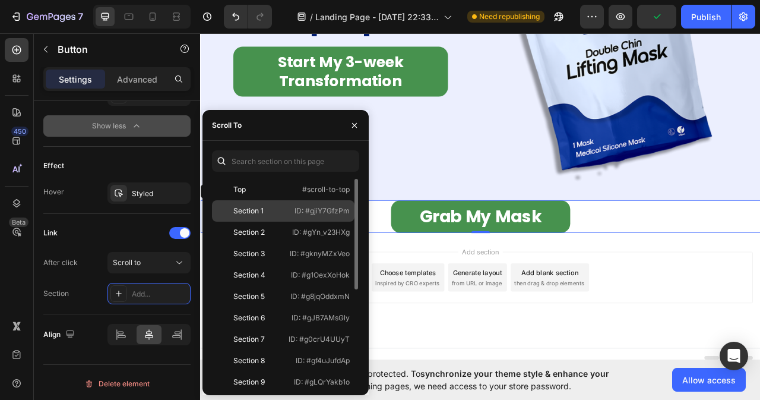
click at [269, 214] on div "Section 1" at bounding box center [251, 211] width 69 height 11
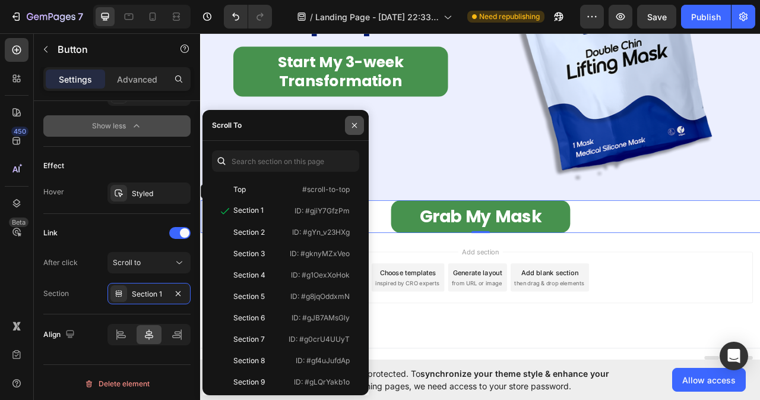
click at [352, 129] on icon "button" at bounding box center [355, 126] width 10 height 10
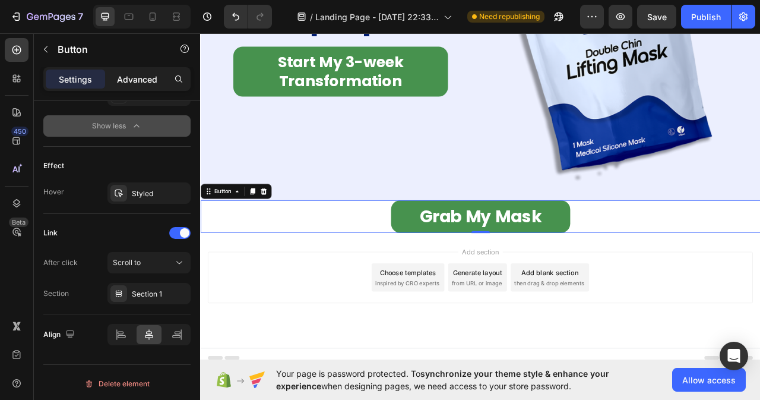
click at [143, 75] on p "Advanced" at bounding box center [137, 79] width 40 height 12
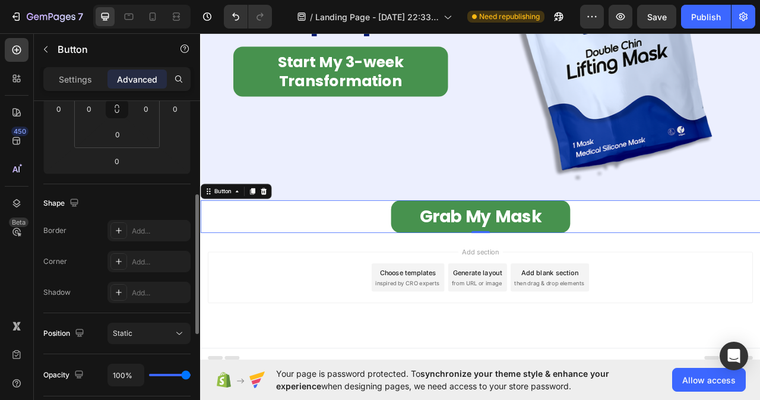
scroll to position [282, 0]
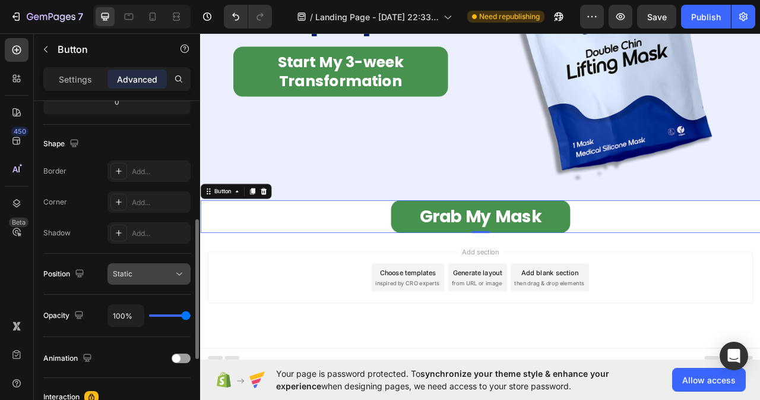
click at [168, 276] on div "Static" at bounding box center [143, 274] width 61 height 11
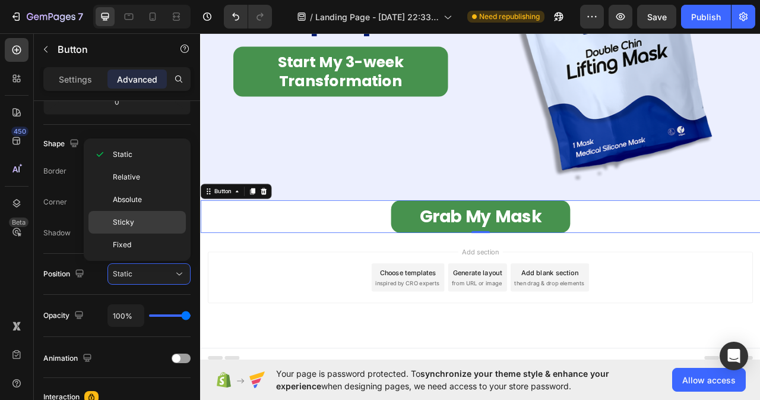
click at [124, 229] on div "Sticky" at bounding box center [137, 222] width 97 height 23
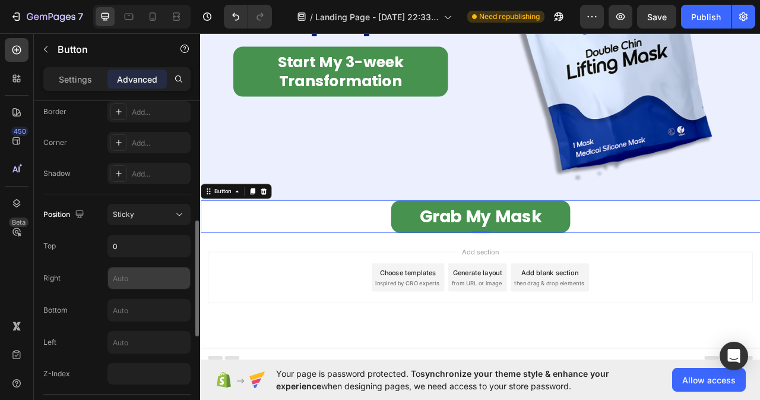
scroll to position [400, 0]
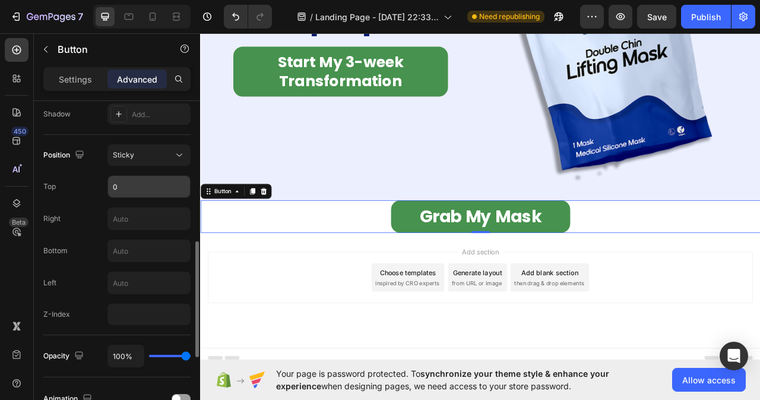
click at [125, 190] on input "0" at bounding box center [149, 186] width 82 height 21
click at [124, 189] on input "0" at bounding box center [149, 186] width 82 height 21
click at [130, 252] on input "text" at bounding box center [149, 250] width 82 height 21
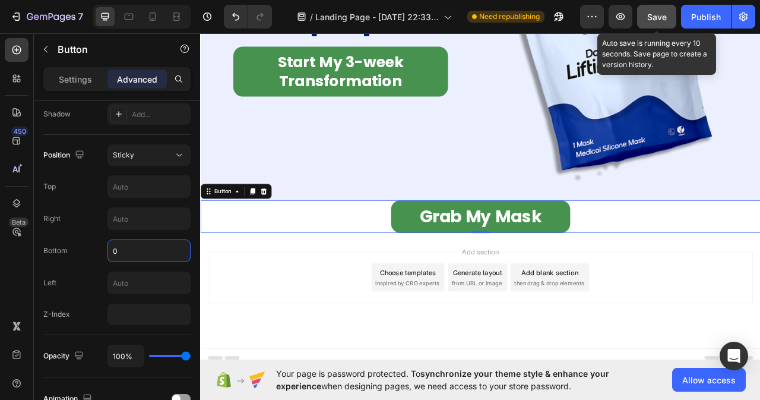
type input "0"
click at [650, 15] on span "Save" at bounding box center [658, 17] width 20 height 10
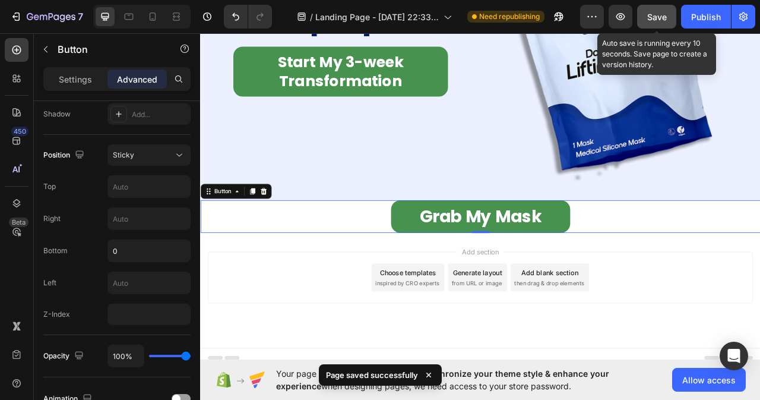
click at [653, 13] on span "Save" at bounding box center [658, 17] width 20 height 10
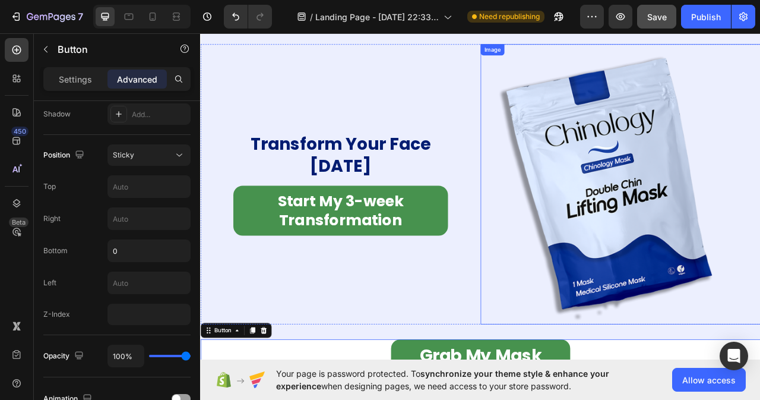
scroll to position [7304, 0]
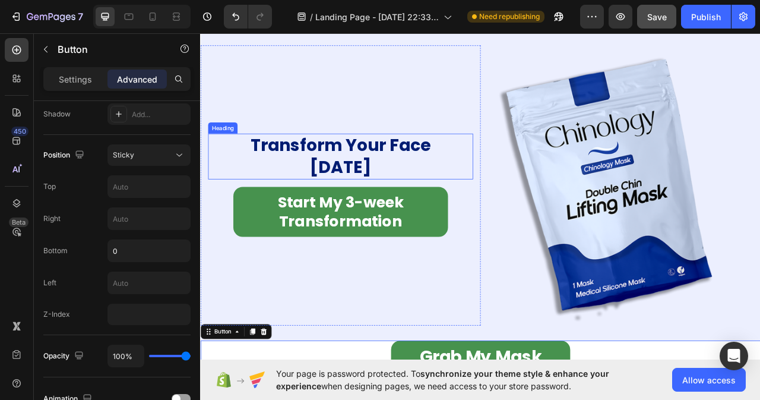
click at [388, 194] on h2 "Transform Your Face Today" at bounding box center [377, 191] width 283 height 58
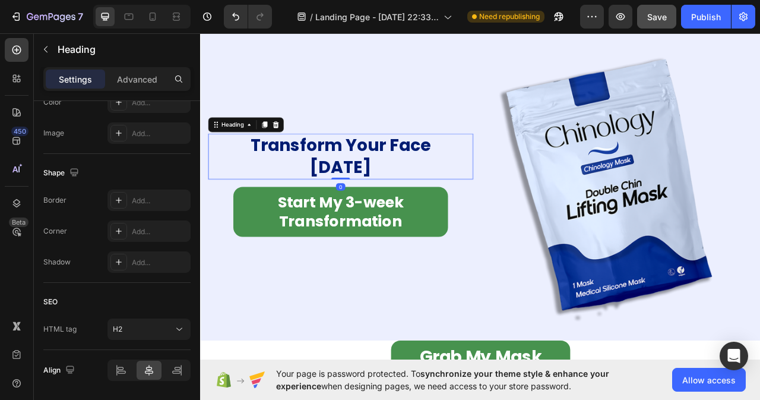
scroll to position [0, 0]
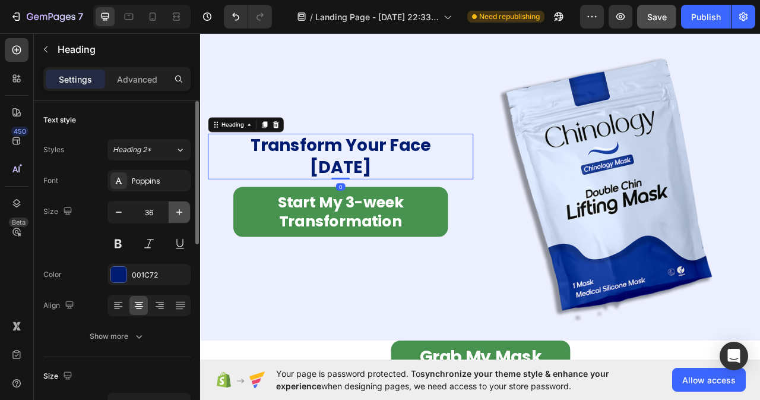
click at [178, 212] on icon "button" at bounding box center [179, 212] width 6 height 6
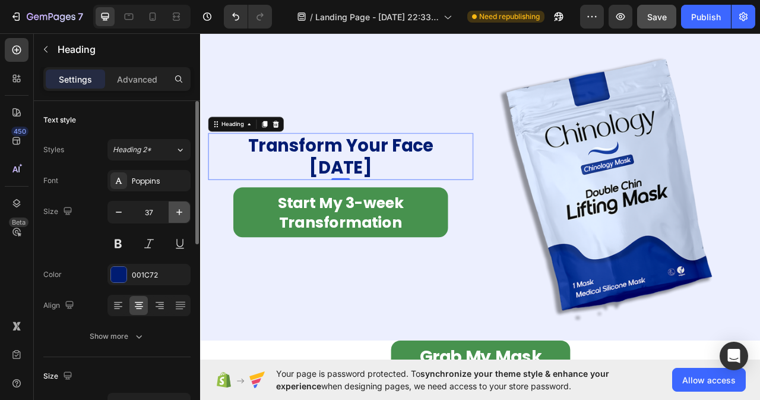
click at [178, 212] on icon "button" at bounding box center [179, 212] width 6 height 6
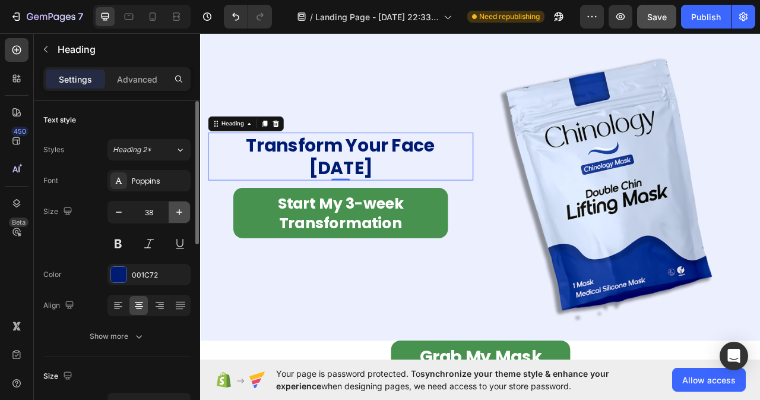
click at [178, 212] on icon "button" at bounding box center [179, 212] width 6 height 6
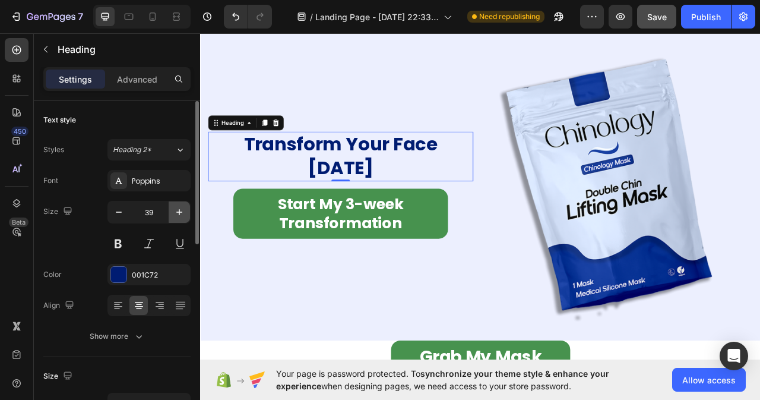
click at [178, 212] on icon "button" at bounding box center [179, 212] width 6 height 6
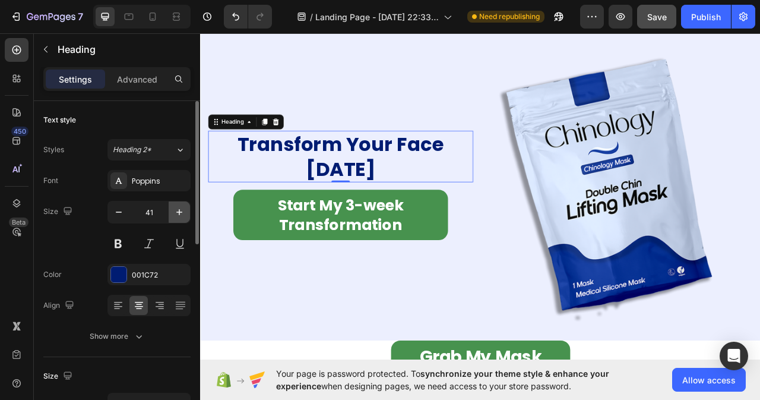
click at [178, 212] on icon "button" at bounding box center [179, 212] width 6 height 6
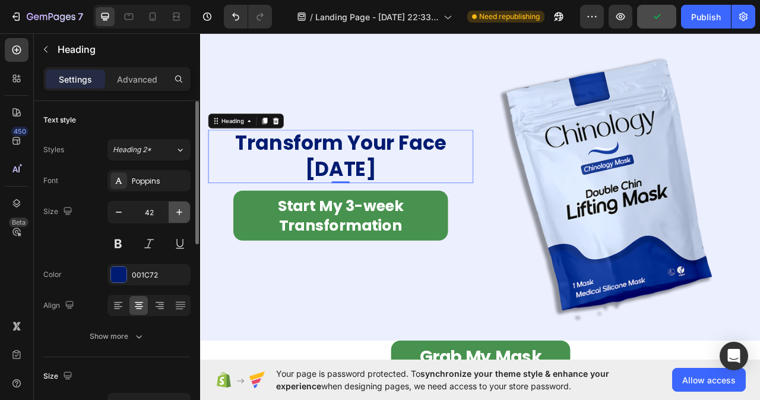
click at [178, 212] on icon "button" at bounding box center [179, 212] width 6 height 6
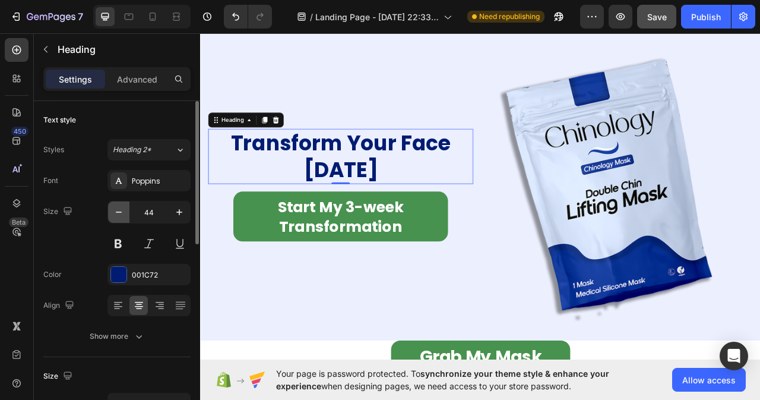
click at [122, 215] on icon "button" at bounding box center [119, 212] width 12 height 12
type input "42"
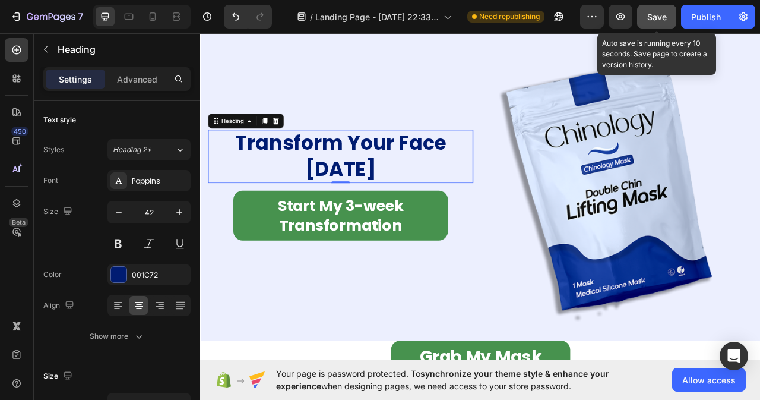
click at [658, 7] on button "Save" at bounding box center [656, 17] width 39 height 24
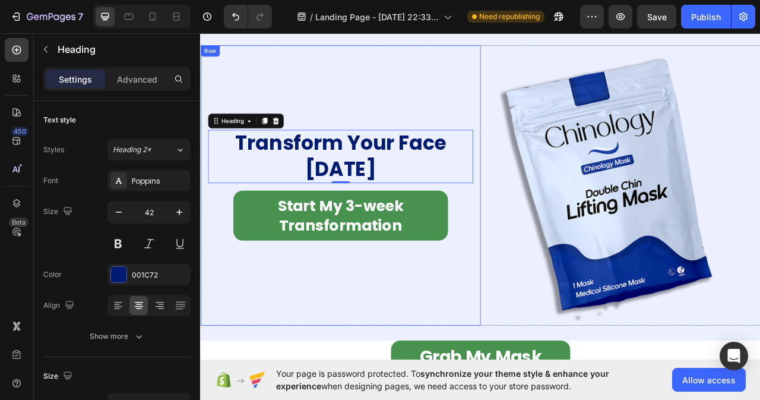
click at [538, 317] on div "Transform Your Face Today Heading 0 Start My 3-week Transformation Button" at bounding box center [378, 227] width 337 height 337
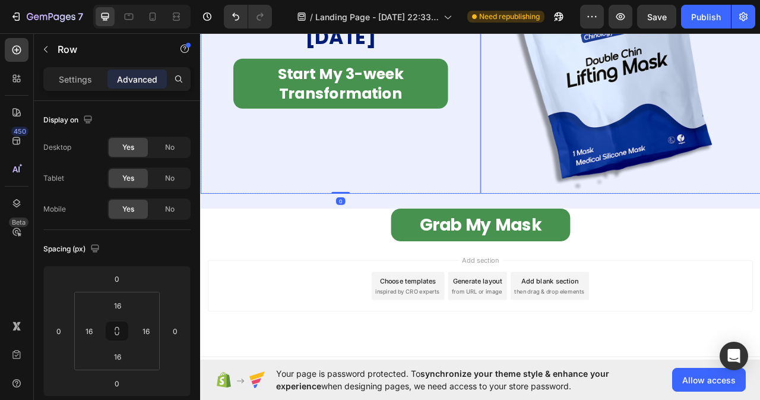
scroll to position [7483, 0]
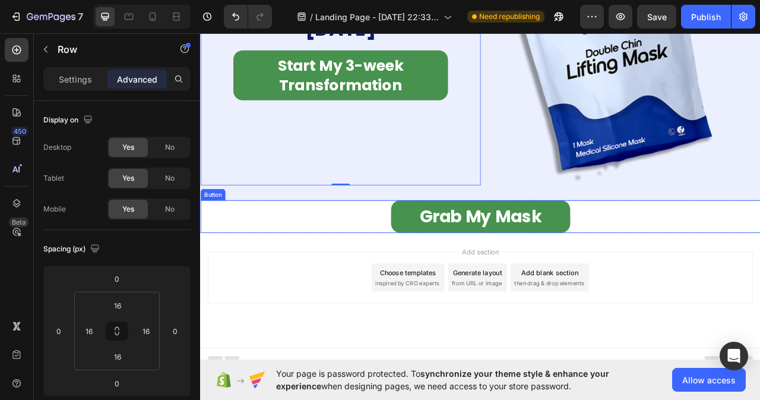
click at [299, 258] on div "Grab My Mask Button" at bounding box center [556, 268] width 713 height 42
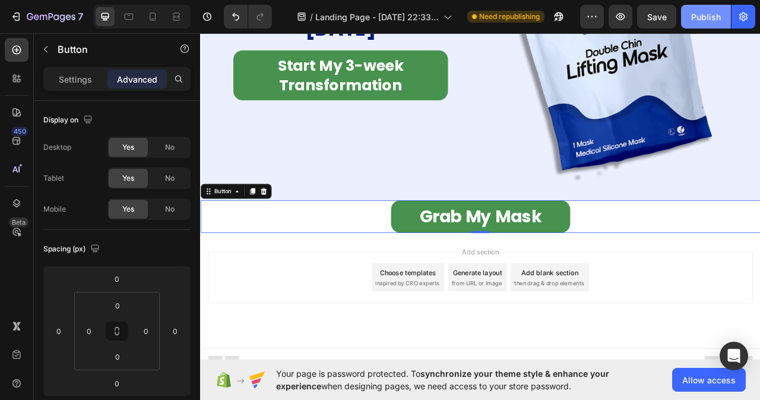
click at [711, 14] on div "Publish" at bounding box center [707, 17] width 30 height 12
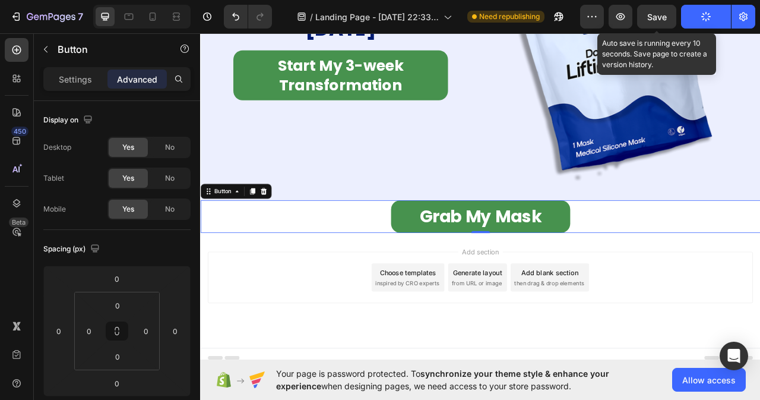
click at [664, 16] on span "Save" at bounding box center [658, 17] width 20 height 10
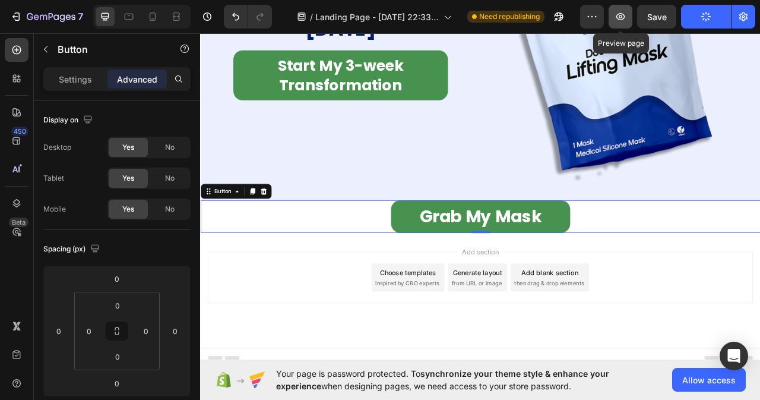
click at [626, 12] on icon "button" at bounding box center [621, 17] width 12 height 12
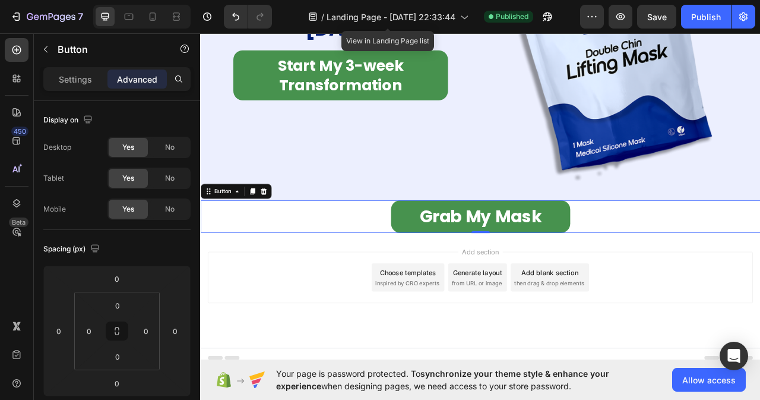
click at [349, 272] on div "Grab My Mask Button 0" at bounding box center [556, 268] width 713 height 42
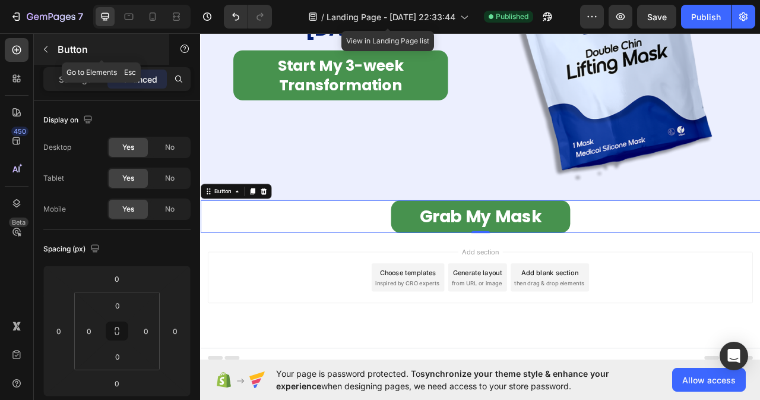
click at [43, 49] on icon "button" at bounding box center [46, 50] width 10 height 10
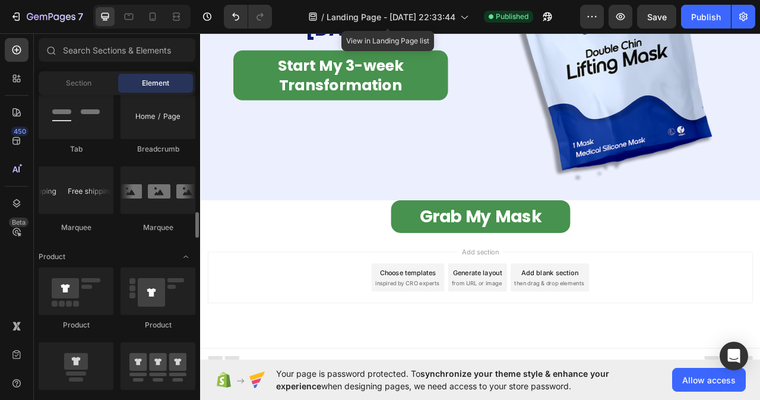
scroll to position [1485, 0]
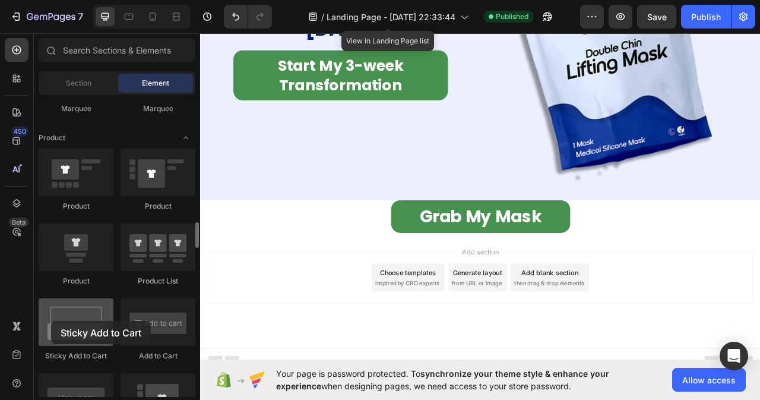
drag, startPoint x: 79, startPoint y: 327, endPoint x: 51, endPoint y: 321, distance: 28.5
click at [51, 321] on div at bounding box center [76, 322] width 75 height 48
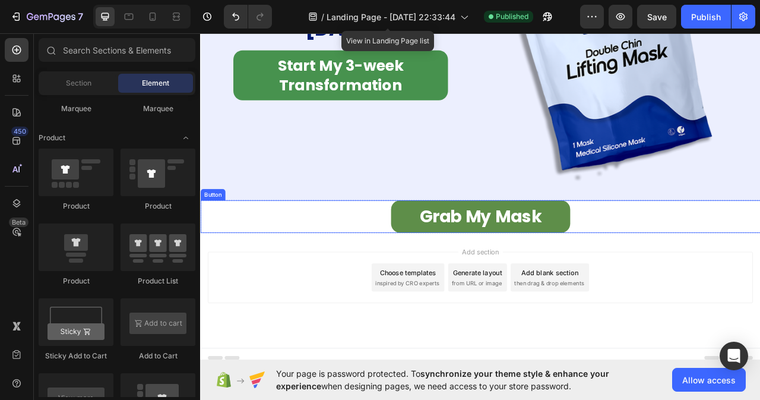
click at [586, 279] on link "Grab My Mask" at bounding box center [557, 268] width 228 height 42
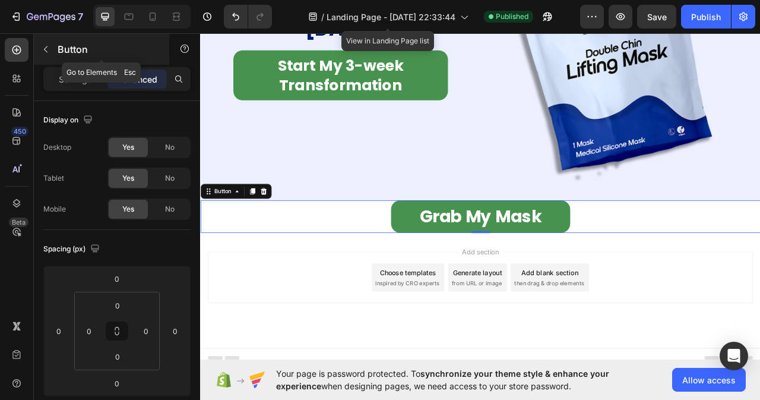
click at [47, 46] on icon "button" at bounding box center [46, 49] width 4 height 7
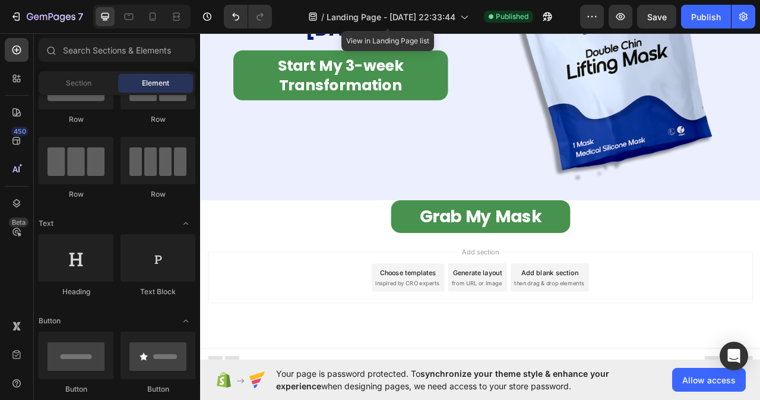
scroll to position [0, 0]
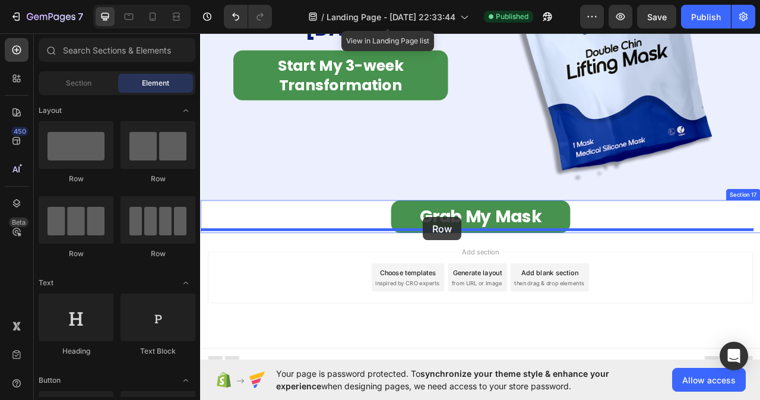
drag, startPoint x: 270, startPoint y: 180, endPoint x: 484, endPoint y: 268, distance: 230.7
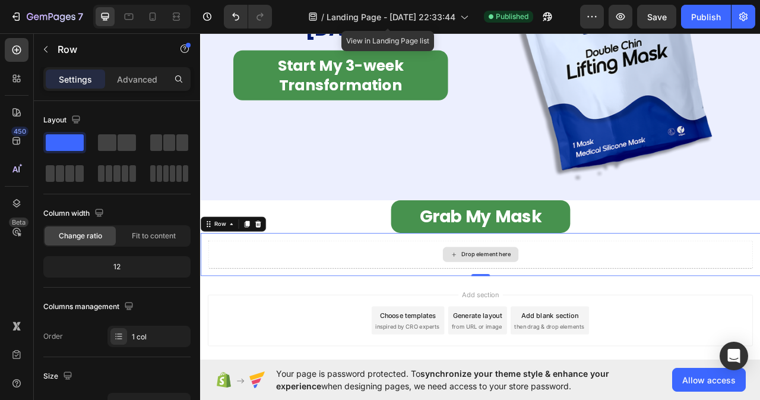
click at [509, 312] on div "Drop element here" at bounding box center [557, 315] width 96 height 19
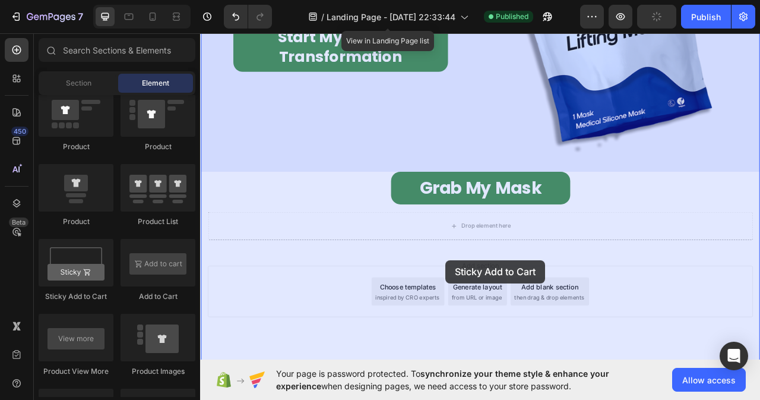
scroll to position [7522, 0]
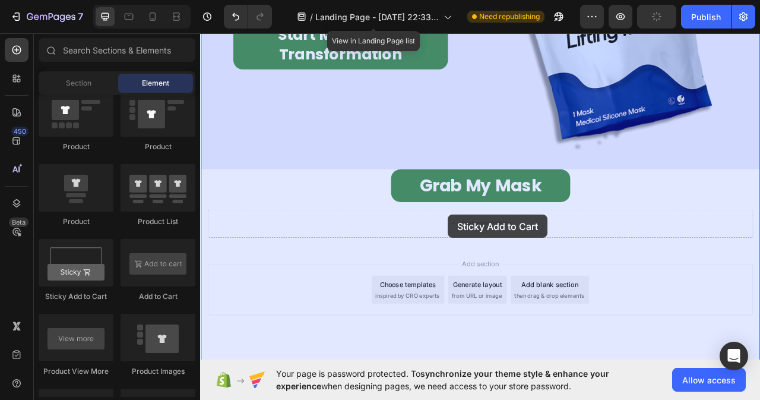
drag, startPoint x: 284, startPoint y: 298, endPoint x: 516, endPoint y: 265, distance: 234.0
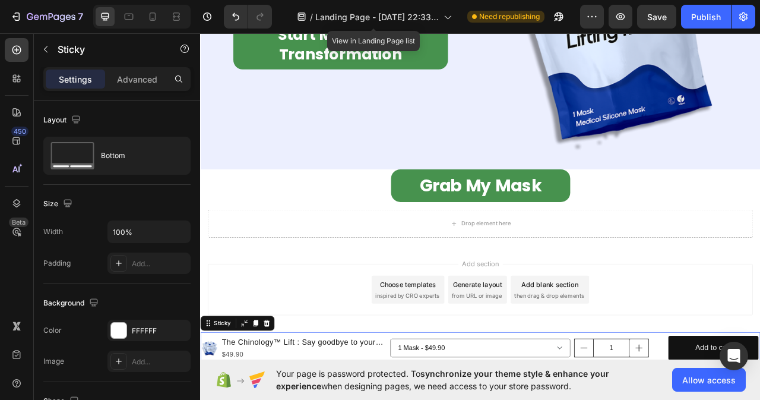
scroll to position [7537, 0]
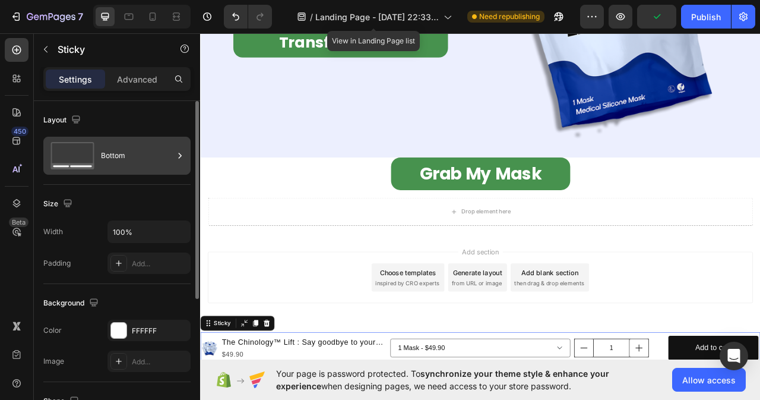
click at [180, 156] on icon at bounding box center [180, 156] width 12 height 12
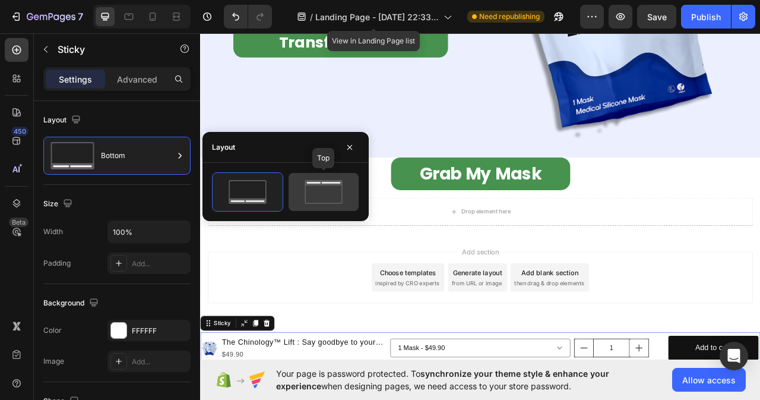
click at [339, 193] on icon at bounding box center [324, 192] width 56 height 24
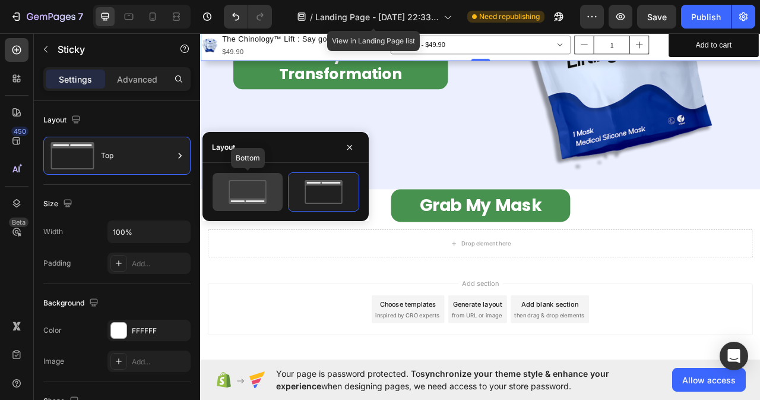
click at [239, 189] on icon at bounding box center [248, 192] width 56 height 24
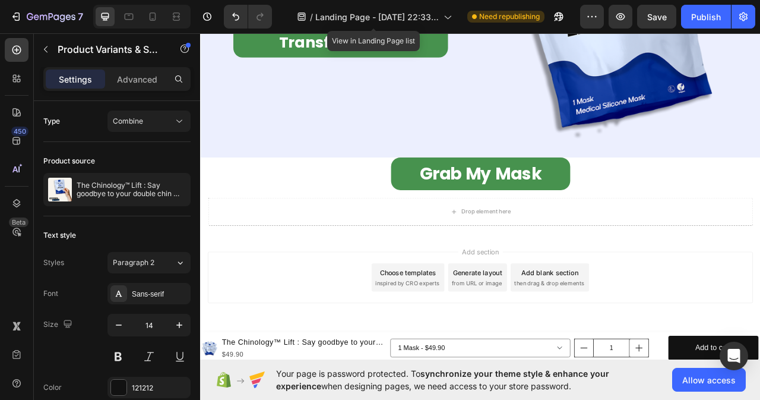
click at [374, 370] on div "Add section Choose templates inspired by CRO experts Generate layout from URL o…" at bounding box center [557, 344] width 694 height 65
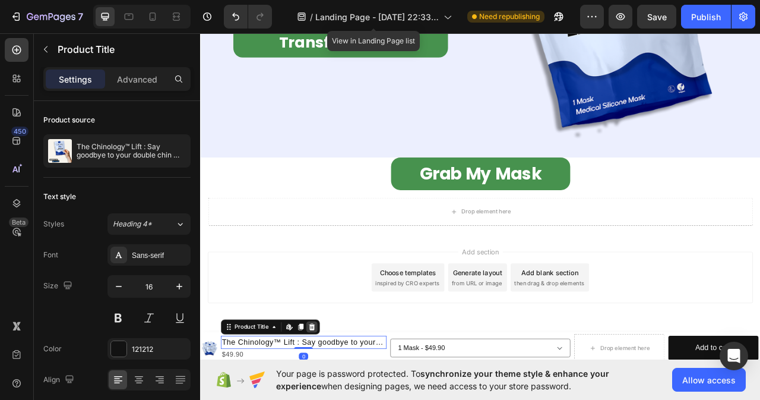
click at [340, 399] on icon at bounding box center [343, 407] width 8 height 8
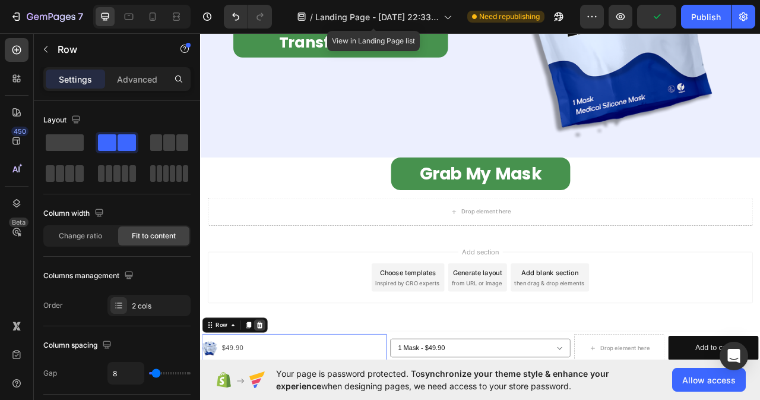
click at [278, 399] on icon at bounding box center [276, 405] width 8 height 8
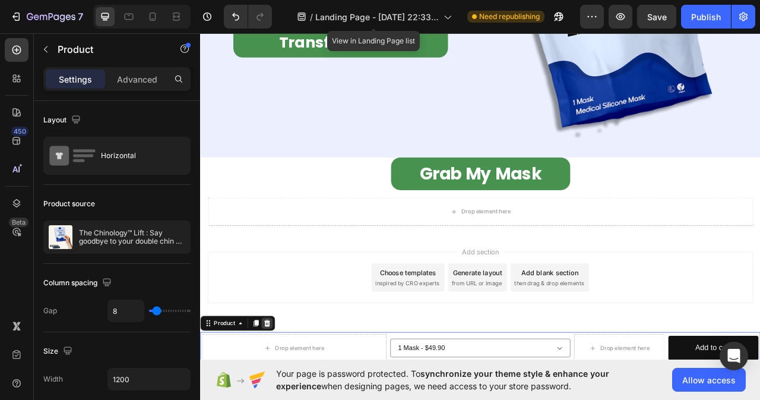
click at [287, 399] on icon at bounding box center [286, 403] width 8 height 8
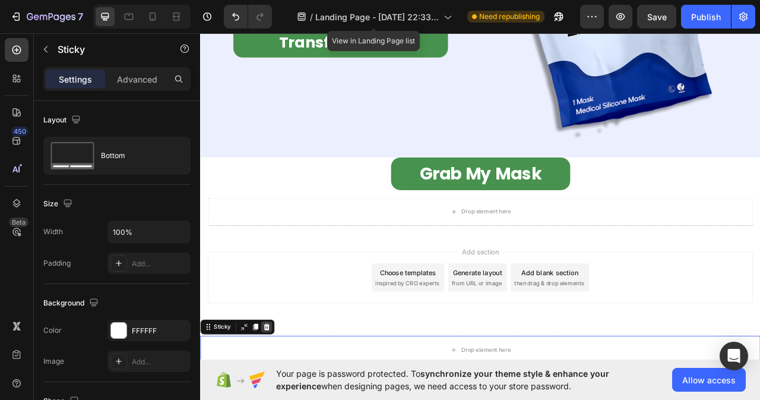
click at [284, 399] on icon at bounding box center [285, 407] width 8 height 8
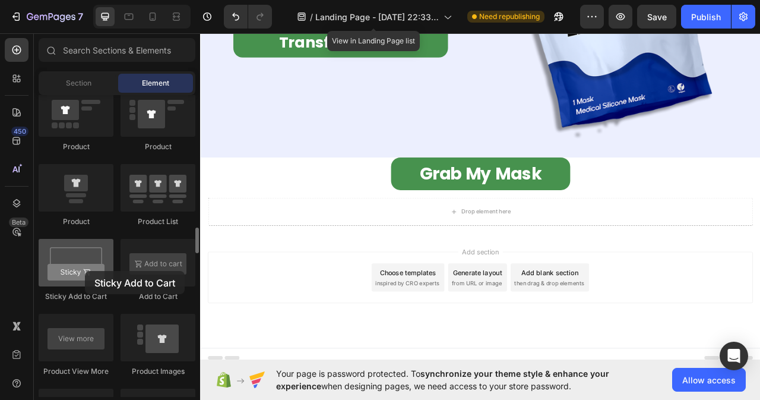
click at [85, 271] on div at bounding box center [76, 263] width 75 height 48
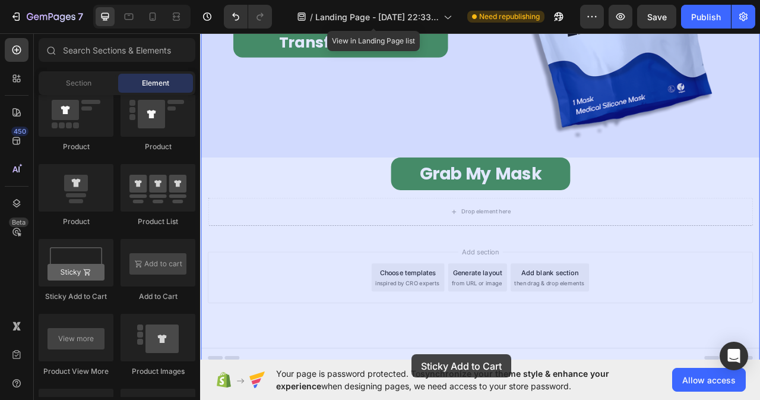
drag, startPoint x: 285, startPoint y: 299, endPoint x: 283, endPoint y: 401, distance: 101.6
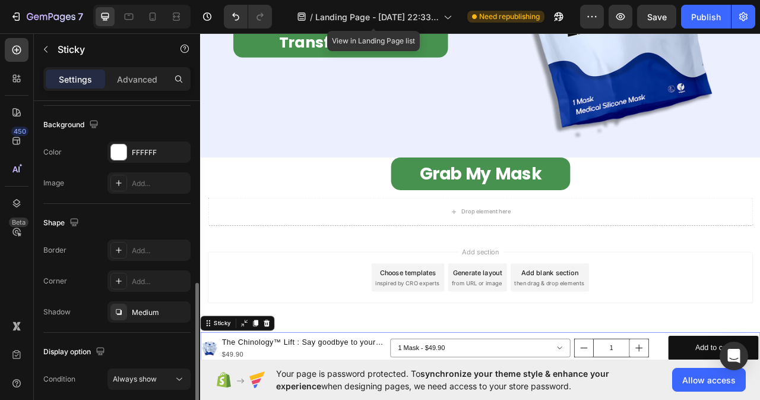
scroll to position [225, 0]
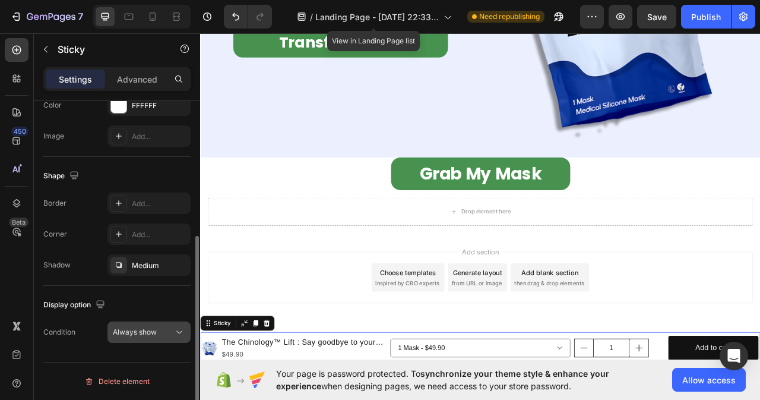
click at [180, 333] on icon at bounding box center [179, 332] width 6 height 3
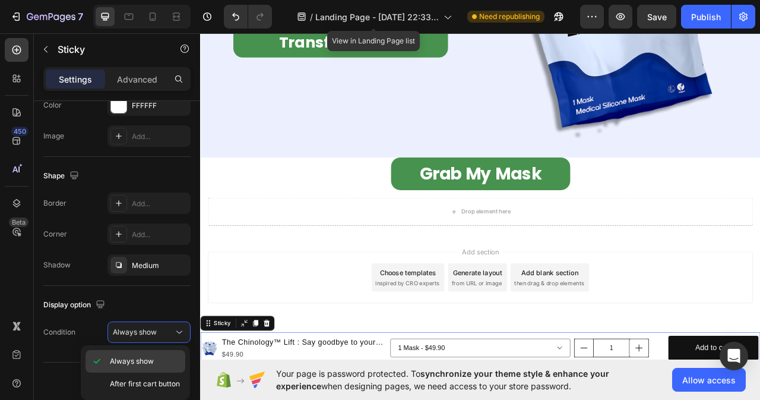
click at [133, 362] on span "Always show" at bounding box center [132, 361] width 44 height 11
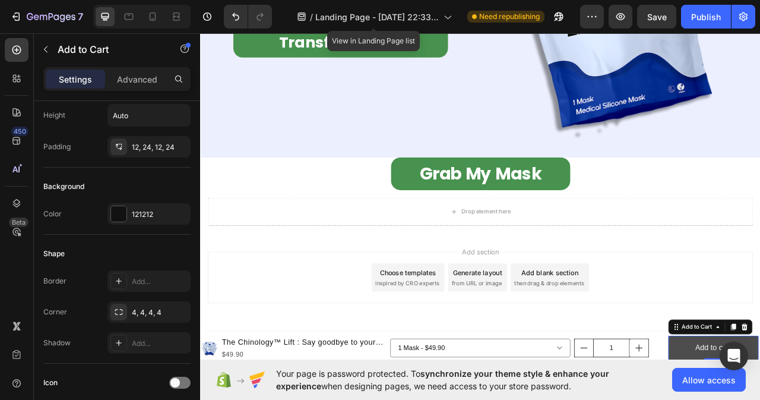
scroll to position [0, 0]
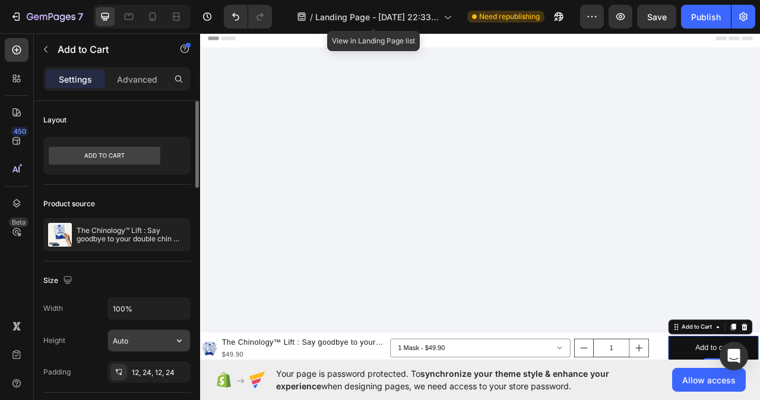
scroll to position [7537, 0]
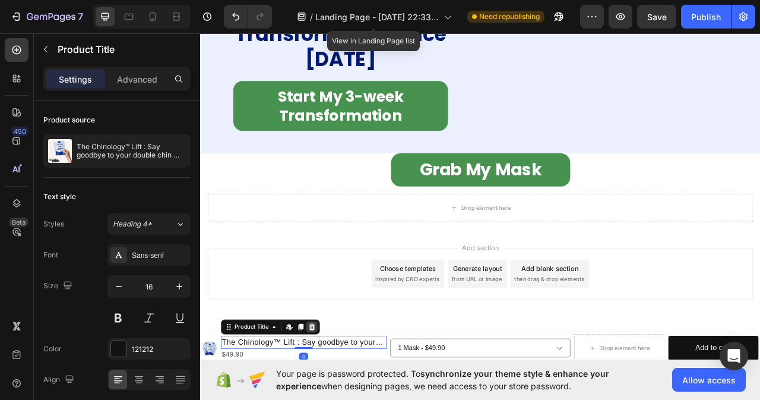
click at [346, 399] on icon at bounding box center [342, 408] width 10 height 10
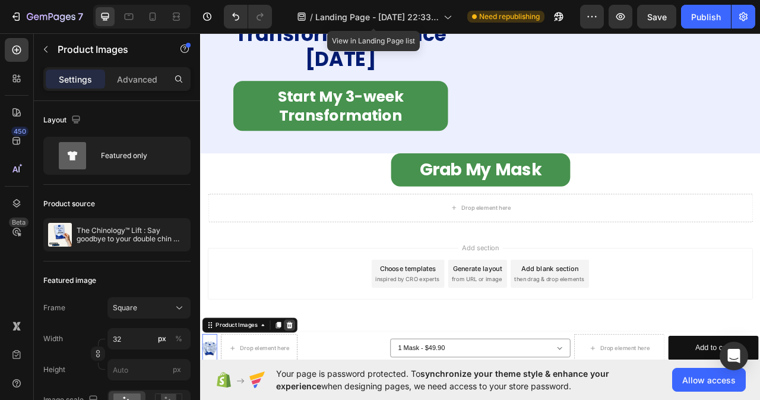
click at [315, 399] on icon at bounding box center [314, 405] width 8 height 8
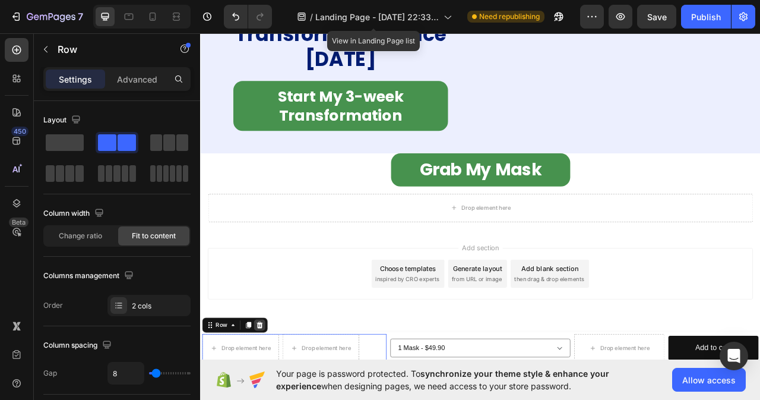
click at [277, 399] on icon at bounding box center [276, 405] width 8 height 8
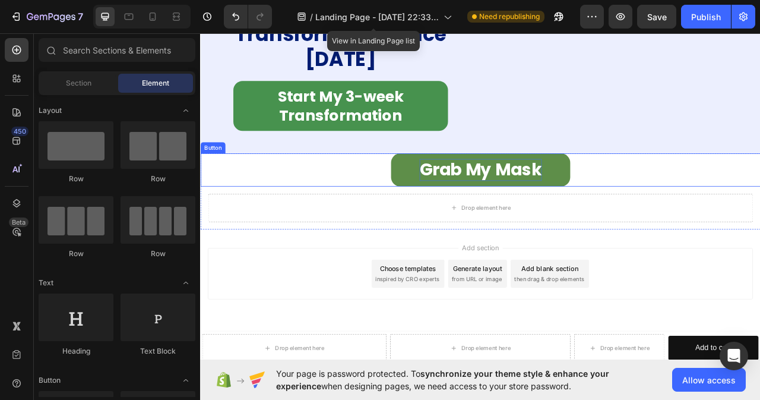
click at [531, 209] on p "Grab My Mask" at bounding box center [557, 208] width 156 height 28
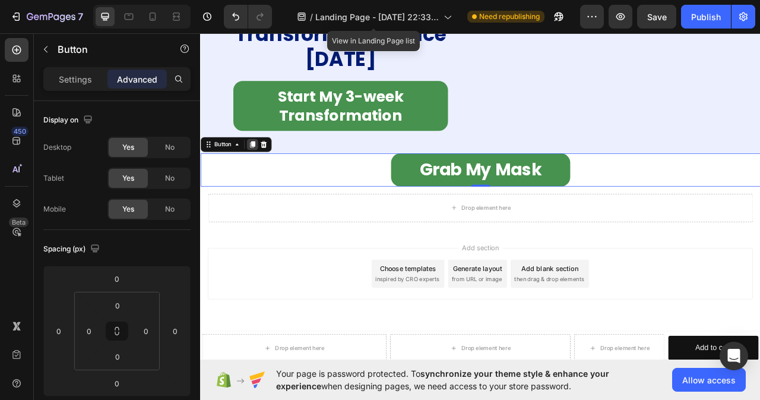
click at [271, 176] on div at bounding box center [266, 175] width 14 height 14
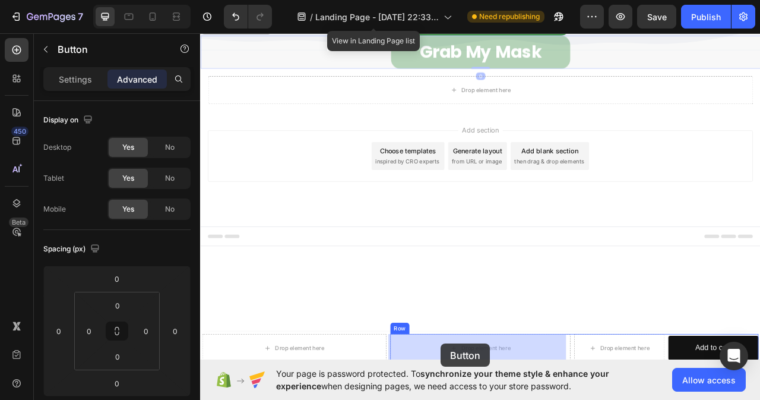
drag, startPoint x: 216, startPoint y: 217, endPoint x: 503, endPoint y: 424, distance: 353.7
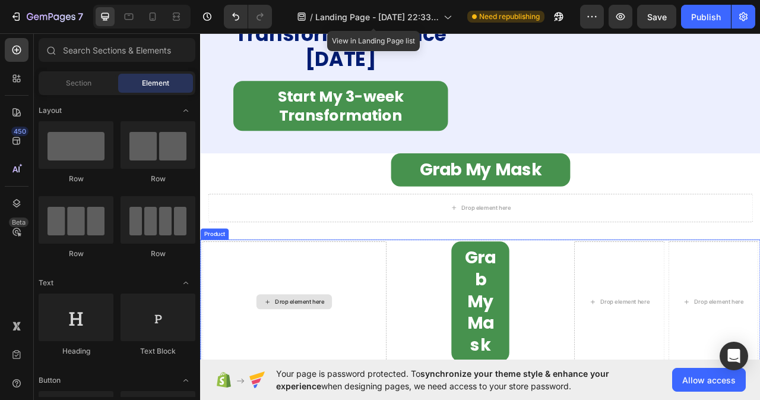
click at [365, 399] on div "Drop element here" at bounding box center [320, 375] width 235 height 153
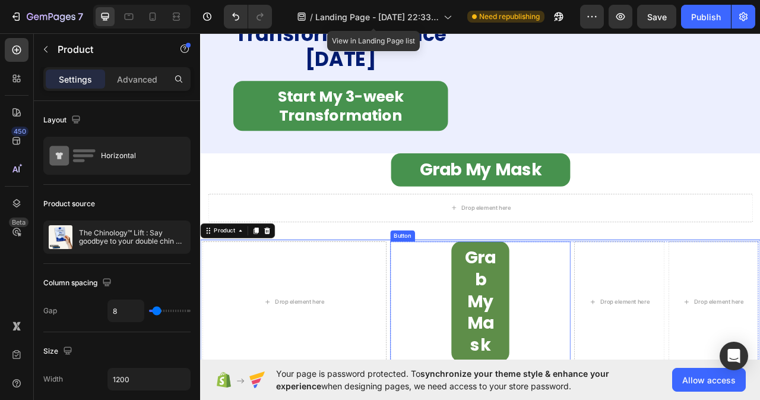
click at [575, 396] on link "Grab My Mask" at bounding box center [557, 375] width 74 height 153
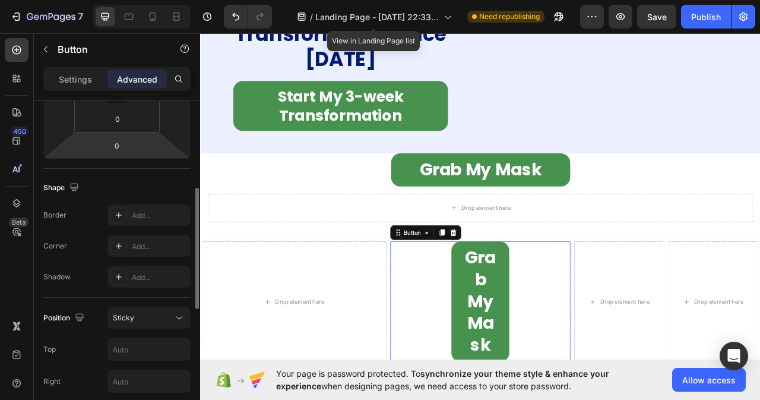
scroll to position [356, 0]
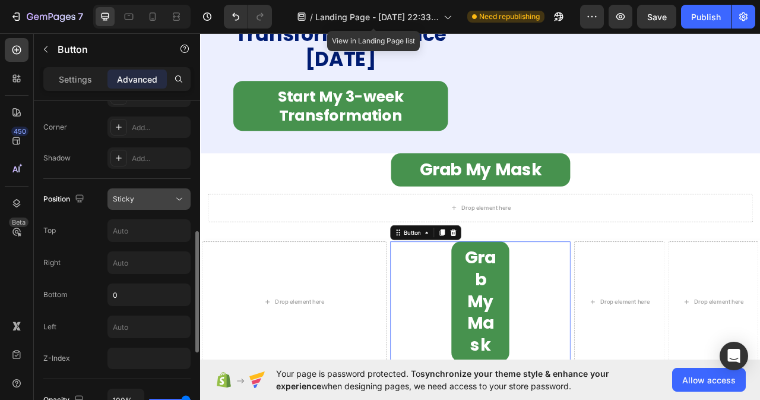
click at [176, 200] on icon at bounding box center [179, 199] width 12 height 12
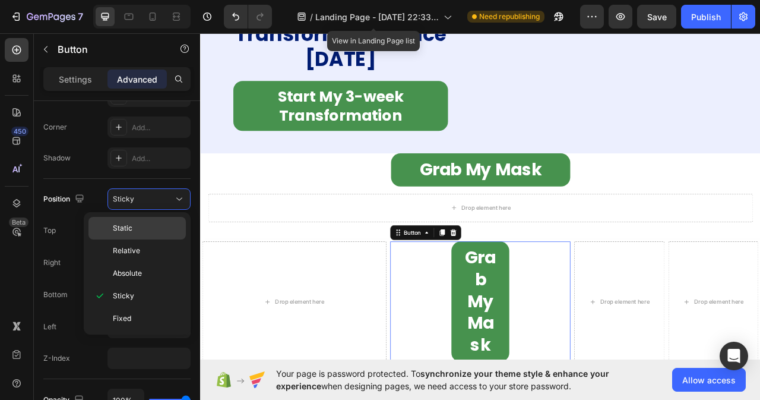
click at [123, 222] on div "Static" at bounding box center [137, 228] width 97 height 23
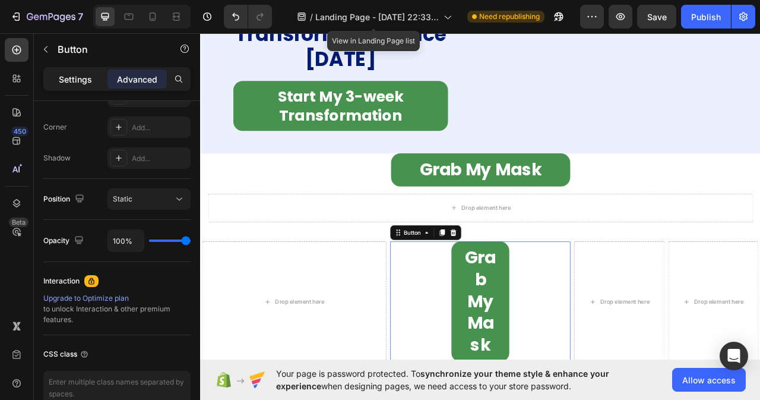
click at [79, 79] on p "Settings" at bounding box center [75, 79] width 33 height 12
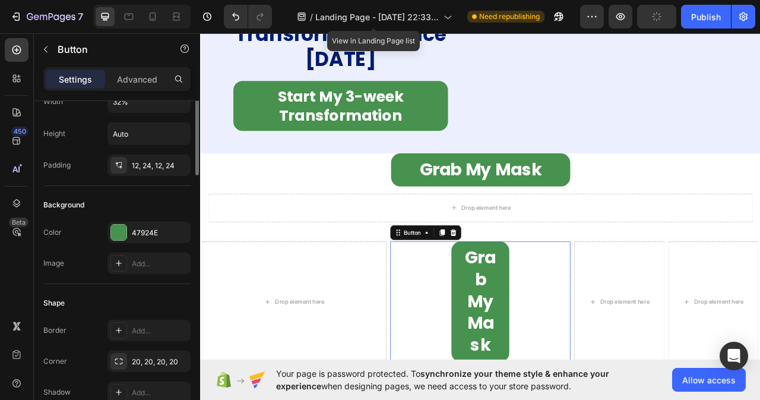
scroll to position [0, 0]
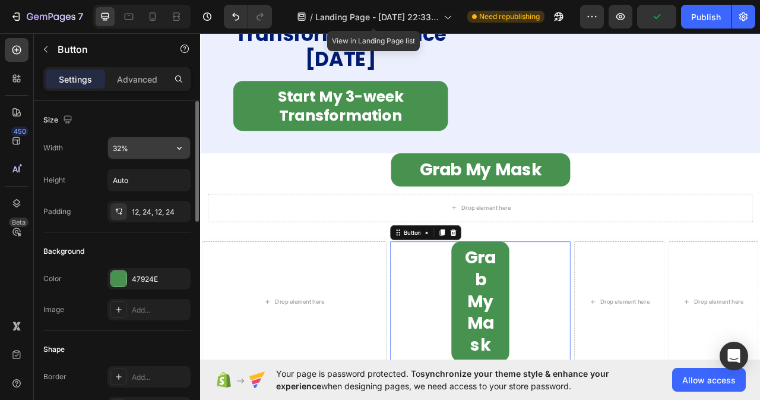
click at [153, 143] on input "32%" at bounding box center [149, 147] width 82 height 21
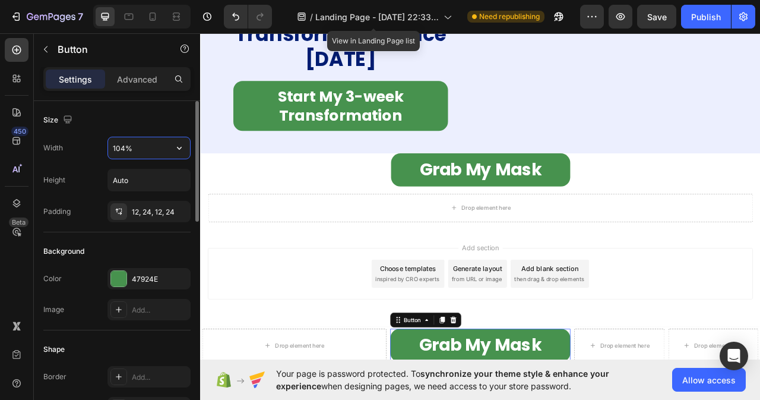
click at [149, 150] on input "104%" at bounding box center [149, 147] width 82 height 21
type input "100%"
click at [760, 374] on div "Add section Choose templates inspired by CRO experts Generate layout from URL o…" at bounding box center [556, 356] width 713 height 146
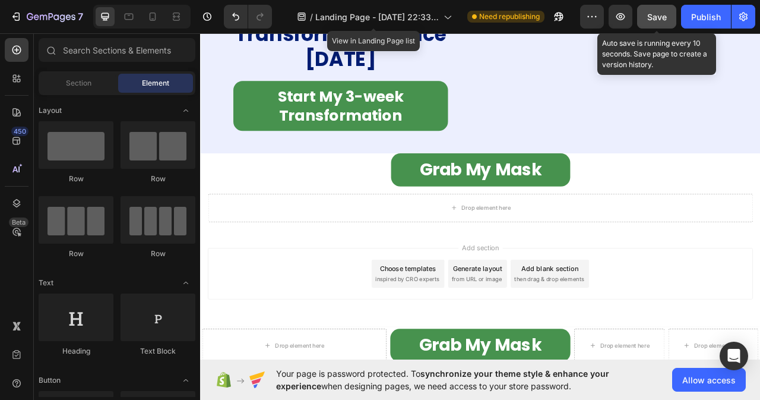
click at [664, 18] on span "Save" at bounding box center [658, 17] width 20 height 10
click at [662, 14] on span "Save" at bounding box center [658, 17] width 20 height 10
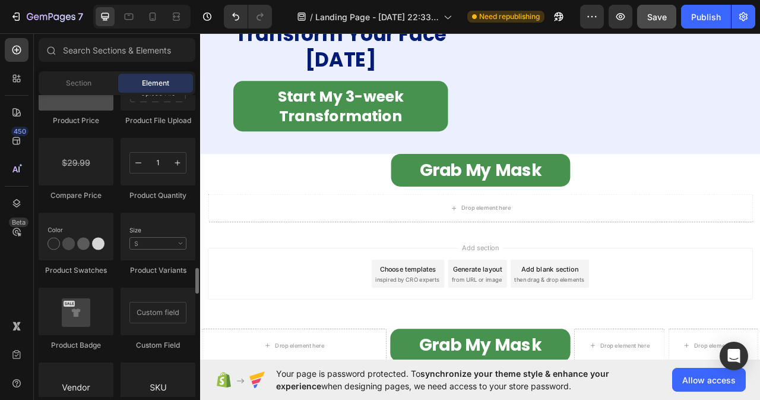
scroll to position [1901, 0]
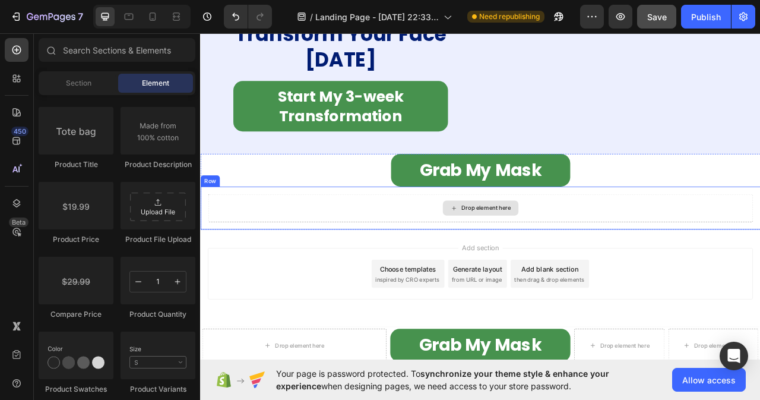
click at [744, 259] on div "Drop element here" at bounding box center [557, 256] width 694 height 36
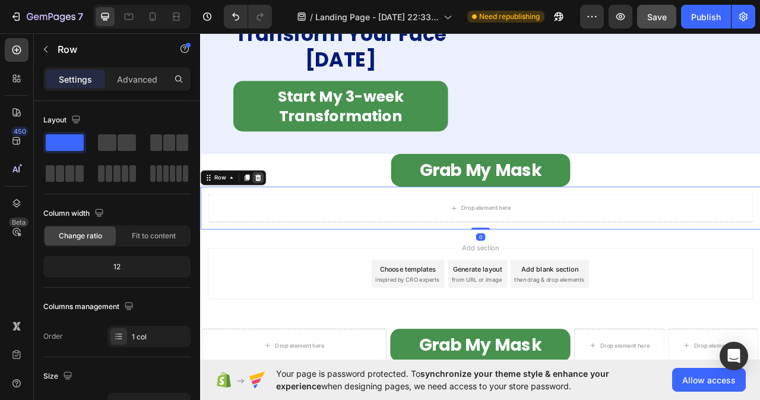
click at [273, 218] on icon at bounding box center [274, 217] width 8 height 8
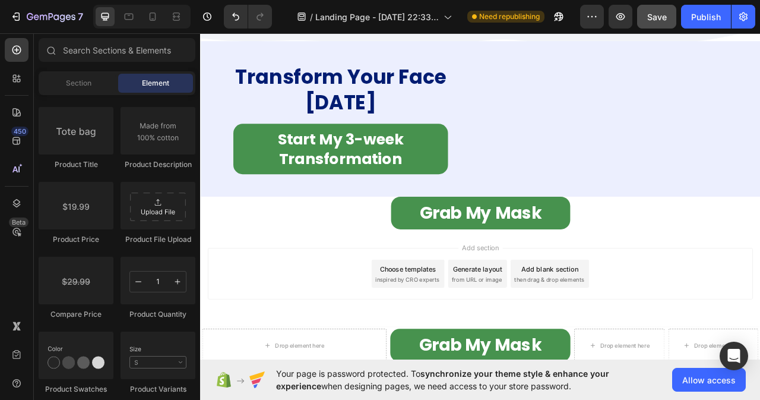
scroll to position [6465, 0]
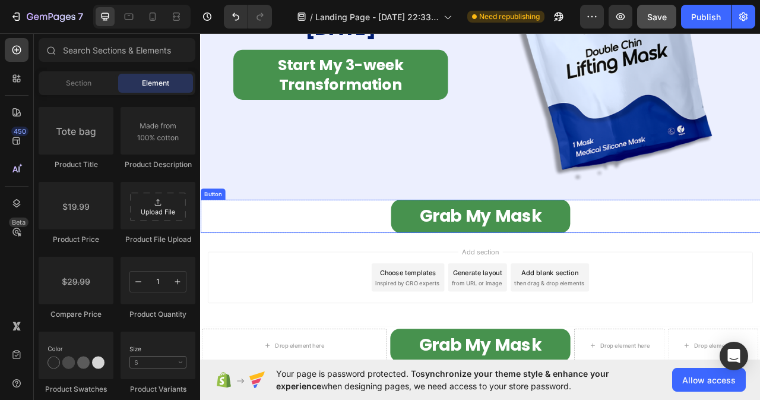
click at [406, 271] on div "Grab My Mask Button" at bounding box center [556, 267] width 713 height 42
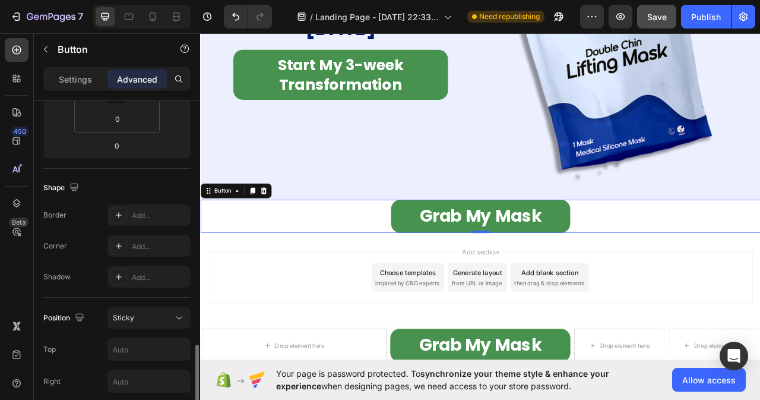
scroll to position [356, 0]
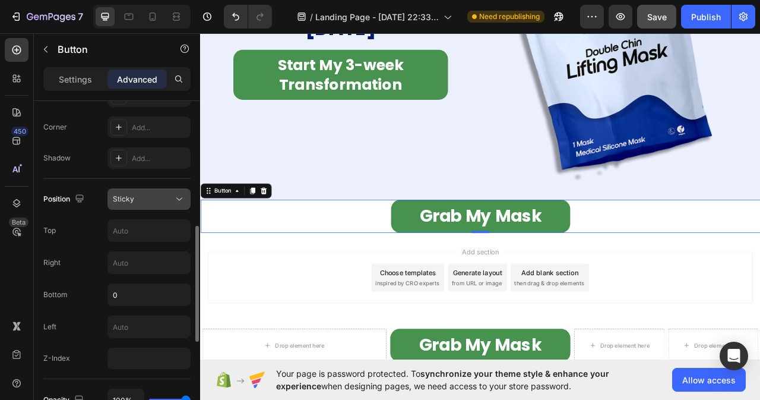
click at [170, 200] on div "Sticky" at bounding box center [143, 199] width 61 height 11
click at [93, 356] on div "Z-Index" at bounding box center [116, 358] width 147 height 21
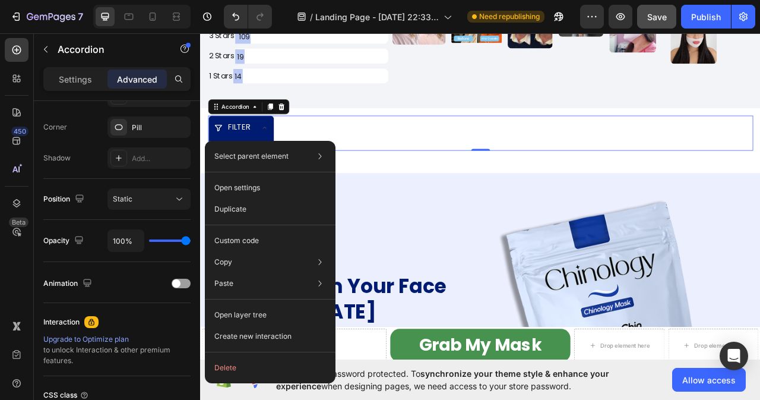
scroll to position [0, 0]
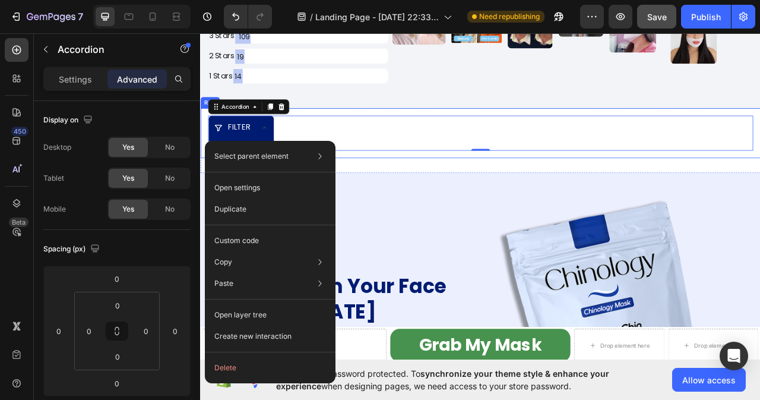
click at [718, 187] on div "FILTER Text Block Accordion 0 Row" at bounding box center [556, 162] width 713 height 64
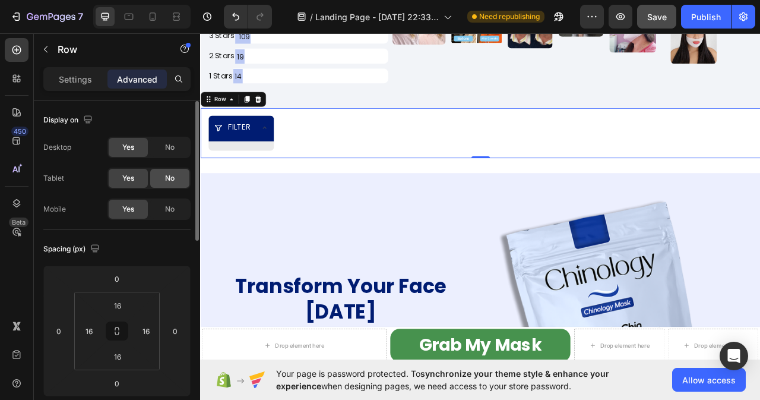
click at [168, 177] on span "No" at bounding box center [170, 178] width 10 height 11
click at [168, 149] on span "No" at bounding box center [170, 147] width 10 height 11
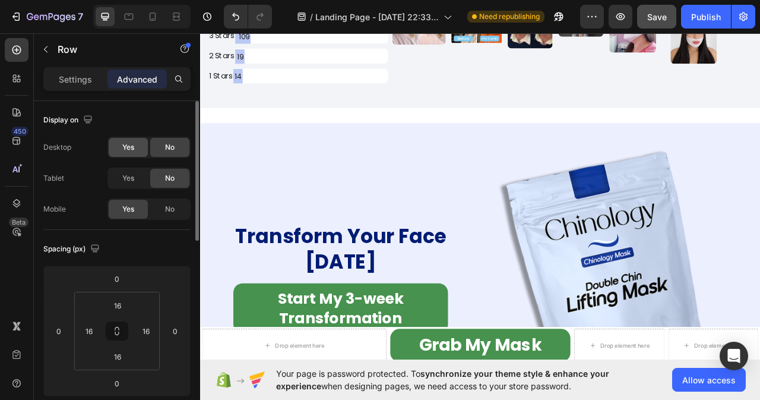
click at [117, 148] on div "Yes" at bounding box center [128, 147] width 39 height 19
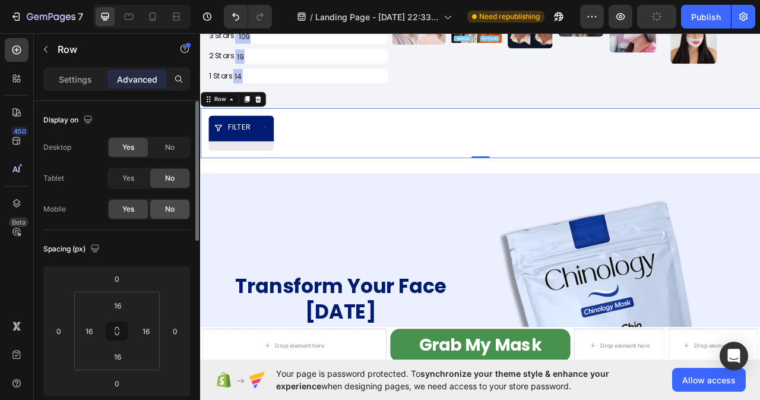
click at [174, 204] on div "No" at bounding box center [169, 209] width 39 height 19
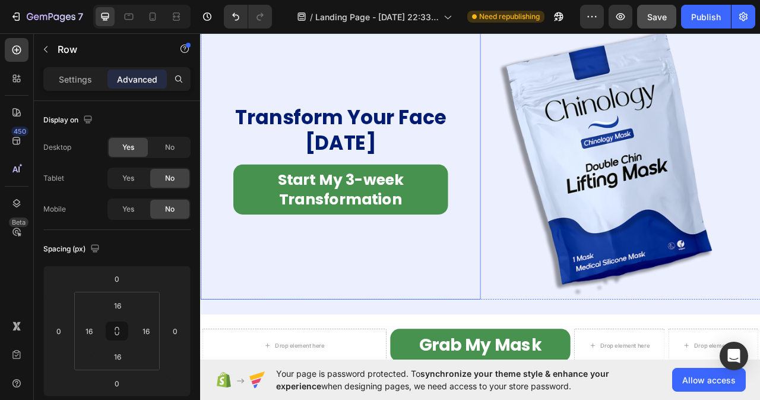
scroll to position [6227, 0]
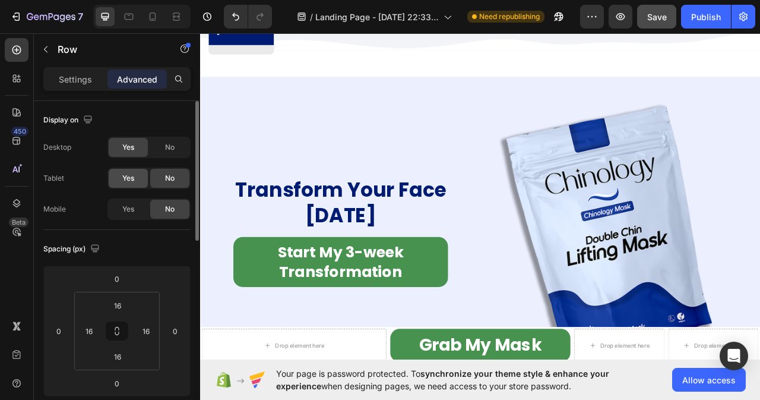
click at [121, 178] on div "Yes" at bounding box center [128, 178] width 39 height 19
click at [168, 146] on span "No" at bounding box center [170, 147] width 10 height 11
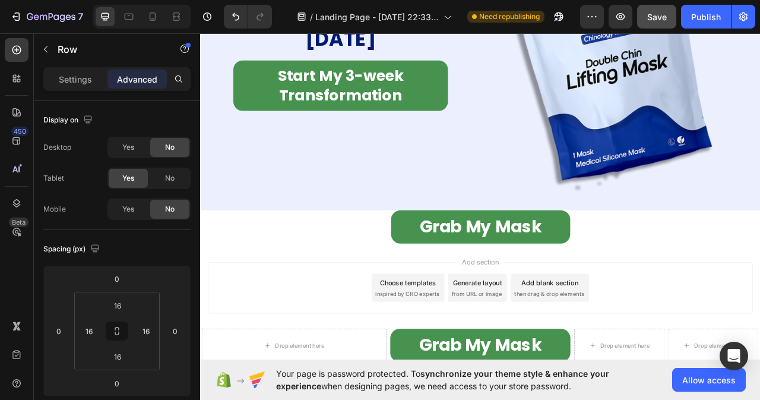
scroll to position [6401, 0]
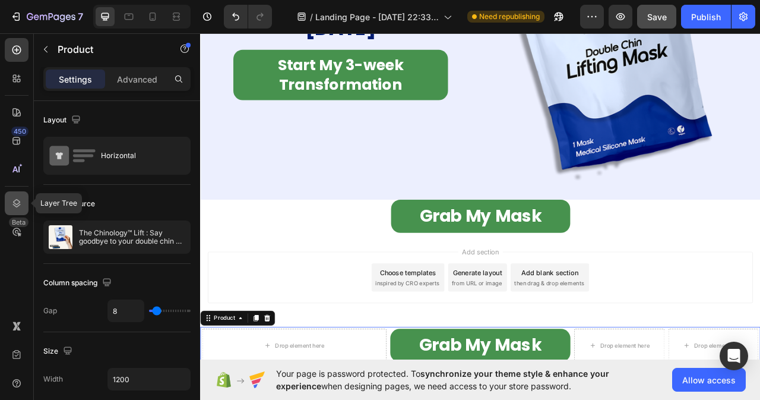
click at [9, 207] on div at bounding box center [17, 203] width 24 height 24
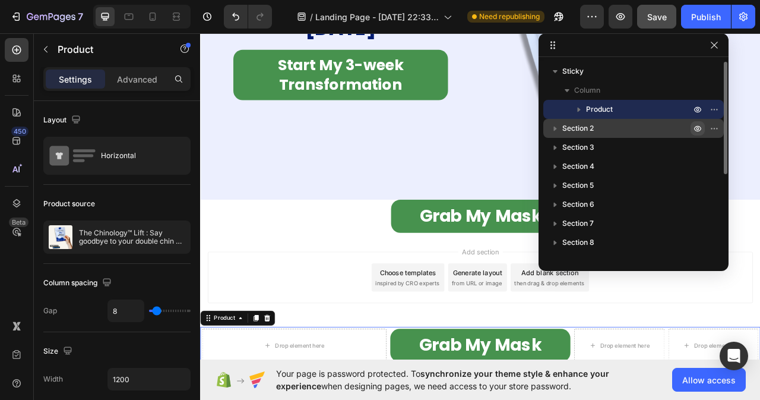
click at [699, 125] on icon "button" at bounding box center [698, 129] width 10 height 10
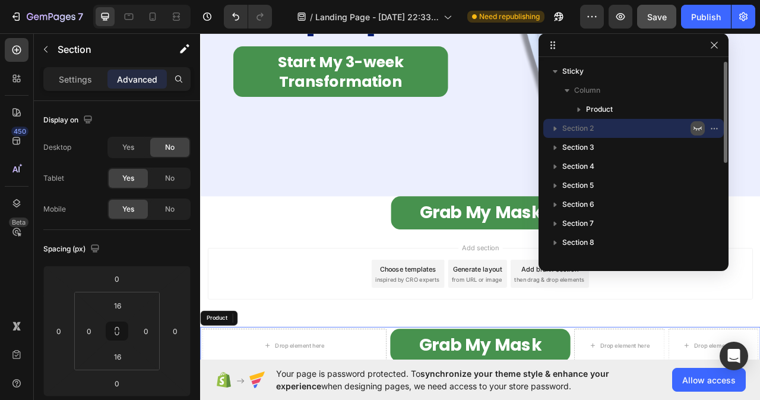
scroll to position [5906, 0]
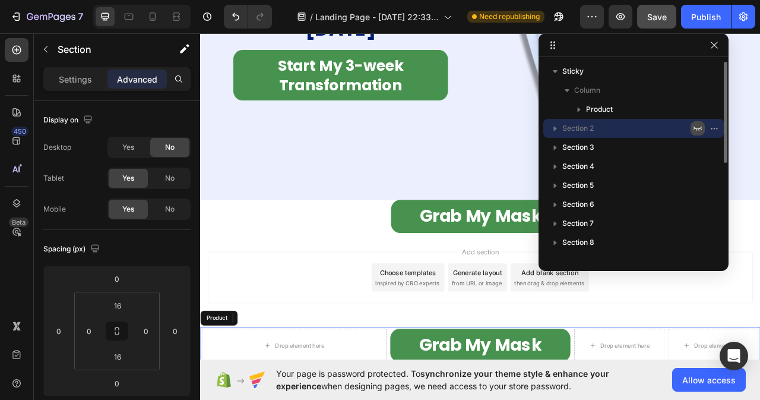
click at [699, 125] on icon "button" at bounding box center [698, 129] width 10 height 10
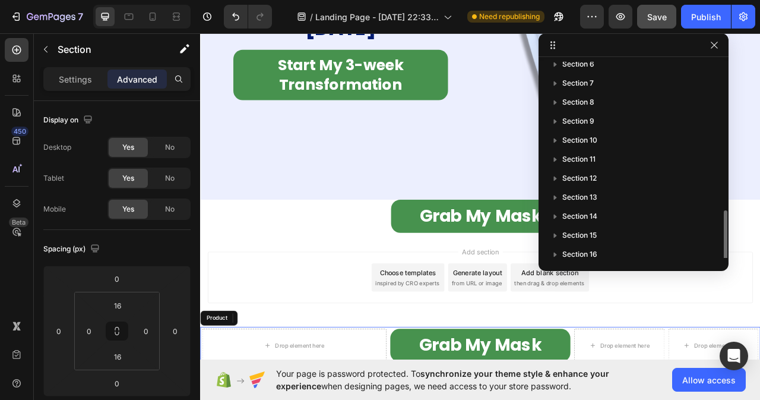
scroll to position [222, 0]
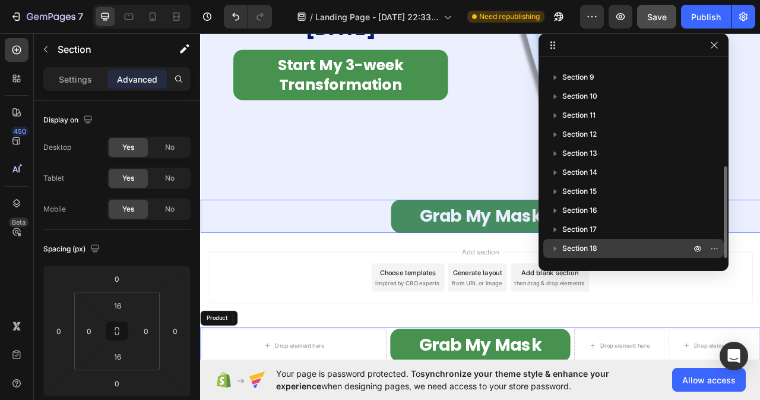
click at [574, 245] on span "Section 18" at bounding box center [580, 248] width 35 height 12
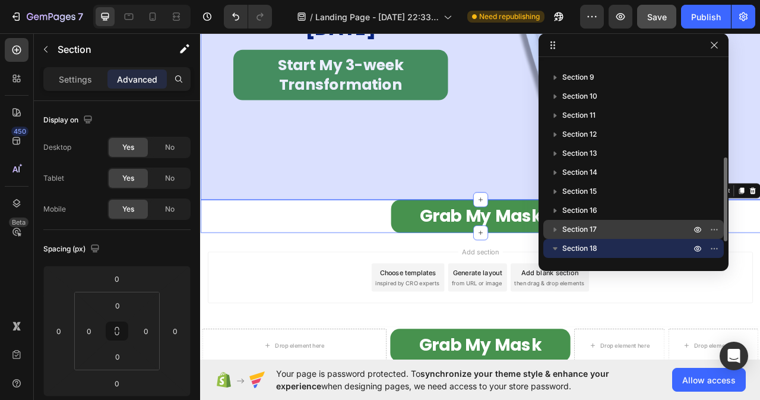
scroll to position [260, 0]
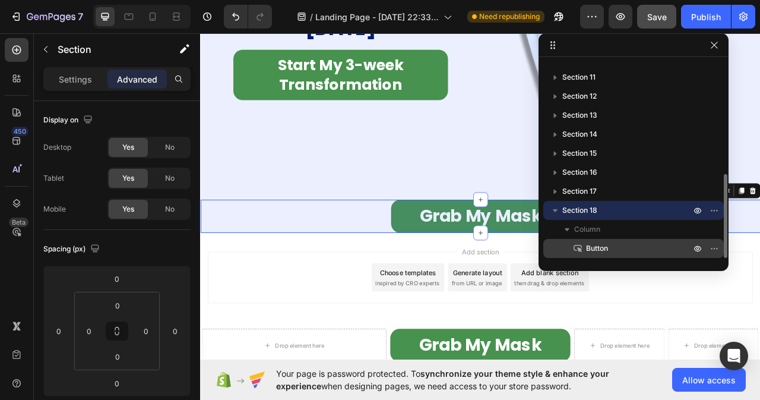
click at [594, 248] on span "Button" at bounding box center [597, 248] width 22 height 12
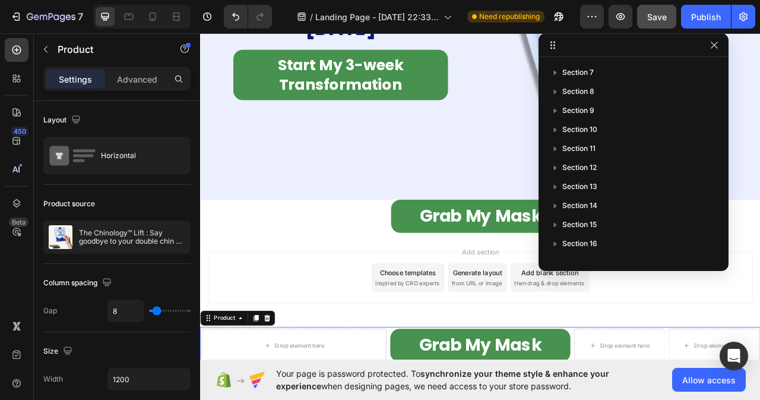
scroll to position [0, 0]
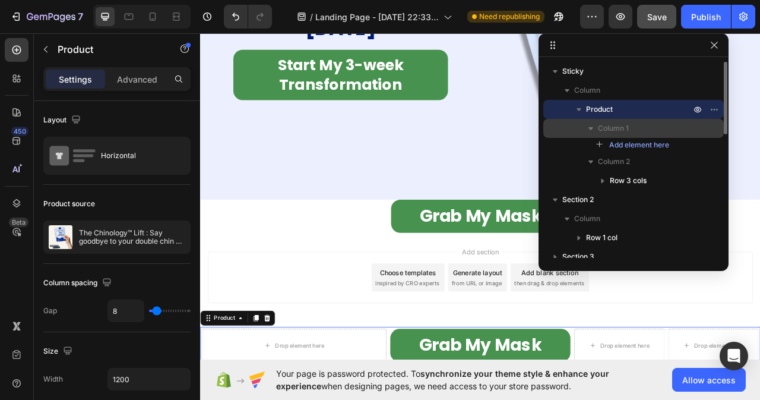
click at [588, 128] on icon "button" at bounding box center [591, 128] width 12 height 12
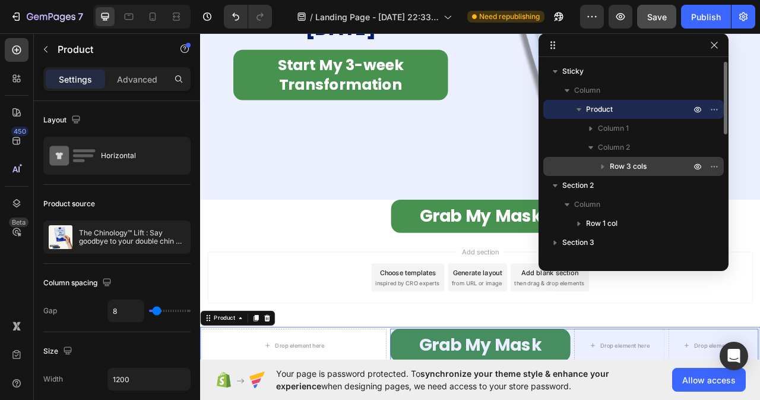
click at [600, 164] on icon "button" at bounding box center [603, 166] width 12 height 12
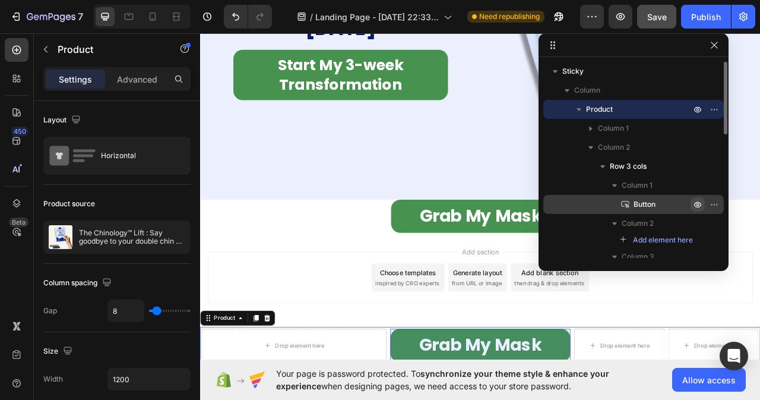
click at [701, 203] on icon "button" at bounding box center [698, 205] width 10 height 10
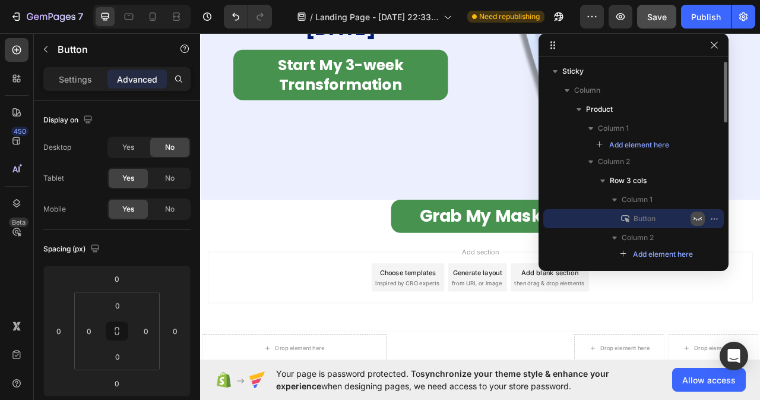
click at [697, 214] on icon "button" at bounding box center [698, 219] width 10 height 10
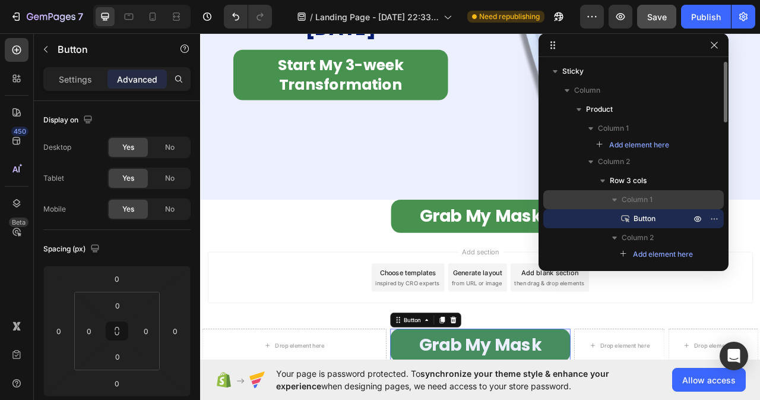
click at [690, 196] on p "Column 1" at bounding box center [657, 200] width 71 height 12
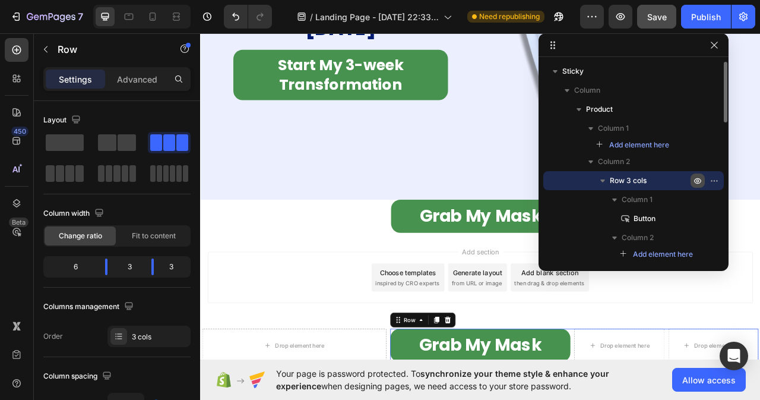
click at [697, 179] on icon "button" at bounding box center [698, 181] width 10 height 10
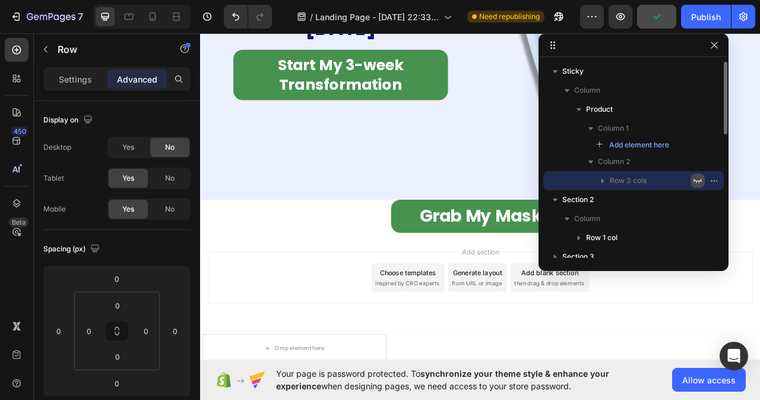
click at [697, 179] on icon "button" at bounding box center [698, 181] width 10 height 10
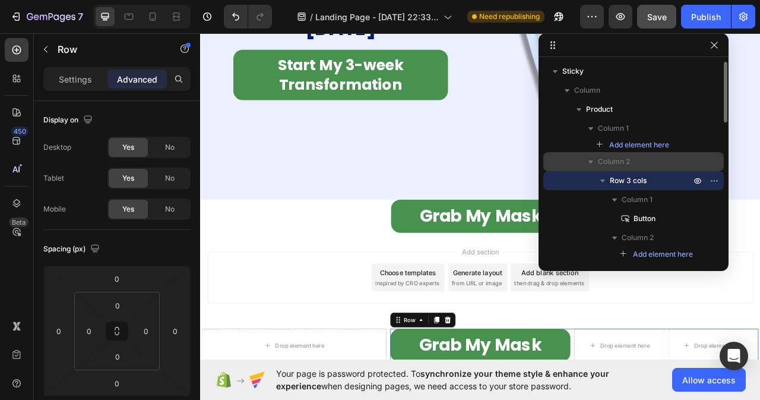
click at [625, 160] on span "Column 2" at bounding box center [614, 162] width 32 height 12
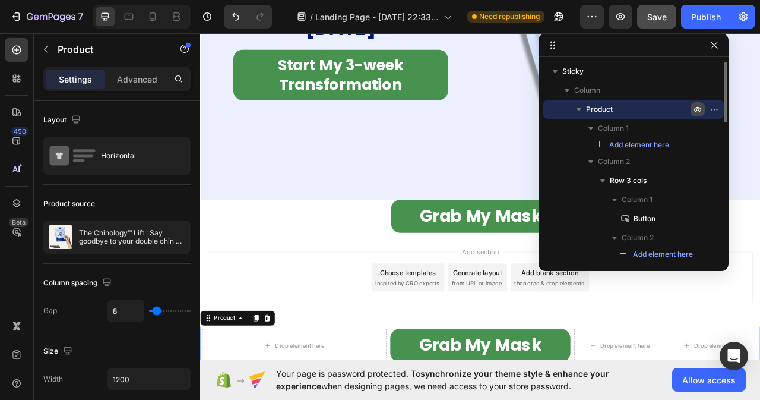
click at [697, 108] on icon "button" at bounding box center [697, 110] width 7 height 6
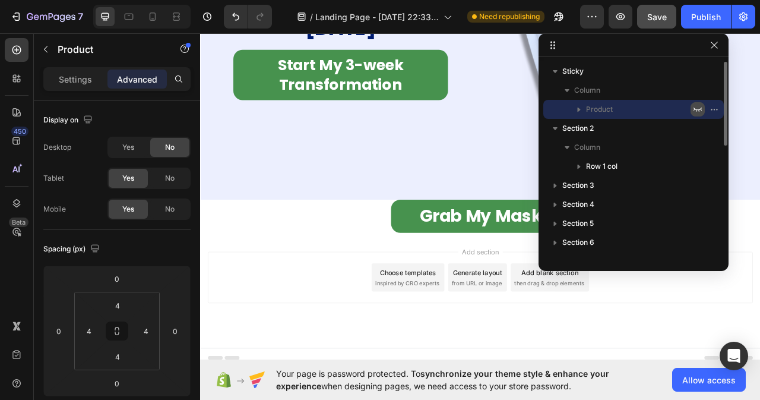
click at [697, 108] on icon "button" at bounding box center [698, 110] width 10 height 10
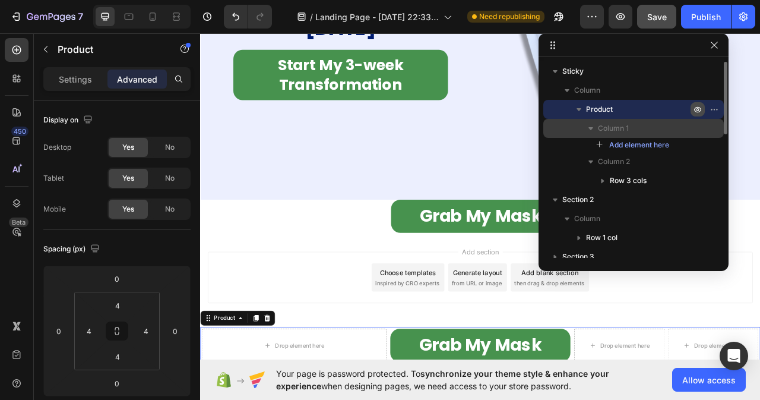
click at [618, 127] on span "Column 1" at bounding box center [613, 128] width 31 height 12
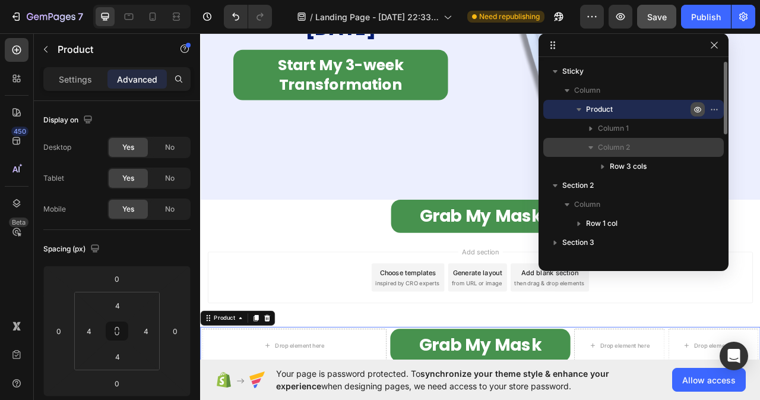
click at [608, 149] on span "Column 2" at bounding box center [614, 147] width 32 height 12
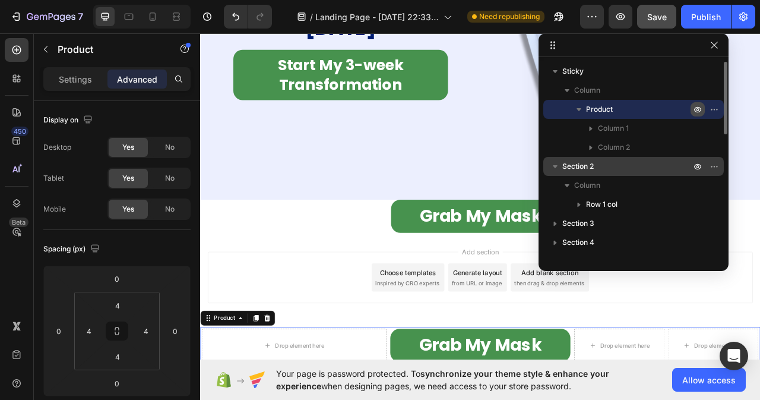
click at [566, 166] on span "Section 2" at bounding box center [578, 166] width 31 height 12
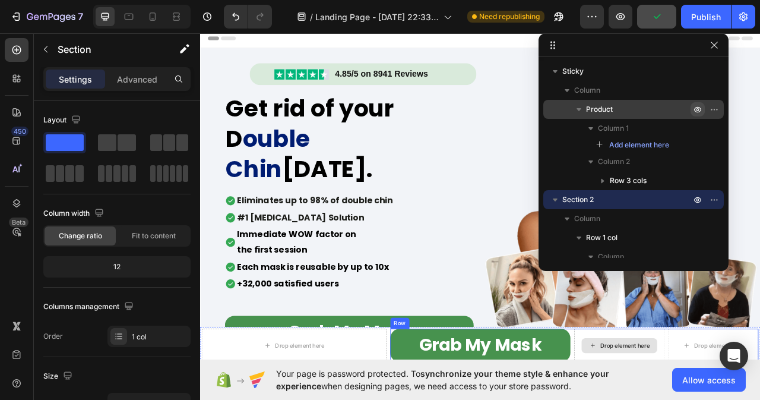
scroll to position [297, 0]
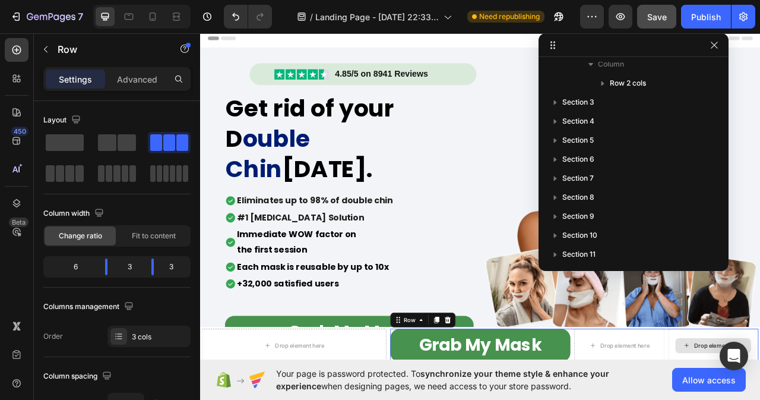
scroll to position [30, 0]
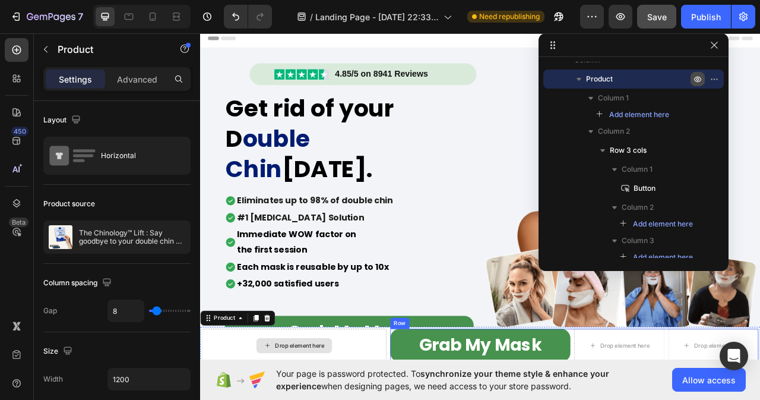
scroll to position [119, 0]
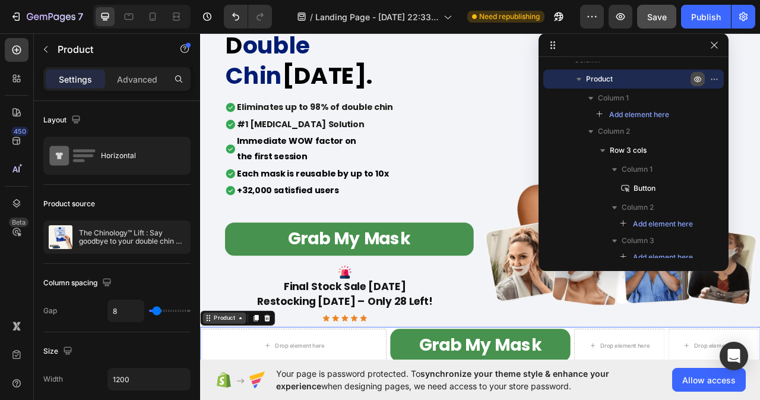
click at [247, 399] on icon at bounding box center [252, 397] width 10 height 10
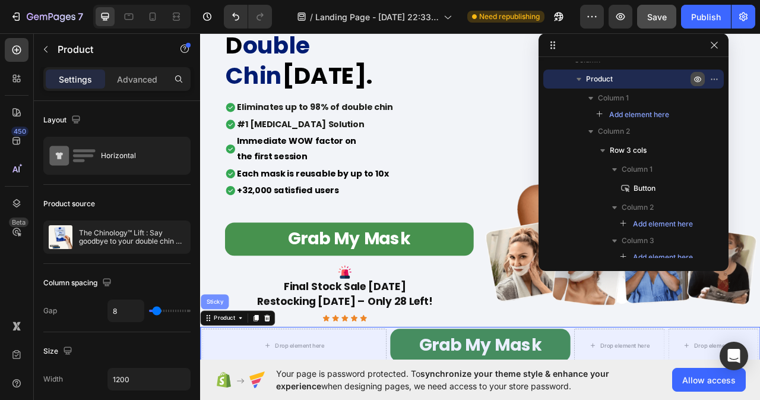
click at [220, 375] on div "Sticky" at bounding box center [219, 375] width 26 height 7
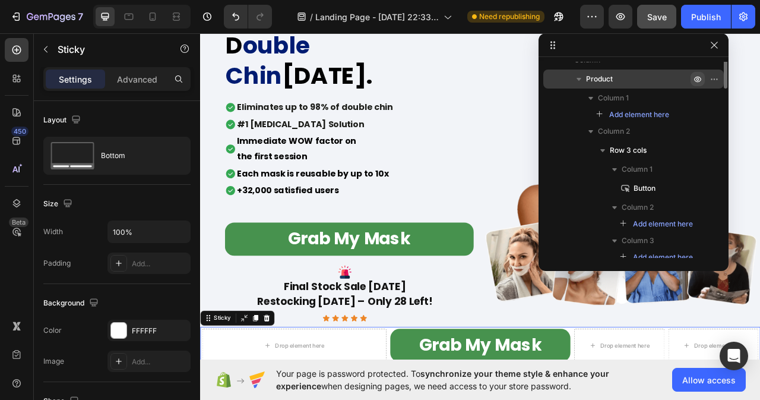
scroll to position [0, 0]
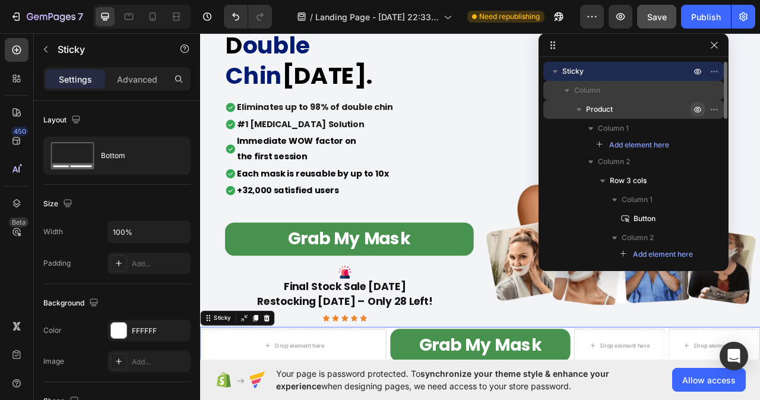
click at [625, 89] on p "Column" at bounding box center [633, 90] width 119 height 12
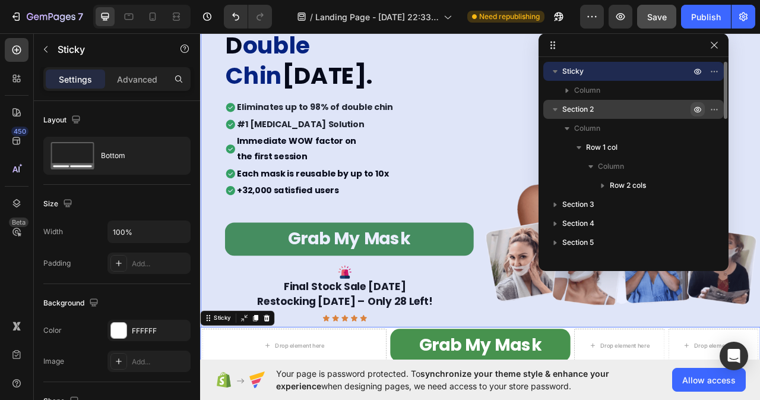
click at [697, 110] on icon "button" at bounding box center [698, 110] width 10 height 10
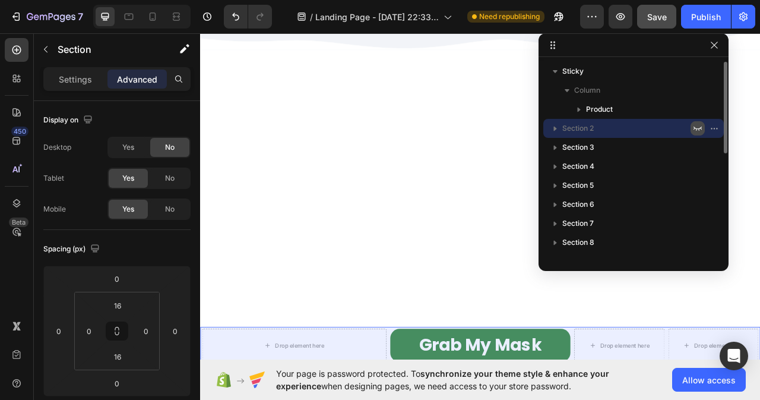
click at [697, 110] on icon "button" at bounding box center [698, 110] width 10 height 10
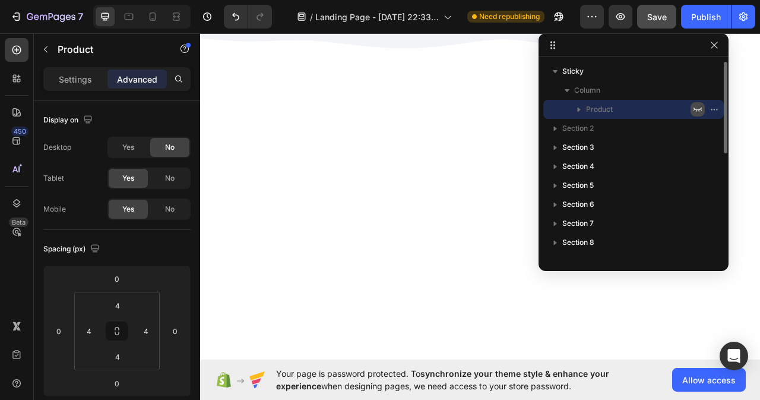
click at [697, 106] on icon "button" at bounding box center [698, 110] width 10 height 10
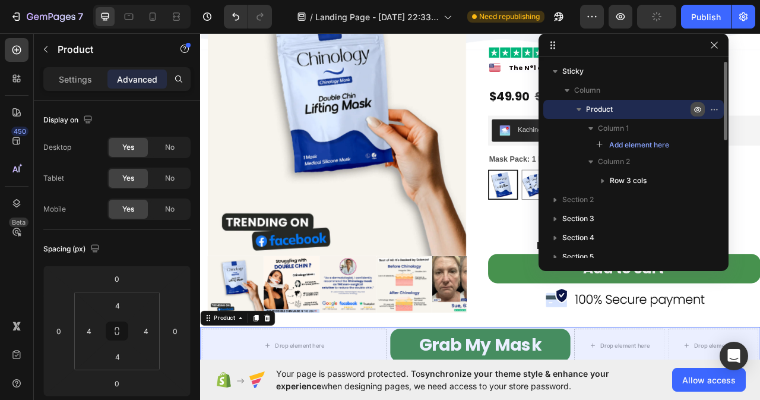
click at [697, 109] on icon "button" at bounding box center [698, 109] width 3 height 3
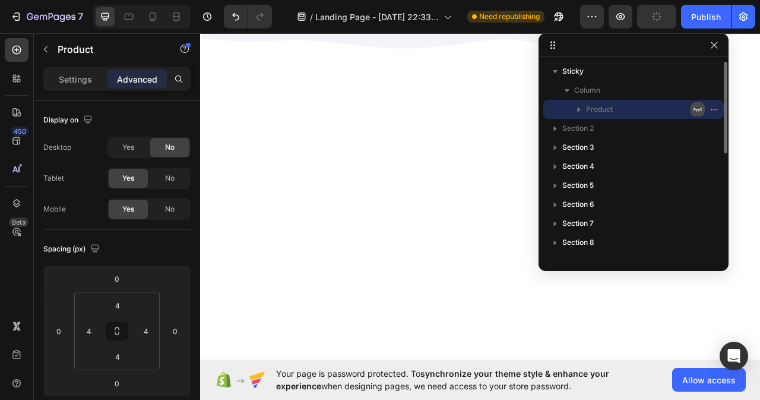
scroll to position [713, 0]
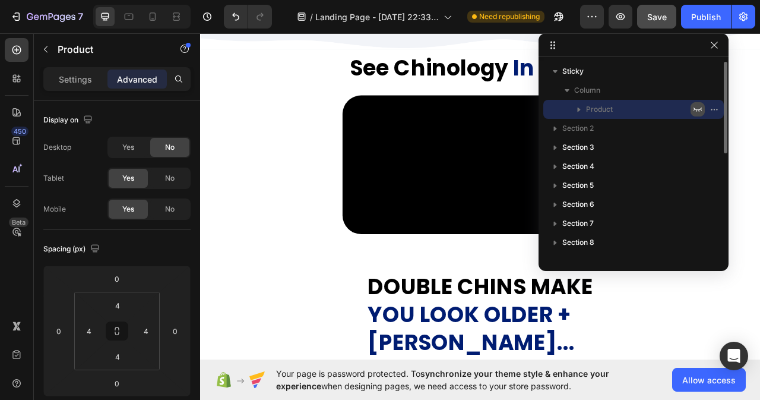
click at [696, 107] on icon "button" at bounding box center [698, 110] width 10 height 10
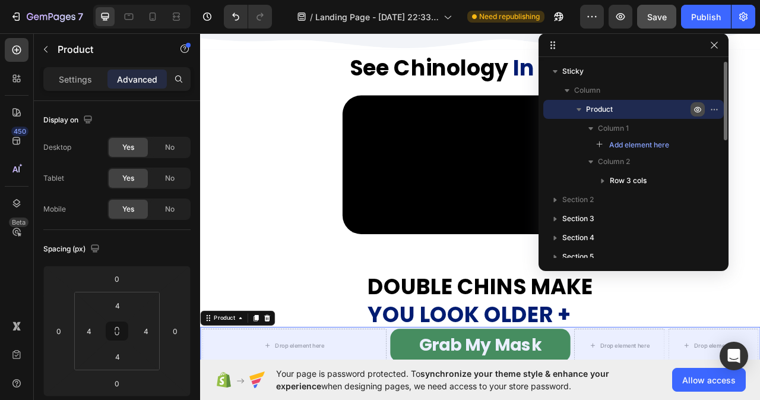
click at [696, 107] on icon "button" at bounding box center [698, 110] width 10 height 10
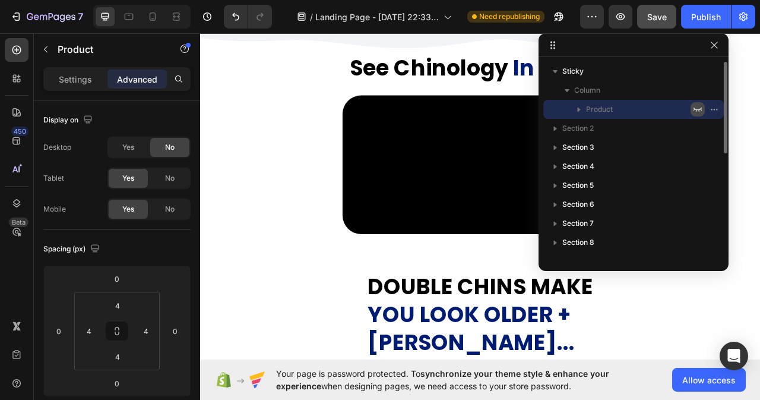
click at [696, 107] on icon "button" at bounding box center [698, 110] width 10 height 10
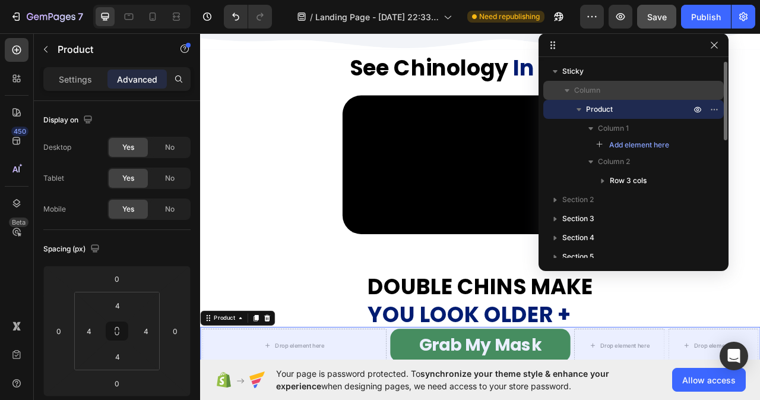
click at [570, 91] on icon "button" at bounding box center [567, 90] width 12 height 12
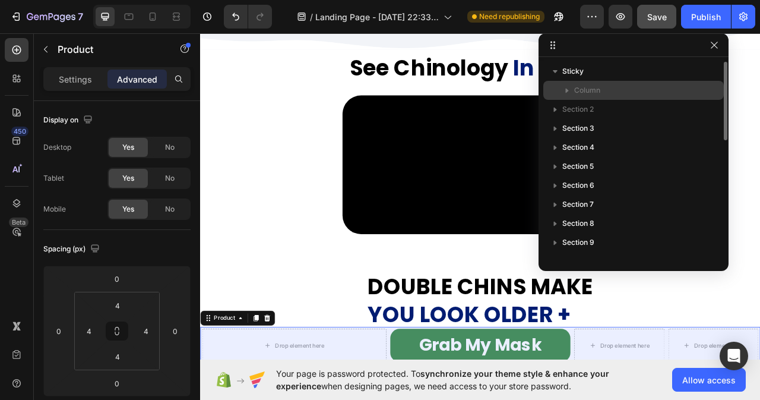
click at [570, 91] on icon "button" at bounding box center [567, 90] width 12 height 12
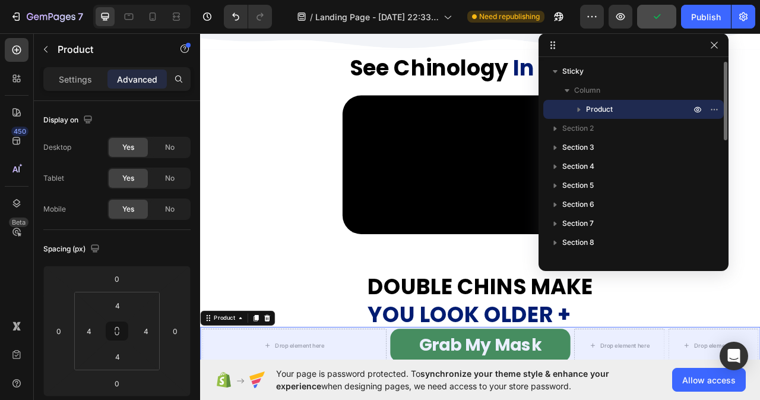
click at [577, 112] on icon "button" at bounding box center [579, 109] width 12 height 12
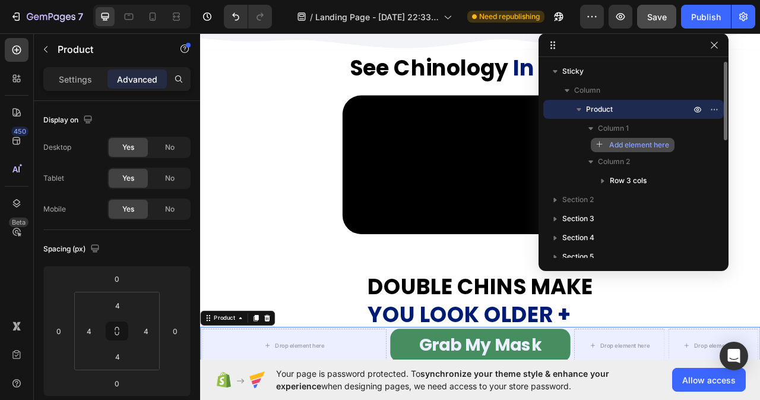
click at [613, 146] on span "Add element here" at bounding box center [640, 145] width 60 height 11
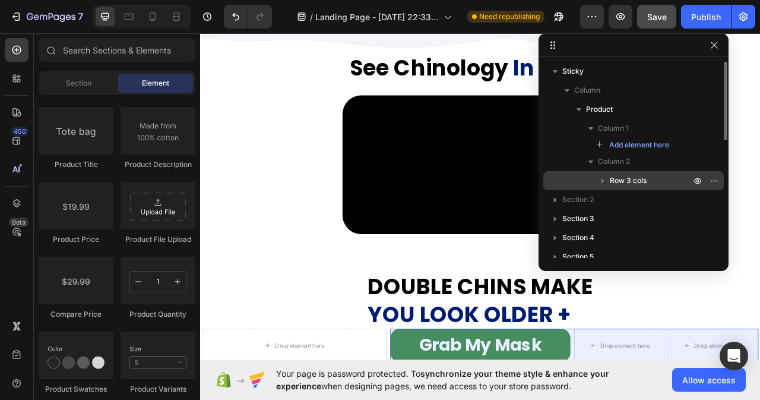
click at [634, 182] on span "Row 3 cols" at bounding box center [628, 181] width 37 height 12
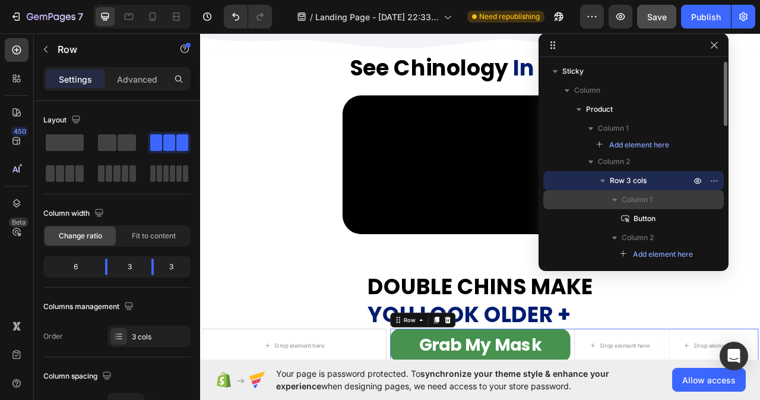
click at [618, 202] on icon "button" at bounding box center [615, 200] width 12 height 12
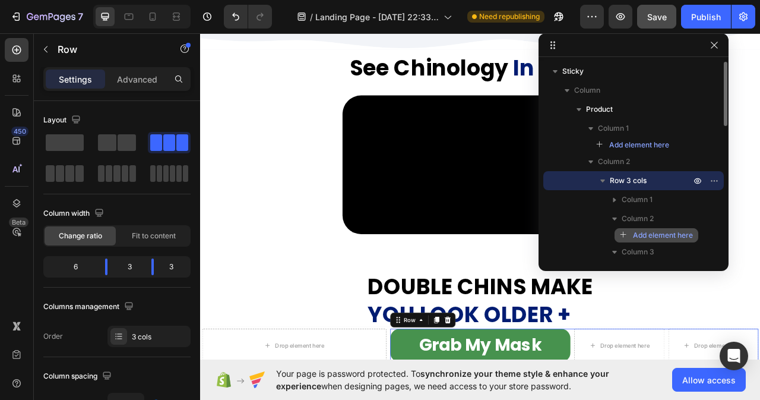
scroll to position [59, 0]
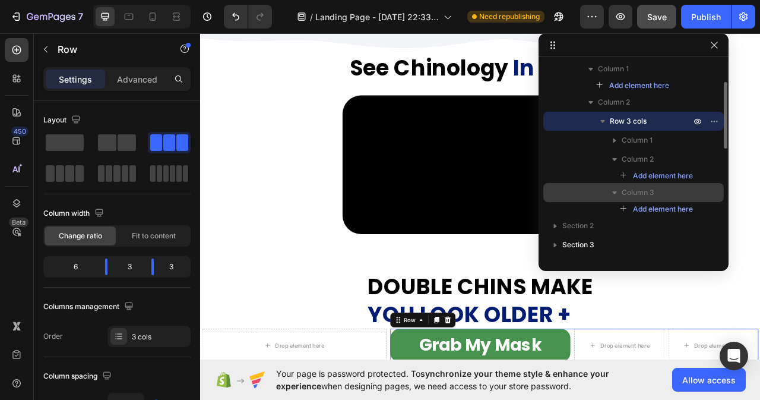
click at [622, 191] on span "Column 3" at bounding box center [638, 193] width 33 height 12
click at [636, 188] on span "Column 3" at bounding box center [638, 193] width 33 height 12
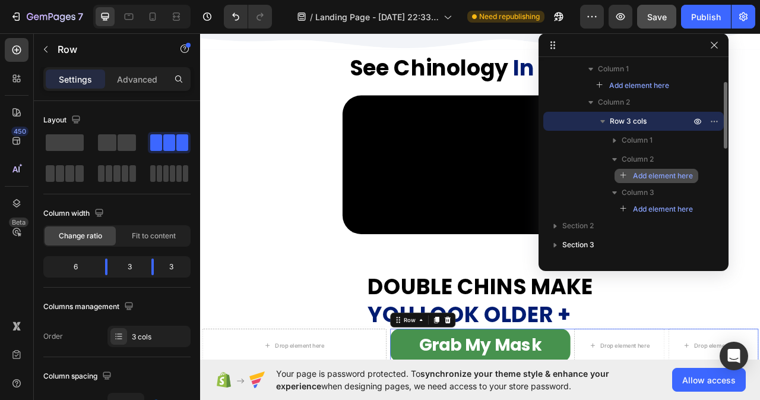
click at [677, 176] on span "Add element here" at bounding box center [663, 176] width 60 height 11
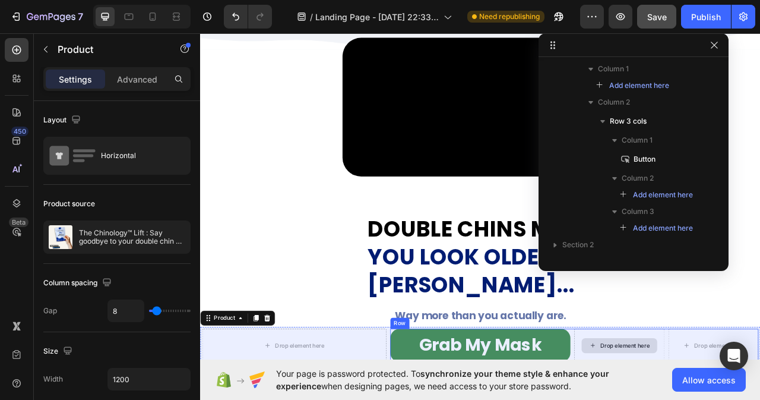
scroll to position [832, 0]
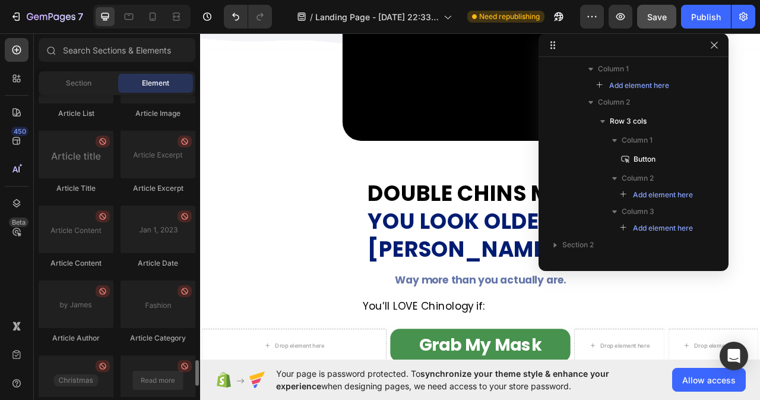
scroll to position [3219, 0]
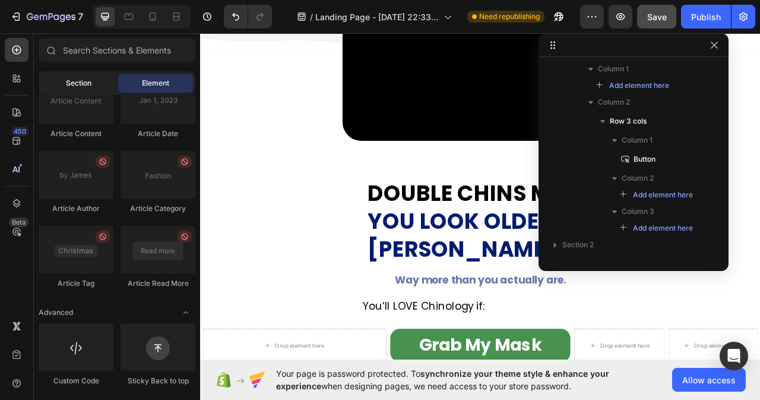
click at [82, 74] on div "Section" at bounding box center [78, 83] width 75 height 19
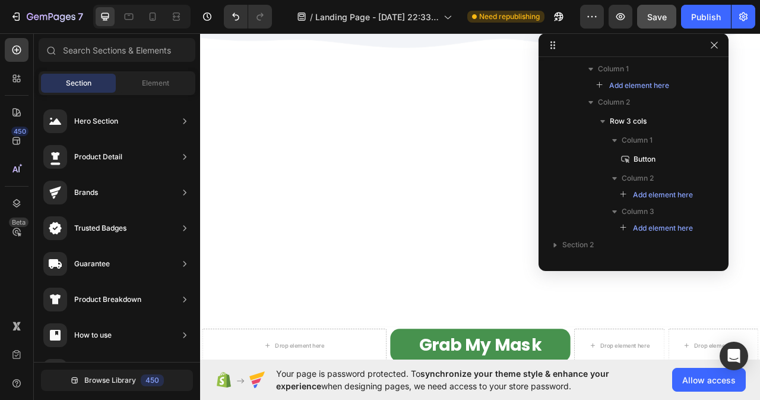
scroll to position [6060, 0]
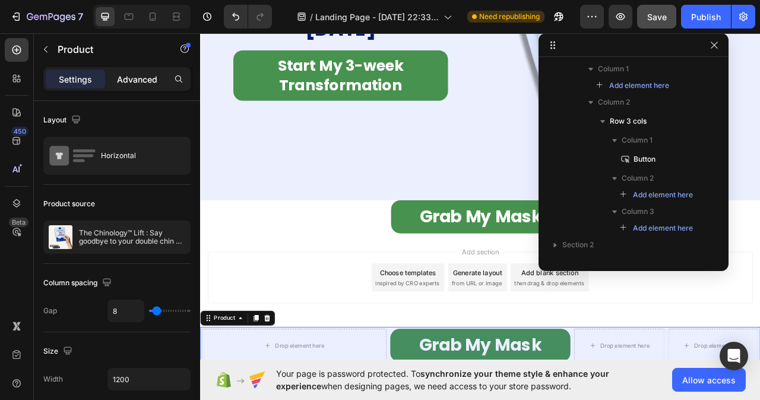
click at [130, 83] on p "Advanced" at bounding box center [137, 79] width 40 height 12
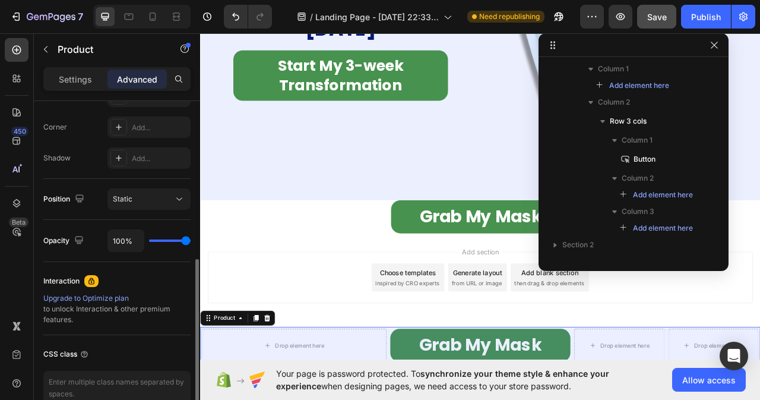
scroll to position [416, 0]
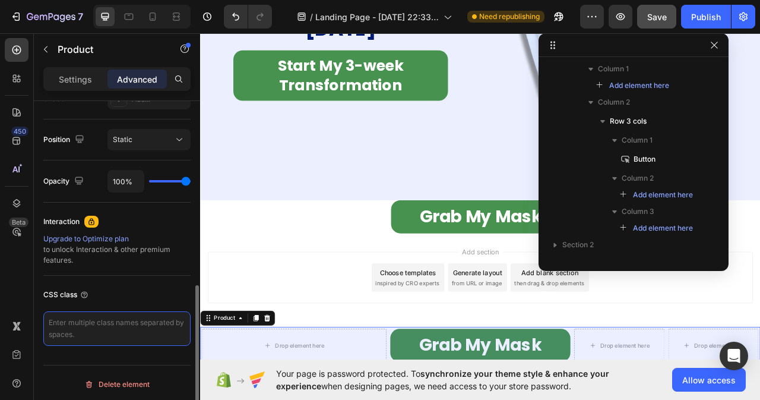
click at [81, 328] on textarea at bounding box center [116, 328] width 147 height 34
paste textarea ".gempages-sticky-atc { opacity: 0; pointer-events: none; transition: opacity 0.…"
type textarea ".gempages-sticky-atc { opacity: 0; pointer-events: none; transition: opacity 0.…"
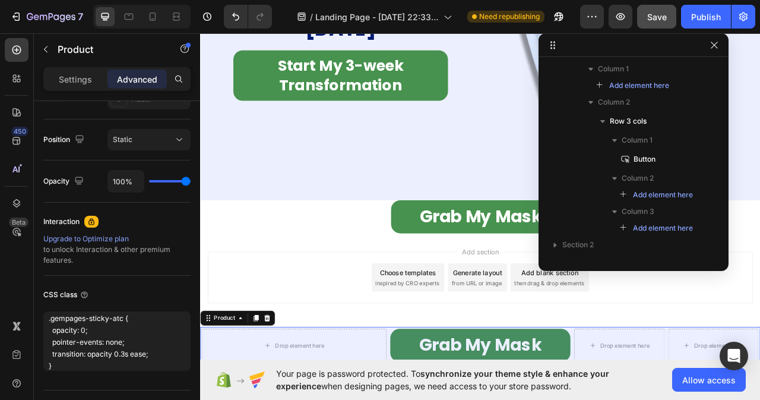
click at [331, 312] on div "Add section Choose templates inspired by CRO experts Generate layout from URL o…" at bounding box center [557, 344] width 694 height 65
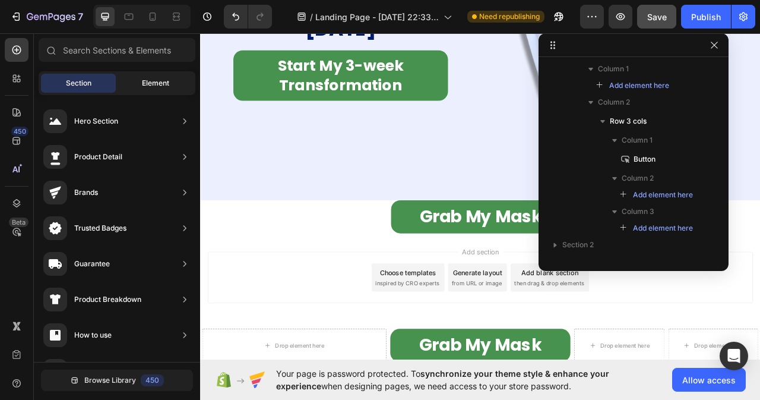
click at [145, 82] on span "Element" at bounding box center [155, 83] width 27 height 11
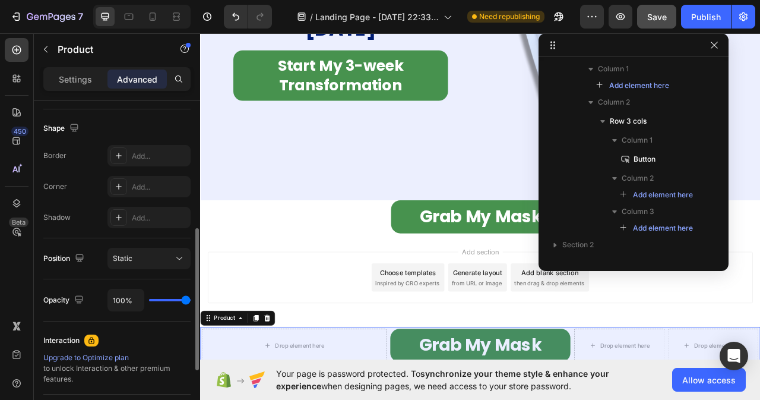
scroll to position [416, 0]
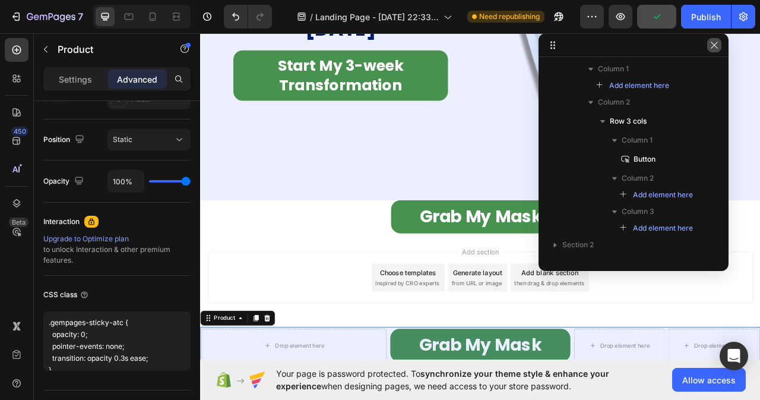
click at [715, 48] on icon "button" at bounding box center [715, 45] width 10 height 10
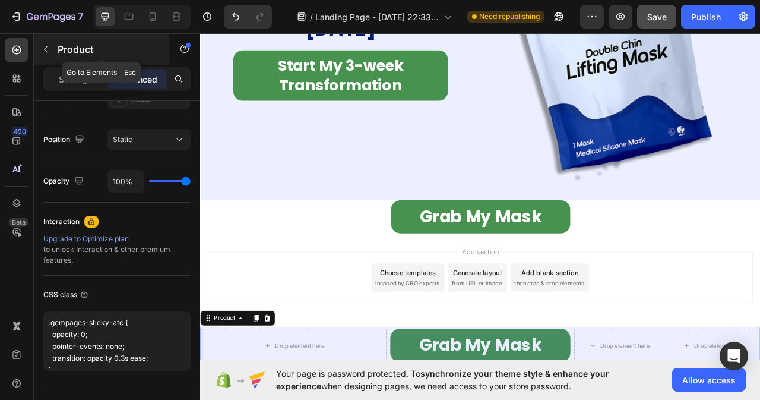
click at [46, 48] on icon "button" at bounding box center [46, 49] width 4 height 7
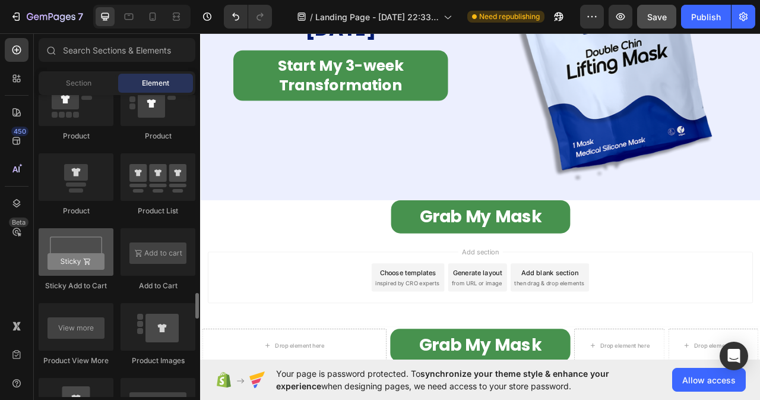
scroll to position [1615, 0]
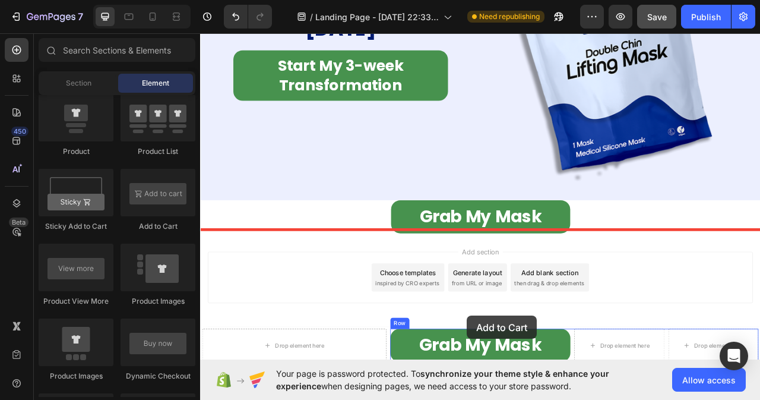
drag, startPoint x: 366, startPoint y: 236, endPoint x: 540, endPoint y: 387, distance: 230.4
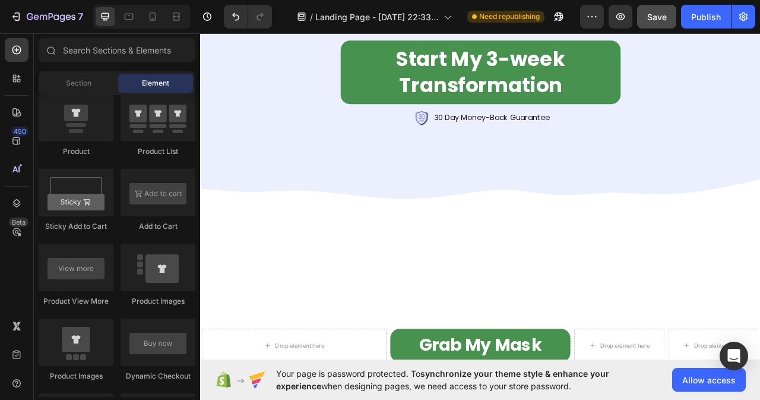
scroll to position [4636, 0]
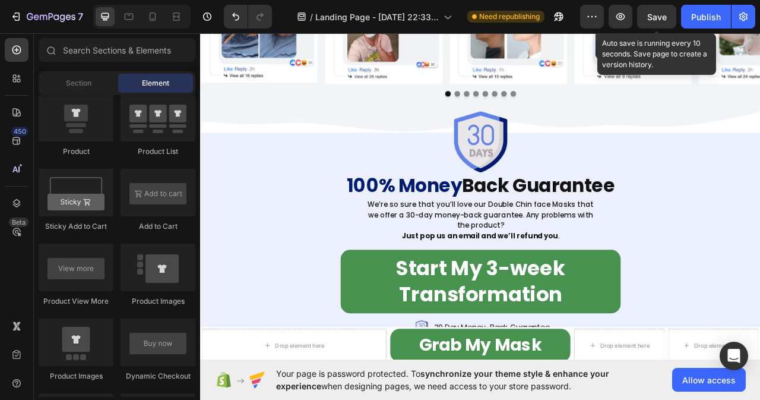
click at [661, 17] on span "Save" at bounding box center [658, 17] width 20 height 10
